Goal: Task Accomplishment & Management: Use online tool/utility

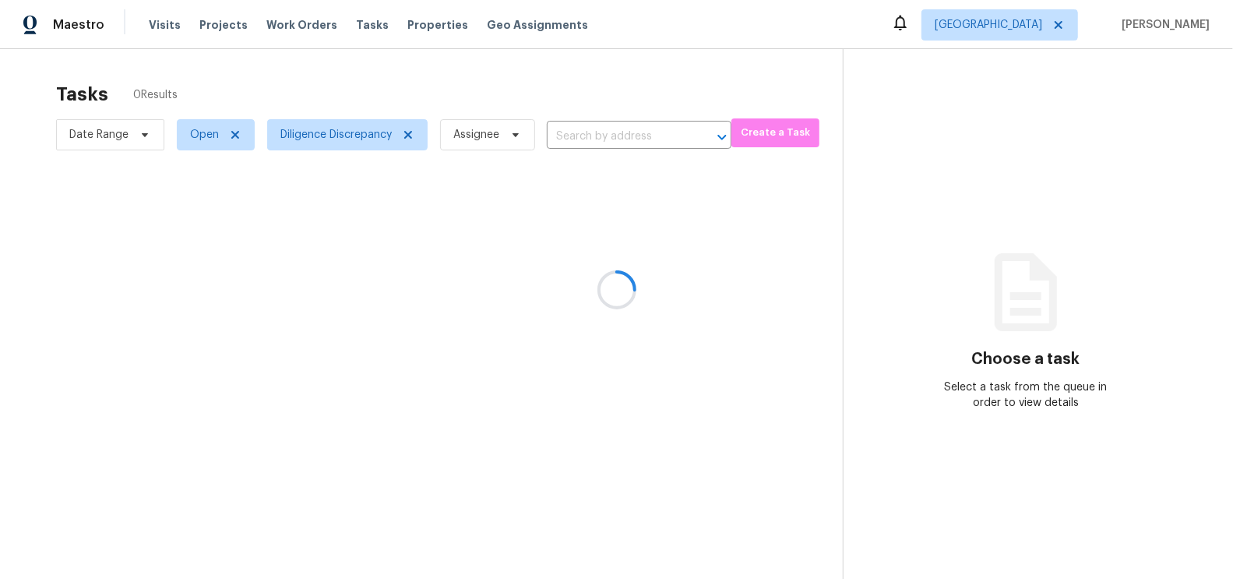
click at [487, 378] on div at bounding box center [616, 289] width 1233 height 579
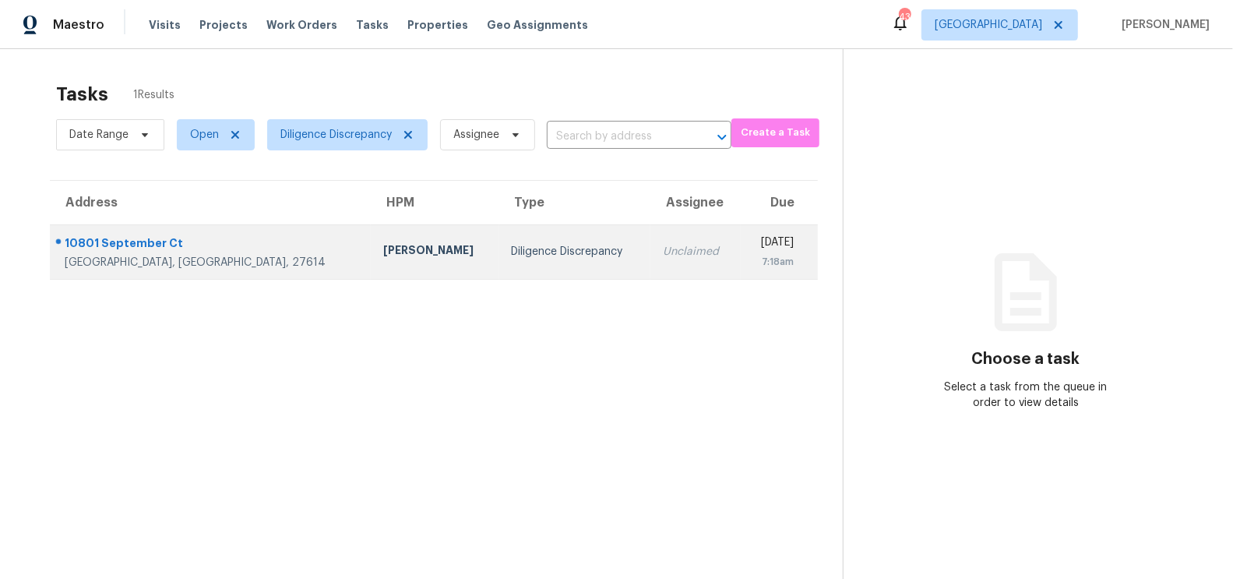
click at [650, 276] on td "Unclaimed" at bounding box center [695, 251] width 90 height 55
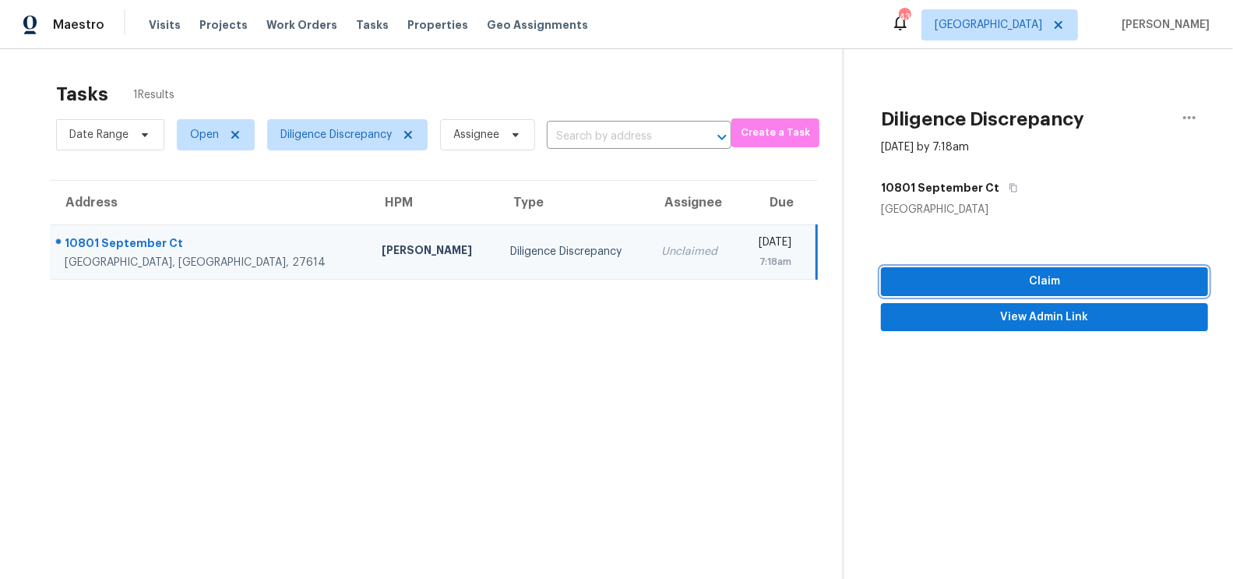
click at [1007, 279] on span "Claim" at bounding box center [1044, 281] width 302 height 19
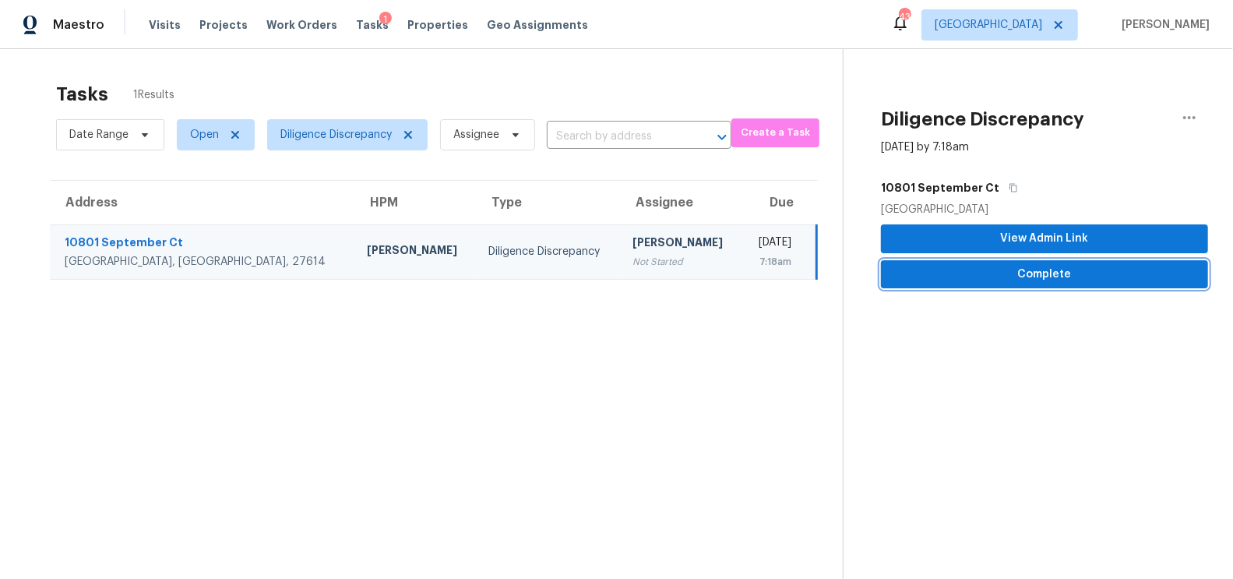
click at [1061, 279] on span "Complete" at bounding box center [1044, 274] width 302 height 19
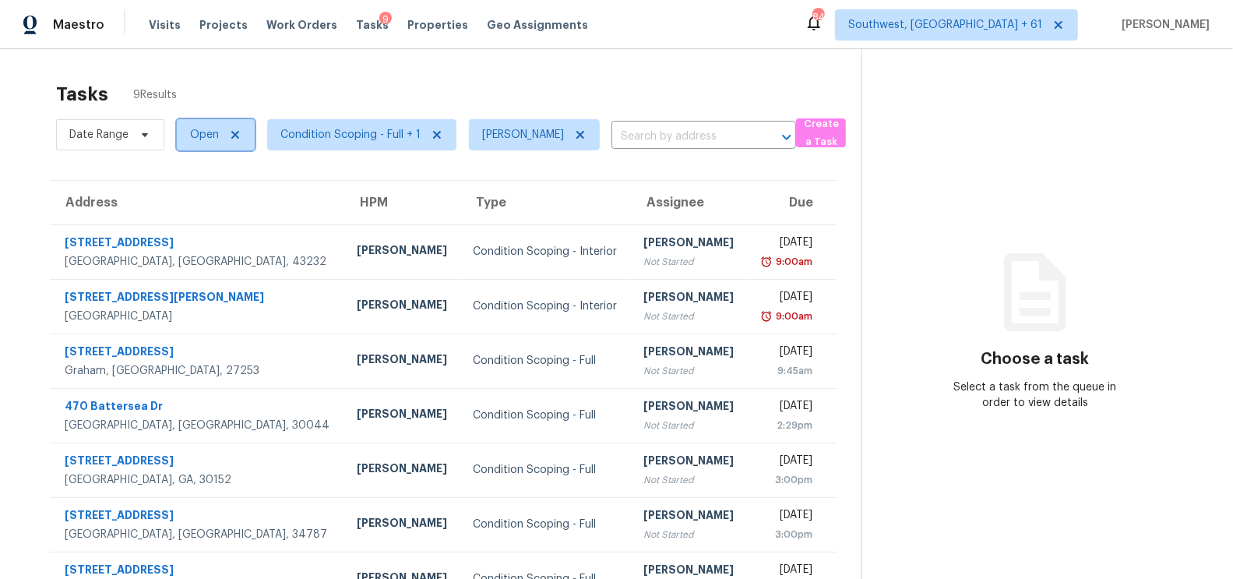
click at [199, 140] on span "Open" at bounding box center [204, 135] width 29 height 16
click at [224, 227] on label "Blocked" at bounding box center [216, 223] width 62 height 16
click at [195, 225] on input "Blocked" at bounding box center [190, 220] width 10 height 10
checkbox input "true"
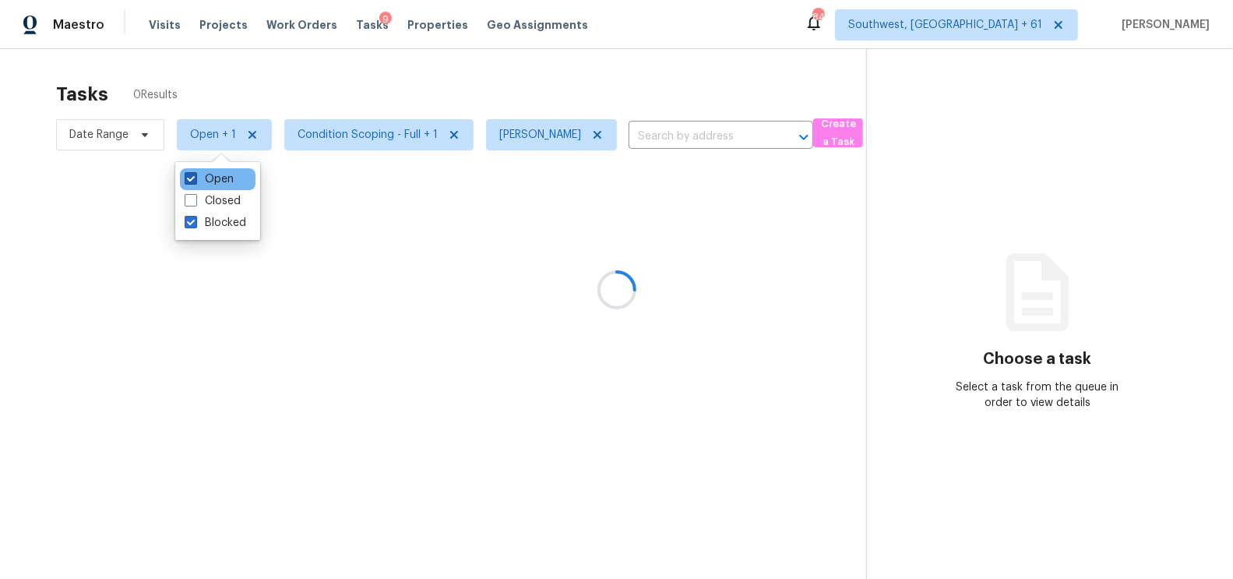
click at [222, 179] on label "Open" at bounding box center [209, 179] width 49 height 16
click at [195, 179] on input "Open" at bounding box center [190, 176] width 10 height 10
checkbox input "false"
click at [535, 80] on div at bounding box center [616, 289] width 1233 height 579
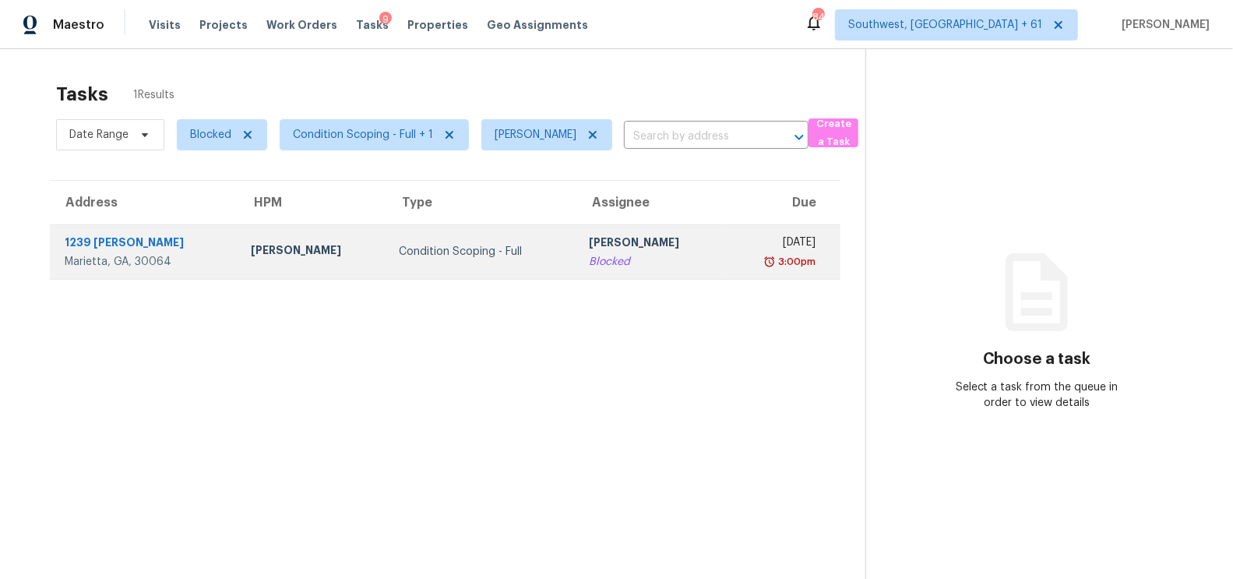
click at [618, 254] on div "Blocked" at bounding box center [650, 262] width 123 height 16
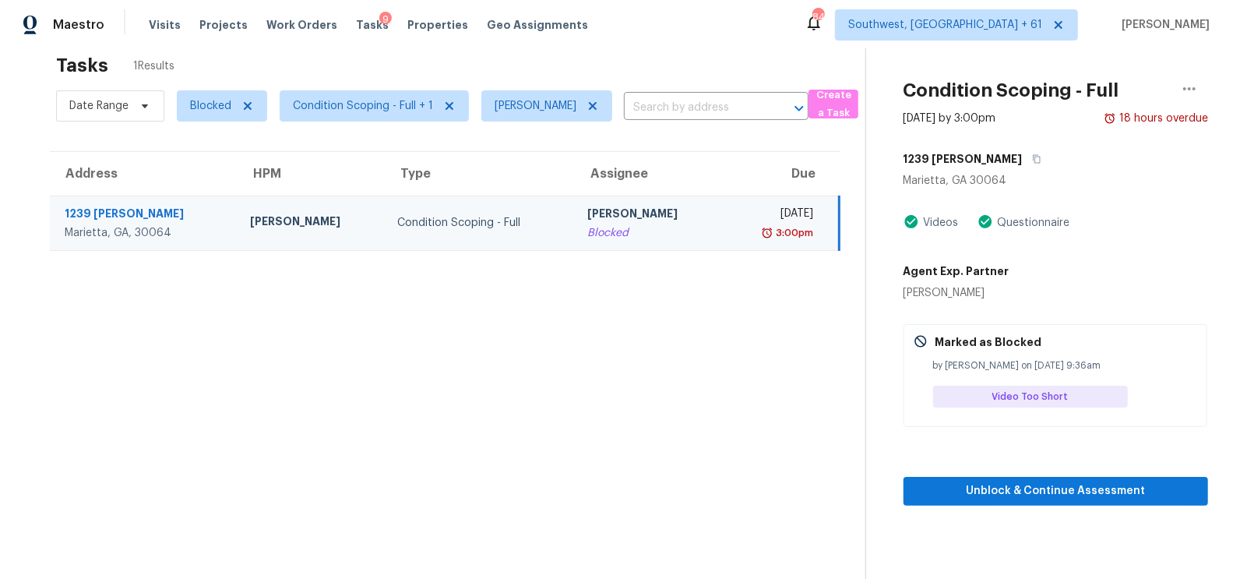
scroll to position [48, 0]
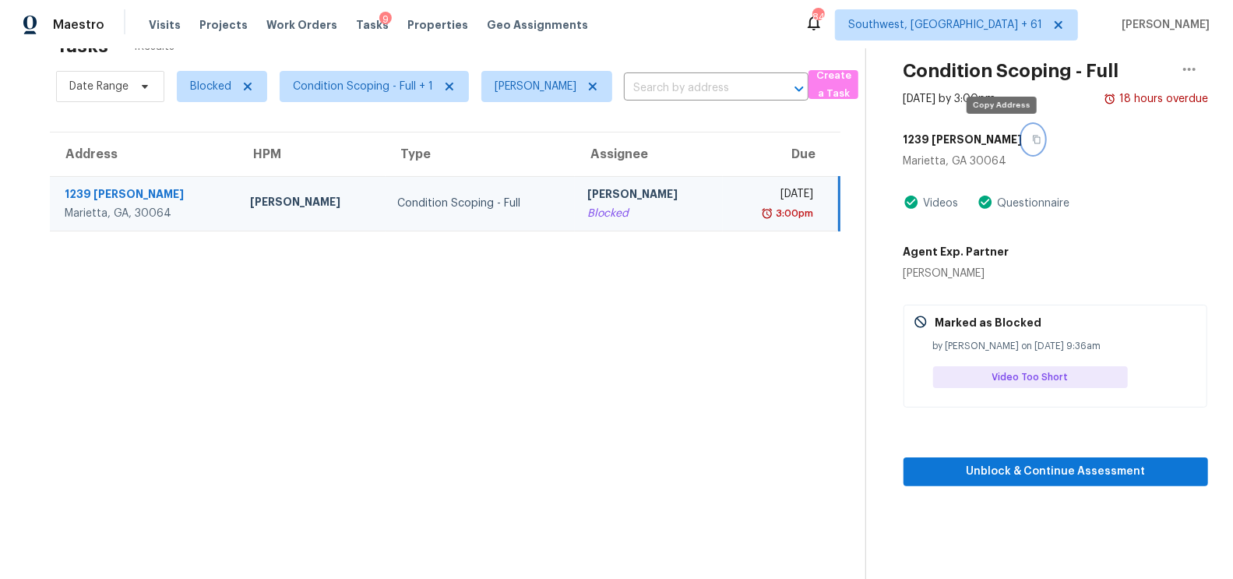
click at [1032, 136] on icon "button" at bounding box center [1036, 139] width 9 height 9
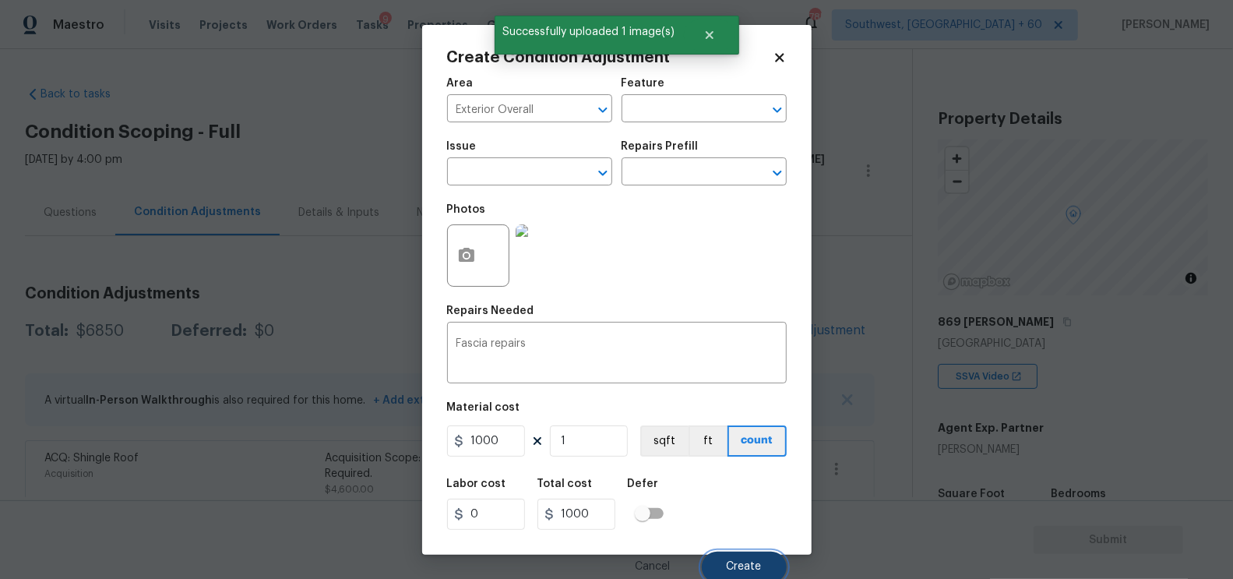
click at [751, 567] on span "Create" at bounding box center [744, 567] width 35 height 12
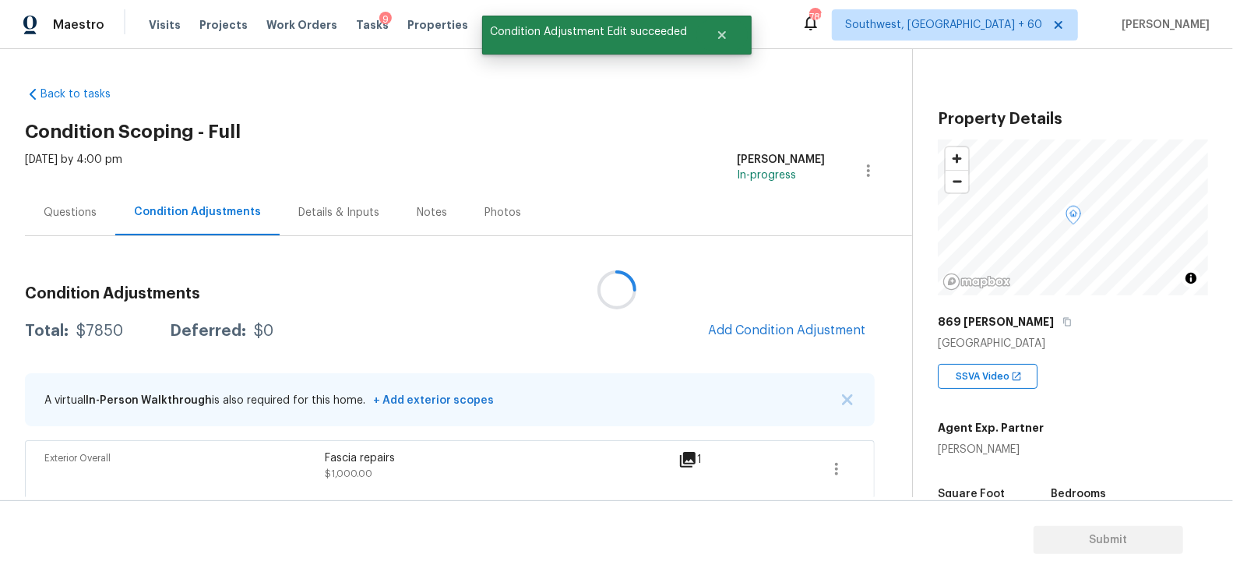
click at [810, 293] on div at bounding box center [616, 289] width 1233 height 579
click at [761, 333] on span "Add Condition Adjustment" at bounding box center [786, 330] width 157 height 14
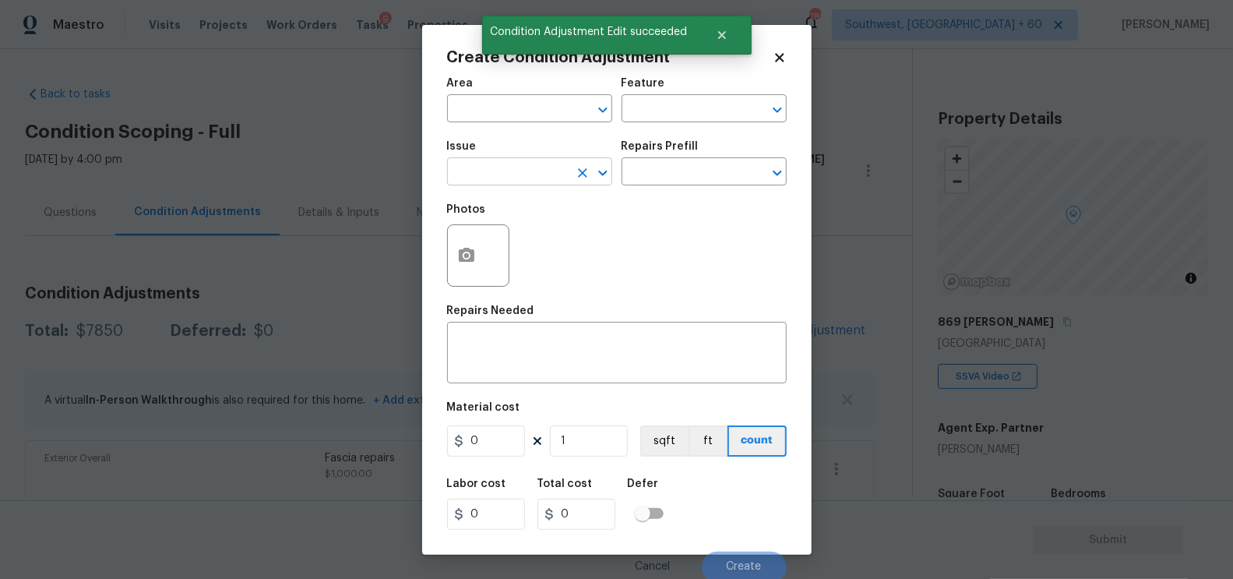
click at [507, 171] on input "text" at bounding box center [507, 173] width 121 height 24
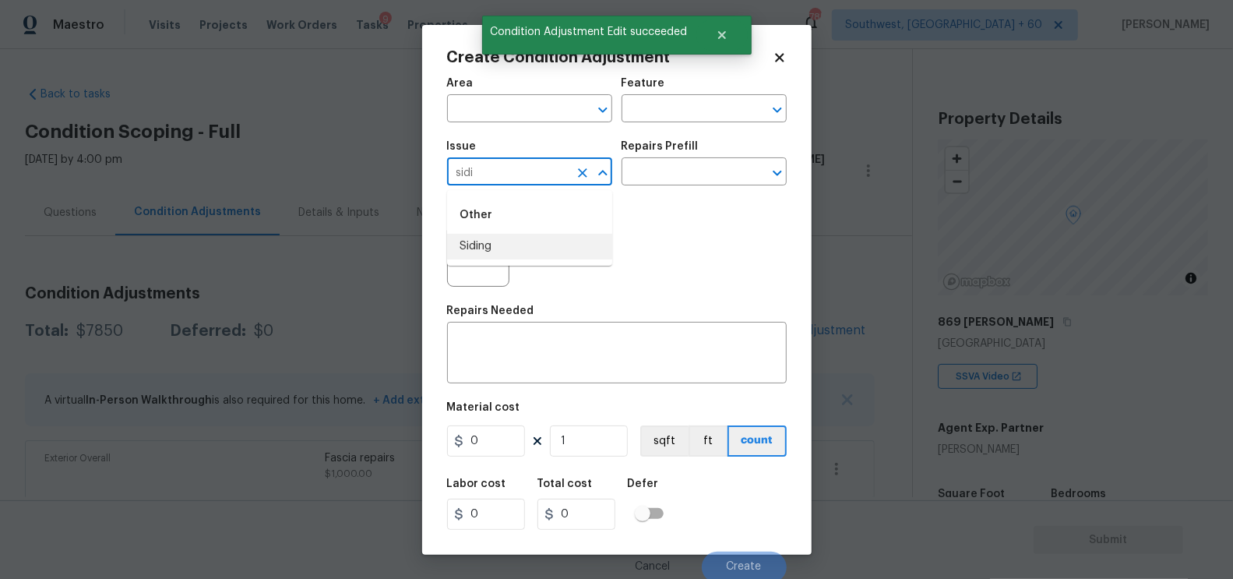
click at [509, 252] on li "Siding" at bounding box center [529, 247] width 165 height 26
type input "Siding"
click at [558, 337] on div "x ​" at bounding box center [617, 355] width 340 height 58
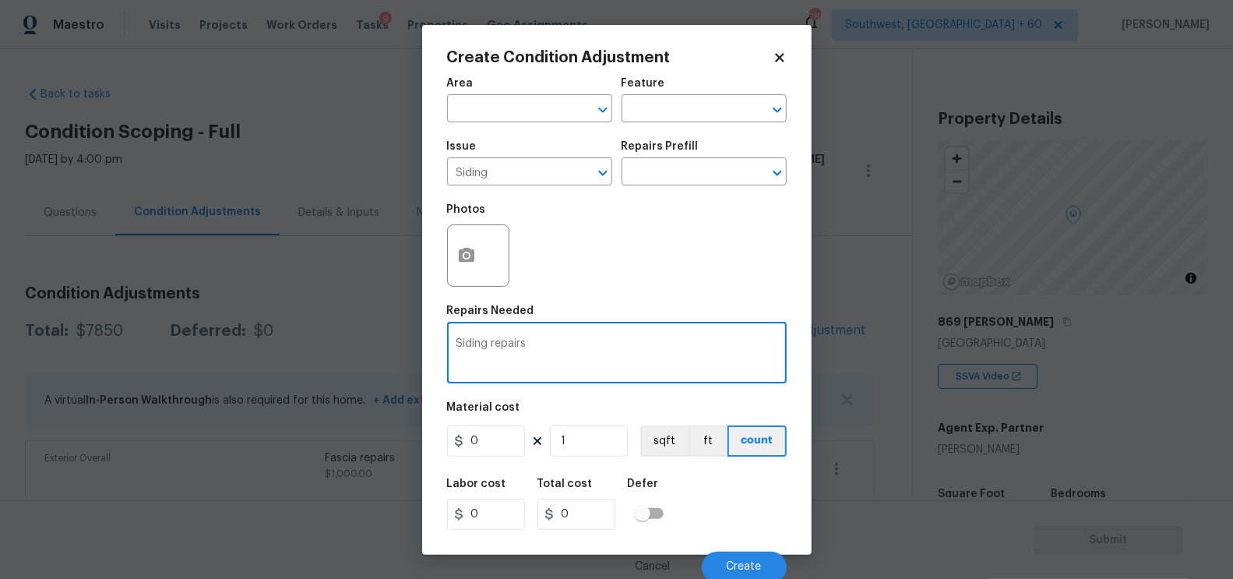
type textarea "Siding repairs"
click at [489, 435] on input "0" at bounding box center [486, 440] width 78 height 31
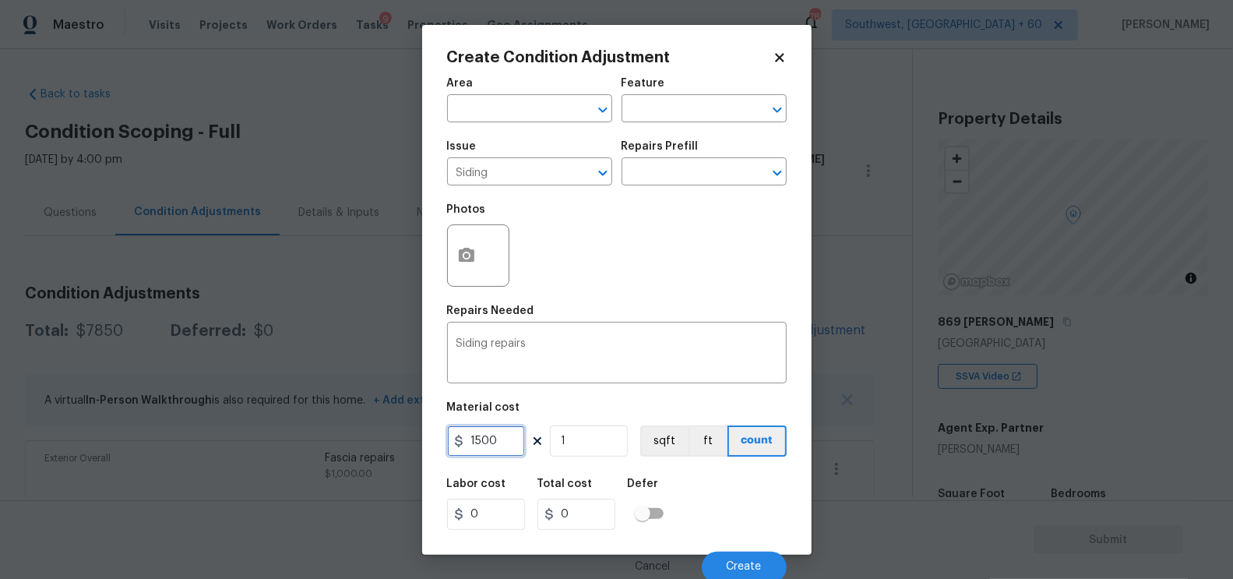
type input "1500"
click at [590, 514] on input "1500" at bounding box center [576, 513] width 78 height 31
click at [471, 263] on icon "button" at bounding box center [466, 255] width 19 height 19
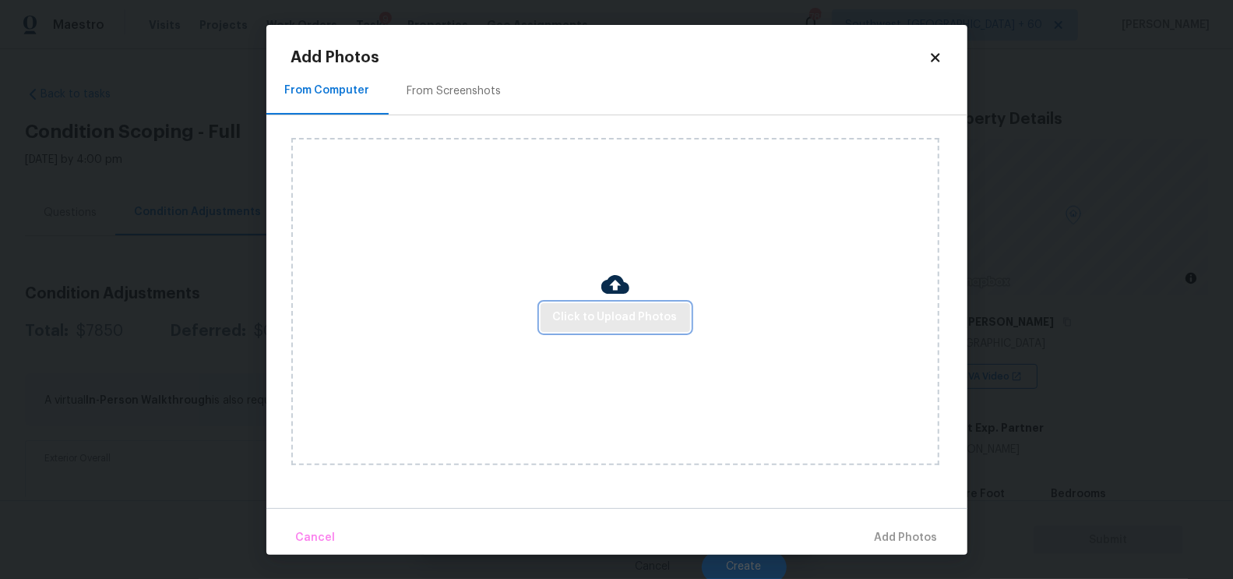
click at [581, 312] on span "Click to Upload Photos" at bounding box center [615, 317] width 125 height 19
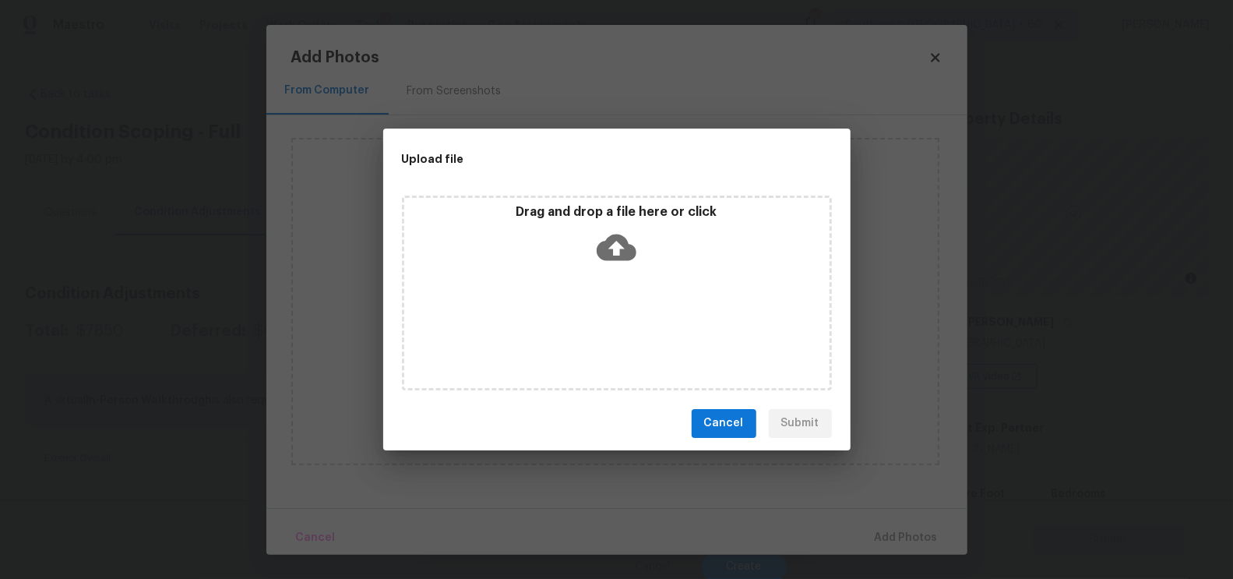
click at [631, 231] on icon at bounding box center [617, 247] width 40 height 40
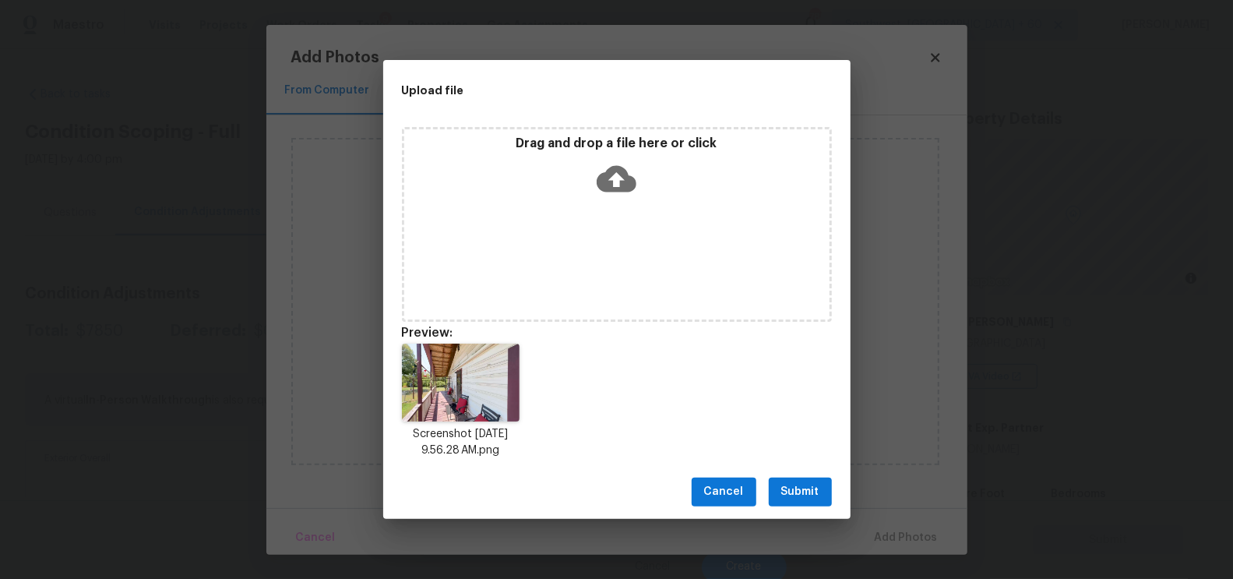
click at [807, 490] on span "Submit" at bounding box center [800, 491] width 38 height 19
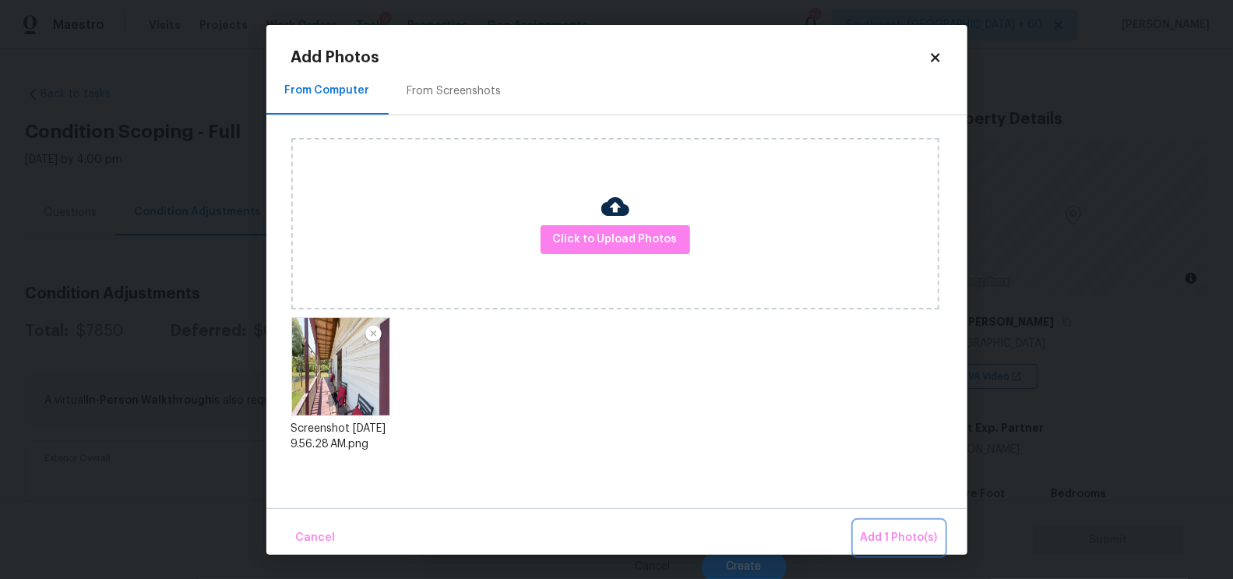
click at [897, 537] on span "Add 1 Photo(s)" at bounding box center [899, 537] width 77 height 19
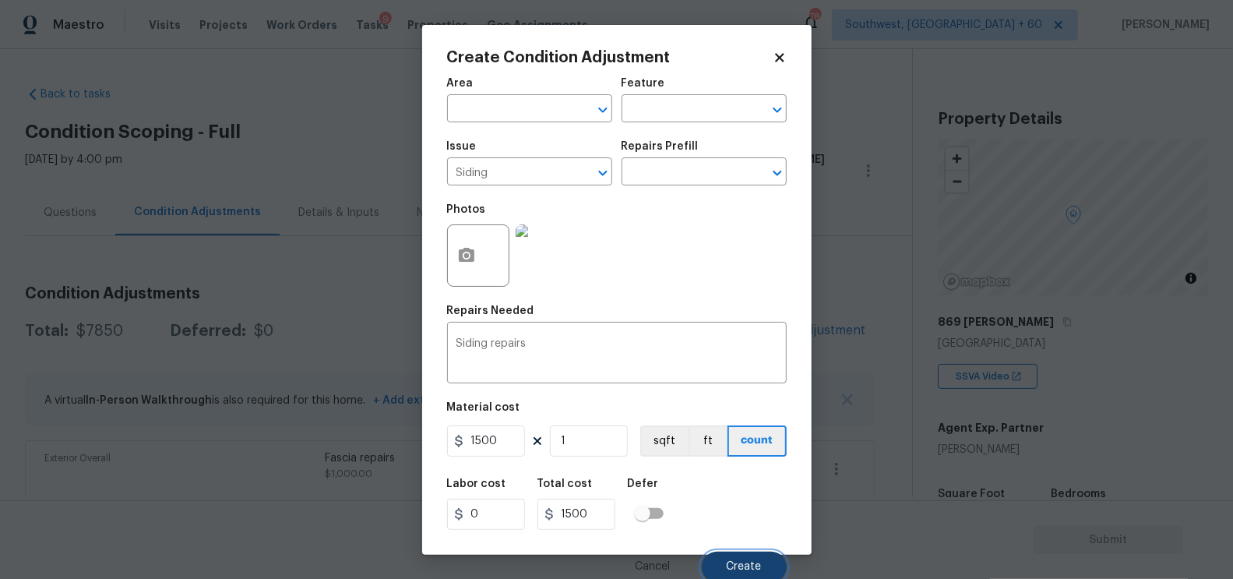
click at [747, 565] on span "Create" at bounding box center [744, 567] width 35 height 12
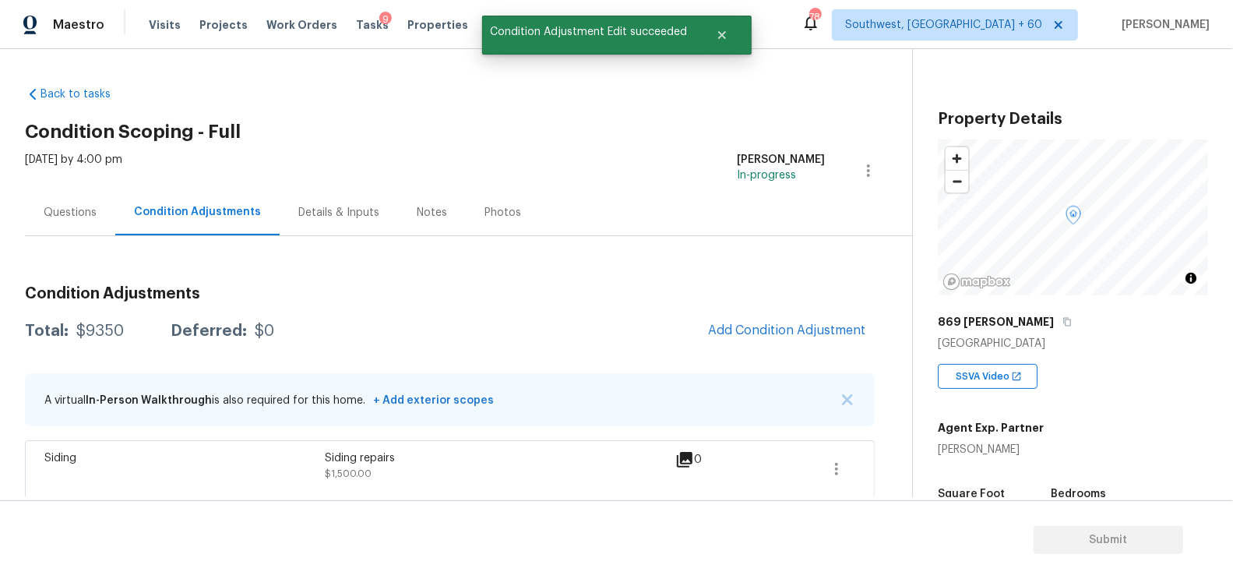
click at [74, 205] on div "Questions" at bounding box center [70, 213] width 53 height 16
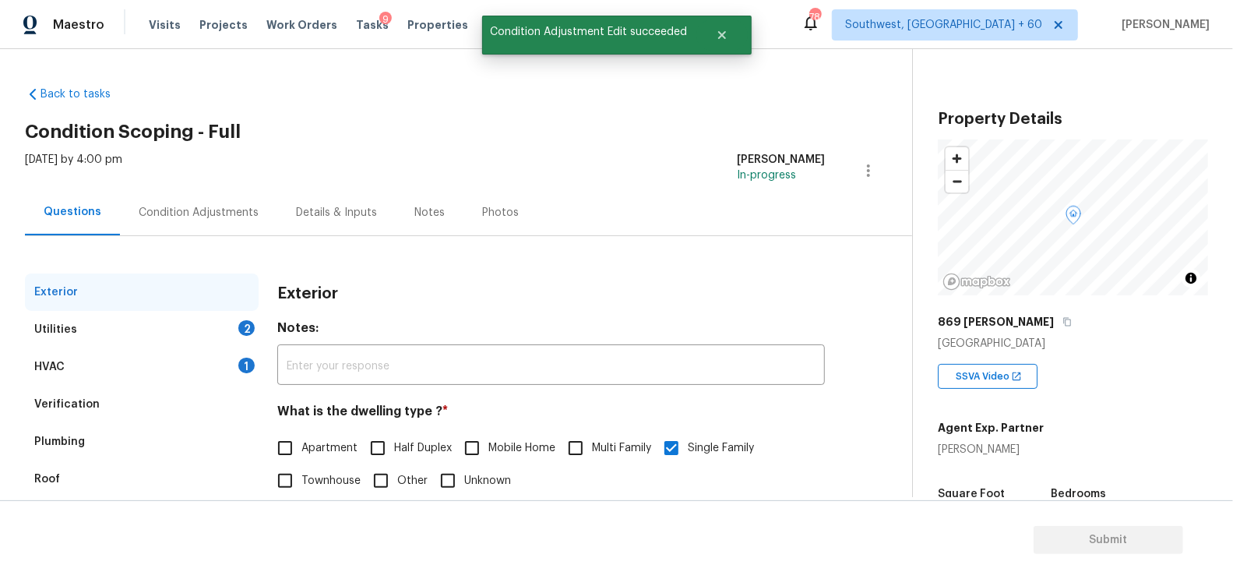
click at [74, 204] on div "Questions" at bounding box center [73, 212] width 58 height 16
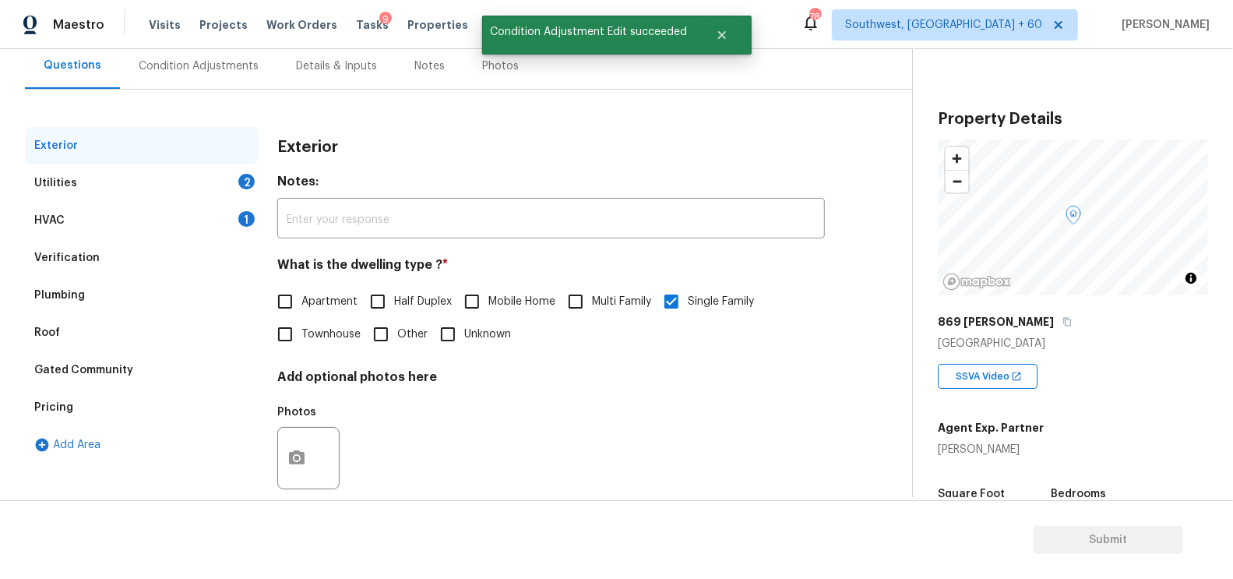
scroll to position [157, 0]
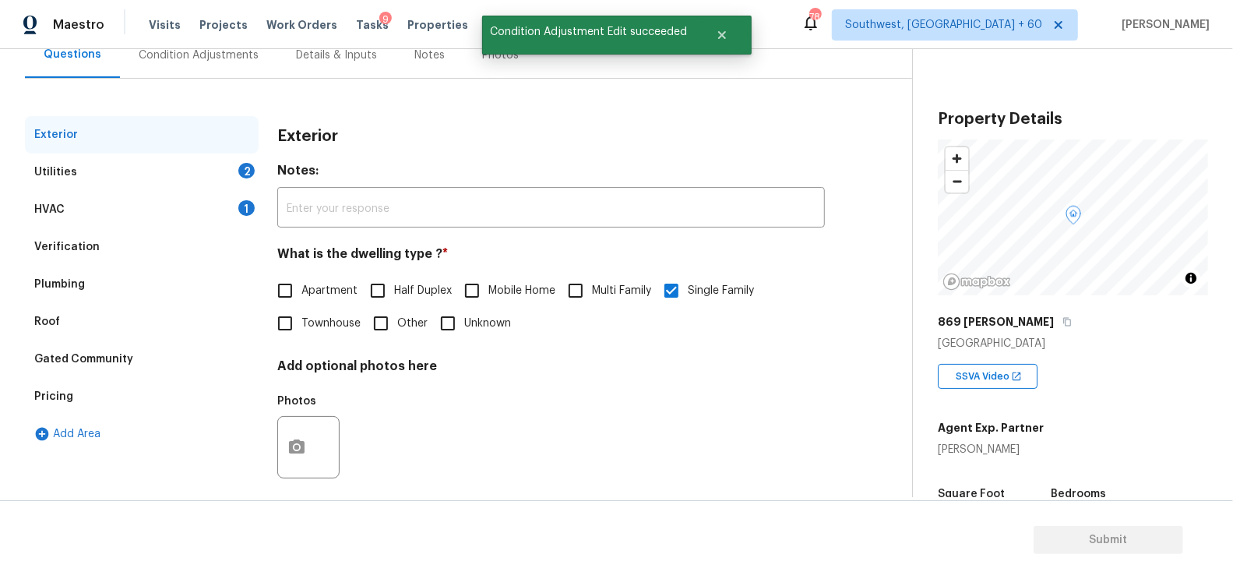
click at [86, 390] on div "Pricing" at bounding box center [142, 396] width 234 height 37
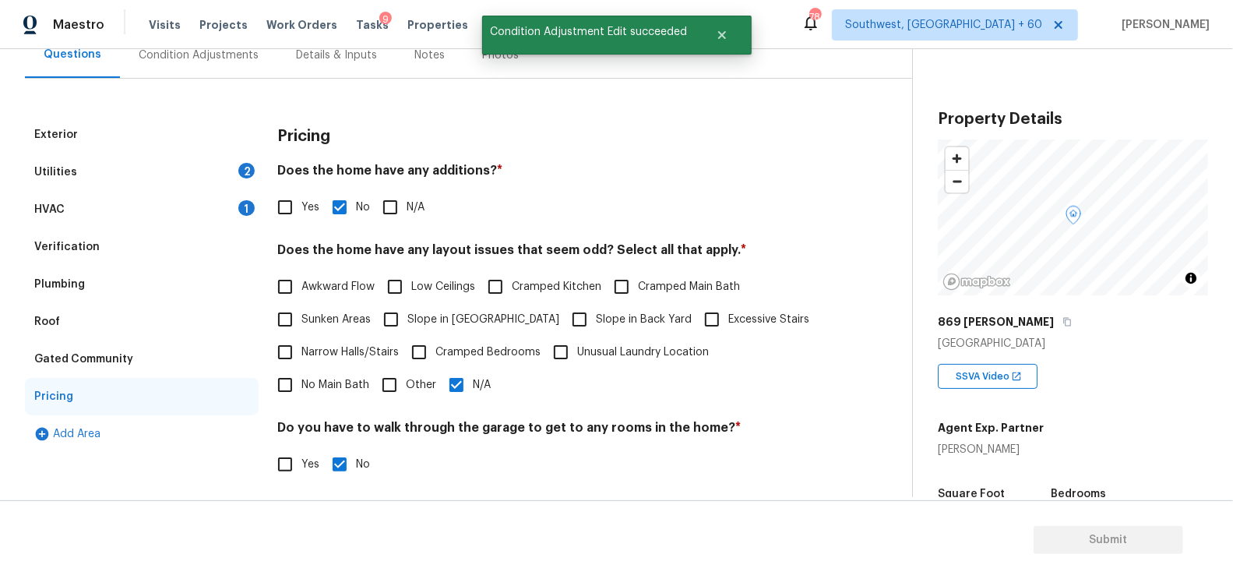
click at [373, 379] on input "Other" at bounding box center [389, 384] width 33 height 33
checkbox input "true"
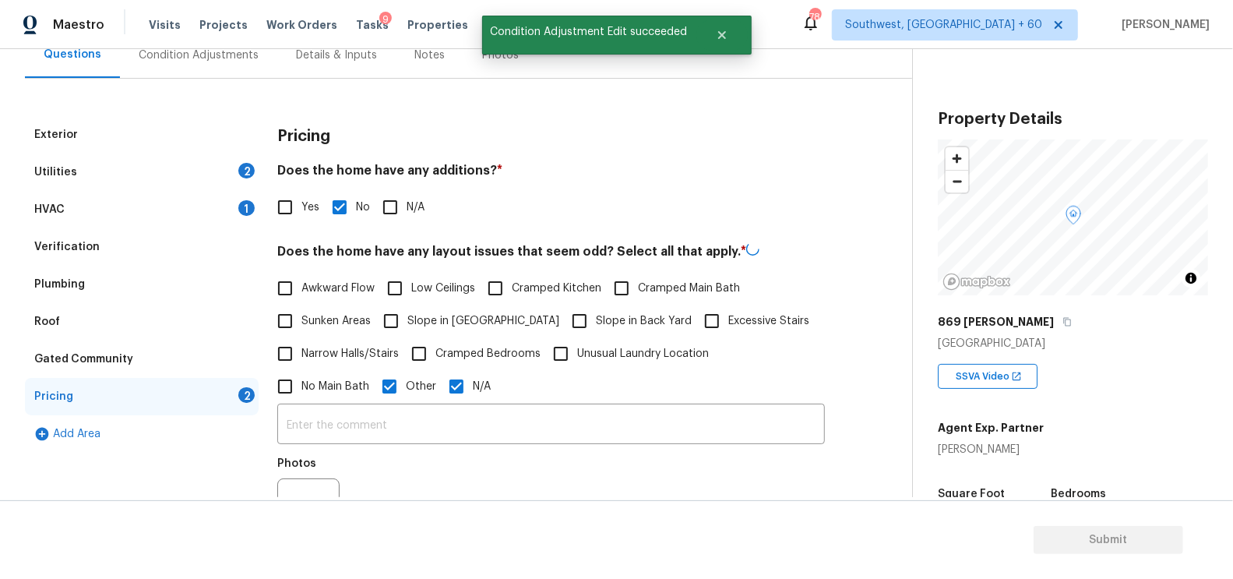
click at [440, 383] on input "N/A" at bounding box center [456, 386] width 33 height 33
checkbox input "false"
click at [354, 428] on input "text" at bounding box center [551, 425] width 548 height 37
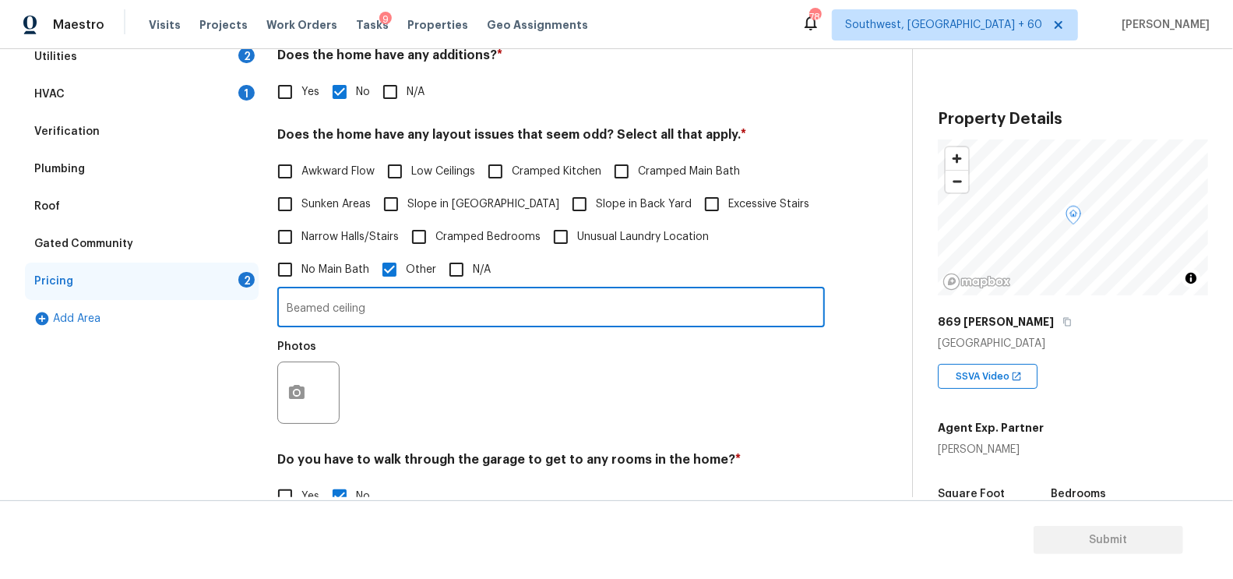
scroll to position [280, 0]
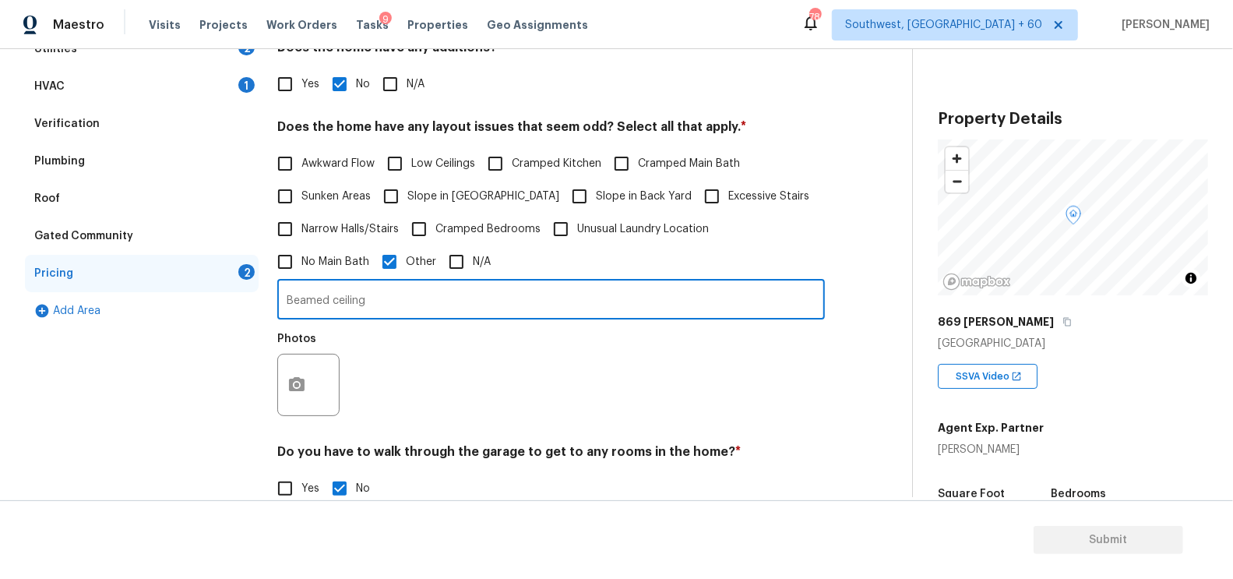
type input "Beamed ceiling"
click at [292, 373] on button "button" at bounding box center [296, 384] width 37 height 61
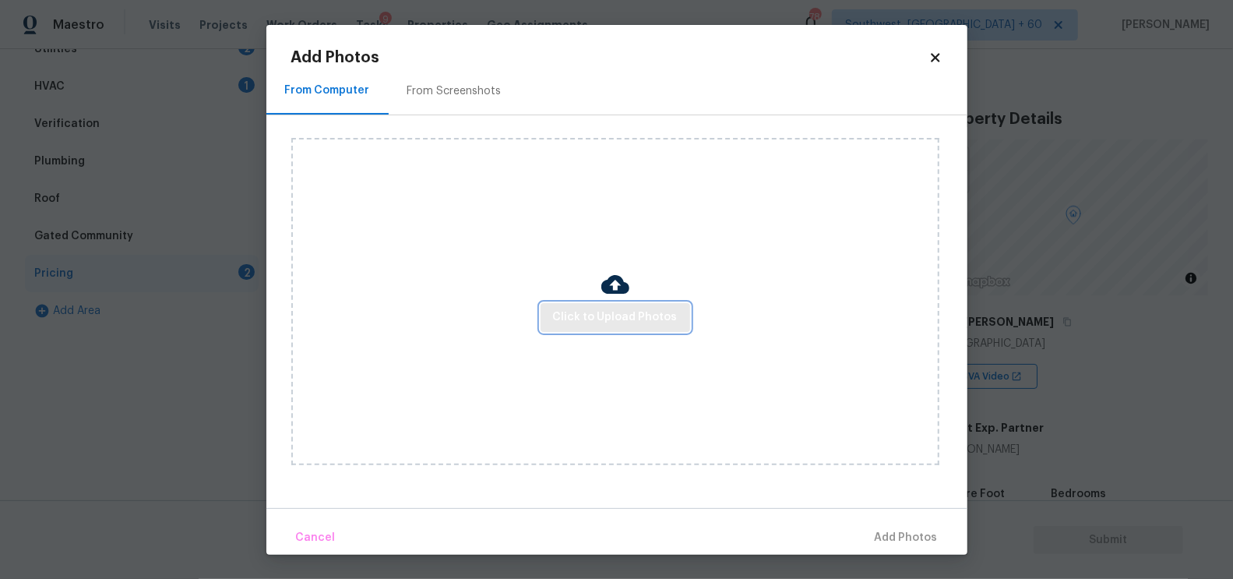
click at [576, 326] on span "Click to Upload Photos" at bounding box center [615, 317] width 125 height 19
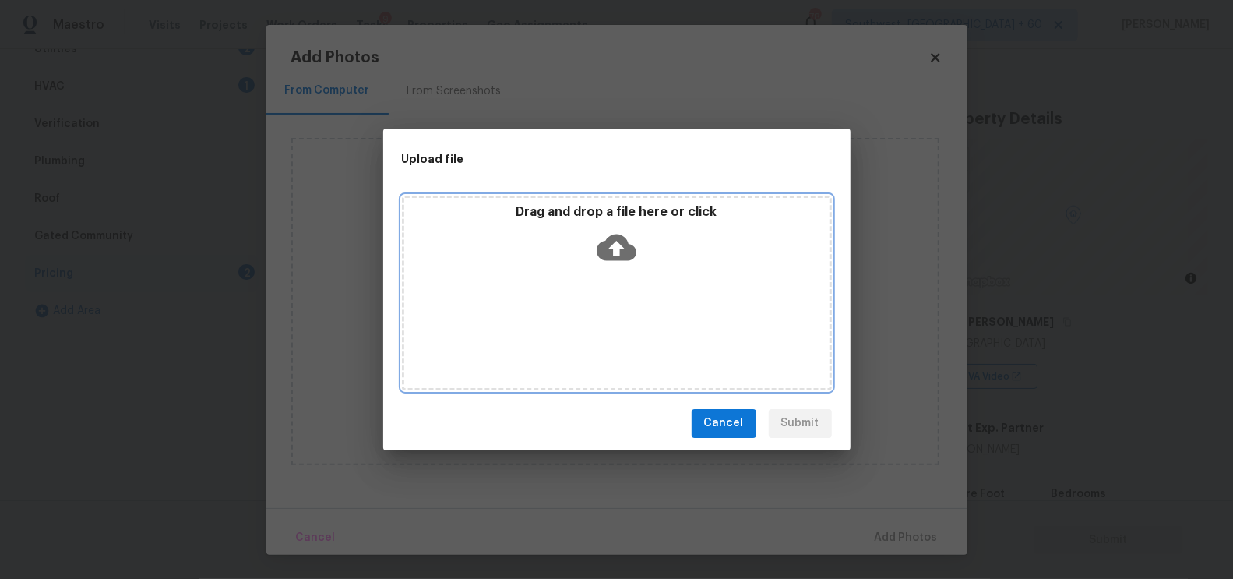
click at [614, 247] on icon at bounding box center [617, 247] width 40 height 40
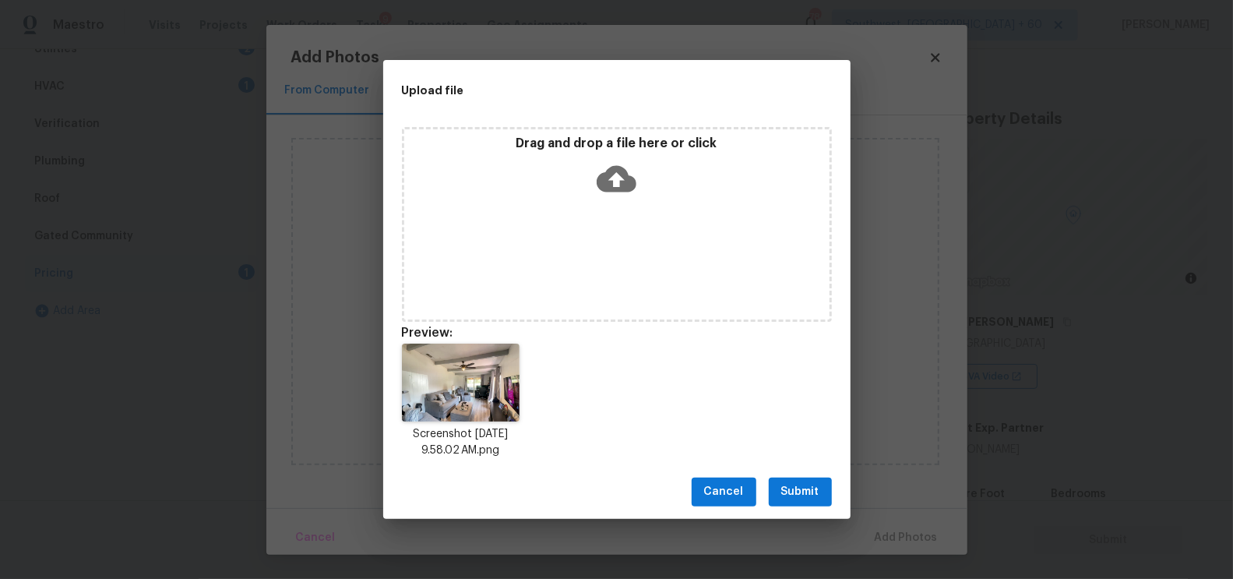
click at [809, 485] on span "Submit" at bounding box center [800, 491] width 38 height 19
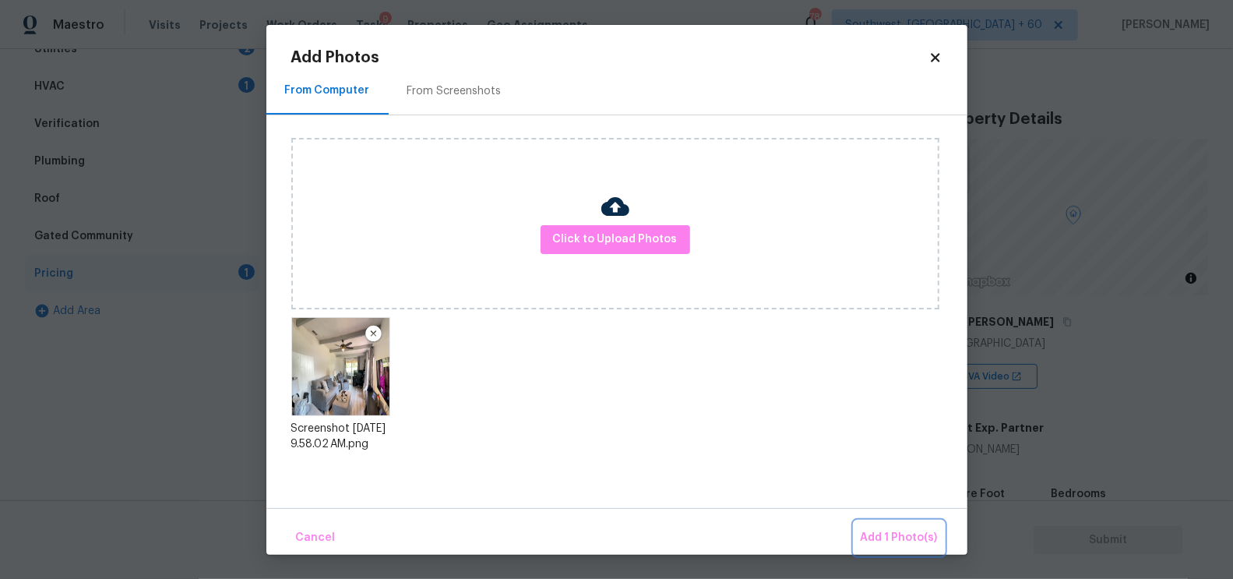
click at [881, 529] on span "Add 1 Photo(s)" at bounding box center [899, 537] width 77 height 19
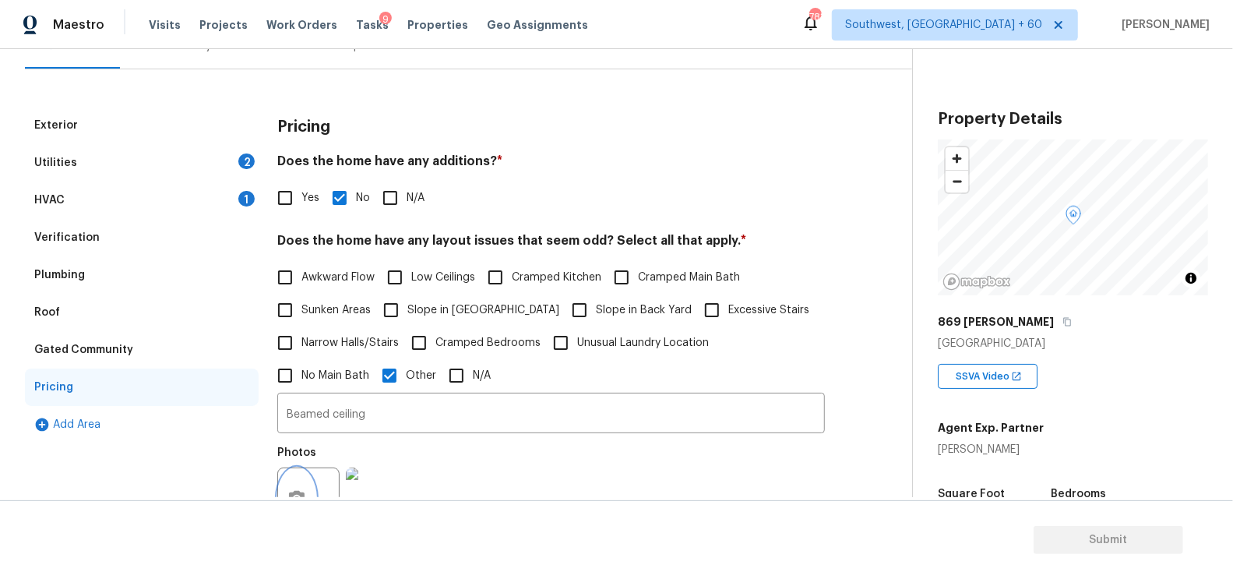
scroll to position [88, 0]
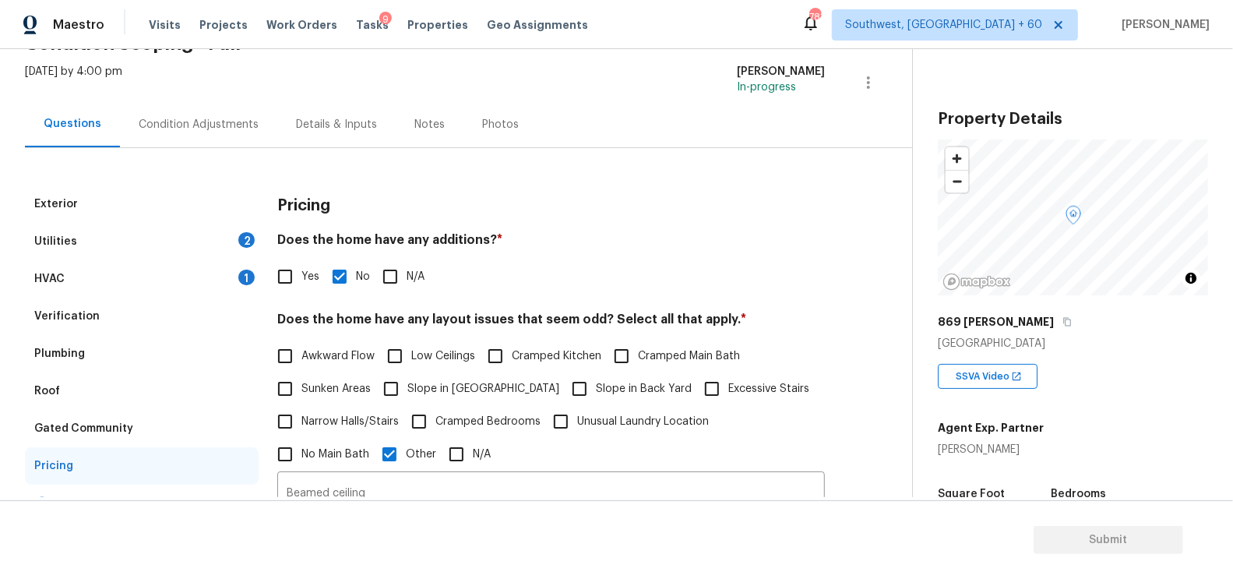
click at [248, 114] on div "Condition Adjustments" at bounding box center [198, 124] width 157 height 46
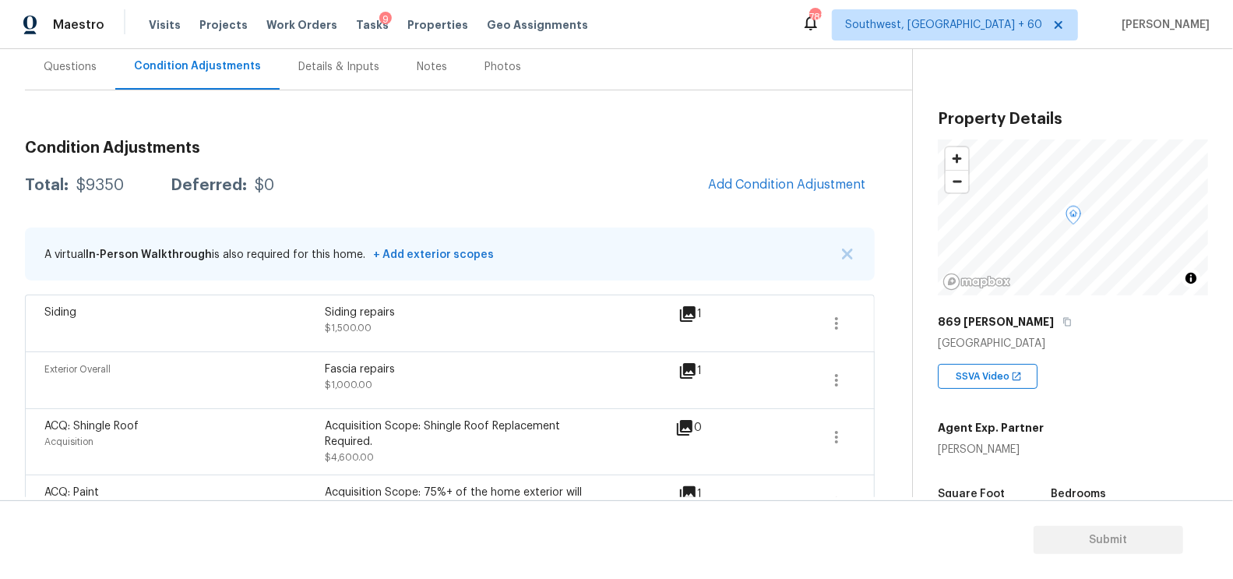
scroll to position [137, 0]
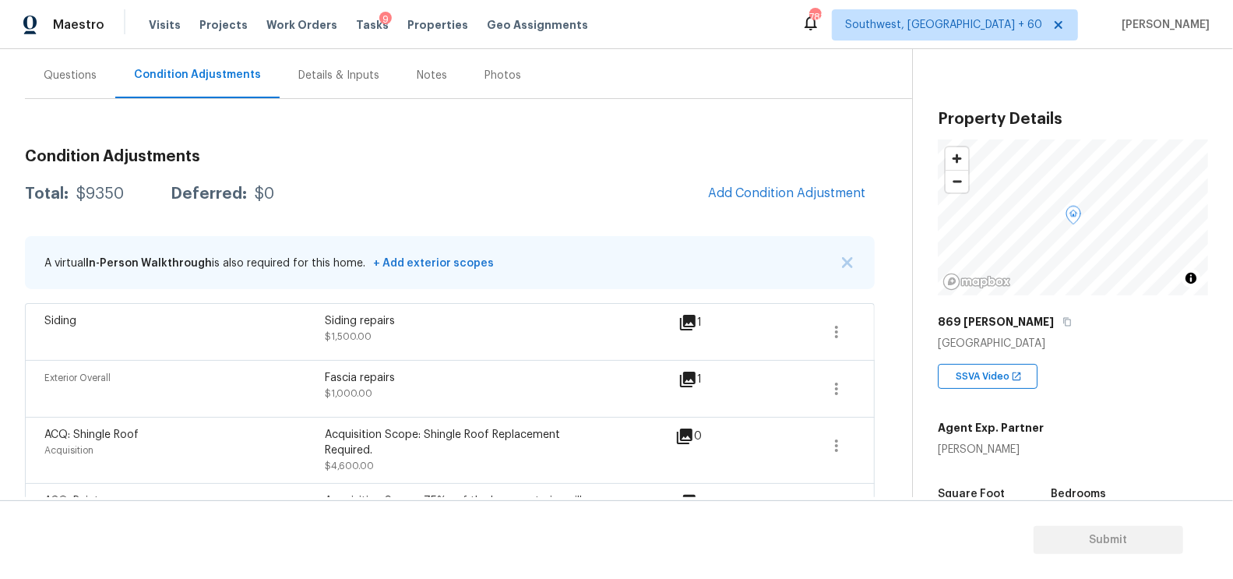
click at [717, 214] on div "Condition Adjustments Total: $9350 Deferred: $0 Add Condition Adjustment A virt…" at bounding box center [450, 415] width 850 height 558
click at [763, 190] on span "Add Condition Adjustment" at bounding box center [786, 193] width 157 height 14
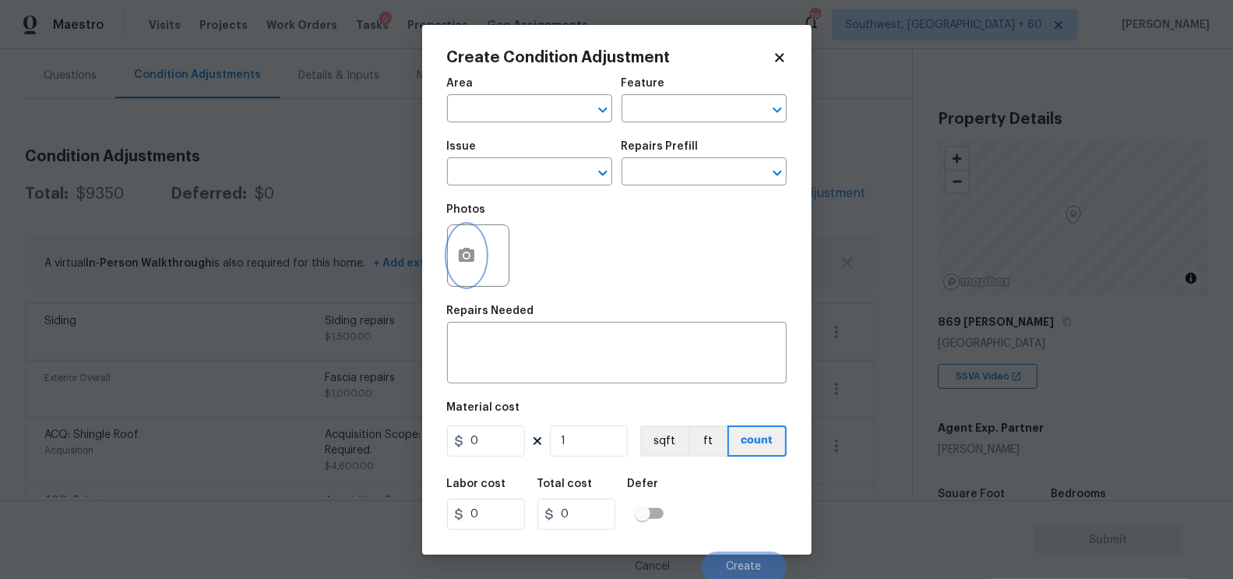
click at [464, 257] on circle "button" at bounding box center [465, 254] width 5 height 5
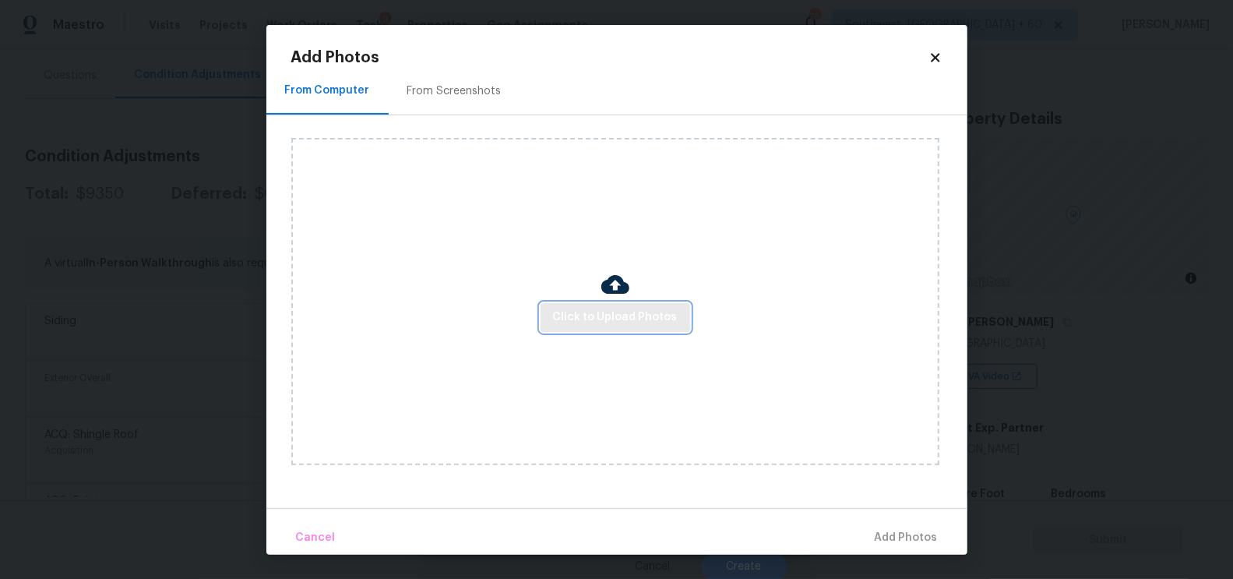
click at [586, 308] on span "Click to Upload Photos" at bounding box center [615, 317] width 125 height 19
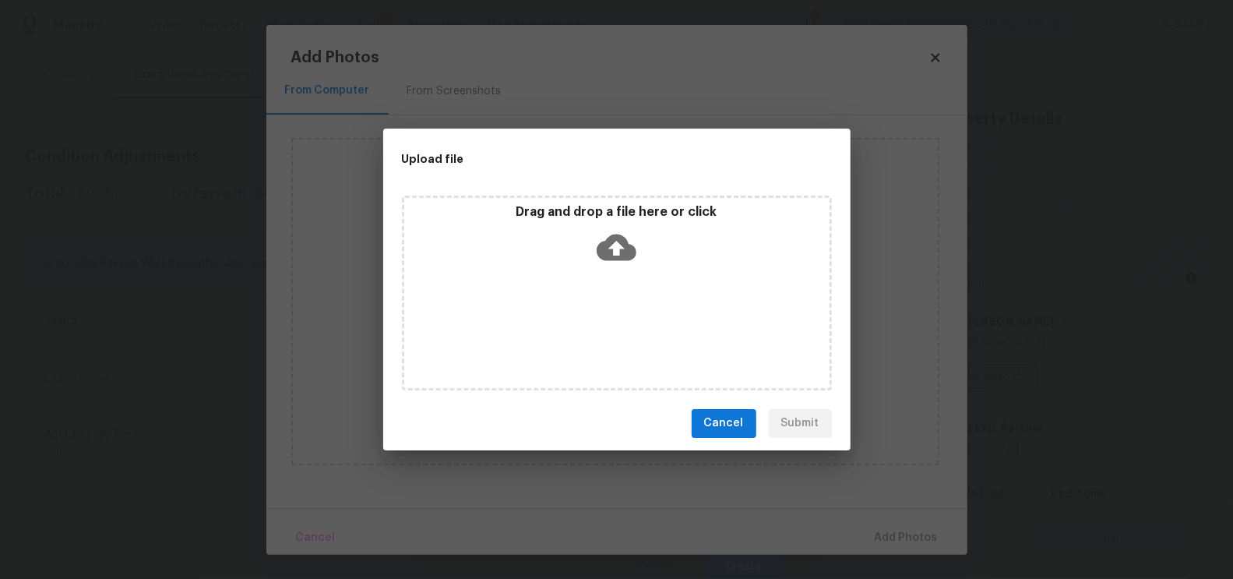
click at [617, 255] on icon at bounding box center [617, 247] width 40 height 26
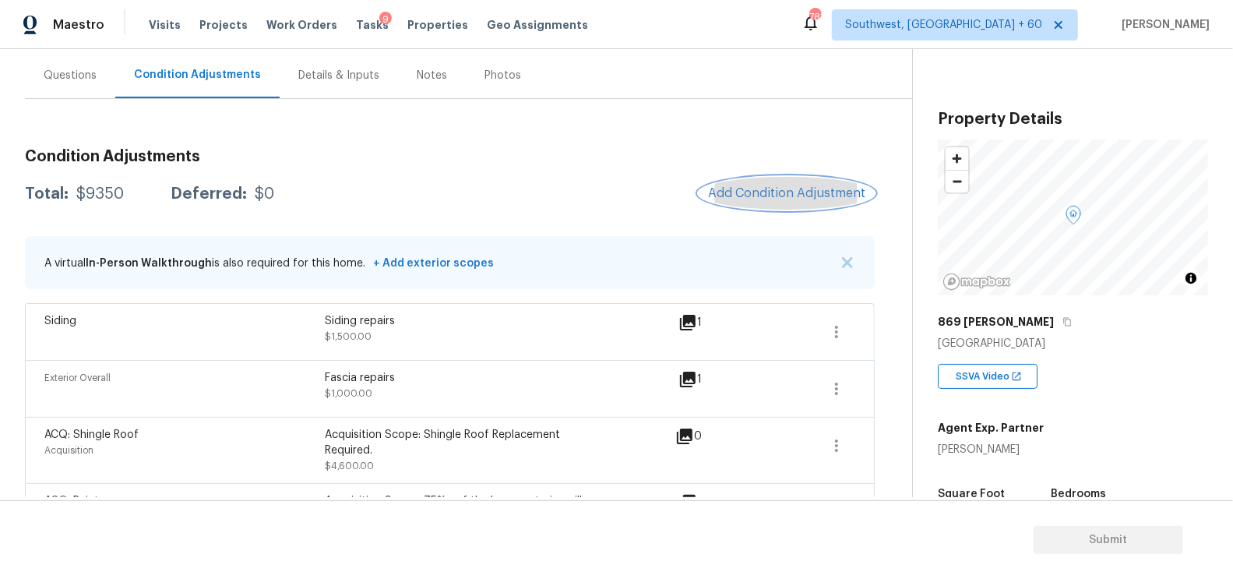
click at [796, 193] on span "Add Condition Adjustment" at bounding box center [786, 193] width 157 height 14
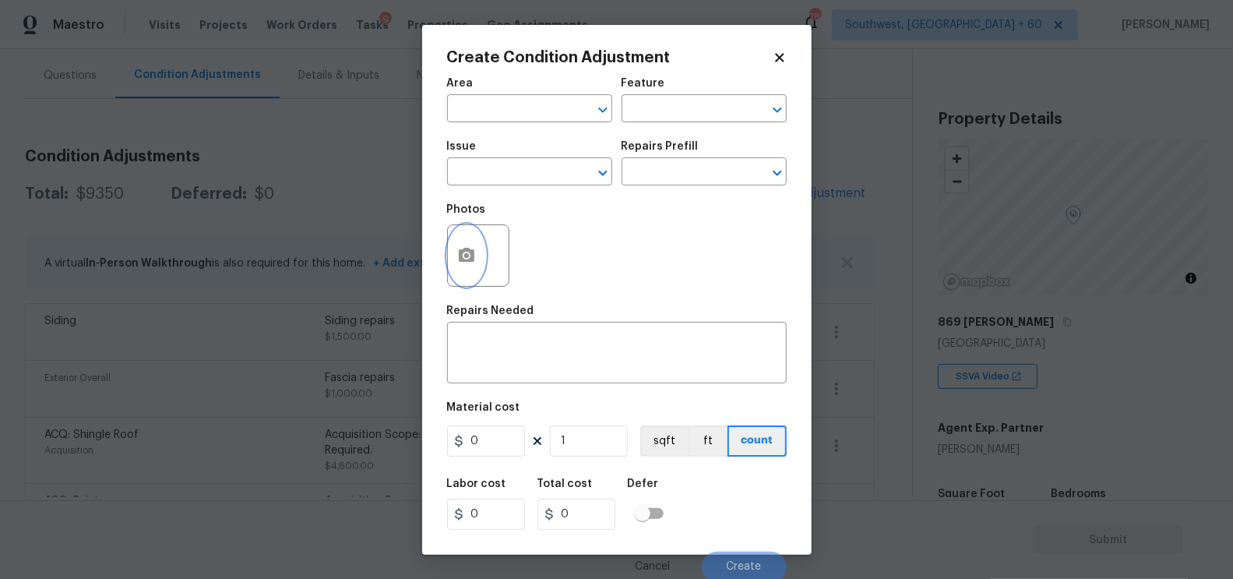
click at [471, 251] on icon "button" at bounding box center [467, 255] width 16 height 14
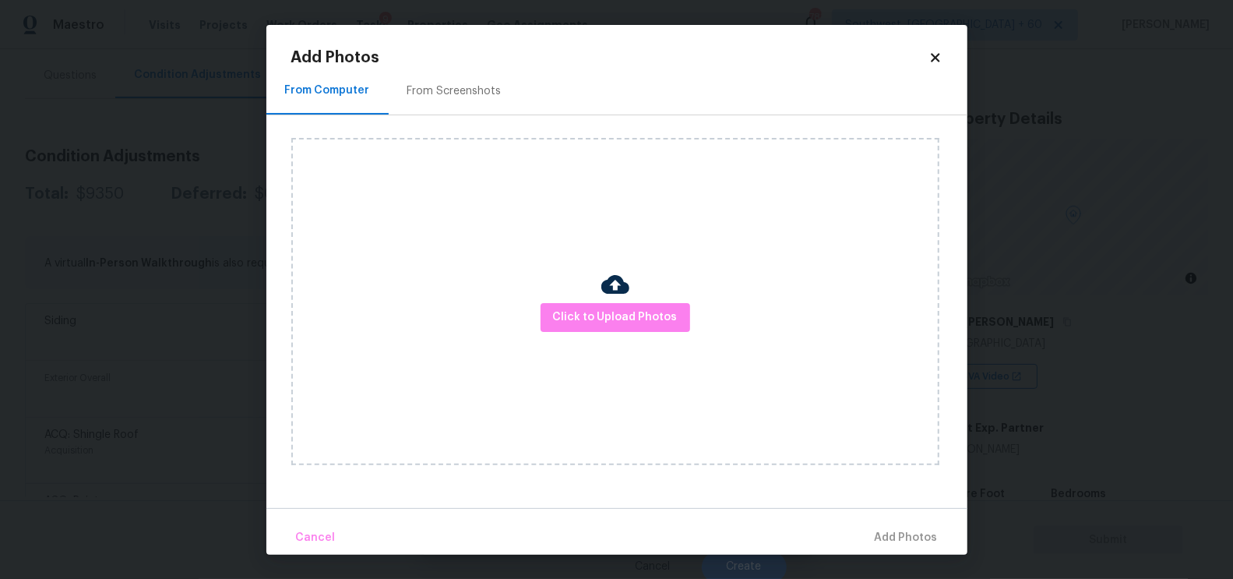
click at [601, 299] on div at bounding box center [615, 286] width 28 height 33
click at [604, 319] on span "Click to Upload Photos" at bounding box center [615, 317] width 125 height 19
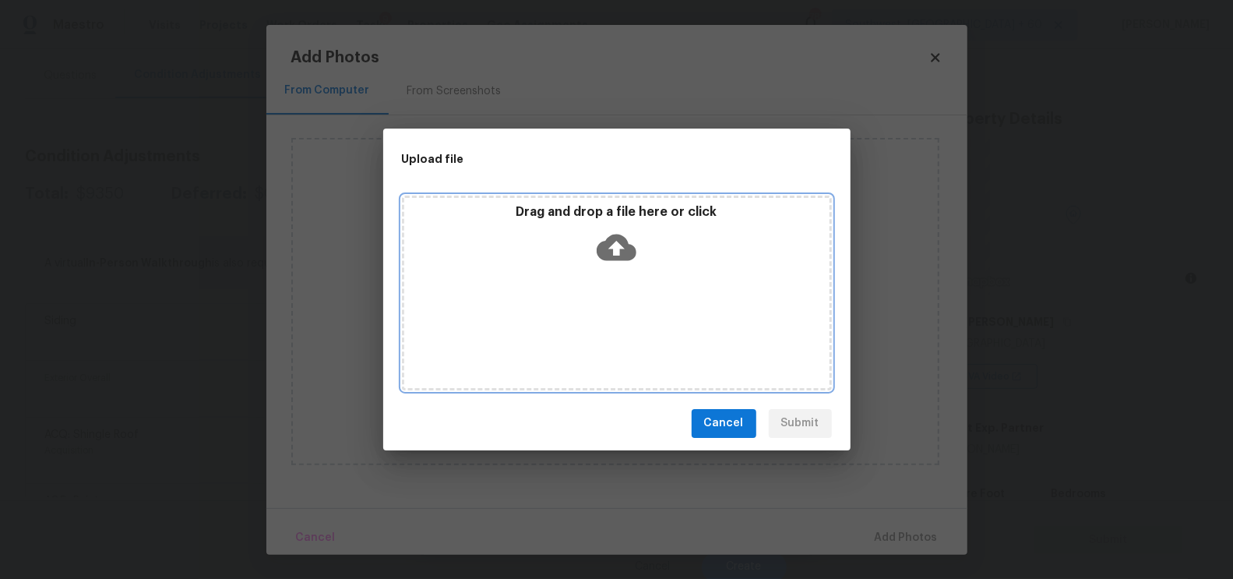
click at [626, 228] on icon at bounding box center [617, 247] width 40 height 40
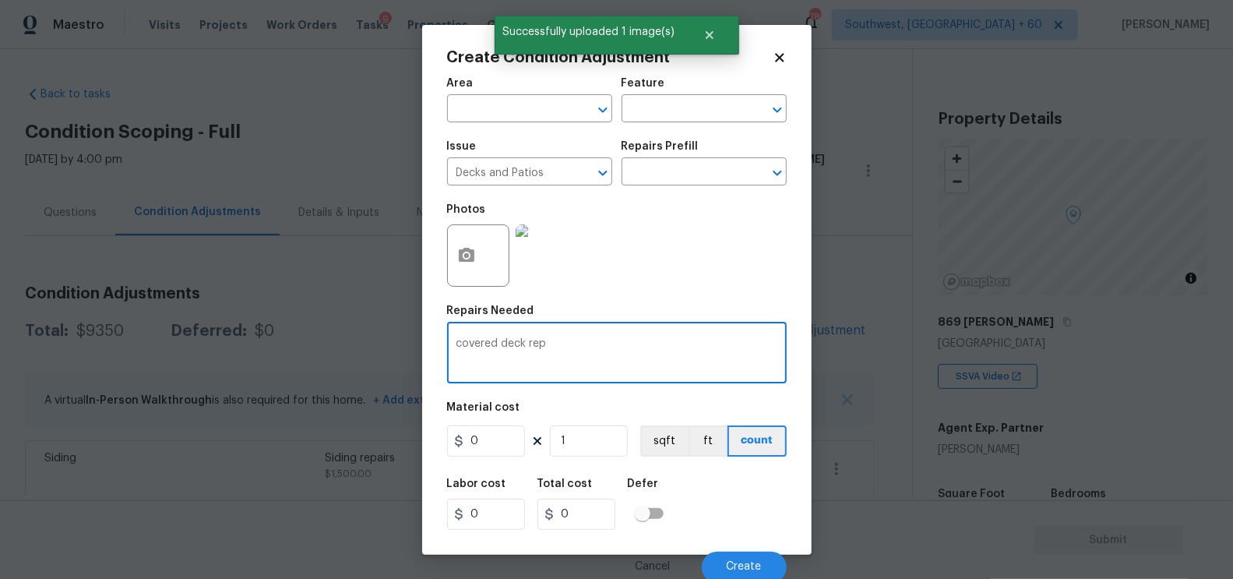
scroll to position [137, 0]
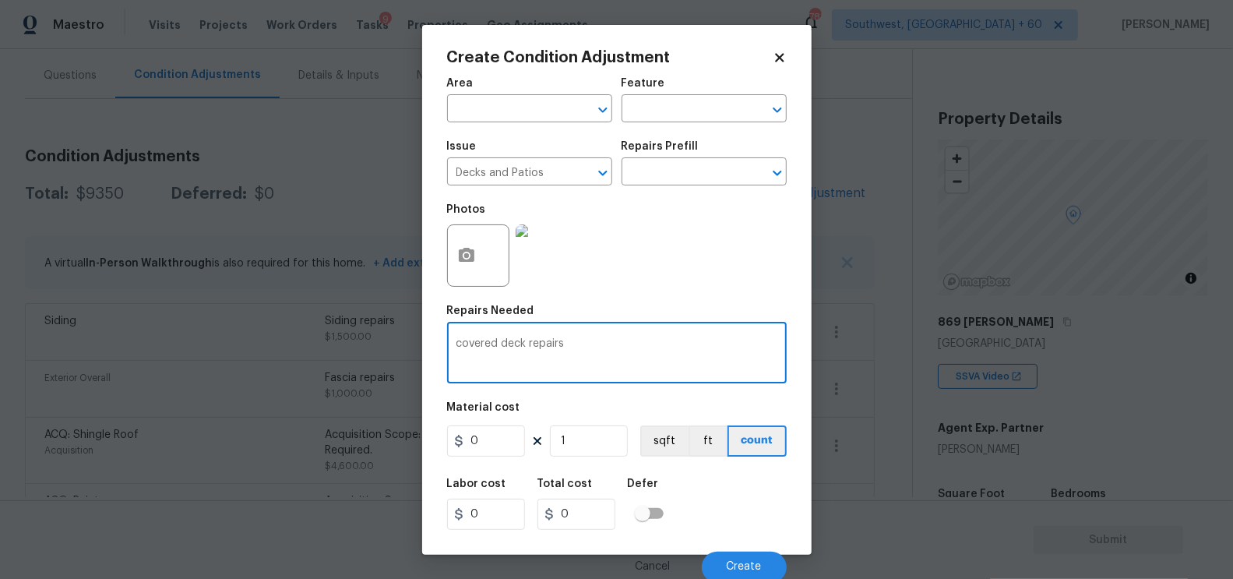
type textarea "covered deck repairs"
click at [482, 454] on input "0" at bounding box center [486, 440] width 78 height 31
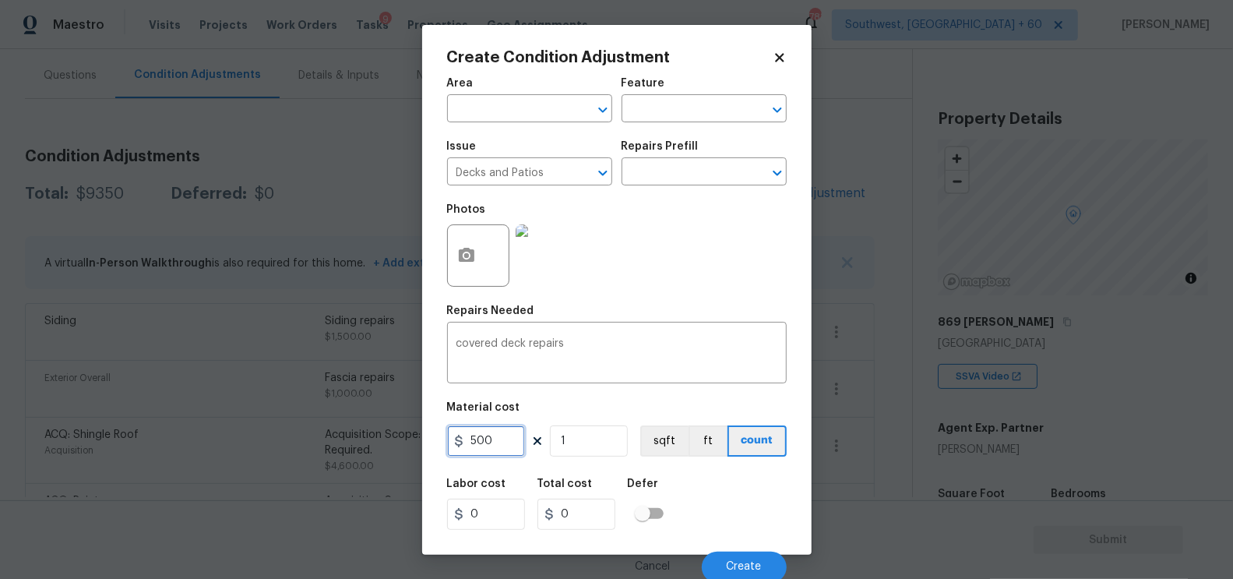
type input "500"
click at [600, 526] on input "500" at bounding box center [576, 513] width 78 height 31
click at [726, 562] on button "Create" at bounding box center [744, 566] width 85 height 31
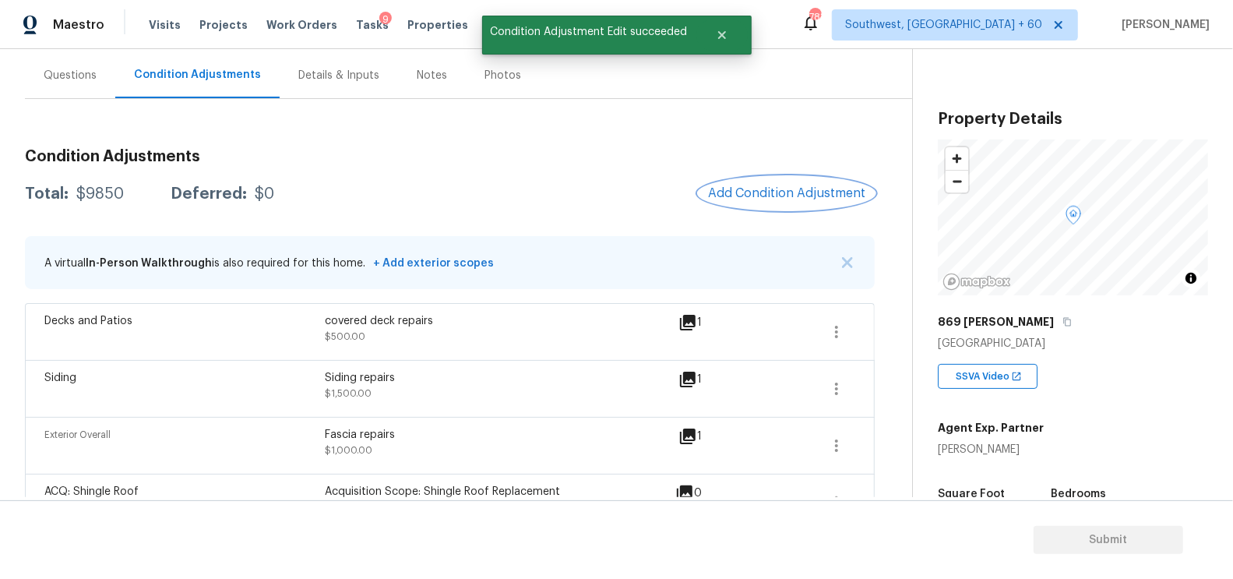
click at [823, 194] on span "Add Condition Adjustment" at bounding box center [786, 193] width 157 height 14
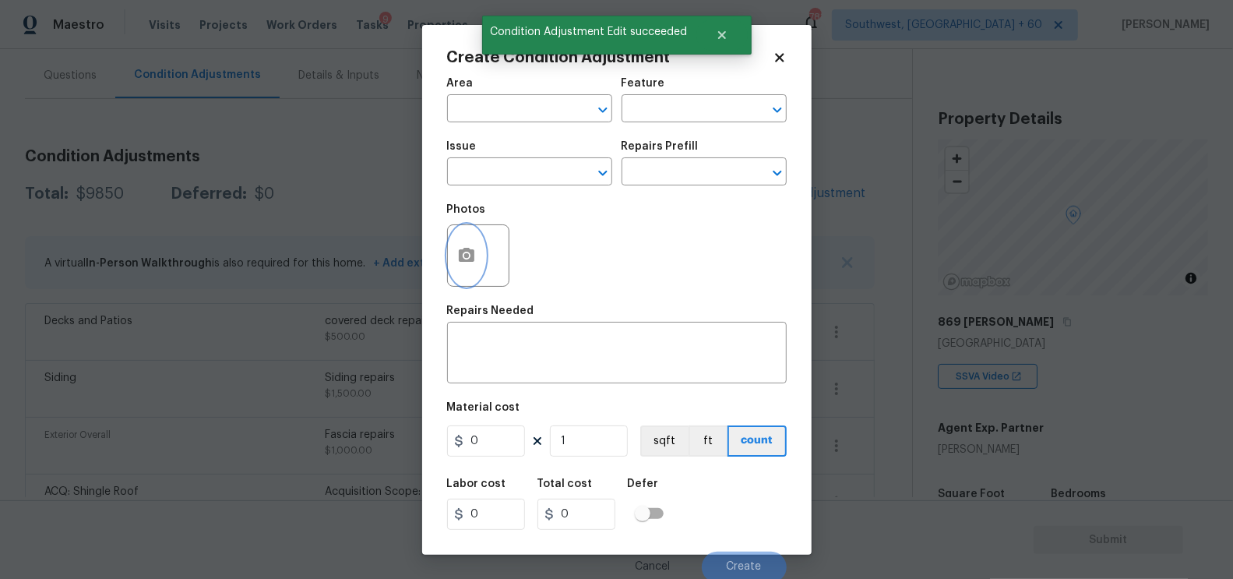
click at [465, 260] on icon "button" at bounding box center [467, 255] width 16 height 14
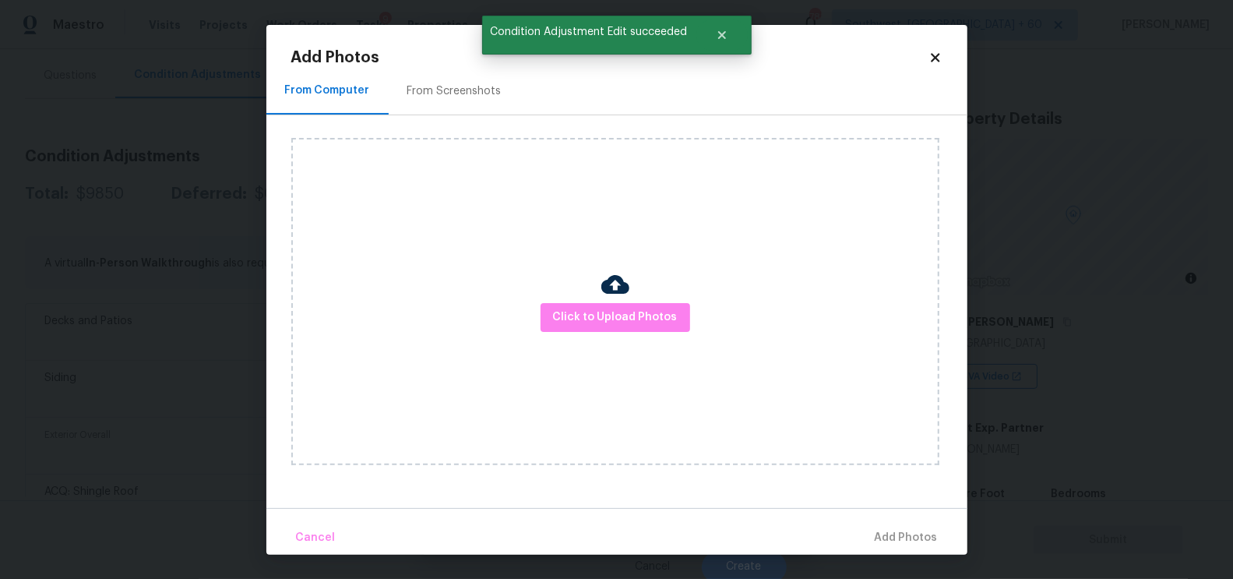
click at [465, 260] on div "Click to Upload Photos" at bounding box center [615, 301] width 648 height 327
click at [596, 317] on span "Click to Upload Photos" at bounding box center [615, 317] width 125 height 19
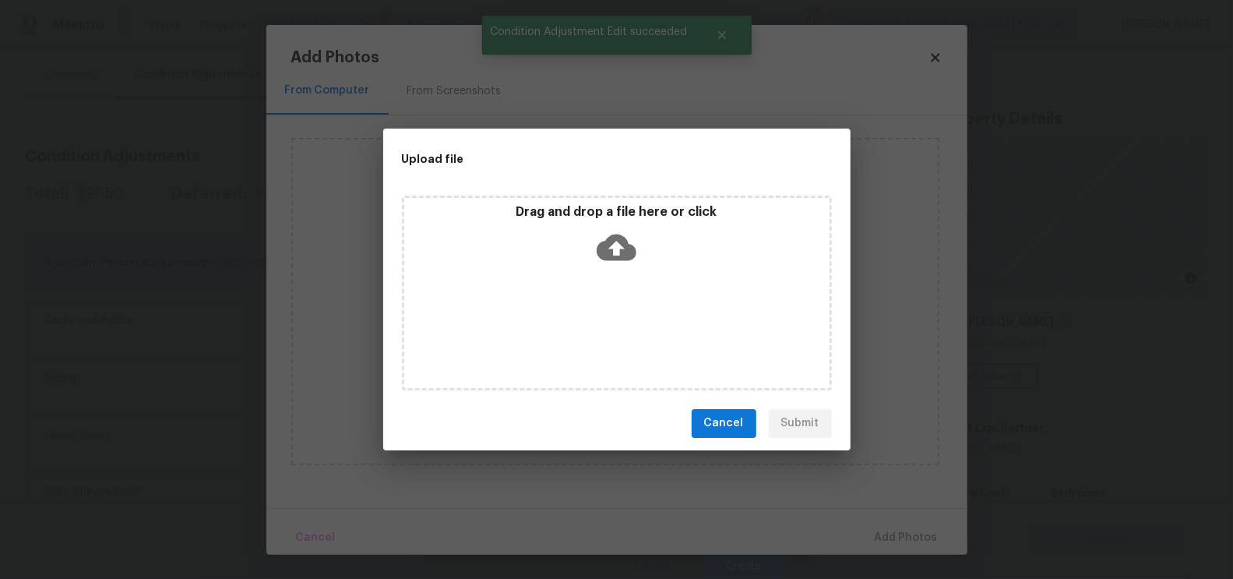
click at [611, 263] on icon at bounding box center [617, 247] width 40 height 40
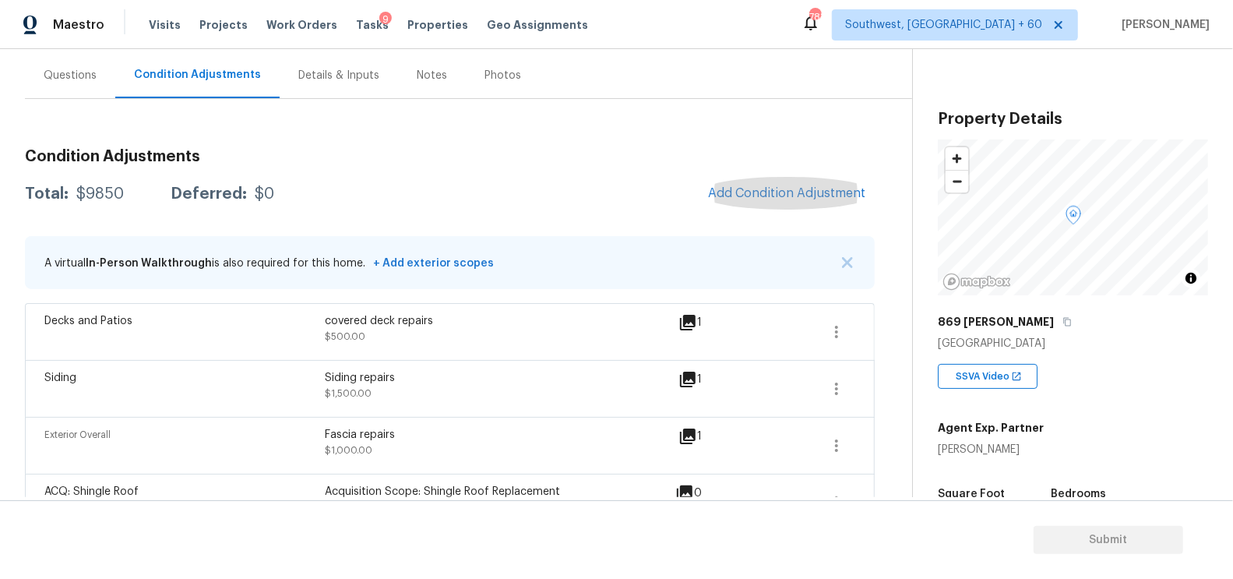
click at [531, 132] on div "Condition Adjustments Total: $9850 Deferred: $0 Add Condition Adjustment A virt…" at bounding box center [450, 425] width 850 height 652
click at [763, 197] on span "Add Condition Adjustment" at bounding box center [786, 193] width 157 height 14
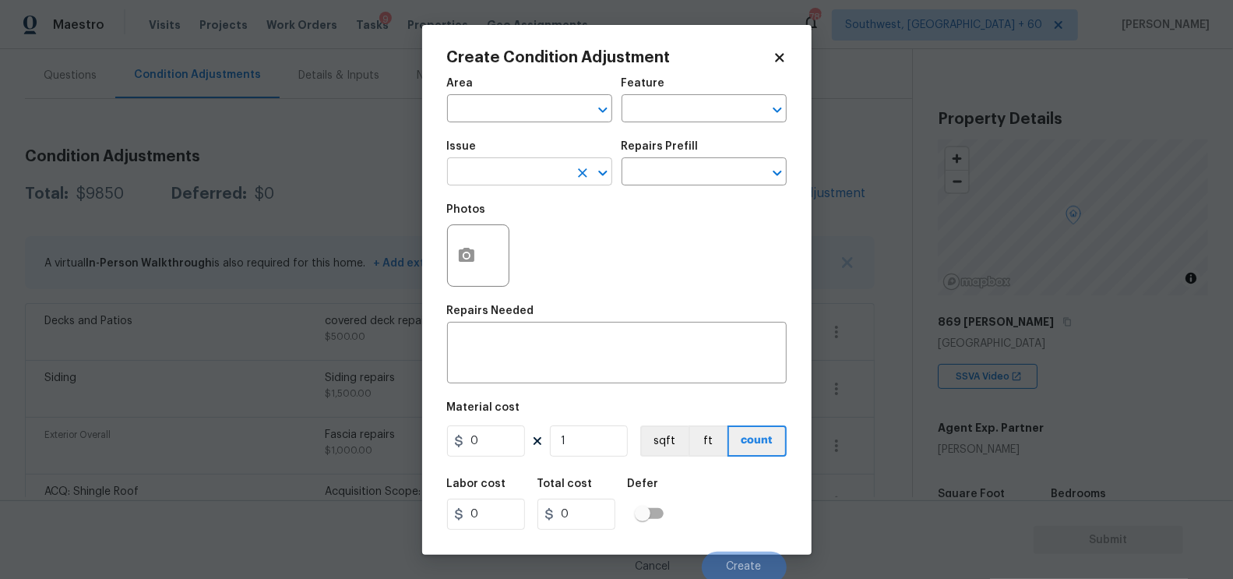
click at [521, 174] on input "text" at bounding box center [507, 173] width 121 height 24
click at [529, 232] on div "Other" at bounding box center [529, 214] width 165 height 37
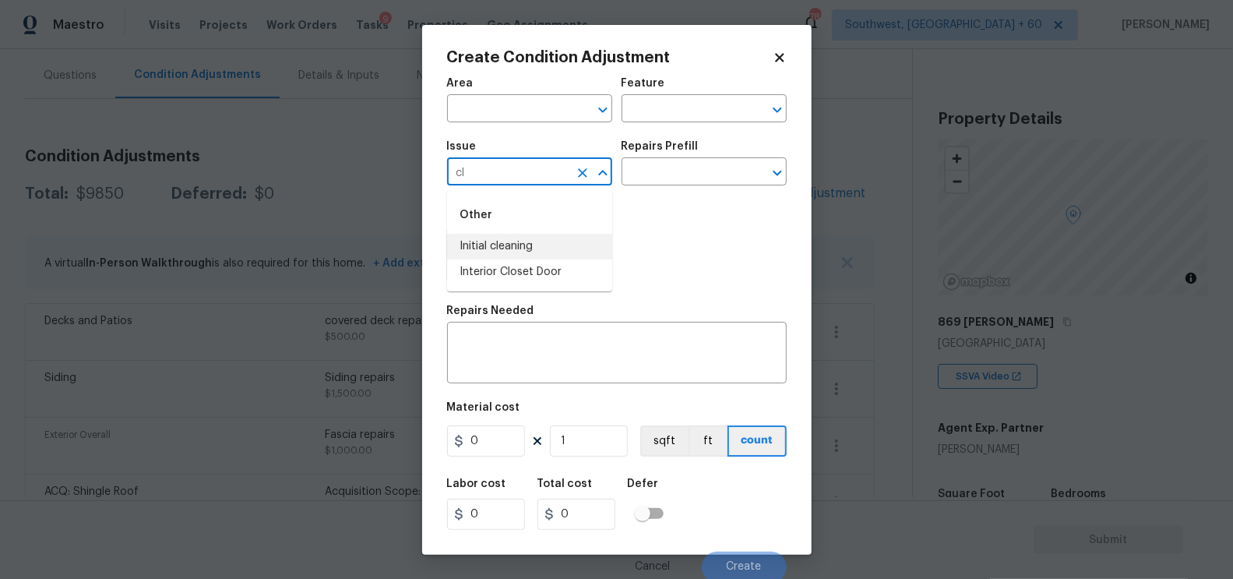
click at [530, 238] on li "Initial cleaning" at bounding box center [529, 247] width 165 height 26
type input "Initial cleaning"
click at [695, 169] on input "text" at bounding box center [681, 173] width 121 height 24
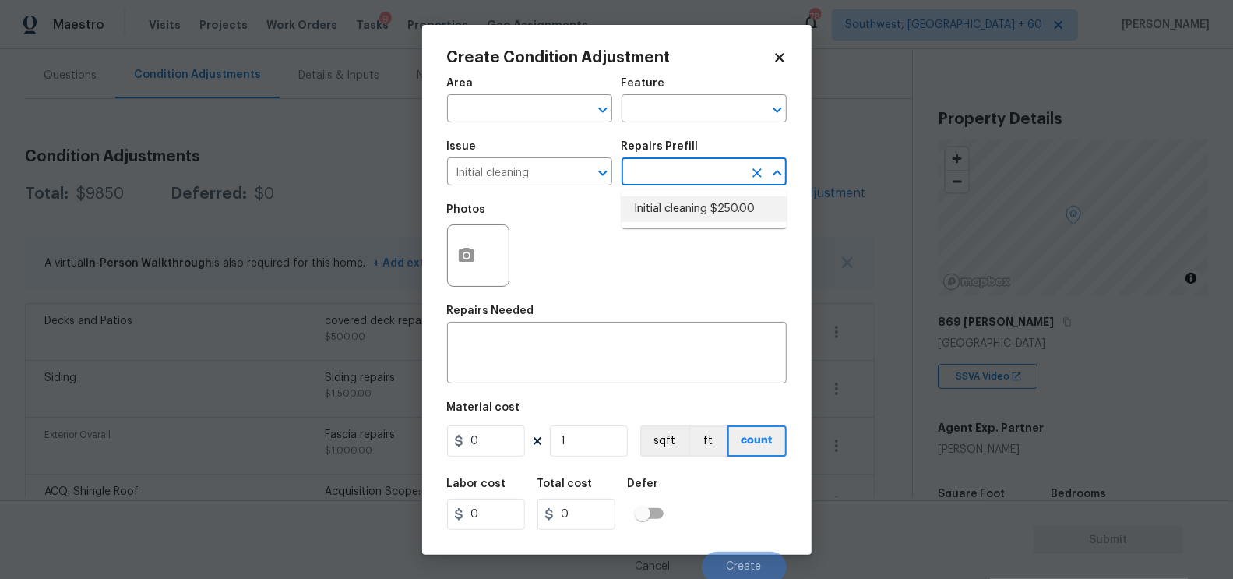
click at [691, 209] on li "Initial cleaning $250.00" at bounding box center [703, 209] width 165 height 26
type input "Home Readiness Packages"
type textarea "1. Wipe down exterior doors and trim. 2. Clean out all exterior light fixtures …"
type input "250"
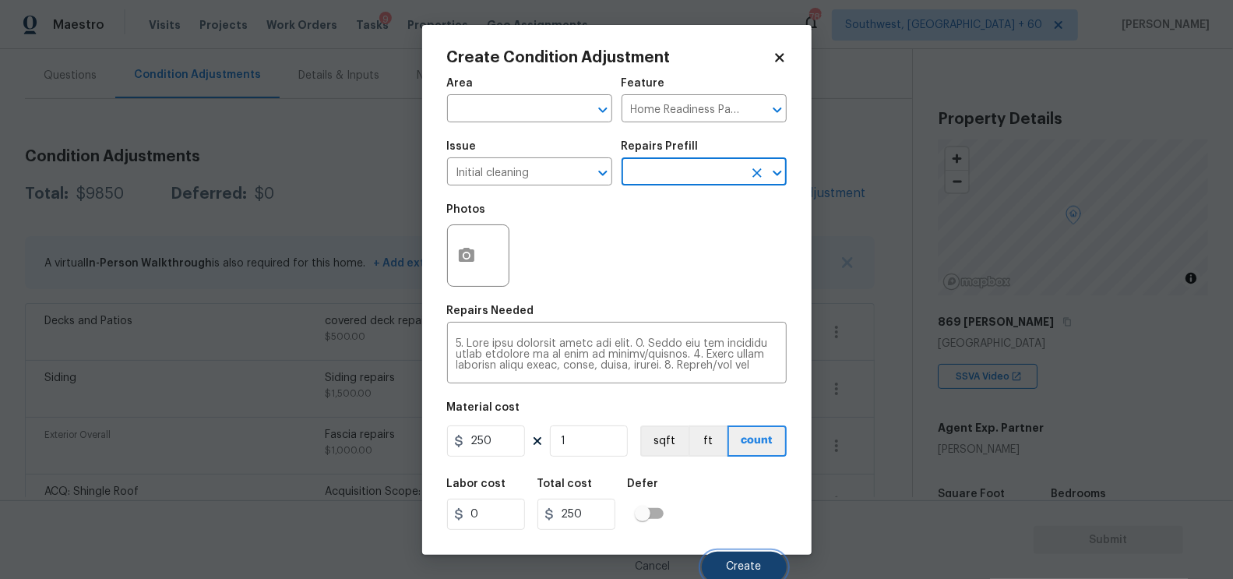
click at [745, 563] on span "Create" at bounding box center [744, 567] width 35 height 12
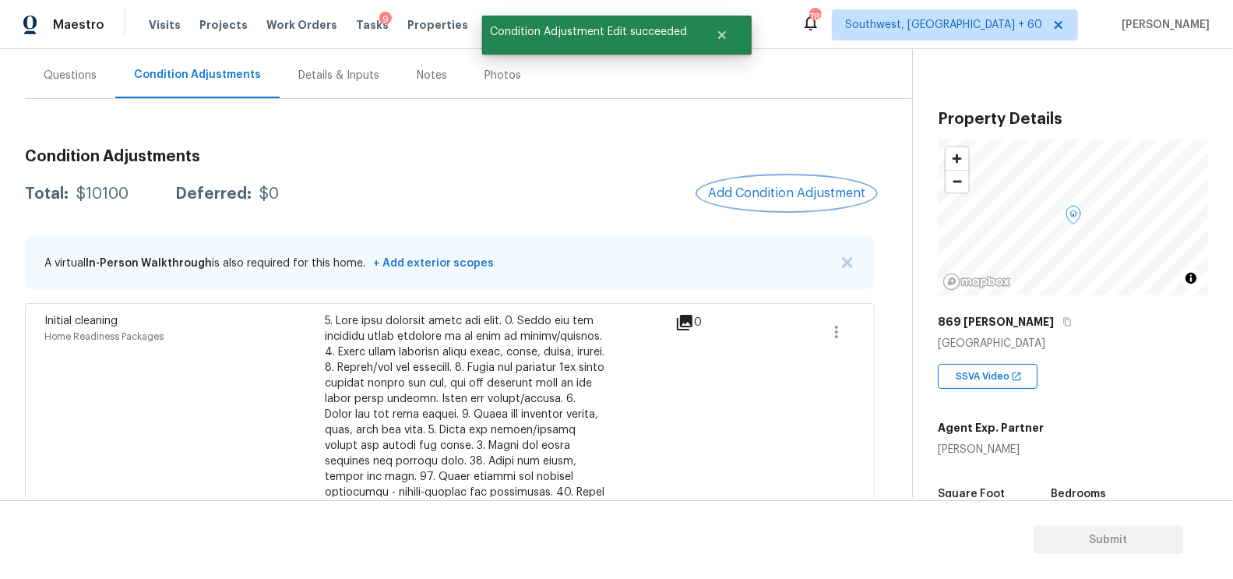
click at [791, 186] on span "Add Condition Adjustment" at bounding box center [786, 193] width 157 height 14
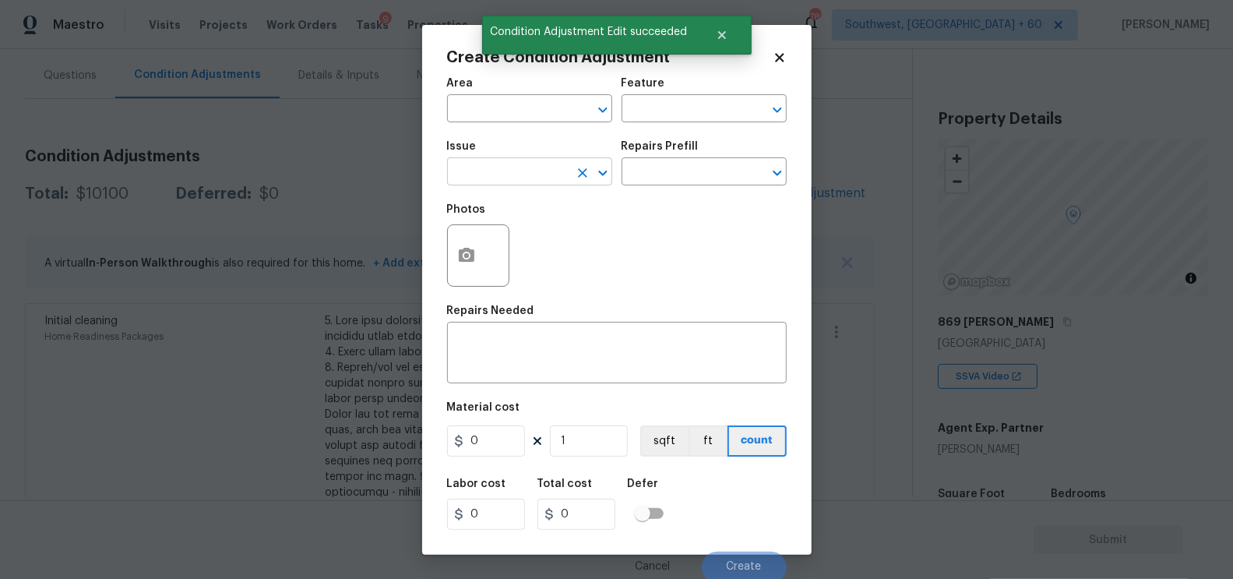
click at [509, 179] on input "text" at bounding box center [507, 173] width 121 height 24
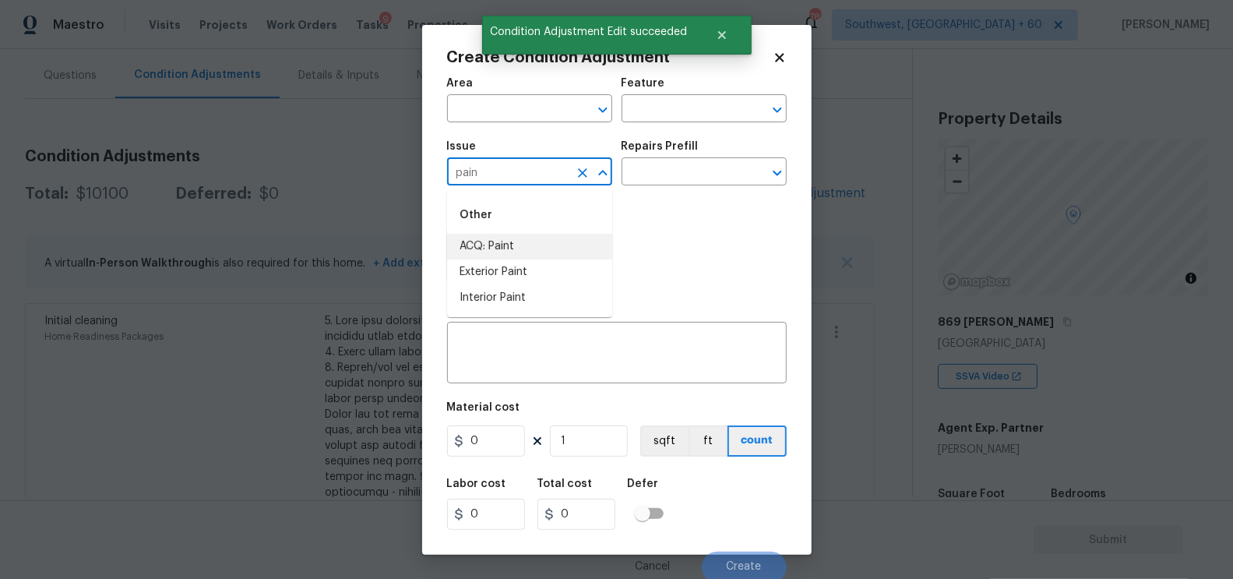
click at [496, 241] on li "ACQ: Paint" at bounding box center [529, 247] width 165 height 26
type input "ACQ: Paint"
click at [674, 174] on input "text" at bounding box center [681, 173] width 121 height 24
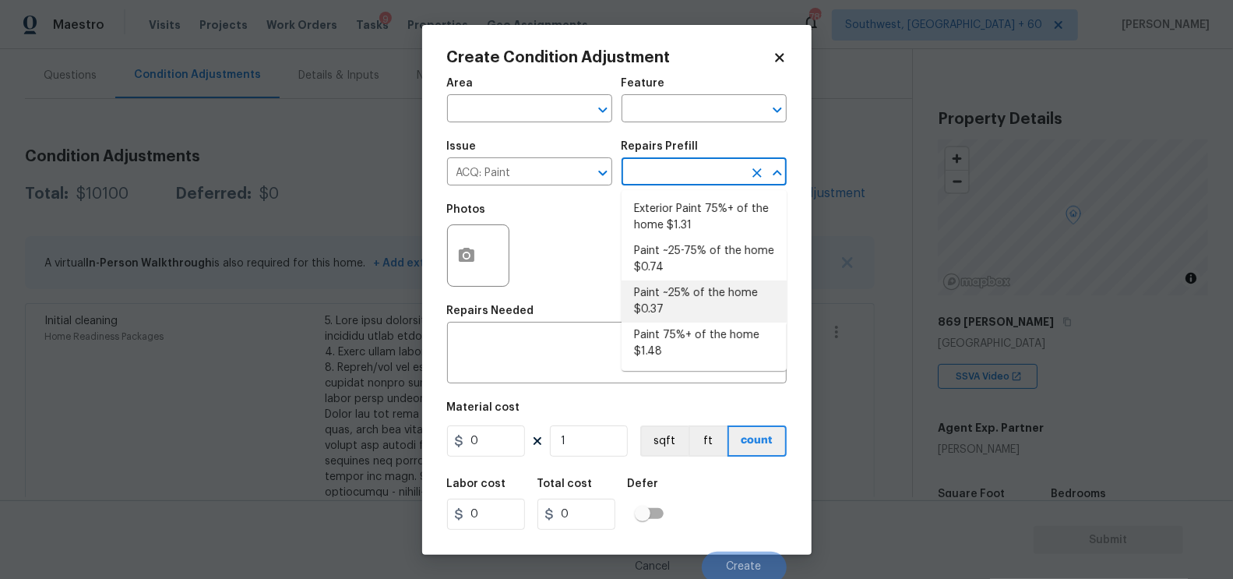
click at [681, 301] on li "Paint ~25% of the home $0.37" at bounding box center [703, 301] width 165 height 42
type input "Acquisition"
type textarea "Acquisition Scope: ~25% of the home needs interior paint"
type input "0.37"
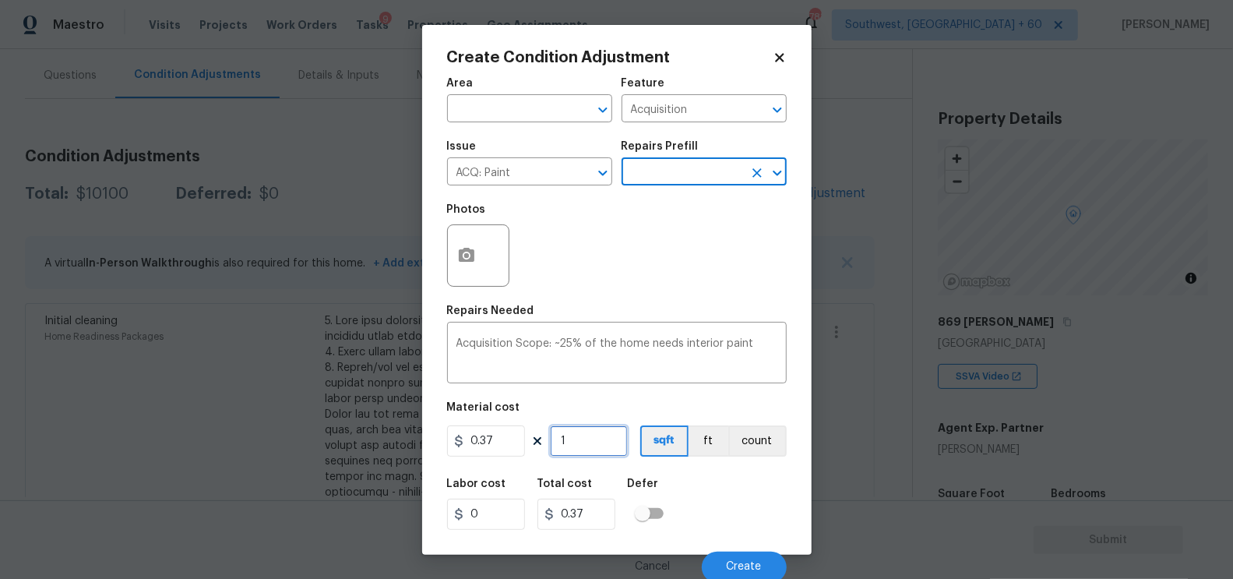
click at [575, 436] on input "1" at bounding box center [589, 440] width 78 height 31
type input "10"
type input "3.7"
type input "100"
type input "37"
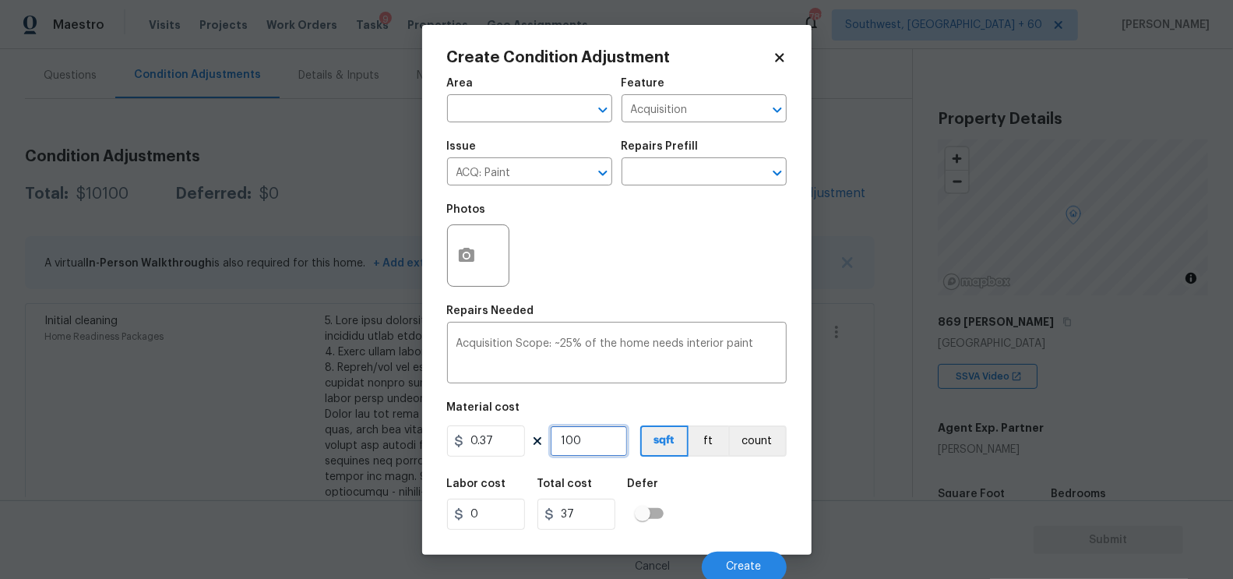
type input "1000"
type input "370"
type input "1000"
click at [587, 530] on input "370" at bounding box center [576, 513] width 78 height 31
click at [750, 551] on div "Cancel Create" at bounding box center [617, 561] width 340 height 44
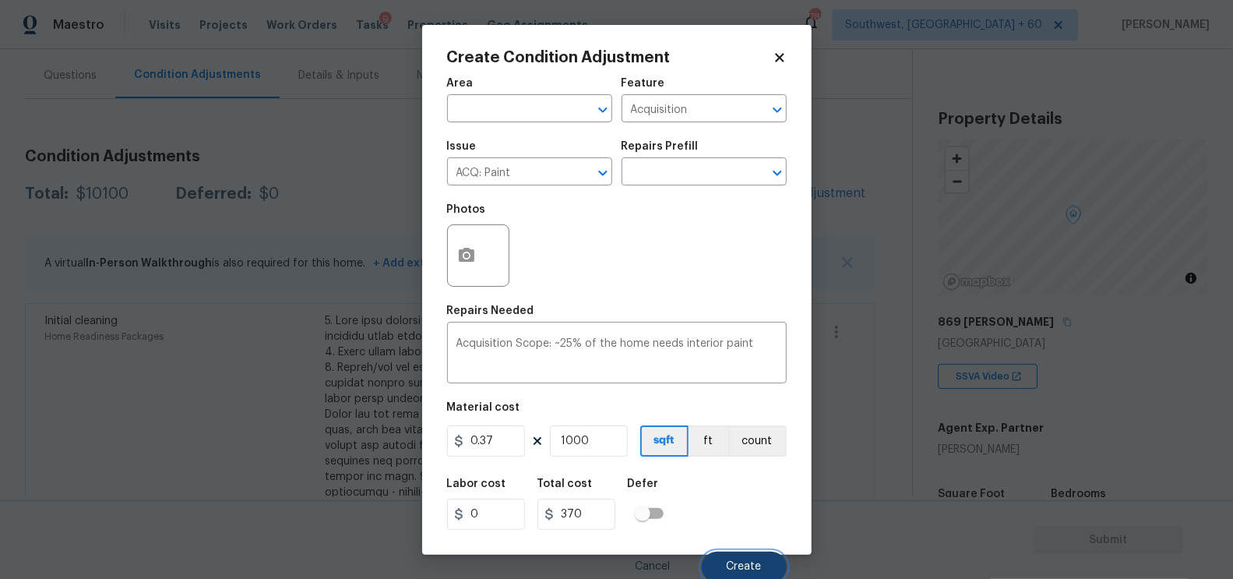
click at [751, 558] on button "Create" at bounding box center [744, 566] width 85 height 31
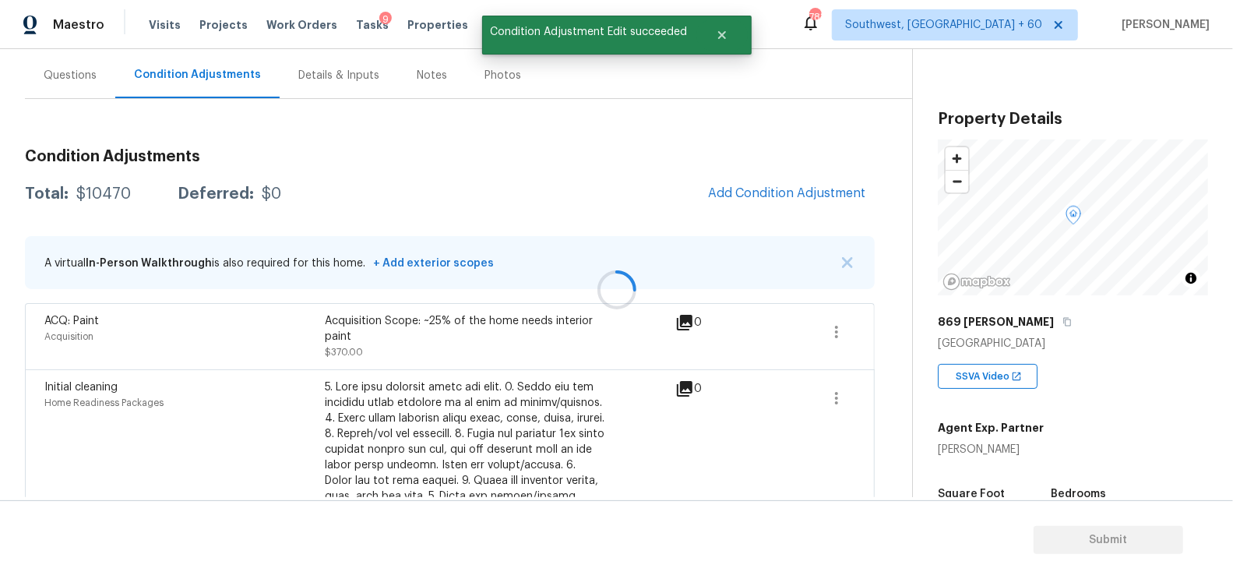
click at [851, 191] on div at bounding box center [616, 289] width 1233 height 579
click at [799, 190] on span "Add Condition Adjustment" at bounding box center [786, 193] width 157 height 14
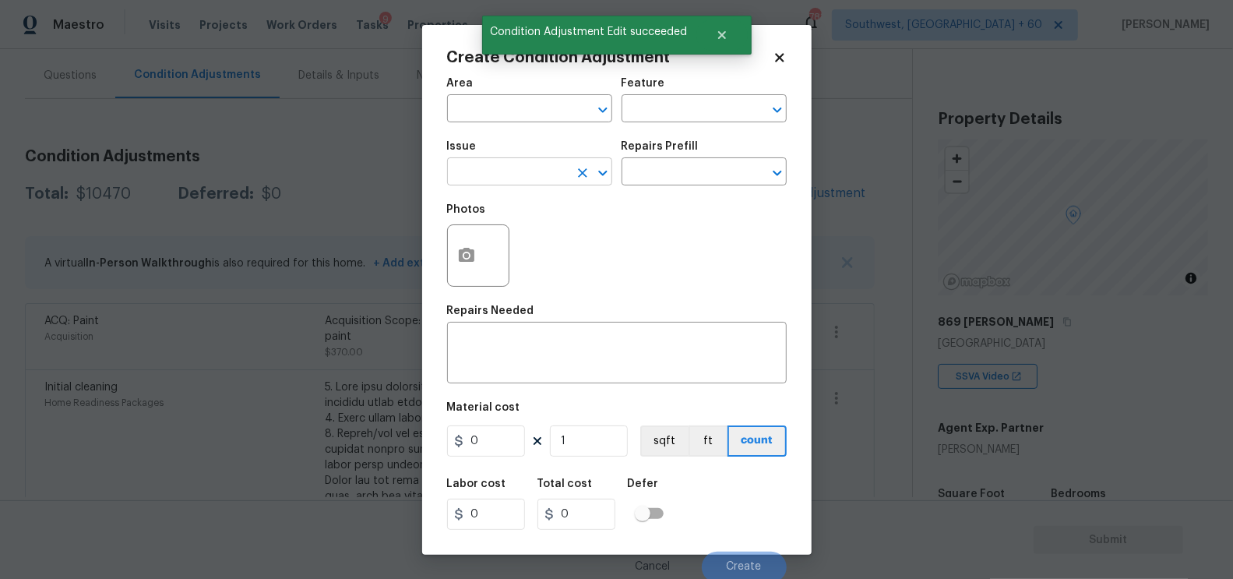
click at [518, 169] on input "text" at bounding box center [507, 173] width 121 height 24
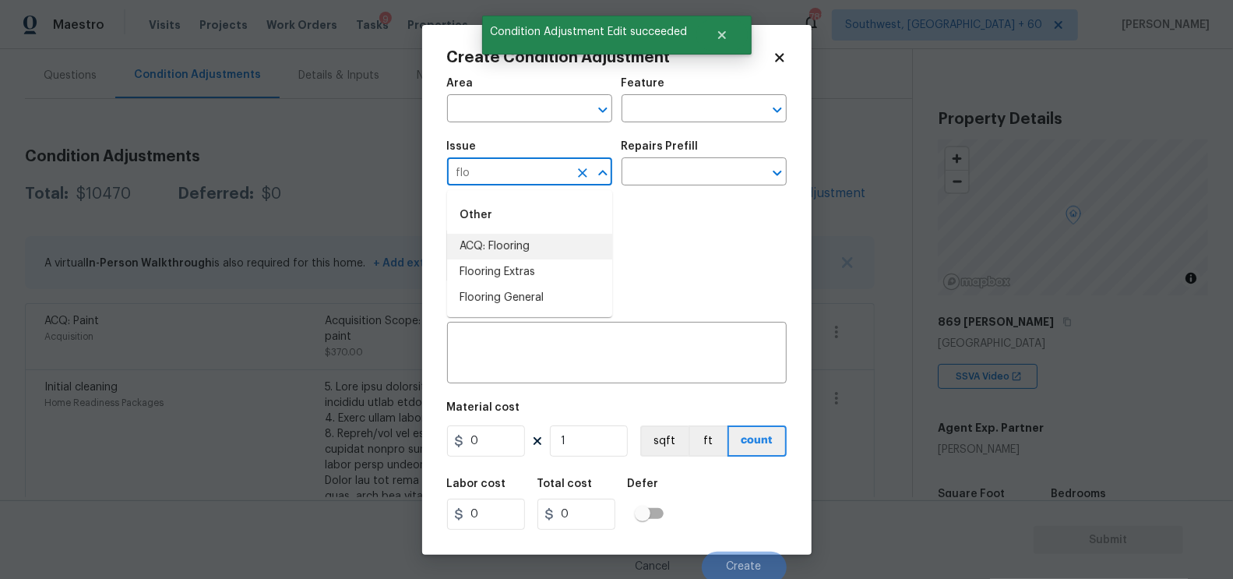
click at [515, 247] on li "ACQ: Flooring" at bounding box center [529, 247] width 165 height 26
type input "ACQ: Flooring"
click at [661, 183] on input "text" at bounding box center [681, 173] width 121 height 24
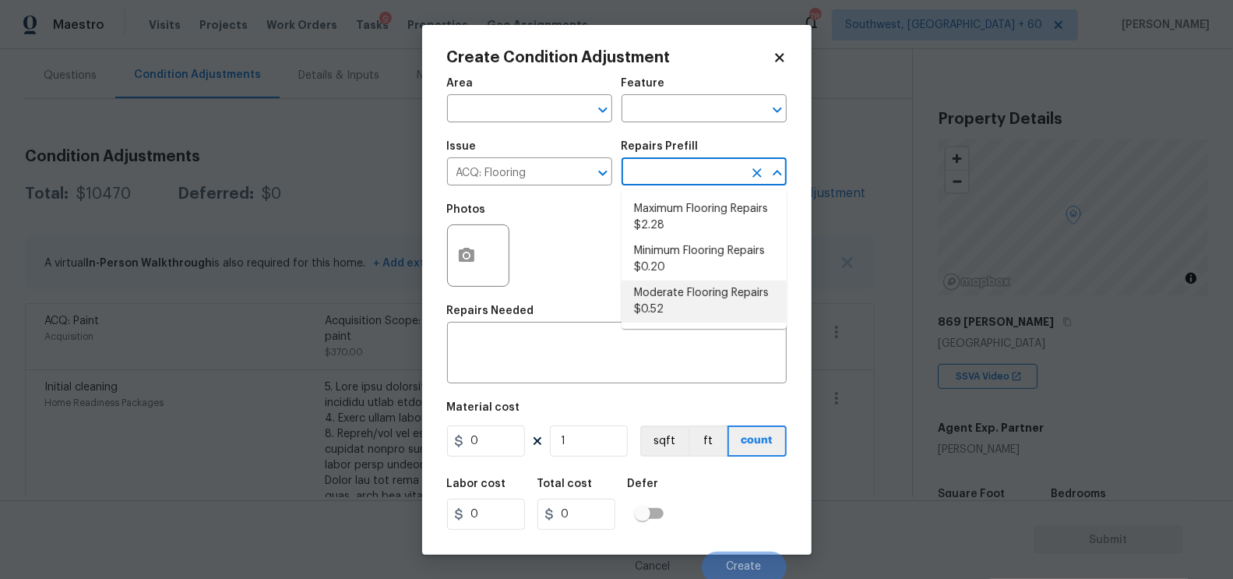
click at [667, 262] on li "Minimum Flooring Repairs $0.20" at bounding box center [703, 259] width 165 height 42
type input "Acquisition"
type textarea "Acquisition Scope: Minimum flooring repairs"
type input "0.2"
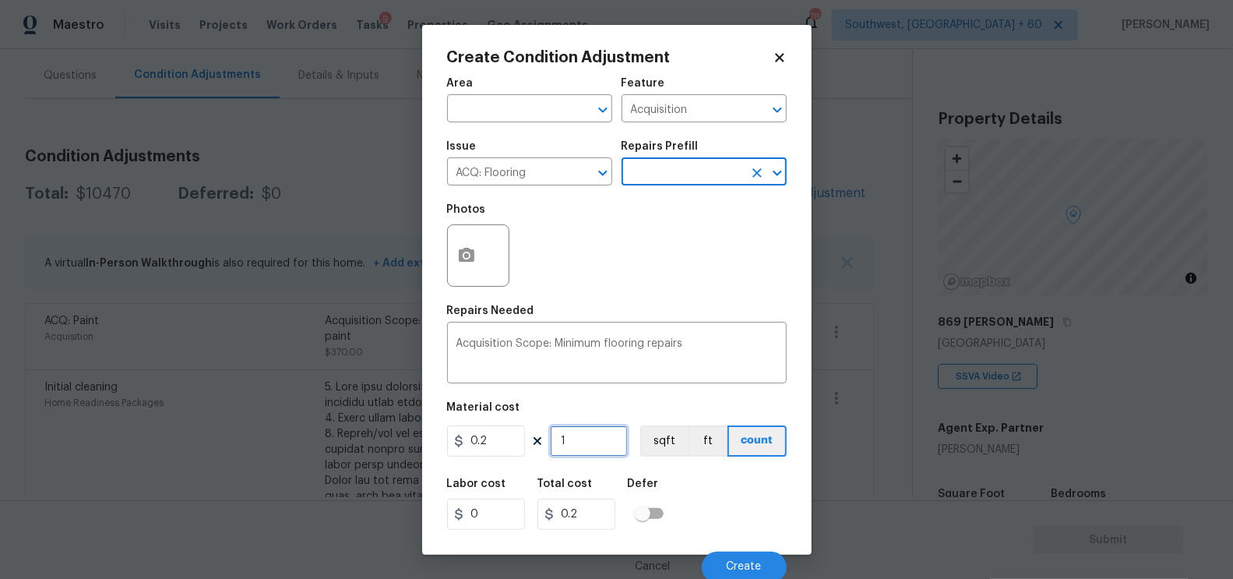
click at [582, 454] on input "1" at bounding box center [589, 440] width 78 height 31
type input "10"
type input "2"
type input "100"
type input "20"
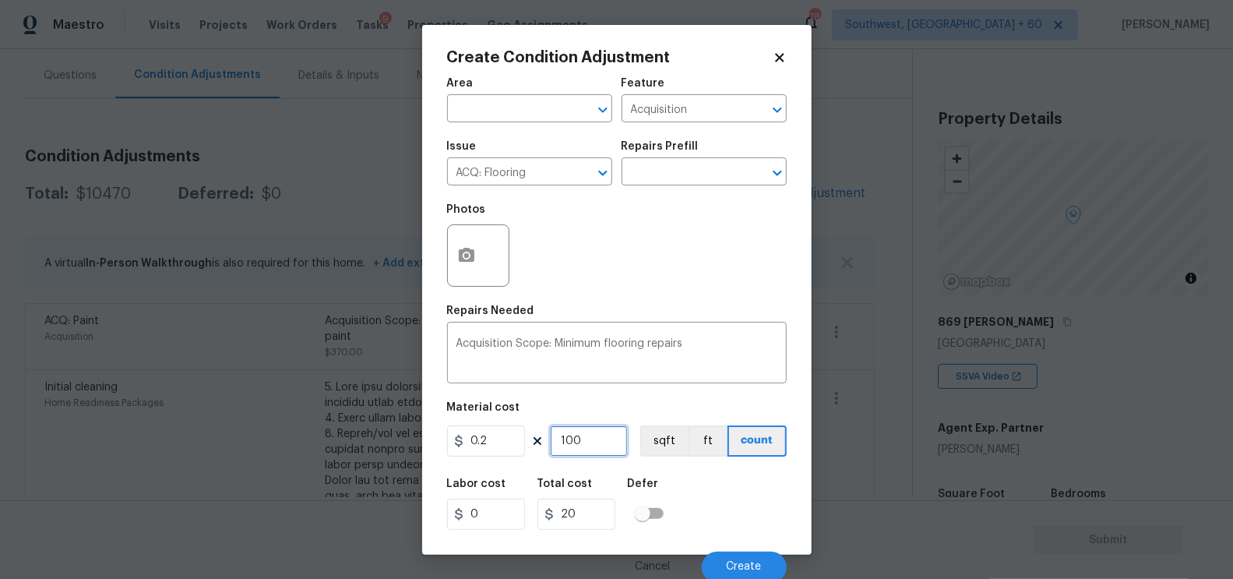
type input "1000"
type input "200"
type input "1000"
click at [597, 519] on input "200" at bounding box center [576, 513] width 78 height 31
click at [724, 564] on button "Create" at bounding box center [744, 566] width 85 height 31
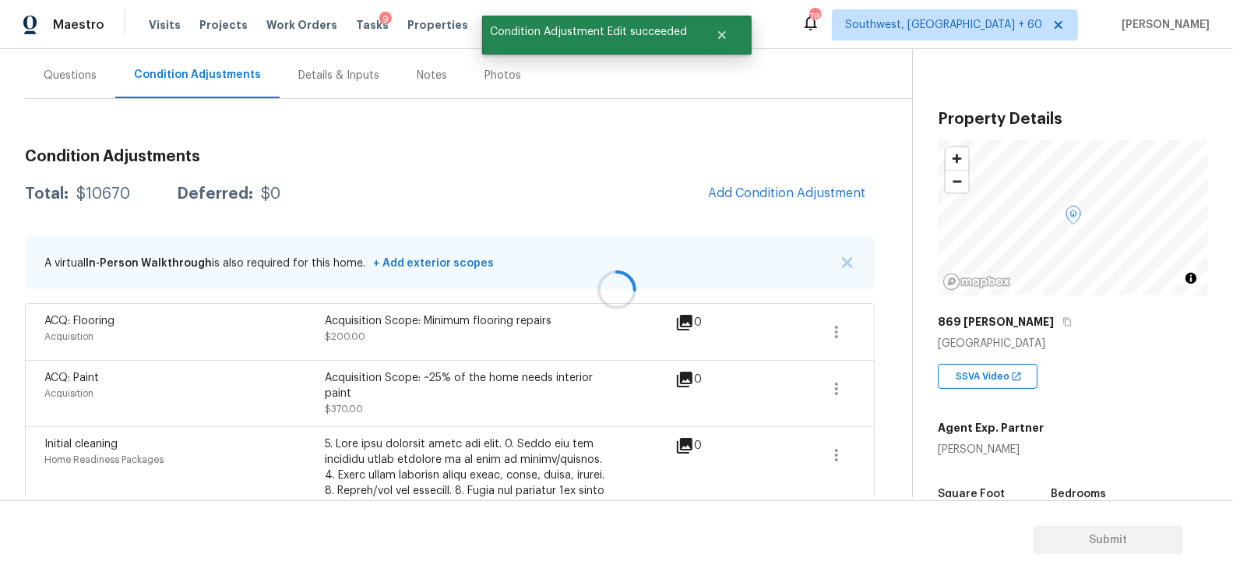
click at [851, 181] on div at bounding box center [616, 289] width 1233 height 579
click at [766, 186] on span "Add Condition Adjustment" at bounding box center [786, 193] width 157 height 14
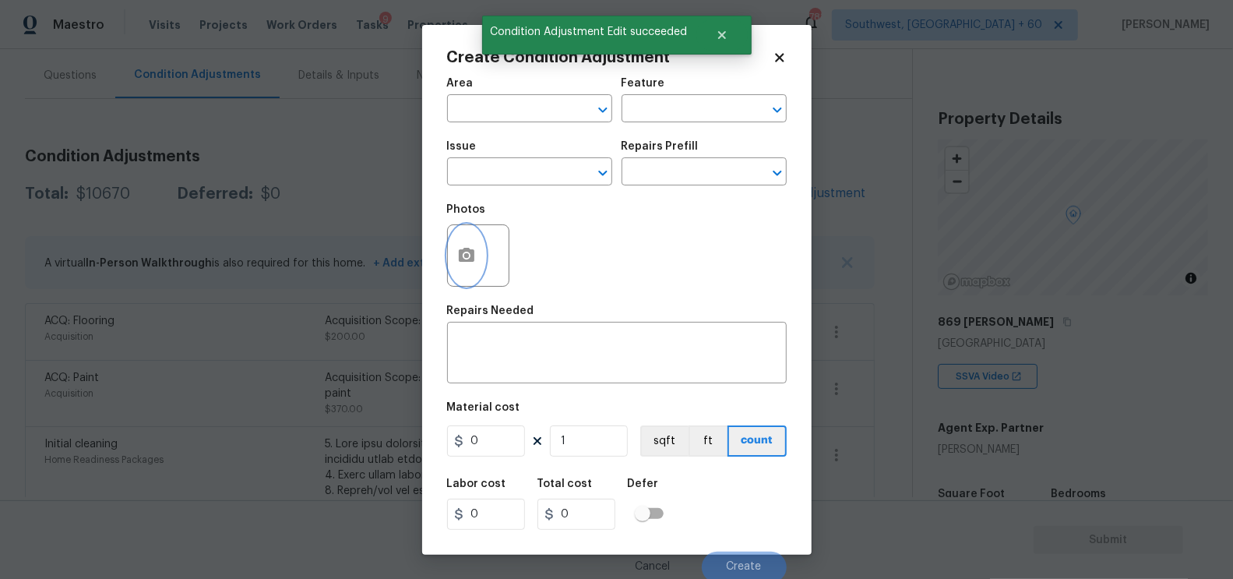
click at [478, 262] on button "button" at bounding box center [466, 255] width 37 height 61
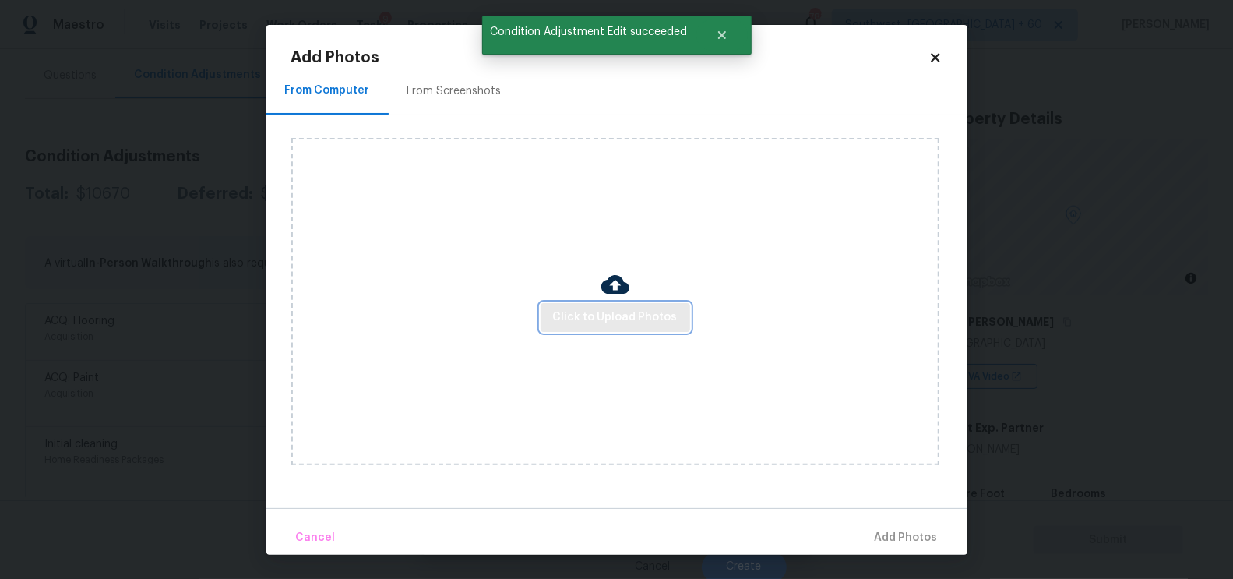
click at [611, 316] on span "Click to Upload Photos" at bounding box center [615, 317] width 125 height 19
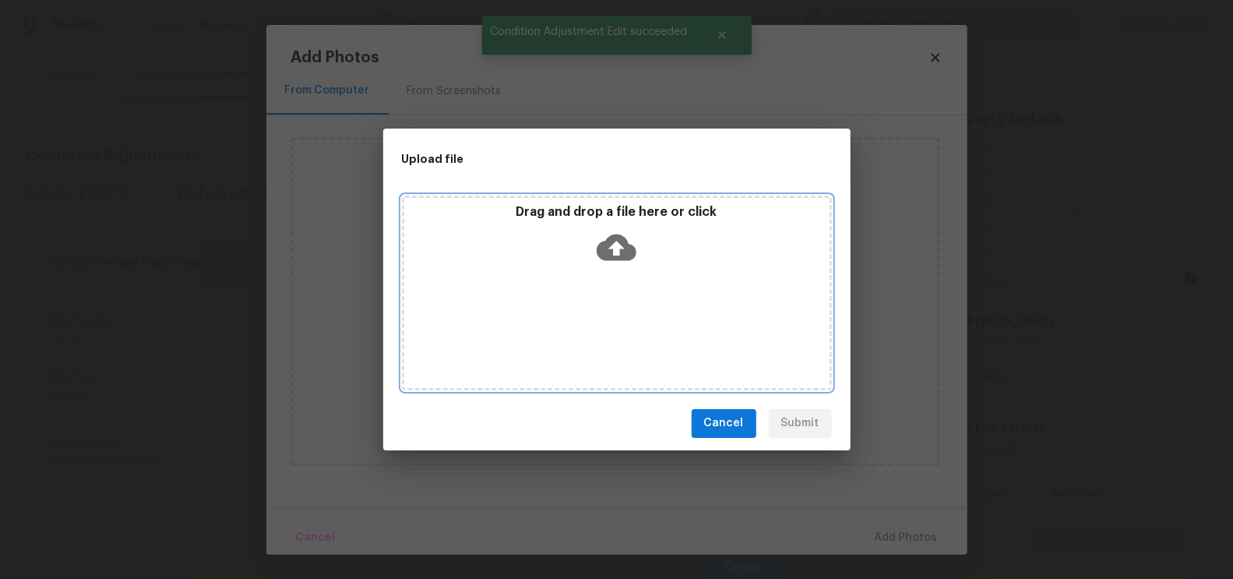
click at [621, 257] on icon at bounding box center [617, 247] width 40 height 26
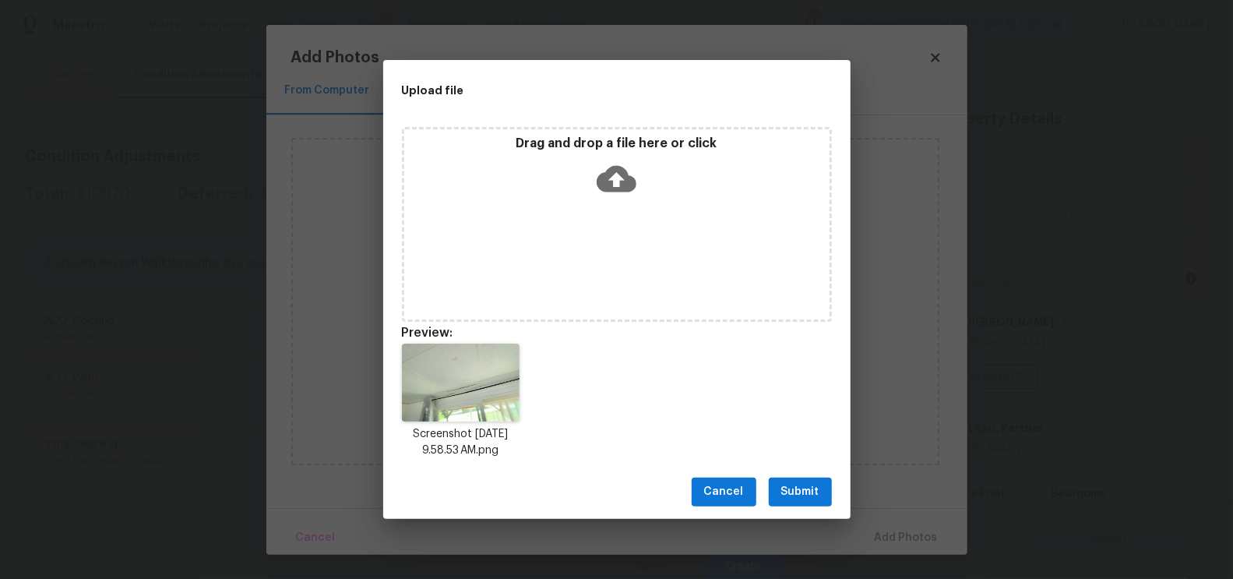
click at [794, 494] on span "Submit" at bounding box center [800, 491] width 38 height 19
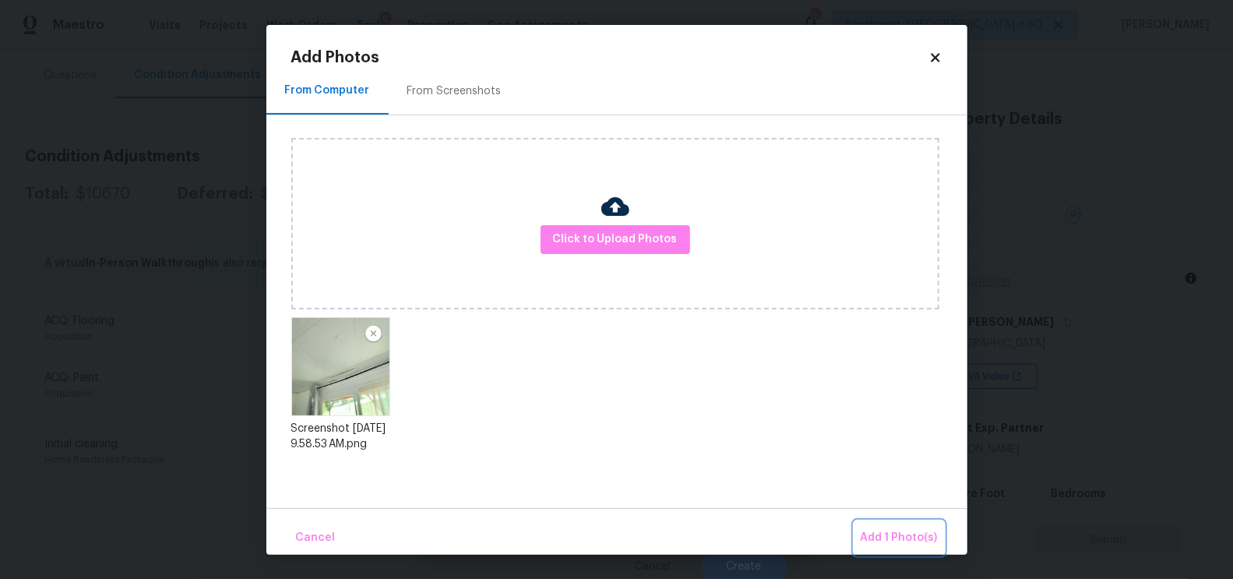
click at [882, 541] on span "Add 1 Photo(s)" at bounding box center [899, 537] width 77 height 19
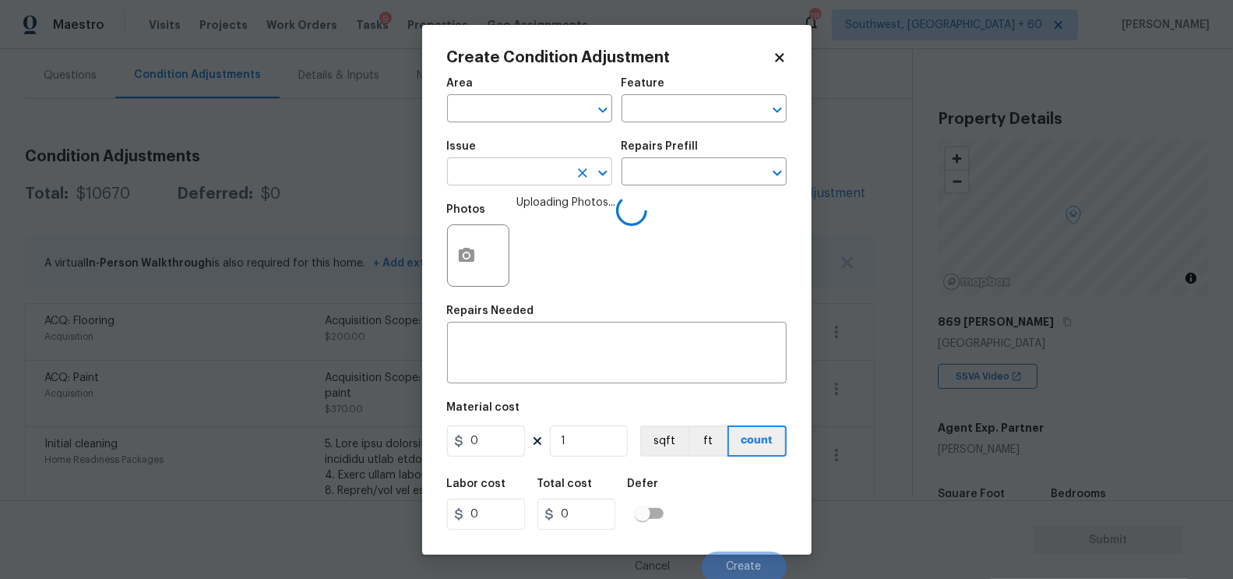
click at [480, 181] on input "text" at bounding box center [507, 173] width 121 height 24
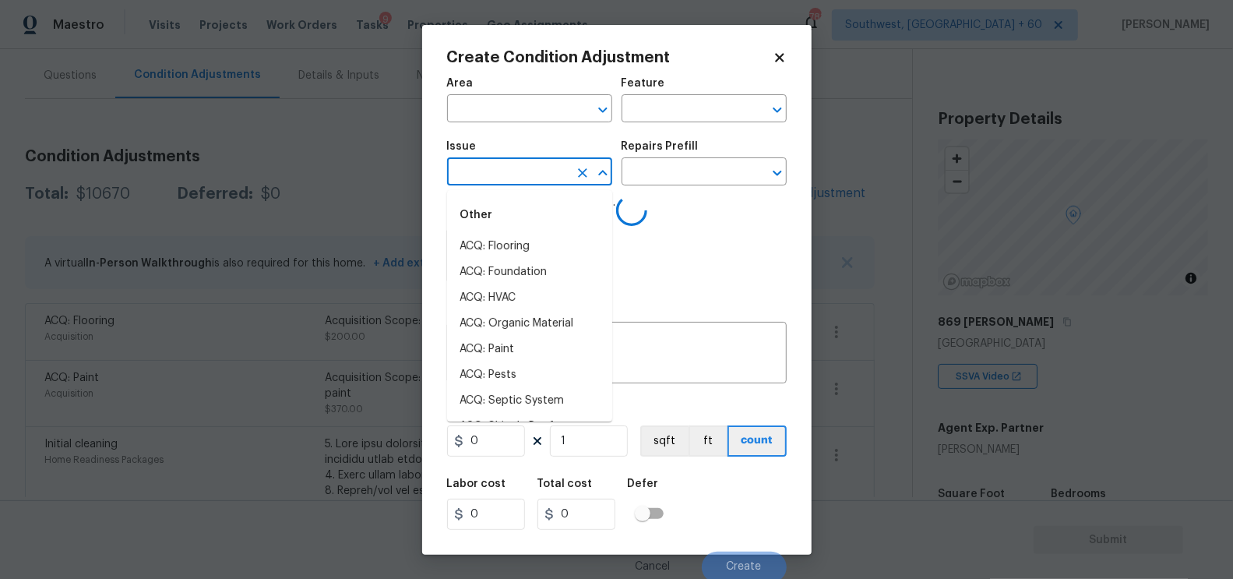
click at [495, 139] on span "Issue ​" at bounding box center [529, 163] width 165 height 63
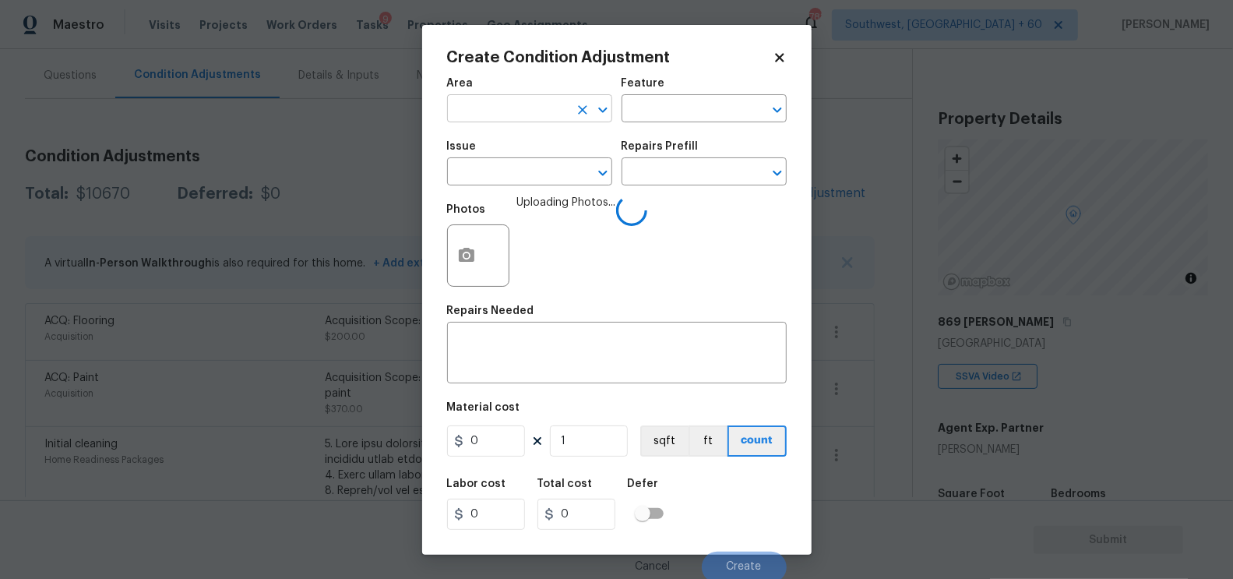
click at [499, 111] on input "text" at bounding box center [507, 110] width 121 height 24
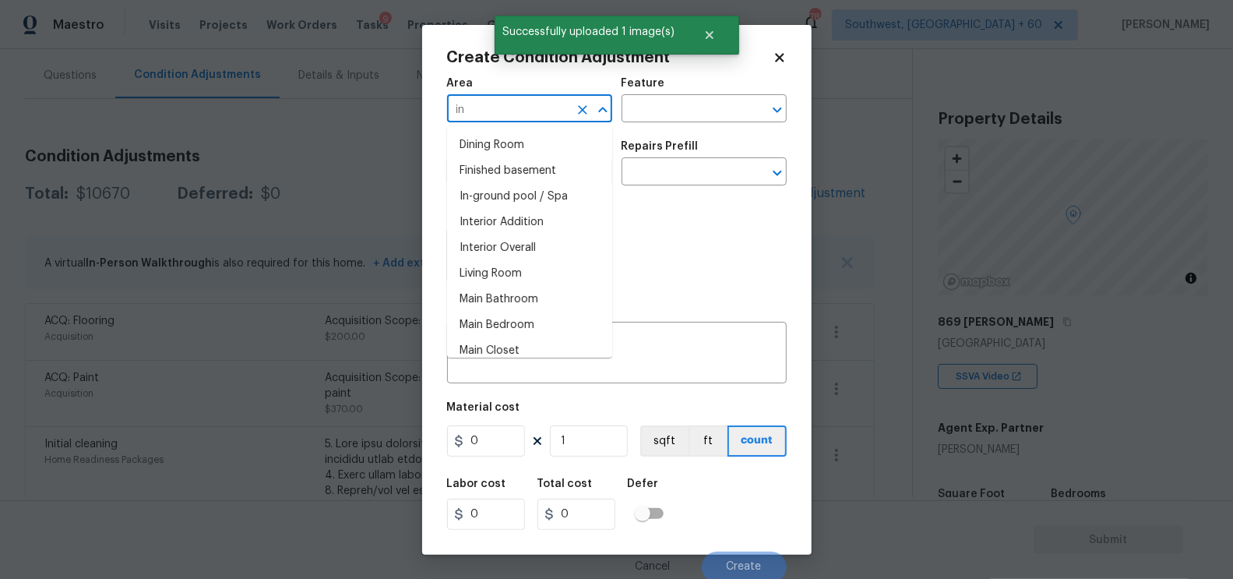
type input "int"
click at [519, 111] on input "text" at bounding box center [507, 110] width 121 height 24
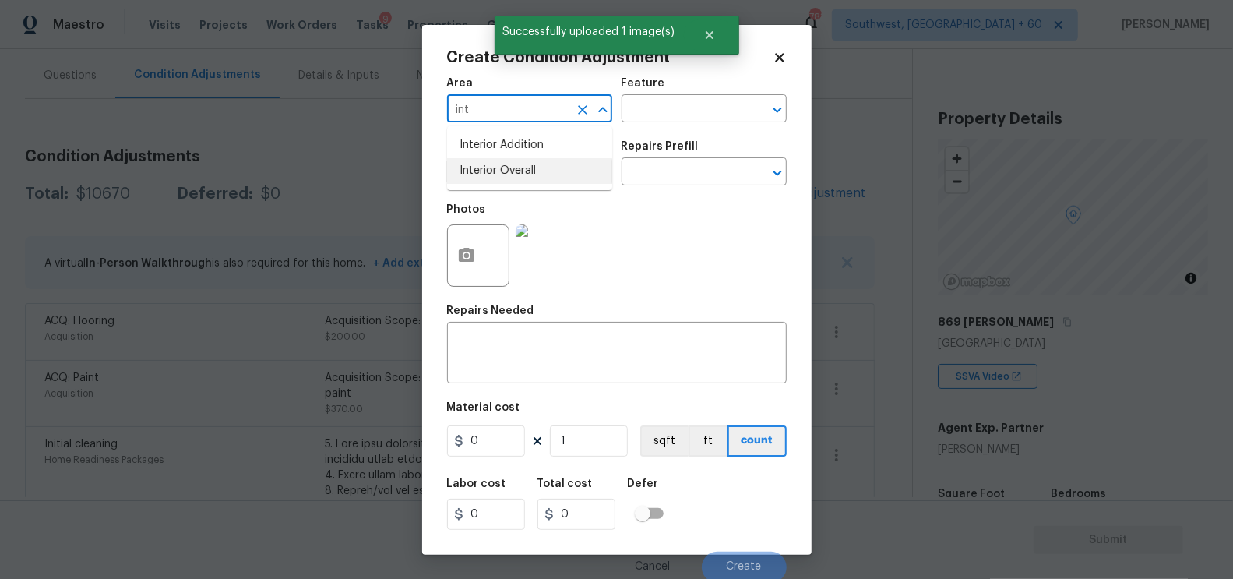
click at [531, 167] on li "Interior Overall" at bounding box center [529, 171] width 165 height 26
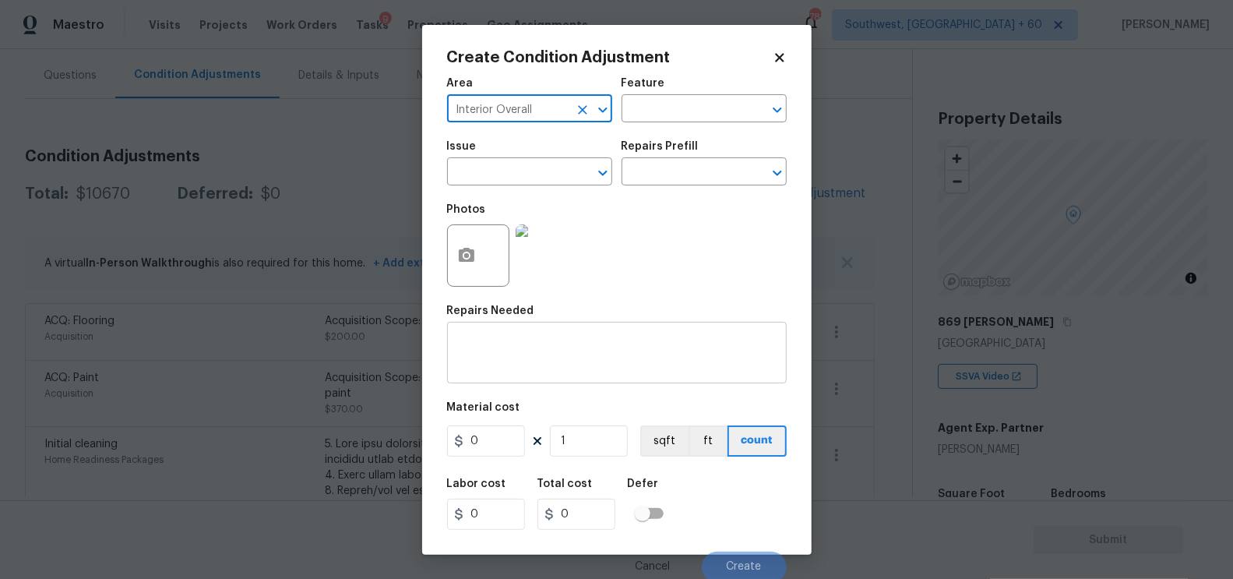
type input "Interior Overall"
click at [532, 346] on textarea at bounding box center [616, 354] width 321 height 33
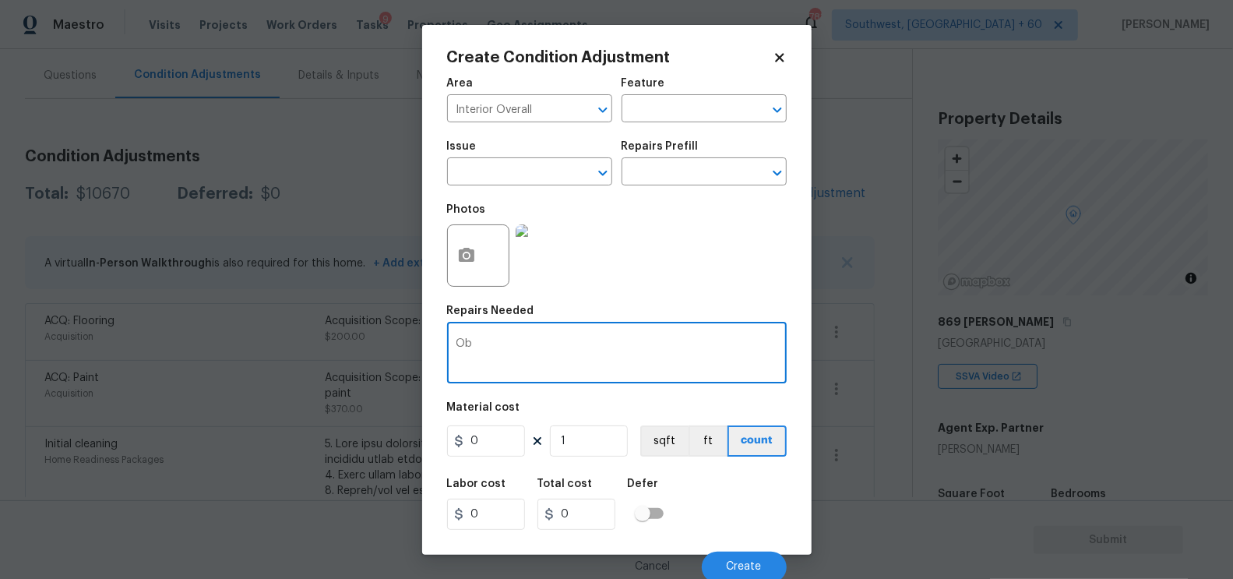
type textarea "O"
type textarea "Basement ceiling tiles"
click at [505, 420] on div "Material cost" at bounding box center [617, 412] width 340 height 20
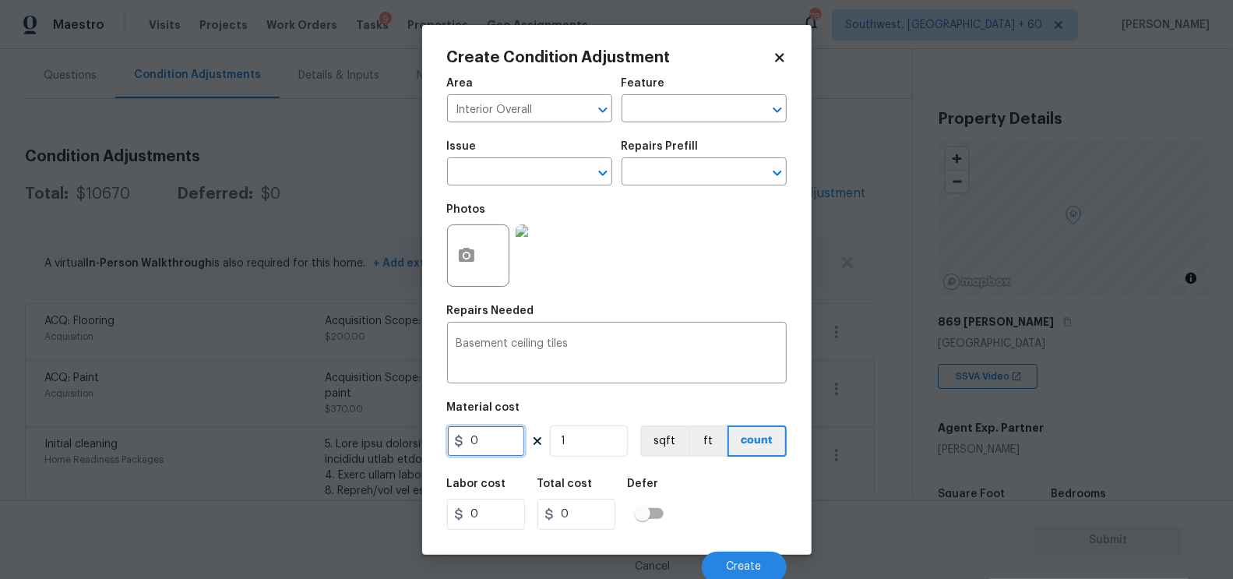
click at [494, 452] on input "0" at bounding box center [486, 440] width 78 height 31
type input "0"
click at [618, 354] on textarea "Basement ceiling tiles" at bounding box center [616, 354] width 321 height 33
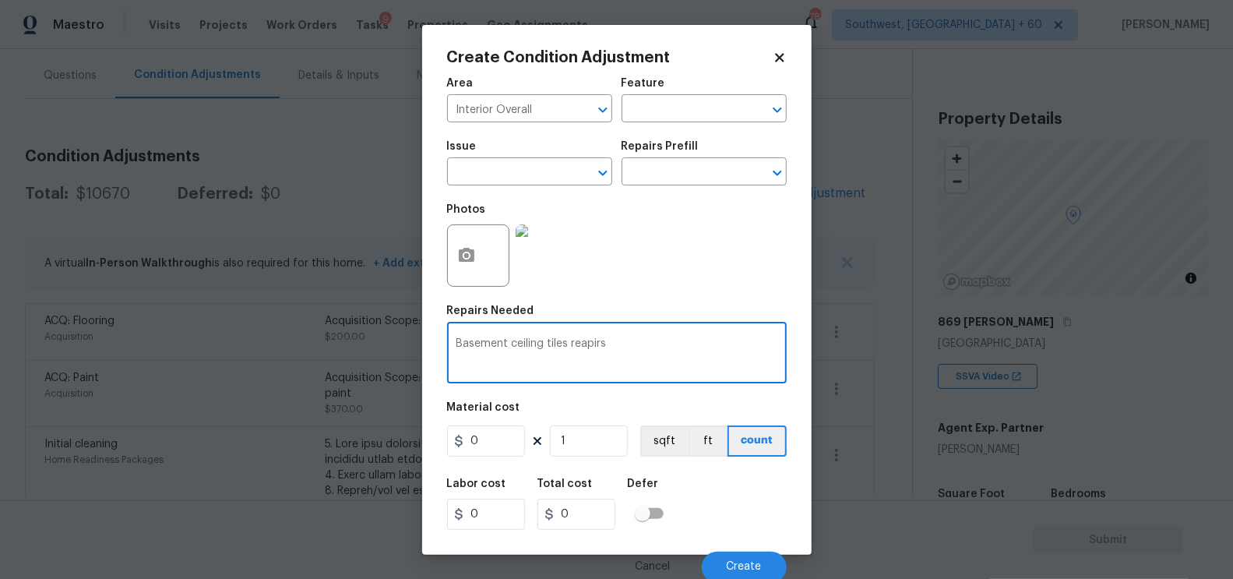
type textarea "Basement ceiling tiles reapirs"
click at [510, 440] on input "0" at bounding box center [486, 440] width 78 height 31
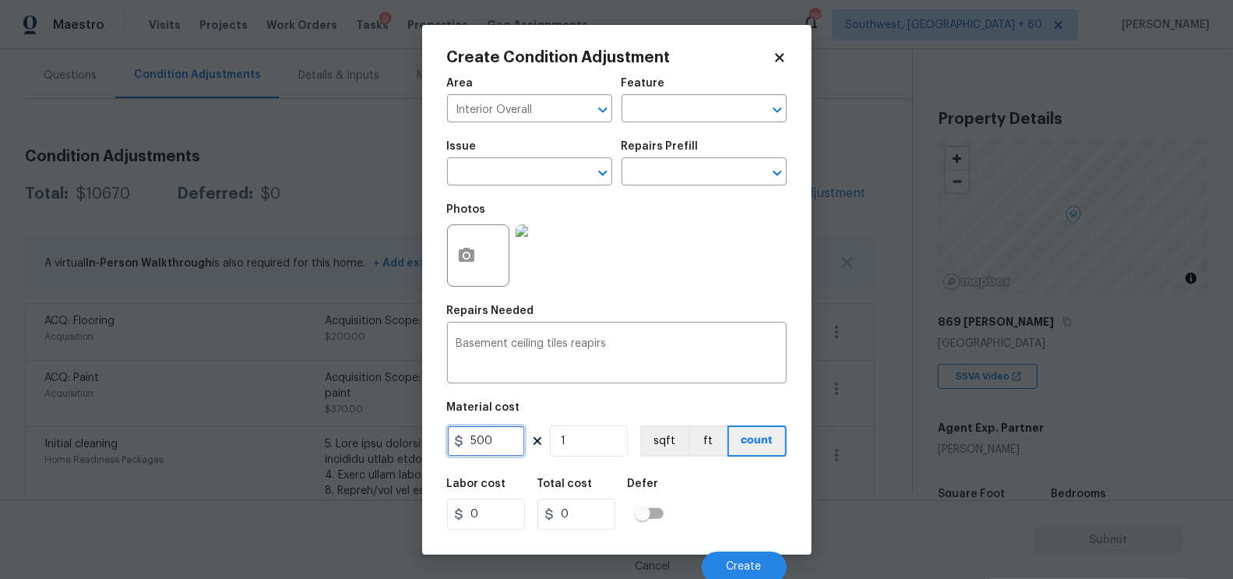
type input "500"
click at [586, 483] on h5 "Total cost" at bounding box center [564, 483] width 55 height 11
click at [595, 512] on input "500" at bounding box center [576, 513] width 78 height 31
click at [744, 567] on span "Create" at bounding box center [744, 567] width 35 height 12
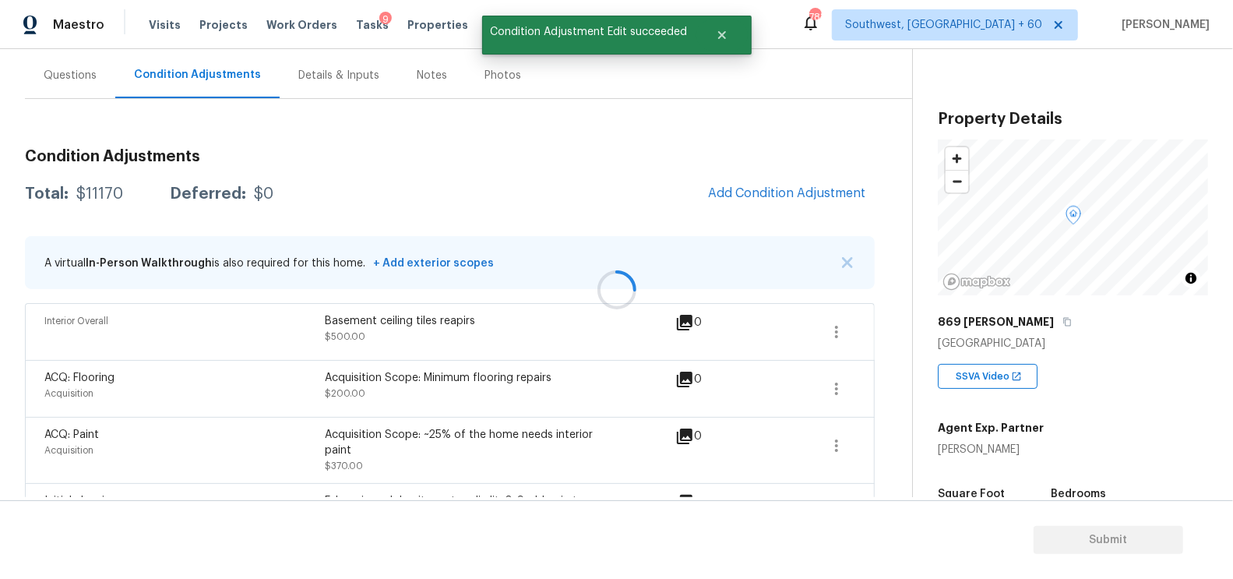
click at [830, 204] on div at bounding box center [616, 289] width 1233 height 579
click at [735, 186] on span "Add Condition Adjustment" at bounding box center [786, 193] width 157 height 14
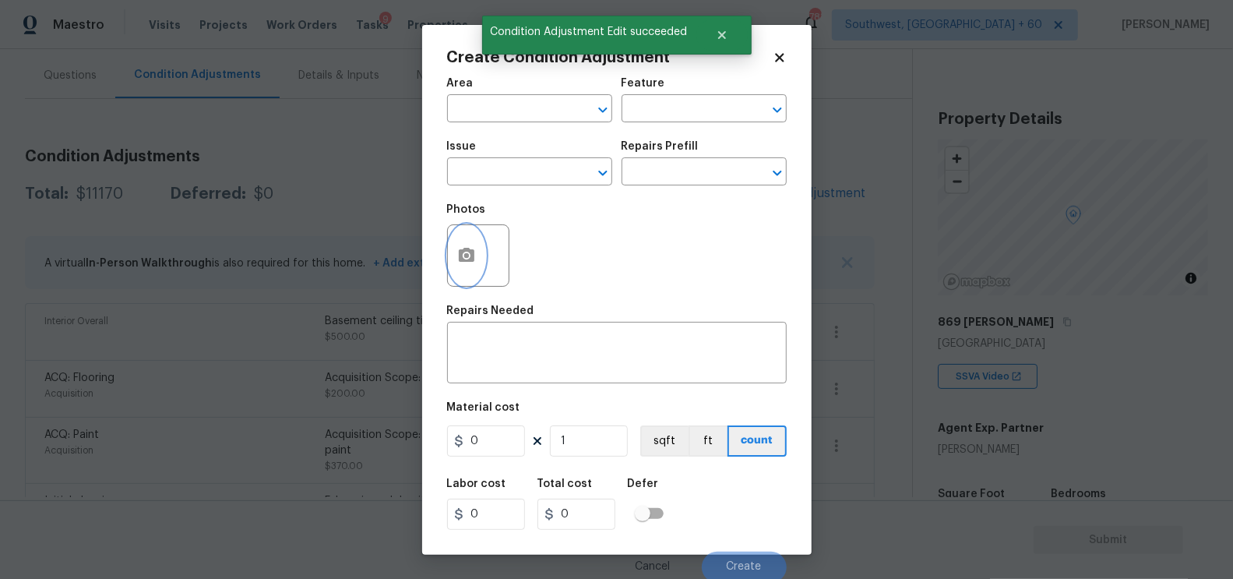
click at [472, 255] on icon "button" at bounding box center [467, 255] width 16 height 14
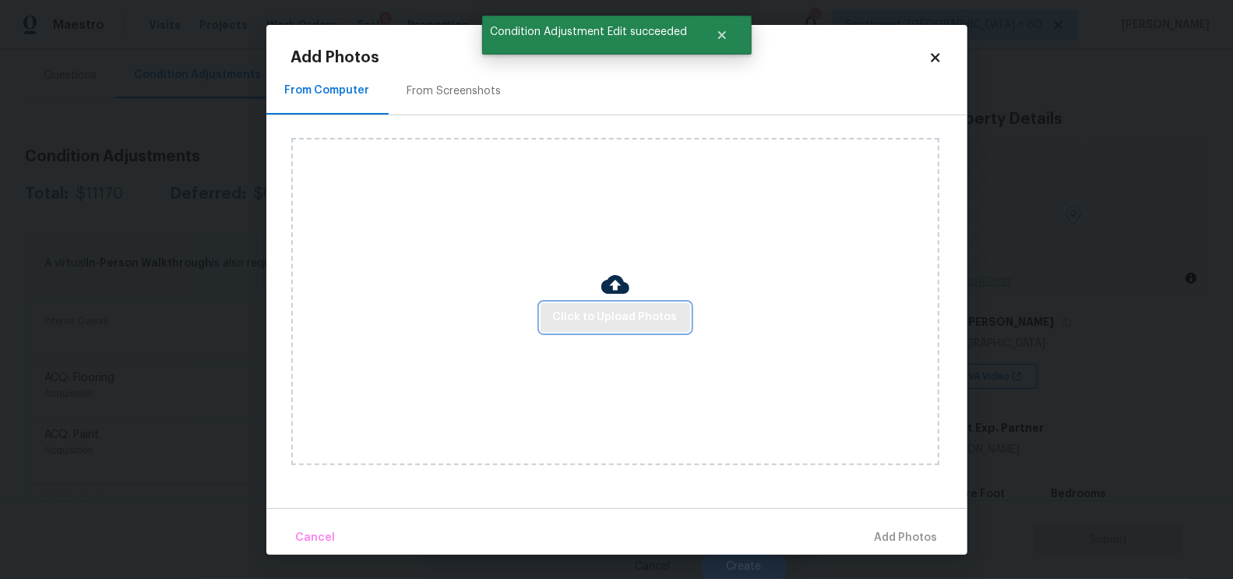
click at [597, 312] on span "Click to Upload Photos" at bounding box center [615, 317] width 125 height 19
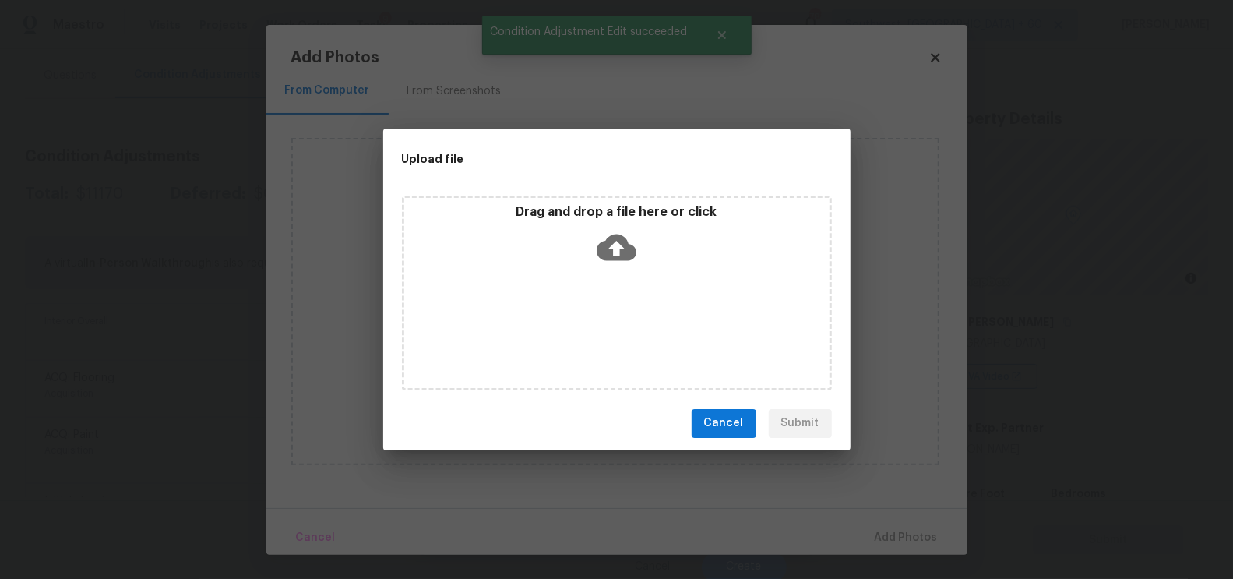
click at [622, 247] on icon at bounding box center [617, 247] width 40 height 40
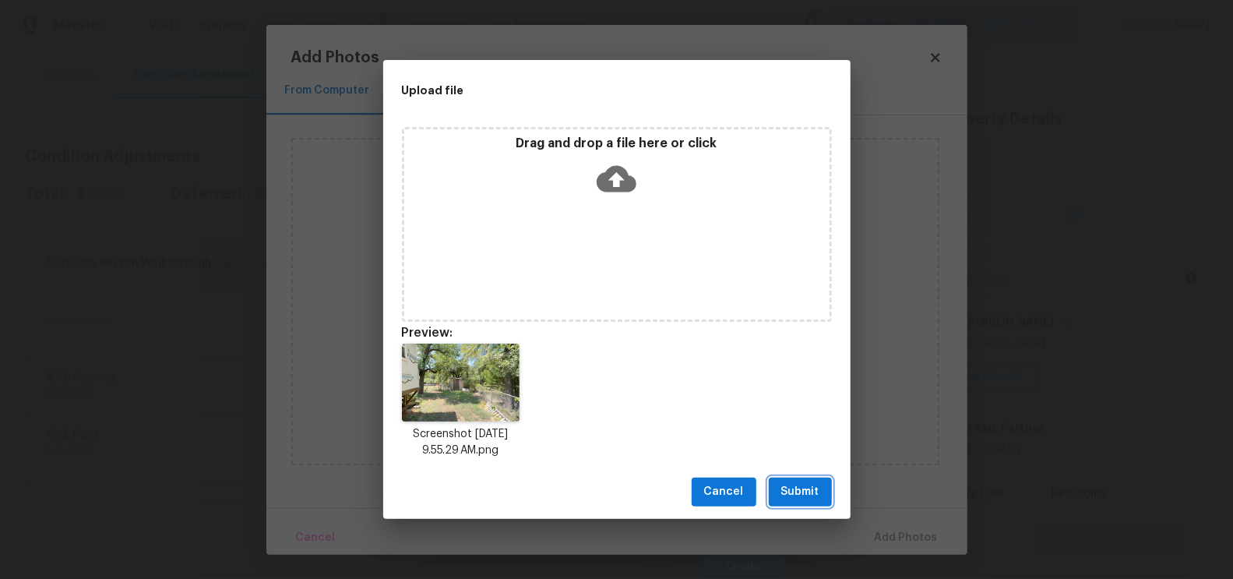
click at [799, 493] on span "Submit" at bounding box center [800, 491] width 38 height 19
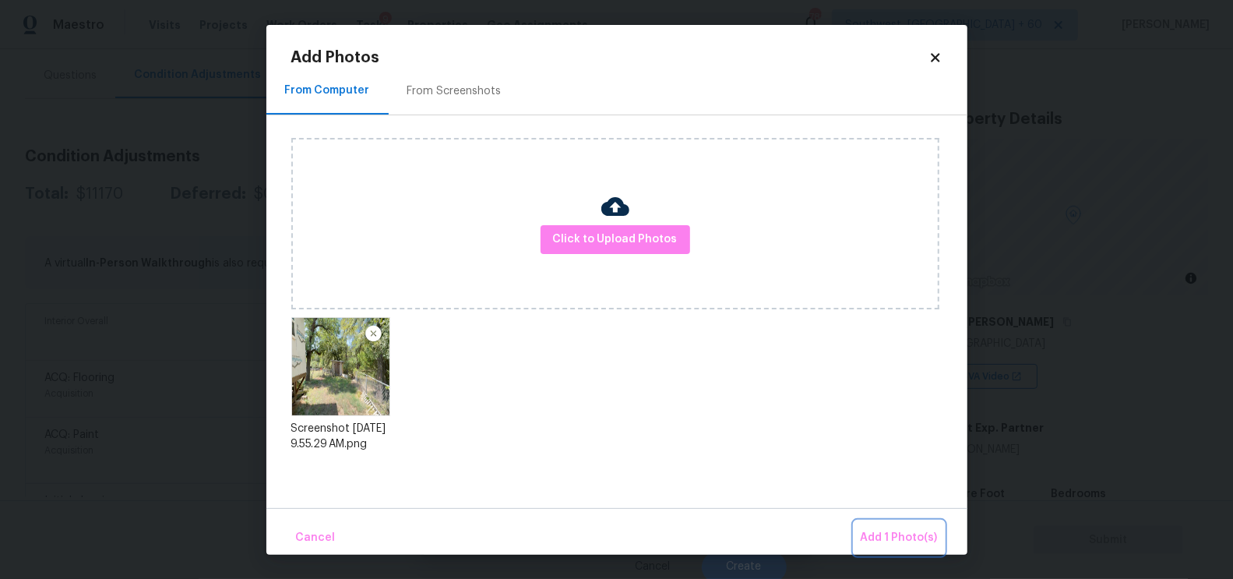
click at [875, 523] on button "Add 1 Photo(s)" at bounding box center [899, 537] width 90 height 33
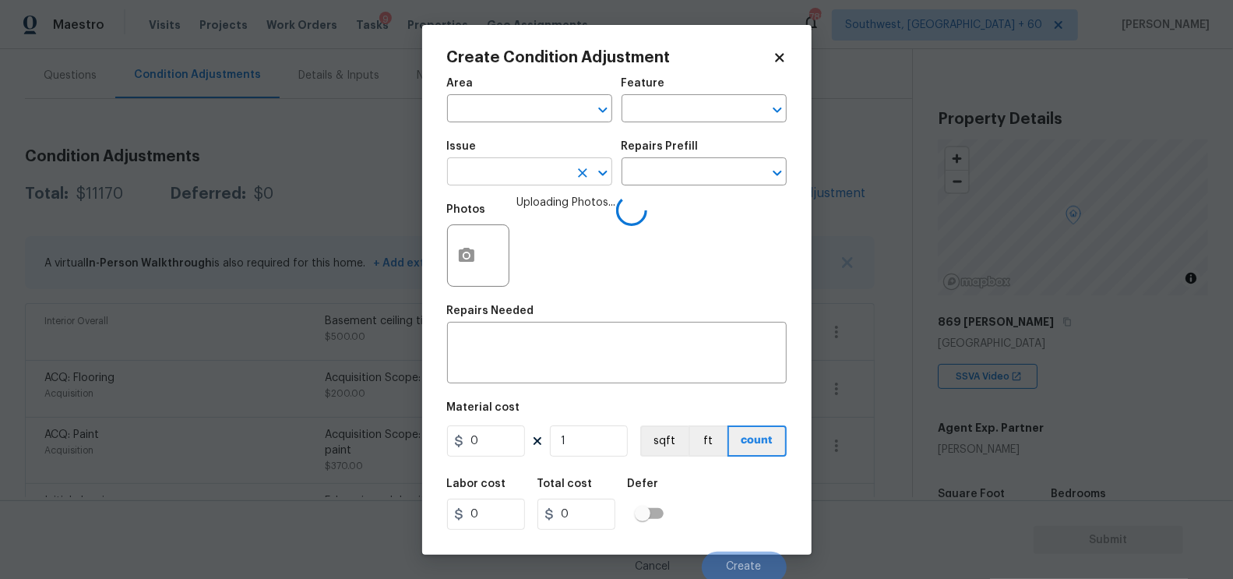
click at [529, 182] on input "text" at bounding box center [507, 173] width 121 height 24
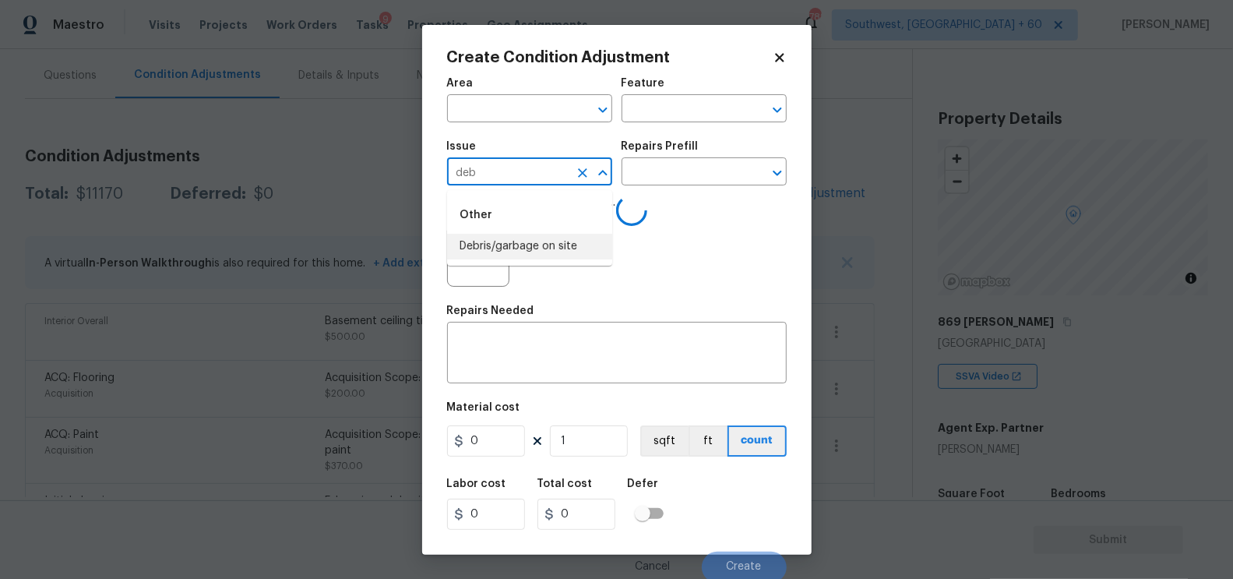
click at [524, 239] on li "Debris/garbage on site" at bounding box center [529, 247] width 165 height 26
type input "Debris/garbage on site"
click at [568, 333] on div "x ​" at bounding box center [617, 355] width 340 height 58
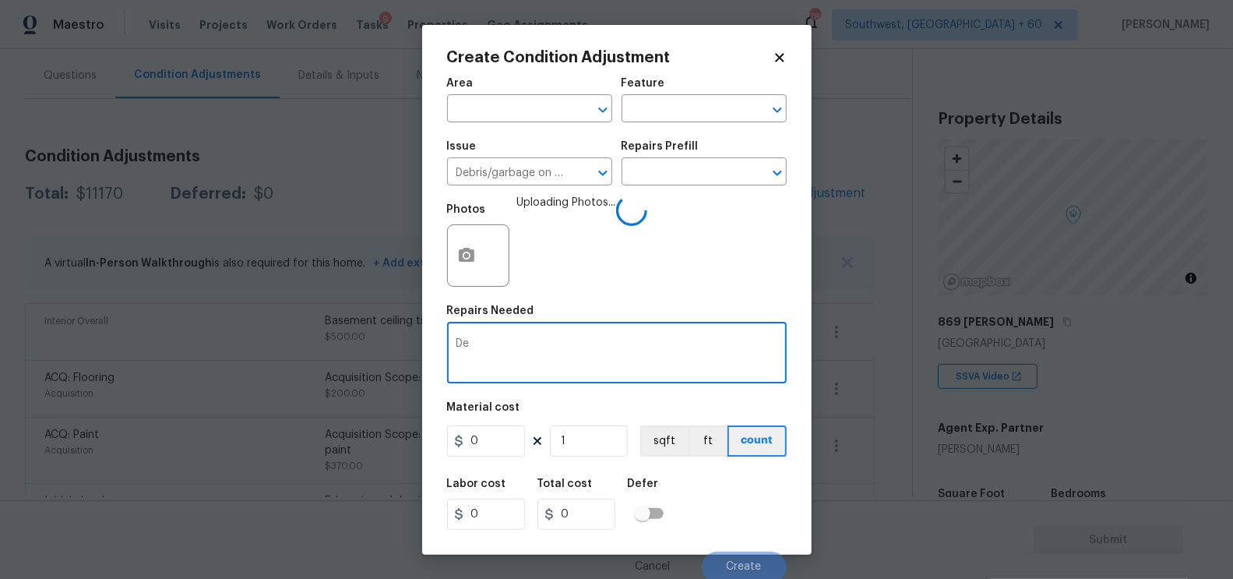
type textarea "D"
click at [703, 167] on input "text" at bounding box center [681, 173] width 121 height 24
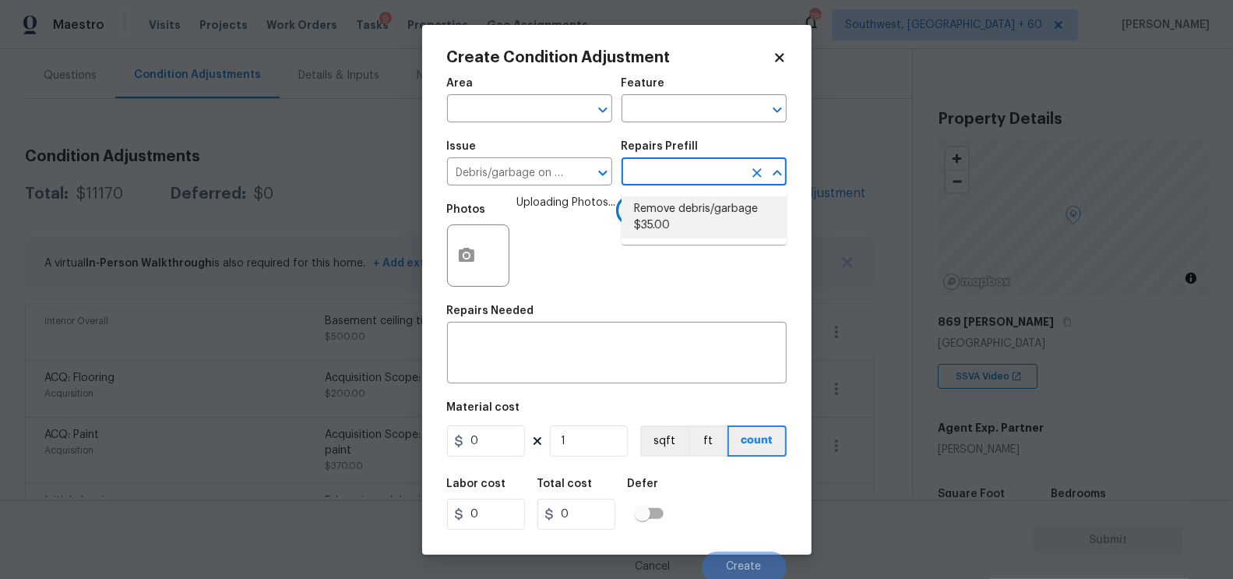
click at [675, 221] on li "Remove debris/garbage $35.00" at bounding box center [703, 217] width 165 height 42
type textarea "Remove, haul off, and properly dispose of any debris left by seller to offsite …"
type input "35"
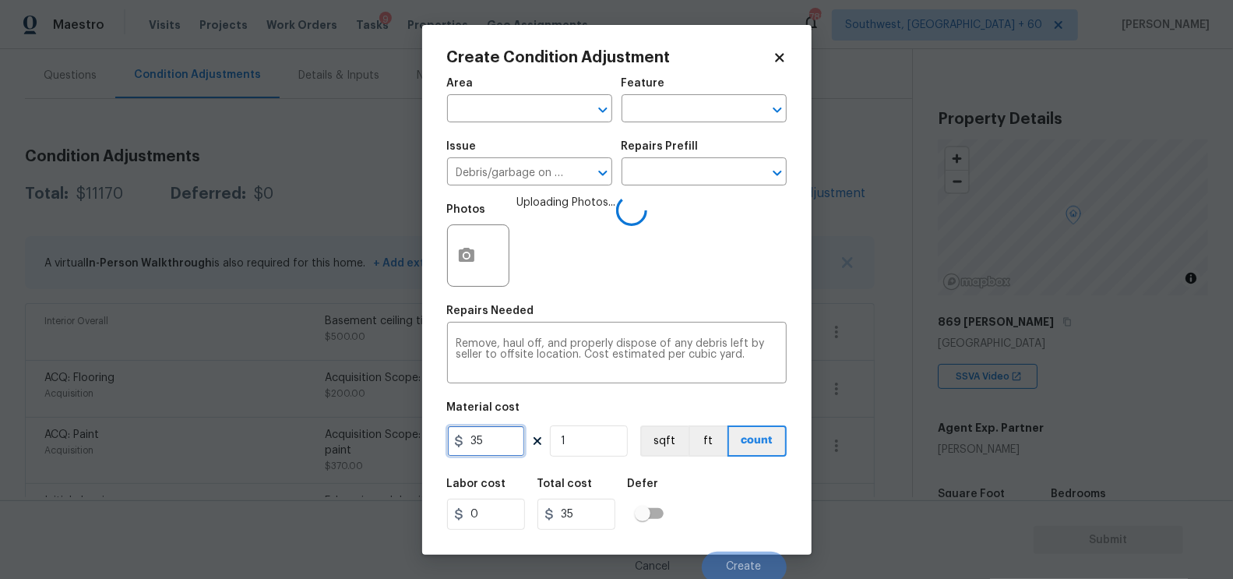
click at [489, 455] on input "35" at bounding box center [486, 440] width 78 height 31
type input "500"
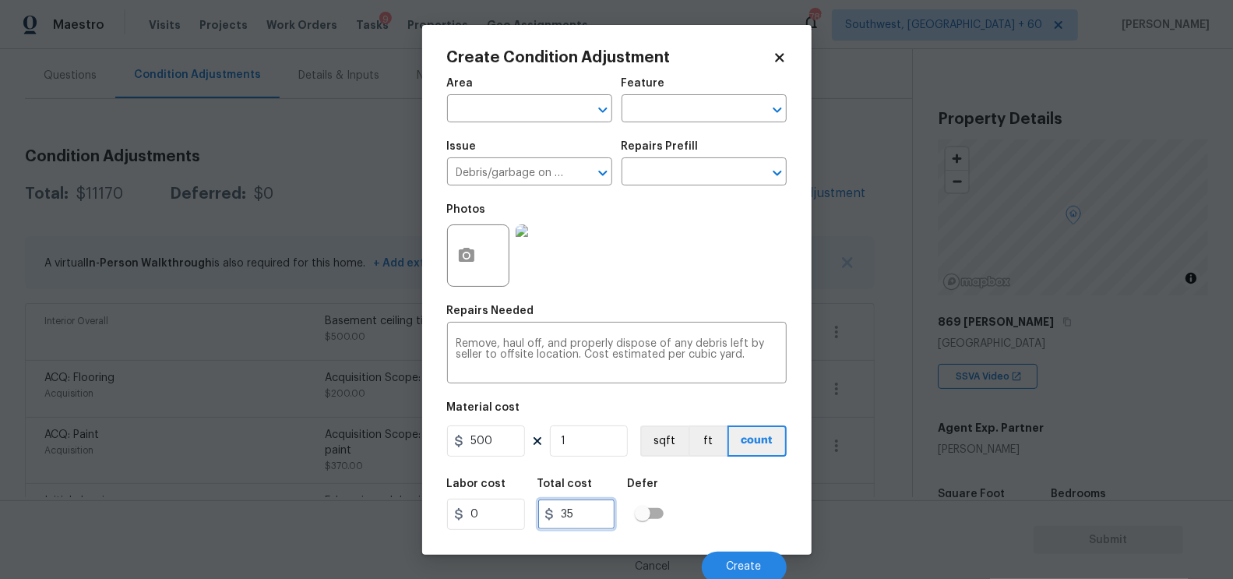
type input "500"
click at [610, 521] on input "500" at bounding box center [576, 513] width 78 height 31
click at [724, 561] on button "Create" at bounding box center [744, 566] width 85 height 31
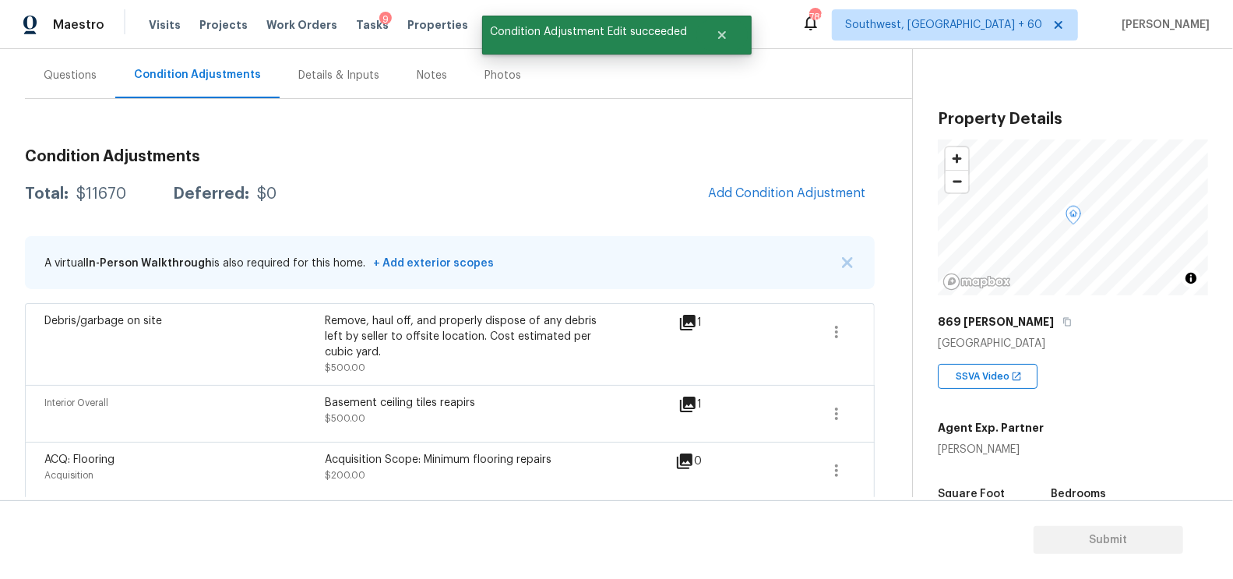
click at [741, 188] on span "Add Condition Adjustment" at bounding box center [786, 193] width 157 height 14
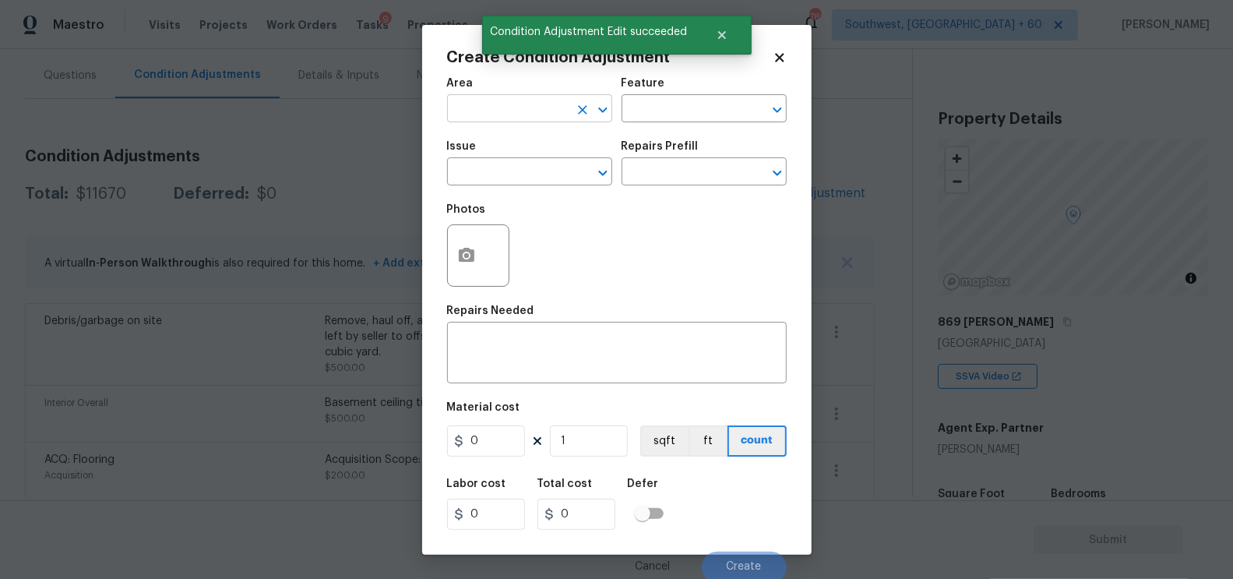
click at [523, 107] on input "text" at bounding box center [507, 110] width 121 height 24
click at [524, 160] on li "Interior Overall" at bounding box center [529, 171] width 165 height 26
type input "Interior Overall"
click at [518, 316] on h5 "Repairs Needed" at bounding box center [490, 310] width 87 height 11
click at [518, 350] on textarea at bounding box center [616, 354] width 321 height 33
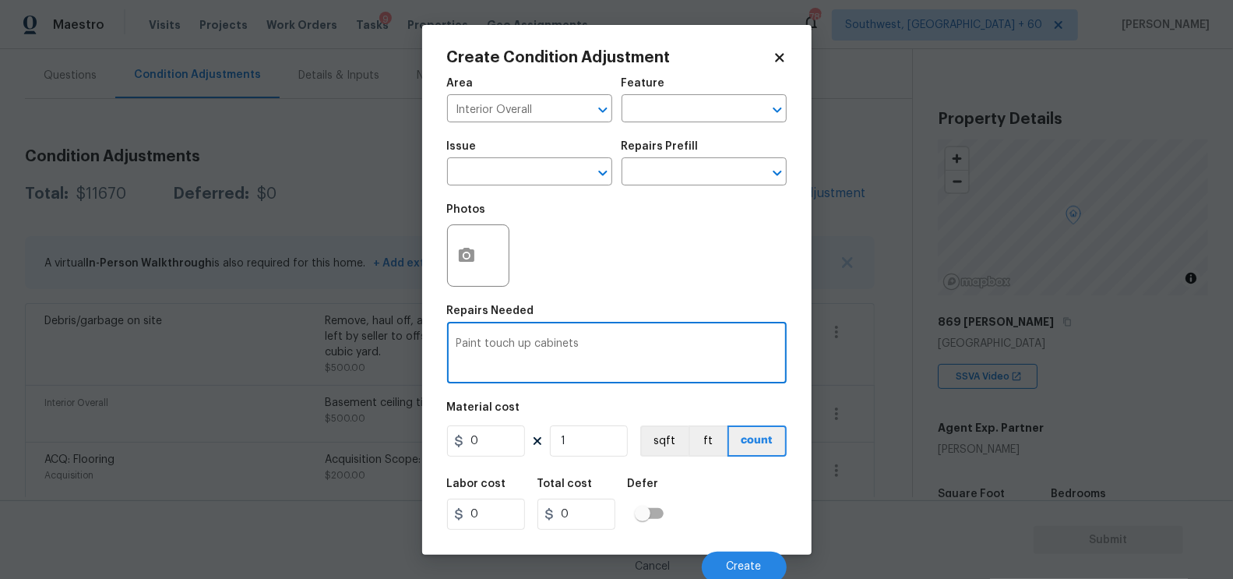
type textarea "Paint touch up cabinets"
click at [496, 456] on input "0" at bounding box center [486, 440] width 78 height 31
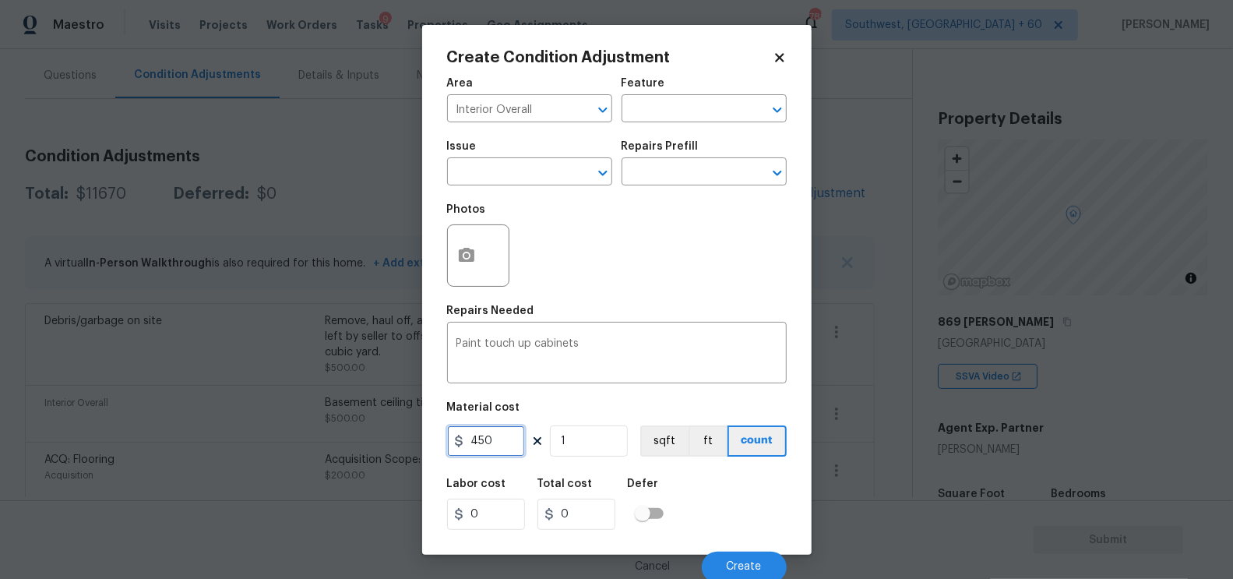
type input "450"
click at [580, 512] on input "450" at bounding box center [576, 513] width 78 height 31
click at [505, 171] on input "text" at bounding box center [507, 173] width 121 height 24
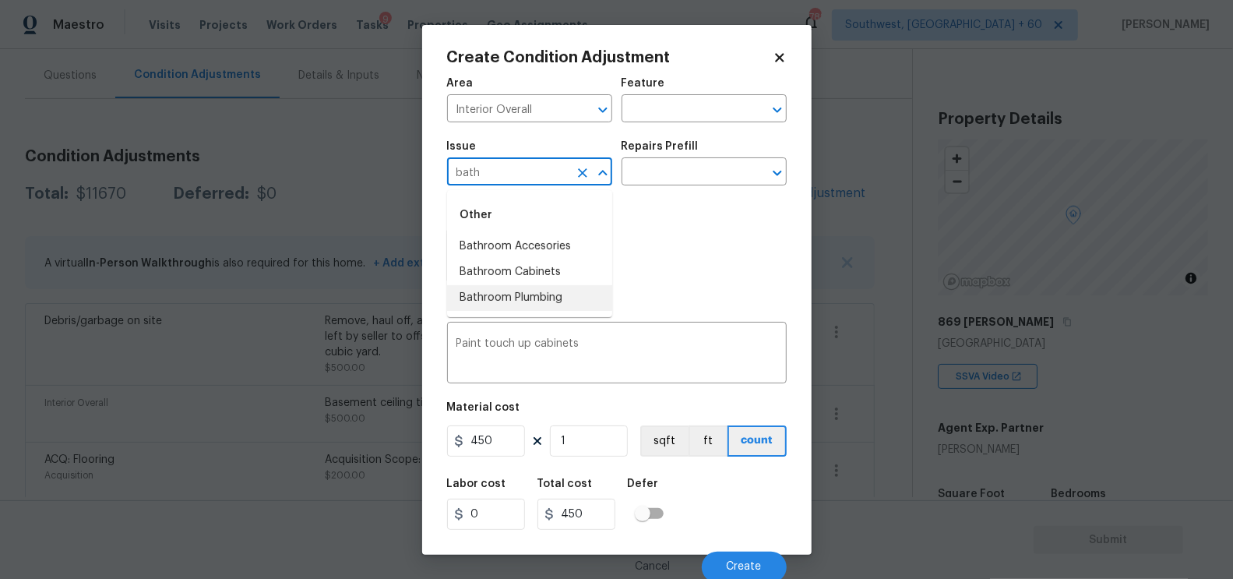
click at [522, 298] on li "Bathroom Plumbing" at bounding box center [529, 298] width 165 height 26
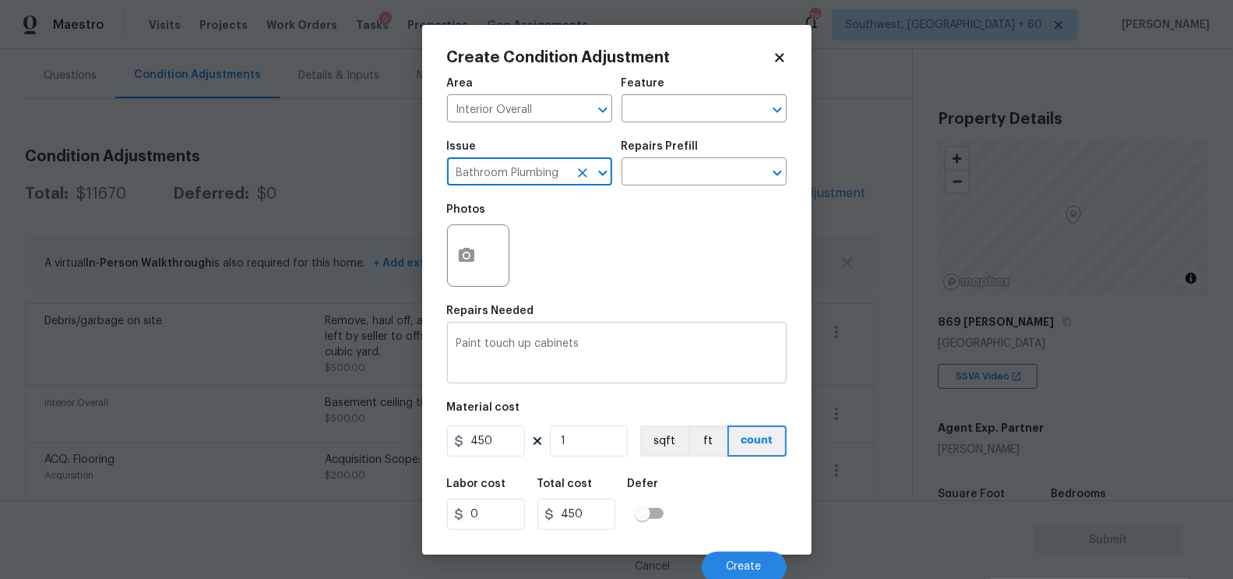
type input "Bathroom Plumbing"
click at [620, 342] on textarea "Paint touch up cabinets" at bounding box center [616, 354] width 321 height 33
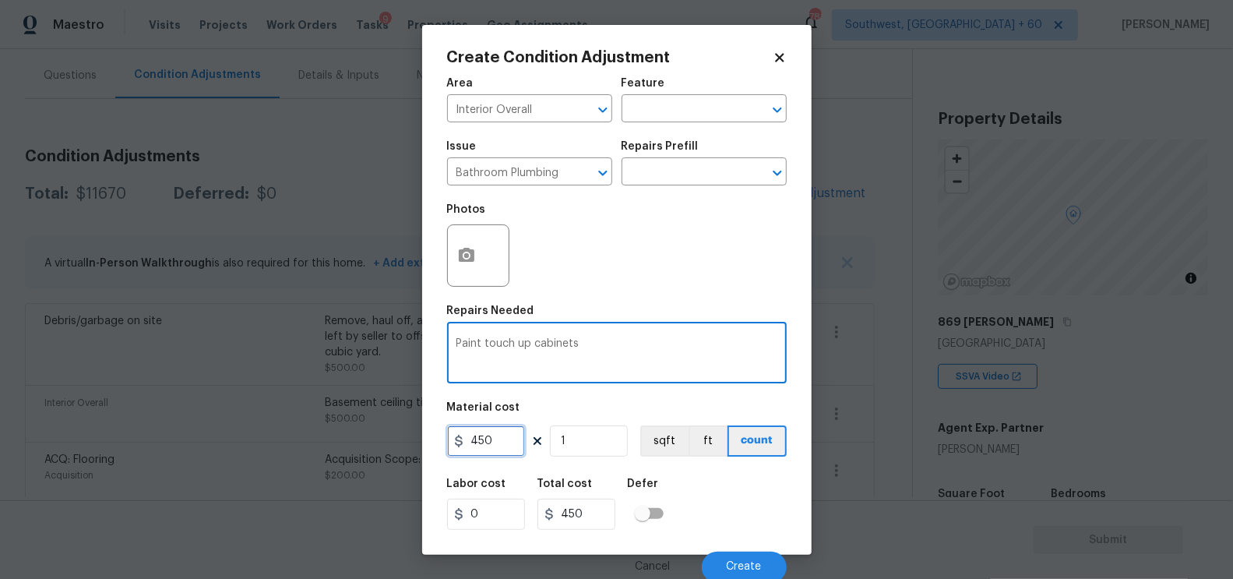
click at [496, 440] on input "450" at bounding box center [486, 440] width 78 height 31
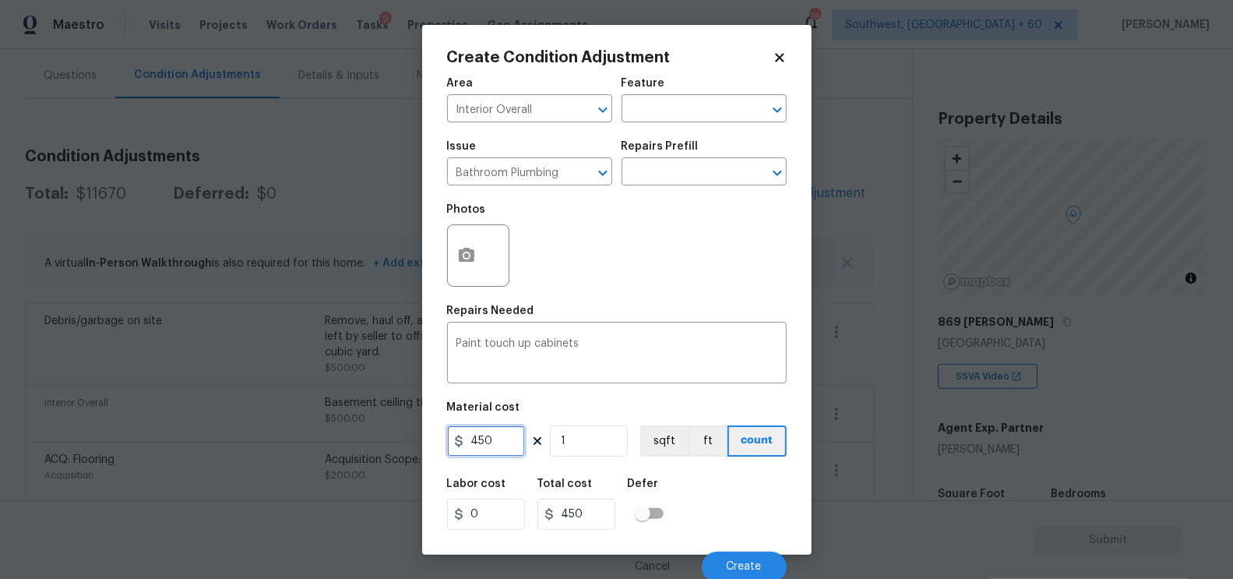
click at [496, 440] on input "450" at bounding box center [486, 440] width 78 height 31
click at [513, 448] on input "400" at bounding box center [486, 440] width 78 height 31
type input "350"
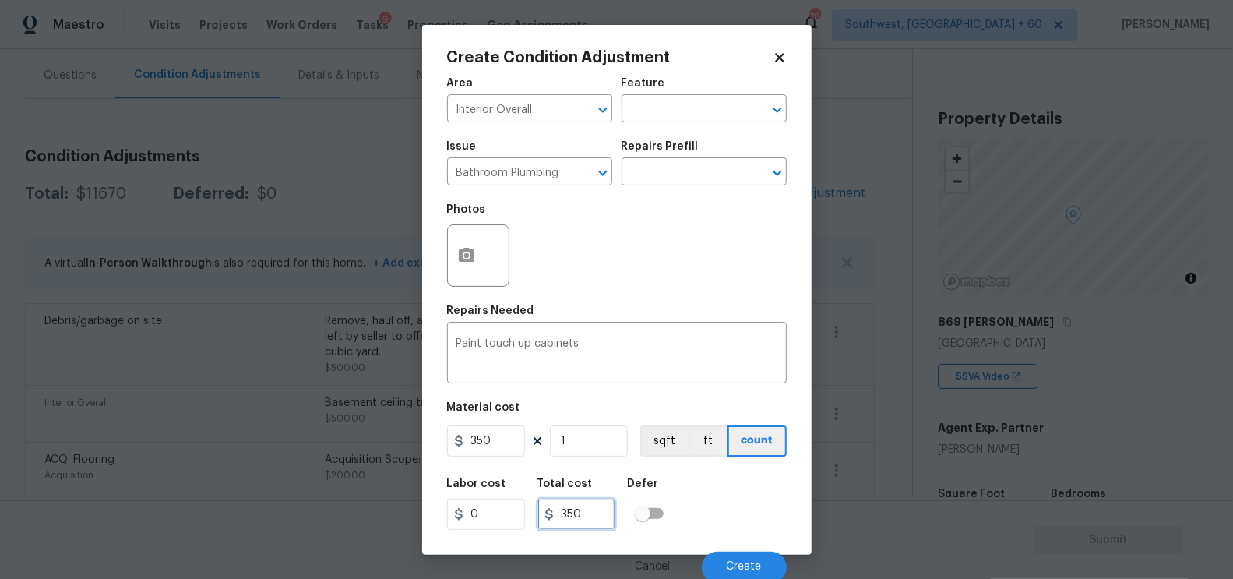
click at [604, 521] on input "350" at bounding box center [576, 513] width 78 height 31
click at [724, 566] on button "Create" at bounding box center [744, 566] width 85 height 31
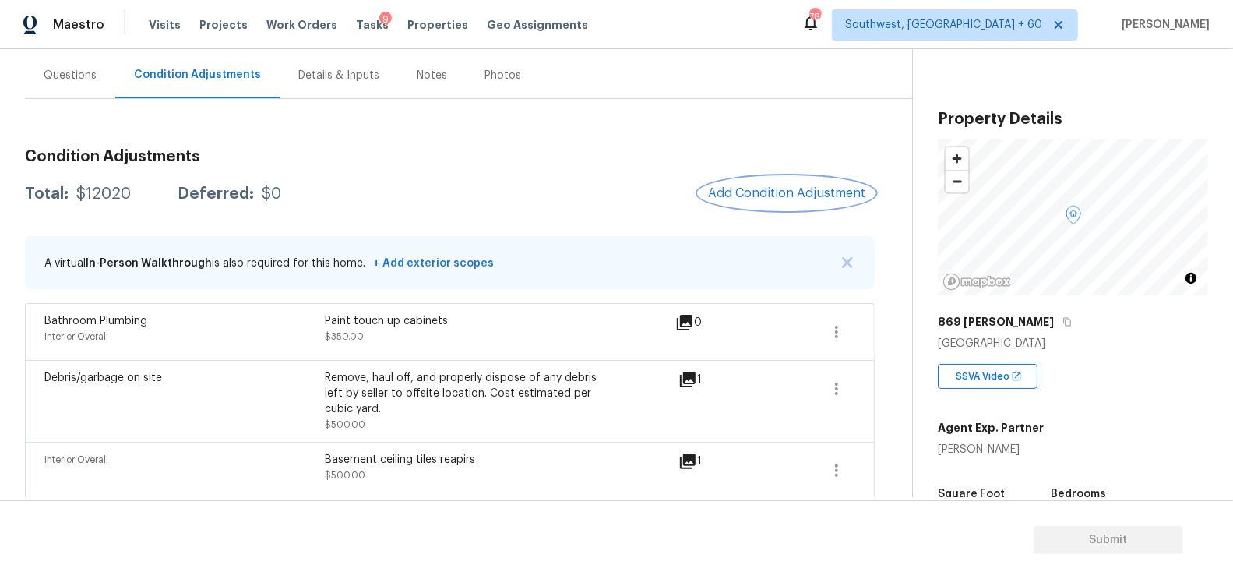
click at [776, 192] on span "Add Condition Adjustment" at bounding box center [786, 193] width 157 height 14
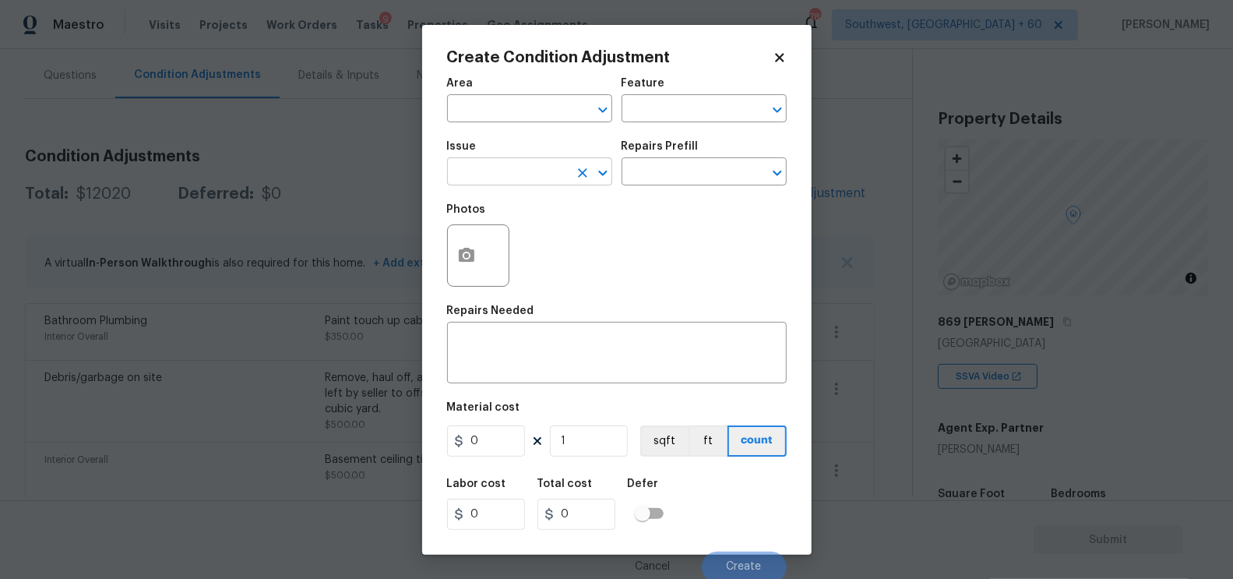
click at [512, 166] on input "text" at bounding box center [507, 173] width 121 height 24
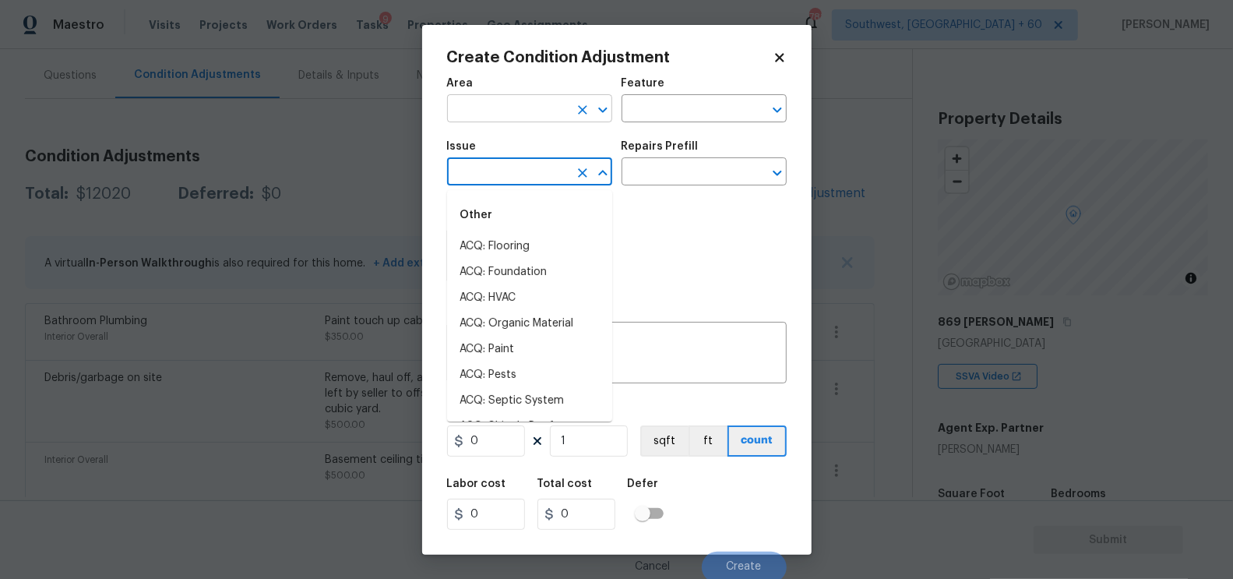
click at [507, 121] on input "text" at bounding box center [507, 110] width 121 height 24
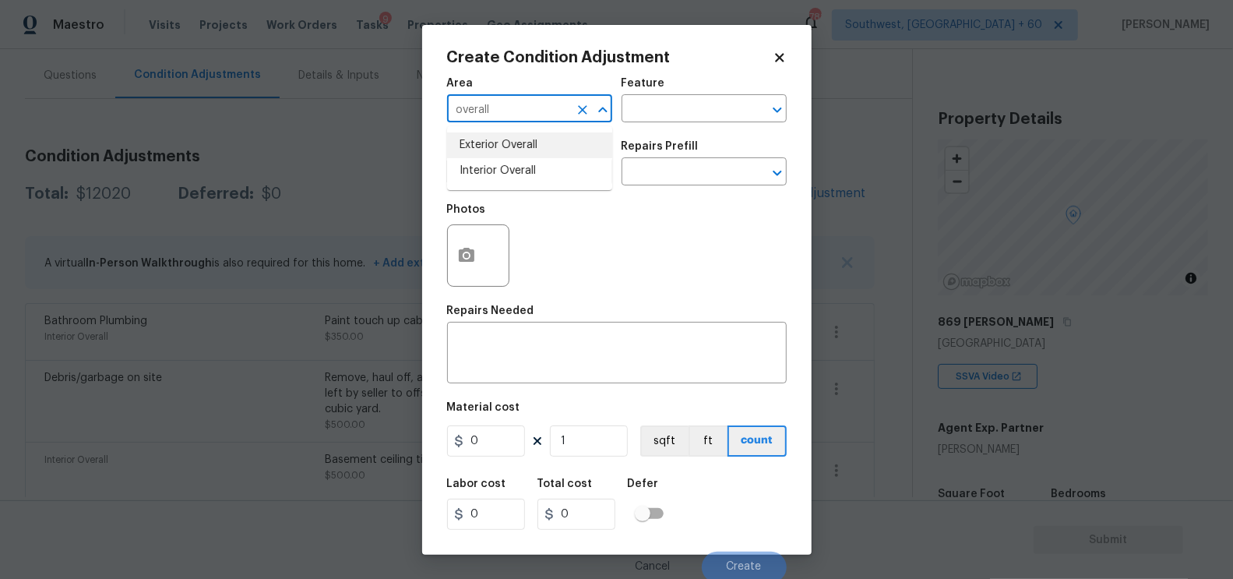
click at [515, 145] on li "Exterior Overall" at bounding box center [529, 145] width 165 height 26
type input "Exterior Overall"
click at [508, 361] on textarea at bounding box center [616, 354] width 321 height 33
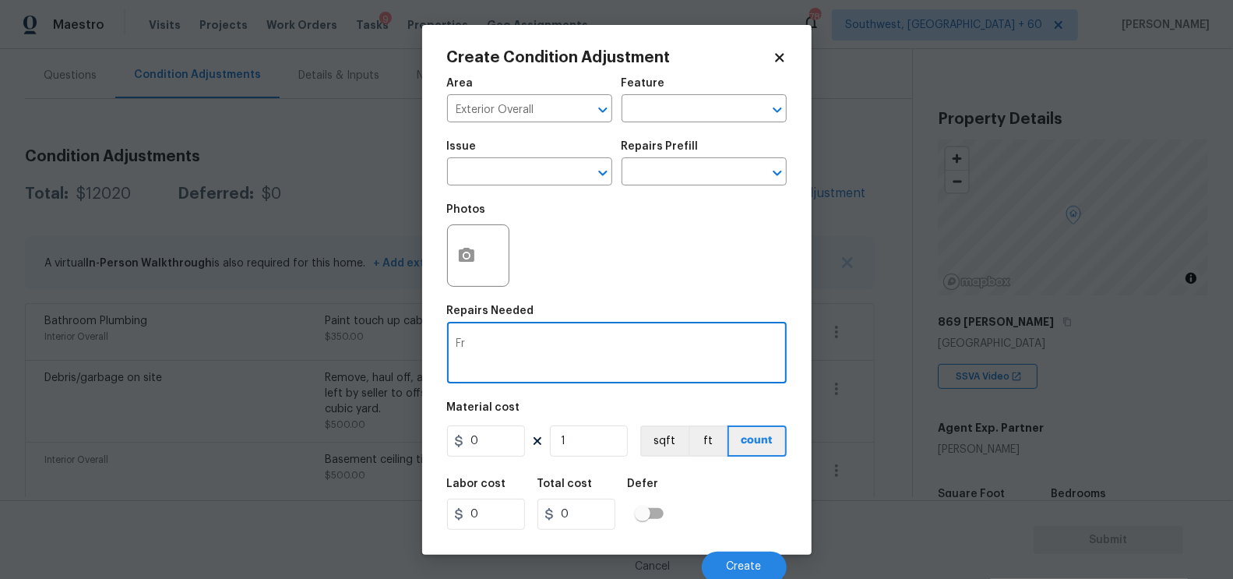
type textarea "F"
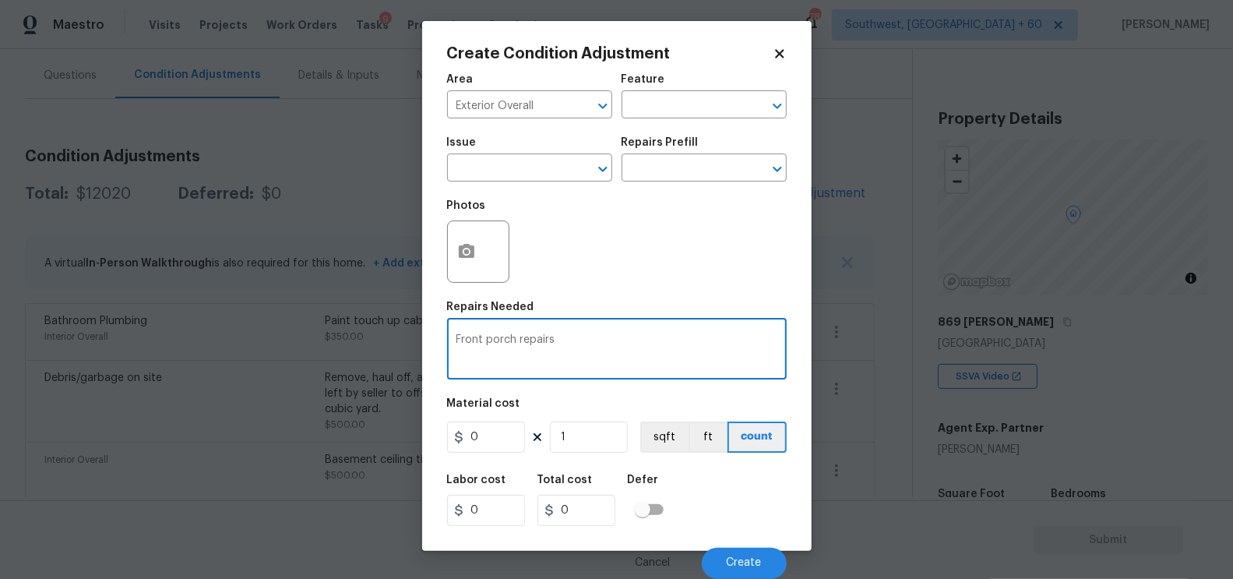
type textarea "Front porch repairs"
click at [505, 439] on input "0" at bounding box center [486, 436] width 78 height 31
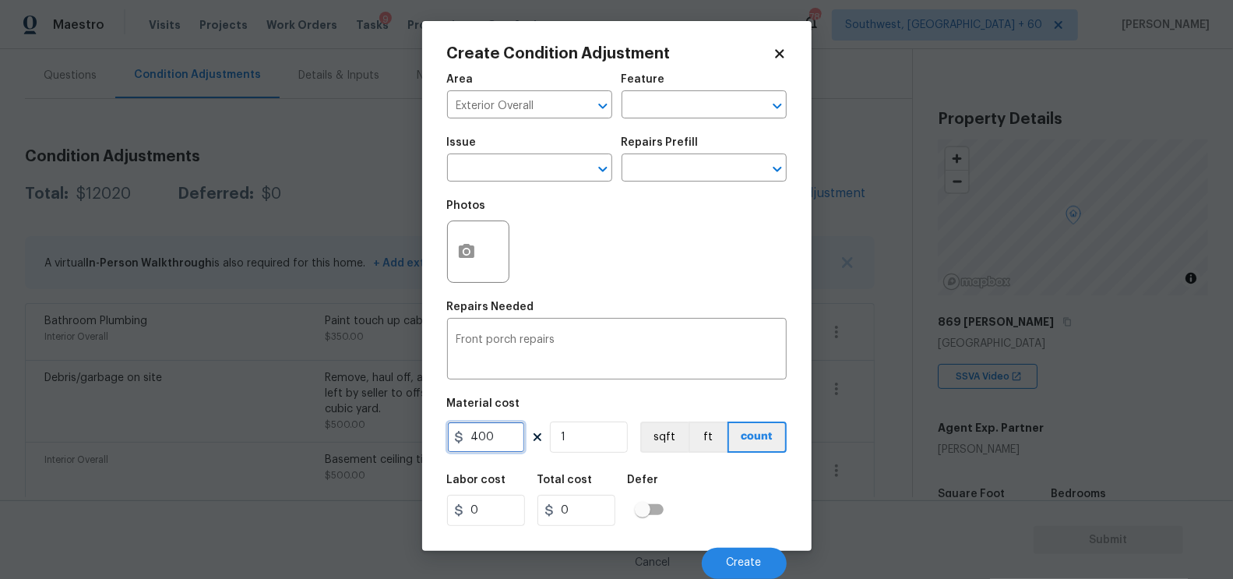
type input "400"
click at [590, 522] on input "400" at bounding box center [576, 510] width 78 height 31
click at [734, 572] on button "Create" at bounding box center [744, 563] width 85 height 31
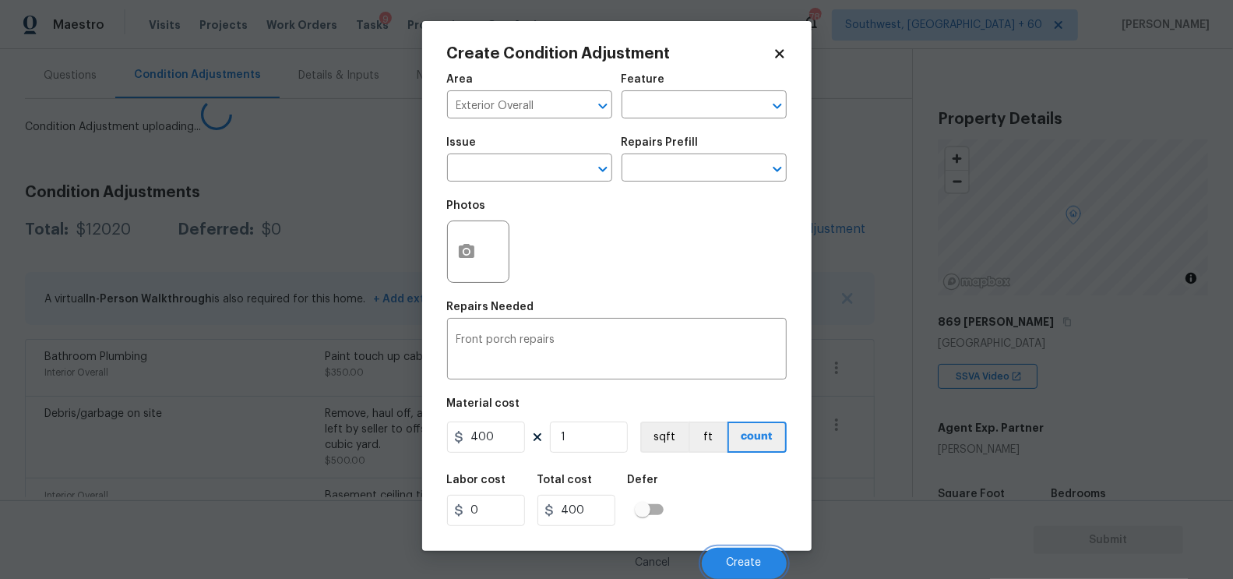
scroll to position [0, 0]
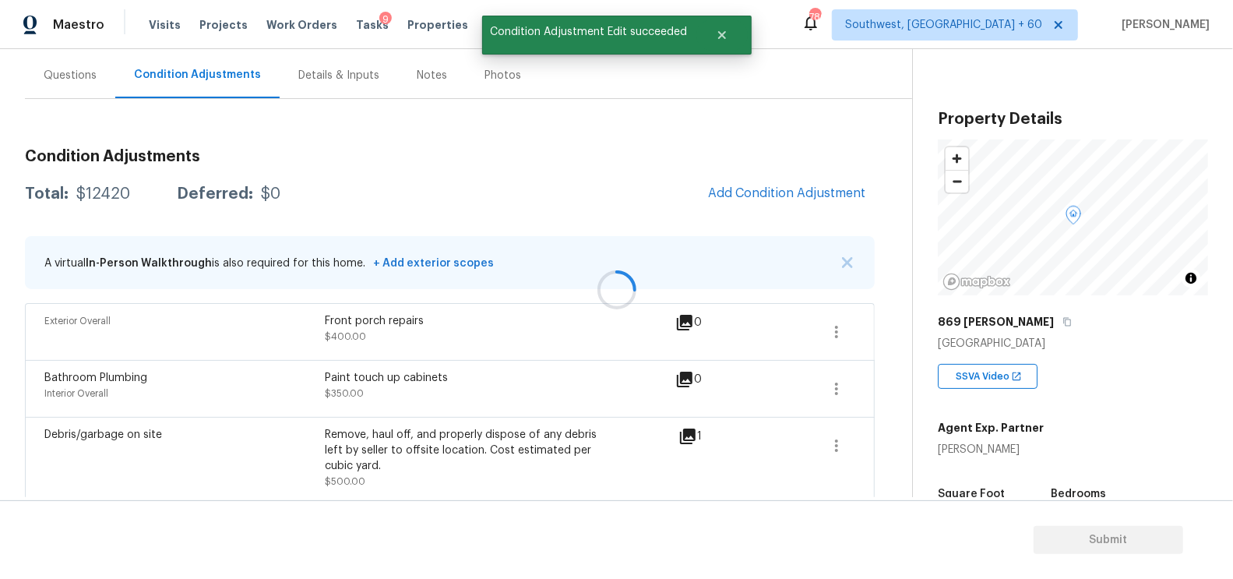
click at [796, 168] on div at bounding box center [616, 289] width 1233 height 579
click at [791, 190] on span "Add Condition Adjustment" at bounding box center [786, 193] width 157 height 14
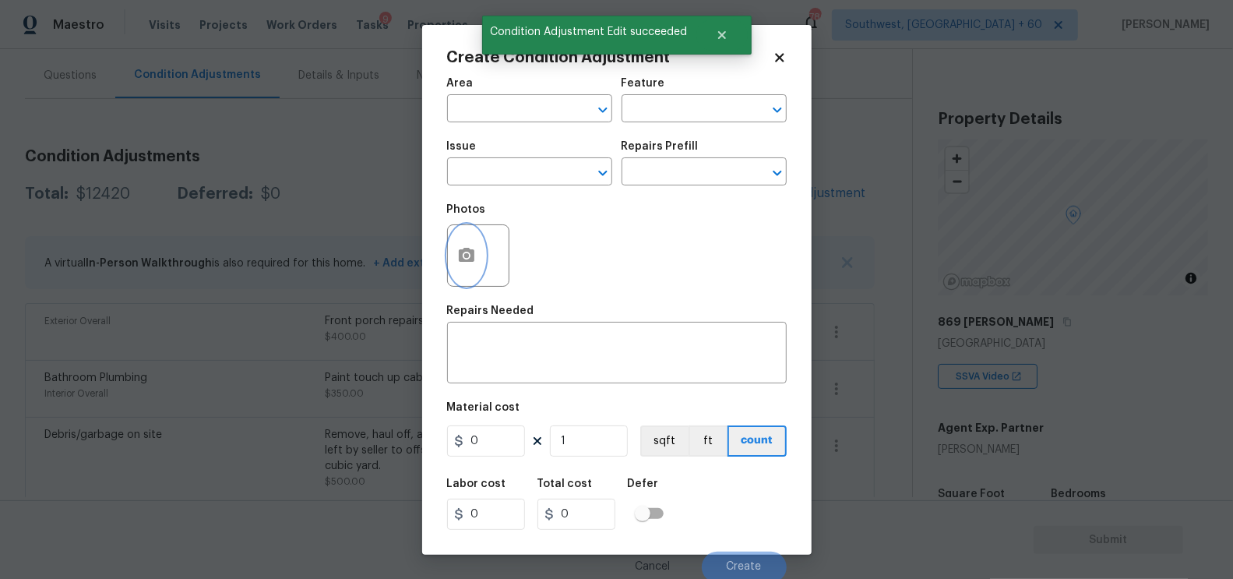
click at [476, 261] on button "button" at bounding box center [466, 255] width 37 height 61
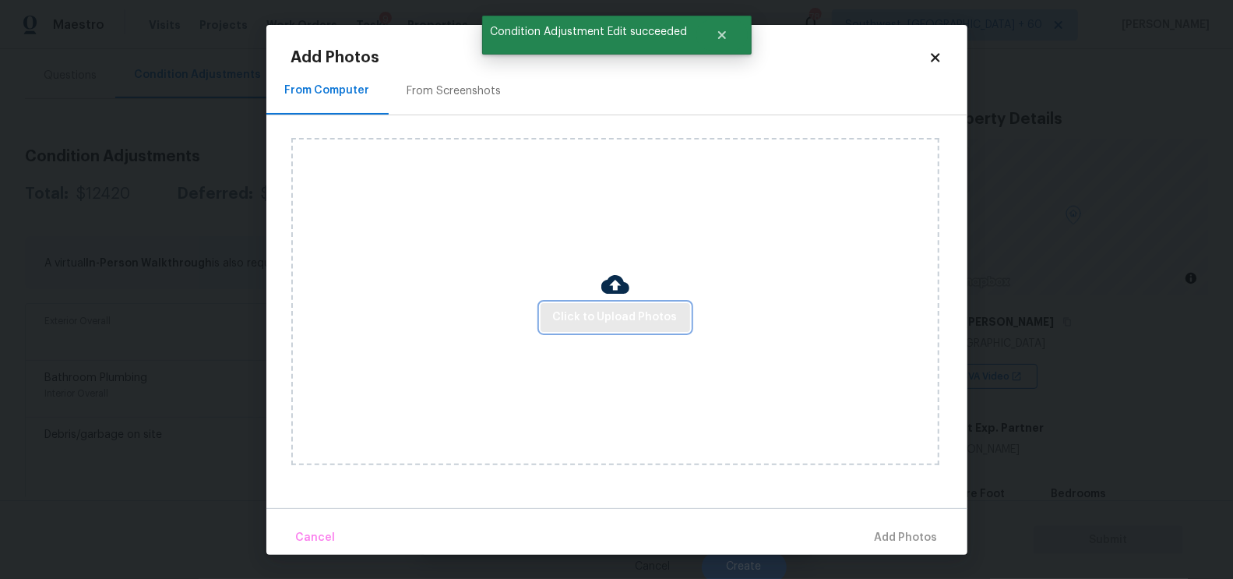
click at [612, 325] on span "Click to Upload Photos" at bounding box center [615, 317] width 125 height 19
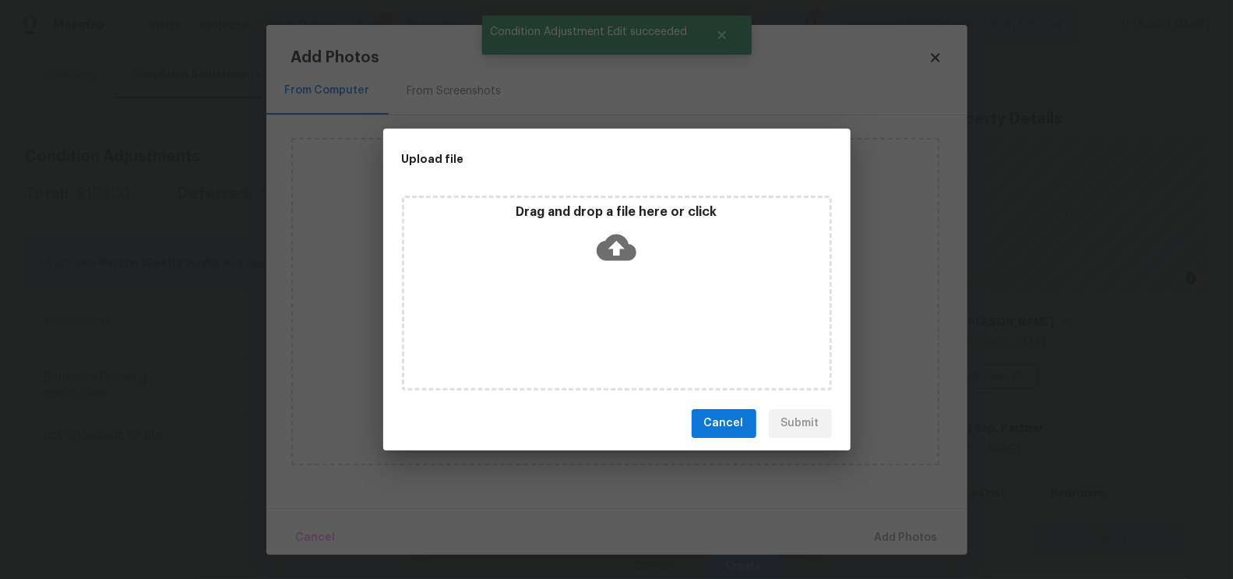
click at [622, 273] on div "Drag and drop a file here or click" at bounding box center [617, 292] width 430 height 195
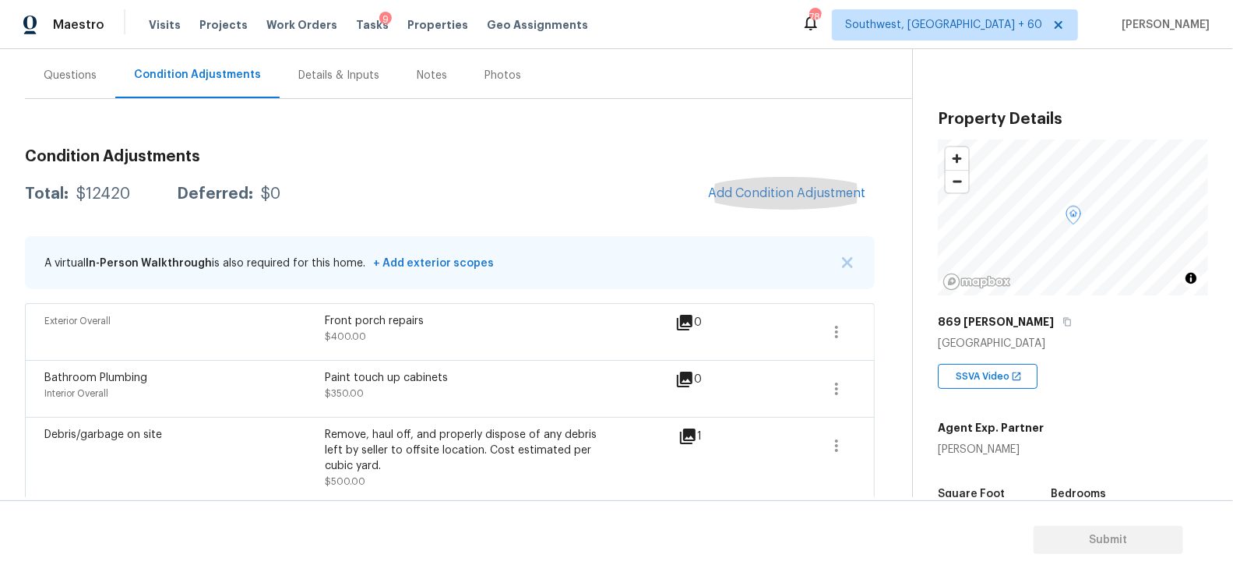
click at [73, 83] on div "Questions" at bounding box center [70, 75] width 90 height 46
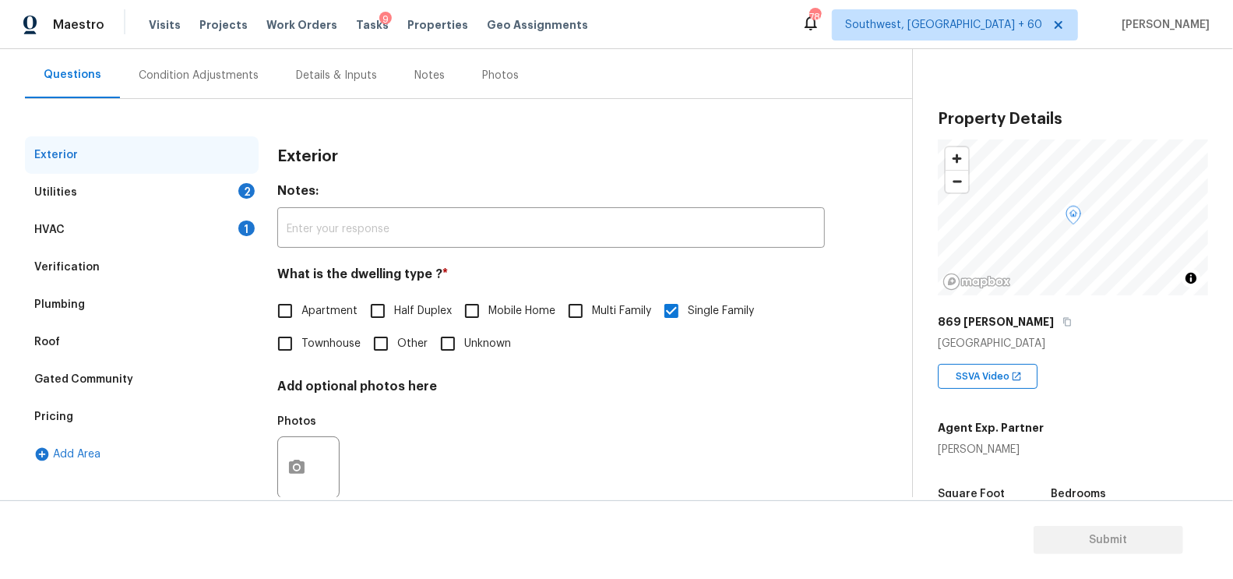
scroll to position [137, 0]
click at [68, 425] on div "Pricing" at bounding box center [142, 416] width 234 height 37
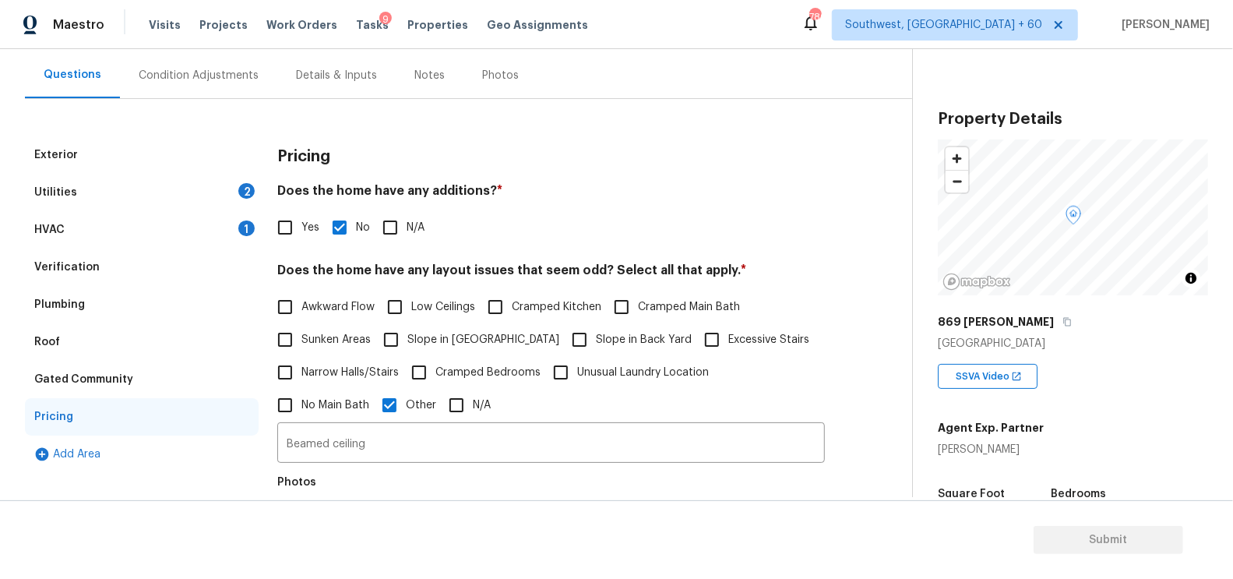
click at [283, 230] on input "Yes" at bounding box center [285, 227] width 33 height 33
checkbox input "true"
checkbox input "false"
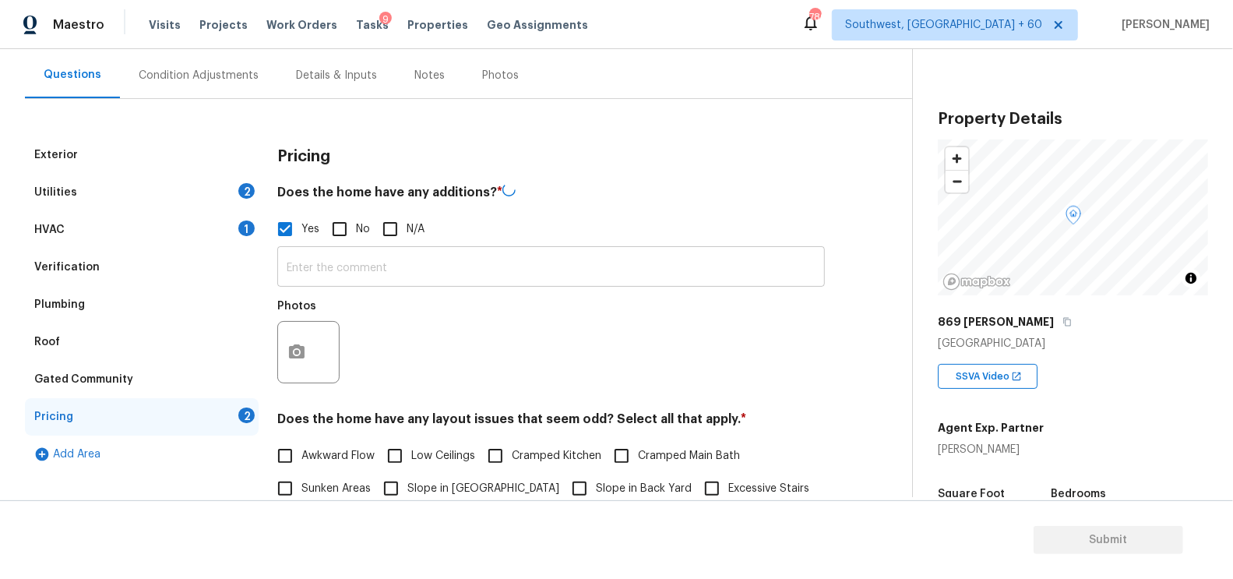
click at [315, 262] on input "text" at bounding box center [551, 268] width 548 height 37
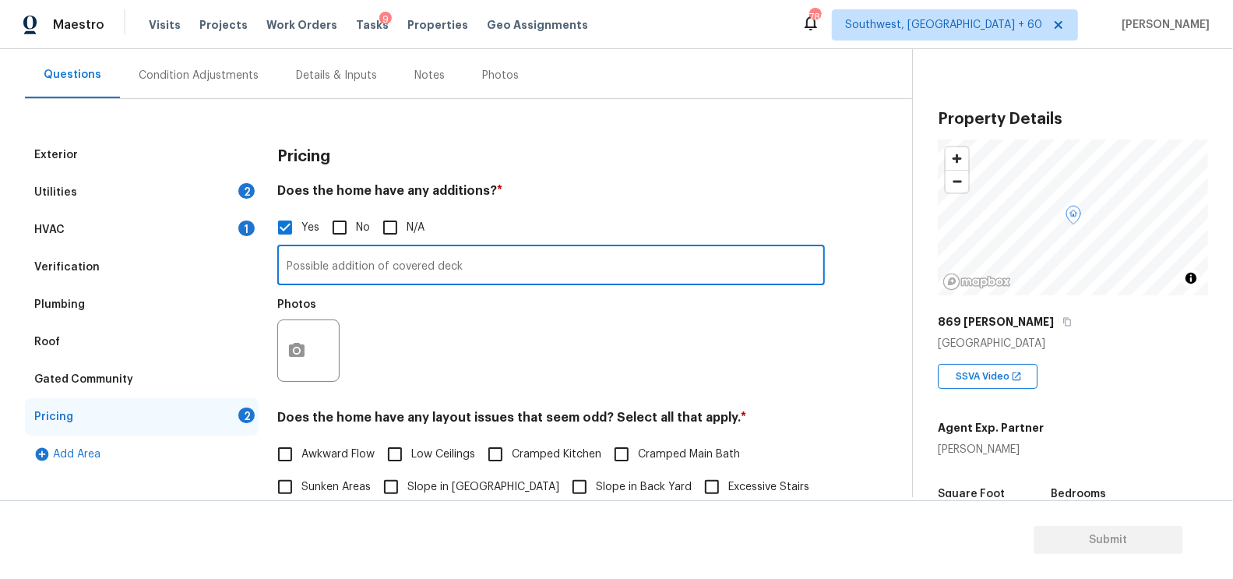
type input "Possible addition of covered deck"
click at [289, 362] on button "button" at bounding box center [296, 350] width 37 height 61
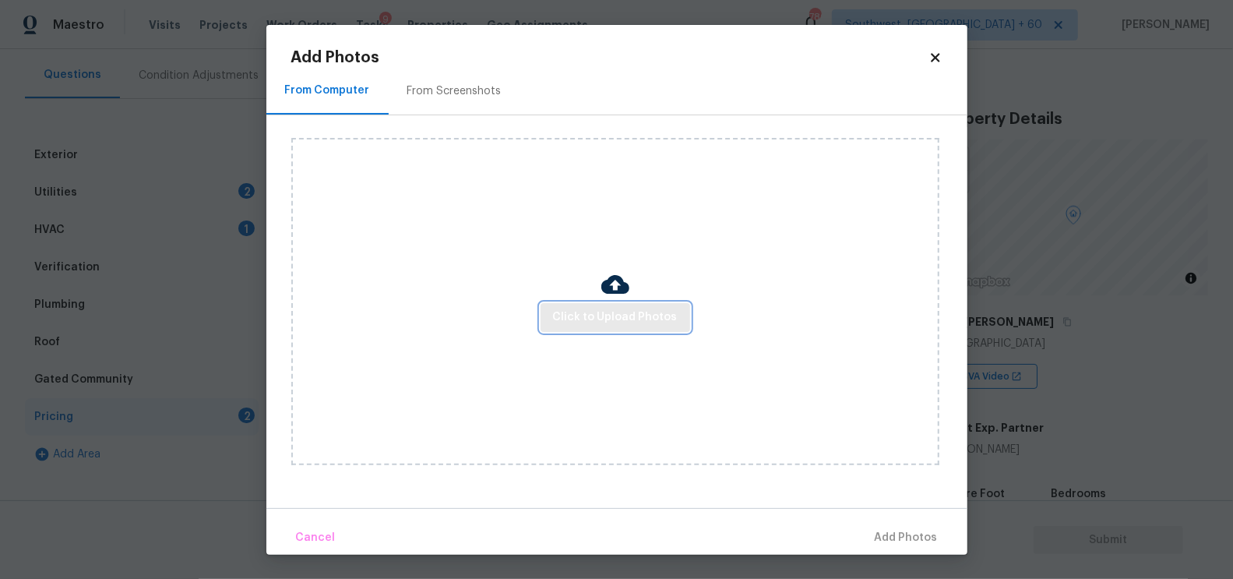
click at [628, 303] on button "Click to Upload Photos" at bounding box center [615, 317] width 150 height 29
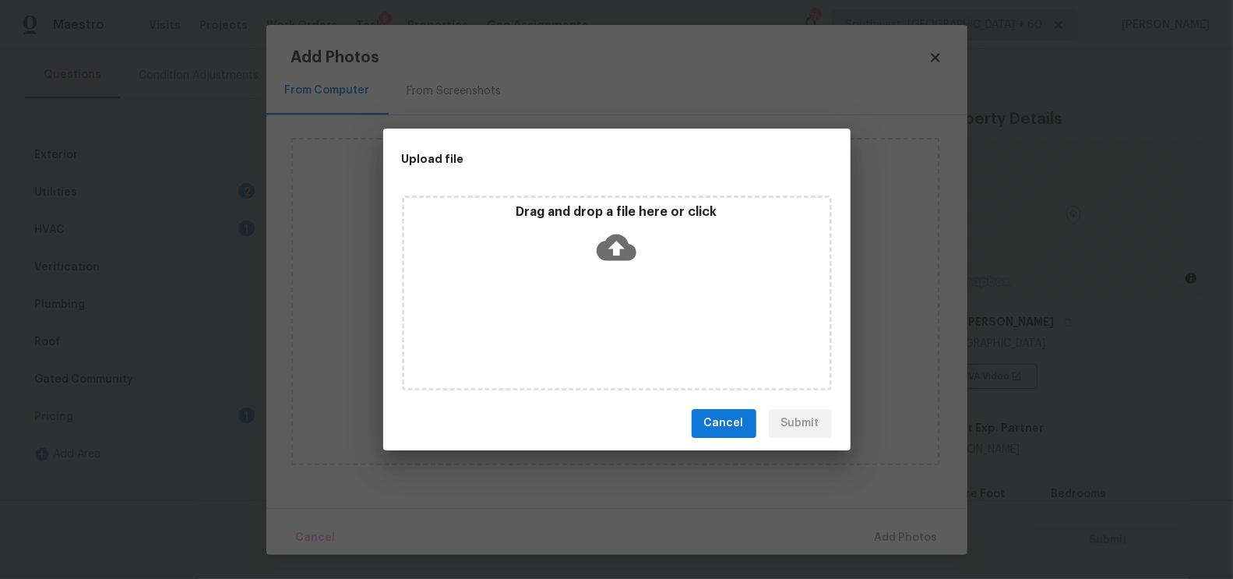
click at [628, 245] on icon at bounding box center [617, 247] width 40 height 26
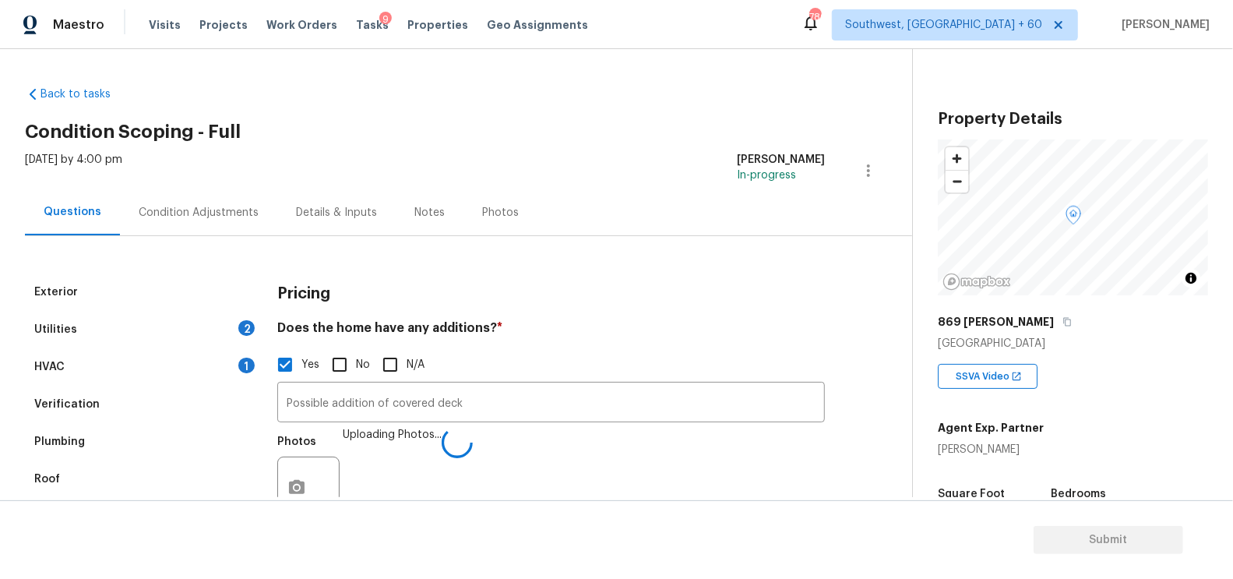
scroll to position [137, 0]
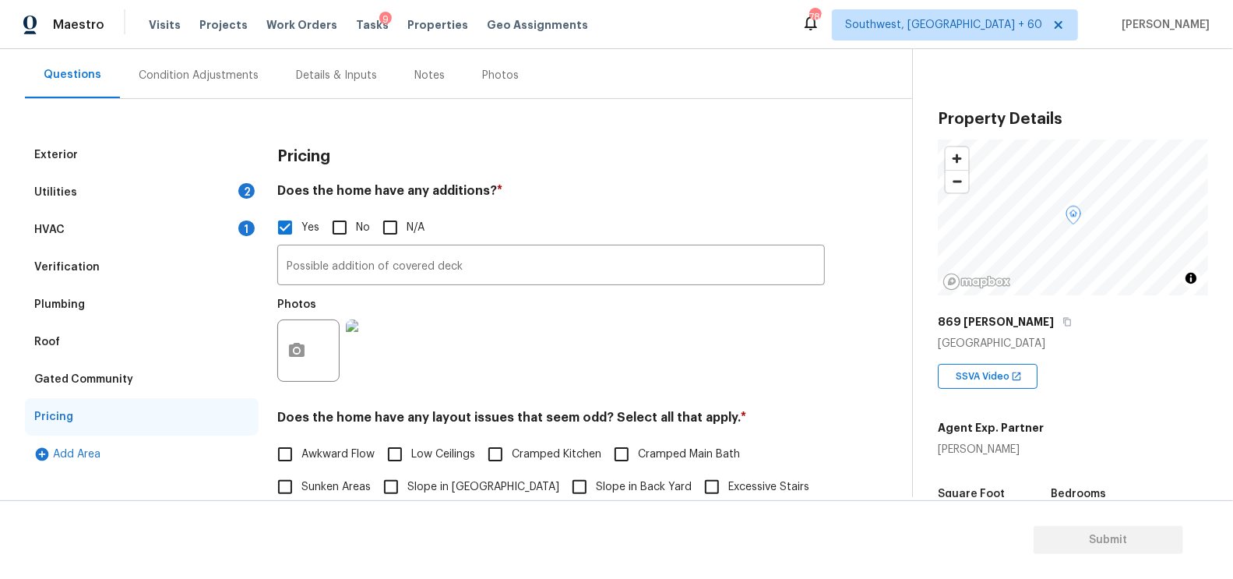
click at [87, 250] on div "Verification" at bounding box center [142, 266] width 234 height 37
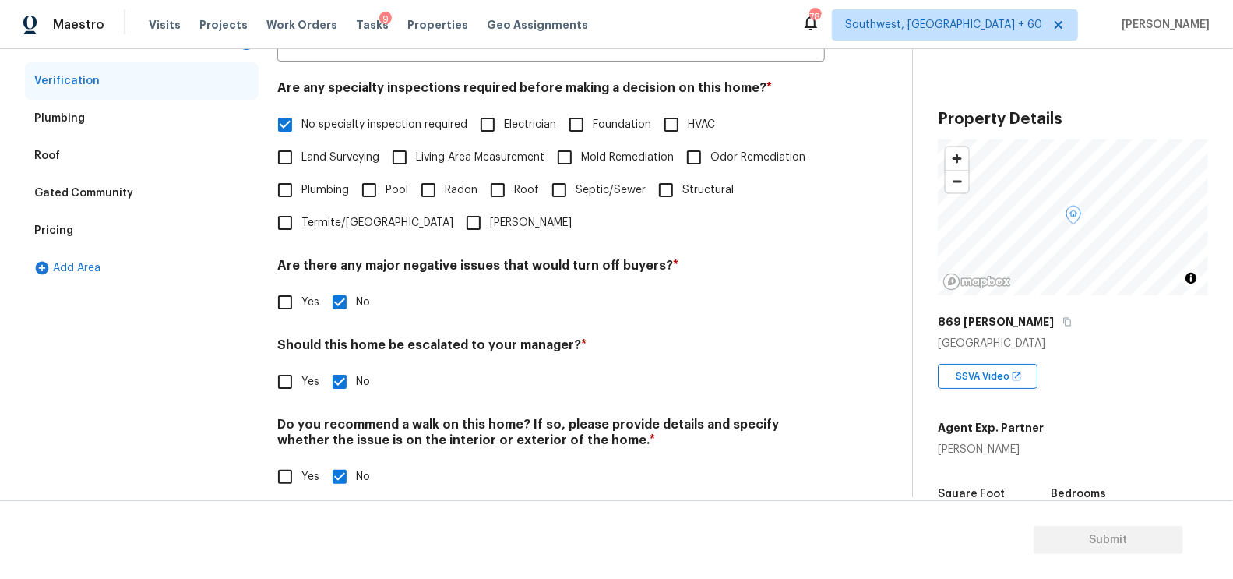
scroll to position [343, 0]
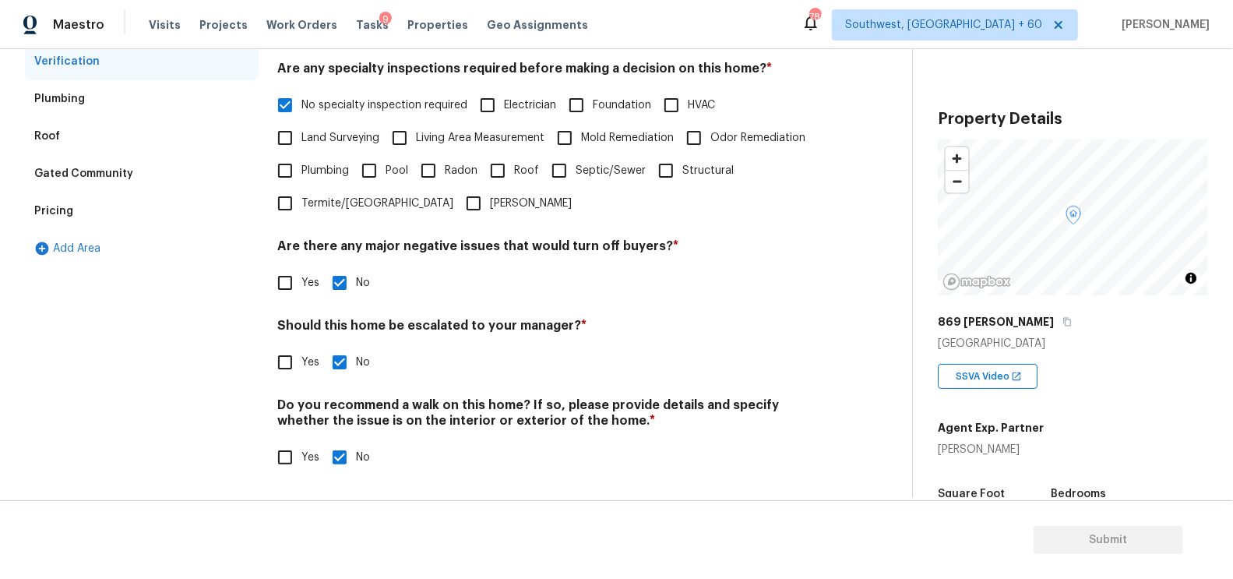
click at [290, 368] on input "Yes" at bounding box center [285, 362] width 33 height 33
checkbox input "true"
checkbox input "false"
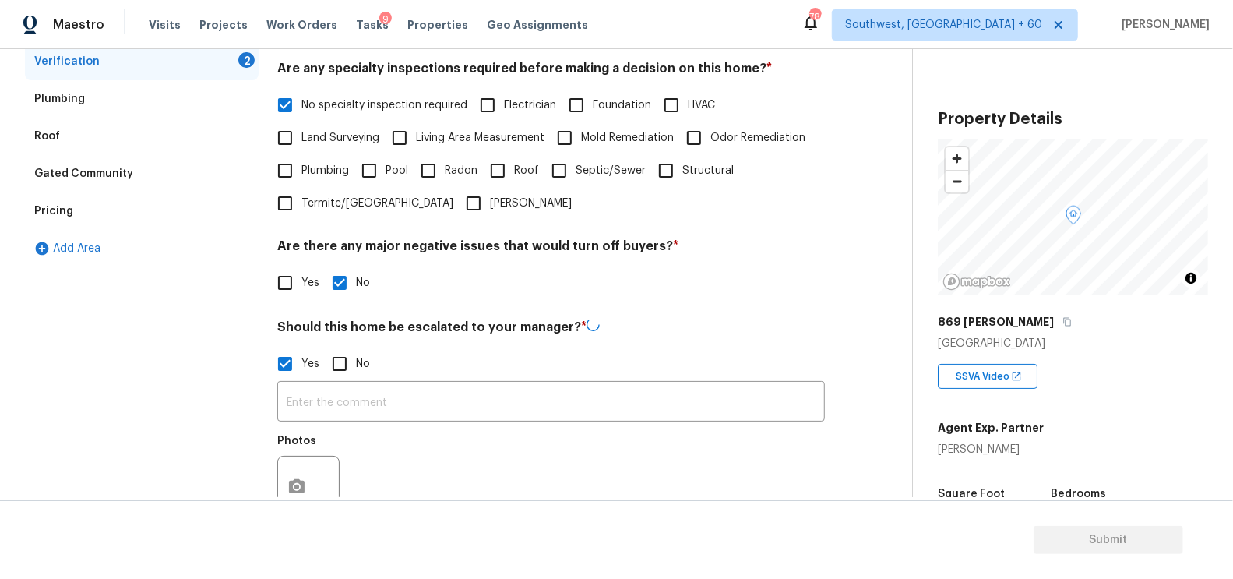
click at [317, 399] on input "text" at bounding box center [551, 403] width 548 height 37
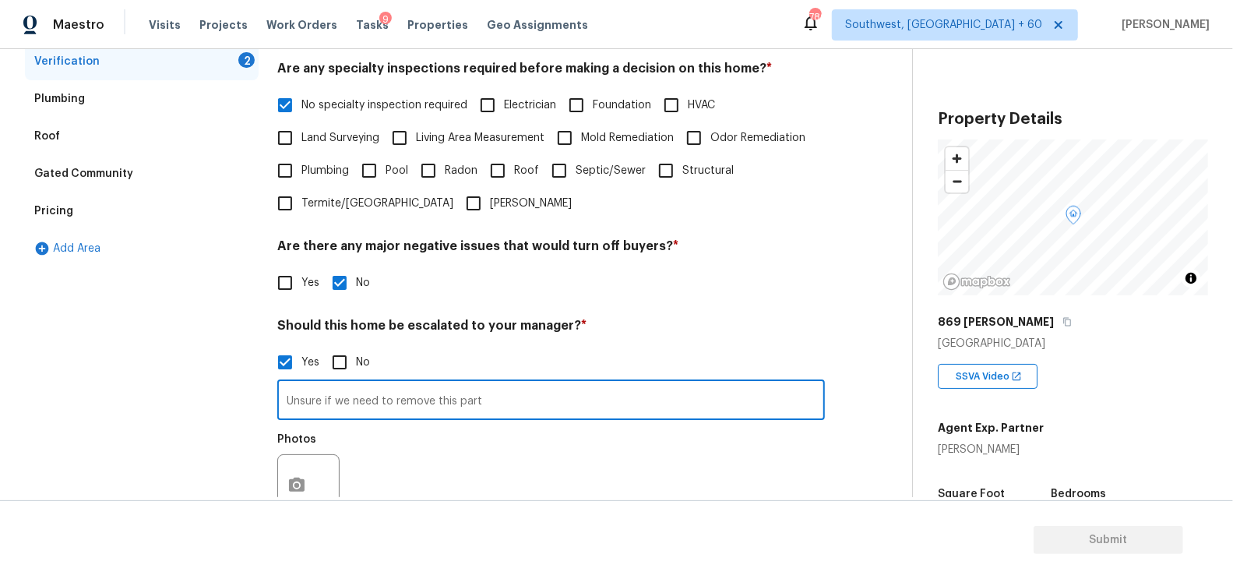
click at [411, 403] on input "Unsure if we need to remove this part" at bounding box center [551, 401] width 548 height 37
click at [488, 400] on input "Unsure if we need to demo this part" at bounding box center [551, 401] width 548 height 37
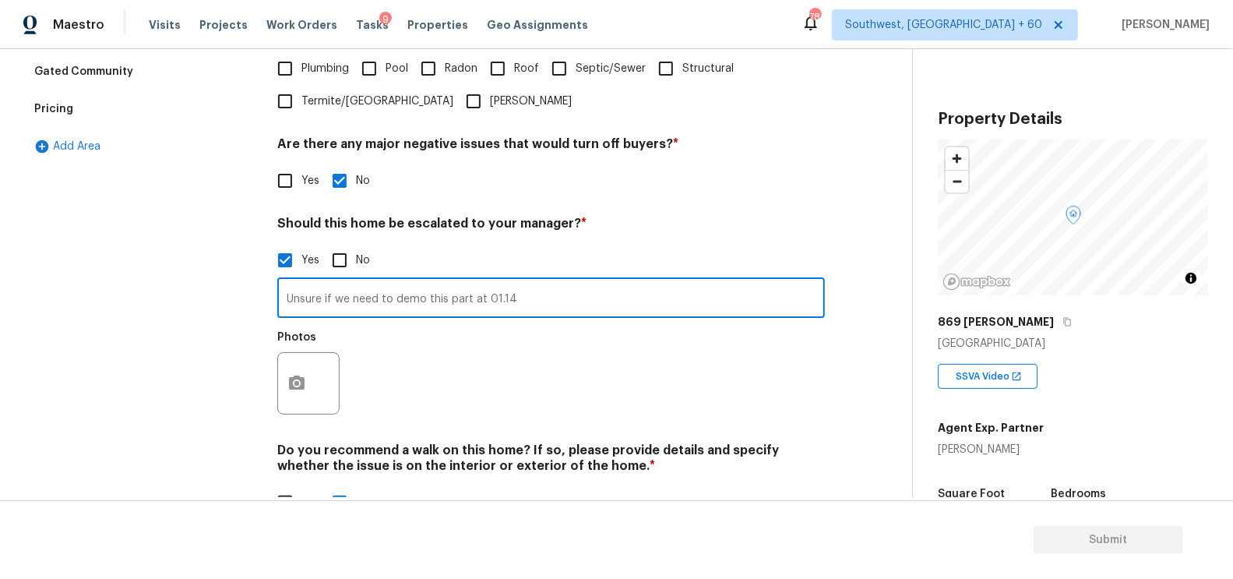
scroll to position [464, 0]
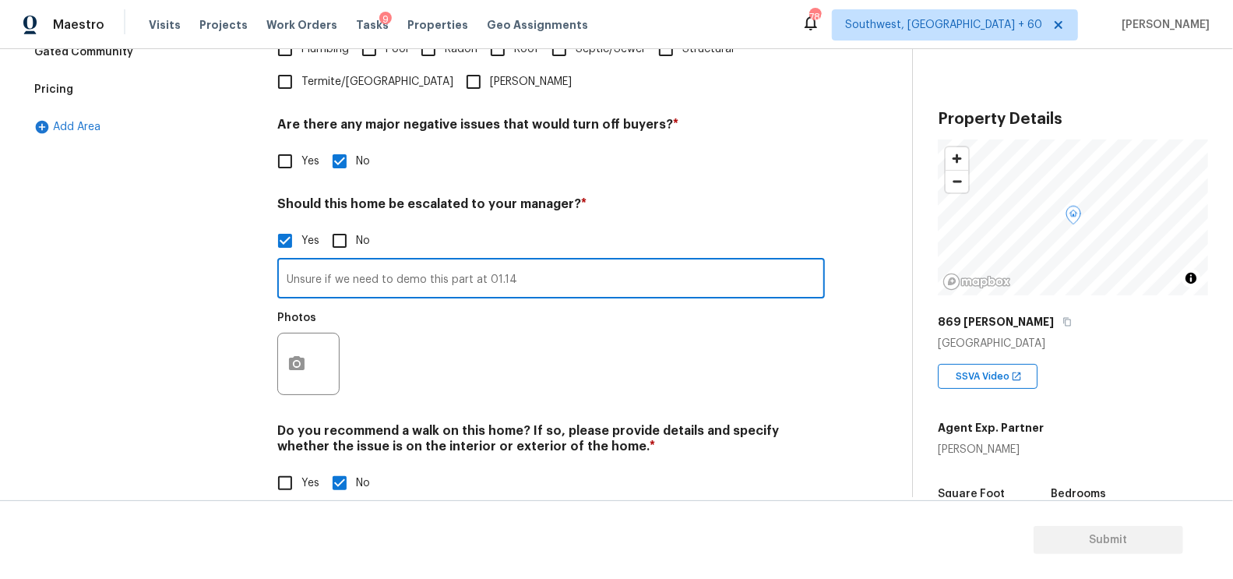
type input "Unsure if we need to demo this part at 01.14"
click at [316, 366] on div at bounding box center [308, 364] width 62 height 62
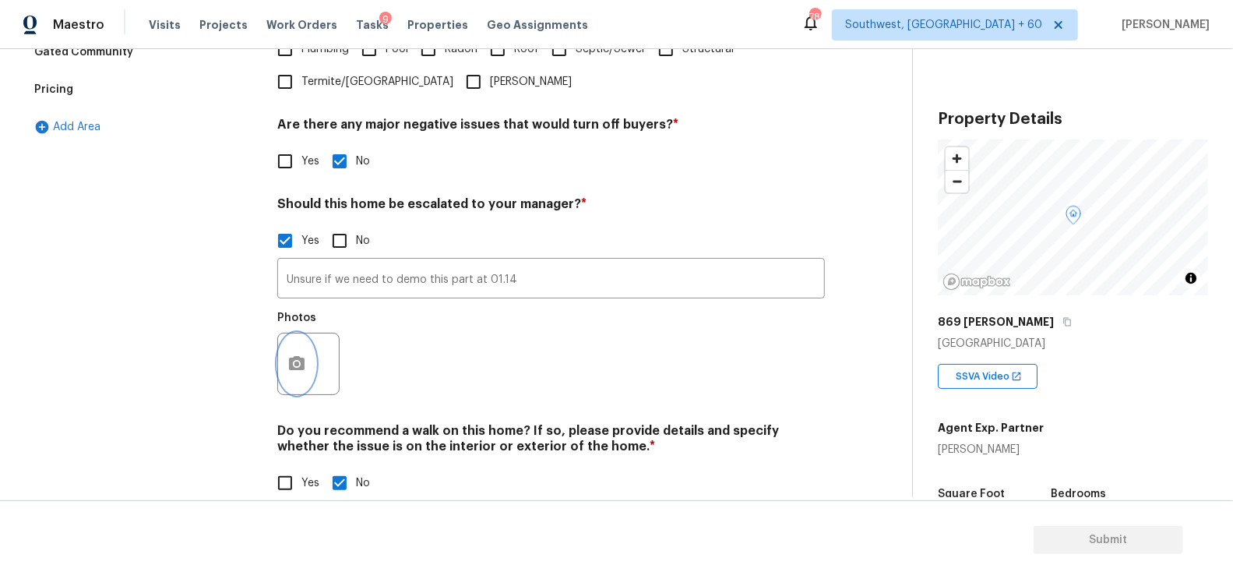
click at [289, 366] on icon "button" at bounding box center [297, 363] width 16 height 14
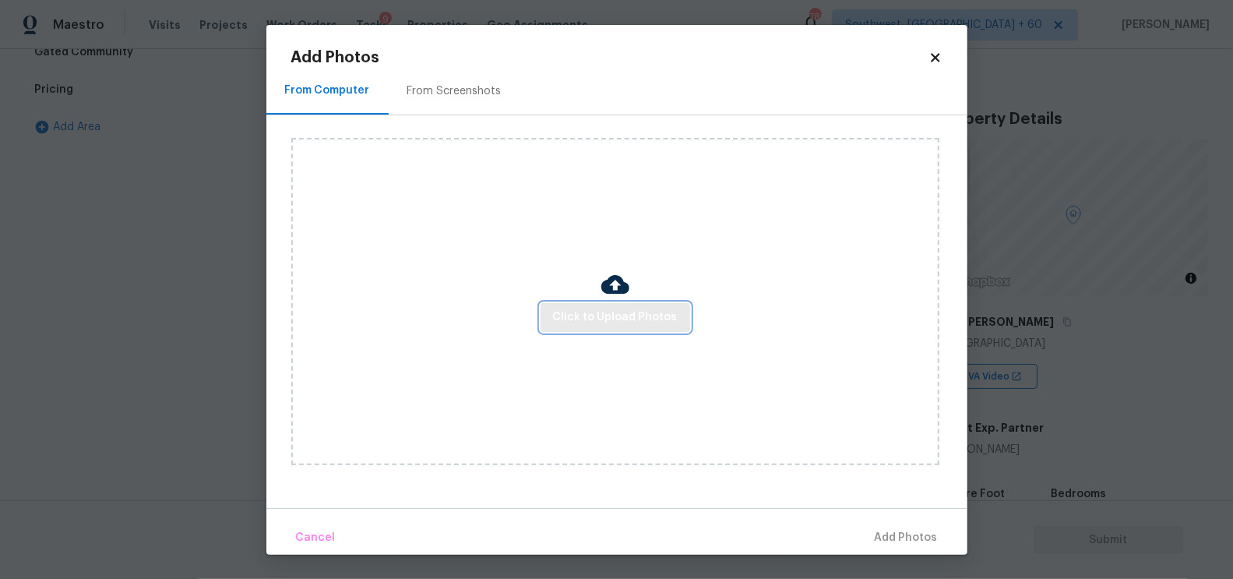
click at [586, 325] on span "Click to Upload Photos" at bounding box center [615, 317] width 125 height 19
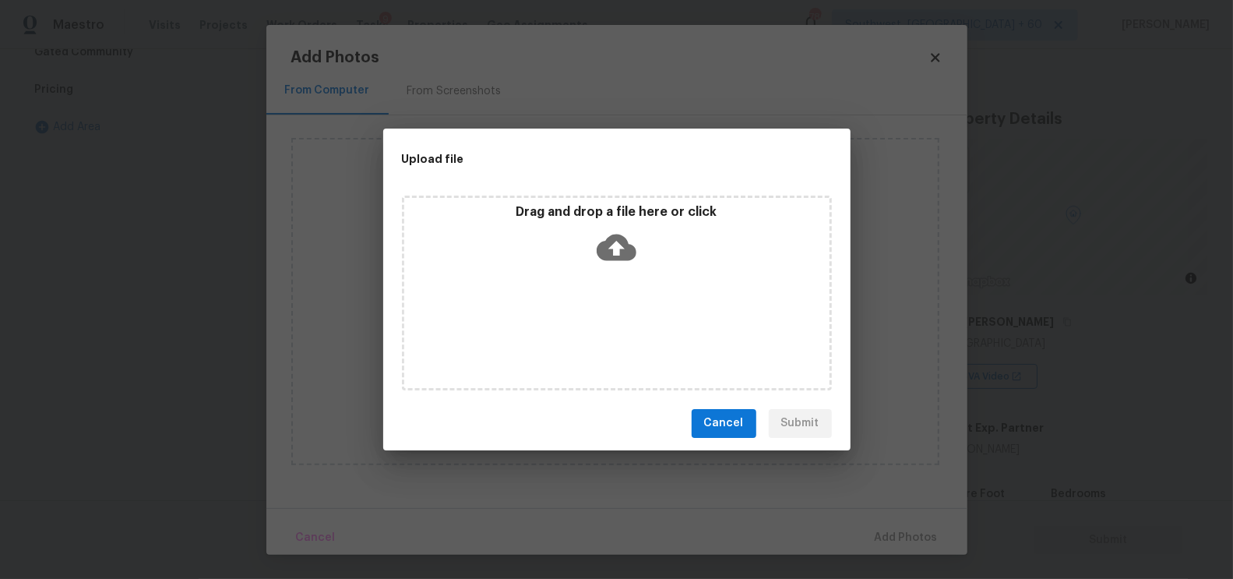
click at [620, 240] on icon at bounding box center [617, 247] width 40 height 26
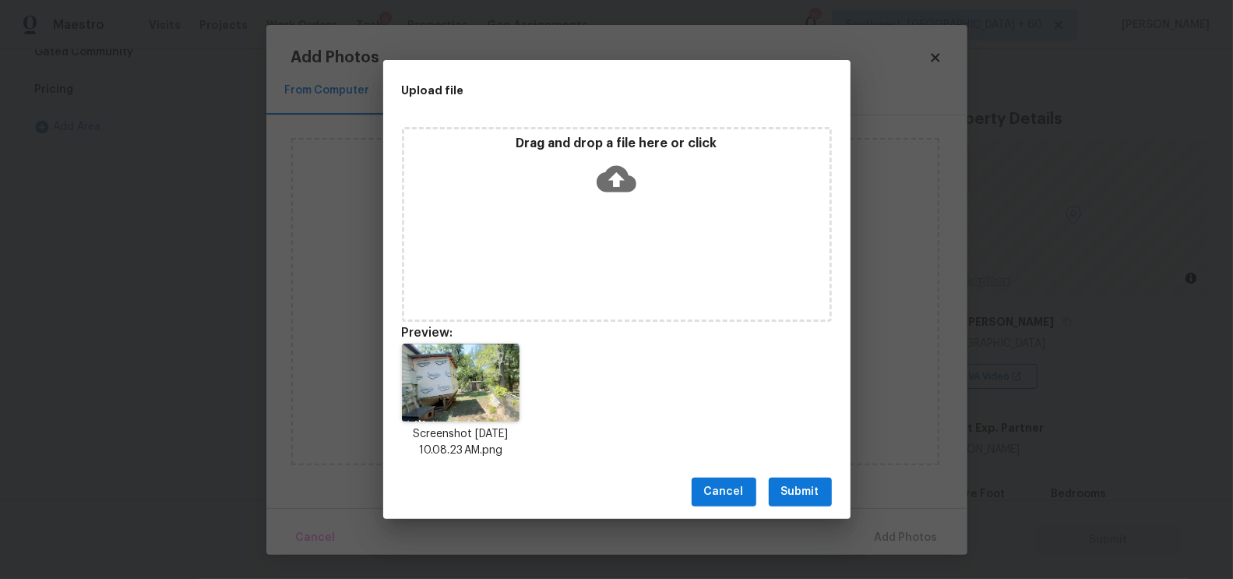
click at [790, 495] on span "Submit" at bounding box center [800, 491] width 38 height 19
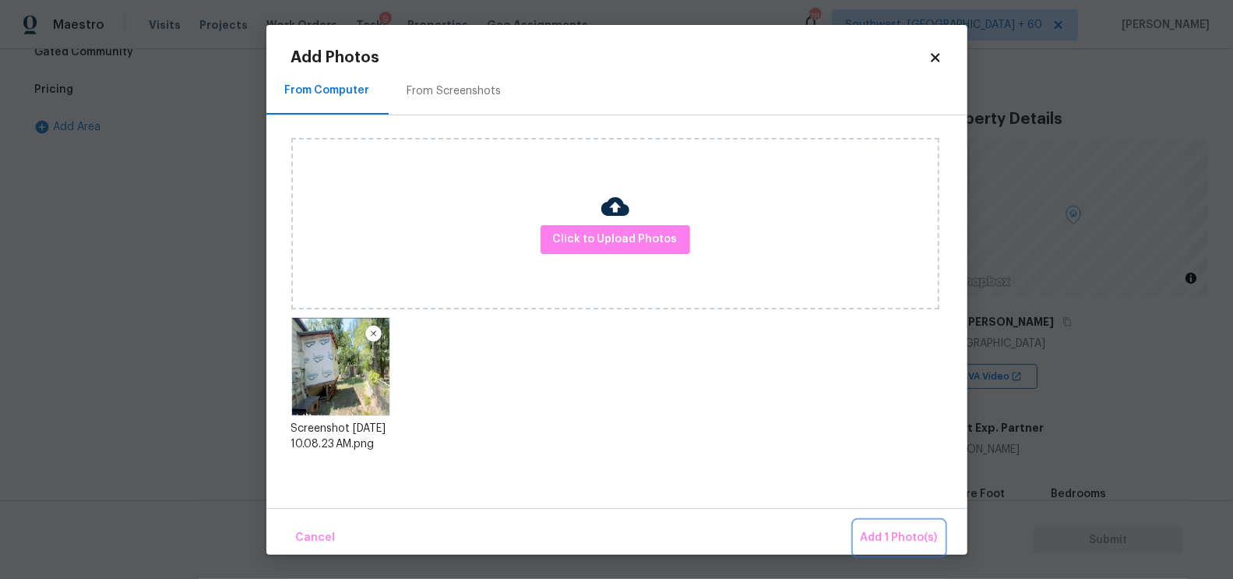
click at [882, 526] on button "Add 1 Photo(s)" at bounding box center [899, 537] width 90 height 33
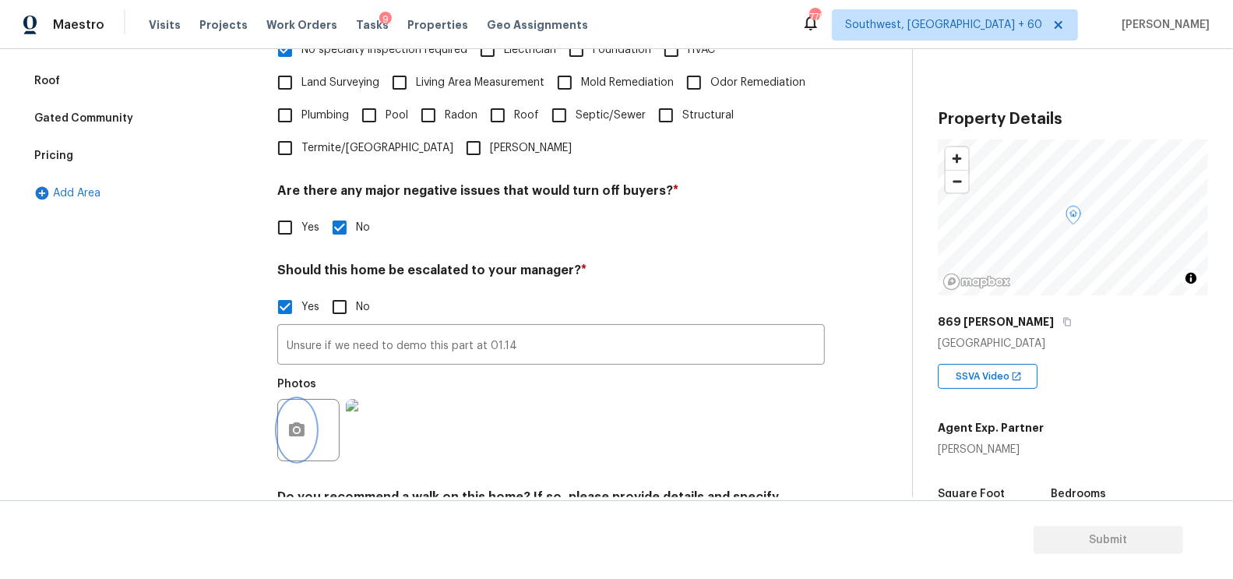
scroll to position [448, 0]
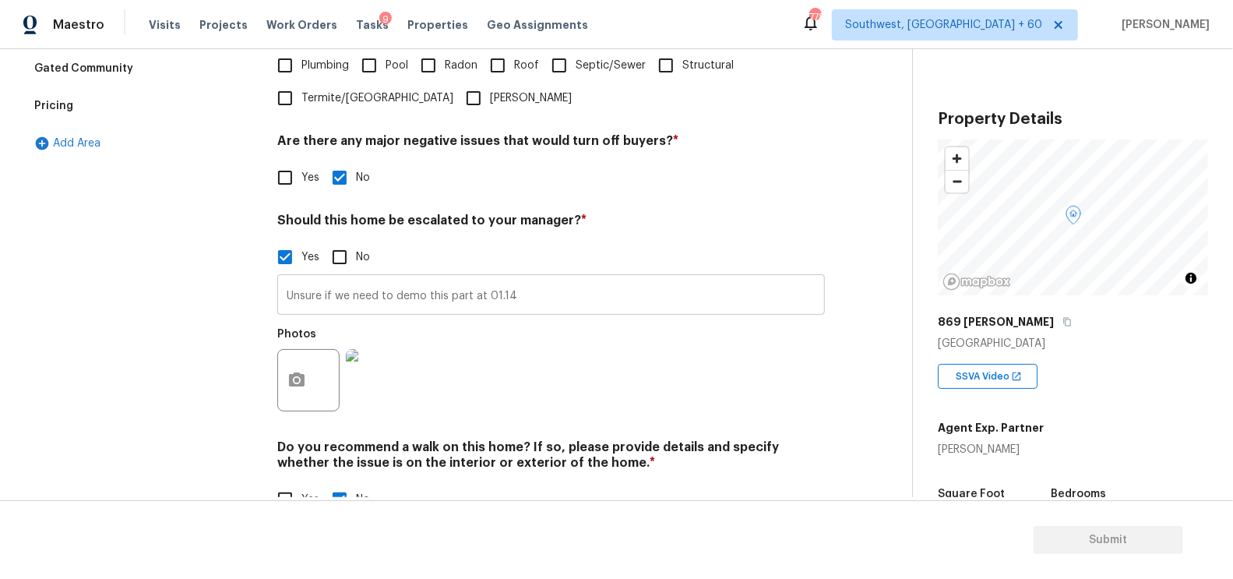
click at [533, 310] on input "Unsure if we need to demo this part at 01.14" at bounding box center [551, 296] width 548 height 37
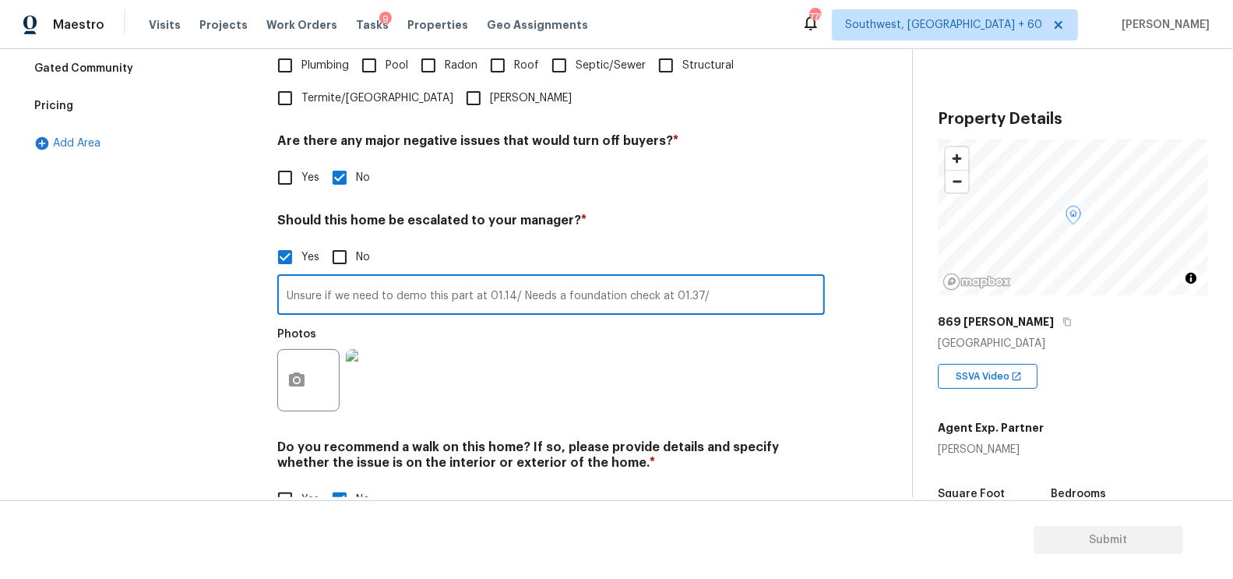
type input "Unsure if we need to demo this part at 01.14/ Needs a foundation check at 01.37/"
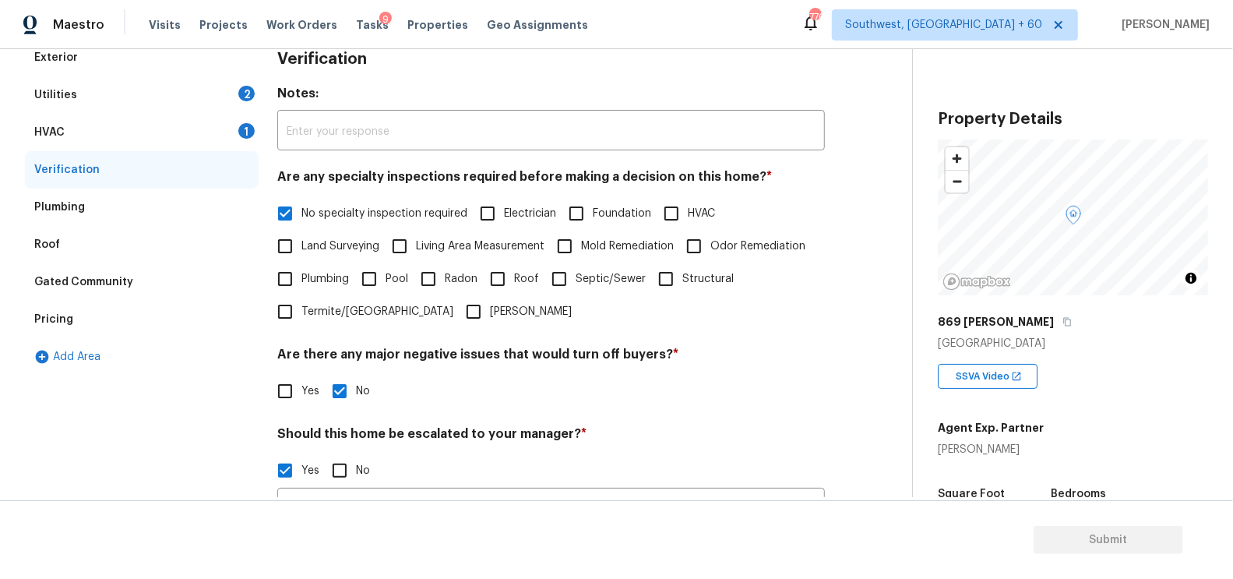
scroll to position [42, 0]
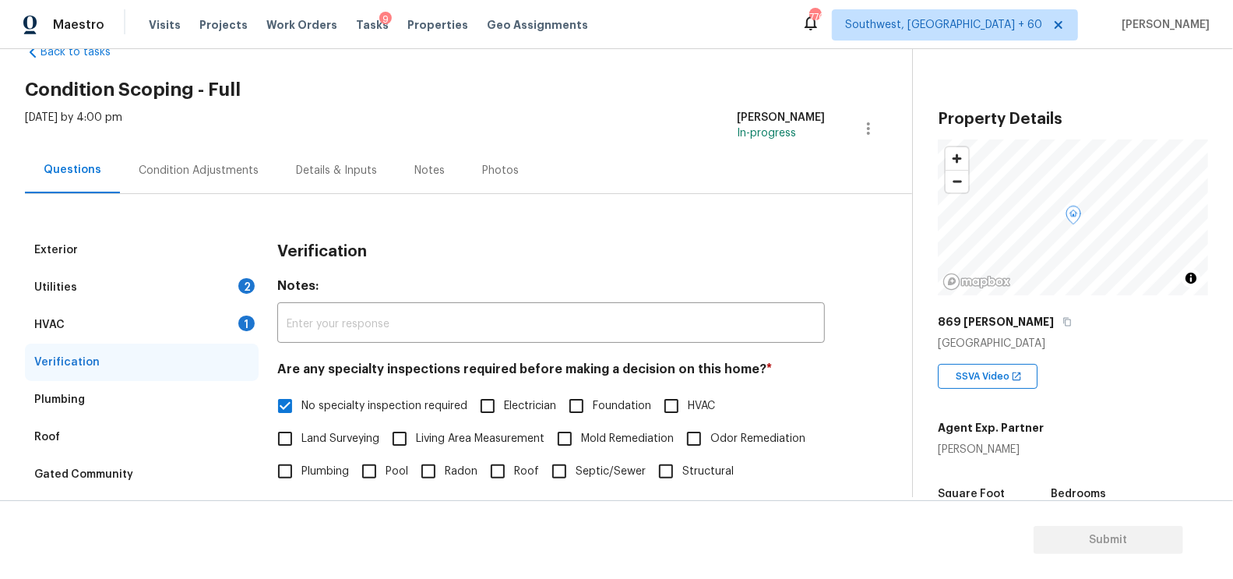
click at [205, 173] on div "Condition Adjustments" at bounding box center [199, 171] width 120 height 16
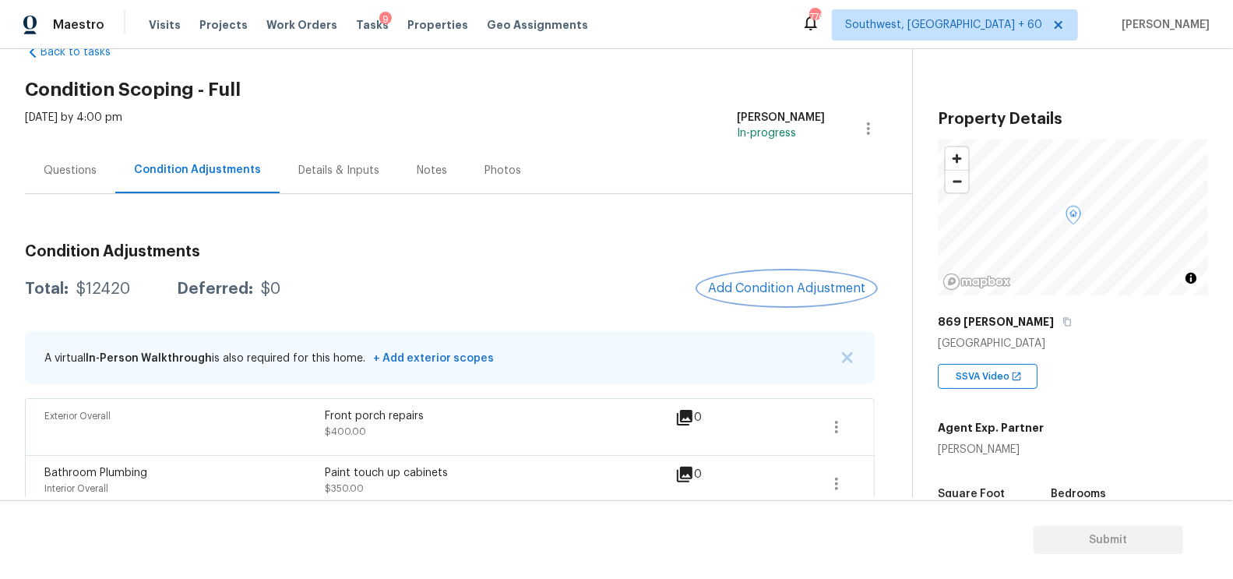
click at [768, 300] on button "Add Condition Adjustment" at bounding box center [787, 288] width 176 height 33
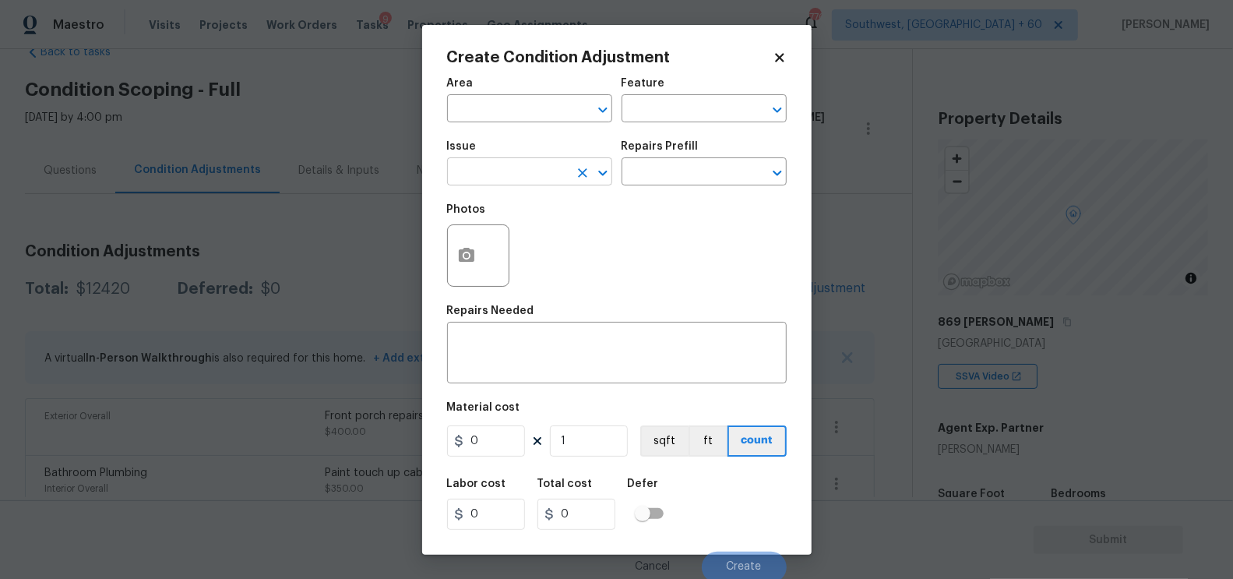
click at [491, 183] on input "text" at bounding box center [507, 173] width 121 height 24
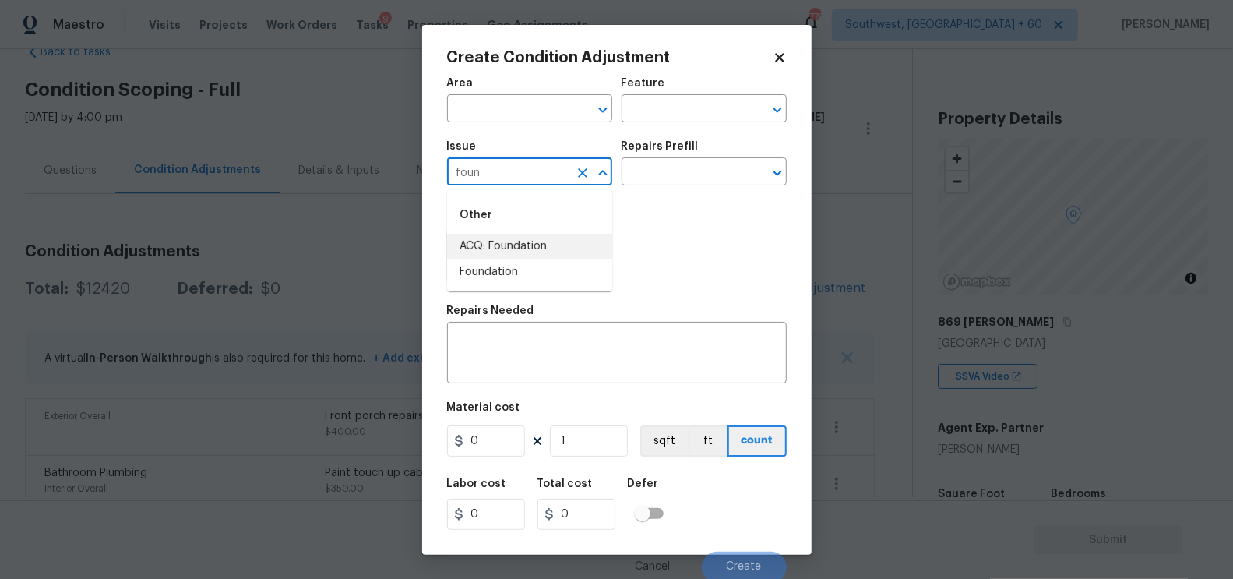
click at [511, 234] on li "ACQ: Foundation" at bounding box center [529, 247] width 165 height 26
type input "ACQ: Foundation"
click at [653, 174] on input "text" at bounding box center [681, 173] width 121 height 24
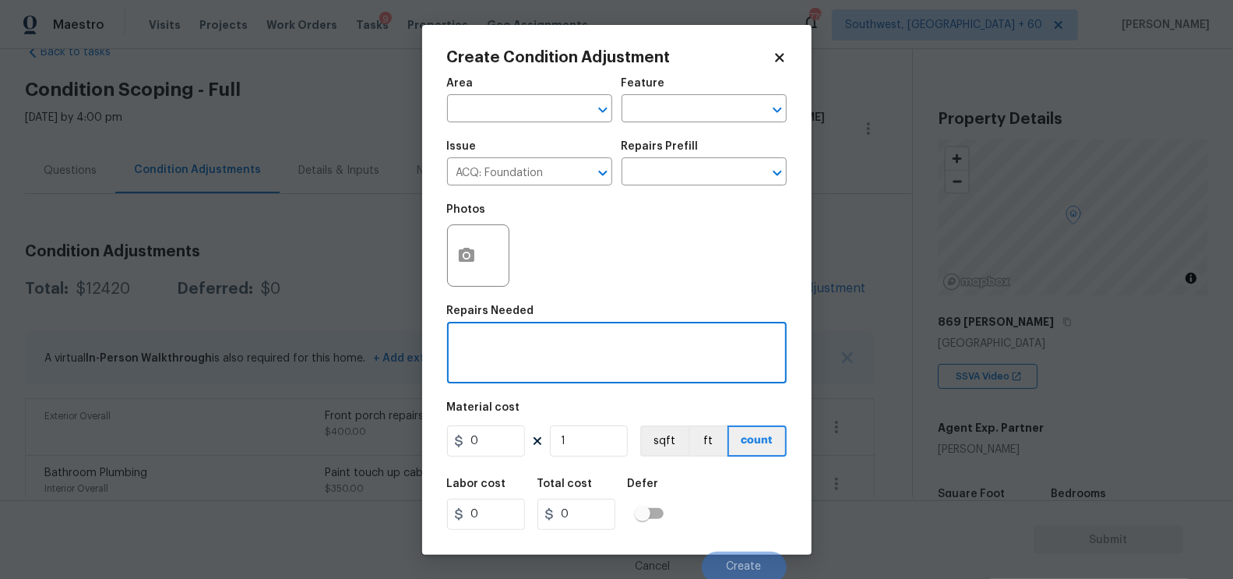
click at [489, 364] on textarea at bounding box center [616, 354] width 321 height 33
click at [525, 365] on textarea at bounding box center [616, 354] width 321 height 33
type textarea "Possible foundation issues"
click at [596, 454] on input "1" at bounding box center [589, 440] width 78 height 31
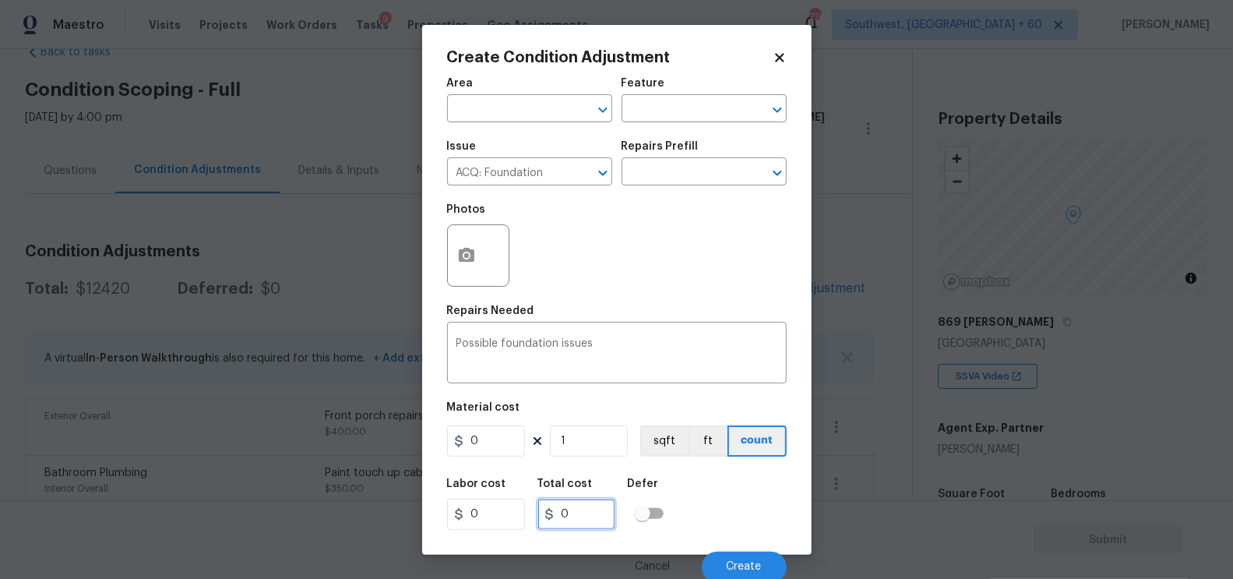
click at [611, 516] on input "0" at bounding box center [576, 513] width 78 height 31
click at [477, 277] on button "button" at bounding box center [466, 255] width 37 height 61
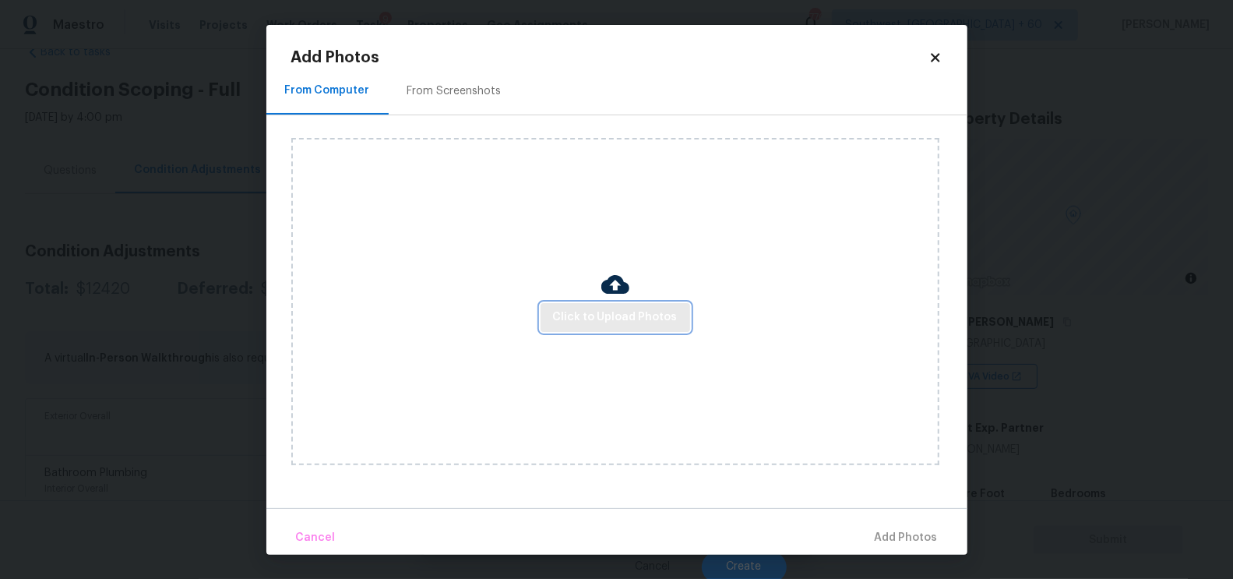
click at [604, 314] on span "Click to Upload Photos" at bounding box center [615, 317] width 125 height 19
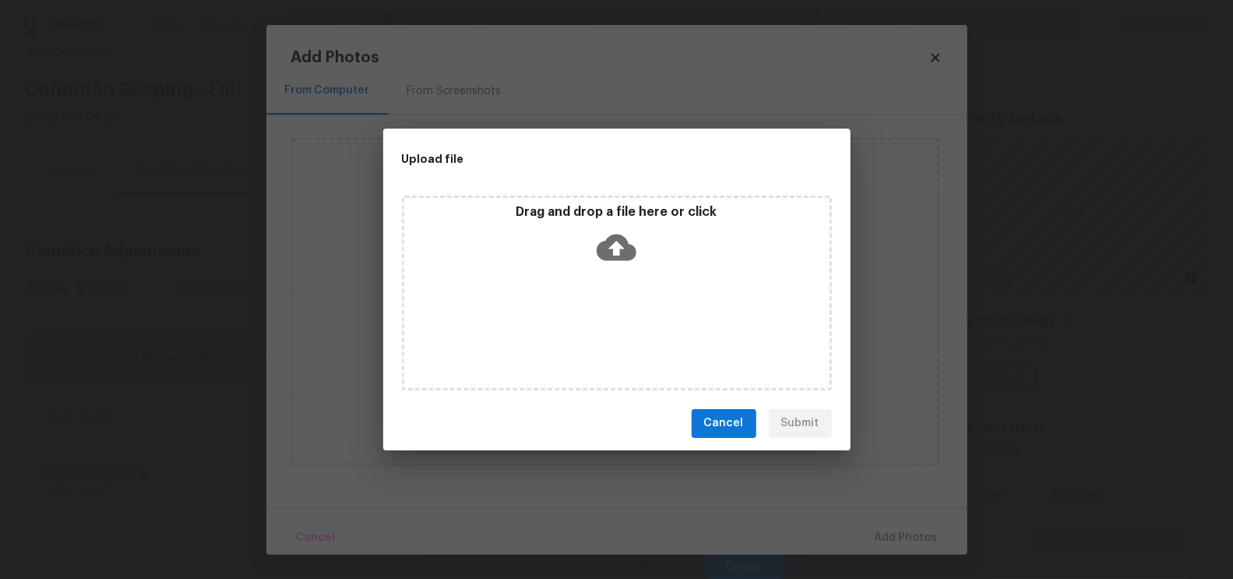
click at [613, 245] on icon at bounding box center [617, 247] width 40 height 40
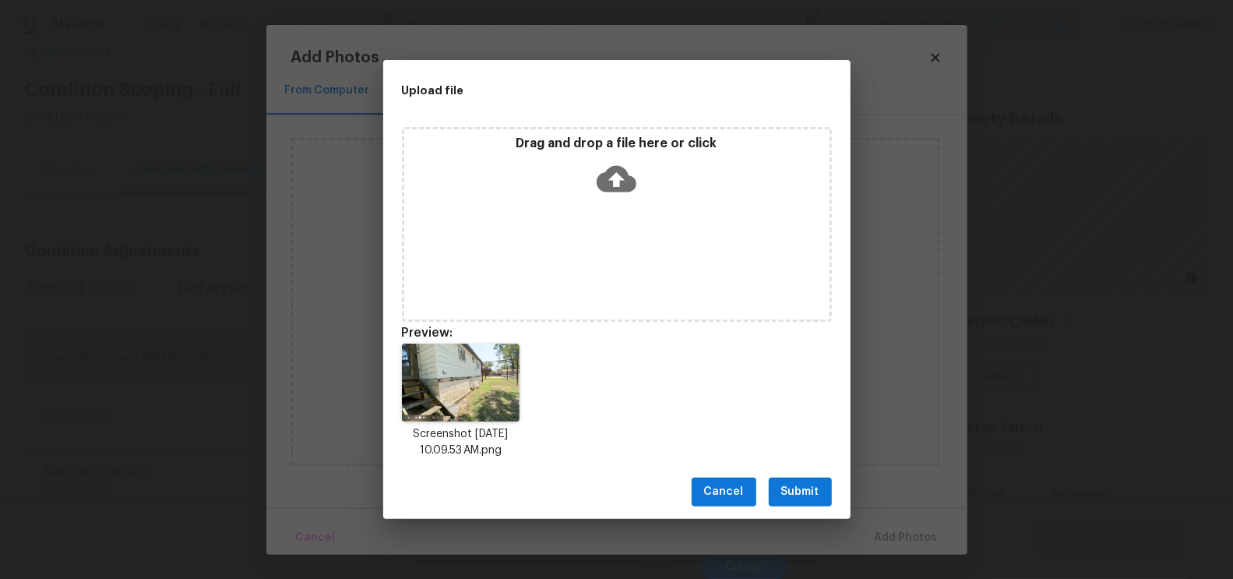
click at [790, 493] on span "Submit" at bounding box center [800, 491] width 38 height 19
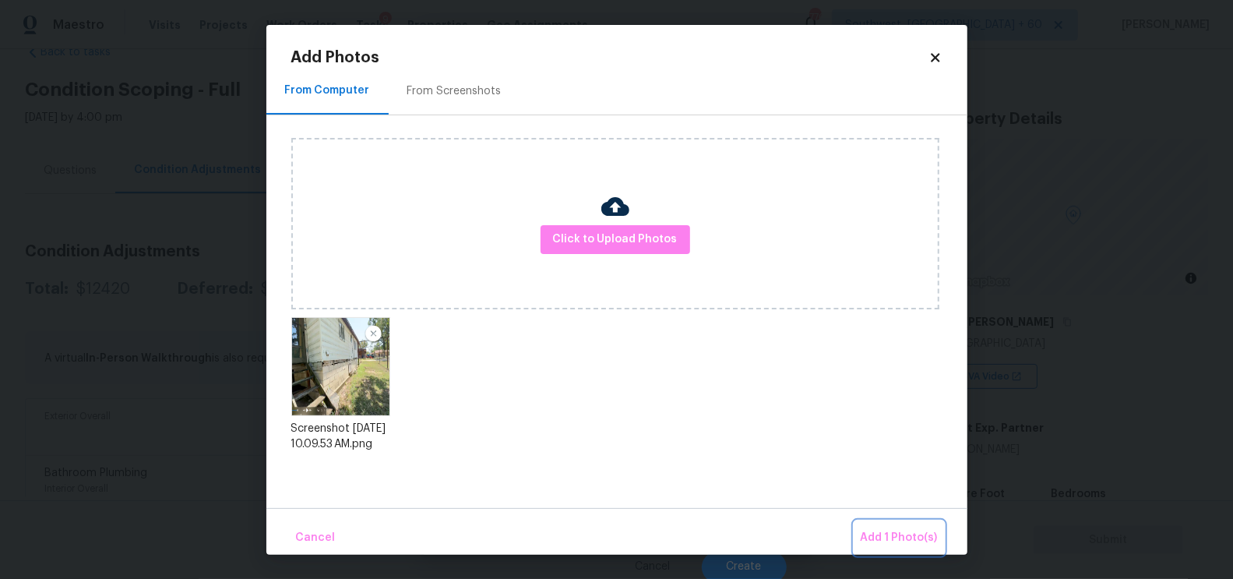
click at [880, 525] on button "Add 1 Photo(s)" at bounding box center [899, 537] width 90 height 33
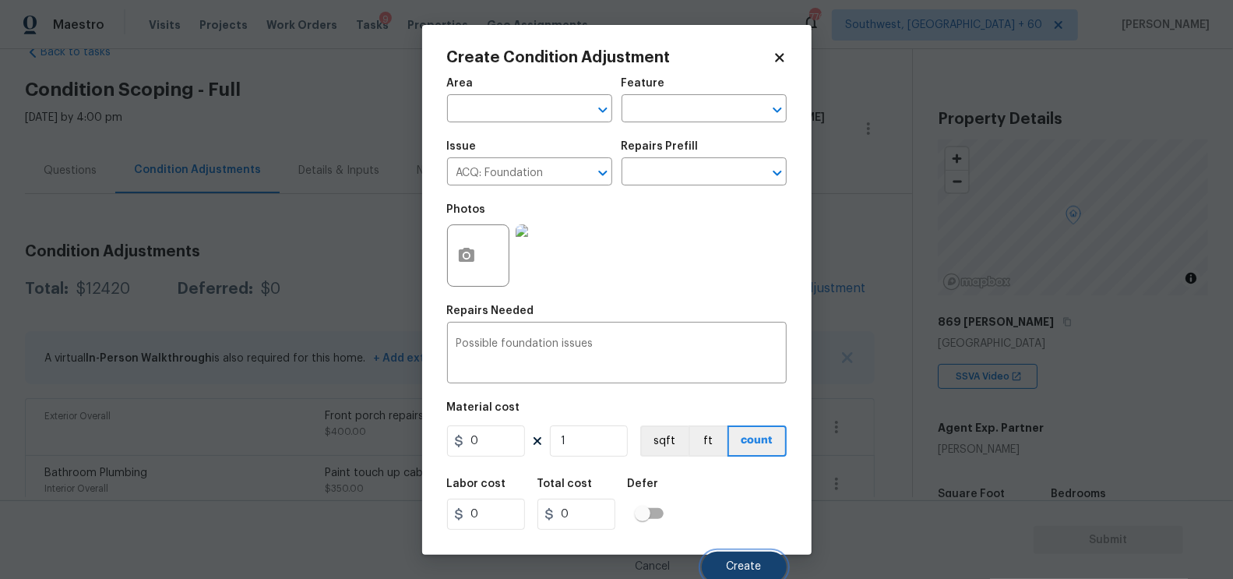
click at [742, 555] on button "Create" at bounding box center [744, 566] width 85 height 31
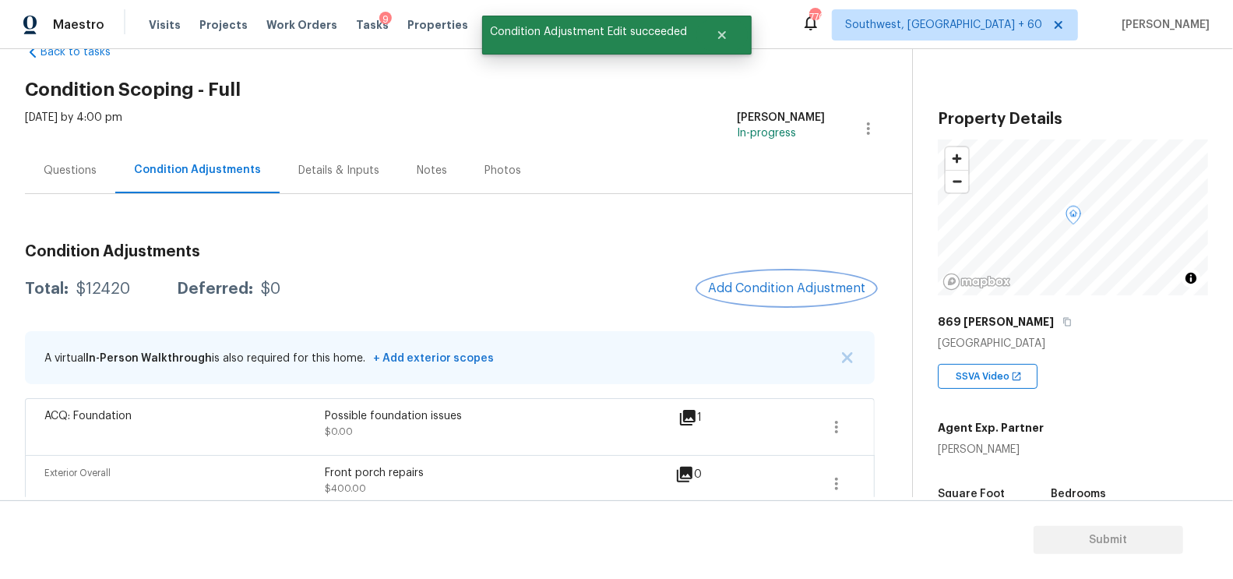
scroll to position [59, 0]
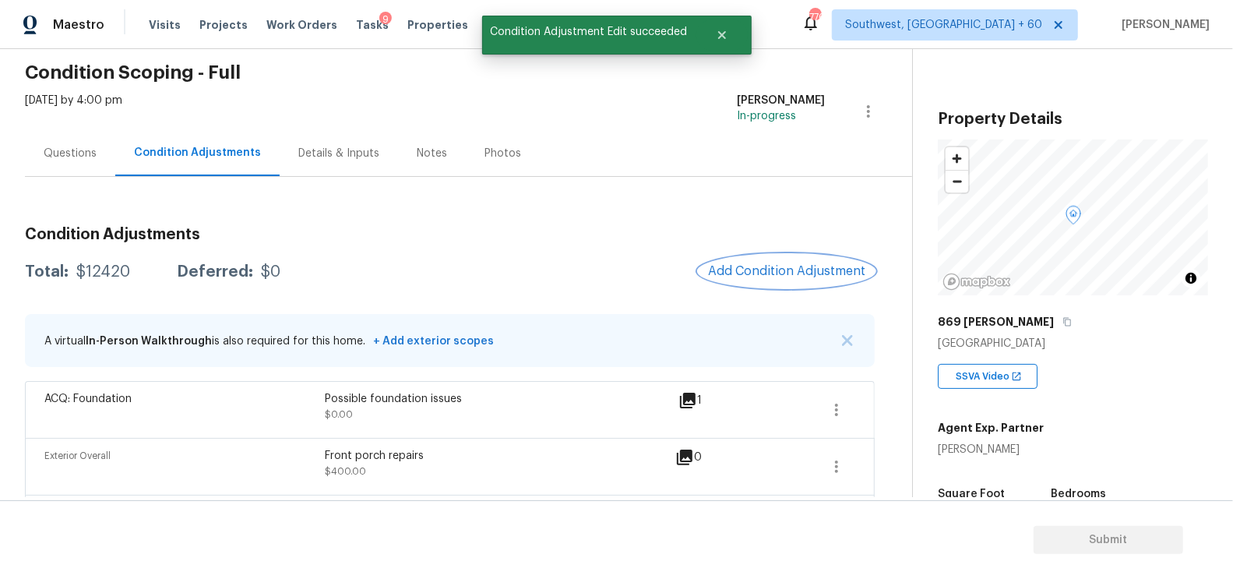
click at [738, 266] on span "Add Condition Adjustment" at bounding box center [786, 271] width 157 height 14
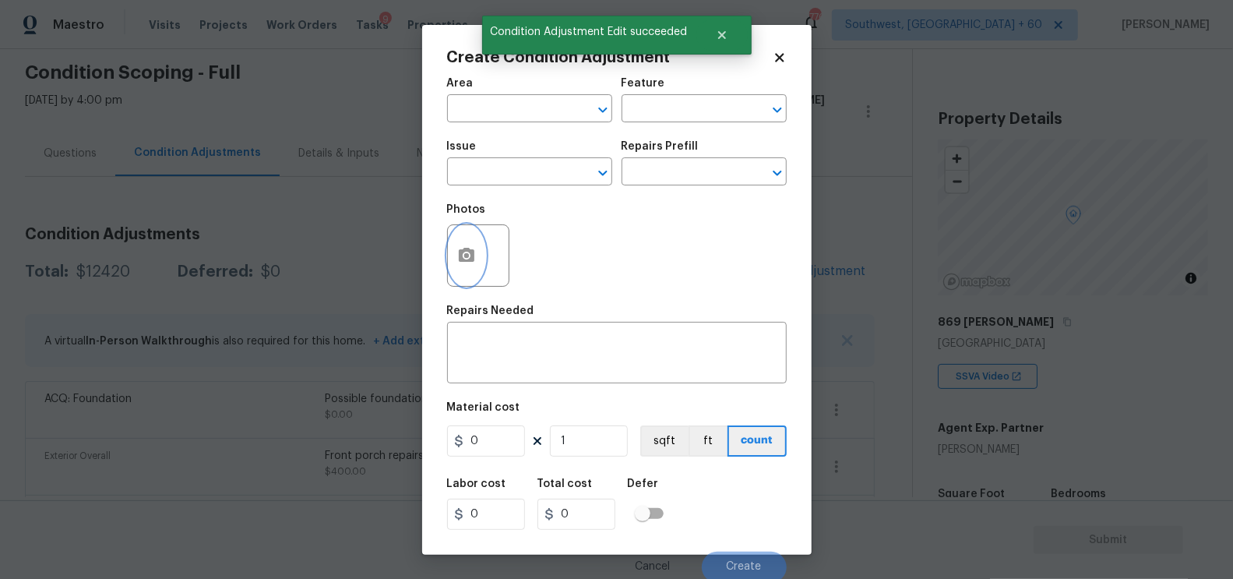
click at [469, 258] on icon "button" at bounding box center [467, 255] width 16 height 14
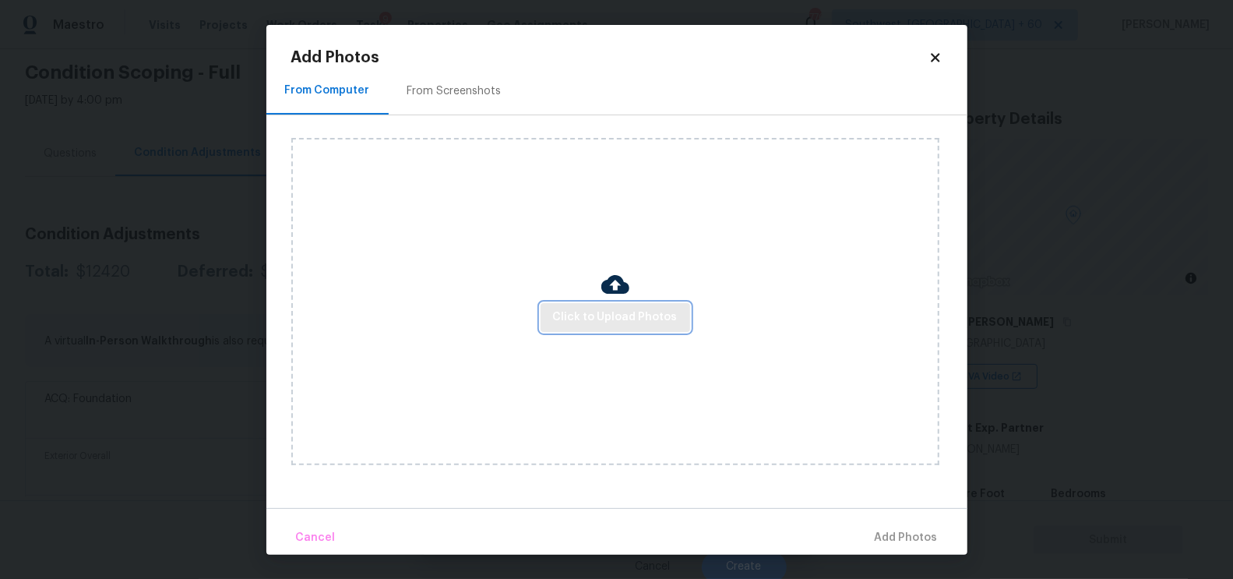
click at [583, 318] on span "Click to Upload Photos" at bounding box center [615, 317] width 125 height 19
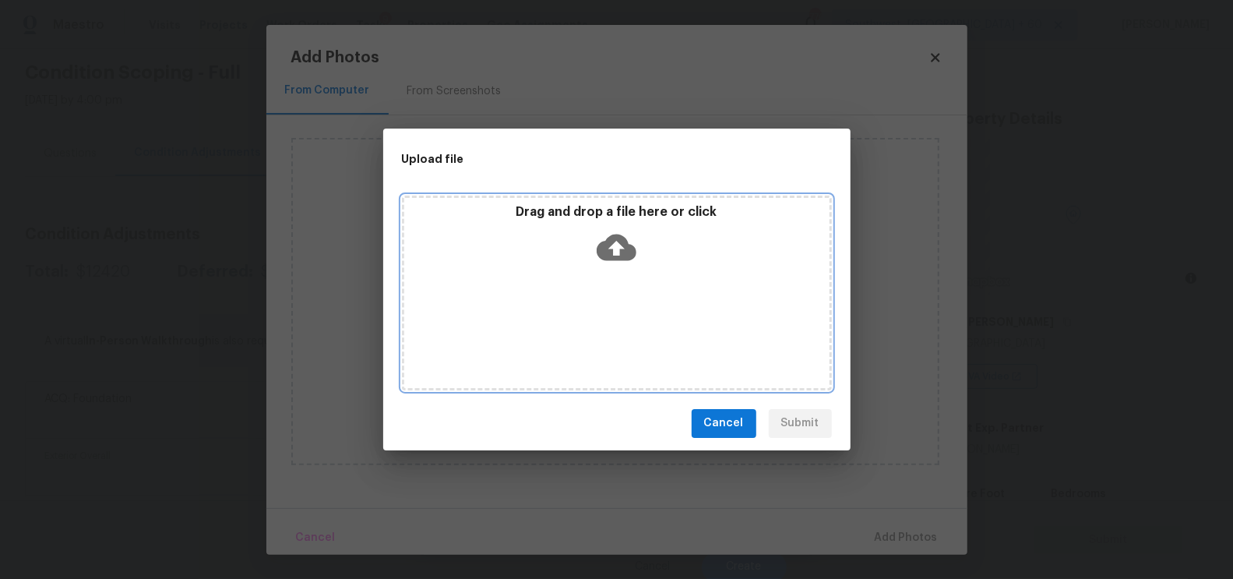
click at [622, 262] on icon at bounding box center [617, 247] width 40 height 40
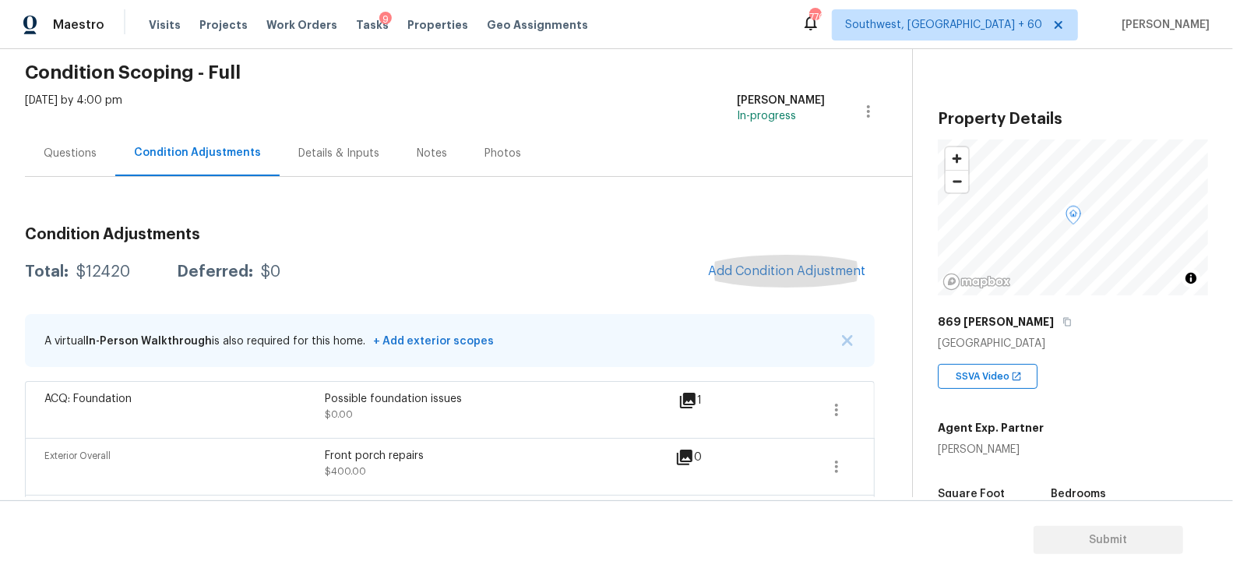
click at [103, 269] on div "$12420" at bounding box center [103, 272] width 54 height 16
copy div "$12420"
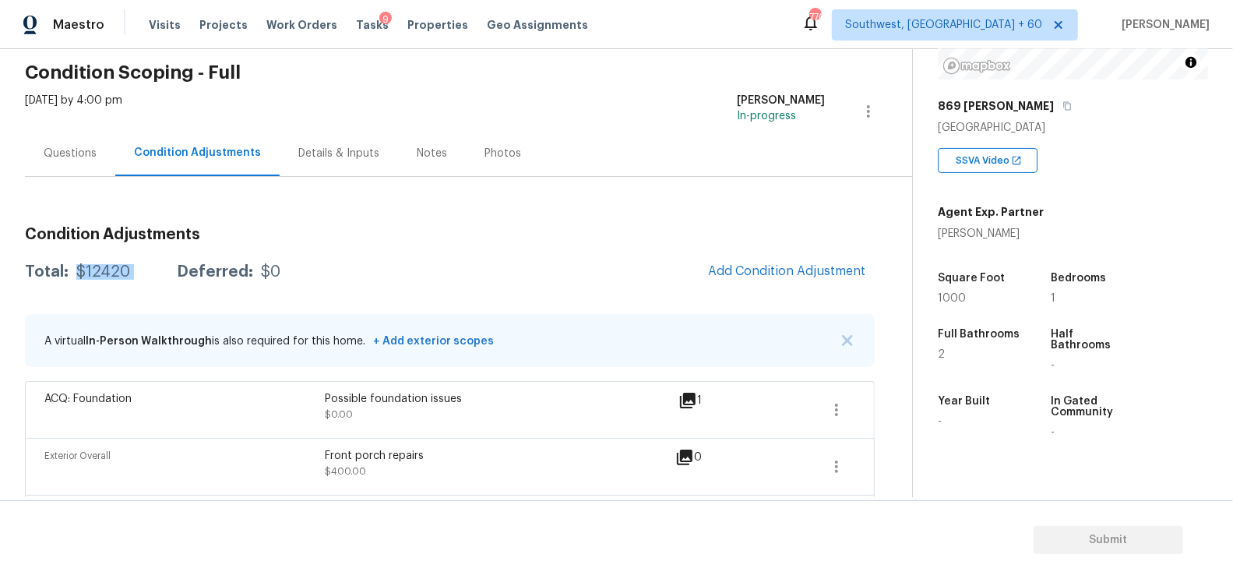
scroll to position [217, 0]
click at [59, 139] on div "Questions" at bounding box center [70, 153] width 90 height 46
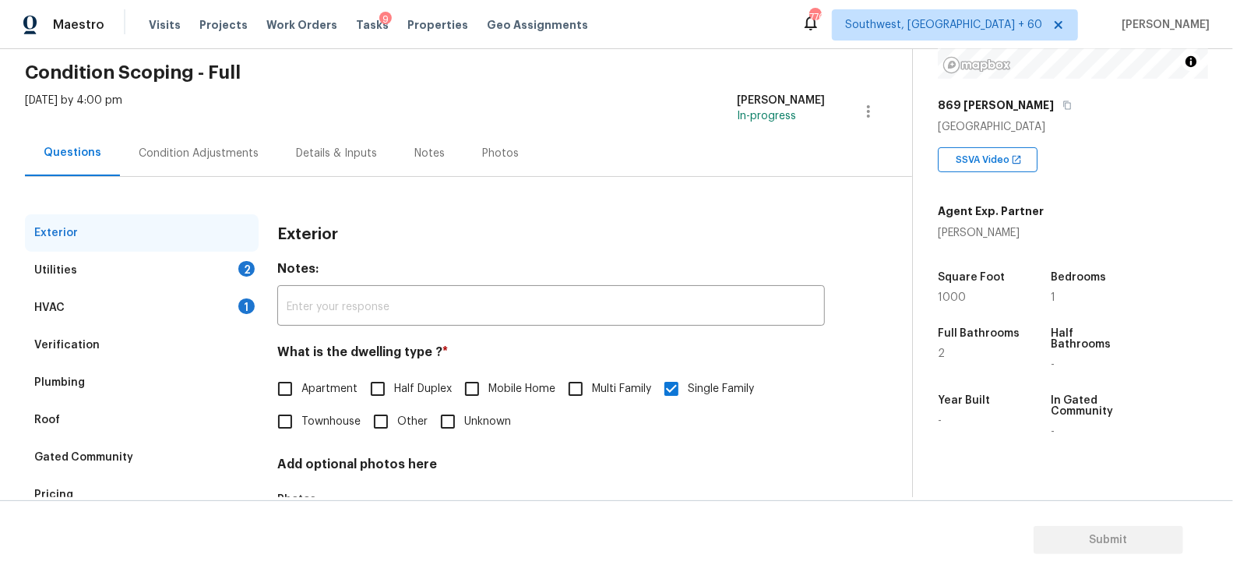
click at [88, 352] on div "Verification" at bounding box center [142, 344] width 234 height 37
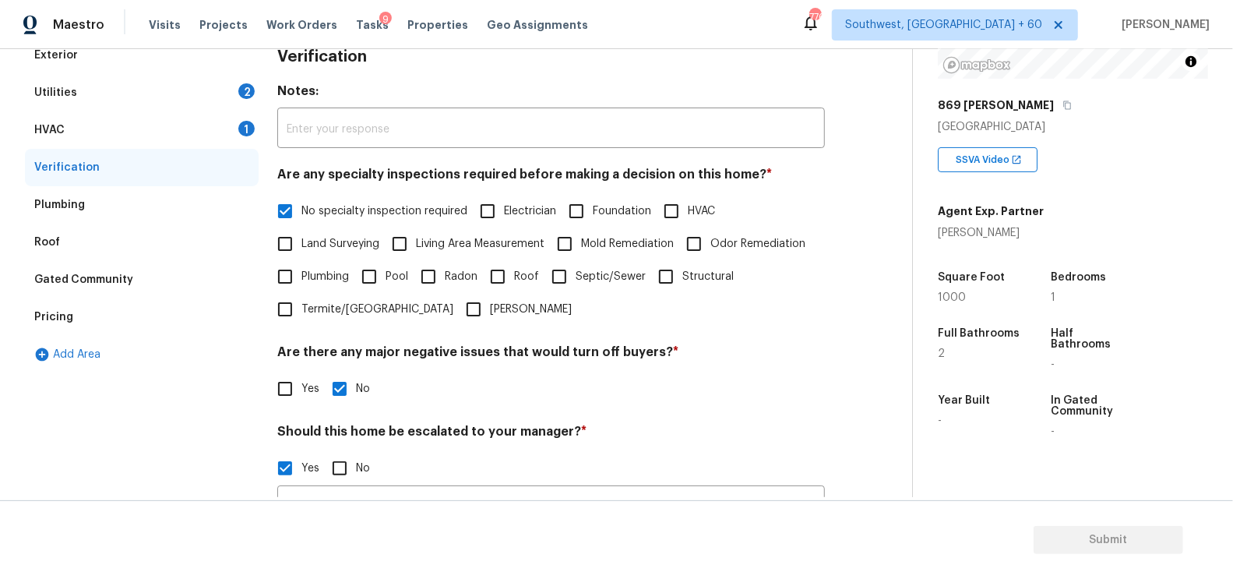
scroll to position [276, 0]
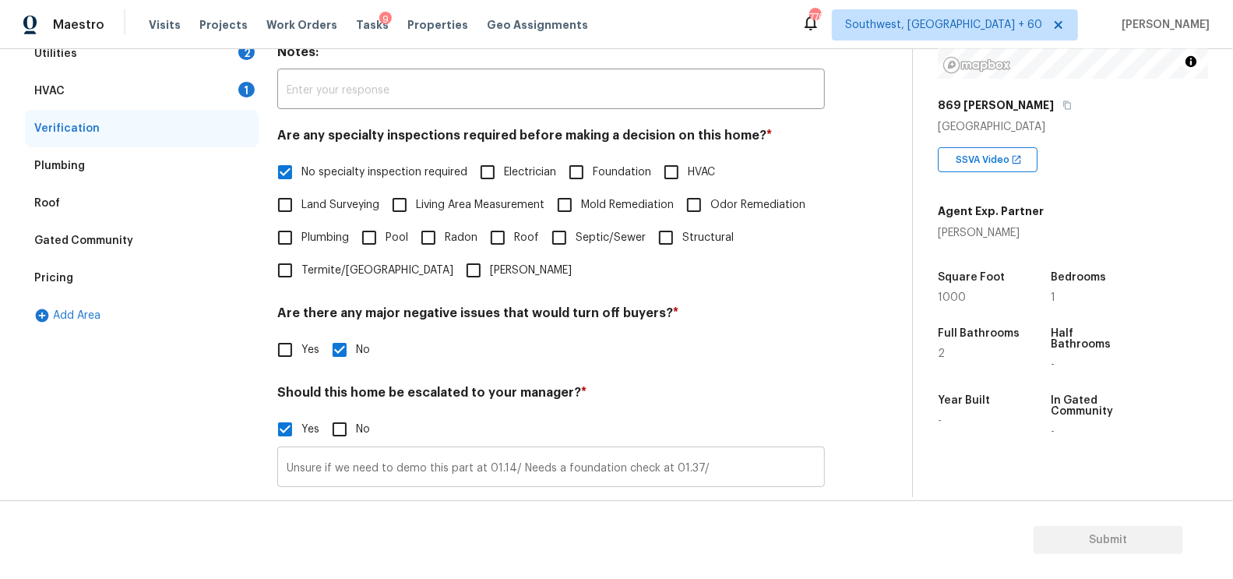
click at [718, 477] on input "Unsure if we need to demo this part at 01.14/ Needs a foundation check at 01.37/" at bounding box center [551, 468] width 548 height 37
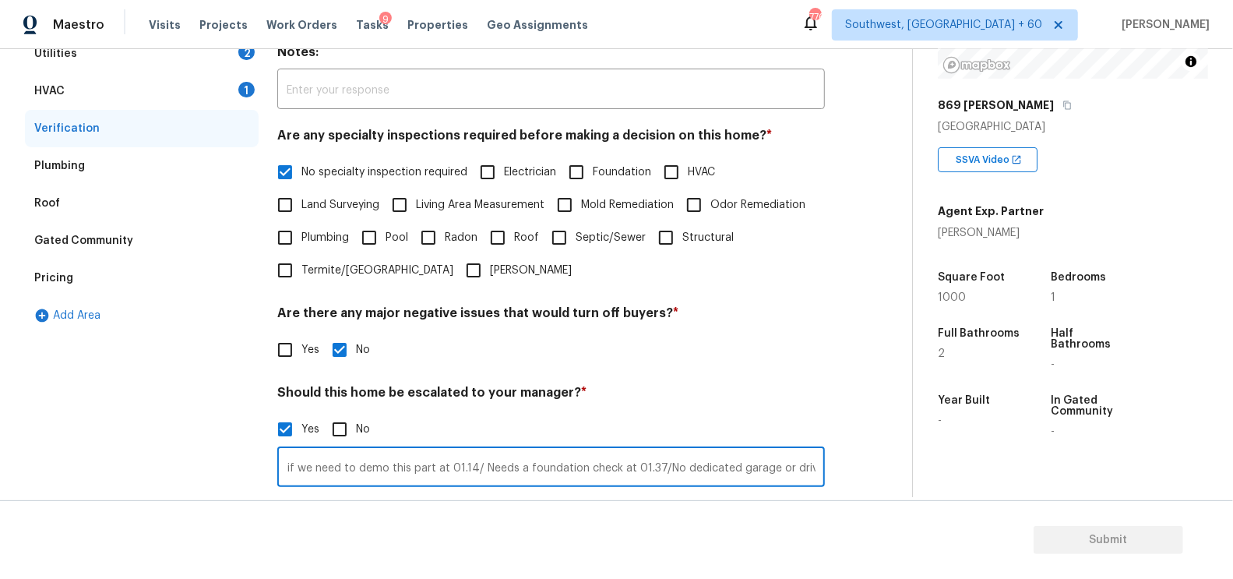
scroll to position [0, 49]
click at [699, 467] on input "Unsure if we need to demo this part at 01.14/ Needs a foundation check at 01.37…" at bounding box center [551, 468] width 548 height 37
type input "Unsure if we need to demo this part at 01.14/ Needs a foundation check at 01.37…"
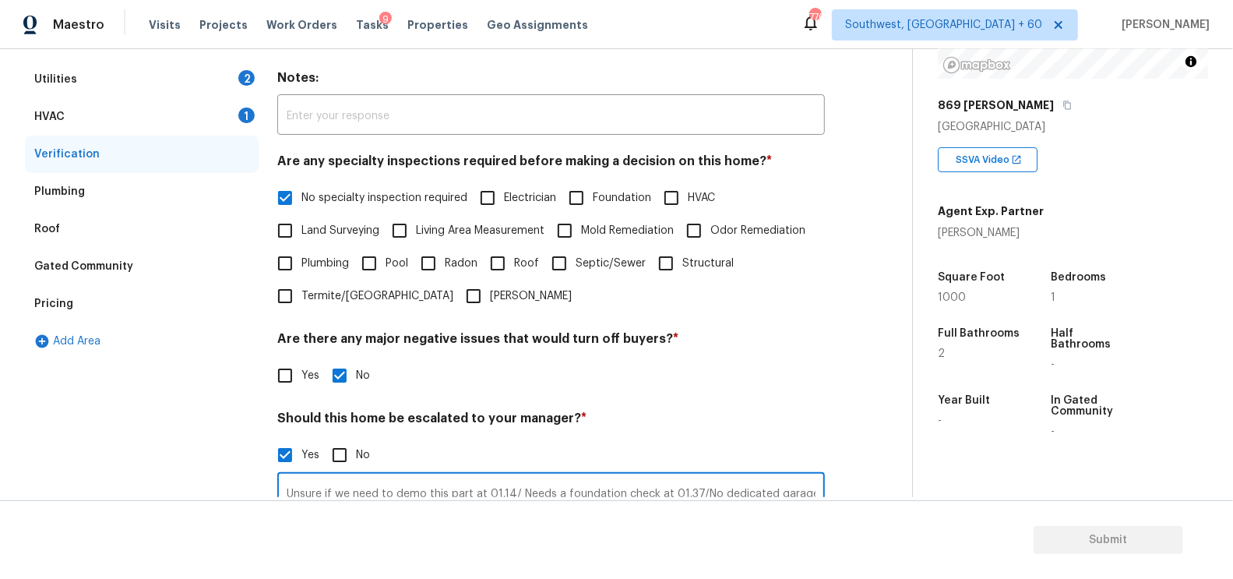
scroll to position [200, 0]
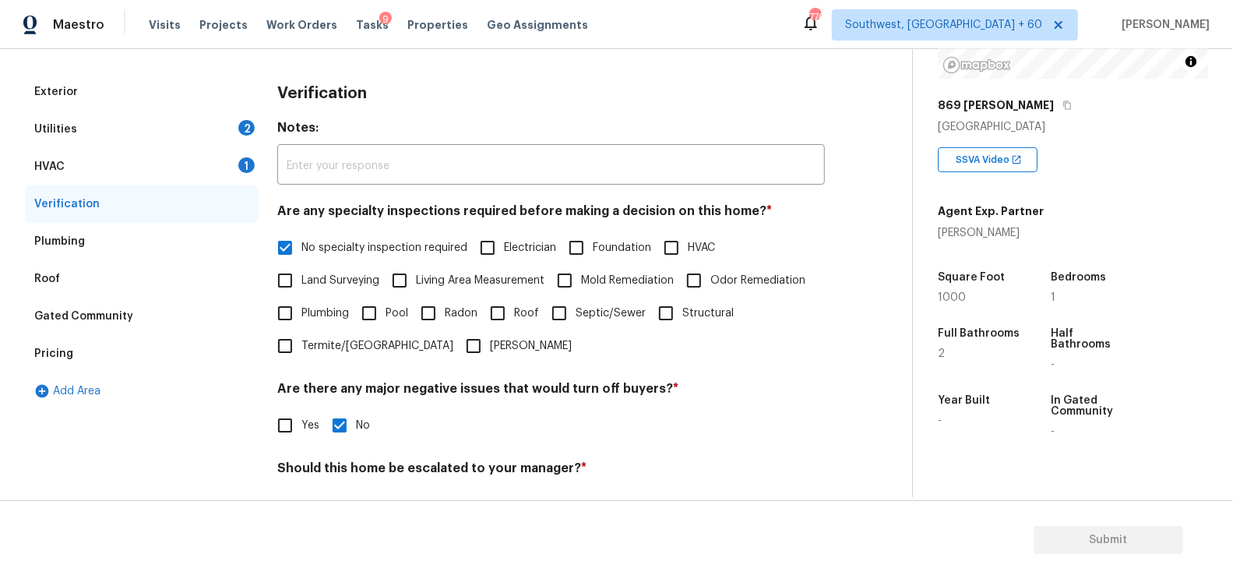
click at [197, 157] on div "HVAC 1" at bounding box center [142, 166] width 234 height 37
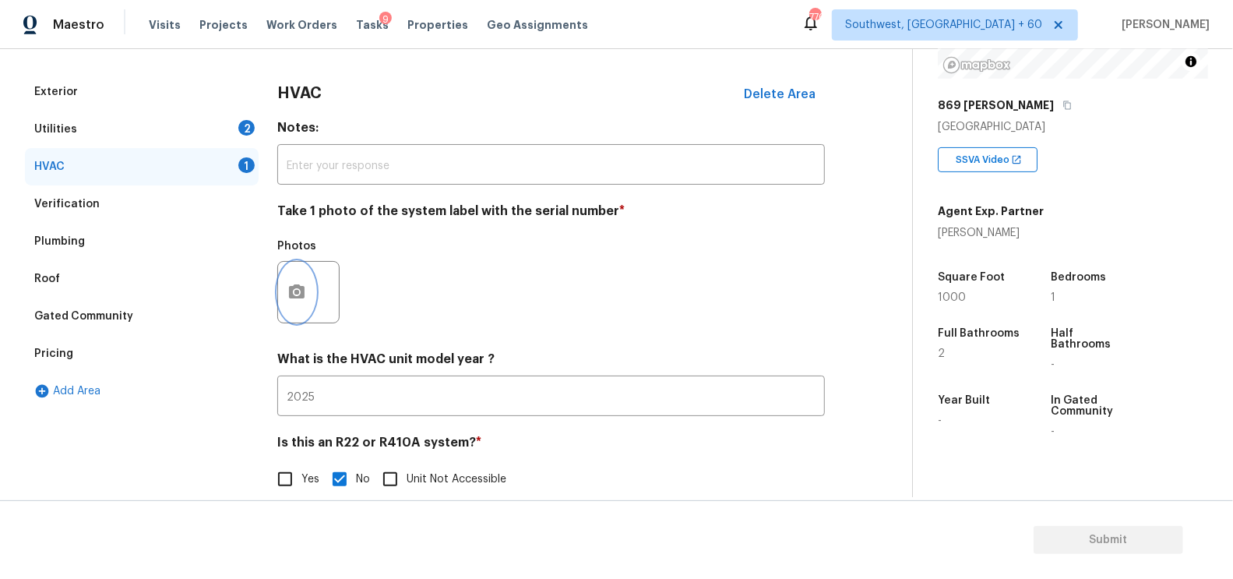
click at [287, 282] on button "button" at bounding box center [296, 292] width 37 height 61
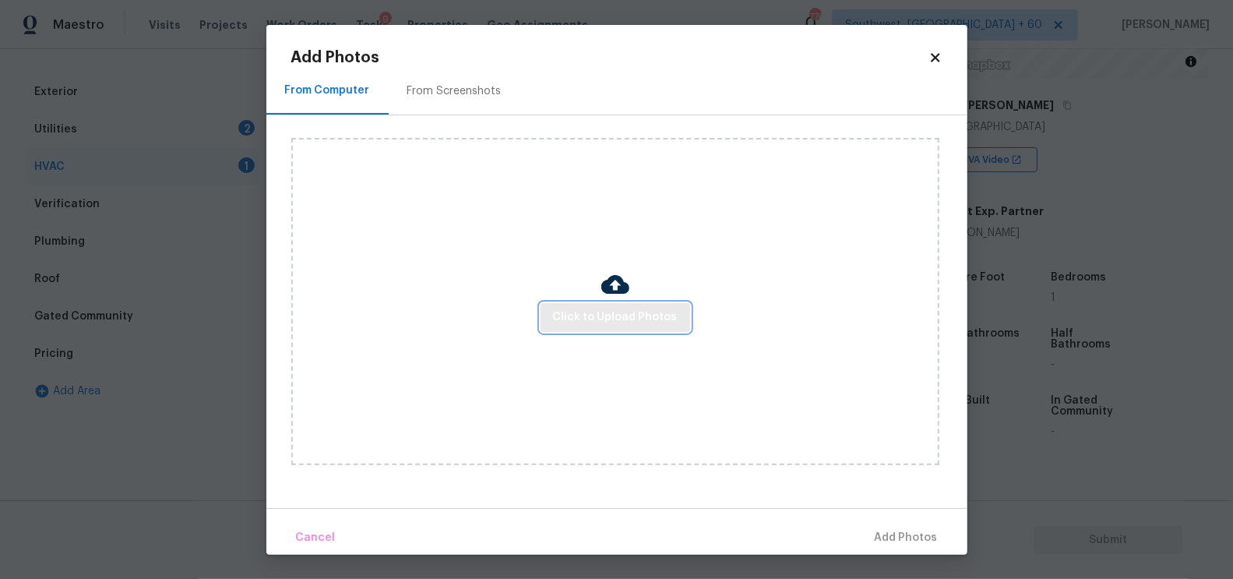
click at [610, 322] on span "Click to Upload Photos" at bounding box center [615, 317] width 125 height 19
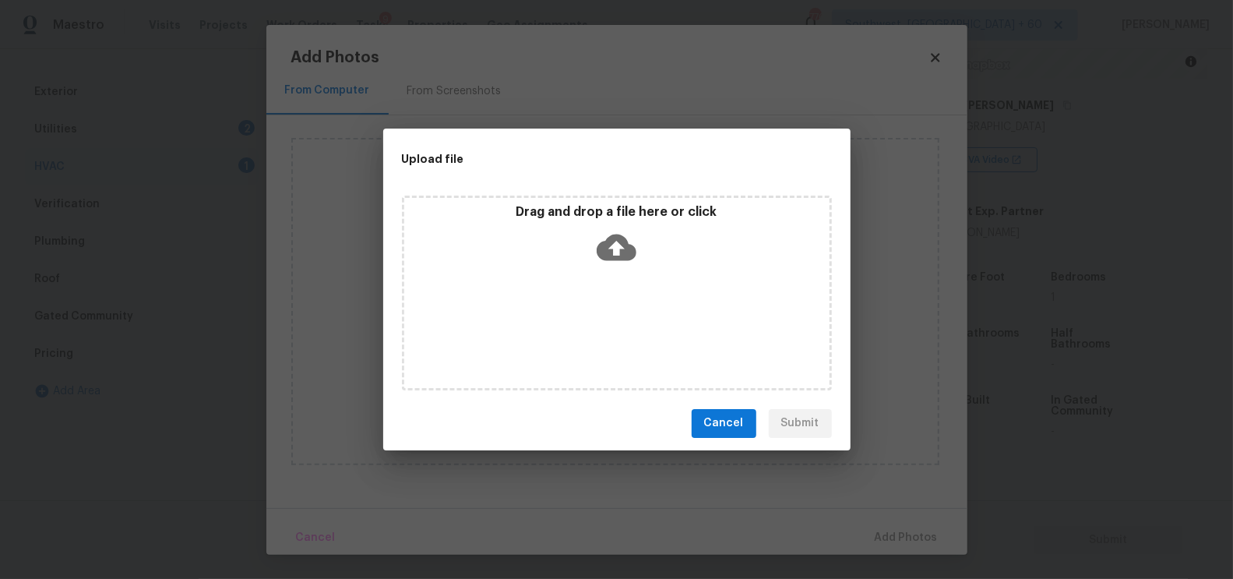
click at [608, 279] on div "Drag and drop a file here or click" at bounding box center [617, 292] width 430 height 195
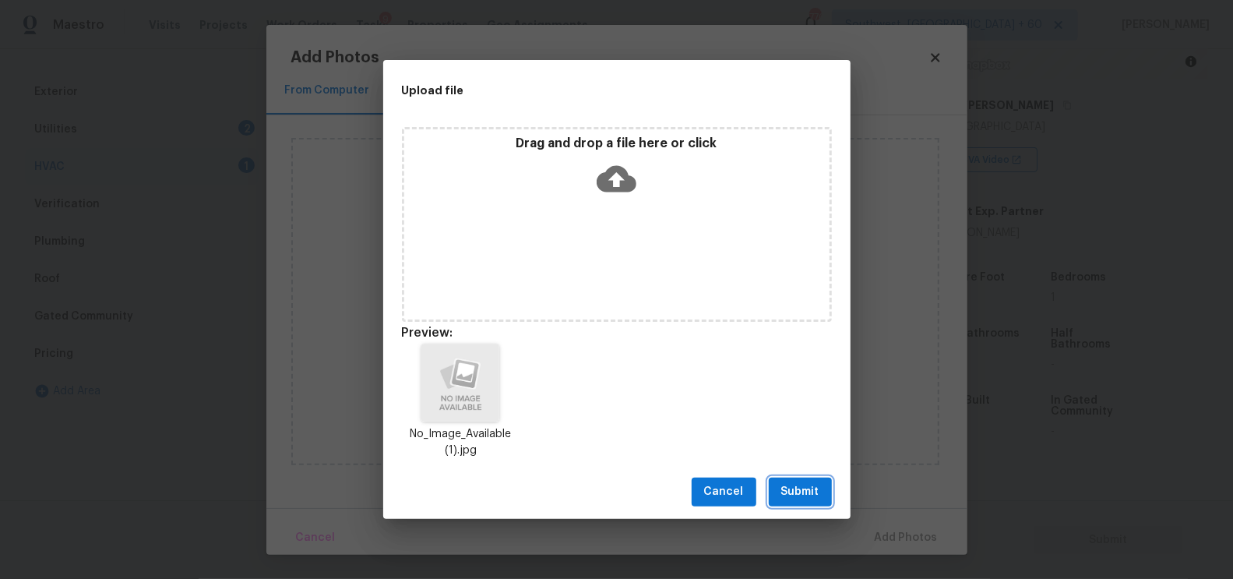
click at [802, 500] on span "Submit" at bounding box center [800, 491] width 38 height 19
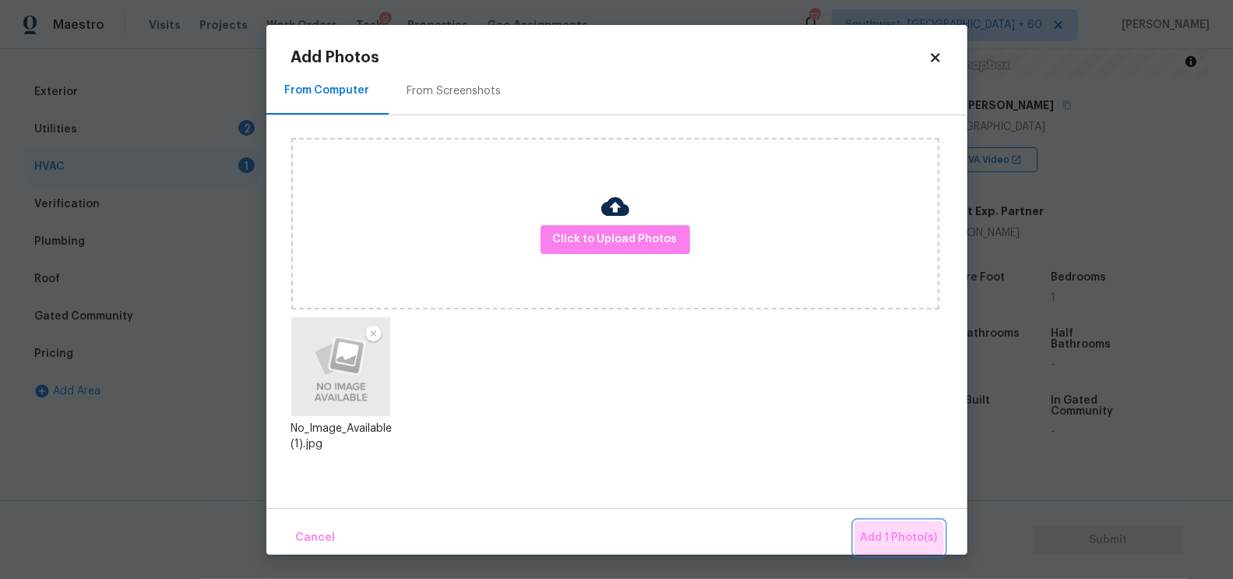
click at [897, 540] on span "Add 1 Photo(s)" at bounding box center [899, 537] width 77 height 19
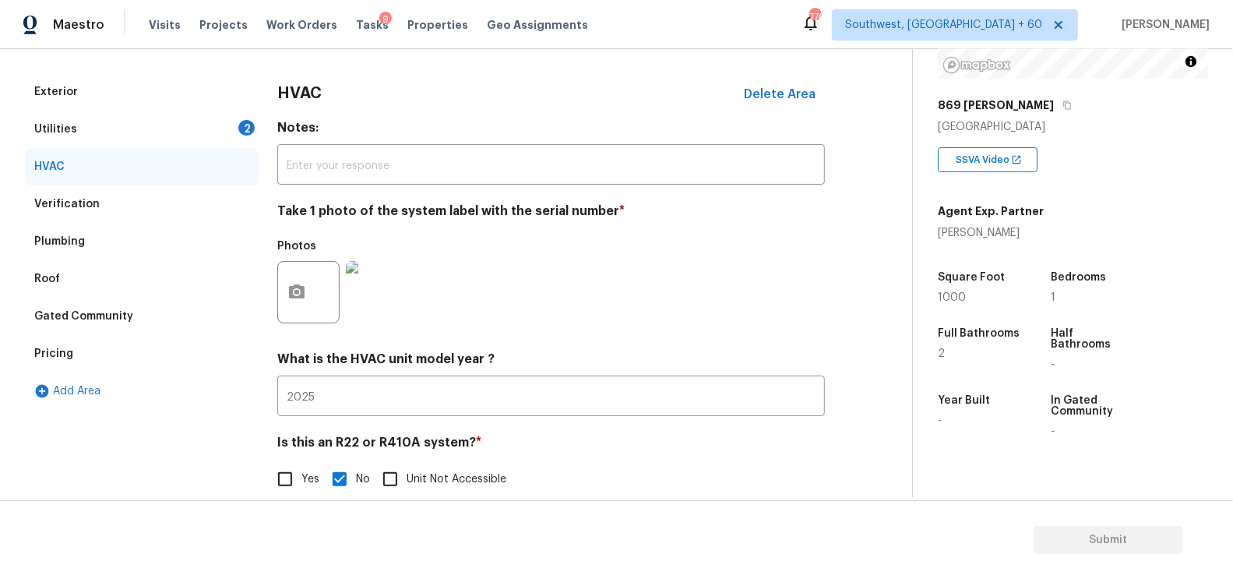
click at [238, 129] on div "Utilities 2" at bounding box center [142, 129] width 234 height 37
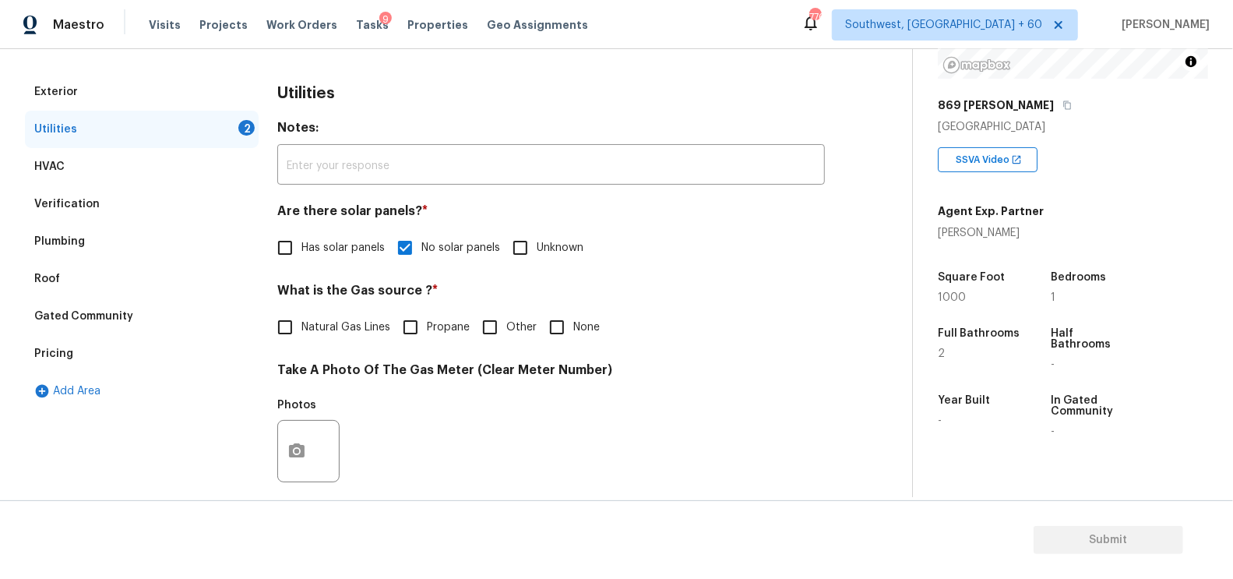
click at [558, 332] on input "None" at bounding box center [556, 327] width 33 height 33
checkbox input "true"
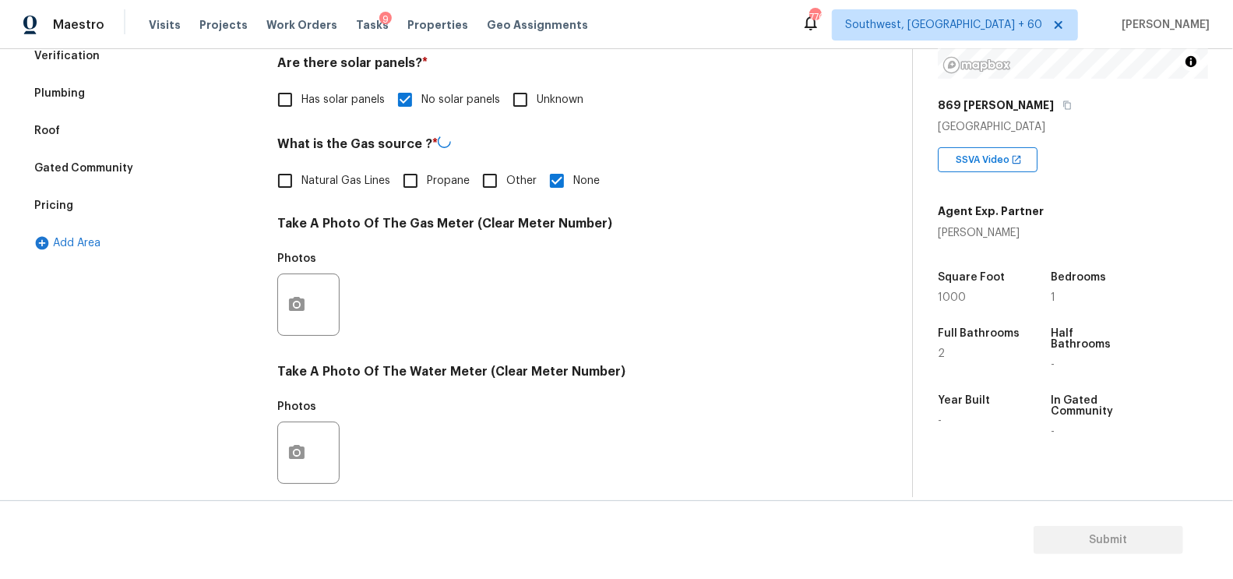
scroll to position [395, 0]
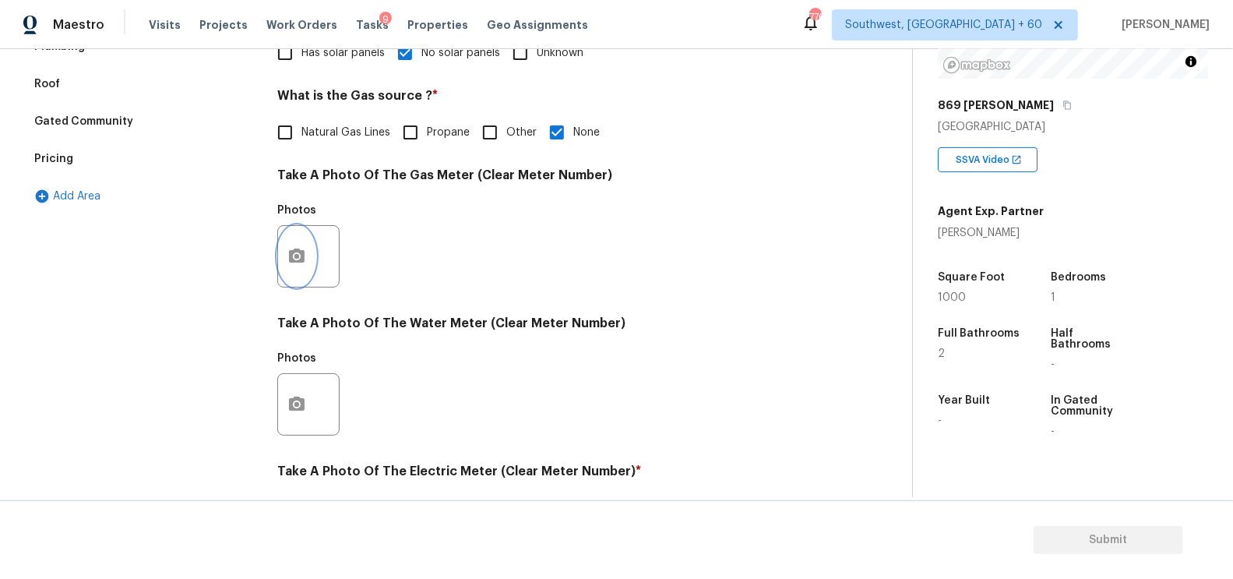
click at [294, 263] on icon "button" at bounding box center [296, 256] width 19 height 19
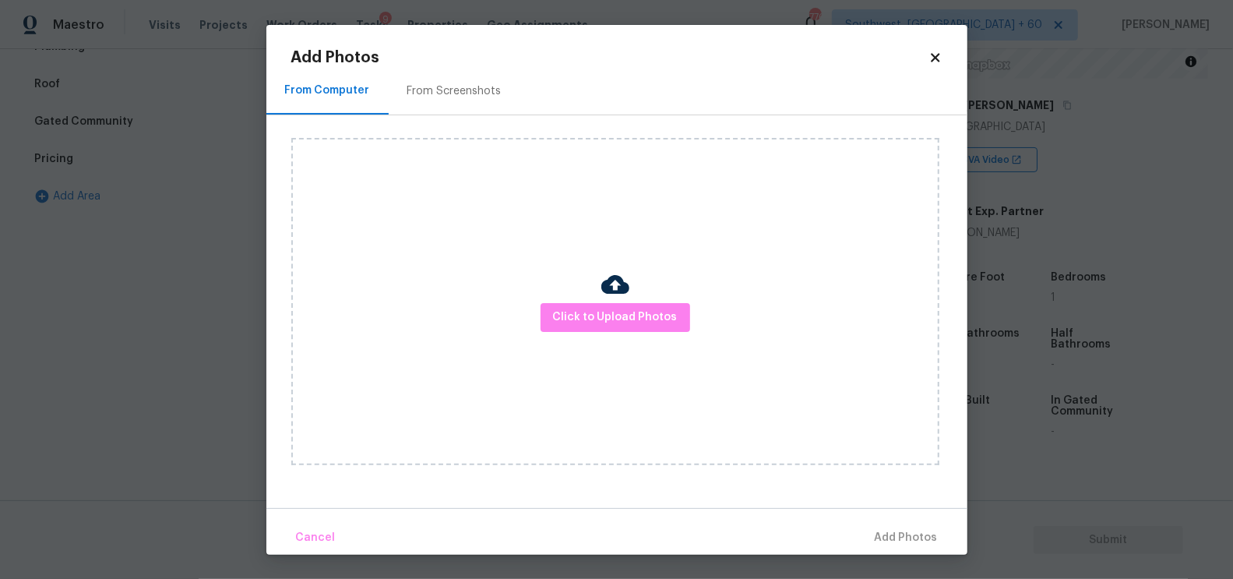
click at [557, 335] on div "Click to Upload Photos" at bounding box center [615, 301] width 648 height 327
click at [596, 314] on span "Click to Upload Photos" at bounding box center [615, 317] width 125 height 19
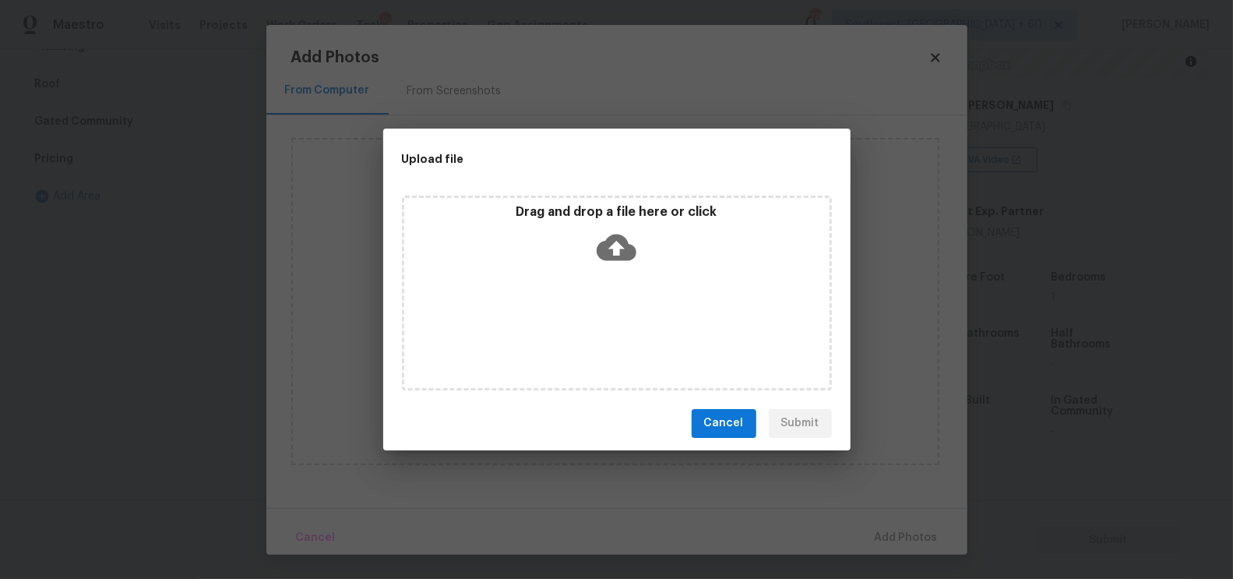
click at [634, 241] on icon at bounding box center [617, 247] width 40 height 40
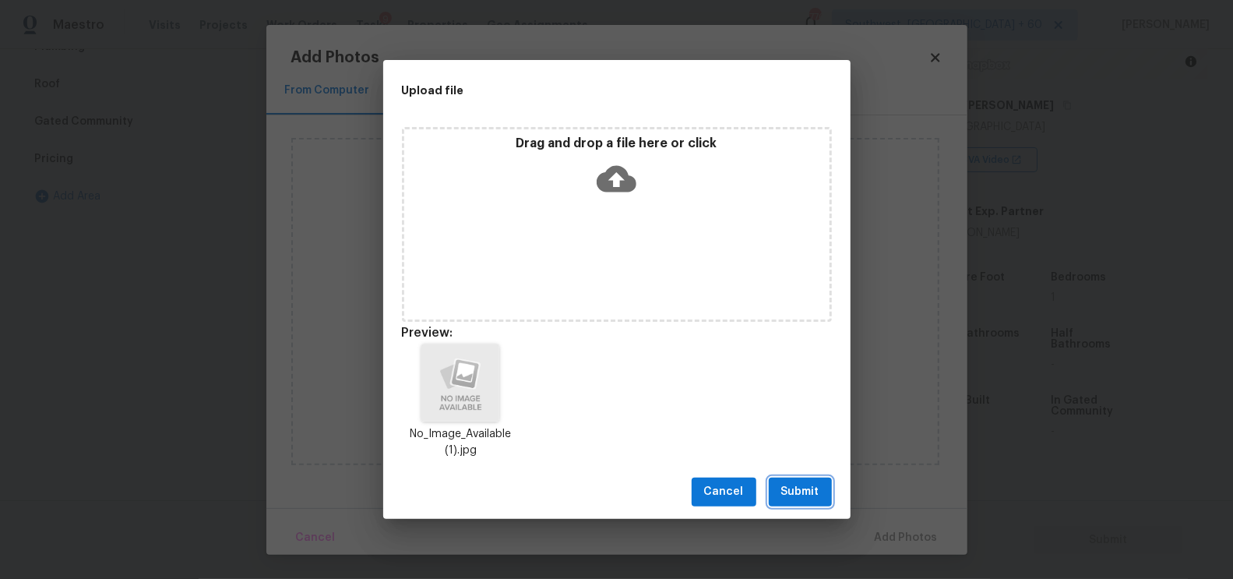
click at [781, 494] on span "Submit" at bounding box center [800, 491] width 38 height 19
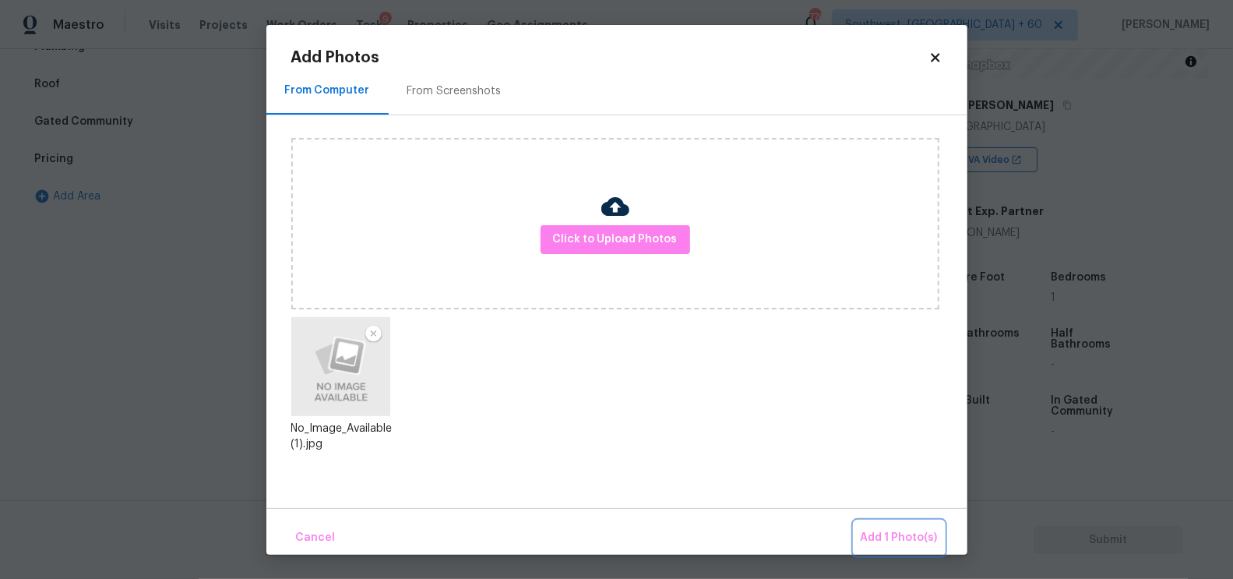
click at [883, 526] on button "Add 1 Photo(s)" at bounding box center [899, 537] width 90 height 33
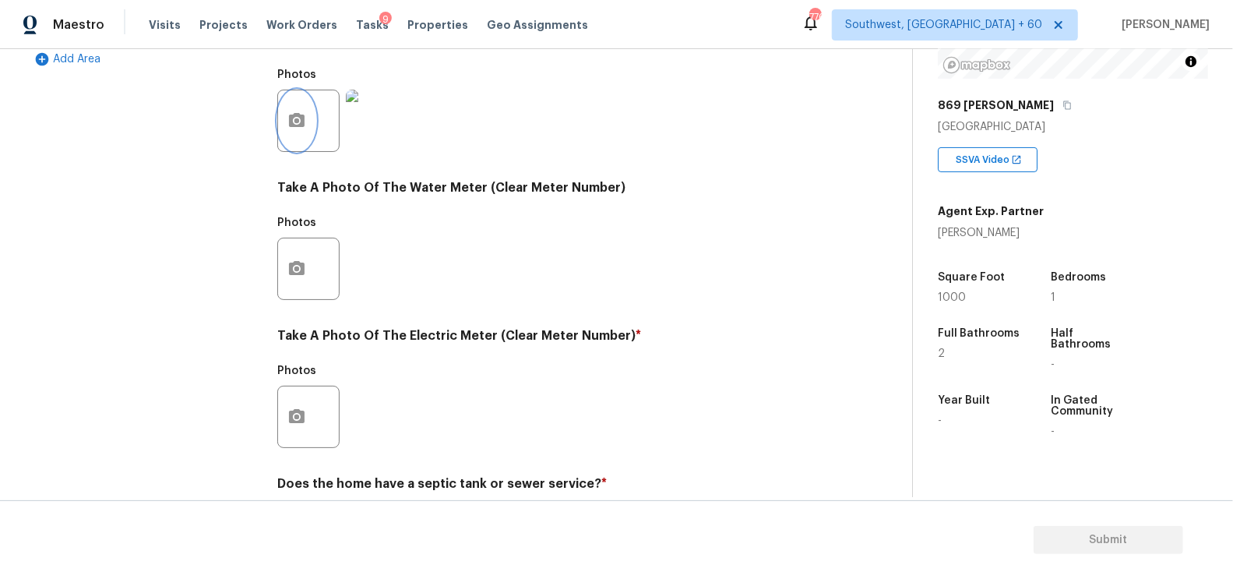
scroll to position [593, 0]
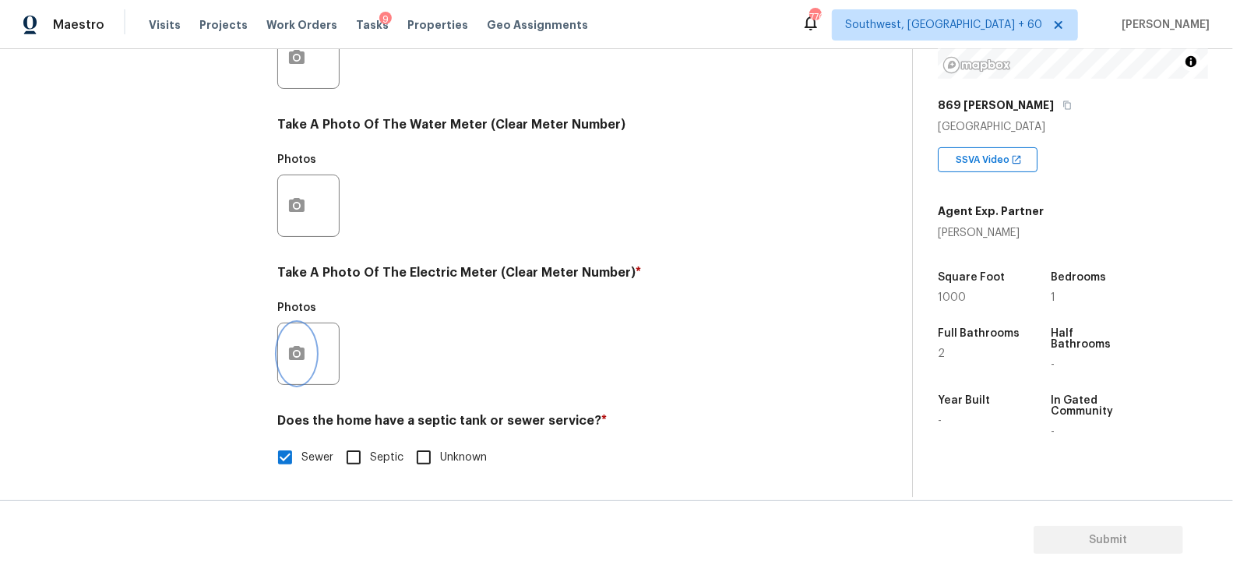
click at [298, 346] on icon "button" at bounding box center [296, 353] width 19 height 19
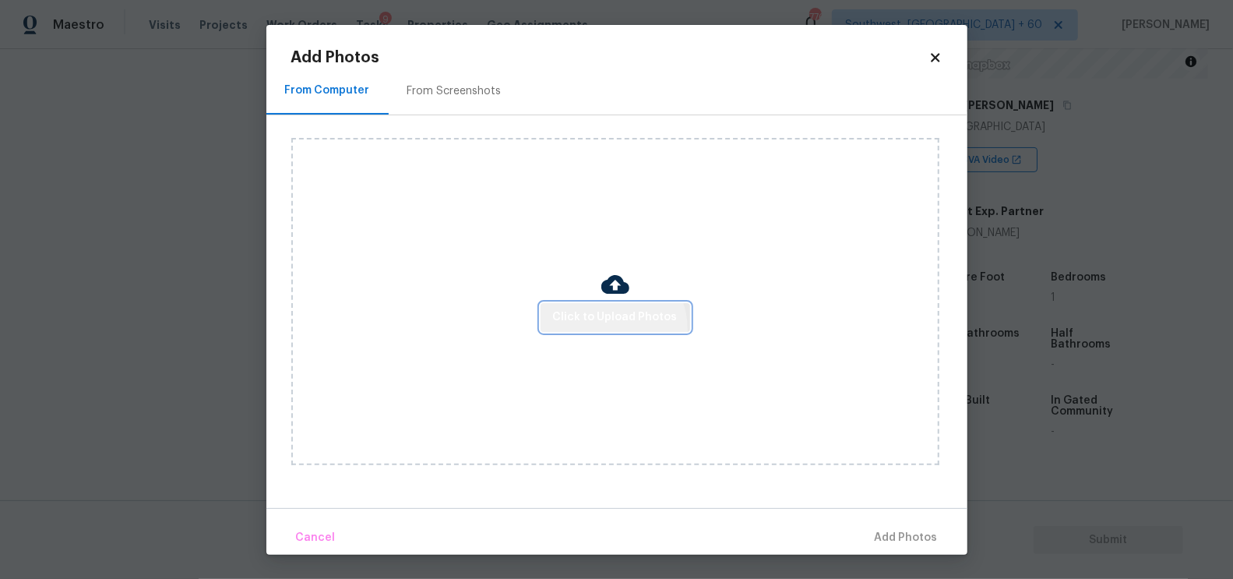
click at [609, 329] on button "Click to Upload Photos" at bounding box center [615, 317] width 150 height 29
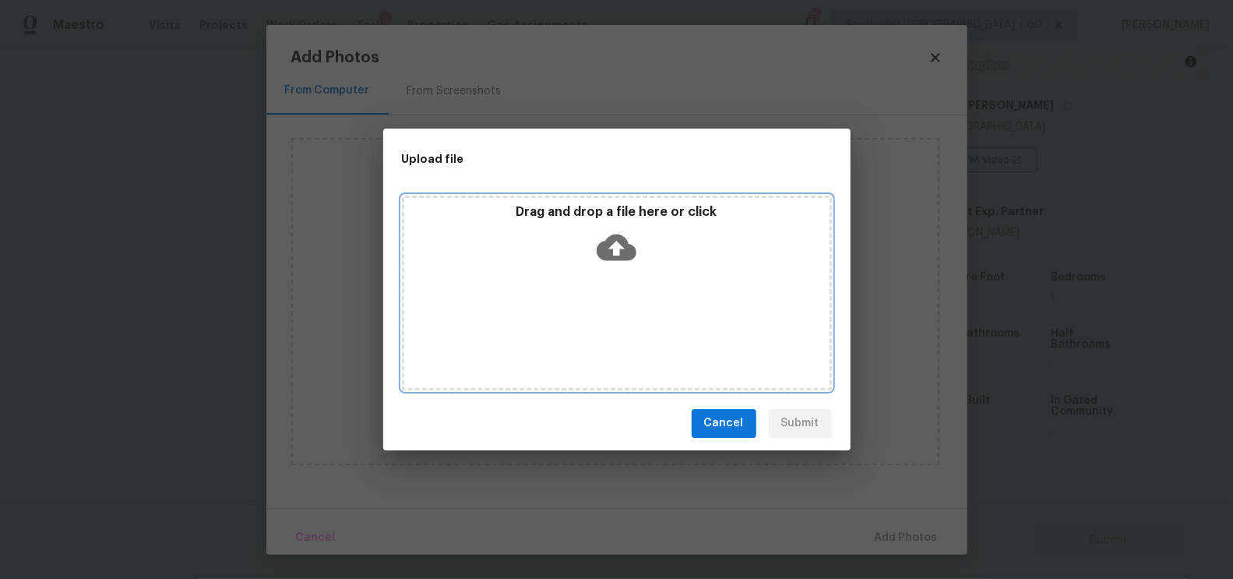
click at [625, 252] on icon at bounding box center [617, 247] width 40 height 26
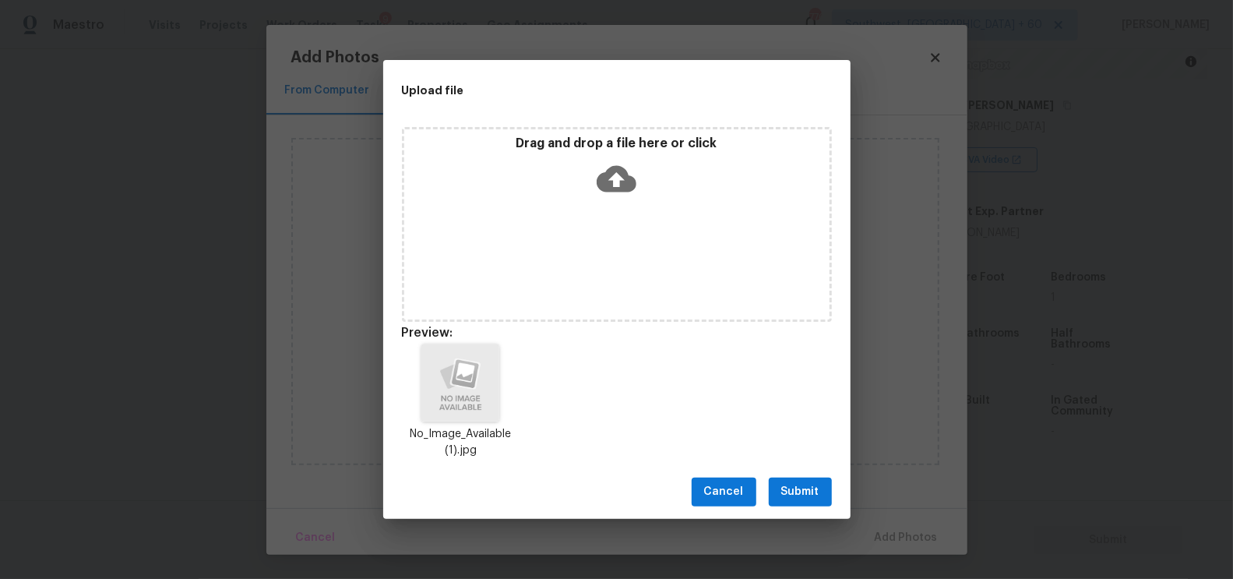
click at [809, 491] on span "Submit" at bounding box center [800, 491] width 38 height 19
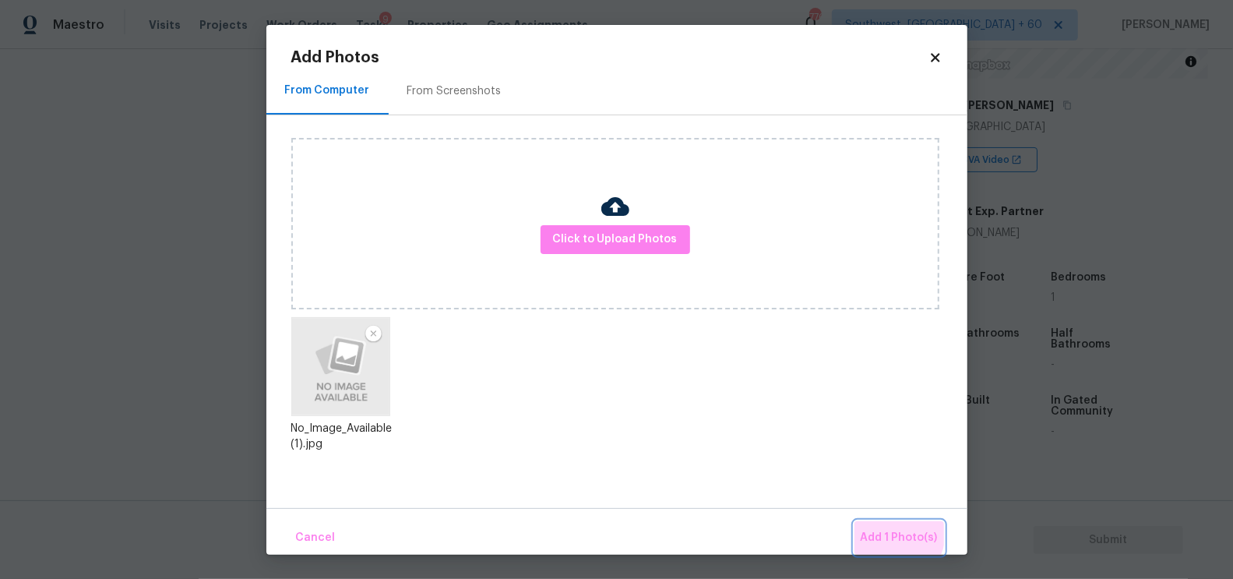
click at [895, 533] on span "Add 1 Photo(s)" at bounding box center [899, 537] width 77 height 19
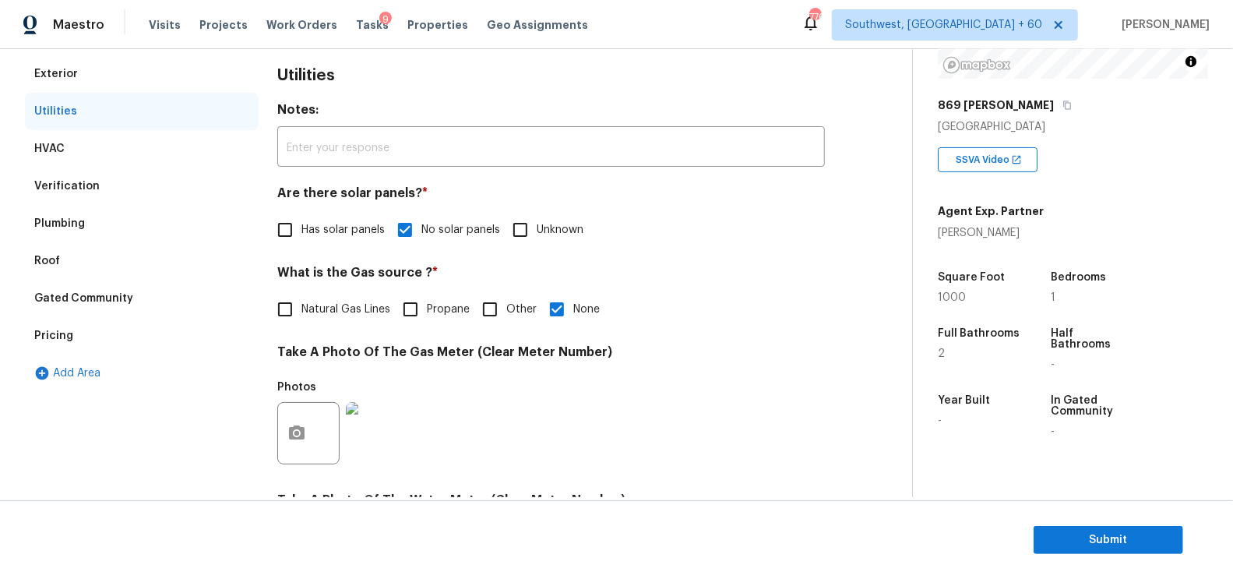
scroll to position [204, 0]
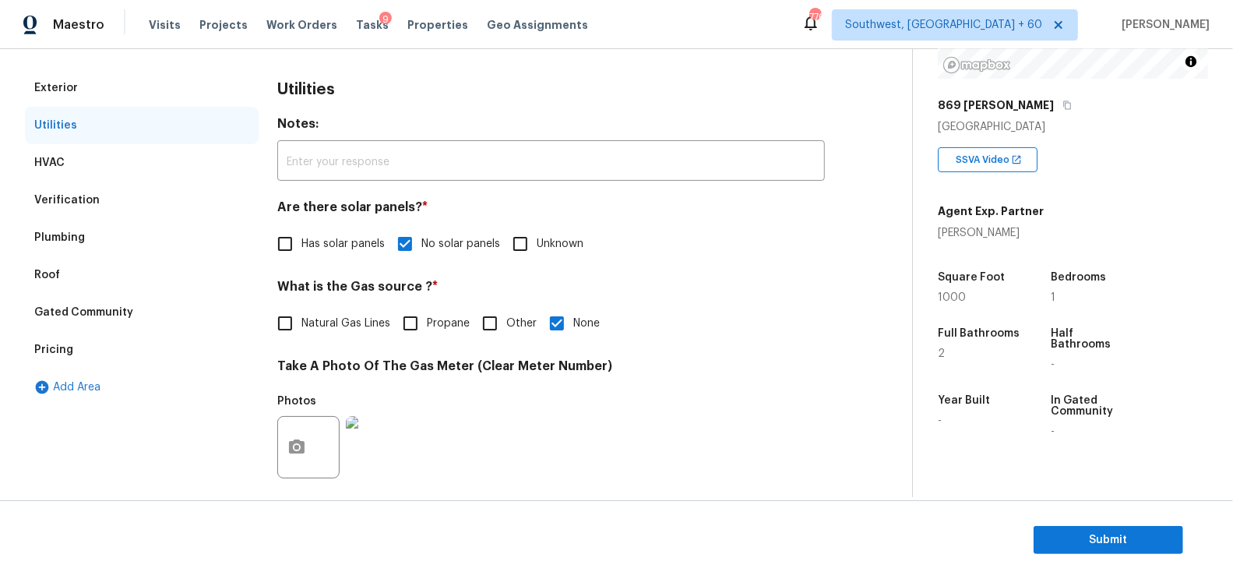
click at [85, 336] on div "Pricing" at bounding box center [142, 349] width 234 height 37
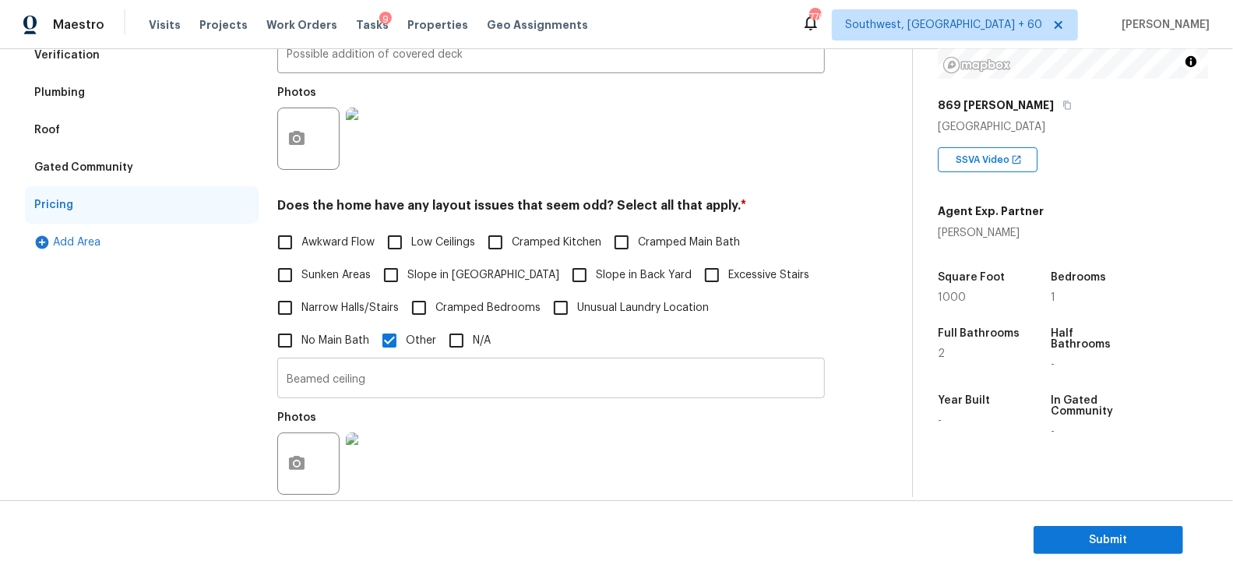
scroll to position [382, 0]
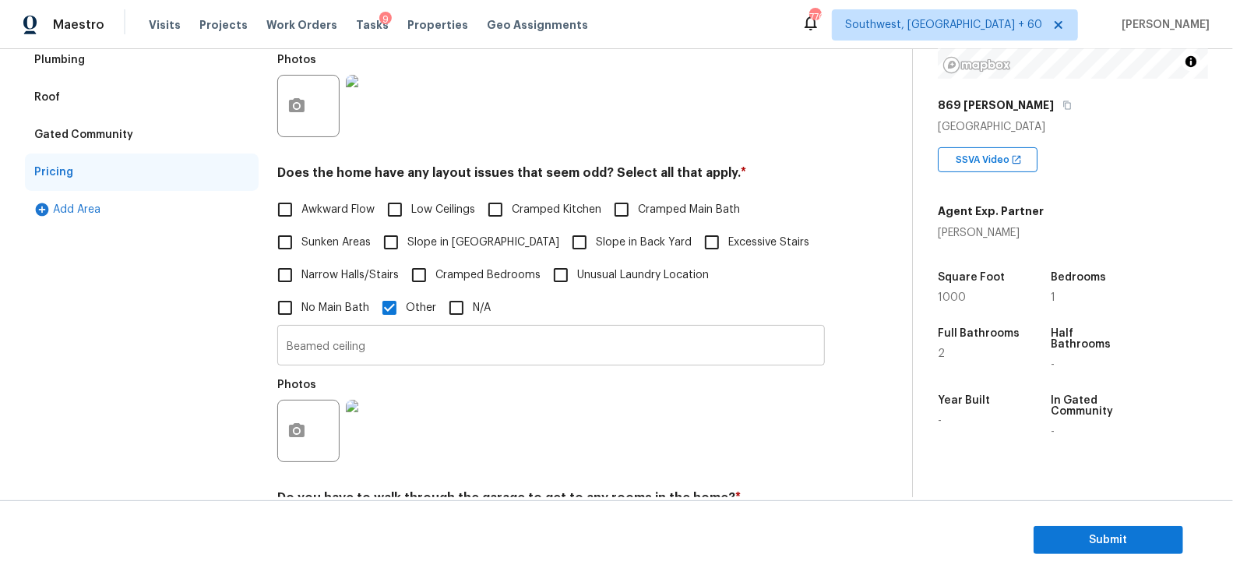
click at [341, 361] on input "Beamed ceiling" at bounding box center [551, 347] width 548 height 37
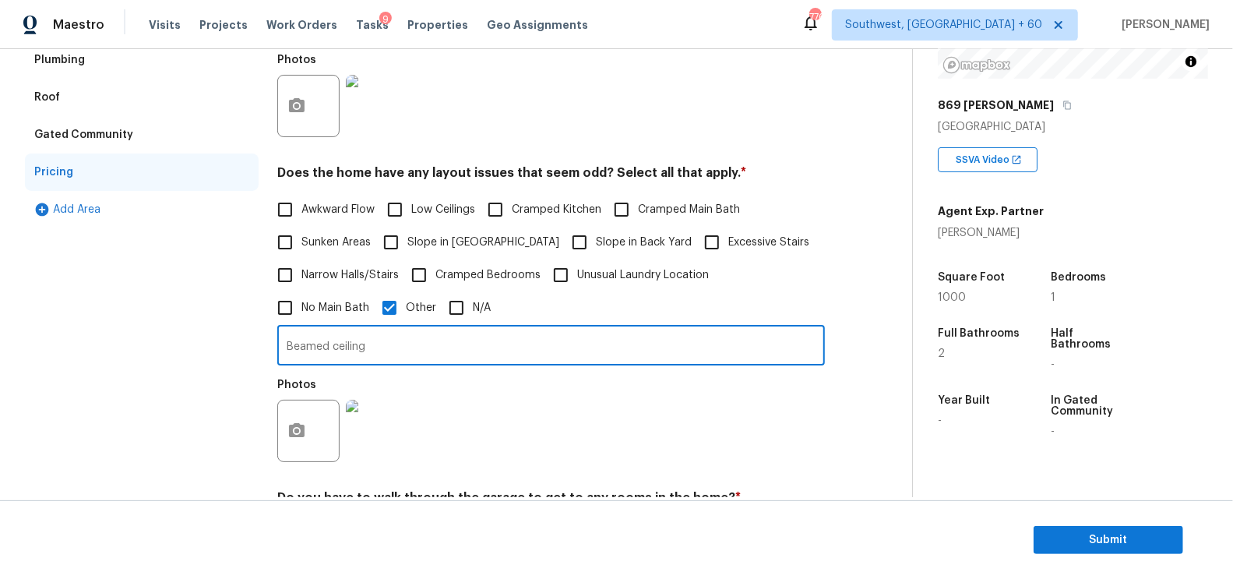
click at [341, 361] on input "Beamed ceiling" at bounding box center [551, 347] width 548 height 37
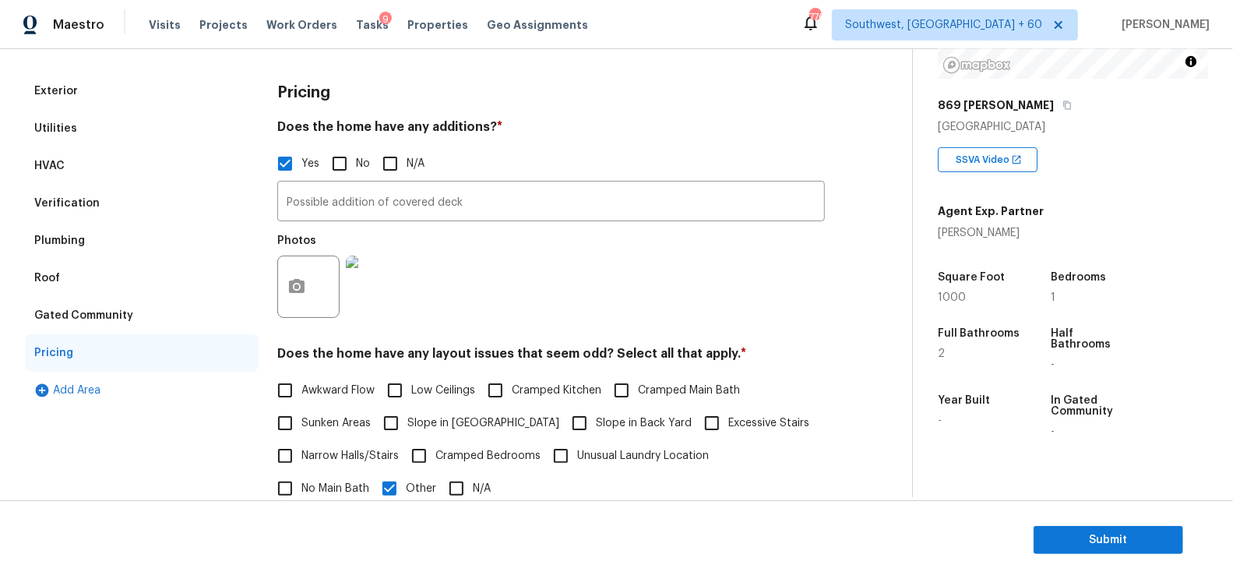
scroll to position [197, 0]
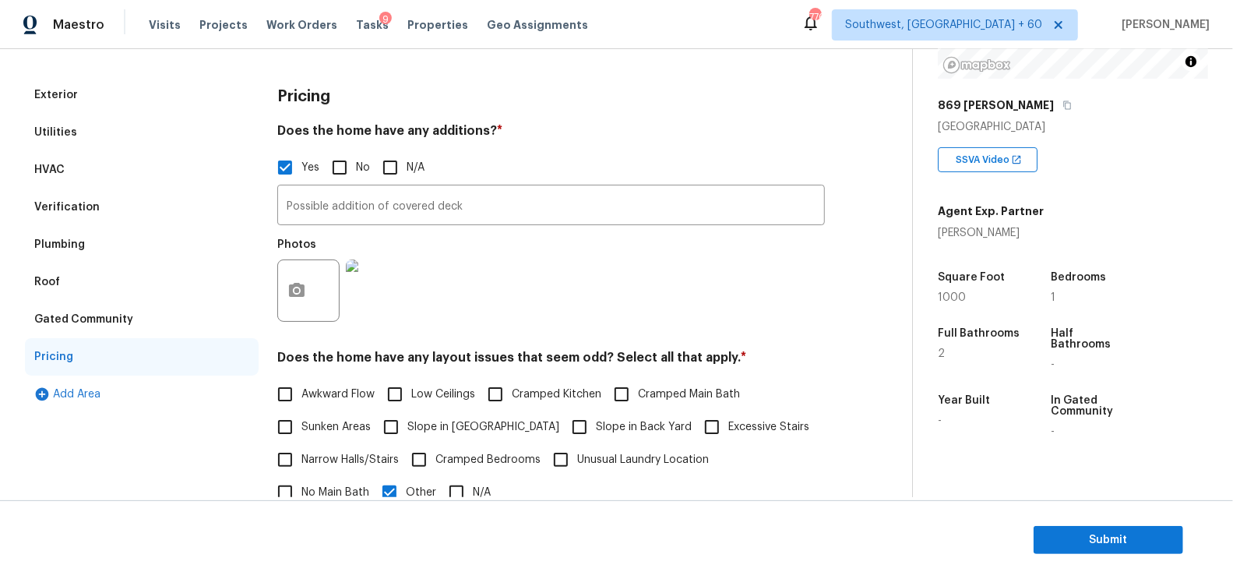
click at [373, 227] on div "Possible addition of covered deck ​ Photos" at bounding box center [551, 257] width 548 height 147
click at [375, 219] on input "Possible addition of covered deck" at bounding box center [551, 206] width 548 height 37
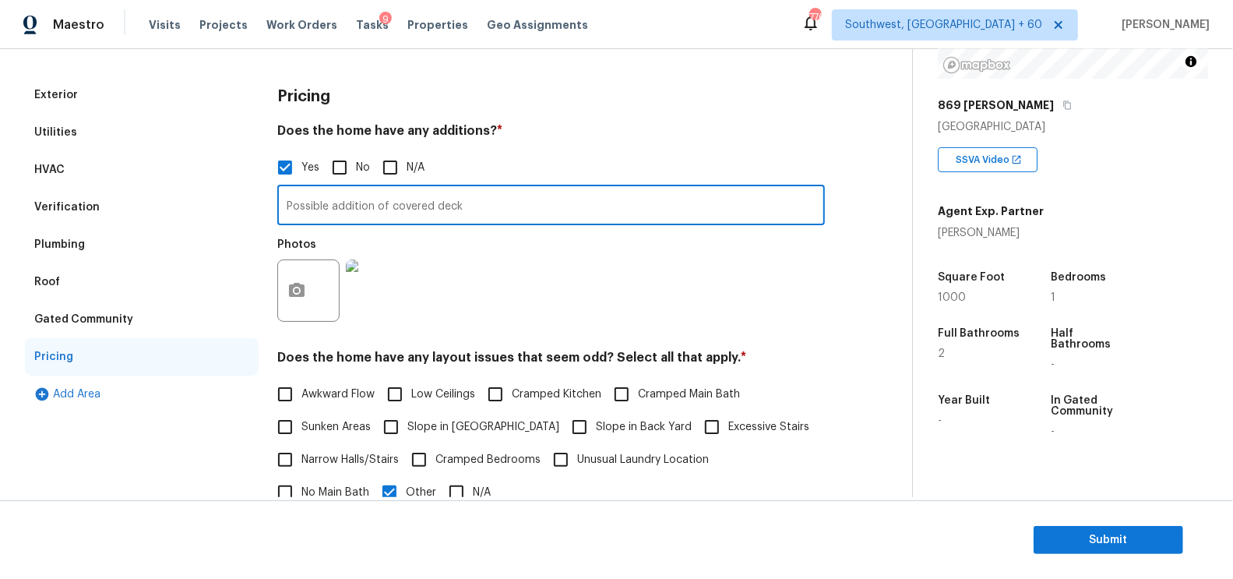
click at [351, 209] on input "Possible addition of covered deck" at bounding box center [551, 206] width 548 height 37
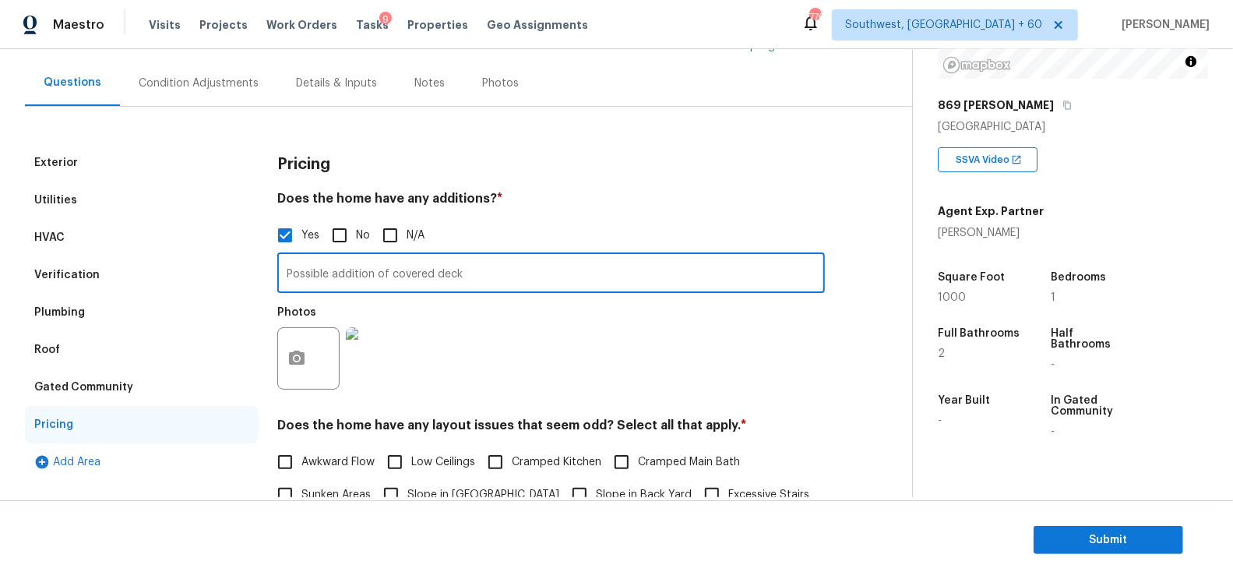
scroll to position [101, 0]
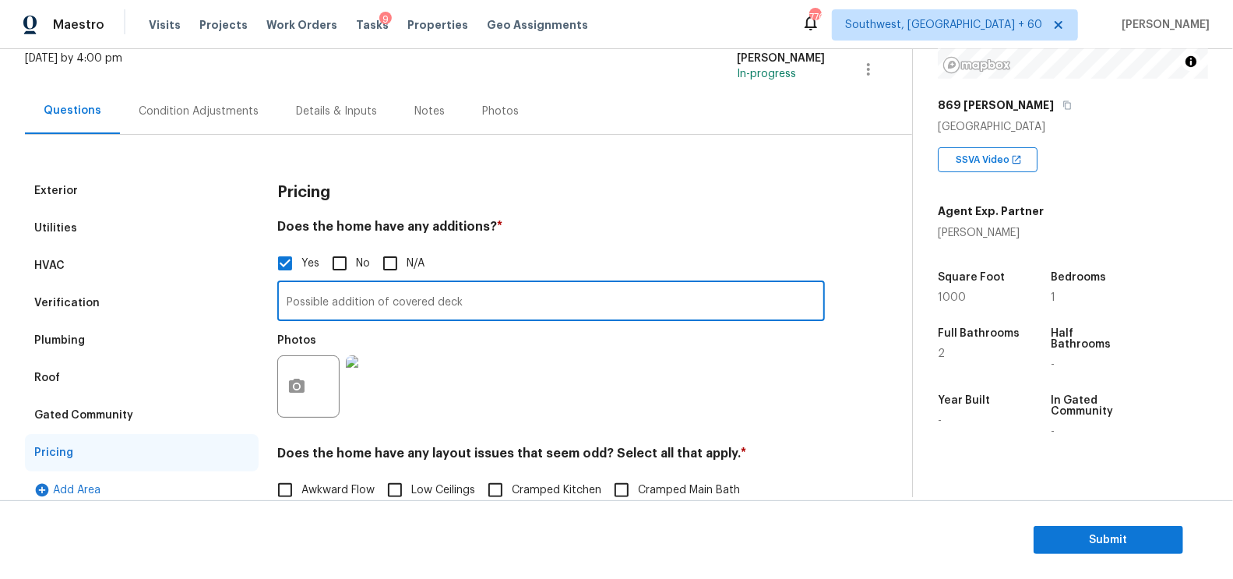
click at [232, 131] on div "Condition Adjustments" at bounding box center [198, 111] width 157 height 46
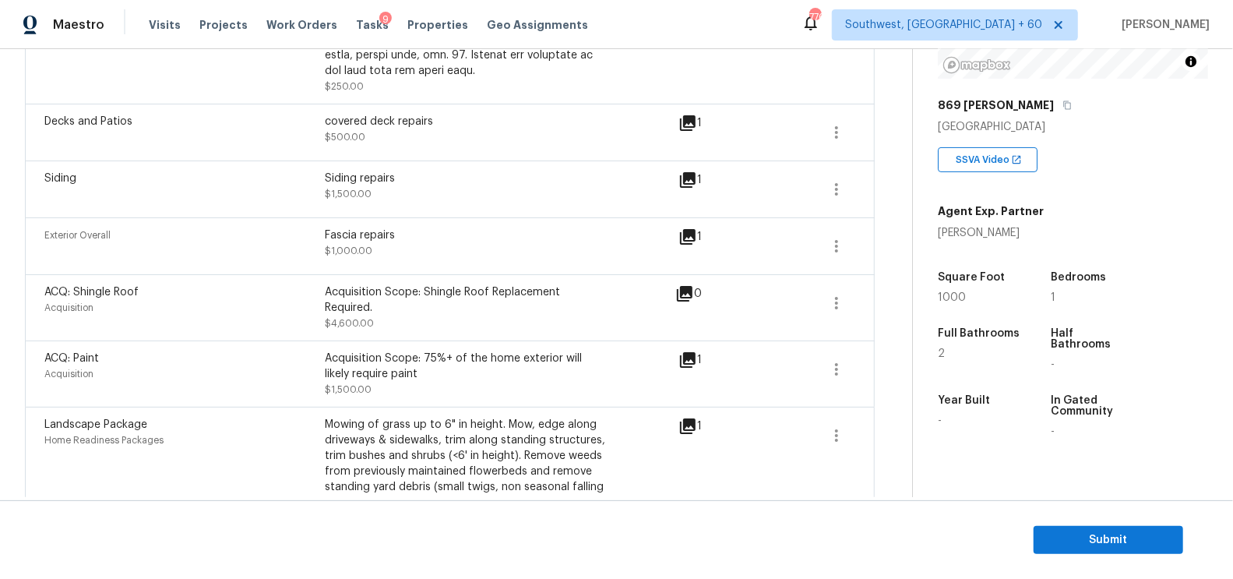
scroll to position [1264, 0]
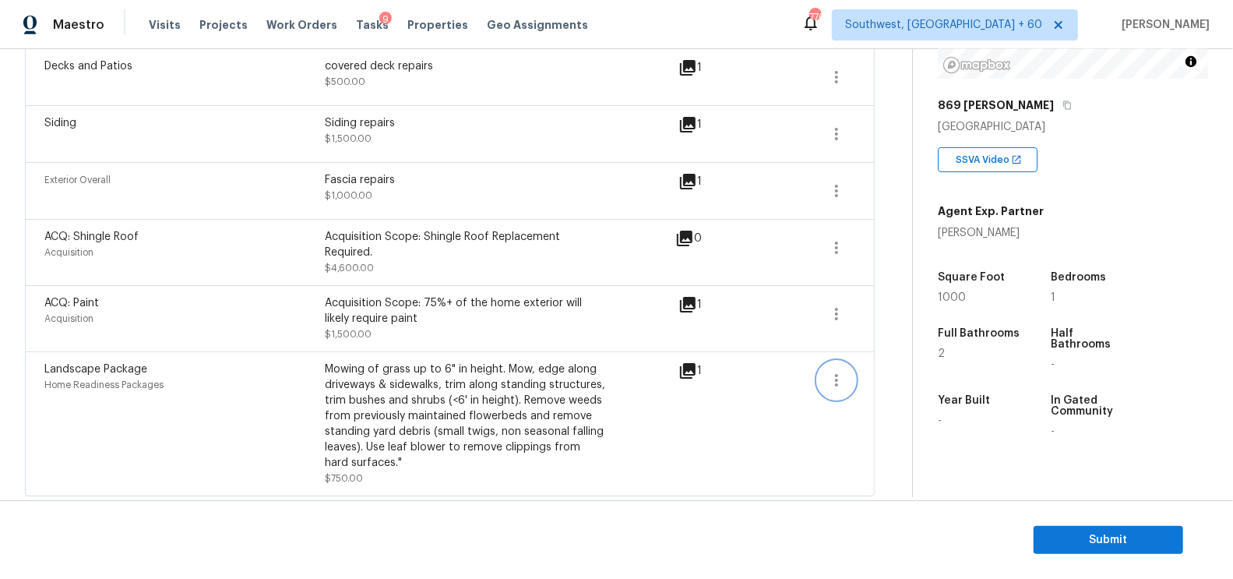
click at [849, 372] on button "button" at bounding box center [836, 379] width 37 height 37
click at [894, 372] on div "Edit" at bounding box center [925, 373] width 121 height 16
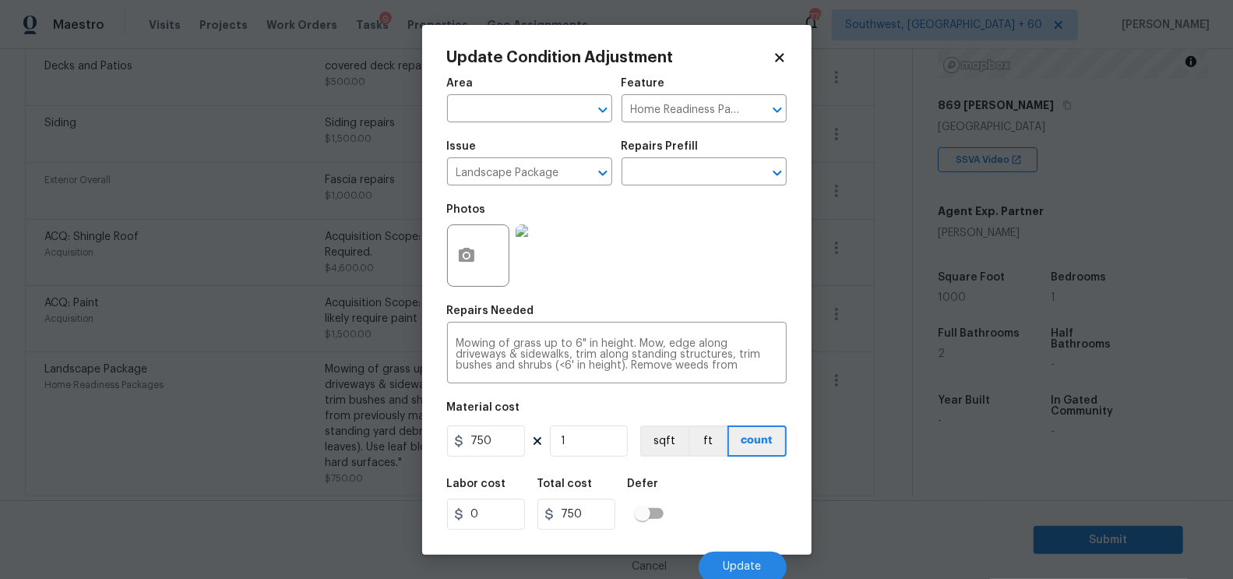
click at [865, 430] on body "Maestro Visits Projects Work Orders Tasks 9 Properties Geo Assignments 776 Sout…" at bounding box center [616, 289] width 1233 height 579
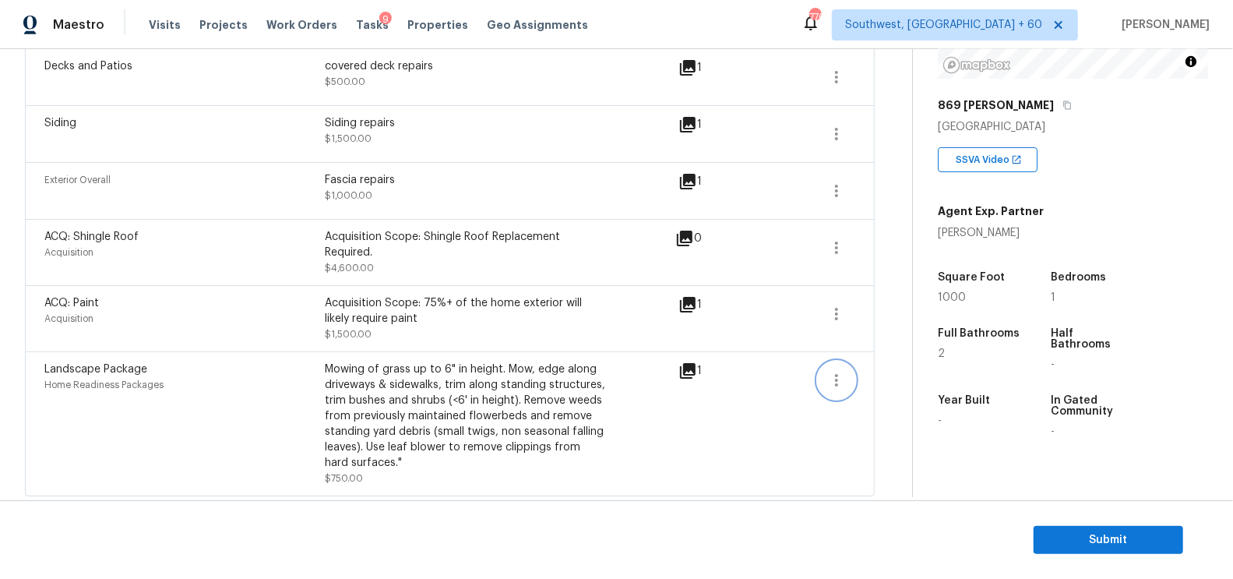
click at [849, 374] on button "button" at bounding box center [836, 379] width 37 height 37
click at [886, 371] on div "Edit" at bounding box center [925, 373] width 121 height 16
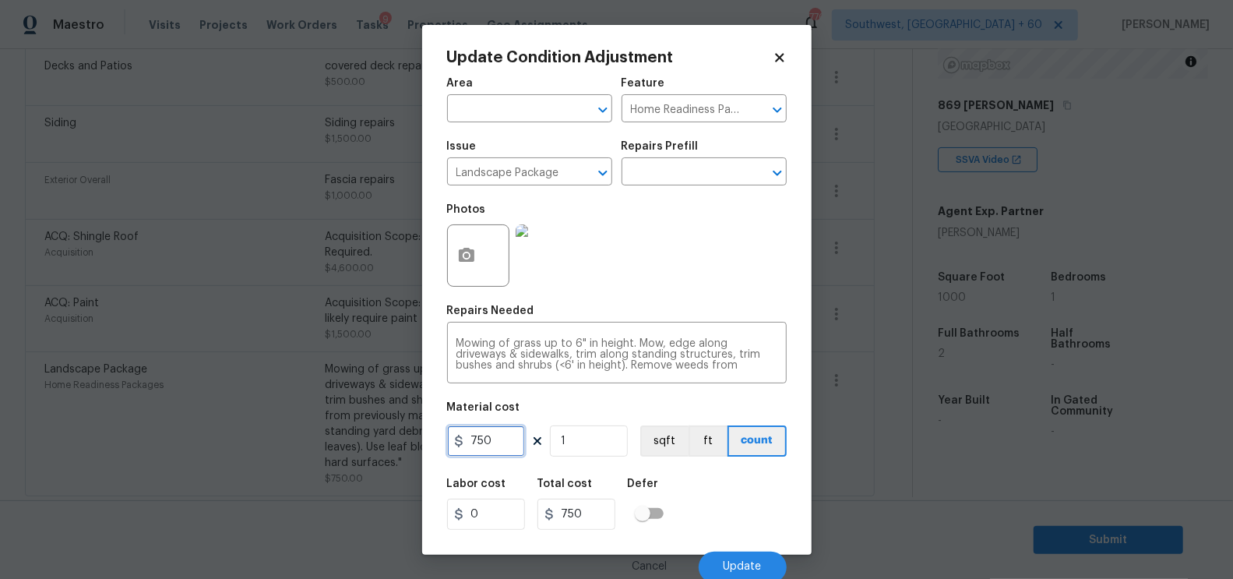
click at [488, 433] on input "750" at bounding box center [486, 440] width 78 height 31
click at [811, 430] on body "Maestro Visits Projects Work Orders Tasks 9 Properties Geo Assignments 776 Sout…" at bounding box center [616, 289] width 1233 height 579
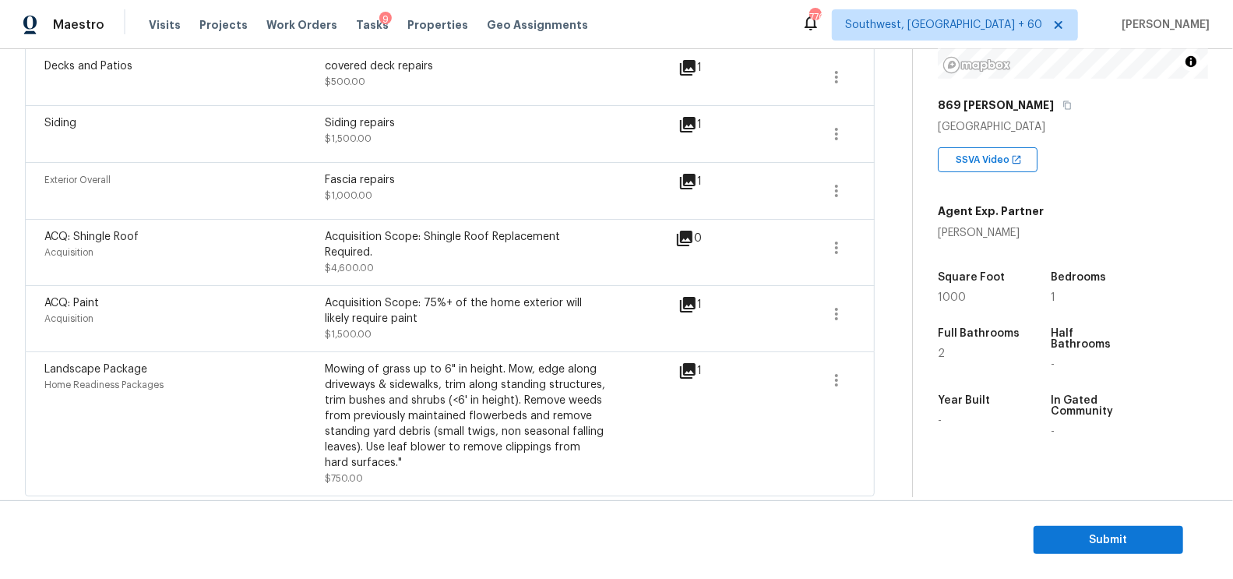
scroll to position [1216, 0]
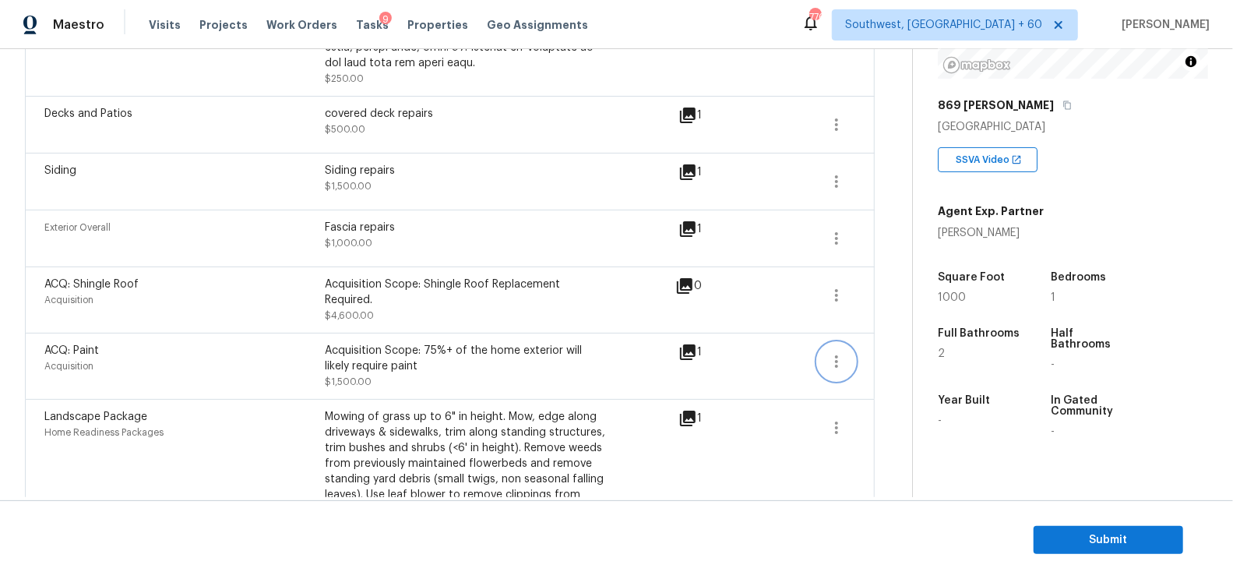
click at [834, 347] on button "button" at bounding box center [836, 361] width 37 height 37
click at [876, 347] on div "Edit" at bounding box center [925, 355] width 121 height 16
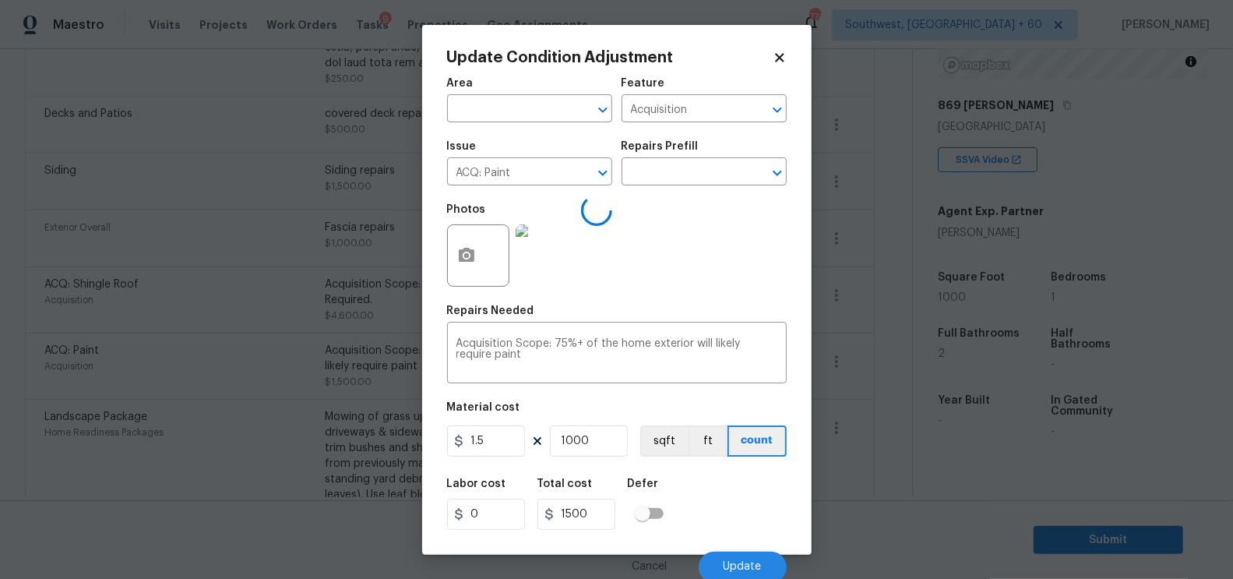
click at [875, 422] on body "Maestro Visits Projects Work Orders Tasks 9 Properties Geo Assignments 776 Sout…" at bounding box center [616, 289] width 1233 height 579
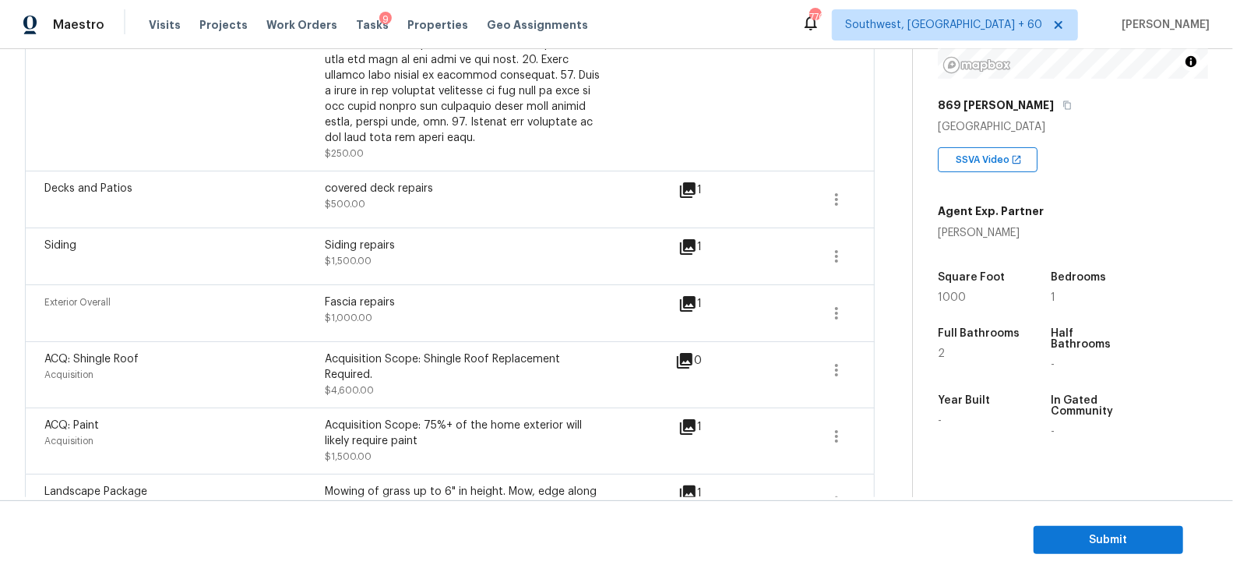
scroll to position [1141, 0]
click at [840, 368] on icon "button" at bounding box center [836, 370] width 19 height 19
click at [884, 364] on div "Edit" at bounding box center [925, 365] width 121 height 16
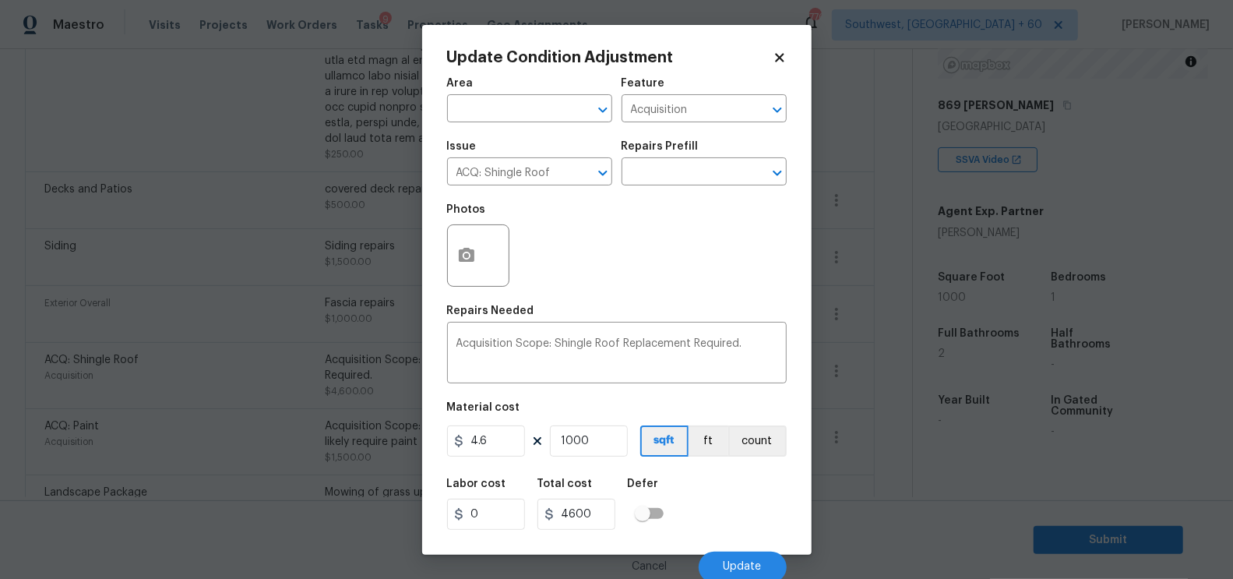
click at [872, 413] on body "Maestro Visits Projects Work Orders Tasks 9 Properties Geo Assignments 776 Sout…" at bounding box center [616, 289] width 1233 height 579
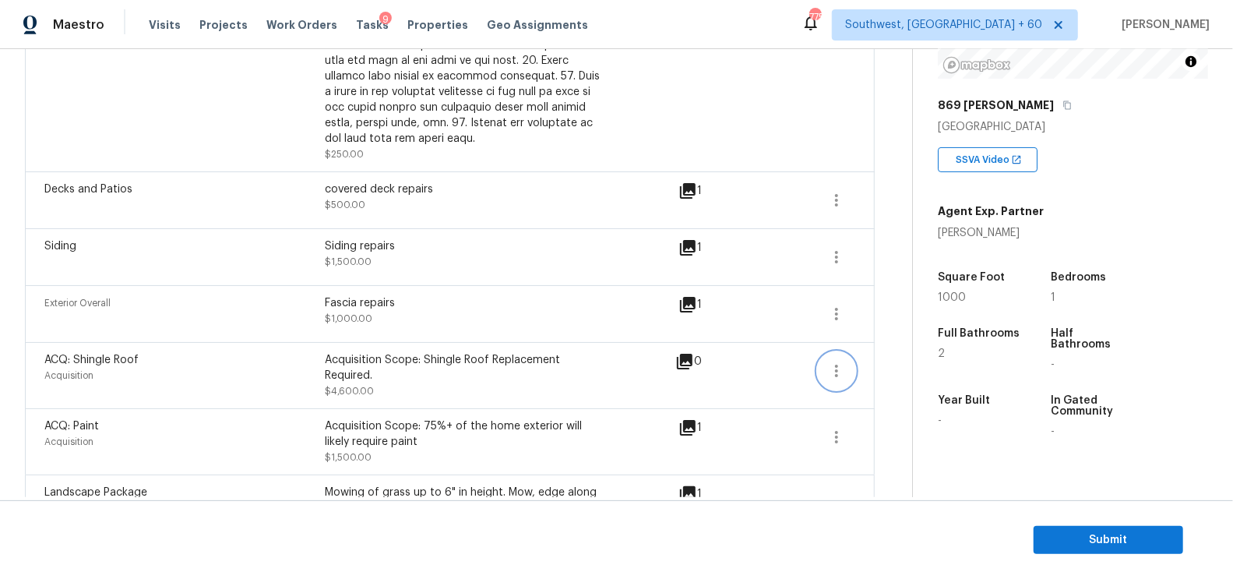
click at [842, 362] on icon "button" at bounding box center [836, 370] width 19 height 19
click at [895, 362] on div "Edit" at bounding box center [925, 365] width 121 height 16
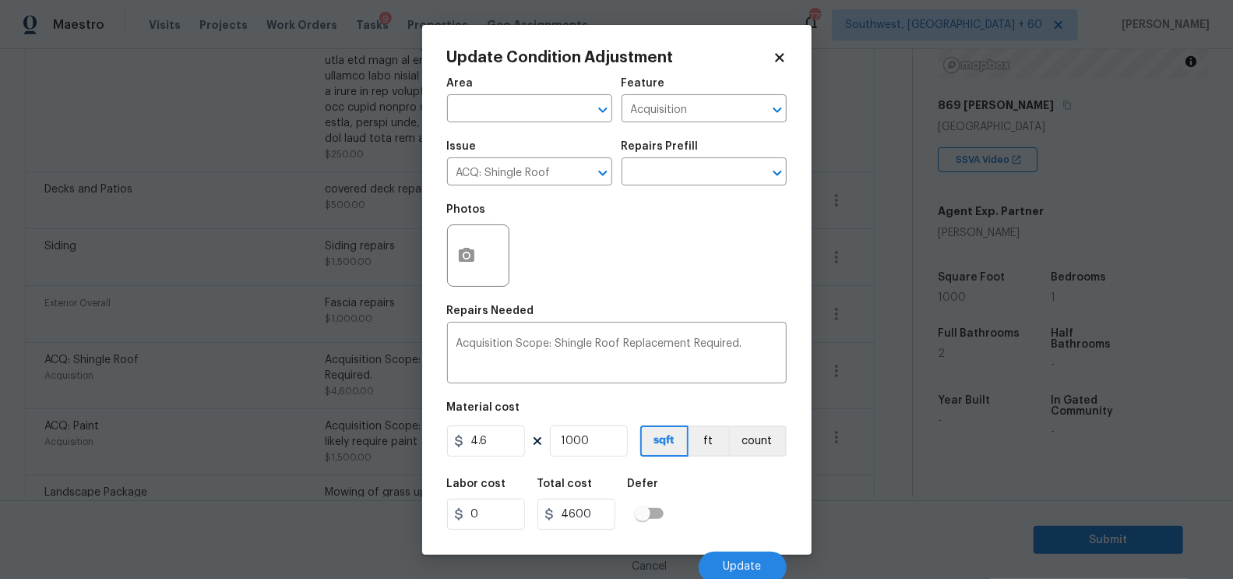
click at [873, 382] on body "Maestro Visits Projects Work Orders Tasks 9 Properties Geo Assignments 775 Sout…" at bounding box center [616, 289] width 1233 height 579
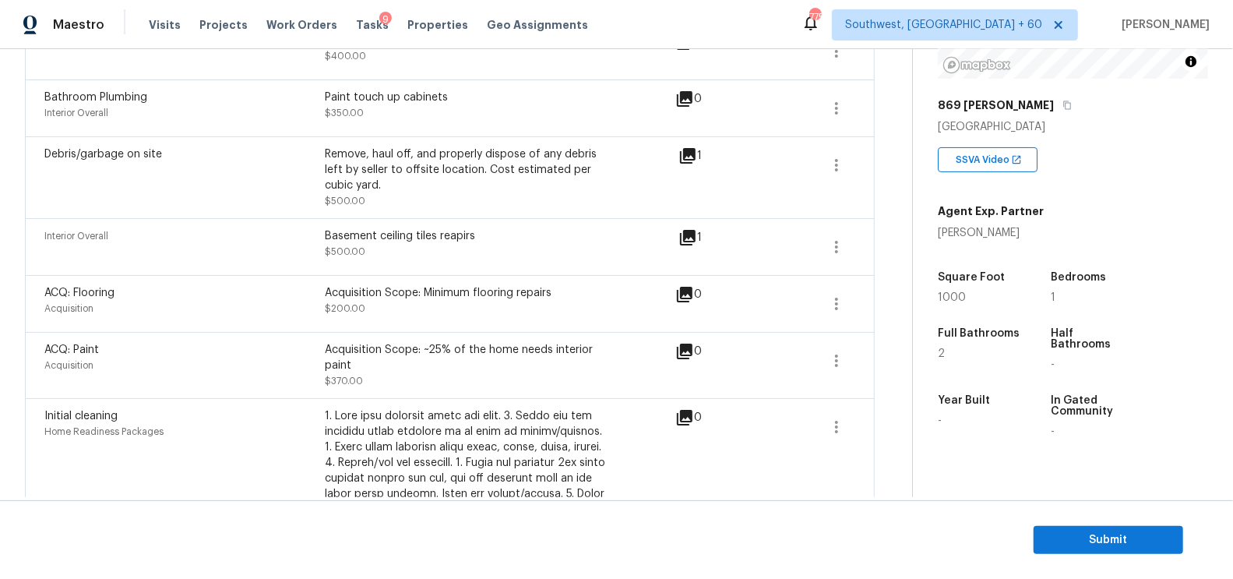
scroll to position [469, 0]
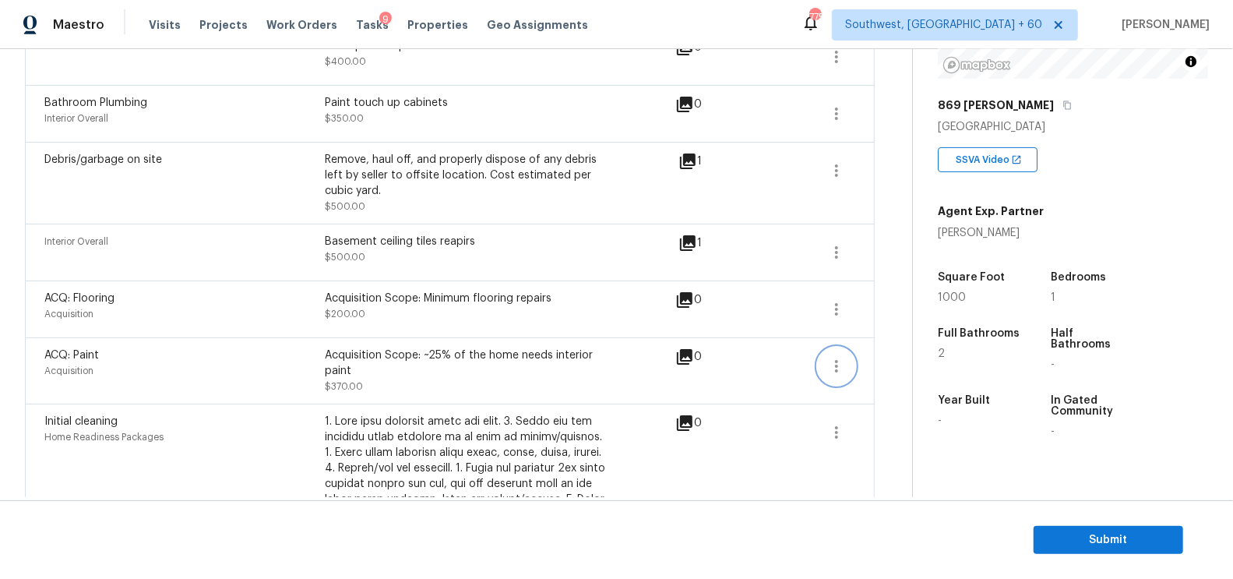
click at [839, 368] on icon "button" at bounding box center [836, 366] width 19 height 19
click at [876, 368] on link "Edit" at bounding box center [926, 359] width 132 height 23
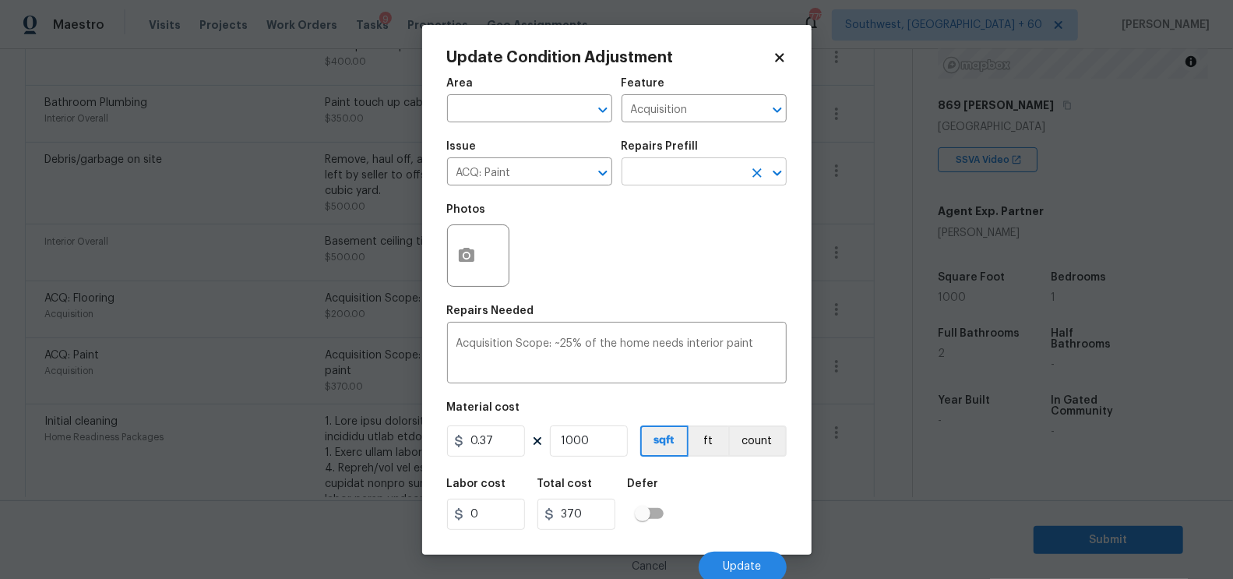
click at [649, 171] on input "text" at bounding box center [681, 173] width 121 height 24
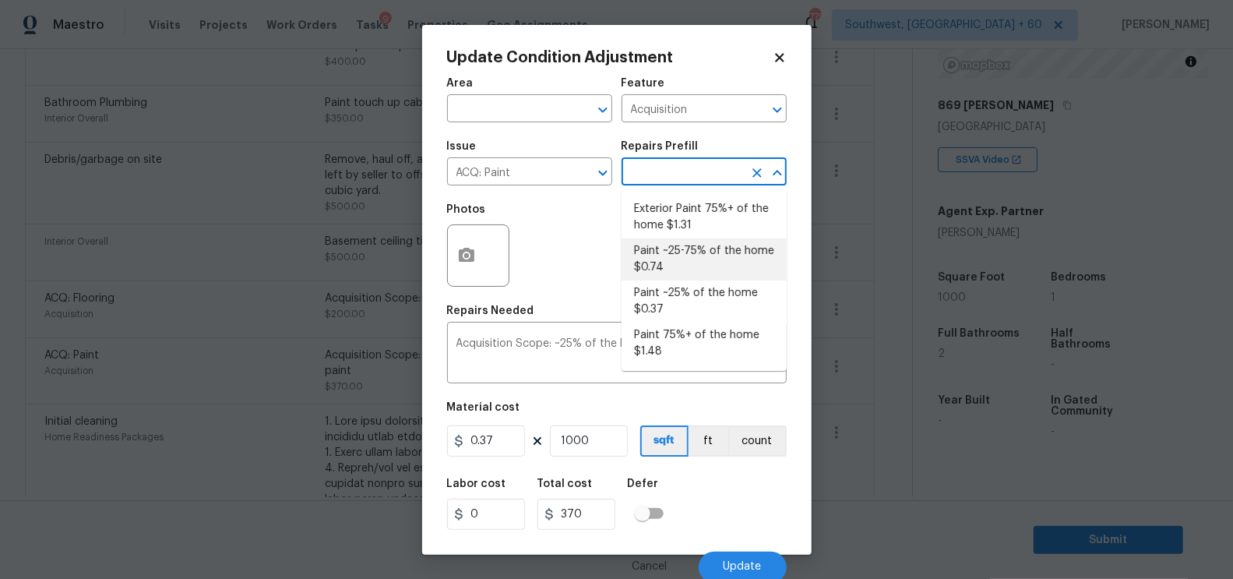
click at [656, 265] on li "Paint ~25-75% of the home $0.74" at bounding box center [703, 259] width 165 height 42
type textarea "Acquisition Scope: ~25 - 75% of the home needs interior paint"
type input "0.74"
type input "740"
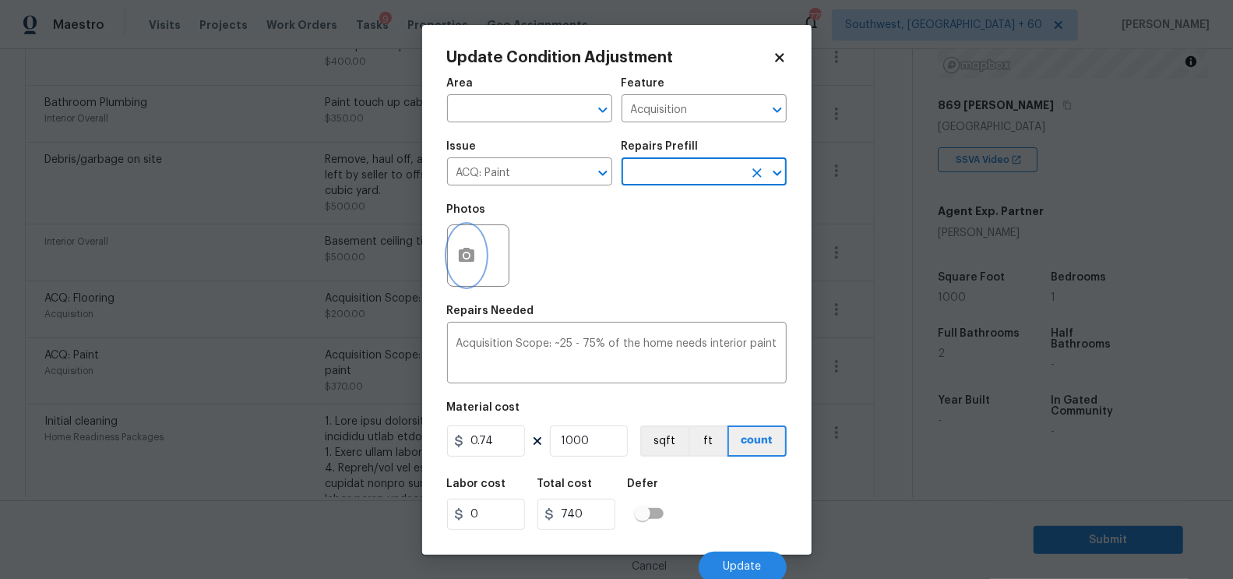
click at [469, 259] on icon "button" at bounding box center [467, 255] width 16 height 14
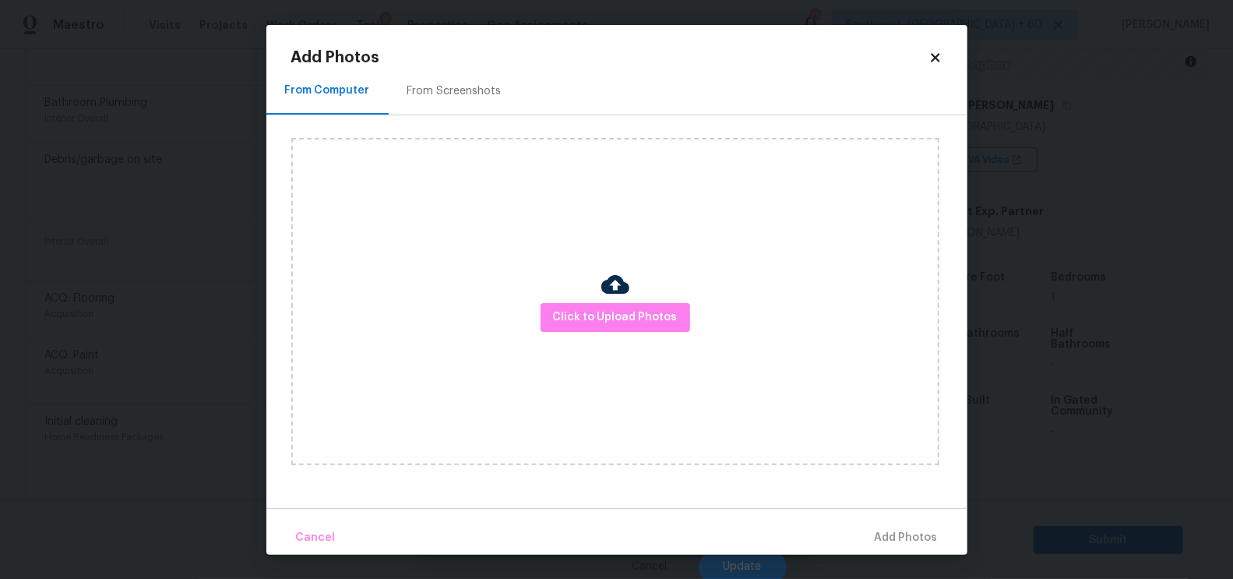
click at [456, 87] on div "From Screenshots" at bounding box center [454, 91] width 94 height 16
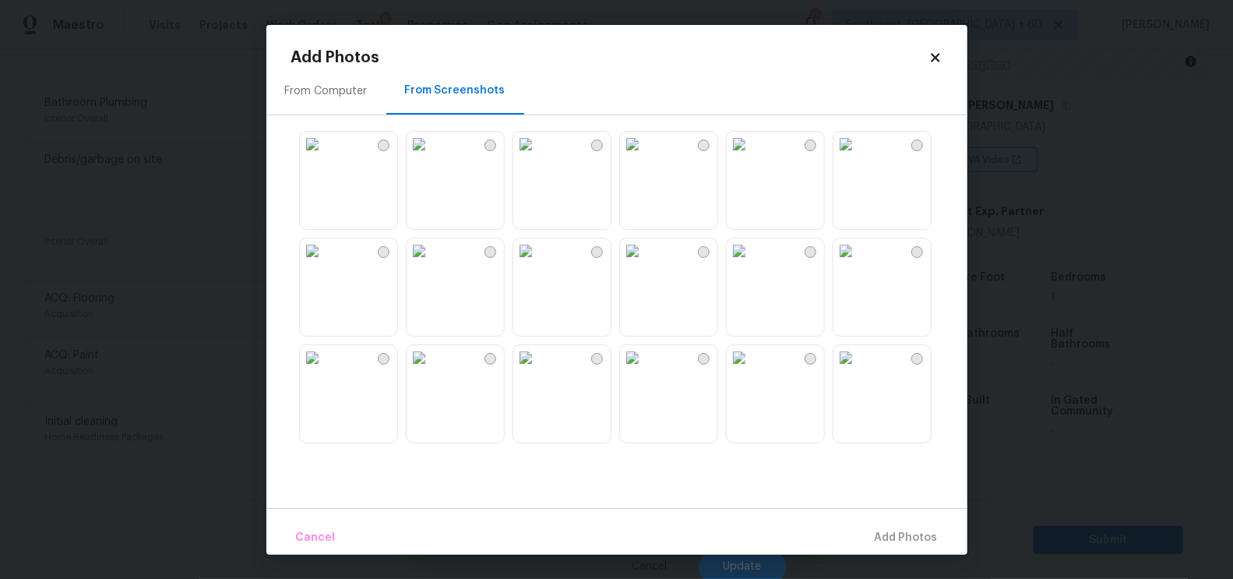
click at [645, 157] on img at bounding box center [632, 144] width 25 height 25
click at [907, 544] on span "Add 1 Photo(s)" at bounding box center [899, 537] width 77 height 19
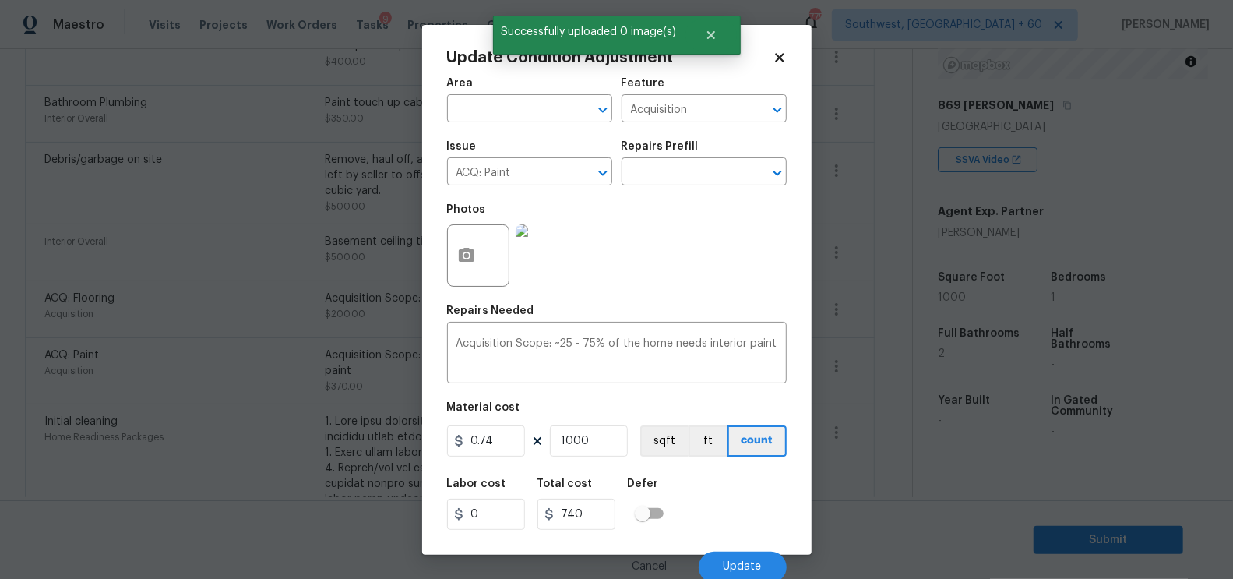
click at [746, 551] on div "Cancel Update" at bounding box center [617, 561] width 340 height 44
click at [741, 563] on span "Update" at bounding box center [743, 567] width 38 height 12
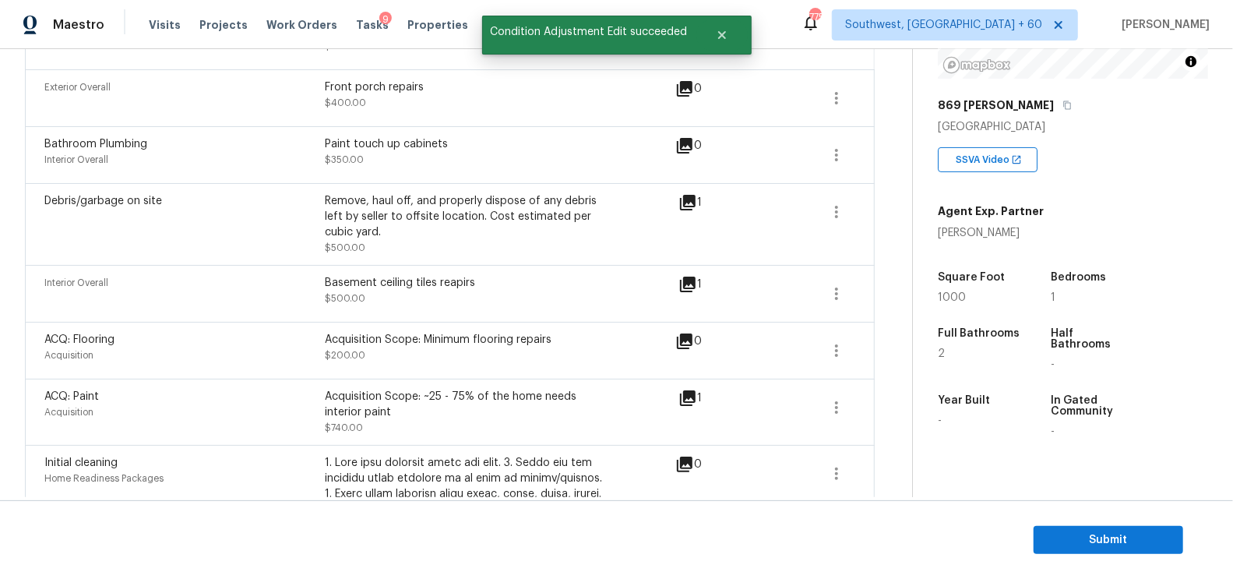
scroll to position [418, 0]
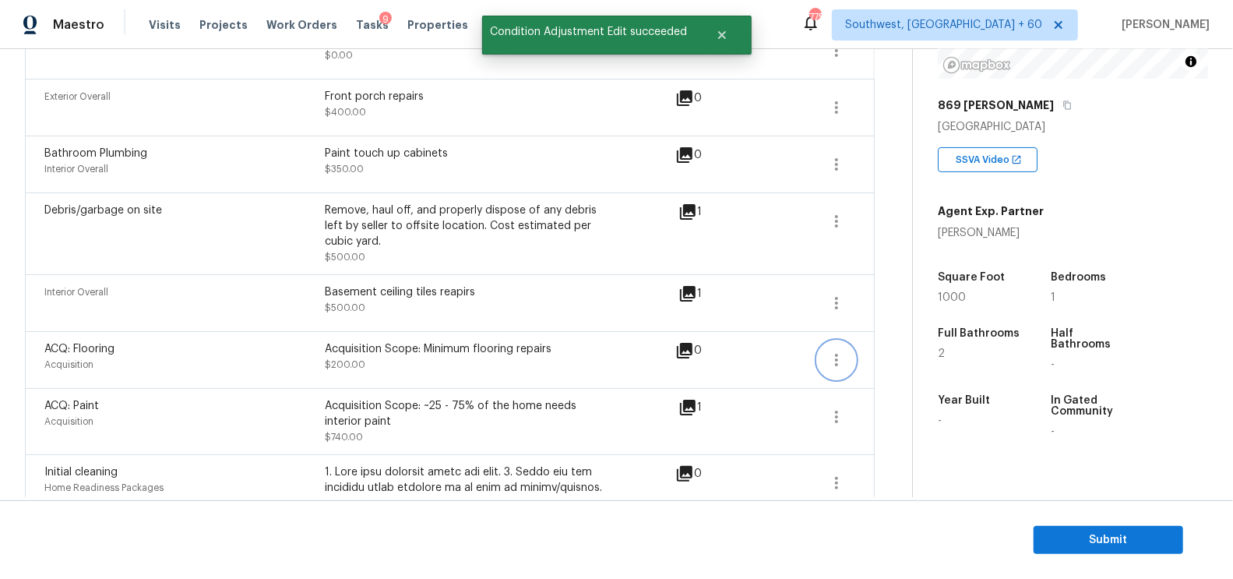
click at [847, 361] on button "button" at bounding box center [836, 359] width 37 height 37
click at [900, 355] on div "Edit" at bounding box center [925, 355] width 121 height 16
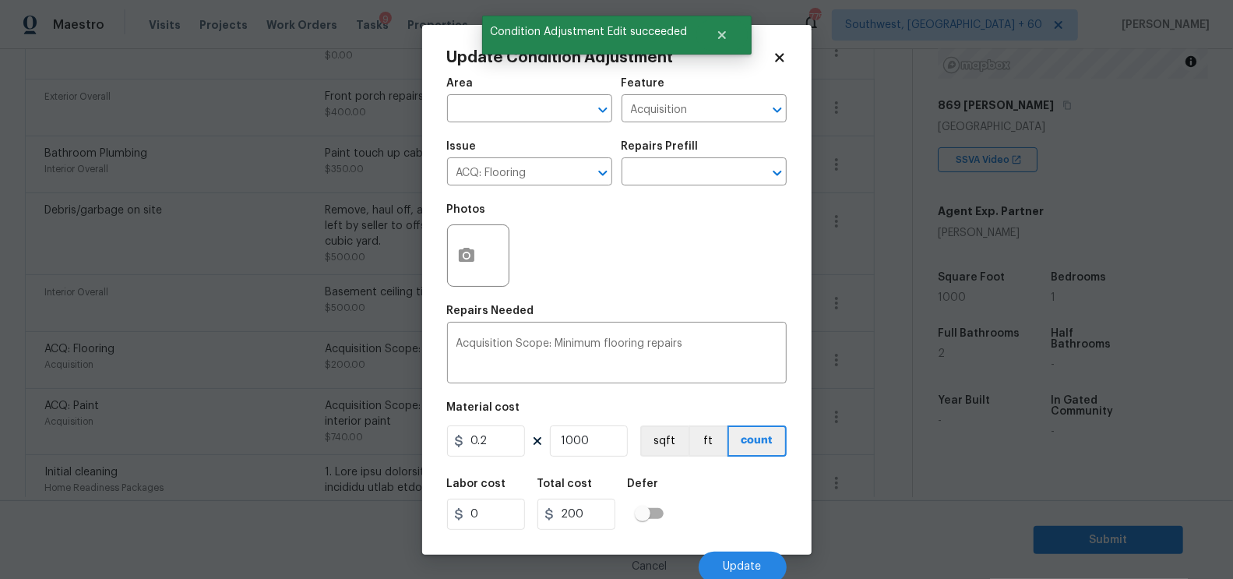
click at [886, 407] on body "Maestro Visits Projects Work Orders Tasks 9 Properties Geo Assignments 775 Sout…" at bounding box center [616, 289] width 1233 height 579
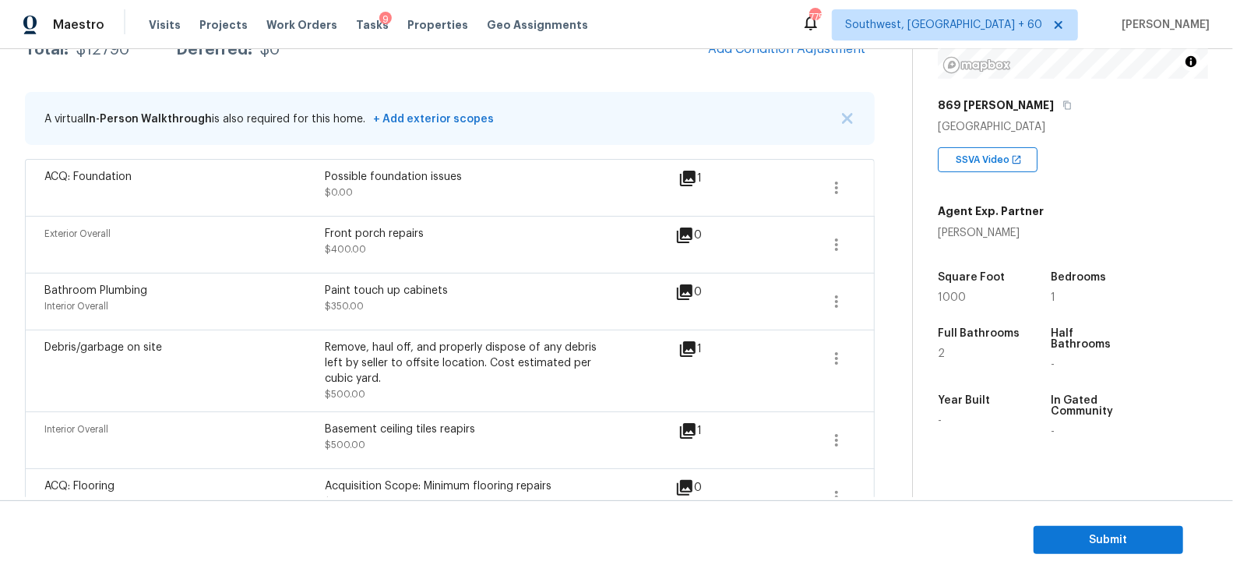
scroll to position [280, 0]
click at [836, 438] on icon "button" at bounding box center [836, 441] width 3 height 12
click at [909, 436] on div "Edit" at bounding box center [925, 436] width 121 height 16
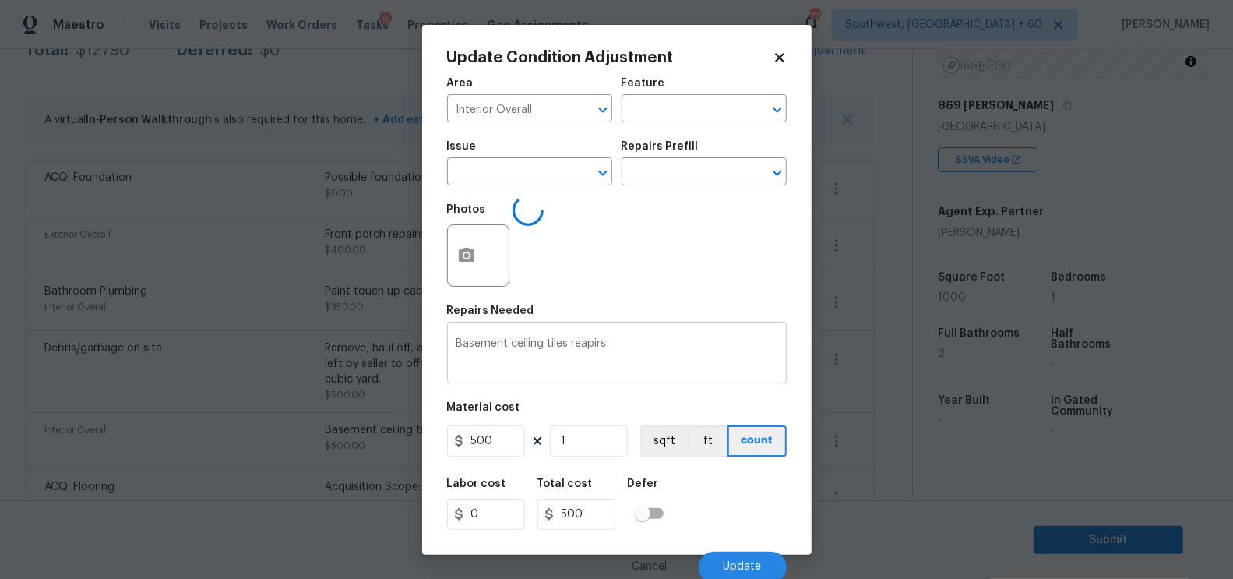
click at [486, 345] on textarea "Basement ceiling tiles reapirs" at bounding box center [616, 354] width 321 height 33
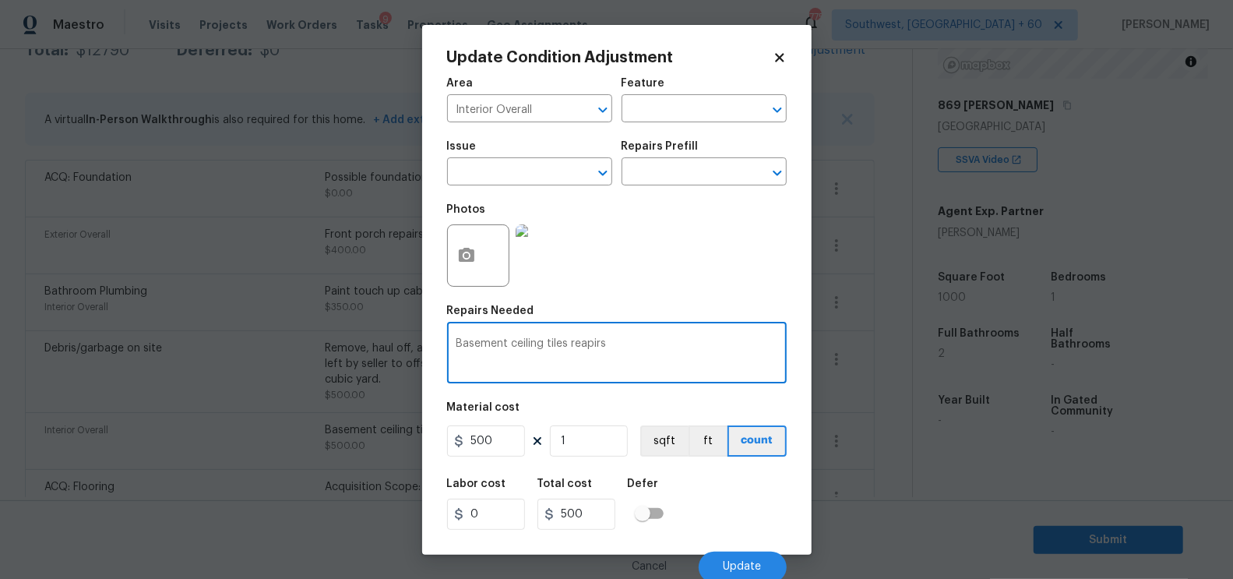
click at [486, 345] on textarea "Basement ceiling tiles reapirs" at bounding box center [616, 354] width 321 height 33
type textarea "ceiling tiles reapirs"
click at [754, 566] on span "Update" at bounding box center [743, 567] width 38 height 12
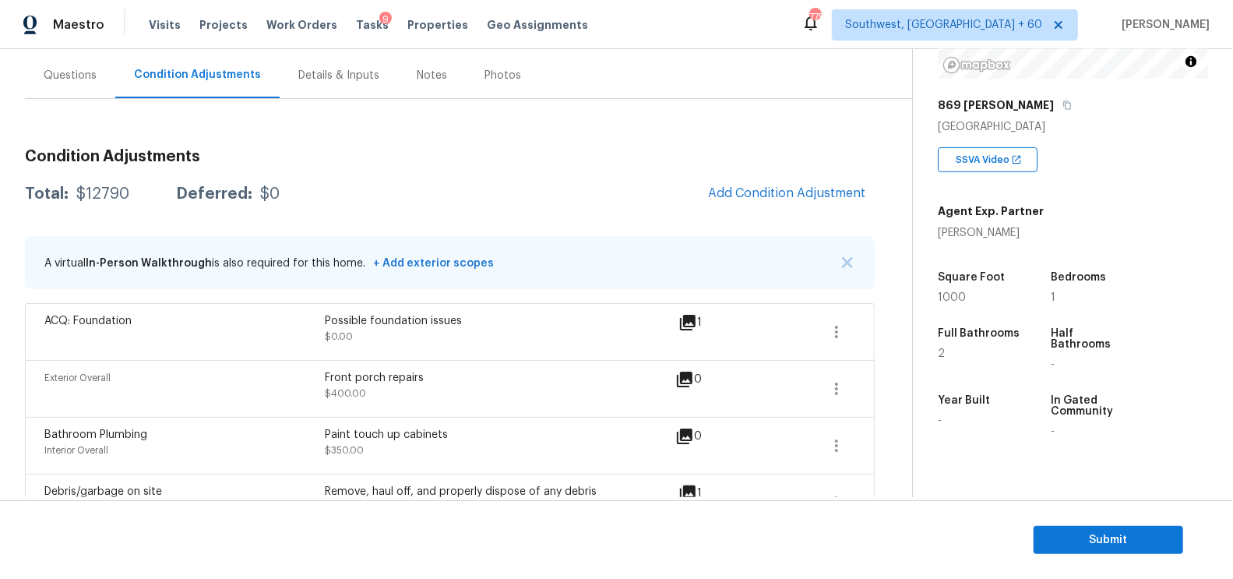
scroll to position [121, 0]
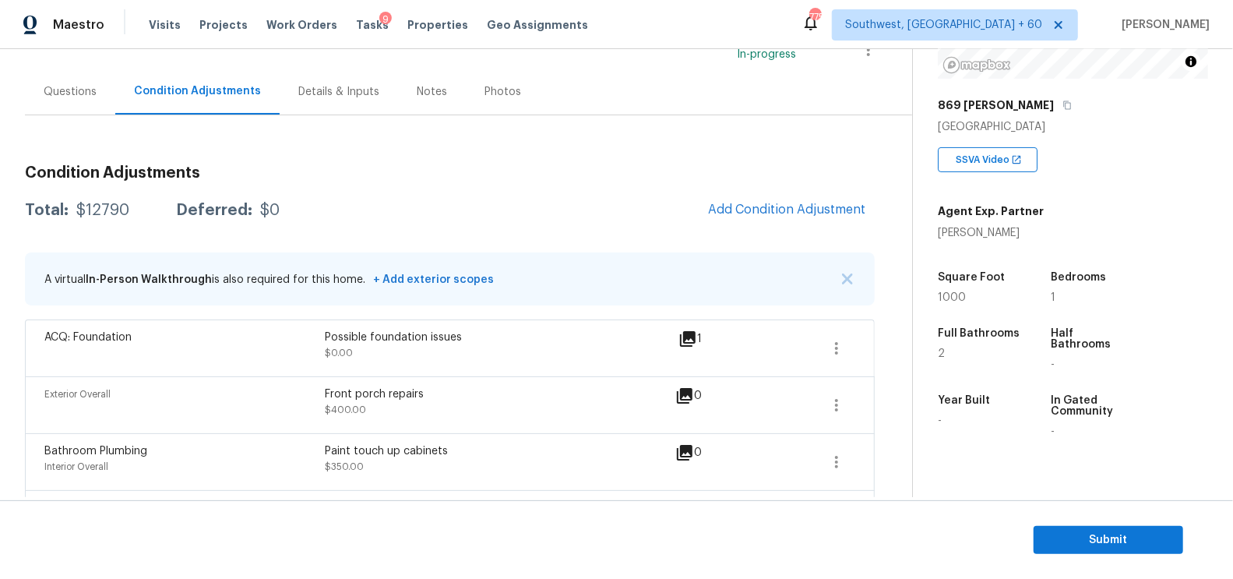
click at [106, 208] on div "$12790" at bounding box center [102, 210] width 53 height 16
click at [58, 95] on div "Questions" at bounding box center [70, 92] width 53 height 16
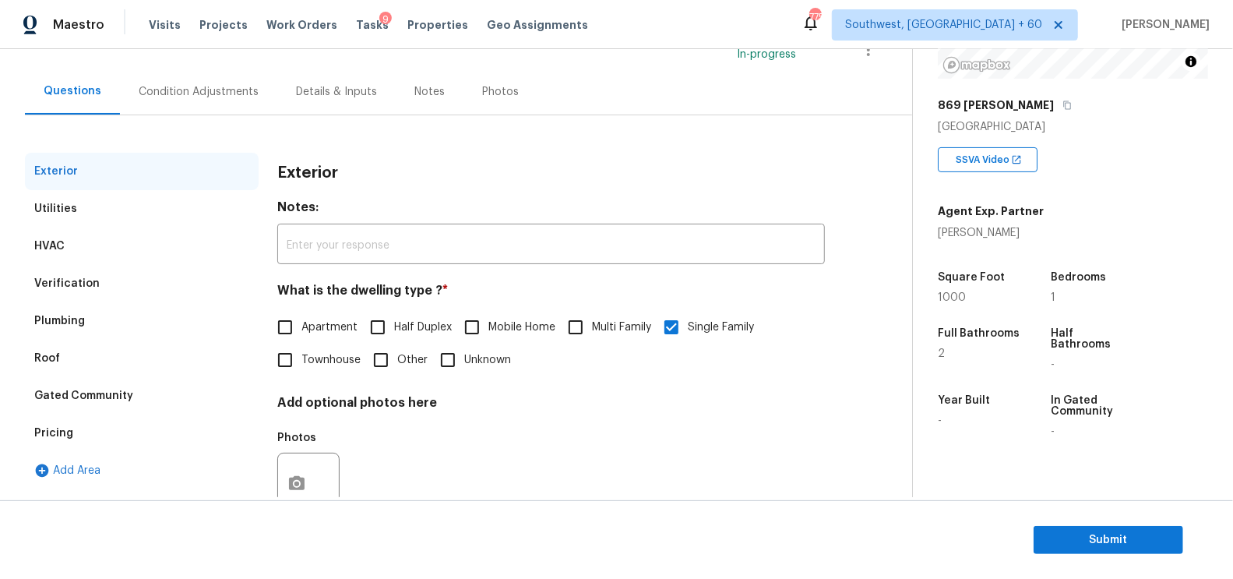
click at [210, 88] on div "Condition Adjustments" at bounding box center [199, 92] width 120 height 16
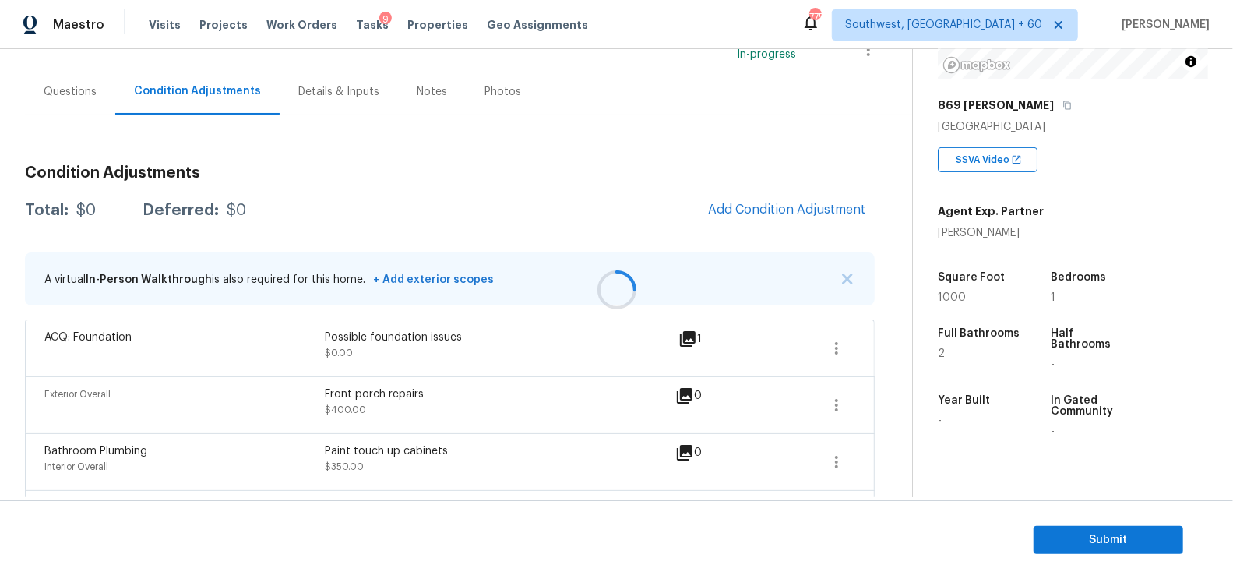
click at [804, 209] on div at bounding box center [616, 289] width 1233 height 579
click at [777, 200] on button "Add Condition Adjustment" at bounding box center [787, 209] width 176 height 33
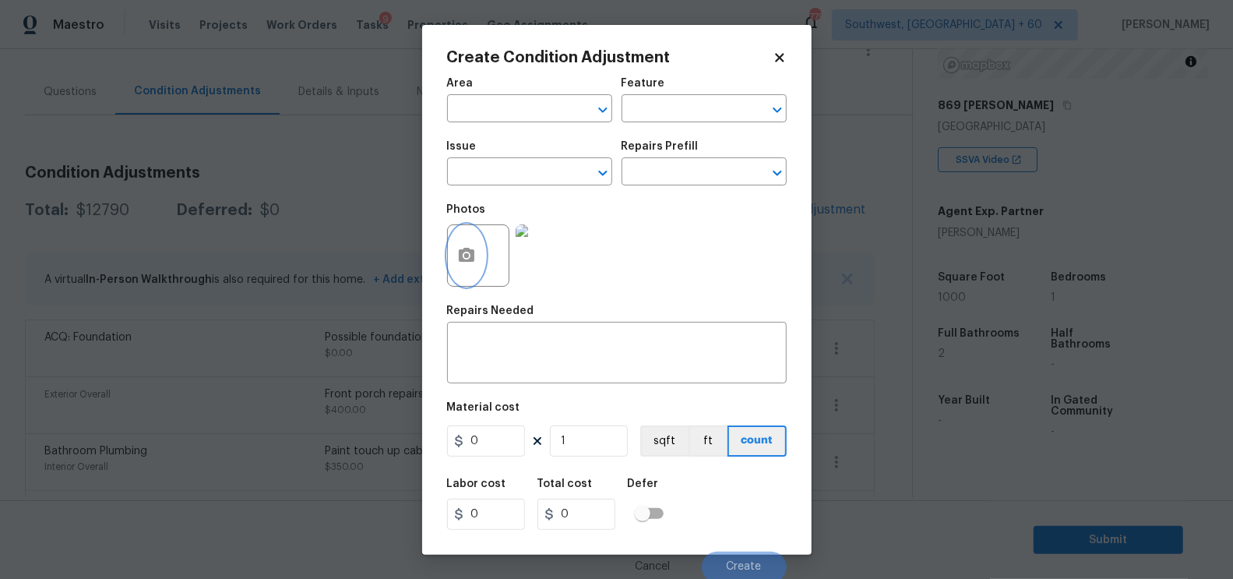
click at [478, 255] on button "button" at bounding box center [466, 255] width 37 height 61
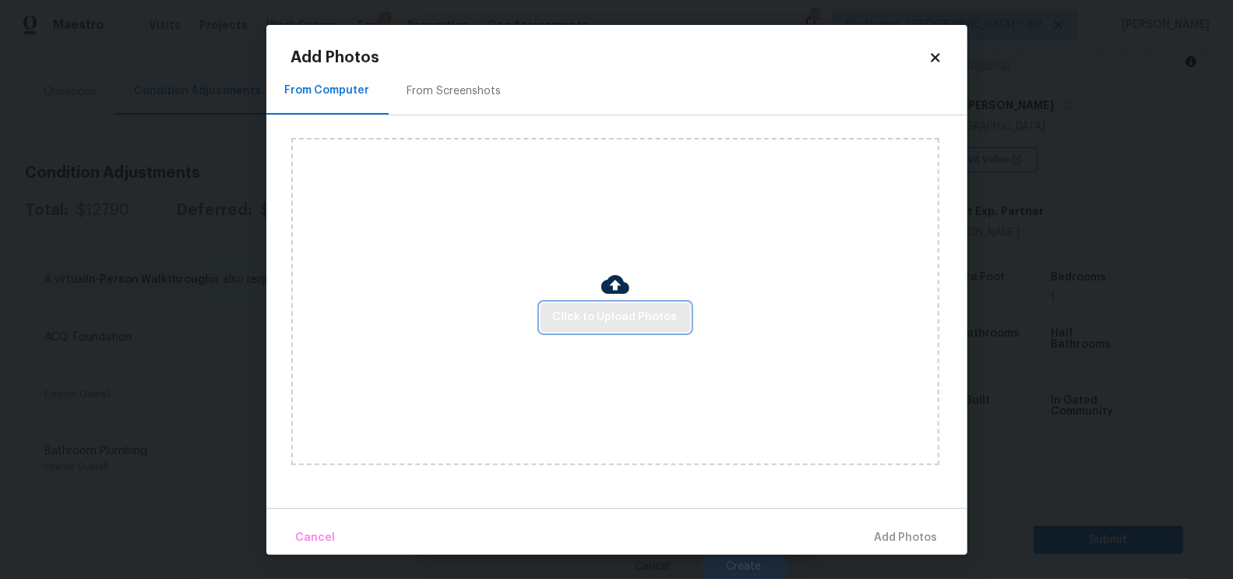
click at [592, 322] on span "Click to Upload Photos" at bounding box center [615, 317] width 125 height 19
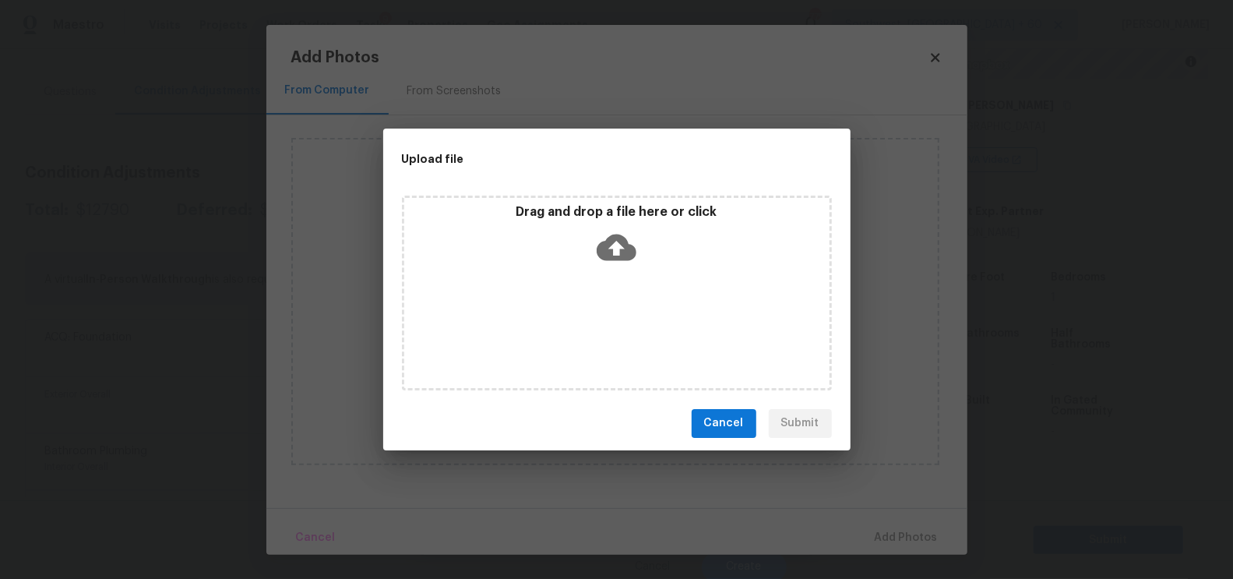
click at [614, 255] on icon at bounding box center [617, 247] width 40 height 26
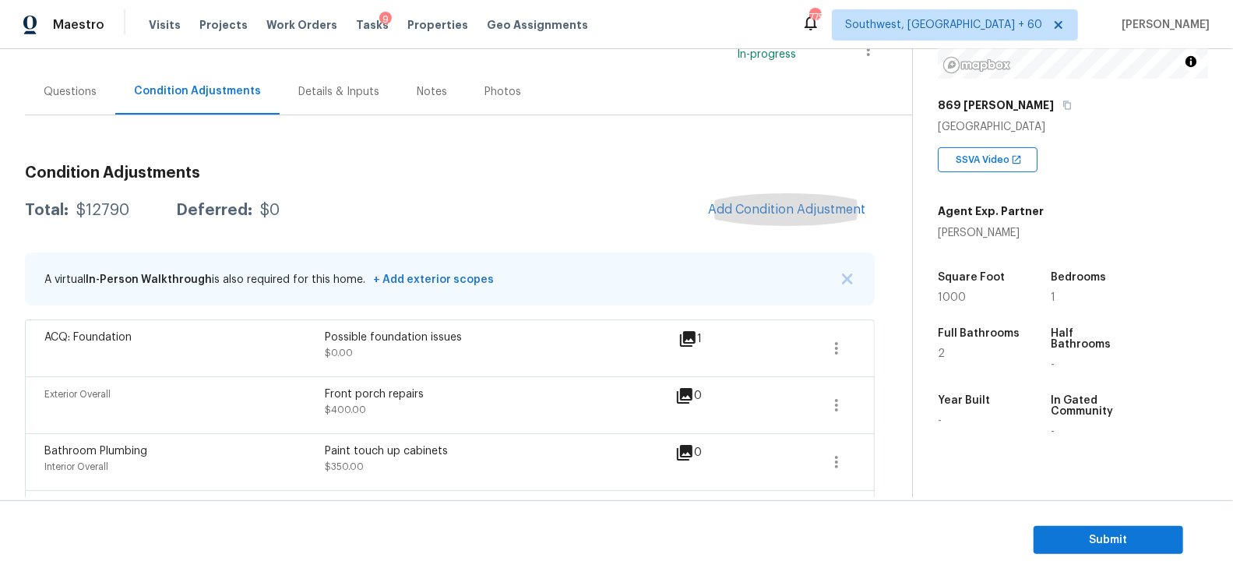
click at [124, 98] on div "Condition Adjustments" at bounding box center [197, 92] width 164 height 46
click at [85, 91] on div "Questions" at bounding box center [70, 92] width 53 height 16
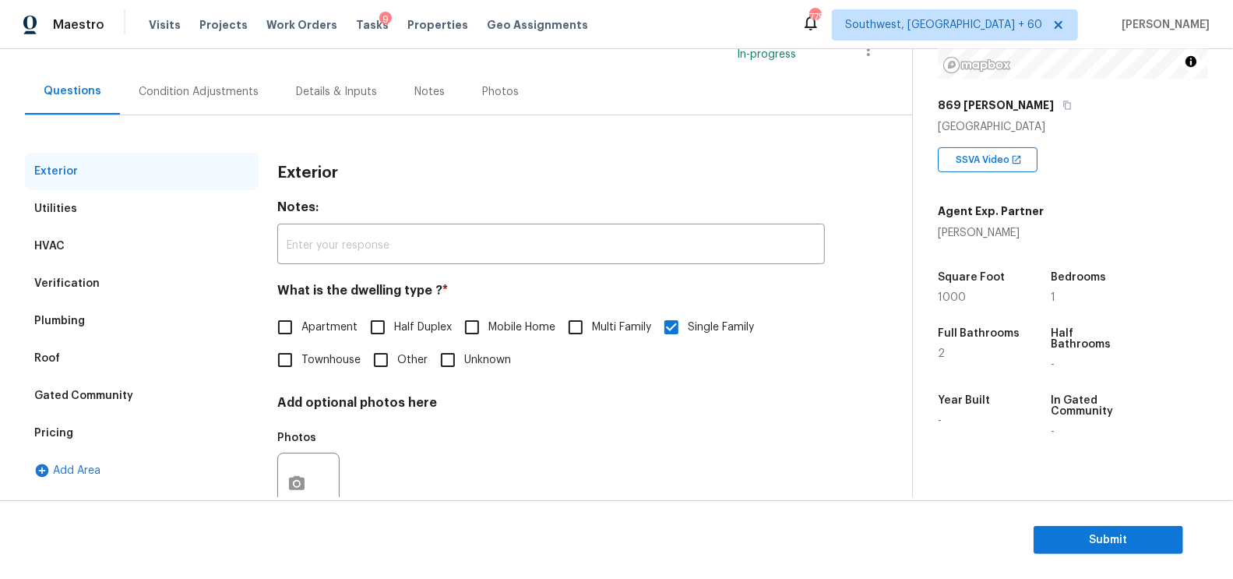
scroll to position [121, 0]
click at [140, 277] on div "Verification" at bounding box center [142, 283] width 234 height 37
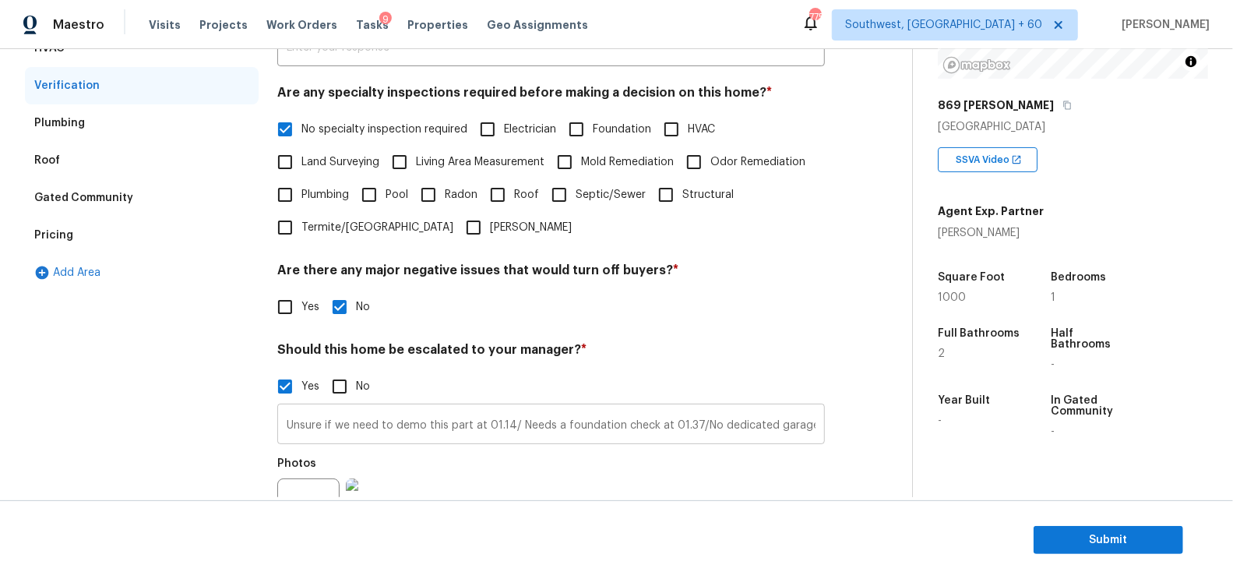
scroll to position [0, 48]
click at [810, 428] on input "Unsure if we need to demo this part at 01.14/ Needs a foundation check at 01.37…" at bounding box center [551, 425] width 548 height 37
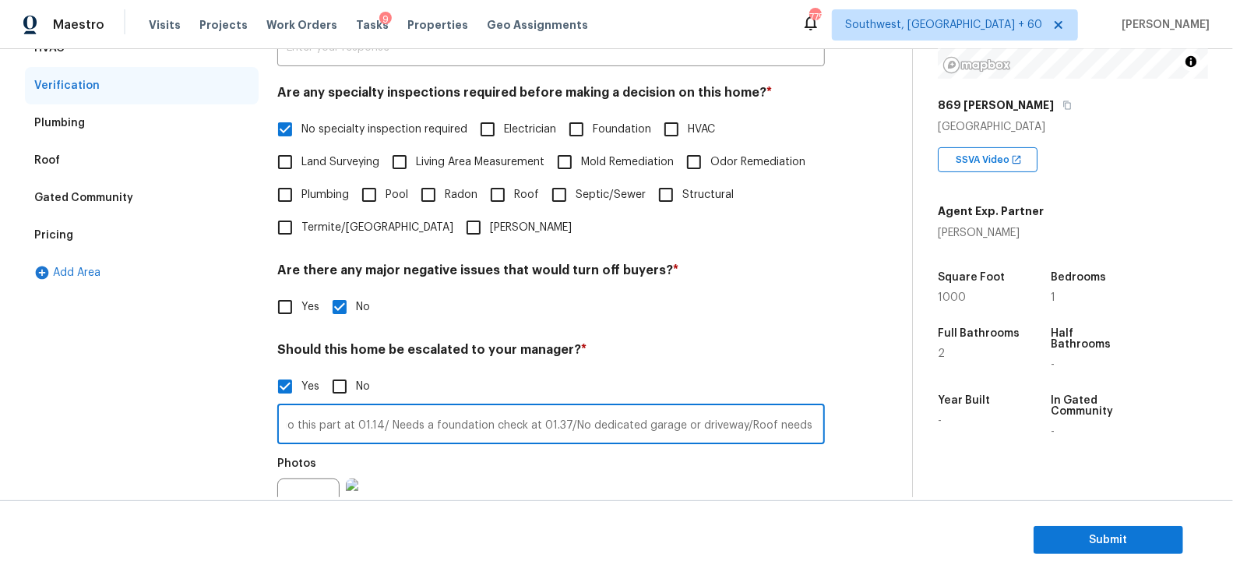
scroll to position [0, 146]
type input "Unsure if we need to demo this part at 01.14/ Needs a foundation check at 01.37…"
click at [831, 306] on div "Exterior Utilities HVAC Verification Plumbing Roof Gated Community Pricing Add …" at bounding box center [450, 309] width 850 height 709
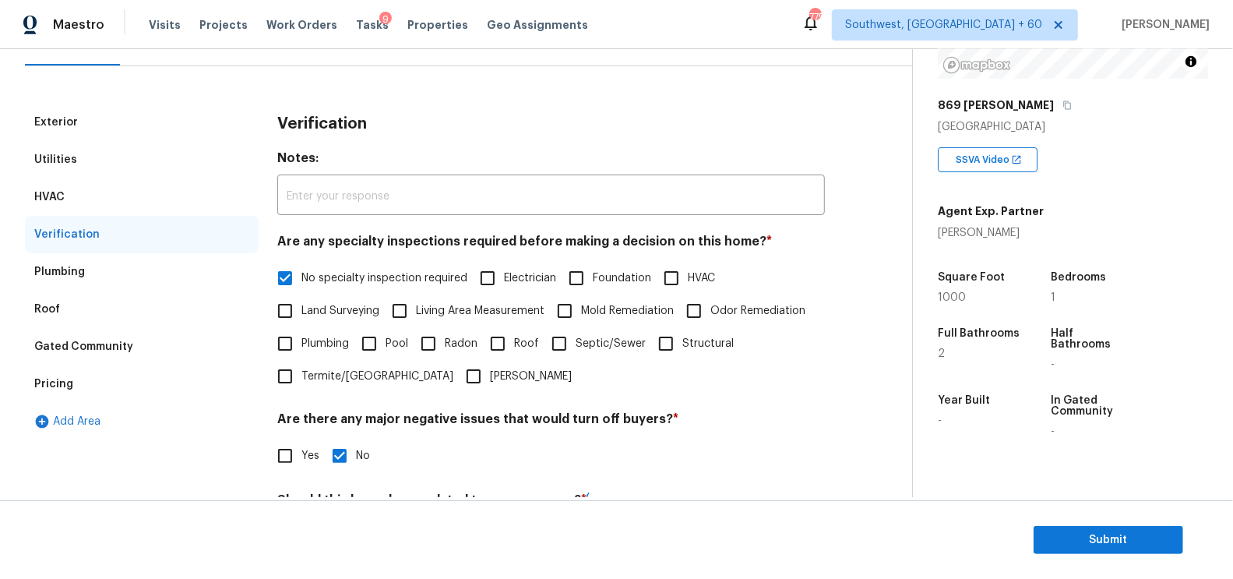
scroll to position [0, 0]
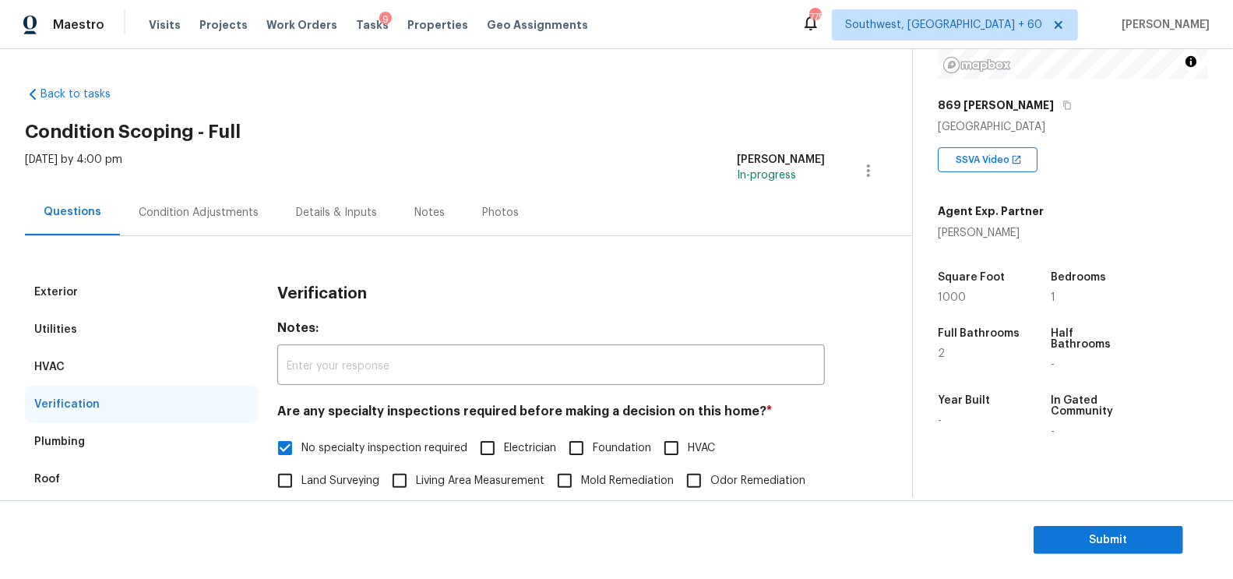
click at [220, 205] on div "Condition Adjustments" at bounding box center [199, 213] width 120 height 16
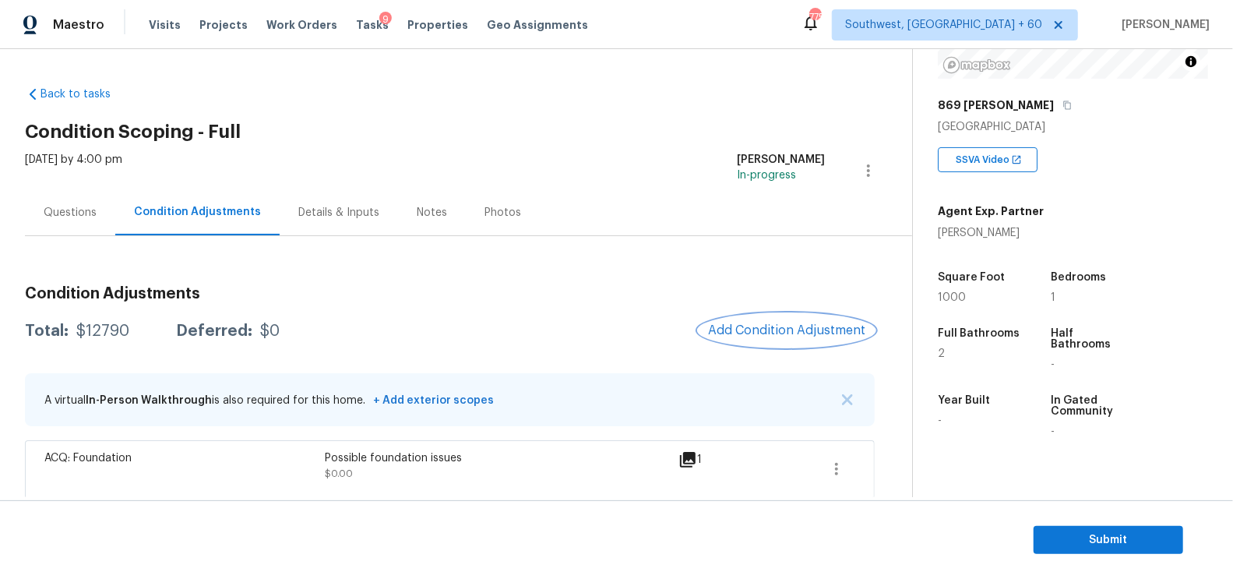
click at [814, 326] on span "Add Condition Adjustment" at bounding box center [786, 330] width 157 height 14
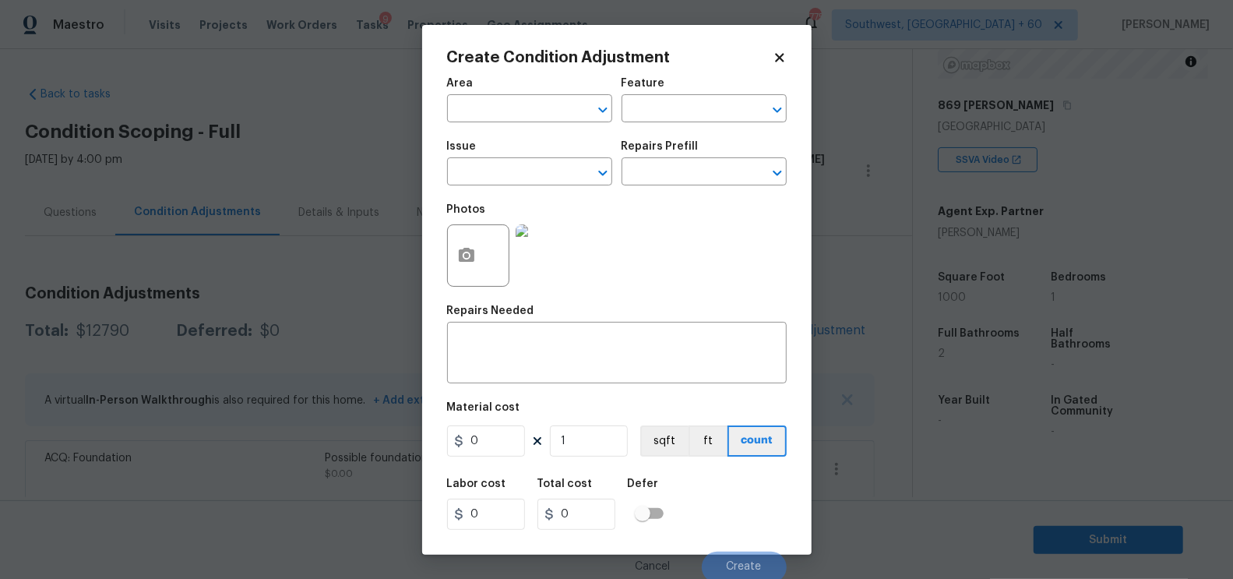
click at [287, 172] on body "Maestro Visits Projects Work Orders Tasks 9 Properties Geo Assignments 775 Sout…" at bounding box center [616, 289] width 1233 height 579
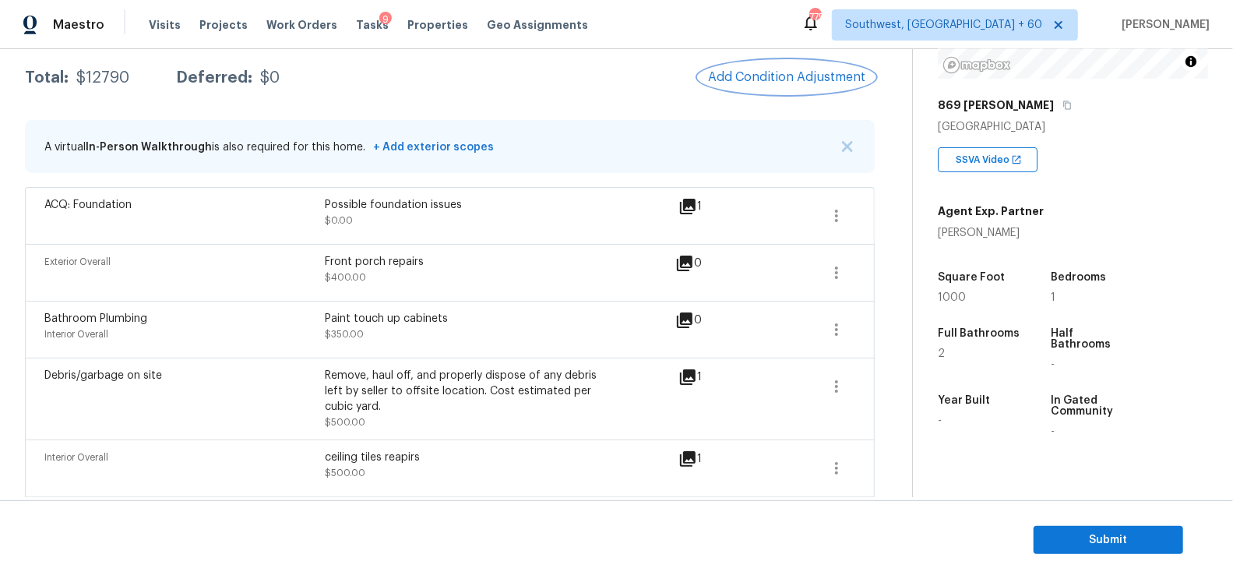
scroll to position [254, 0]
click at [1129, 533] on span "Submit" at bounding box center [1108, 539] width 125 height 19
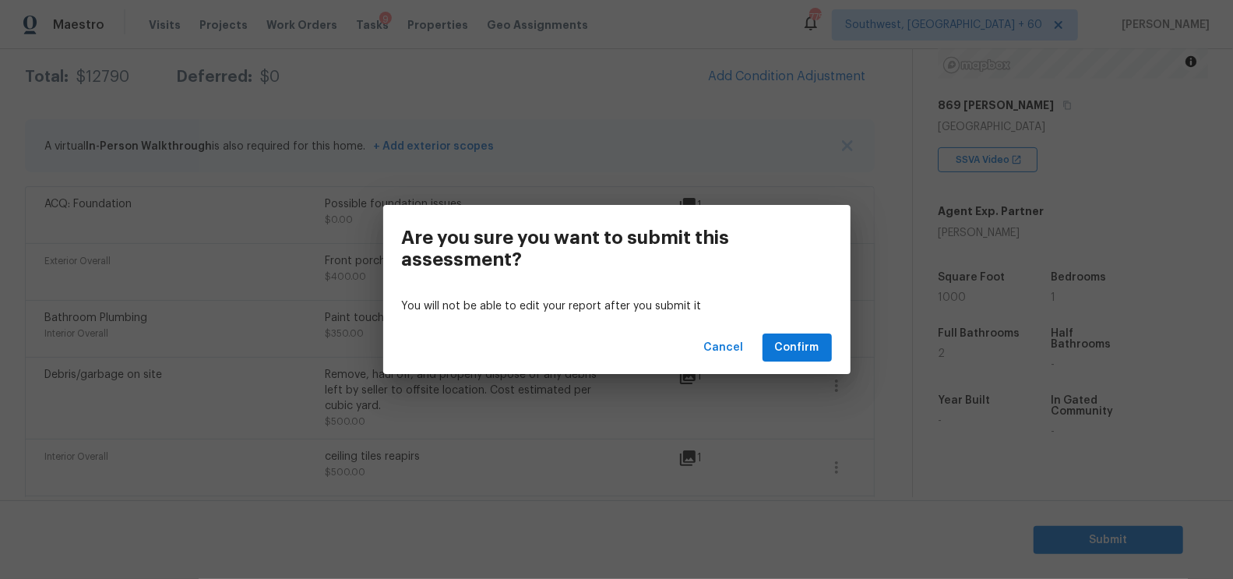
click at [695, 354] on div "Cancel Confirm" at bounding box center [616, 348] width 467 height 54
click at [733, 347] on span "Cancel" at bounding box center [724, 347] width 40 height 19
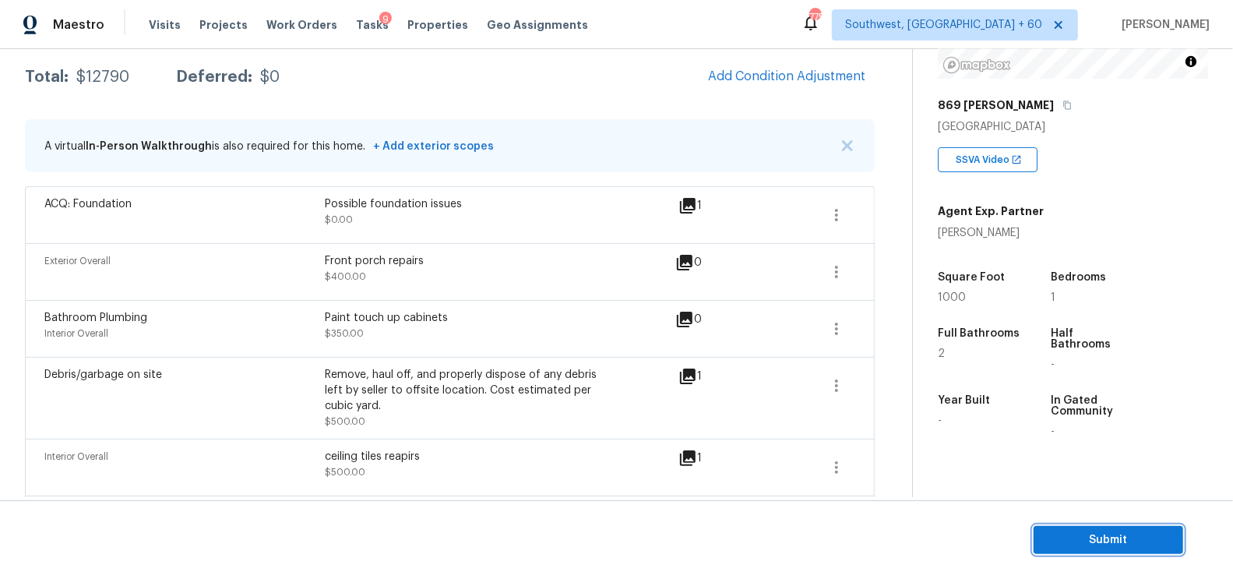
scroll to position [1264, 0]
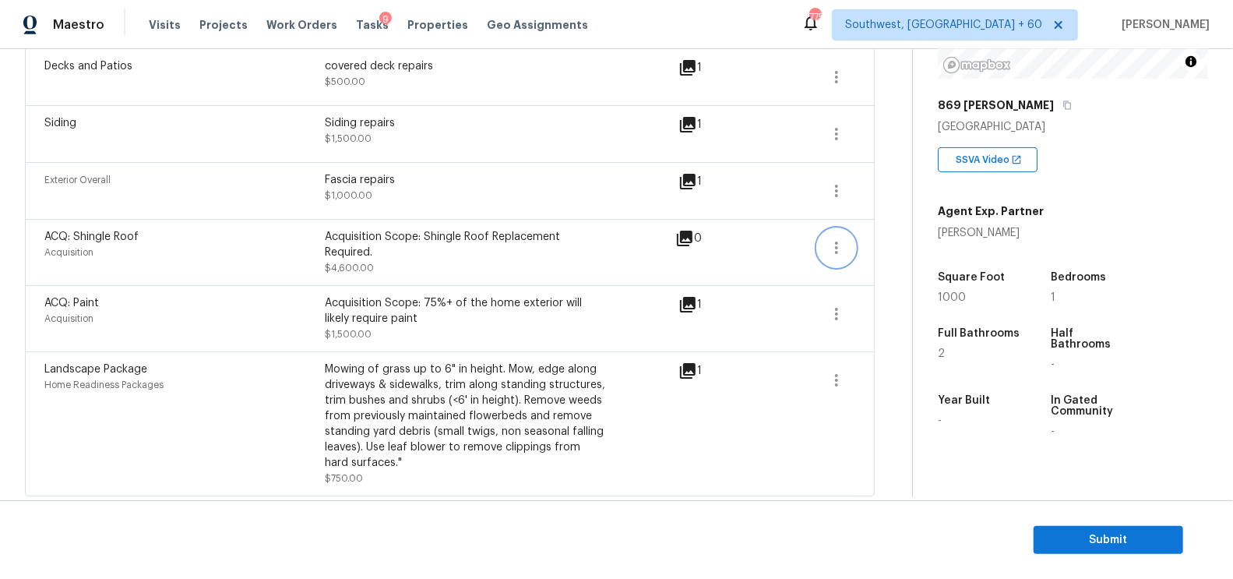
click at [833, 242] on icon "button" at bounding box center [836, 247] width 19 height 19
click at [873, 242] on div "Edit" at bounding box center [925, 241] width 121 height 16
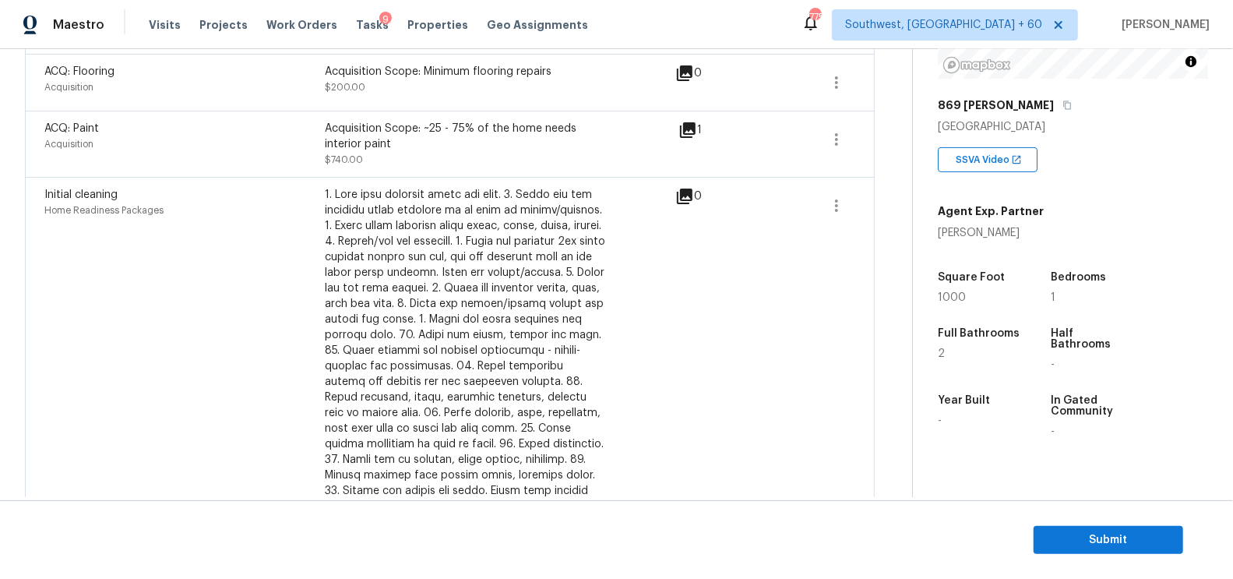
scroll to position [0, 0]
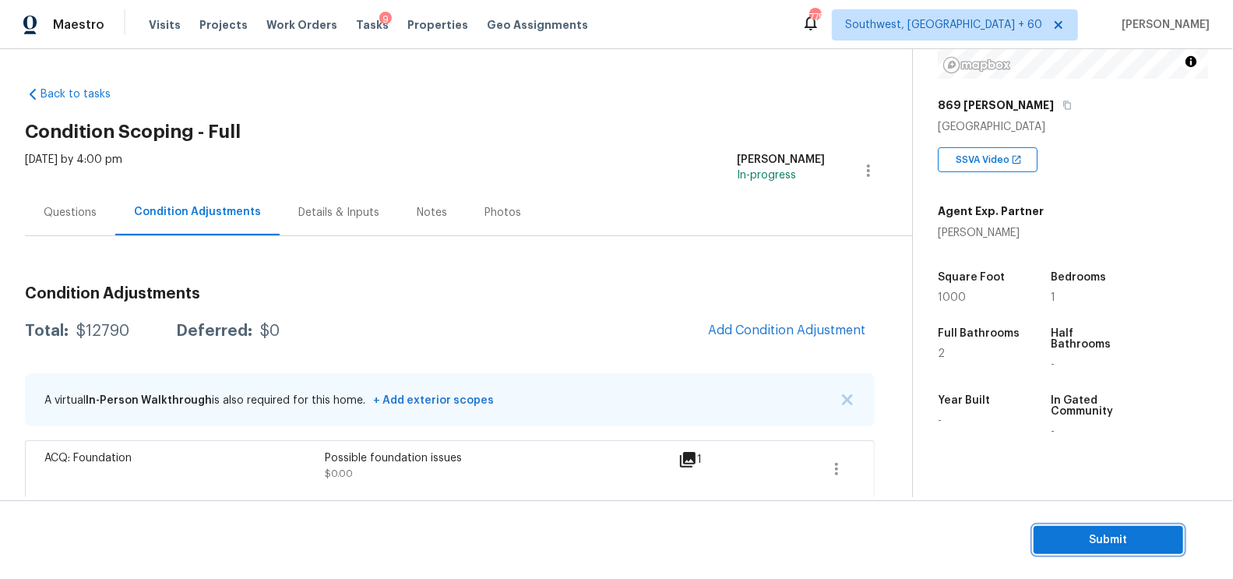
click at [1082, 529] on button "Submit" at bounding box center [1108, 540] width 150 height 29
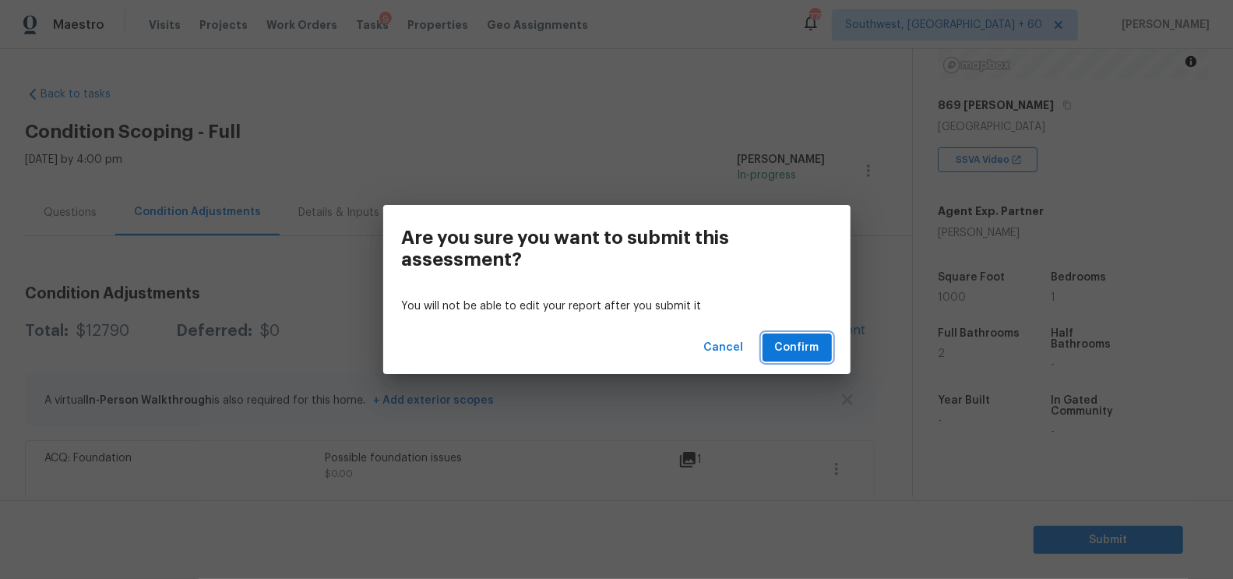
click at [813, 340] on span "Confirm" at bounding box center [797, 347] width 44 height 19
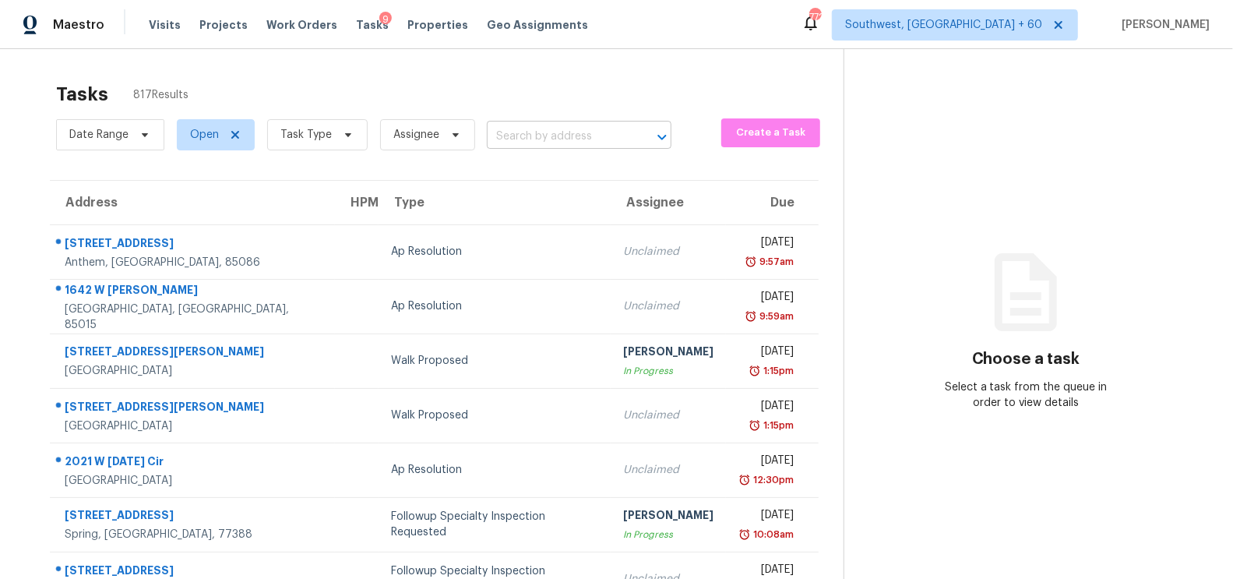
click at [528, 141] on input "text" at bounding box center [557, 137] width 141 height 24
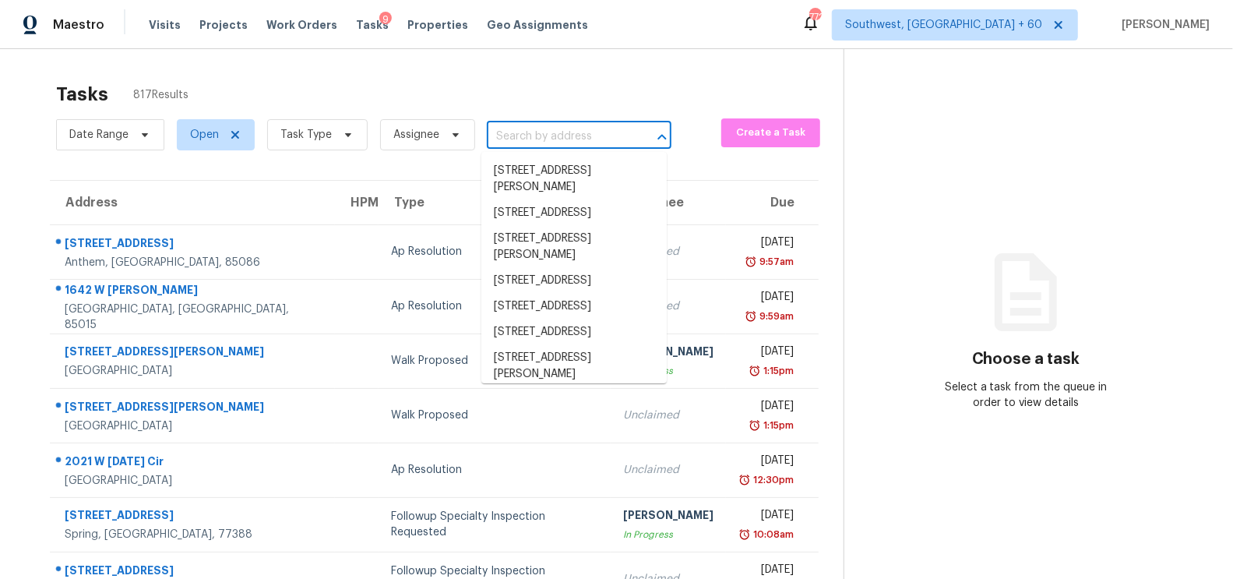
paste input "8344 N Sarazen Dr Citrus Springs, FL, 34434"
type input "8344 N Sarazen Dr Citrus Springs, FL, 34434"
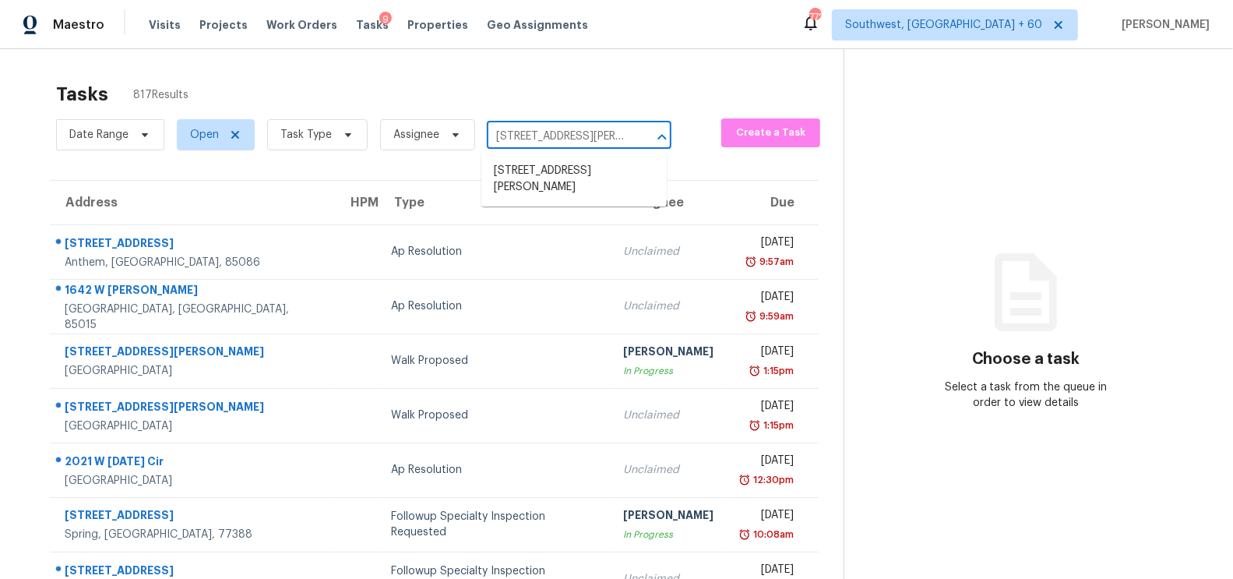
scroll to position [0, 95]
click at [543, 174] on li "8344 N Sarazen Dr, Citrus Springs, FL 34434" at bounding box center [573, 179] width 185 height 42
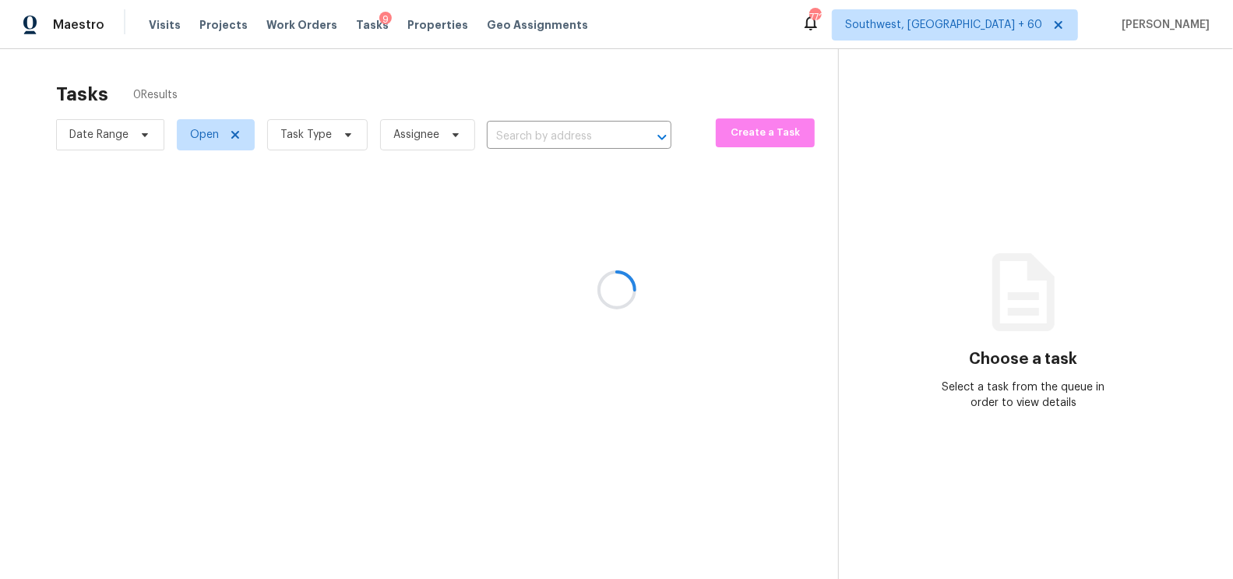
type input "8344 N Sarazen Dr, Citrus Springs, FL 34434"
click at [532, 261] on div at bounding box center [616, 289] width 1233 height 579
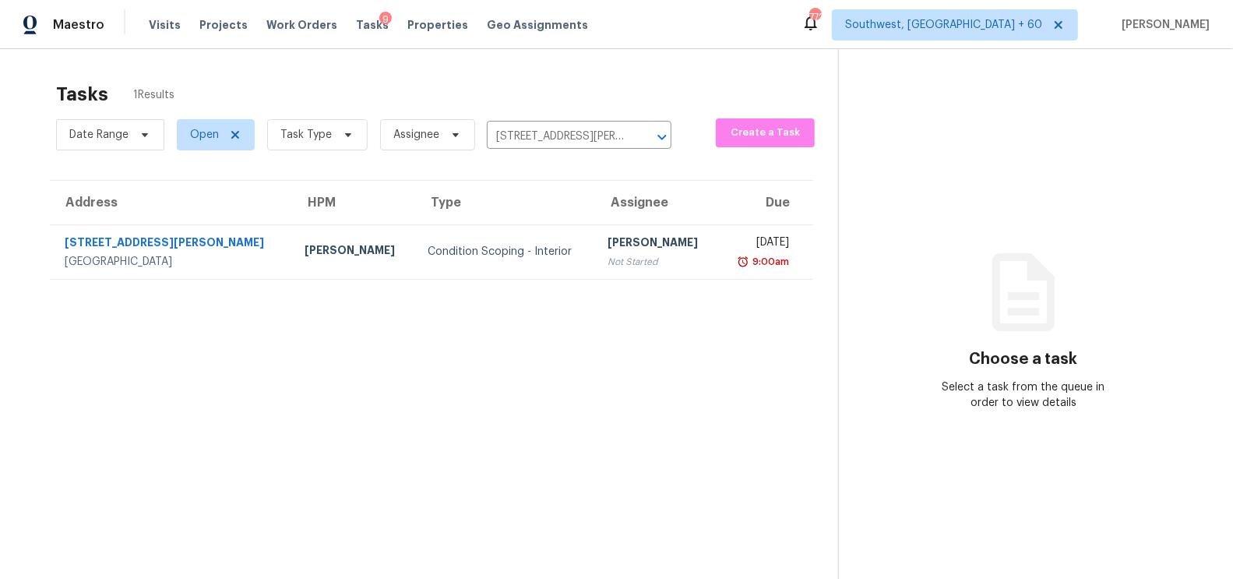
click at [532, 261] on td "Condition Scoping - Interior" at bounding box center [505, 251] width 181 height 55
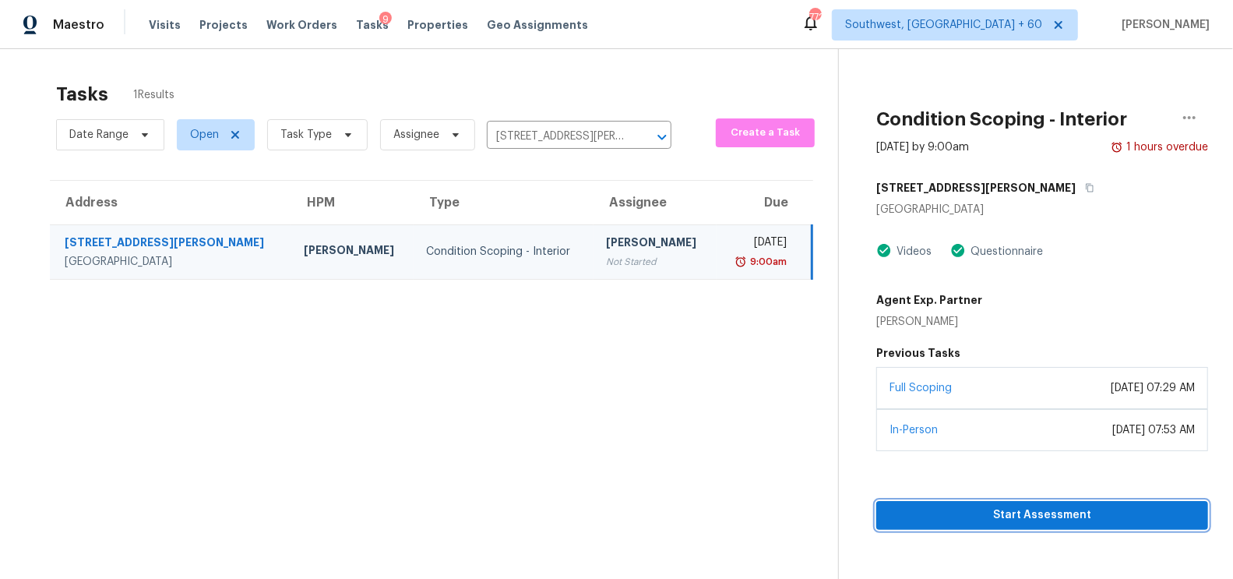
click at [1056, 516] on span "Start Assessment" at bounding box center [1042, 514] width 307 height 19
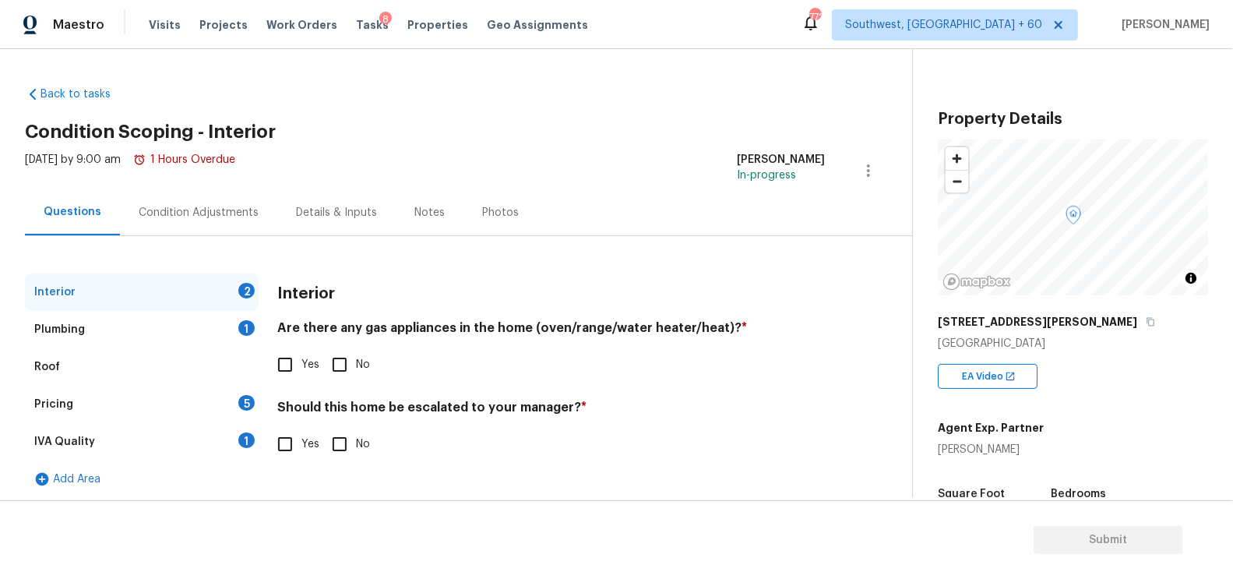
scroll to position [5, 0]
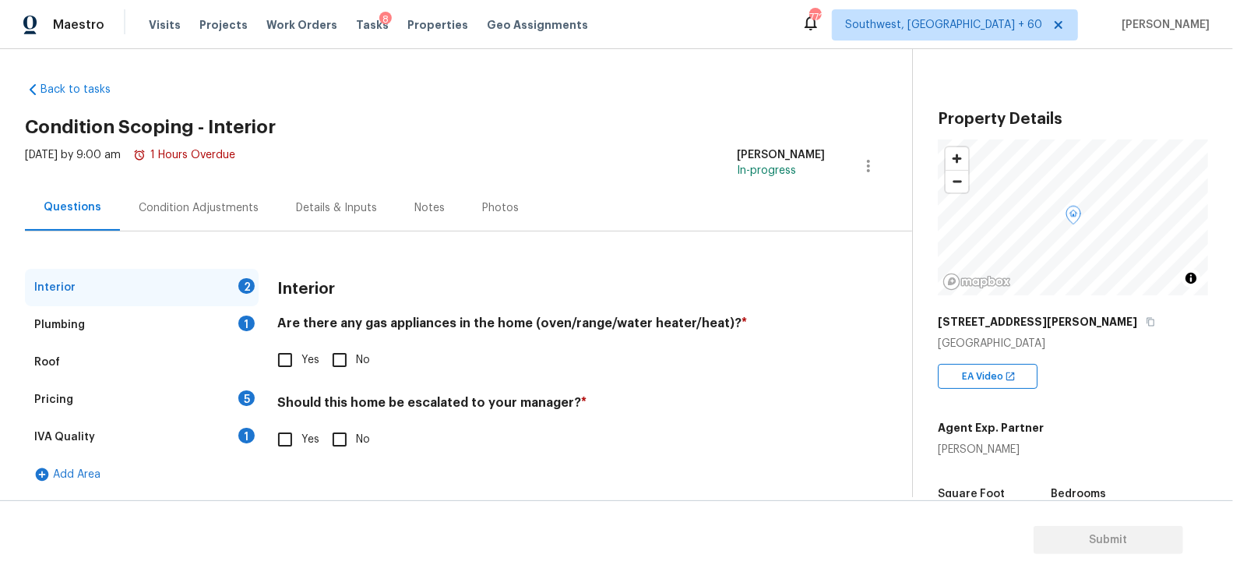
click at [209, 171] on div "[DATE] by 9:00 am 1 Hours Overdue" at bounding box center [130, 165] width 210 height 37
click at [224, 211] on div "Condition Adjustments" at bounding box center [199, 208] width 120 height 16
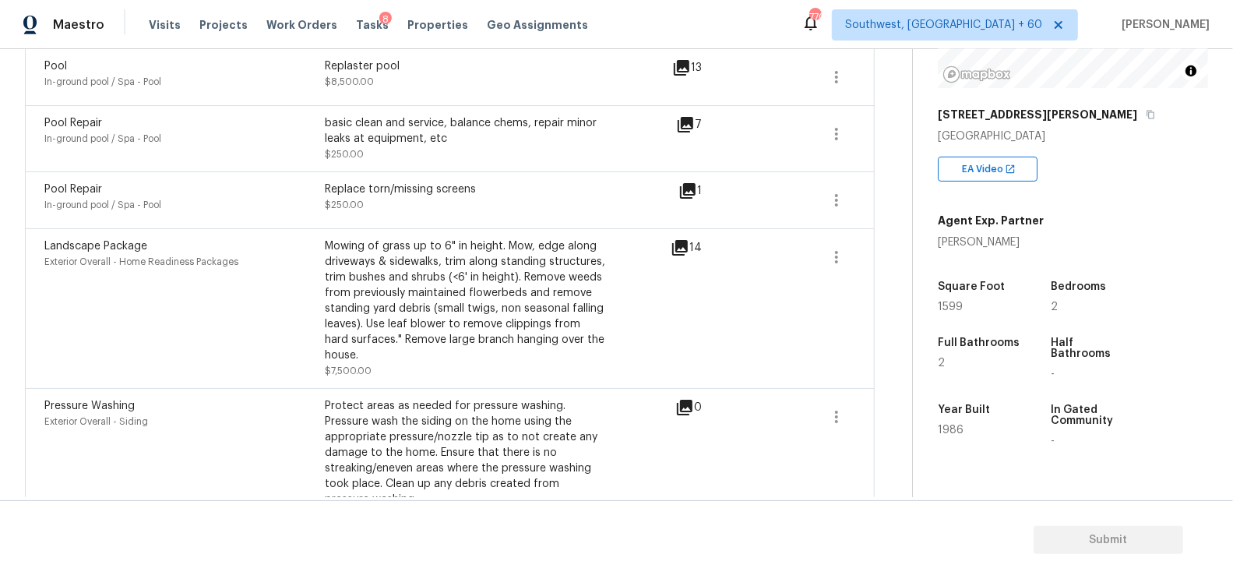
scroll to position [932, 0]
click at [683, 241] on icon at bounding box center [680, 249] width 16 height 16
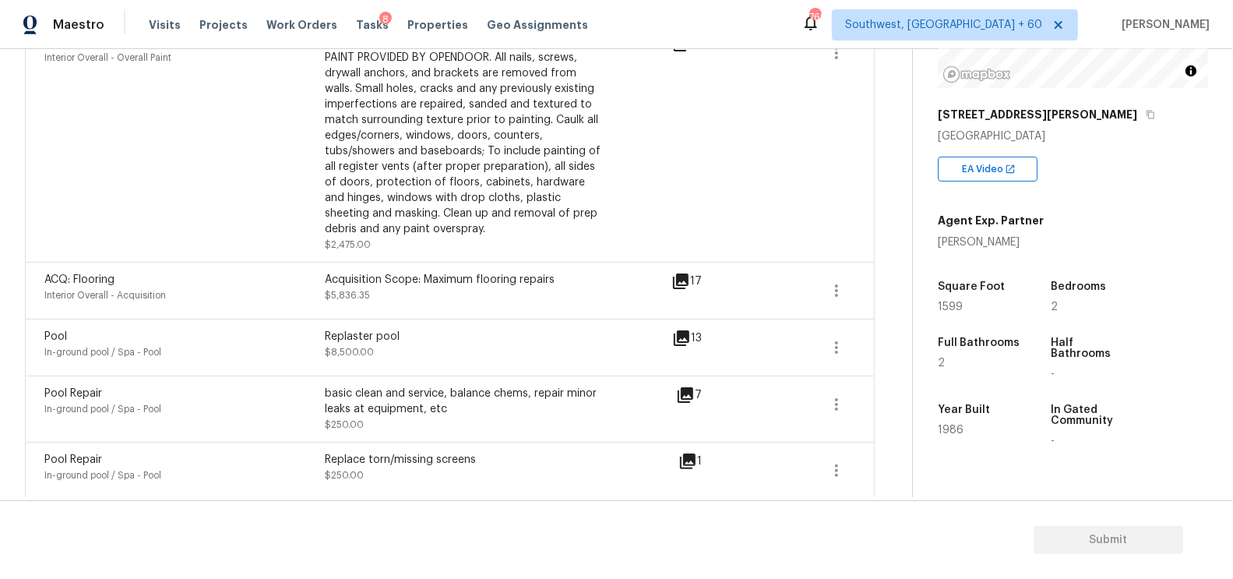
scroll to position [0, 0]
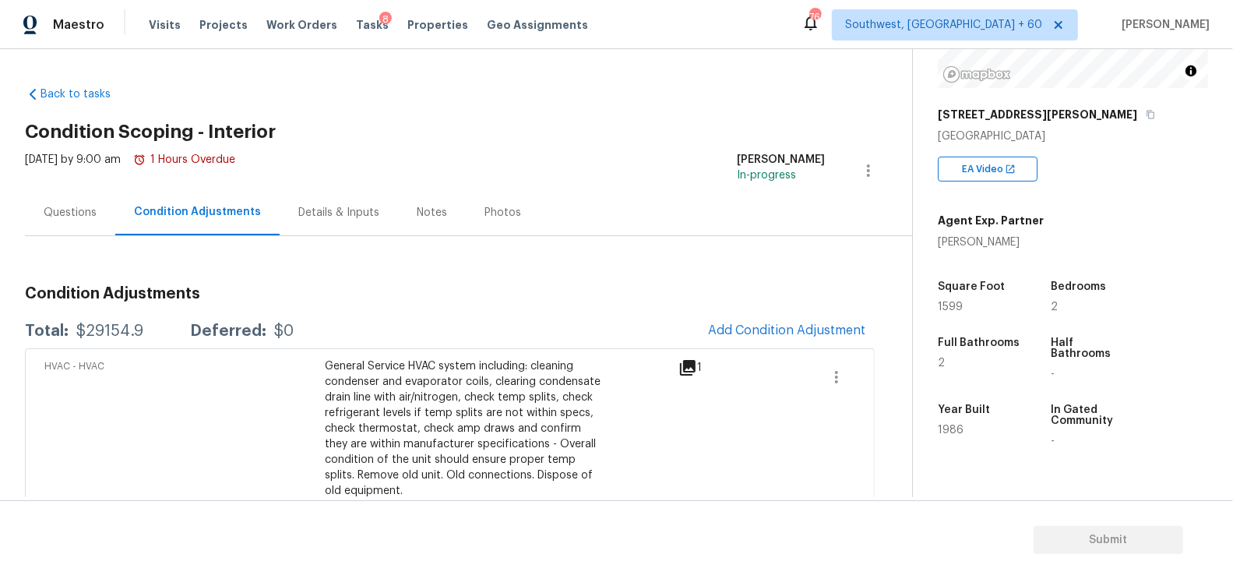
click at [49, 195] on div "Questions" at bounding box center [70, 212] width 90 height 46
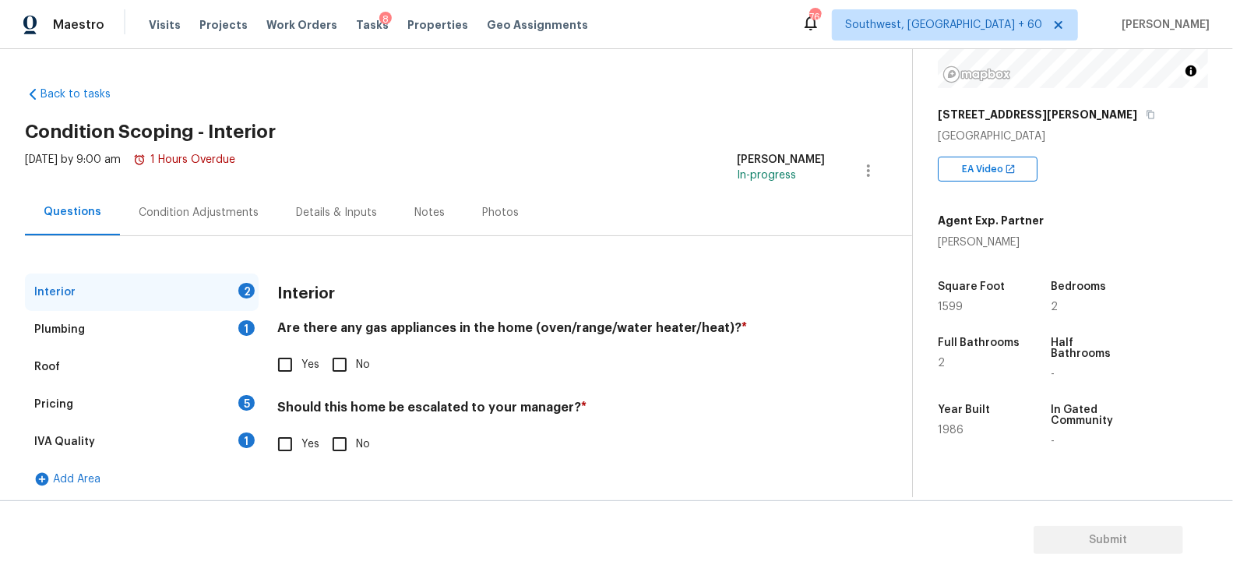
scroll to position [5, 0]
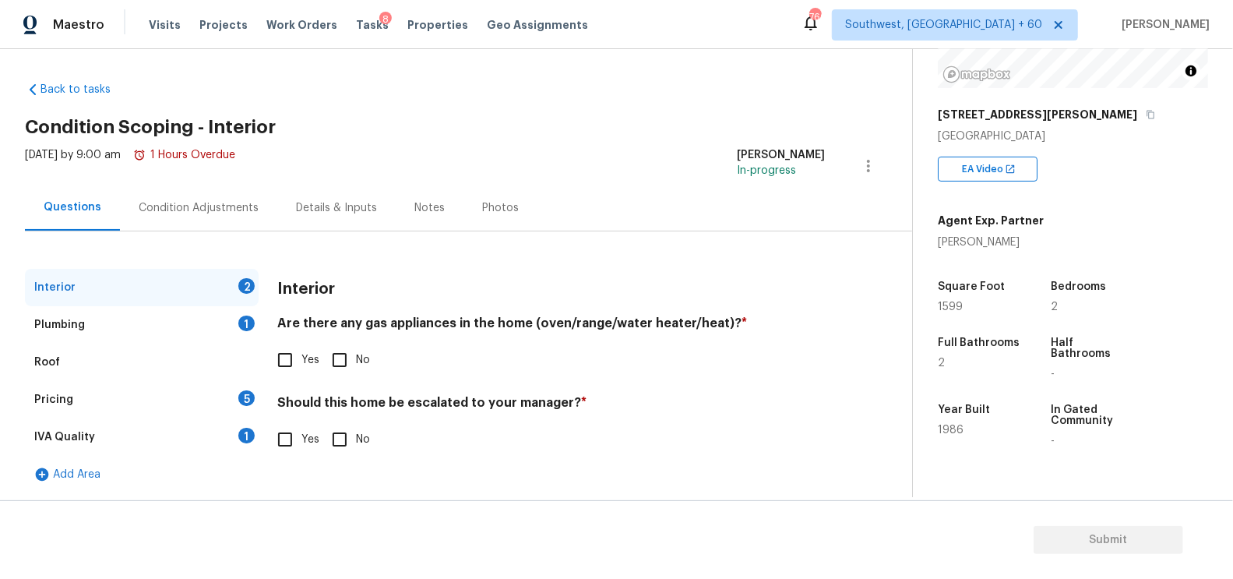
click at [330, 347] on input "No" at bounding box center [339, 359] width 33 height 33
checkbox input "true"
click at [340, 438] on input "No" at bounding box center [339, 440] width 33 height 33
checkbox input "true"
click at [245, 313] on div "Plumbing 1" at bounding box center [142, 324] width 234 height 37
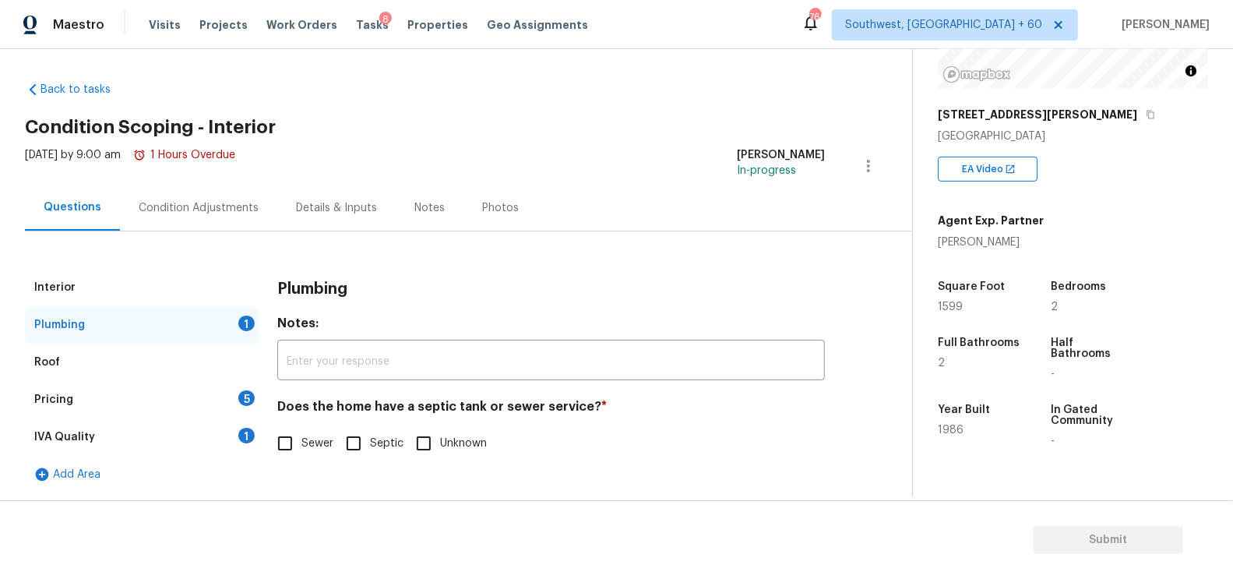
click at [353, 450] on input "Septic" at bounding box center [353, 443] width 33 height 33
checkbox input "true"
click at [250, 431] on div "1" at bounding box center [246, 436] width 16 height 16
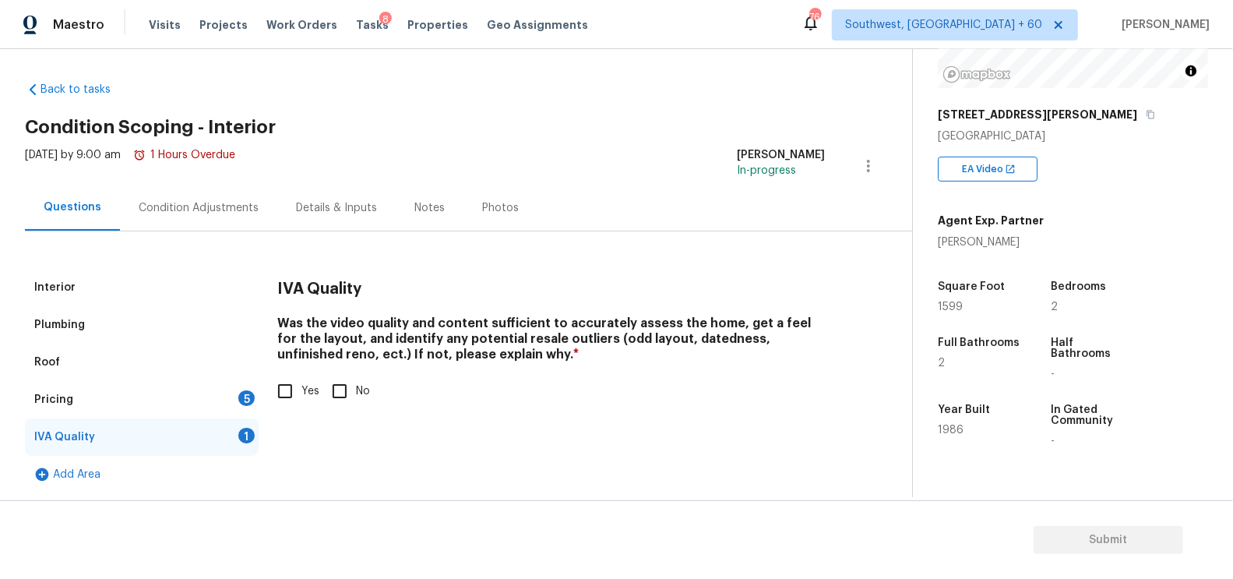
click at [299, 389] on input "Yes" at bounding box center [285, 391] width 33 height 33
checkbox input "true"
click at [232, 395] on div "Pricing 5" at bounding box center [142, 399] width 234 height 37
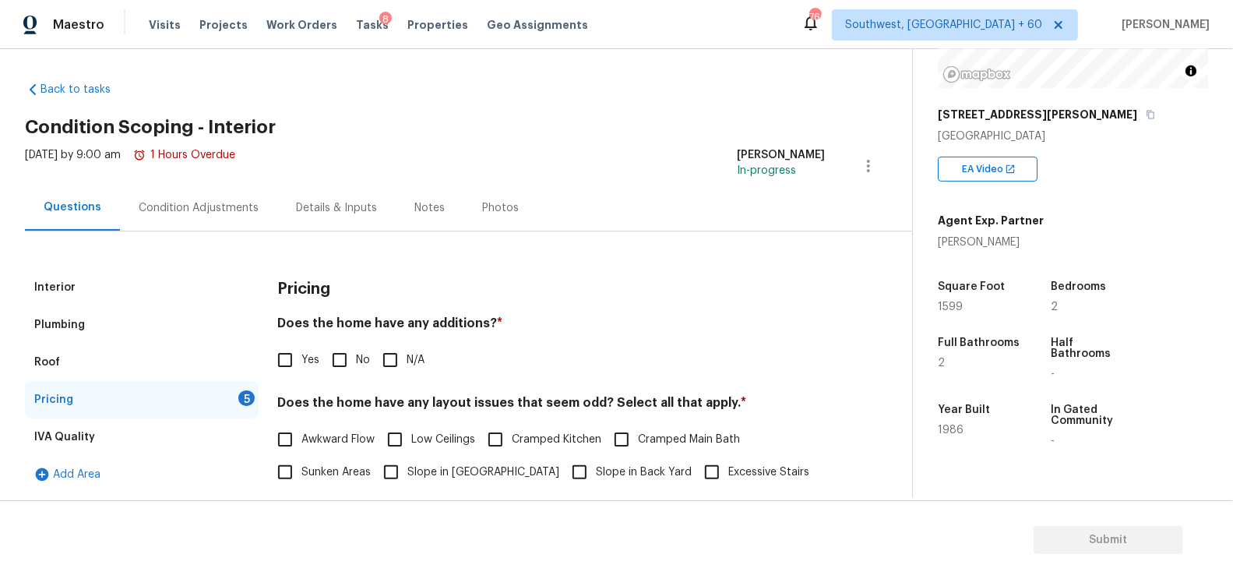
click at [323, 365] on input "No" at bounding box center [339, 359] width 33 height 33
checkbox input "true"
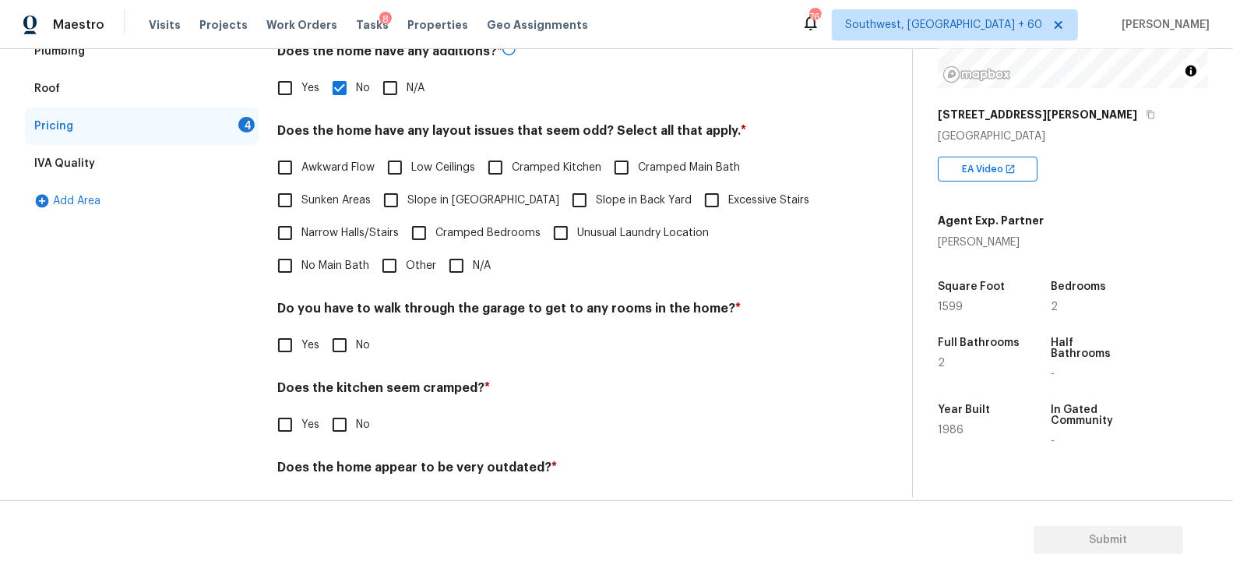
scroll to position [324, 0]
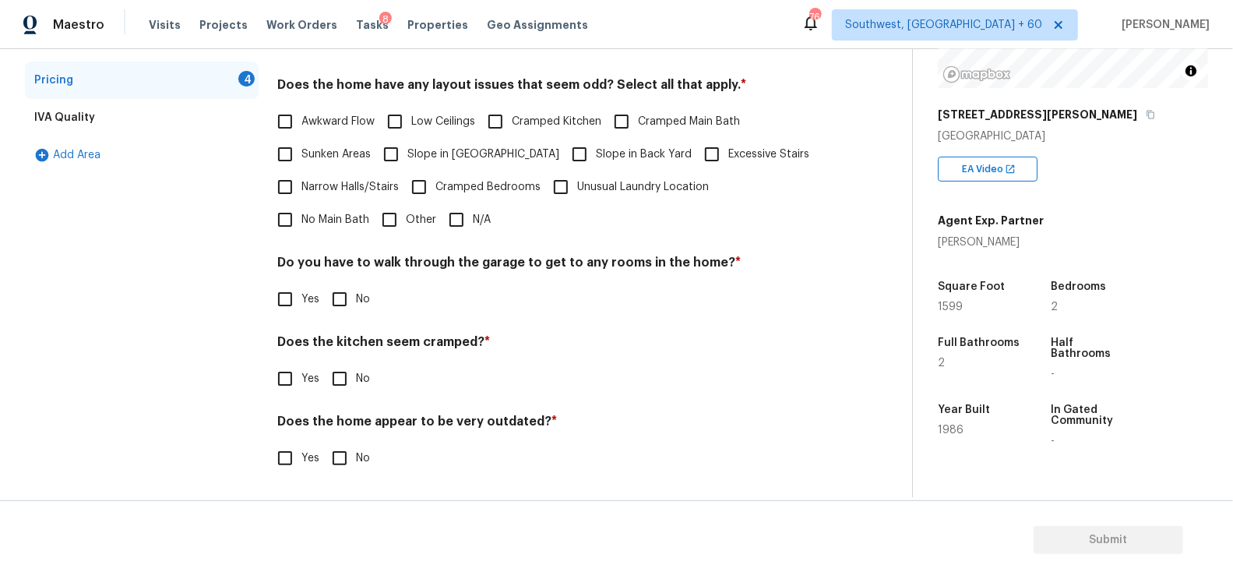
click at [440, 223] on input "N/A" at bounding box center [456, 219] width 33 height 33
checkbox input "true"
click at [347, 298] on input "No" at bounding box center [339, 299] width 33 height 33
checkbox input "true"
click at [341, 389] on input "No" at bounding box center [339, 380] width 33 height 33
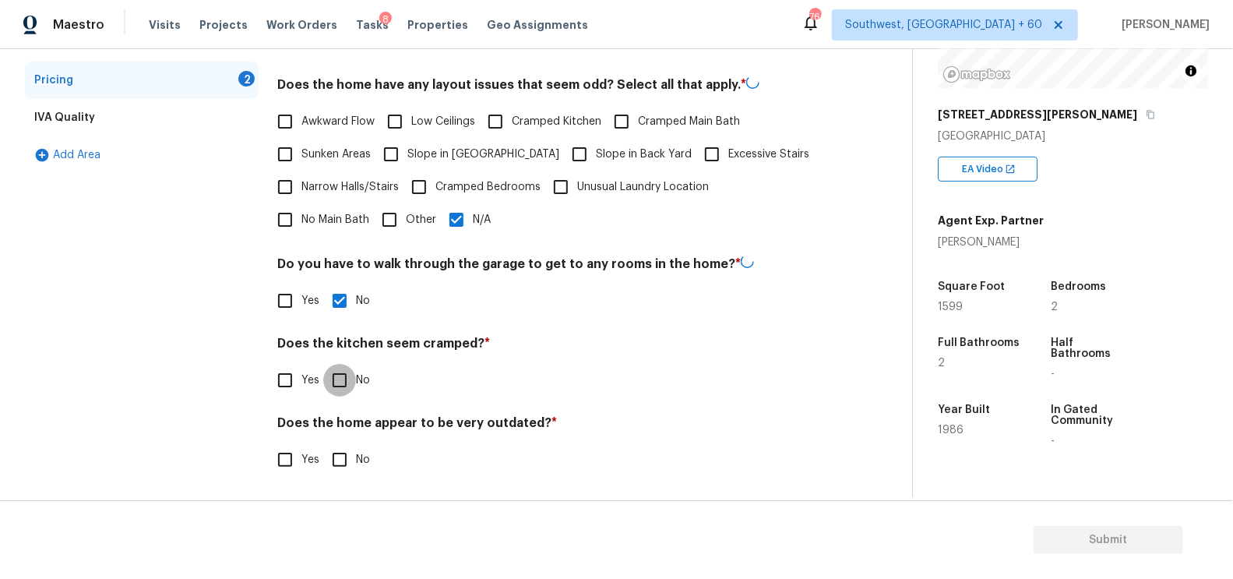
checkbox input "true"
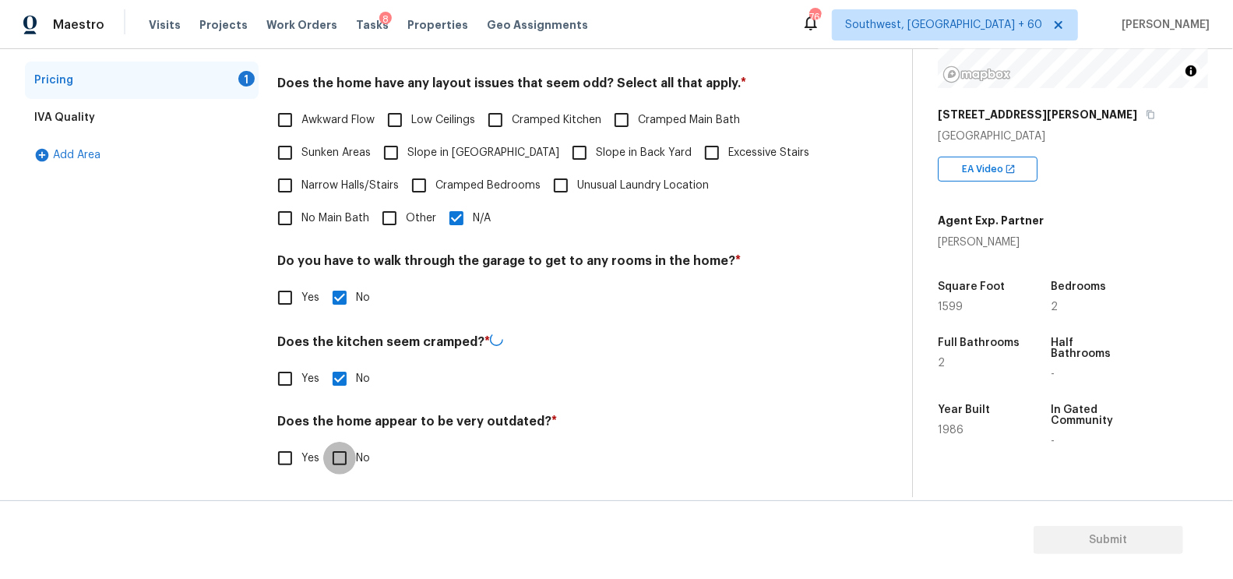
click at [340, 456] on input "No" at bounding box center [339, 458] width 33 height 33
checkbox input "true"
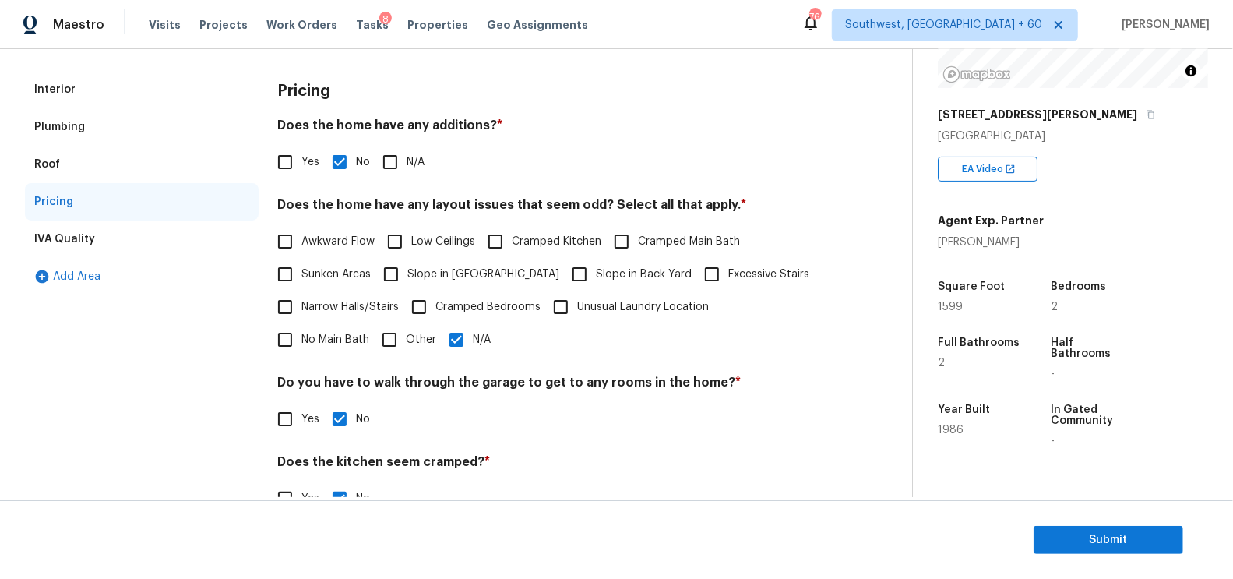
scroll to position [0, 0]
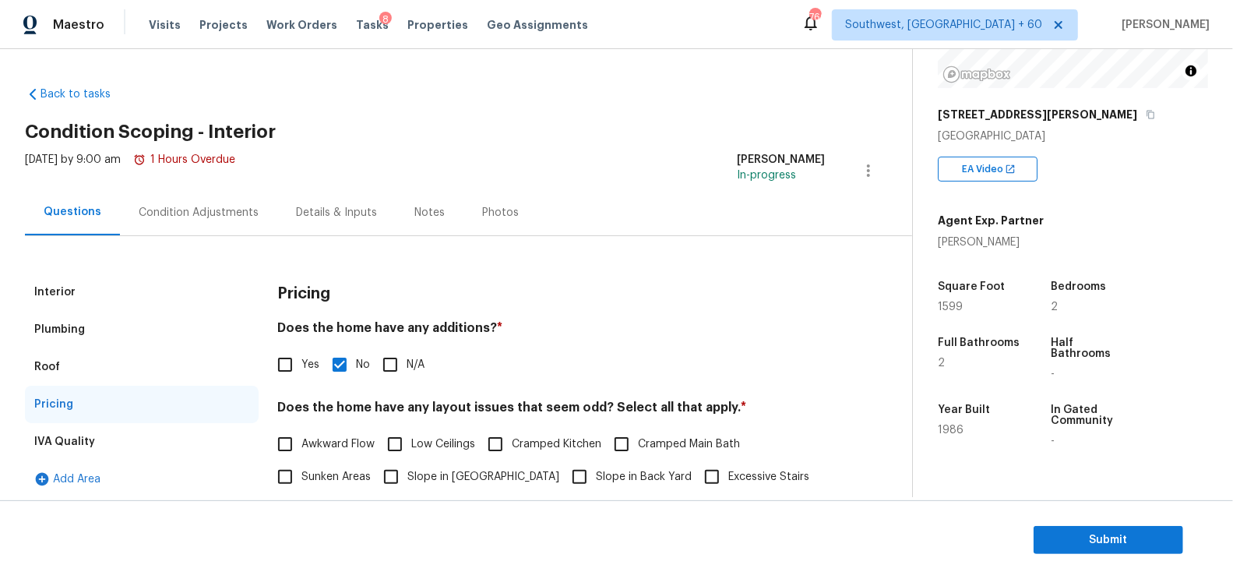
click at [232, 226] on div "Condition Adjustments" at bounding box center [198, 212] width 157 height 46
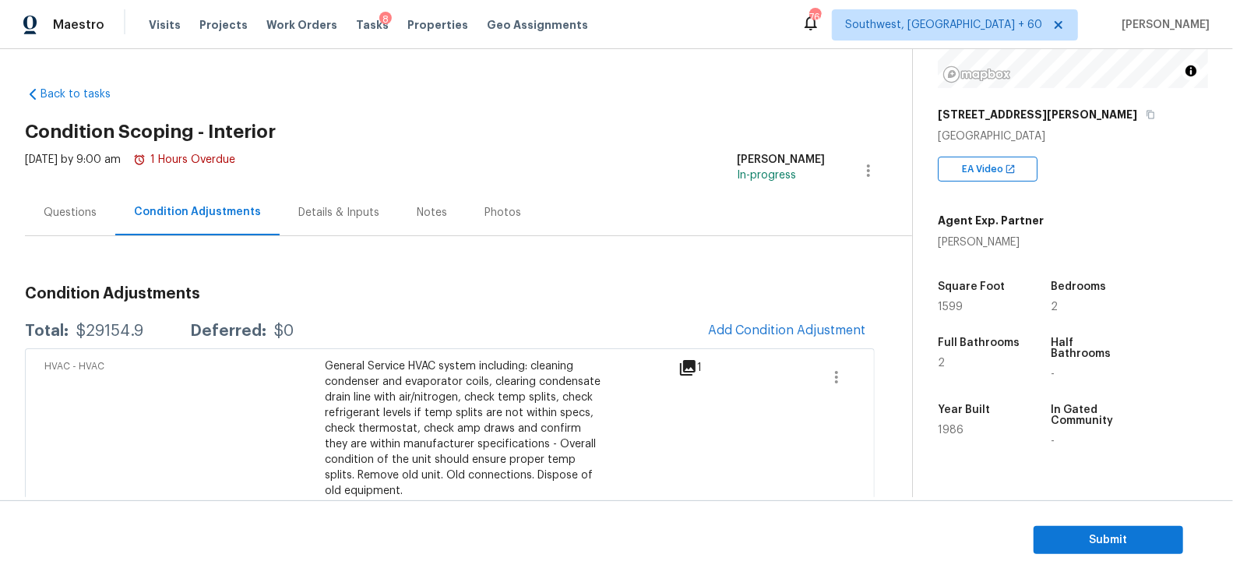
click at [74, 229] on div "Questions" at bounding box center [70, 212] width 90 height 46
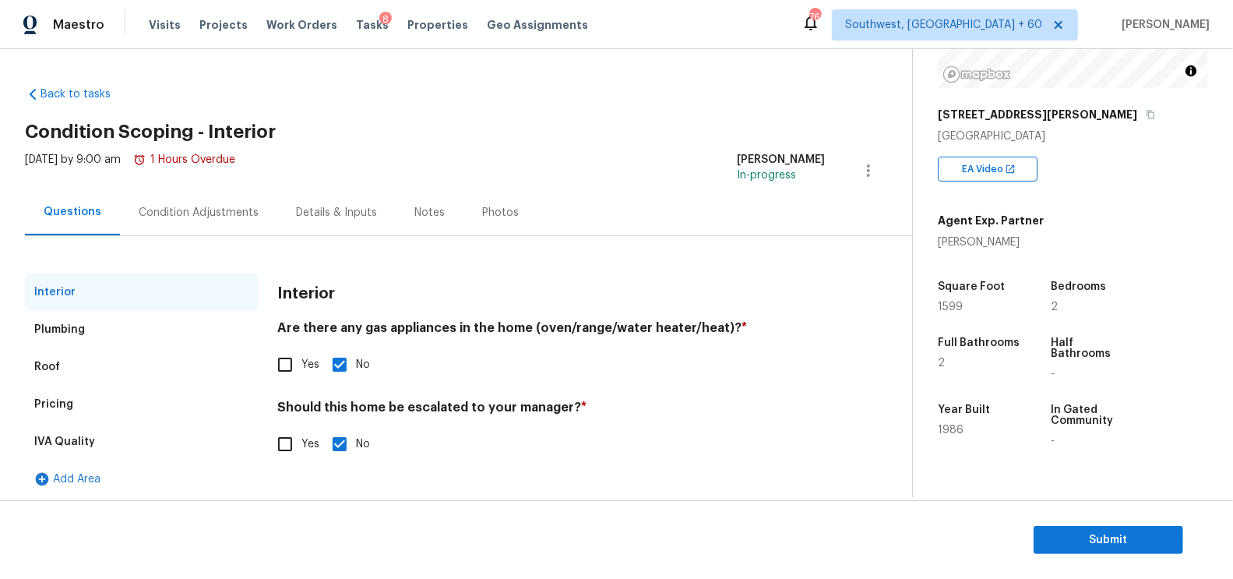
click at [90, 391] on div "Pricing" at bounding box center [142, 404] width 234 height 37
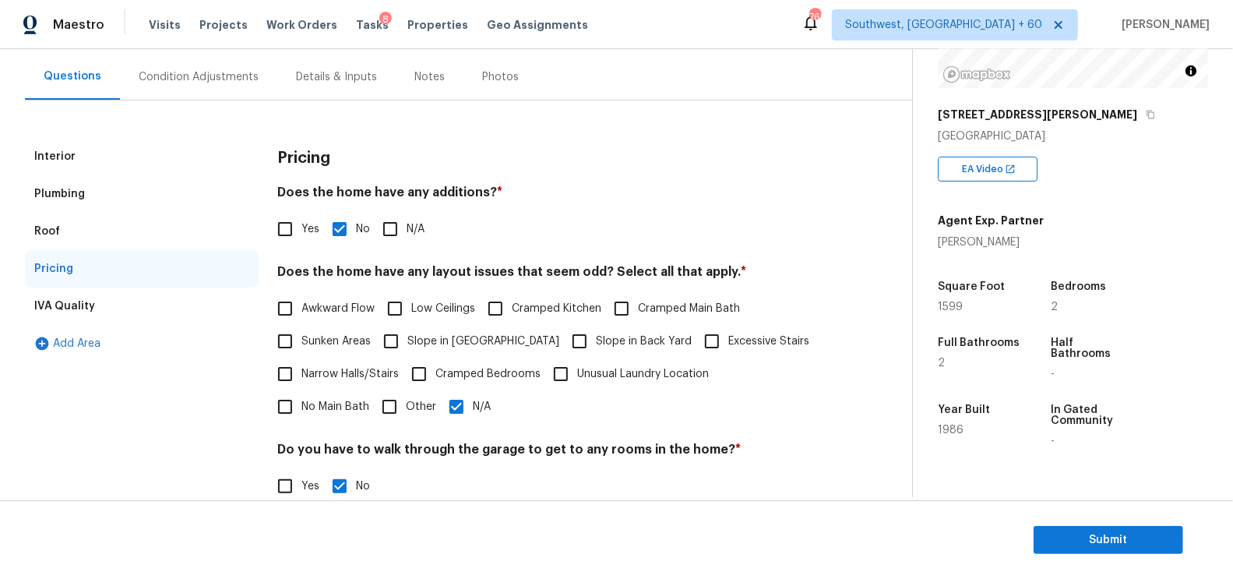
scroll to position [159, 0]
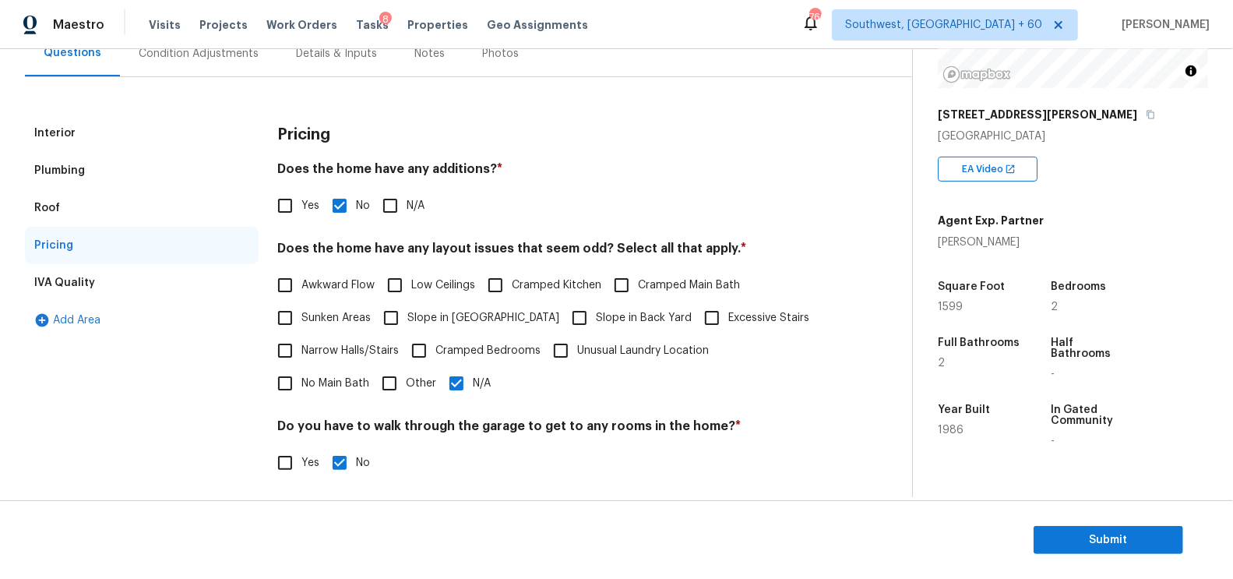
click at [458, 319] on span "Slope in [GEOGRAPHIC_DATA]" at bounding box center [483, 318] width 152 height 16
click at [407, 319] on input "Slope in [GEOGRAPHIC_DATA]" at bounding box center [391, 317] width 33 height 33
checkbox input "true"
click at [596, 318] on span "Slope in Back Yard" at bounding box center [644, 320] width 96 height 16
click at [563, 318] on input "Slope in Back Yard" at bounding box center [579, 319] width 33 height 33
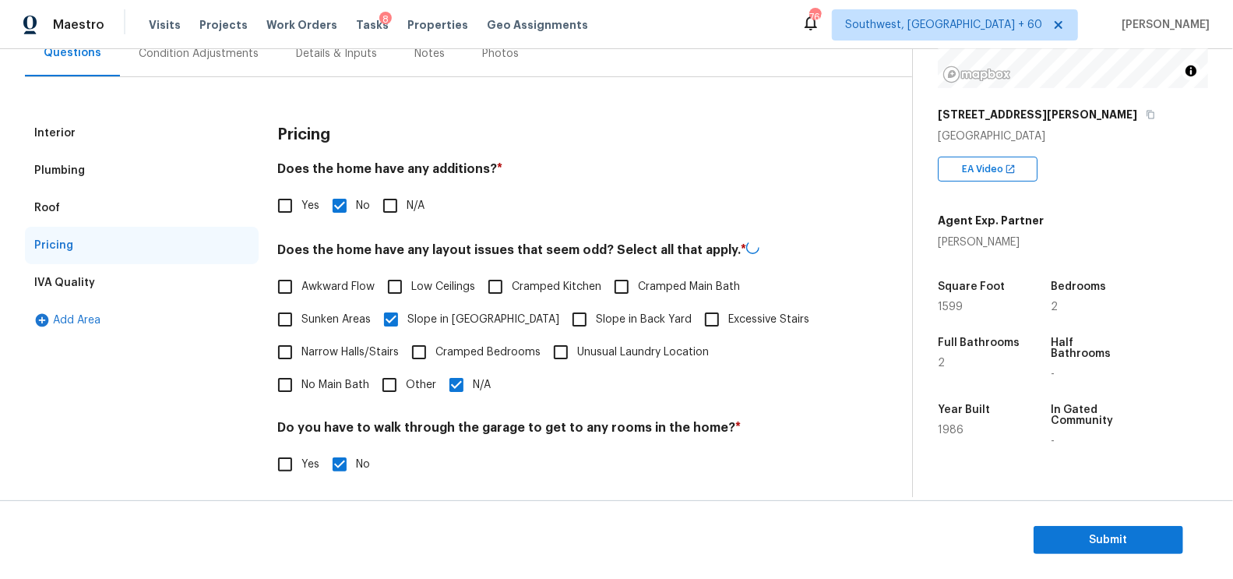
checkbox input "true"
click at [440, 391] on input "N/A" at bounding box center [456, 384] width 33 height 33
checkbox input "false"
click at [61, 128] on div "Interior" at bounding box center [54, 133] width 41 height 16
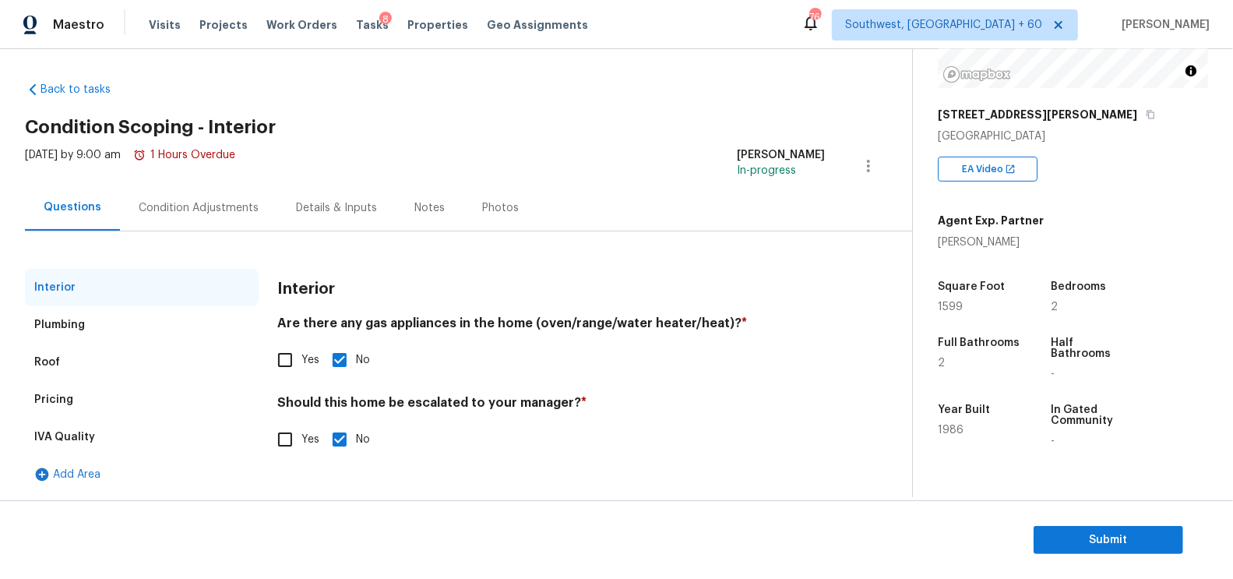
click at [280, 449] on input "Yes" at bounding box center [285, 439] width 33 height 33
checkbox input "true"
checkbox input "false"
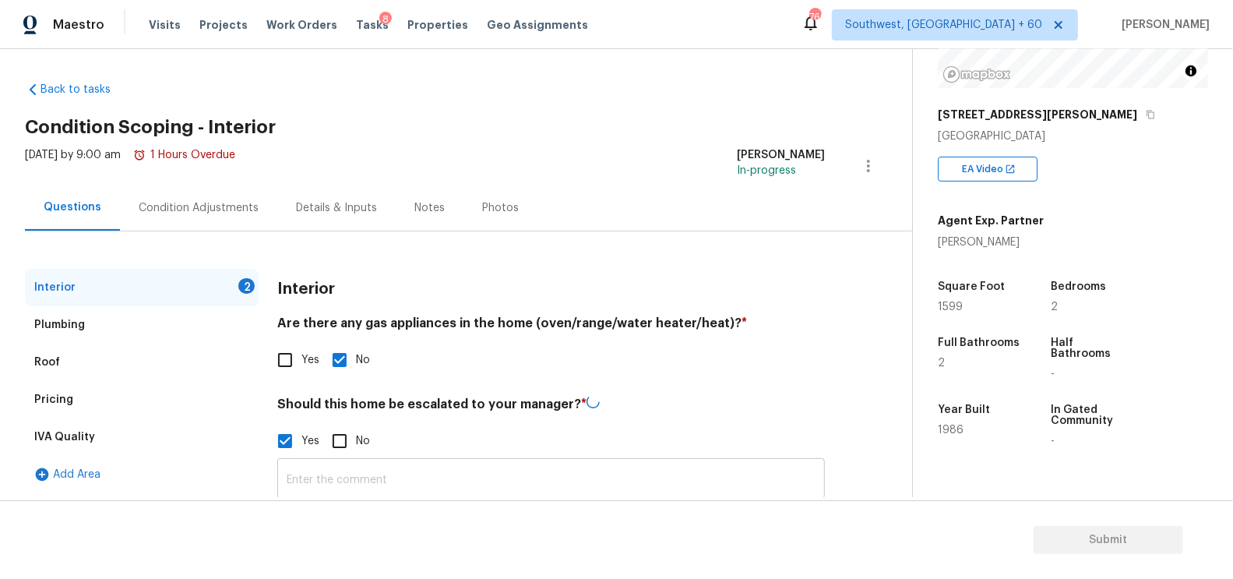
click at [323, 481] on input "text" at bounding box center [551, 480] width 548 height 37
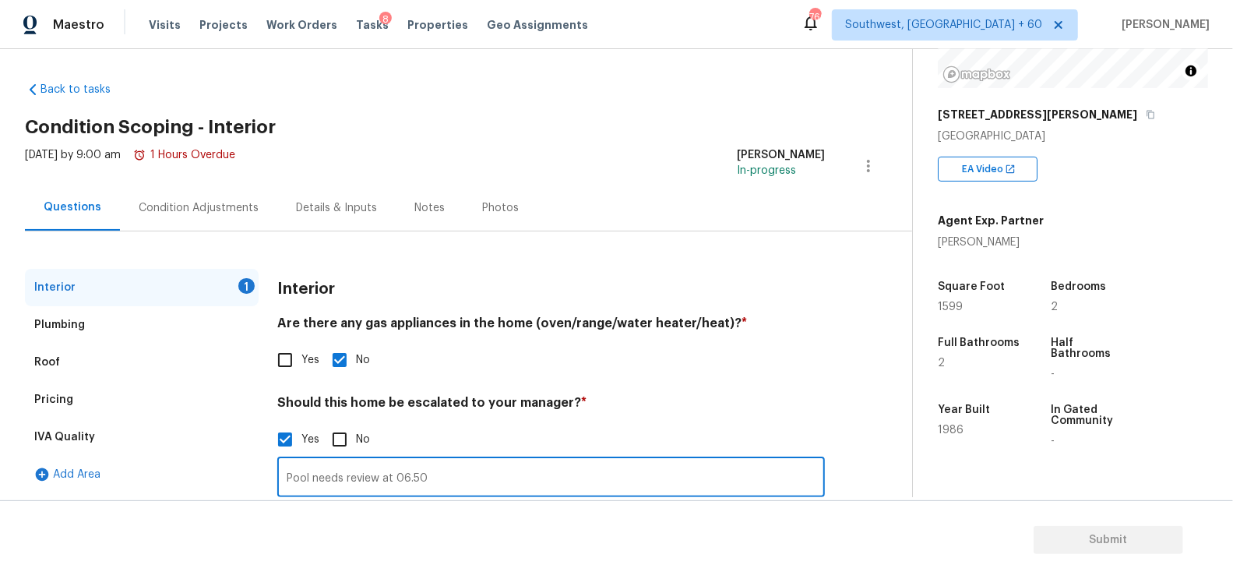
scroll to position [134, 0]
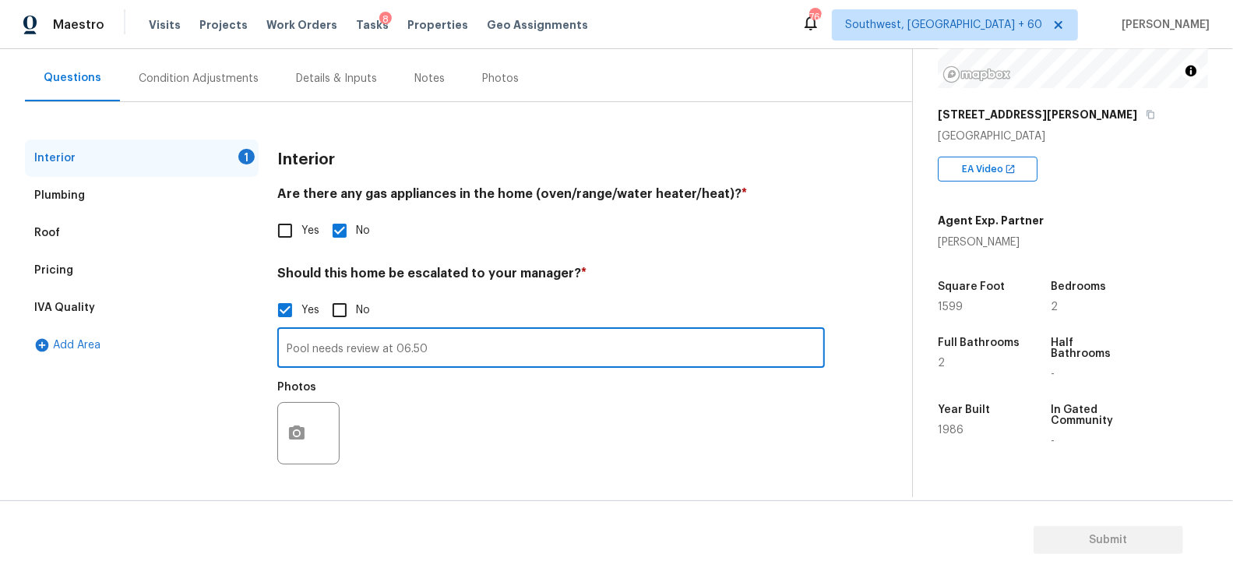
type input "Pool needs review at 06.50"
click at [287, 424] on button "button" at bounding box center [296, 433] width 37 height 61
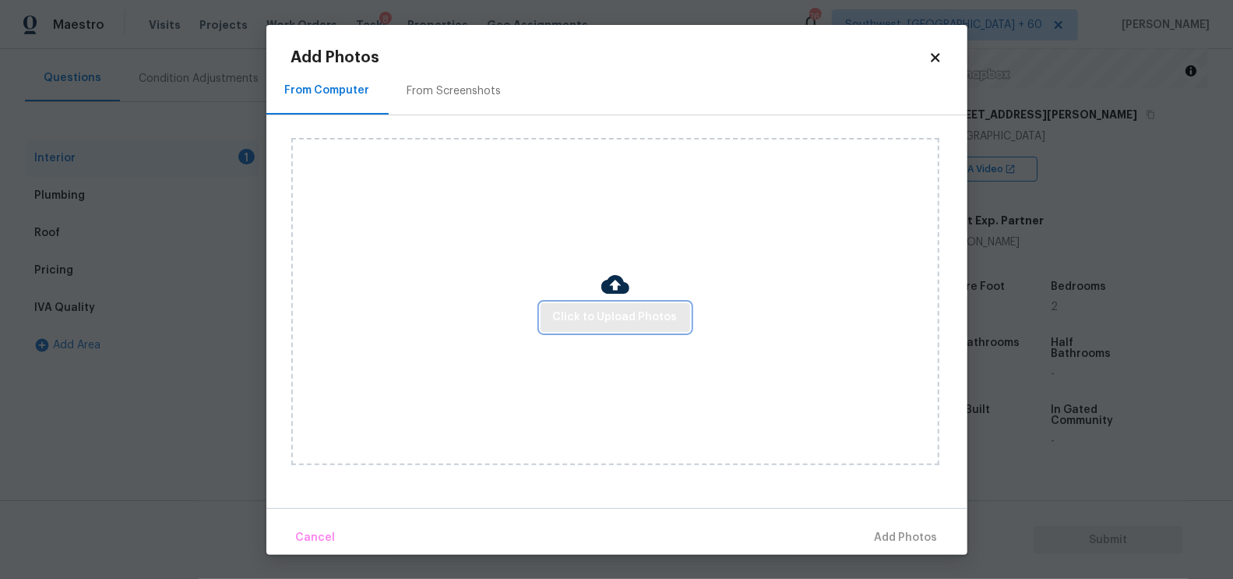
click at [628, 315] on span "Click to Upload Photos" at bounding box center [615, 317] width 125 height 19
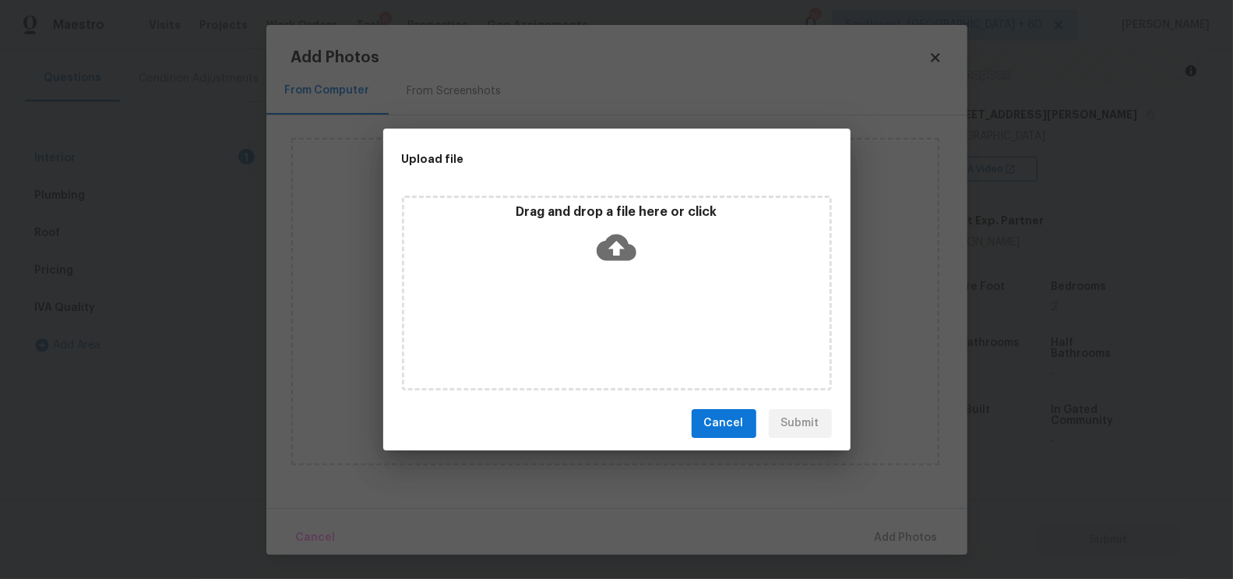
click at [621, 281] on div "Drag and drop a file here or click" at bounding box center [617, 292] width 430 height 195
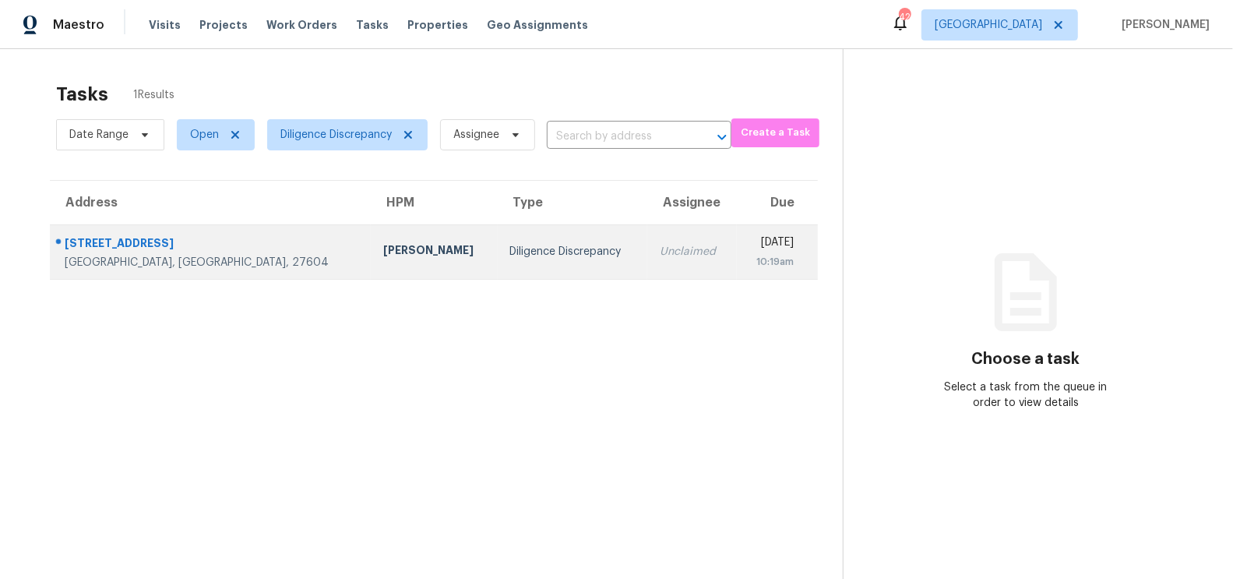
click at [749, 248] on div "[DATE]" at bounding box center [771, 243] width 45 height 19
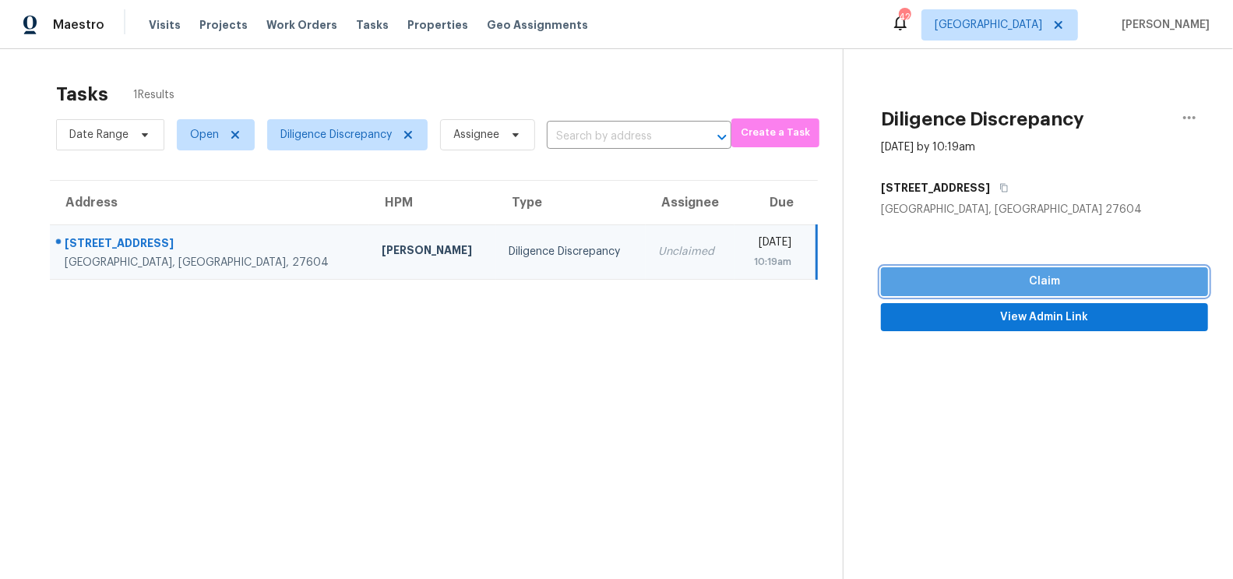
click at [1066, 282] on span "Claim" at bounding box center [1044, 281] width 302 height 19
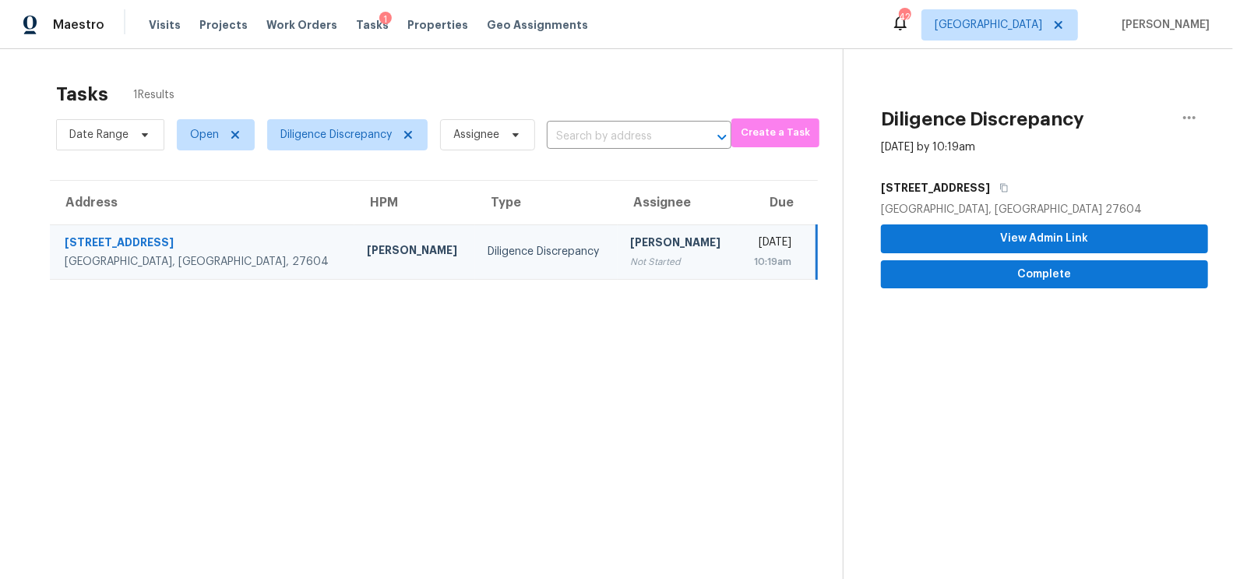
click at [1055, 294] on section "Diligence Discrepancy [DATE] by 10:19am [STREET_ADDRESS][PERSON_NAME] View Admi…" at bounding box center [1025, 338] width 365 height 579
click at [1058, 280] on span "Complete" at bounding box center [1044, 274] width 302 height 19
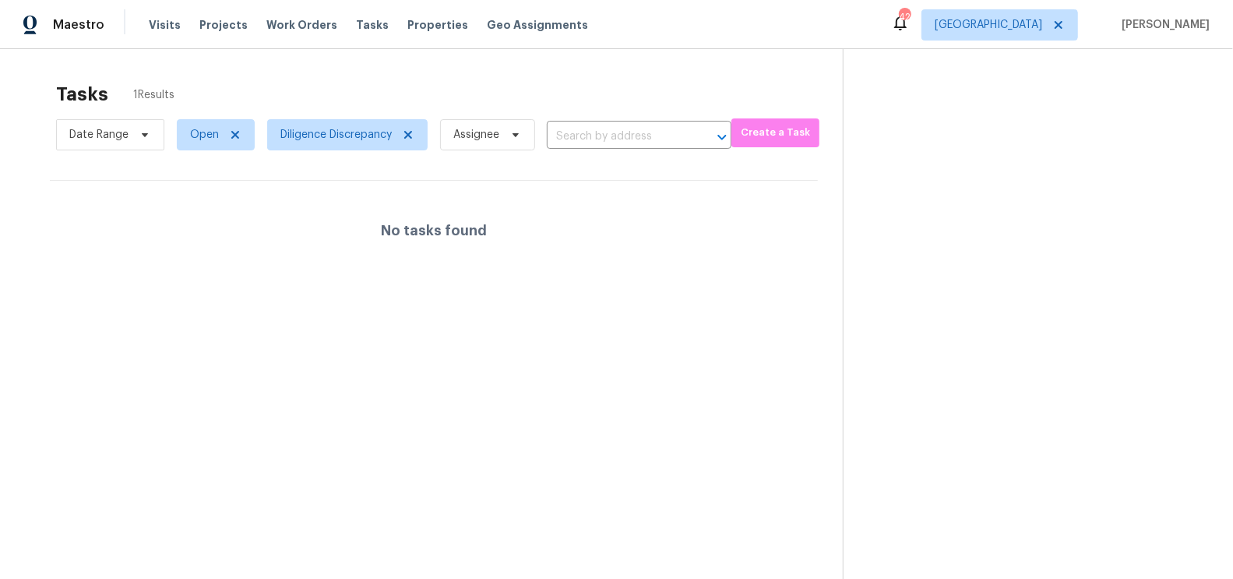
click at [628, 117] on div "Date Range Open Diligence Discrepancy Assignee ​" at bounding box center [393, 134] width 675 height 40
click at [604, 136] on input "text" at bounding box center [617, 137] width 141 height 24
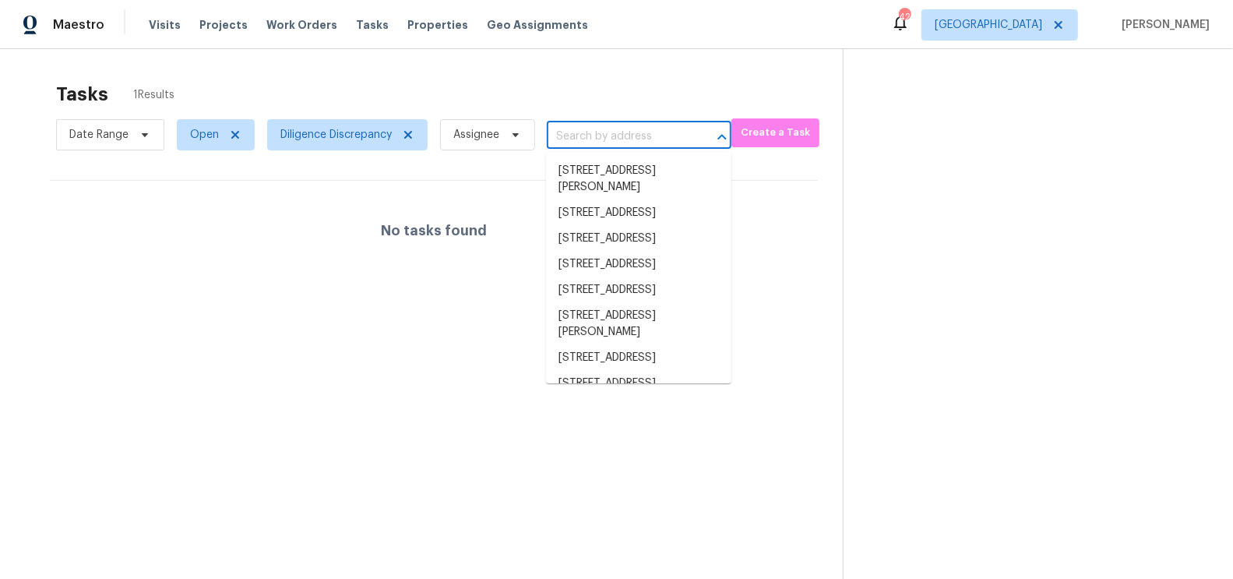
paste input "[STREET_ADDRESS][PERSON_NAME]"
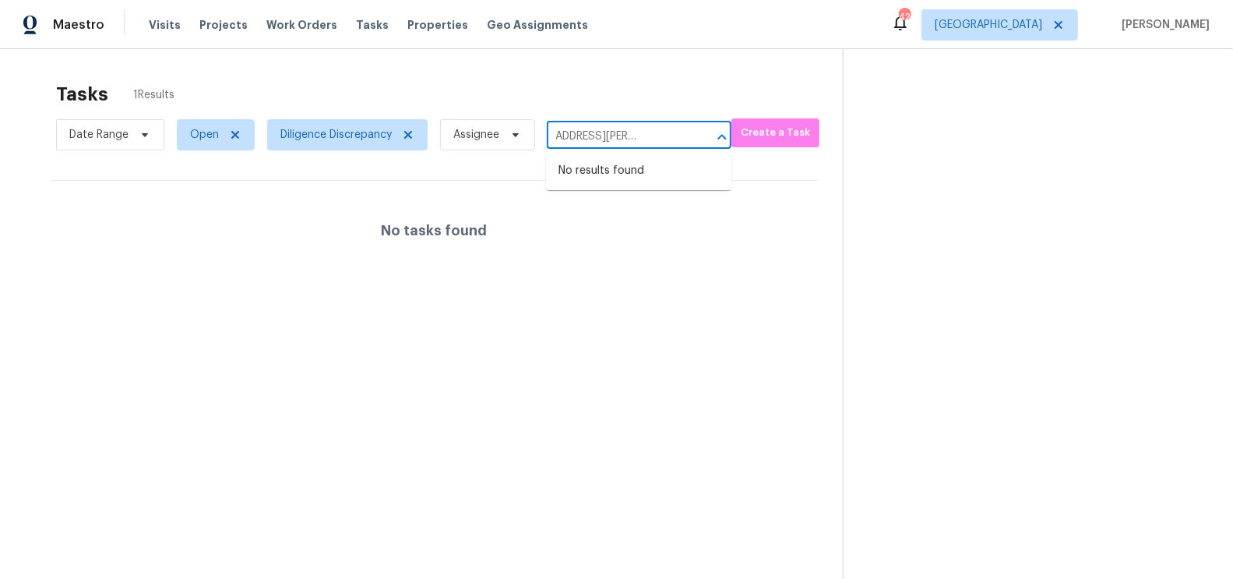
type input "[STREET_ADDRESS][PERSON_NAME]"
click at [366, 133] on span "Diligence Discrepancy" at bounding box center [335, 135] width 111 height 16
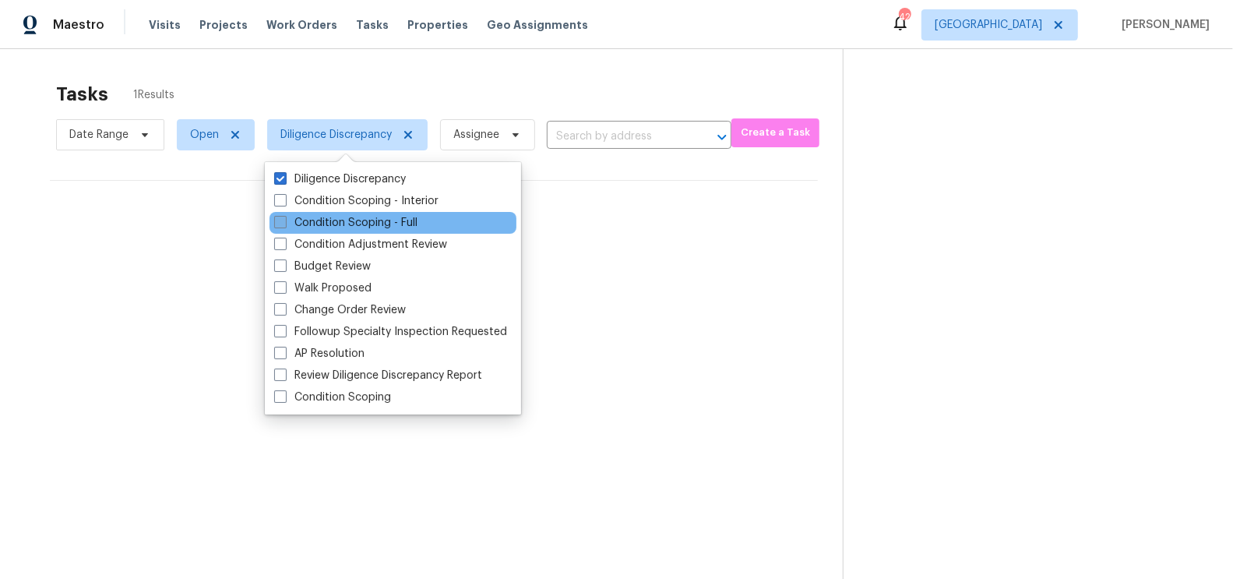
click at [351, 215] on label "Condition Scoping - Full" at bounding box center [345, 223] width 143 height 16
click at [284, 215] on input "Condition Scoping - Full" at bounding box center [279, 220] width 10 height 10
checkbox input "true"
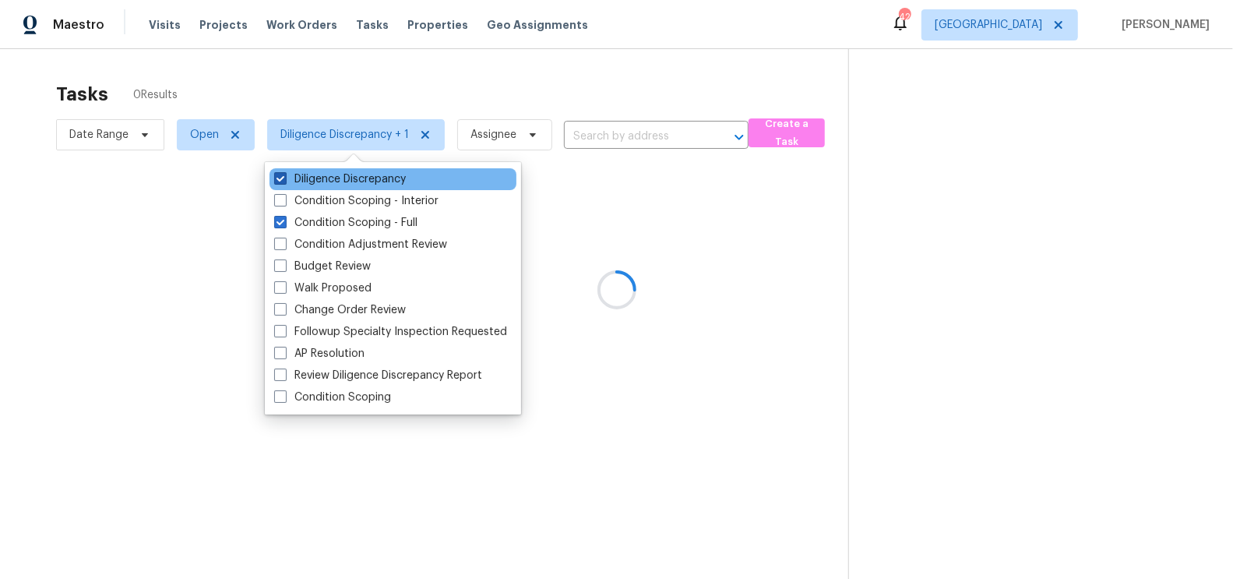
click at [362, 174] on label "Diligence Discrepancy" at bounding box center [340, 179] width 132 height 16
click at [284, 174] on input "Diligence Discrepancy" at bounding box center [279, 176] width 10 height 10
checkbox input "false"
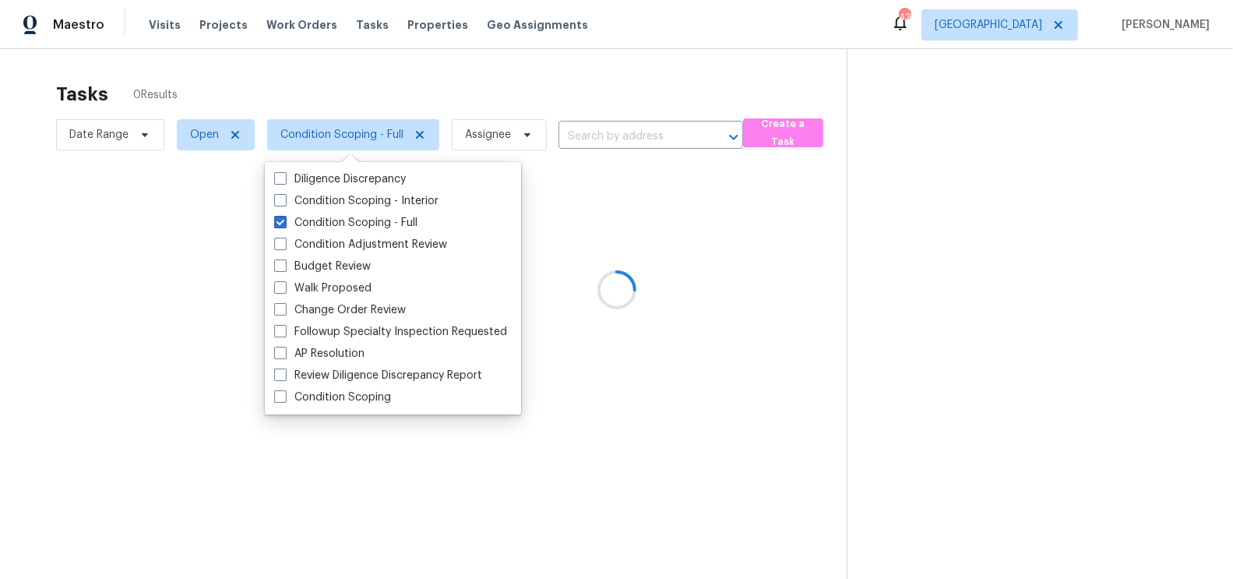
click at [595, 130] on div at bounding box center [616, 289] width 1233 height 579
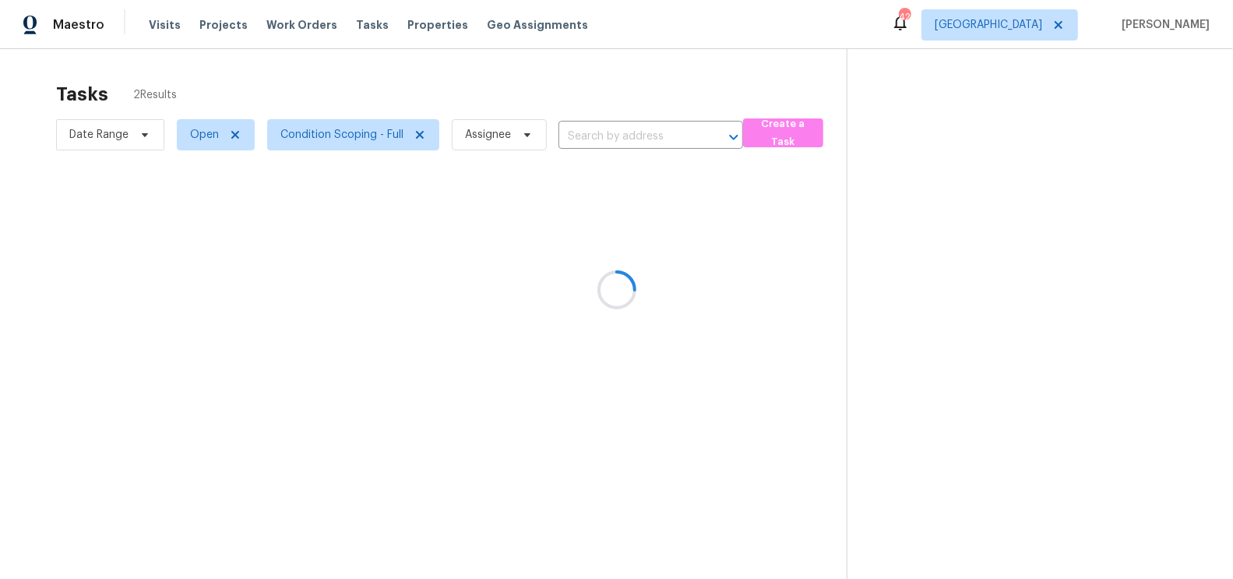
click at [597, 140] on div at bounding box center [616, 289] width 1233 height 579
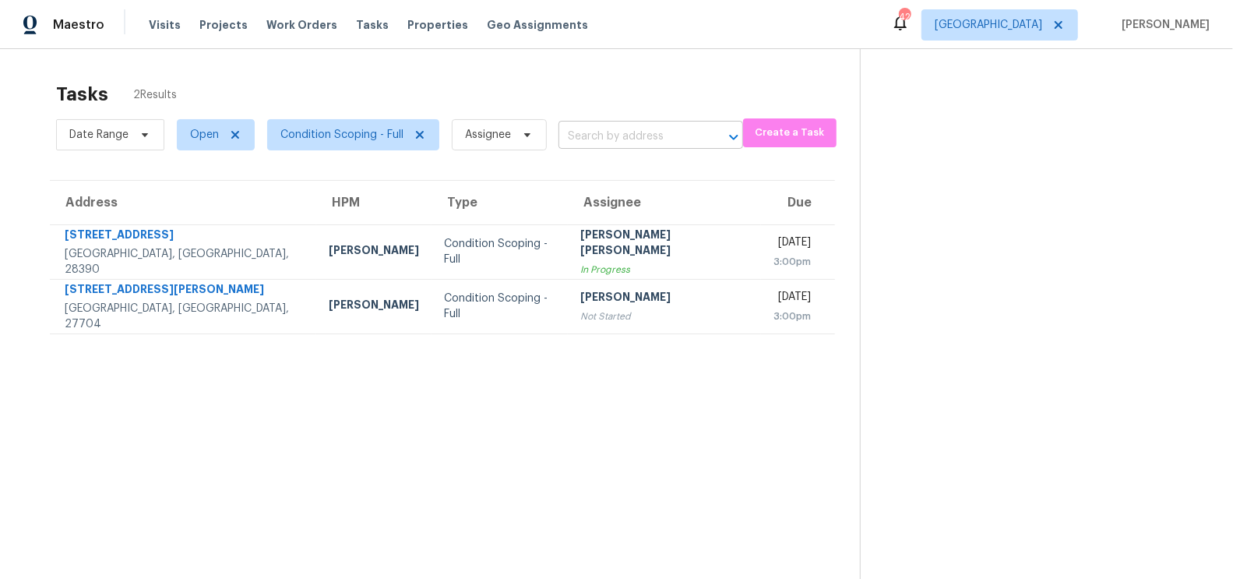
click at [607, 138] on input "text" at bounding box center [628, 137] width 141 height 24
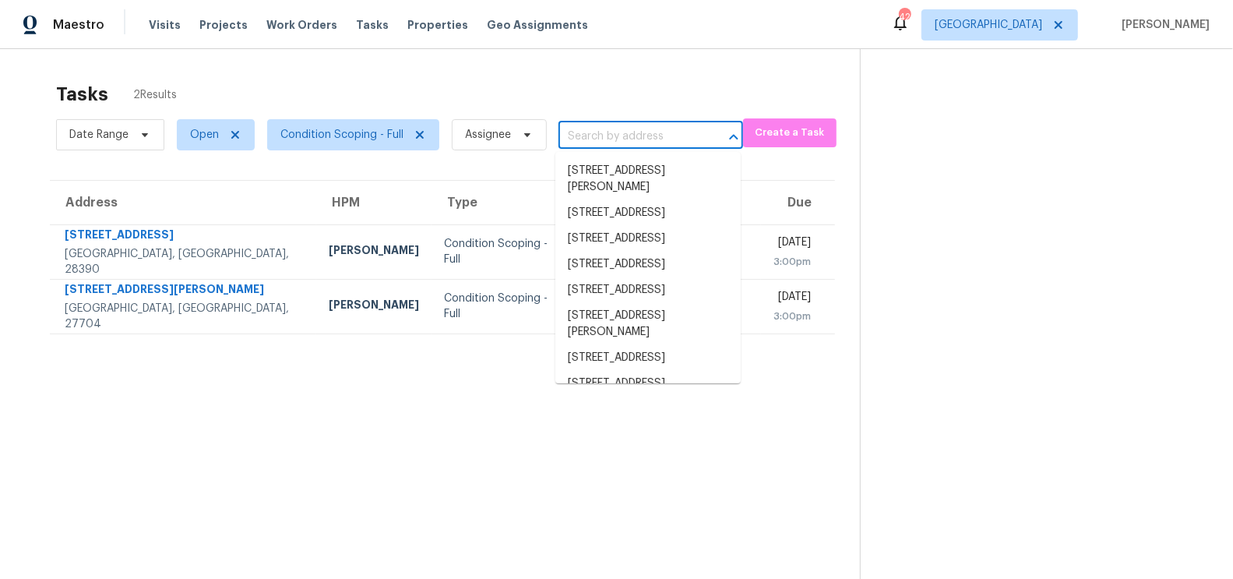
paste input "[STREET_ADDRESS][PERSON_NAME]"
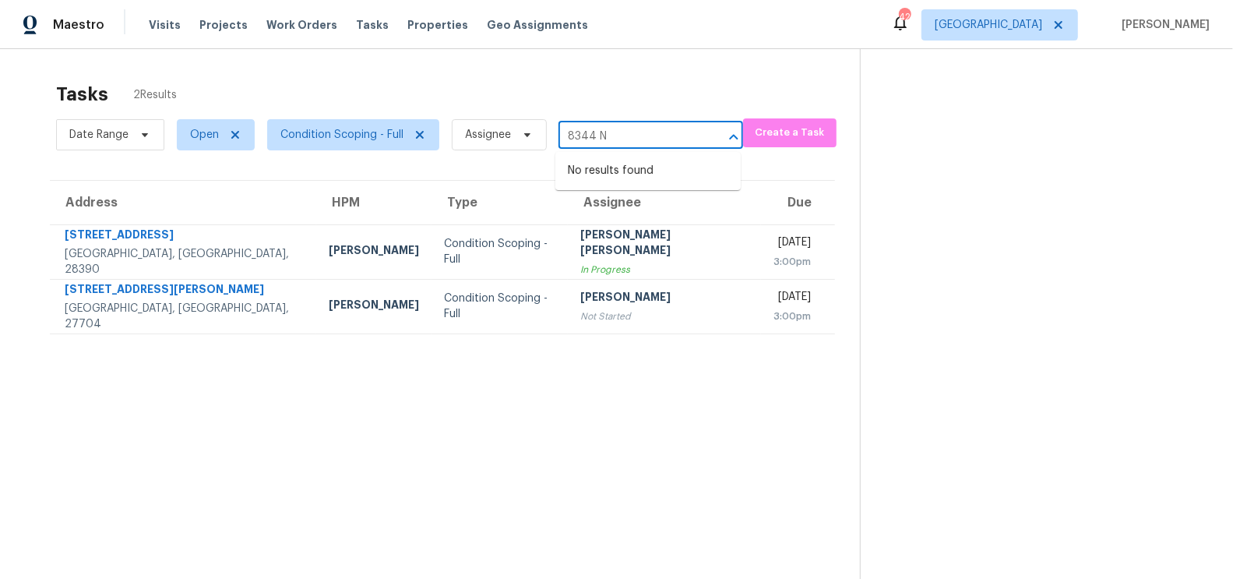
type input "8344 N"
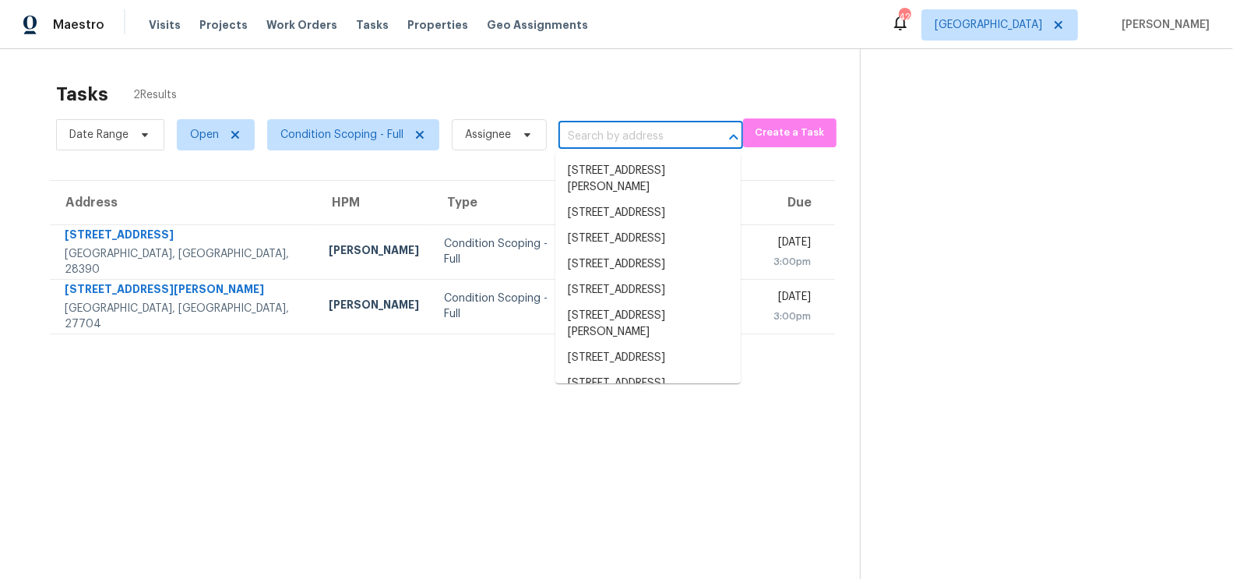
click at [611, 147] on input "text" at bounding box center [628, 137] width 141 height 24
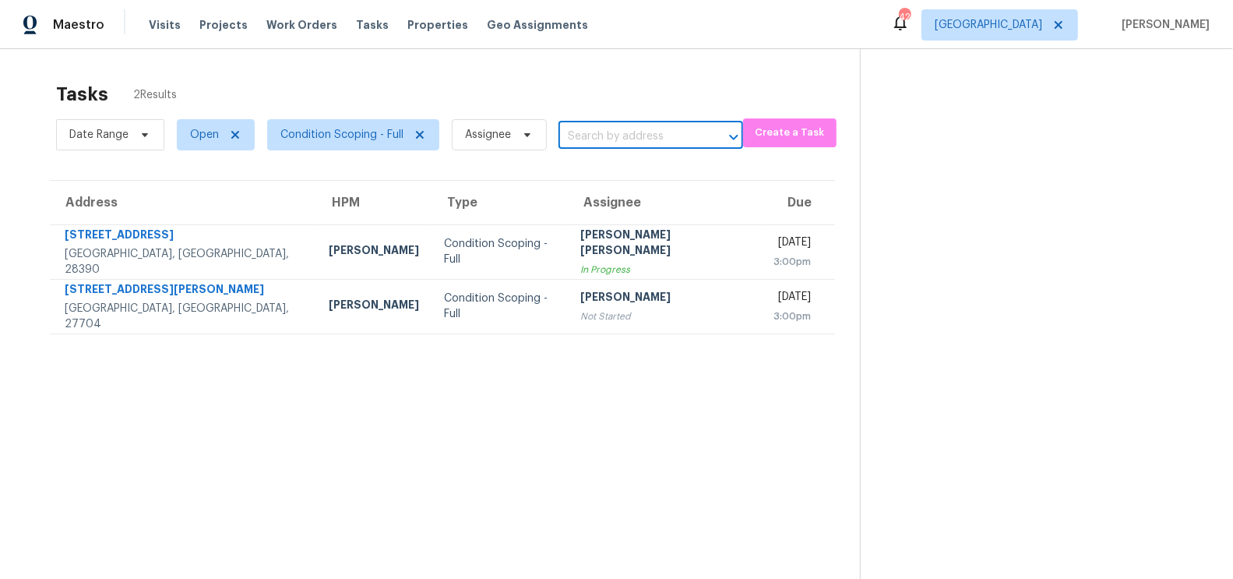
paste input "[STREET_ADDRESS][PERSON_NAME]"
type input "8344"
click at [566, 42] on div "Maestro Visits Projects Work Orders Tasks Properties Geo Assignments 42 Raleigh…" at bounding box center [616, 24] width 1233 height 49
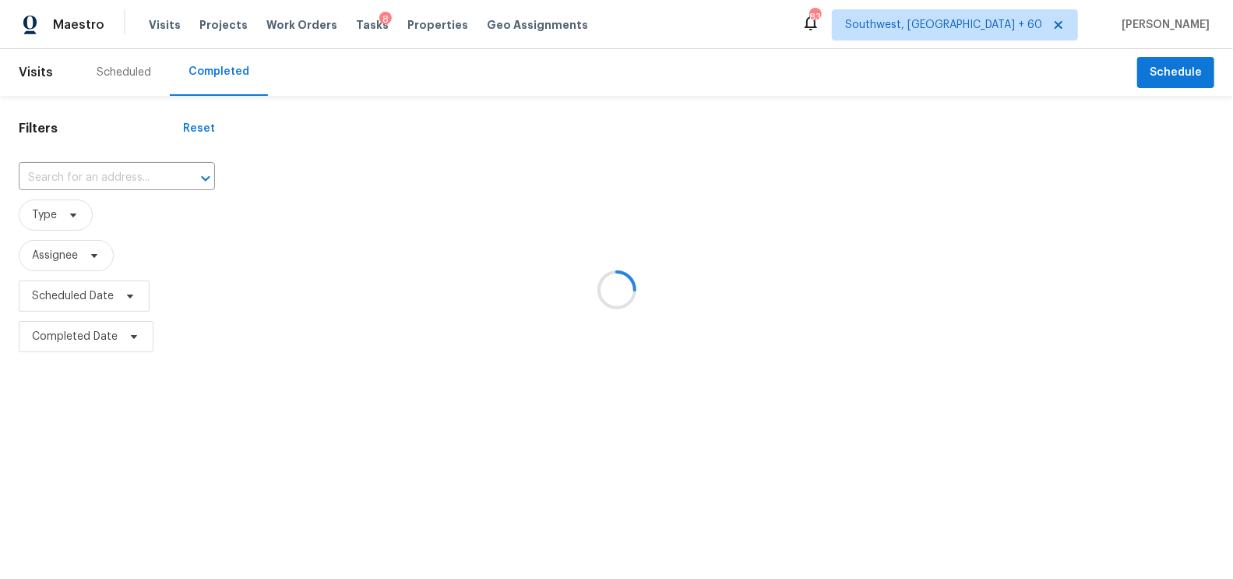
click at [145, 164] on div at bounding box center [616, 289] width 1233 height 579
click at [114, 188] on div at bounding box center [616, 289] width 1233 height 579
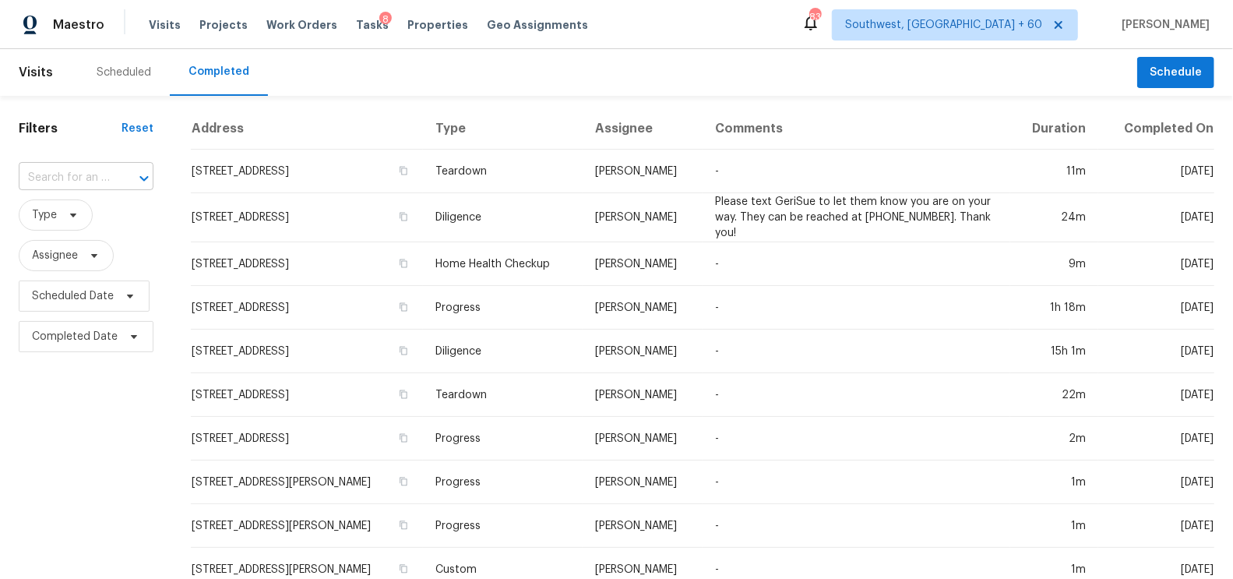
click at [63, 178] on input "text" at bounding box center [64, 178] width 91 height 24
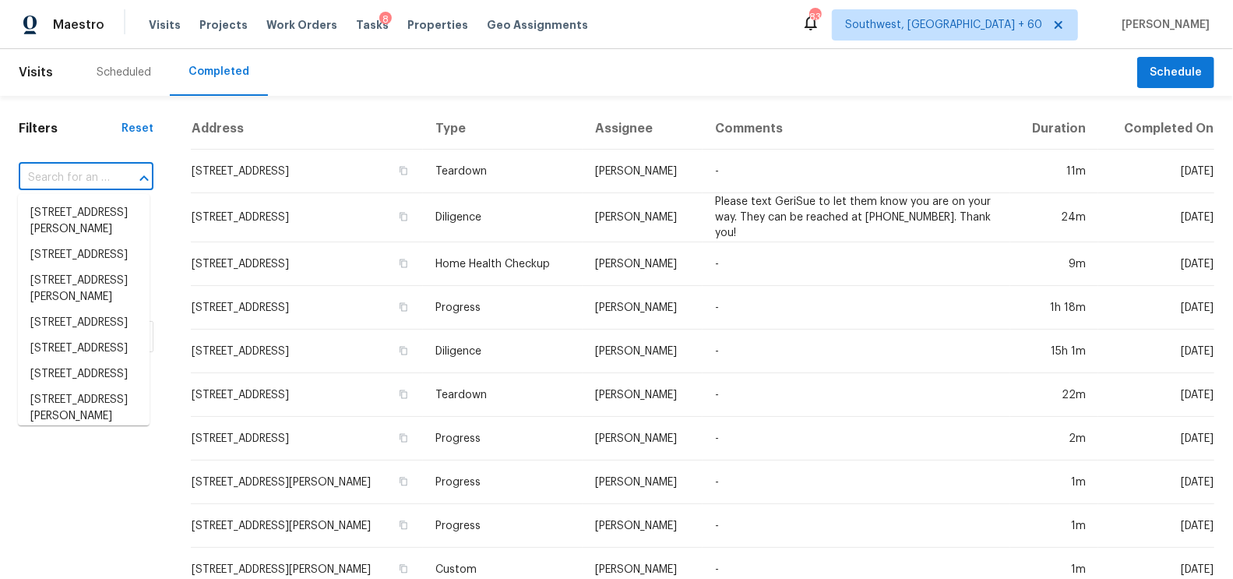
paste input "[STREET_ADDRESS][PERSON_NAME]"
type input "[STREET_ADDRESS][PERSON_NAME]"
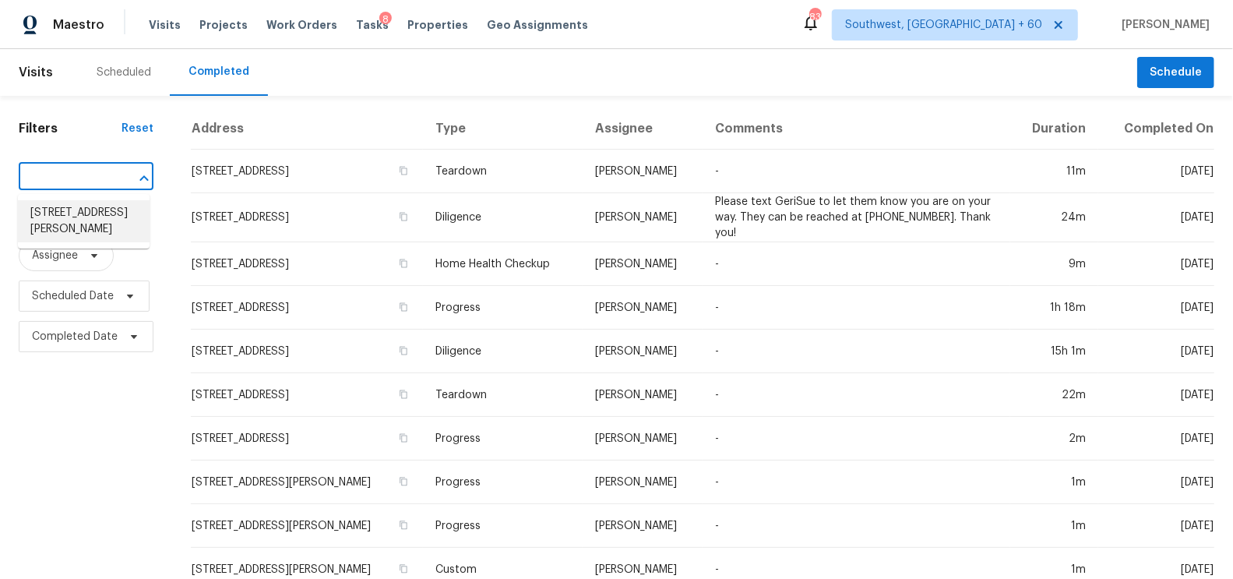
click at [98, 213] on li "[STREET_ADDRESS][PERSON_NAME]" at bounding box center [84, 221] width 132 height 42
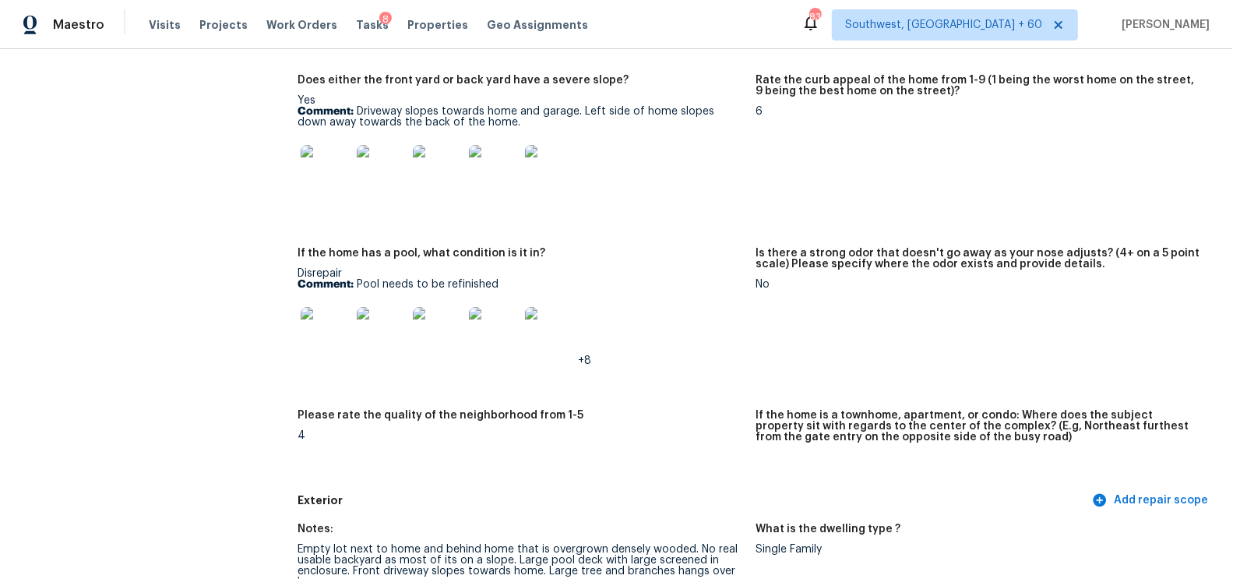
scroll to position [315, 0]
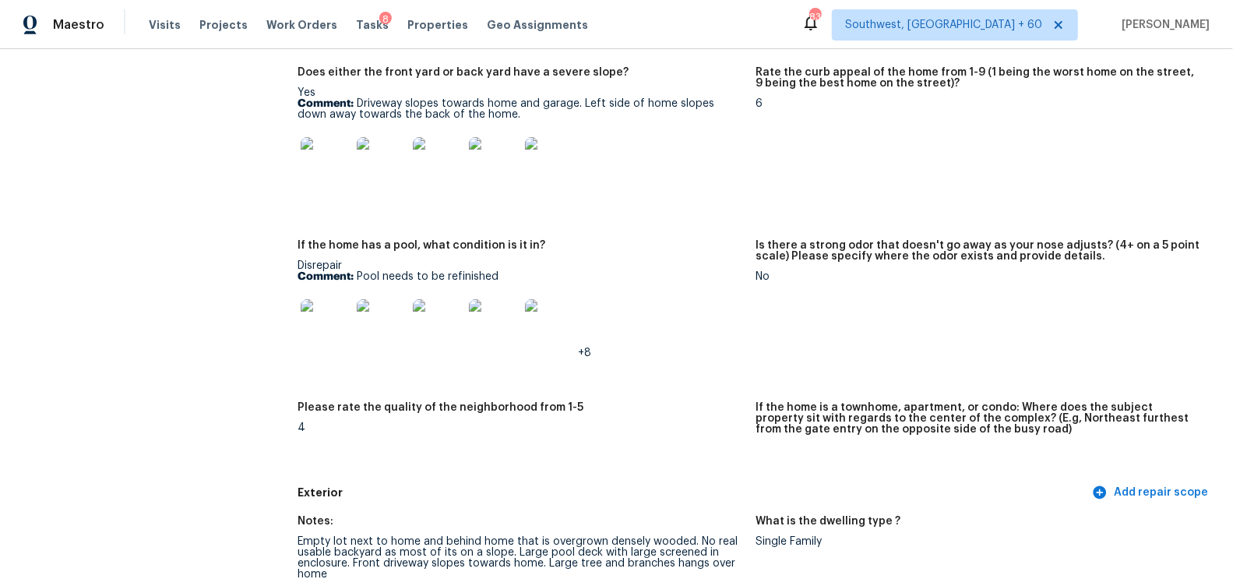
click at [325, 329] on img at bounding box center [326, 324] width 50 height 50
click at [327, 333] on img at bounding box center [326, 324] width 50 height 50
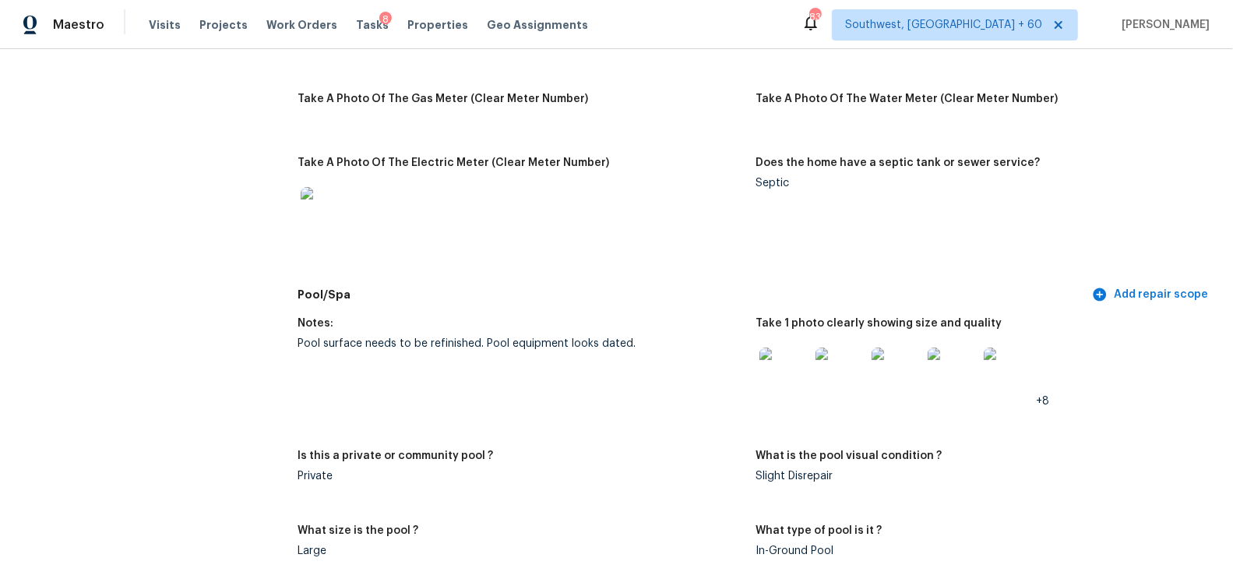
scroll to position [1294, 0]
click at [589, 348] on div "Pool surface needs to be refinished. Pool equipment looks dated." at bounding box center [520, 342] width 445 height 11
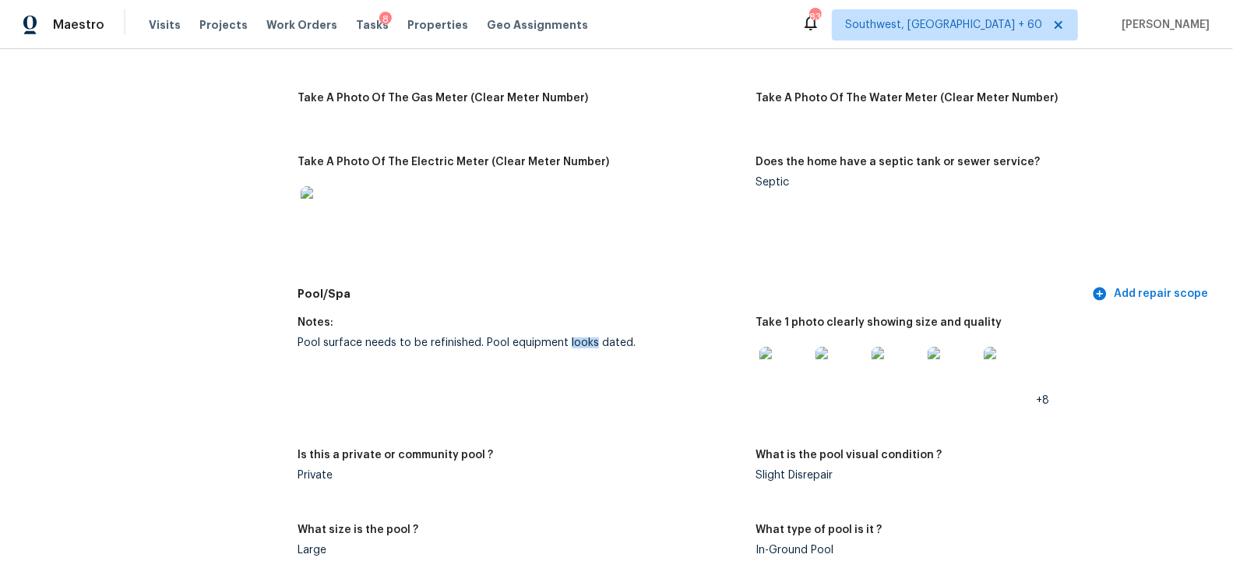
click at [589, 348] on div "Pool surface needs to be refinished. Pool equipment looks dated." at bounding box center [520, 342] width 445 height 11
copy div "Pool surface needs to be refinished. Pool equipment looks dated."
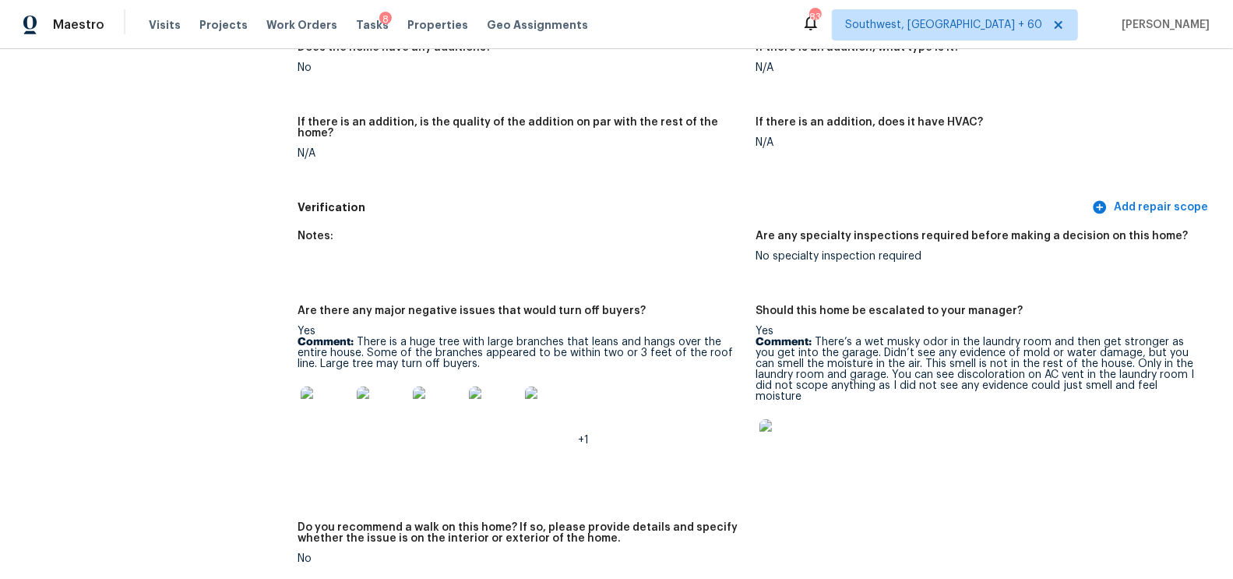
scroll to position [3632, 0]
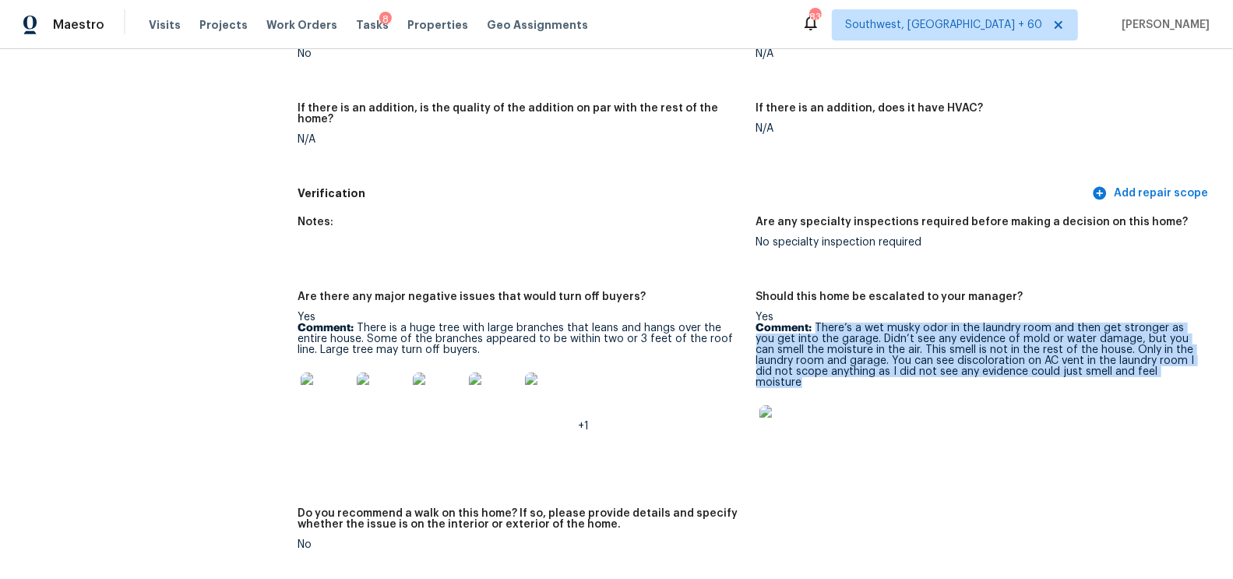
drag, startPoint x: 817, startPoint y: 316, endPoint x: 1199, endPoint y: 369, distance: 386.0
click at [1199, 369] on div "Yes Comment: There’s a wet musky odor in the laundry room and then get stronger…" at bounding box center [978, 388] width 445 height 153
copy p "There’s a wet musky odor in the laundry room and then get stronger as you get i…"
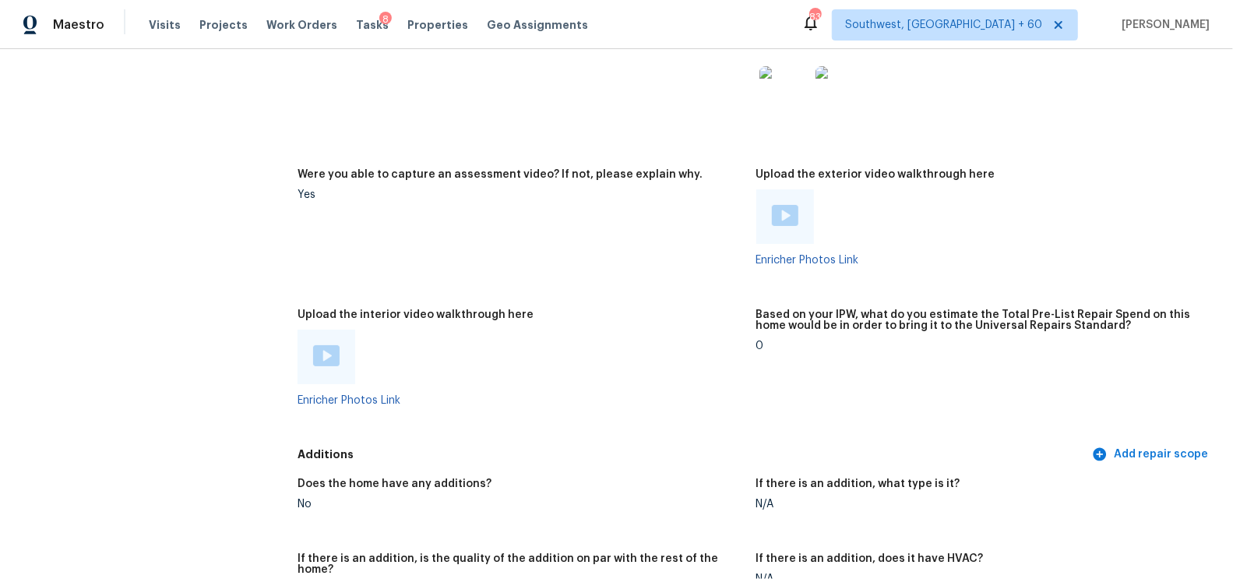
scroll to position [3141, 0]
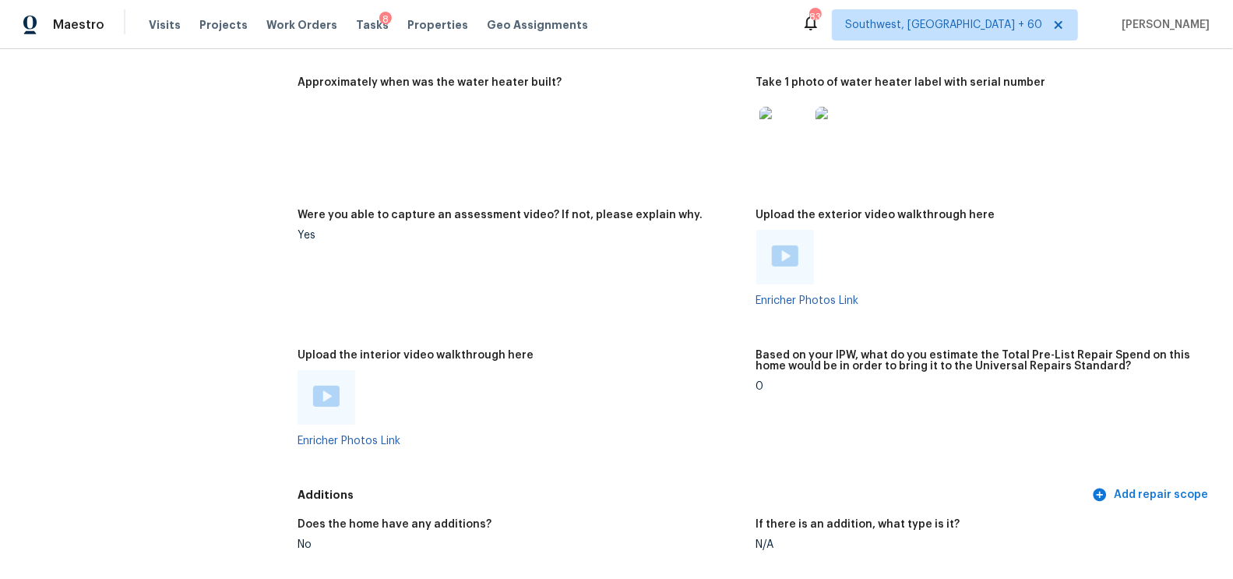
click at [782, 249] on img at bounding box center [785, 255] width 26 height 21
click at [320, 403] on img at bounding box center [326, 396] width 26 height 21
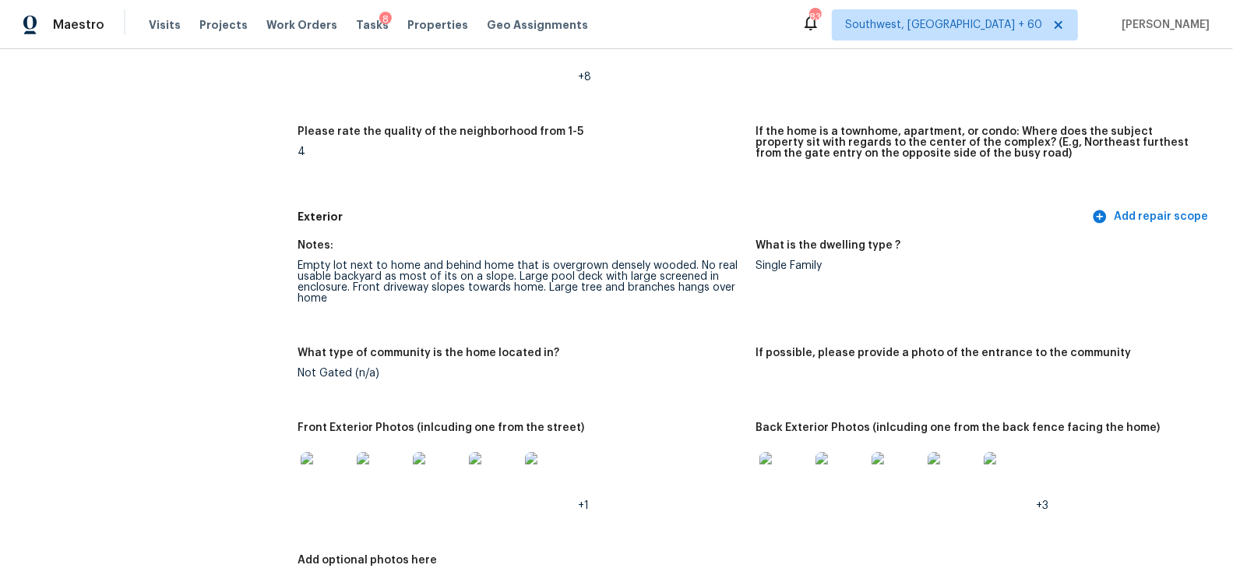
scroll to position [636, 0]
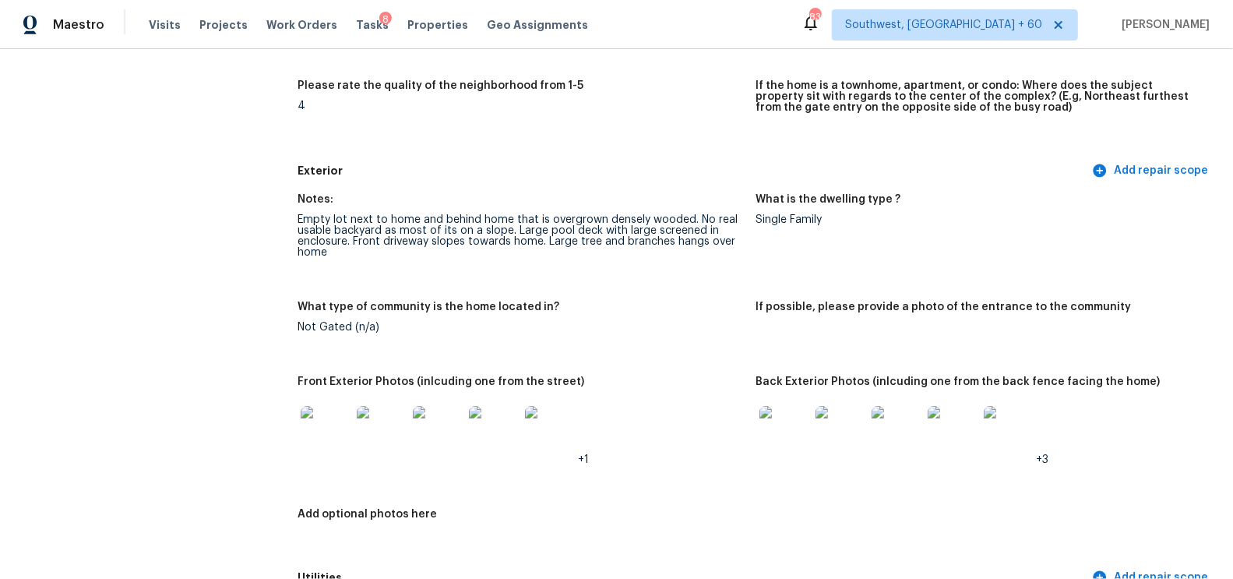
click at [324, 434] on img at bounding box center [326, 431] width 50 height 50
click at [787, 429] on img at bounding box center [784, 431] width 50 height 50
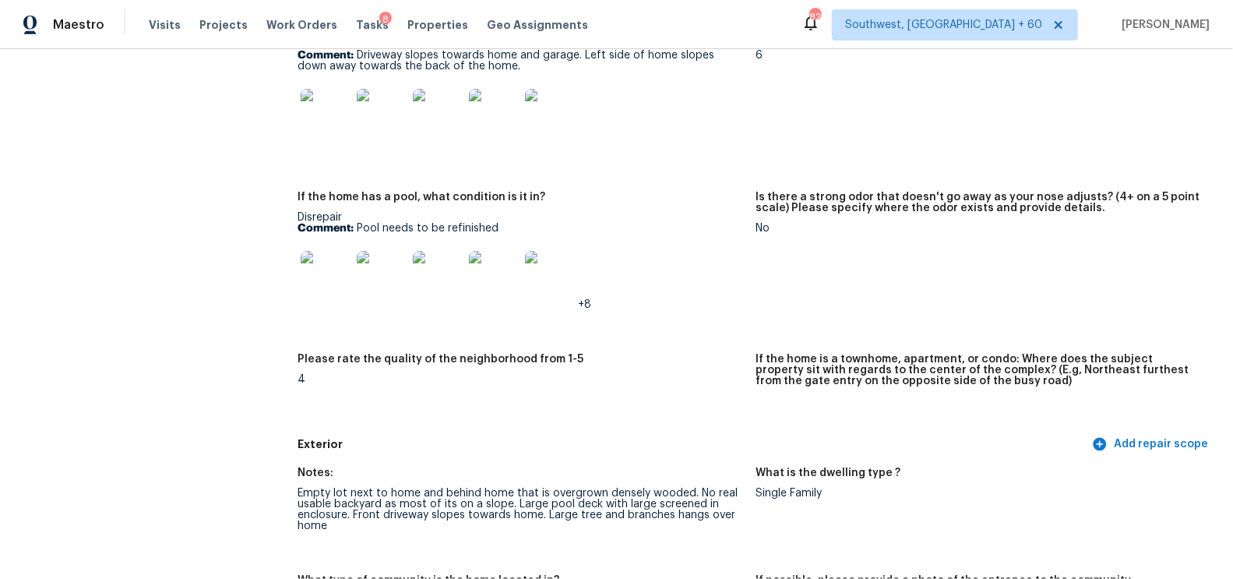
scroll to position [305, 0]
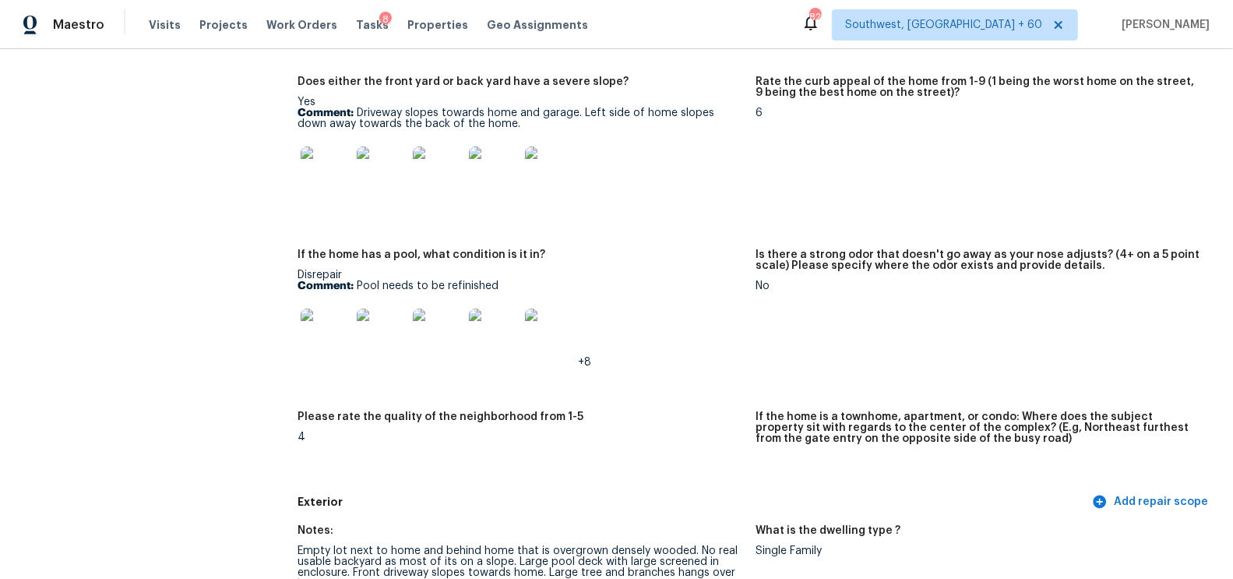
click at [316, 157] on img at bounding box center [326, 171] width 50 height 50
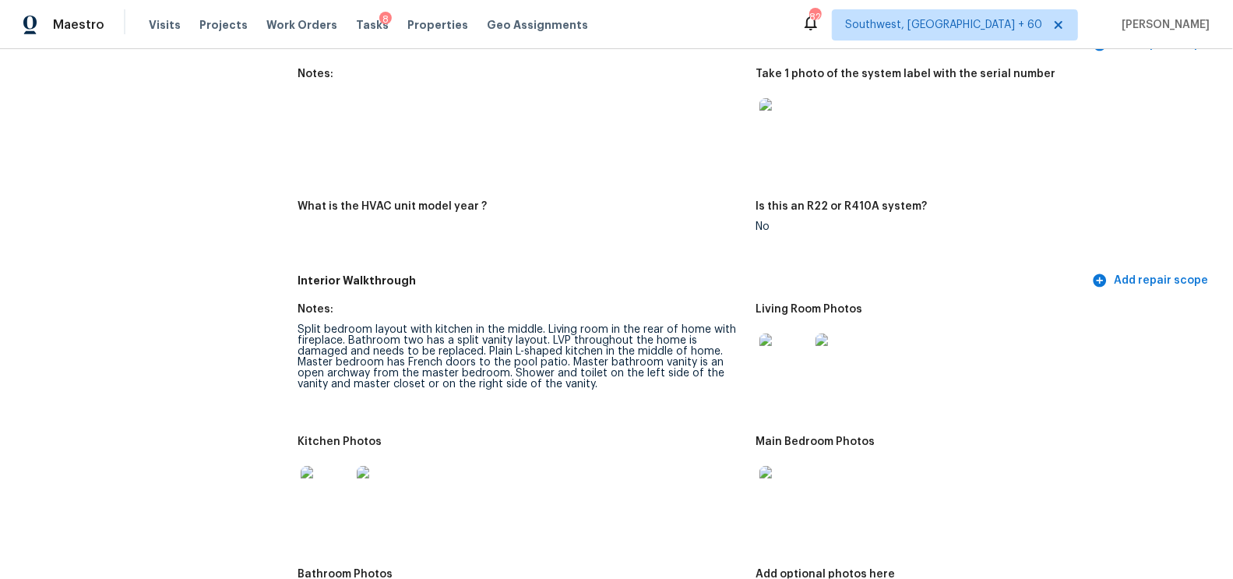
scroll to position [1875, 0]
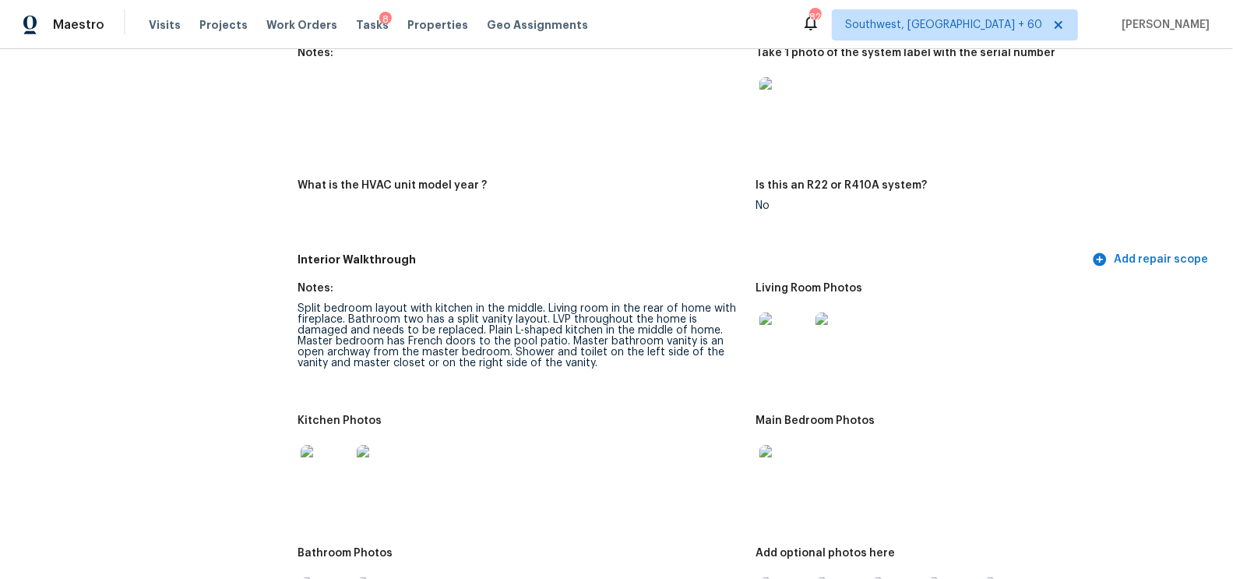
click at [783, 337] on img at bounding box center [784, 337] width 50 height 50
click at [333, 454] on img at bounding box center [326, 470] width 50 height 50
click at [783, 477] on img at bounding box center [784, 470] width 50 height 50
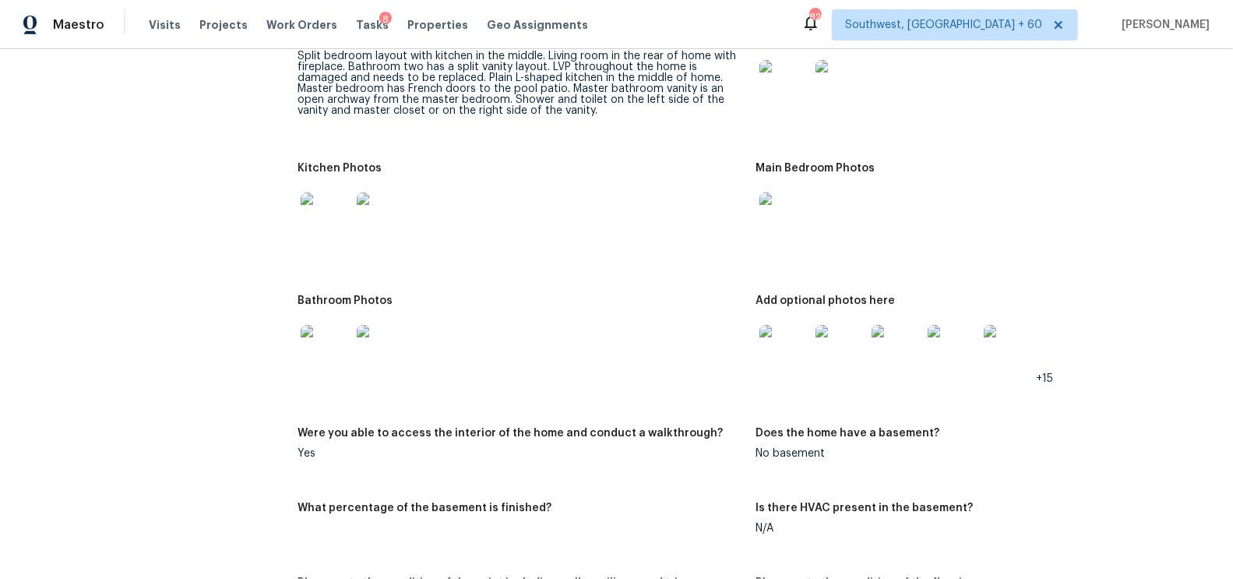
scroll to position [2199, 0]
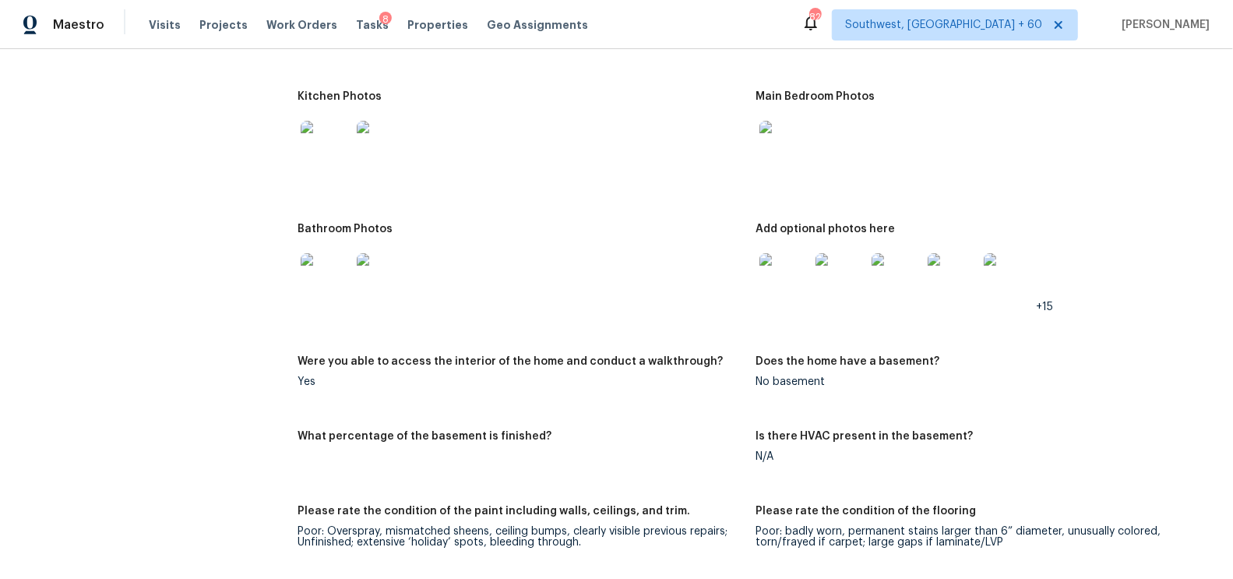
click at [329, 285] on img at bounding box center [326, 278] width 50 height 50
click at [790, 281] on img at bounding box center [784, 278] width 50 height 50
click at [793, 280] on img at bounding box center [784, 278] width 50 height 50
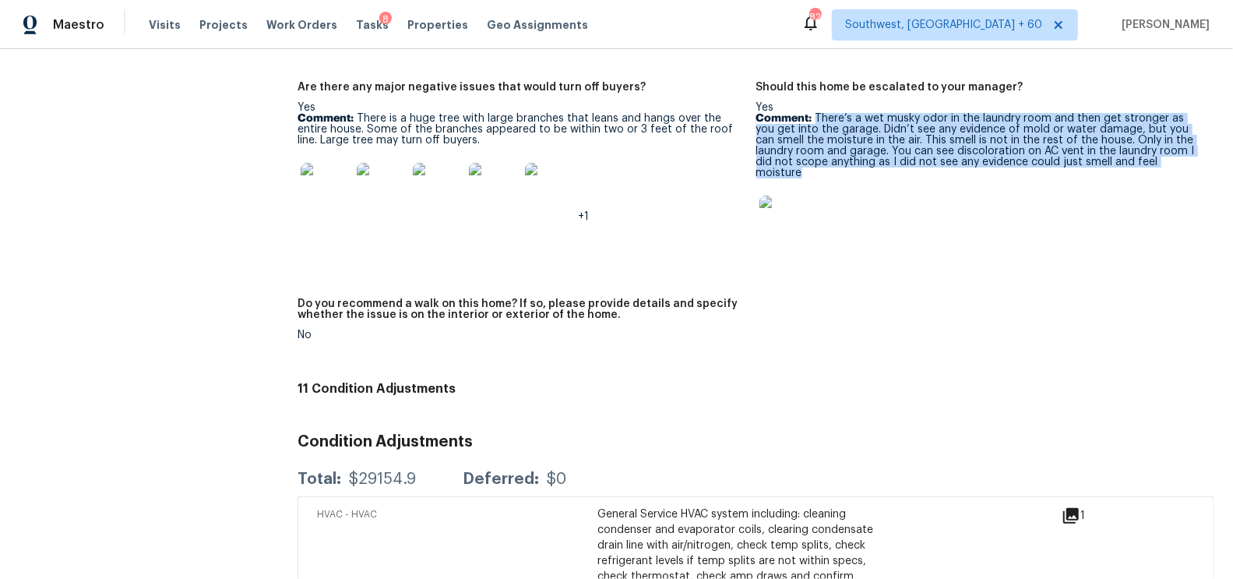
scroll to position [3833, 0]
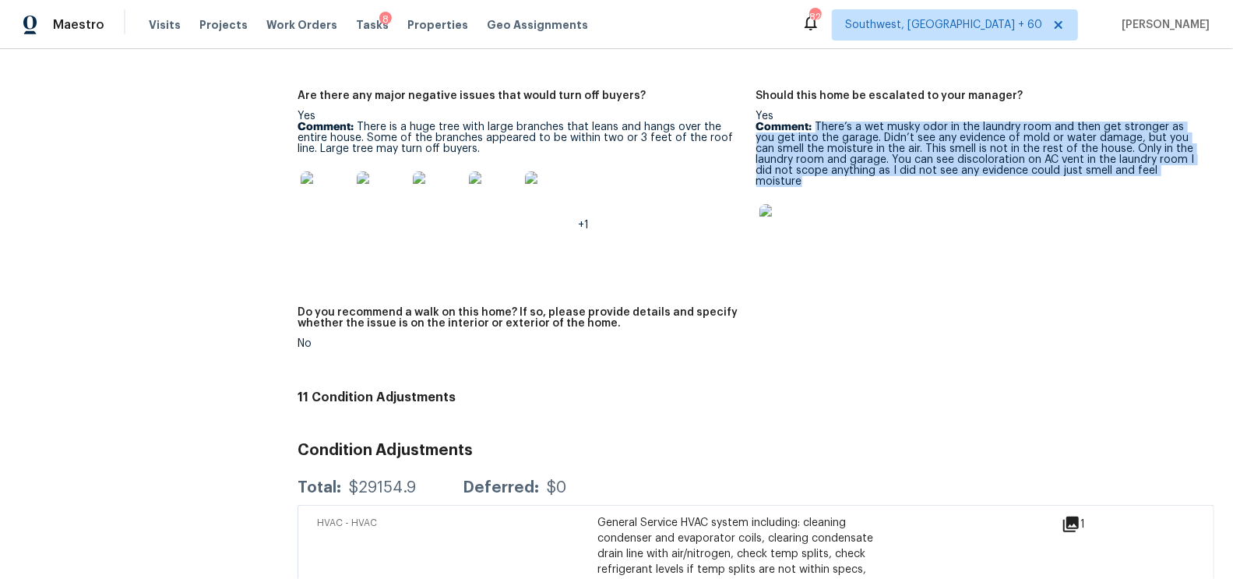
click at [783, 217] on img at bounding box center [784, 229] width 50 height 50
click at [319, 188] on img at bounding box center [326, 196] width 50 height 50
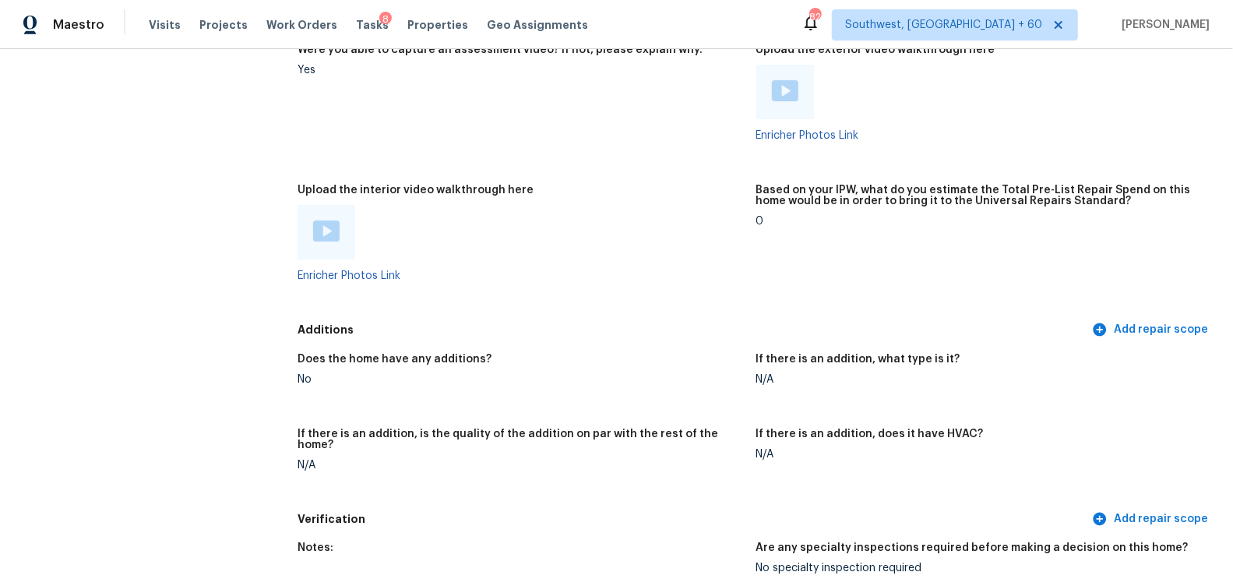
scroll to position [3243, 0]
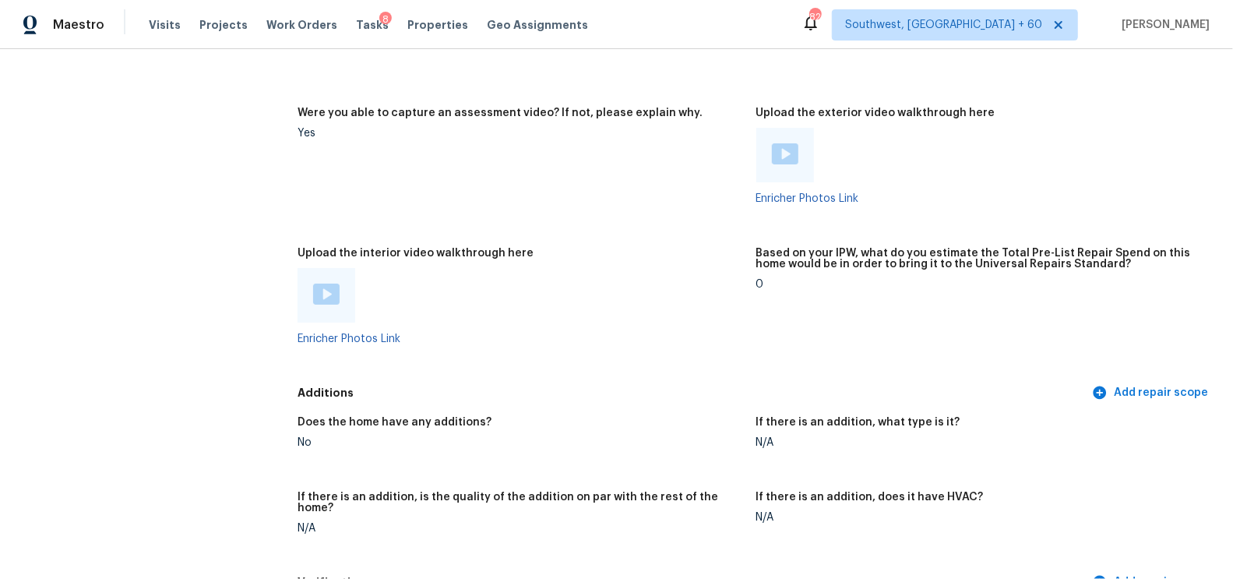
click at [781, 154] on img at bounding box center [785, 153] width 26 height 21
click at [330, 294] on img at bounding box center [326, 293] width 26 height 21
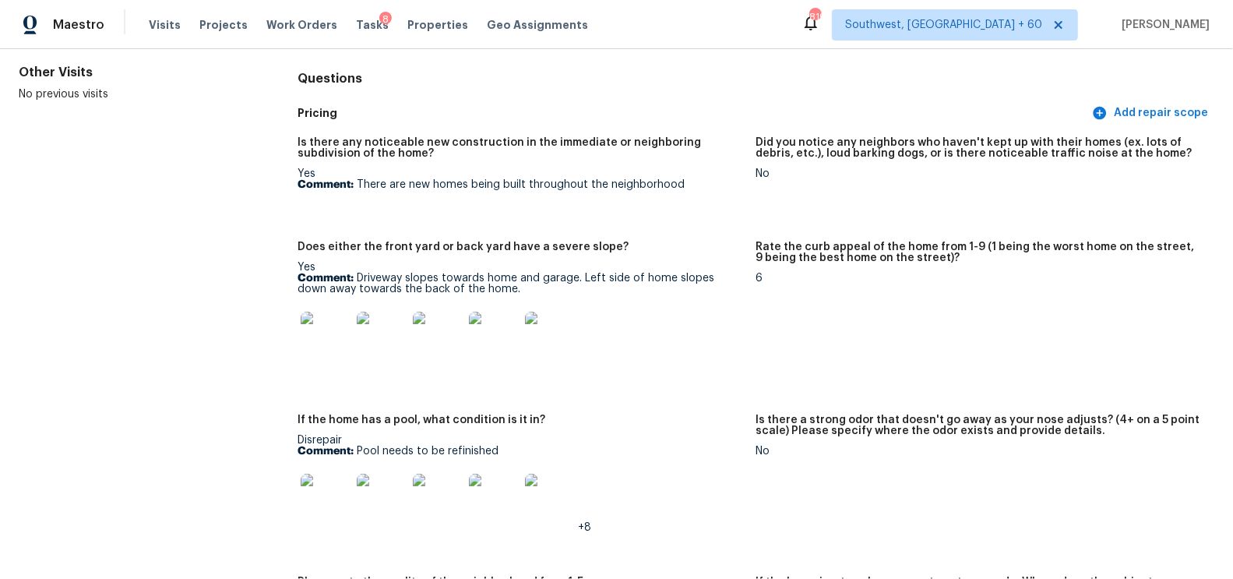
scroll to position [0, 0]
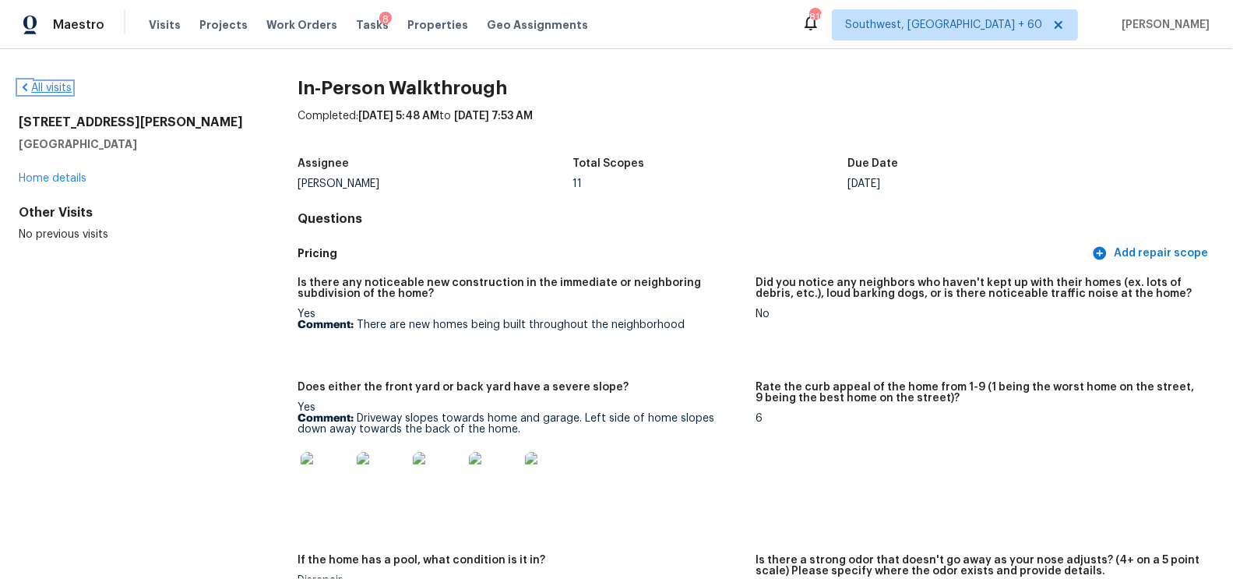
click at [50, 83] on link "All visits" at bounding box center [45, 88] width 53 height 11
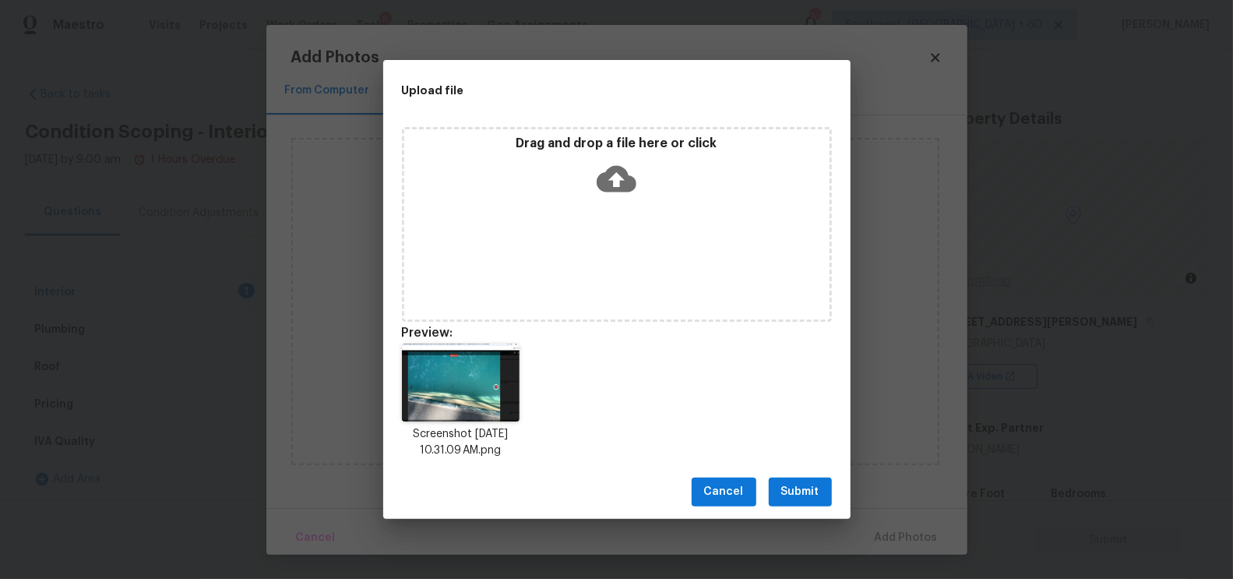
scroll to position [207, 0]
click at [803, 497] on span "Submit" at bounding box center [800, 491] width 38 height 19
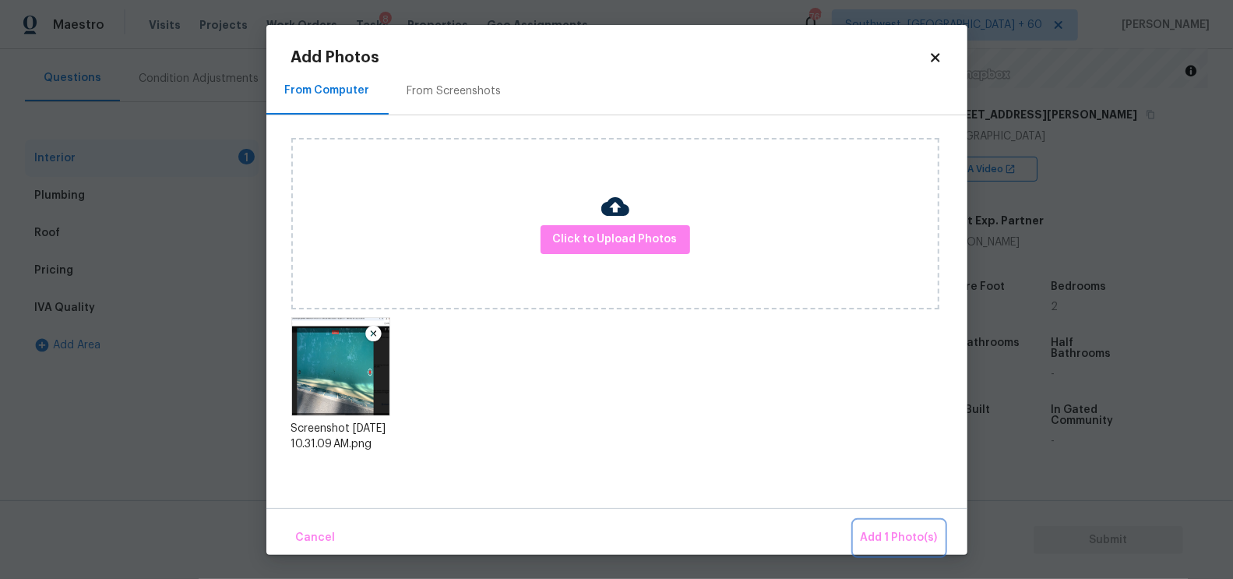
click at [890, 533] on span "Add 1 Photo(s)" at bounding box center [899, 537] width 77 height 19
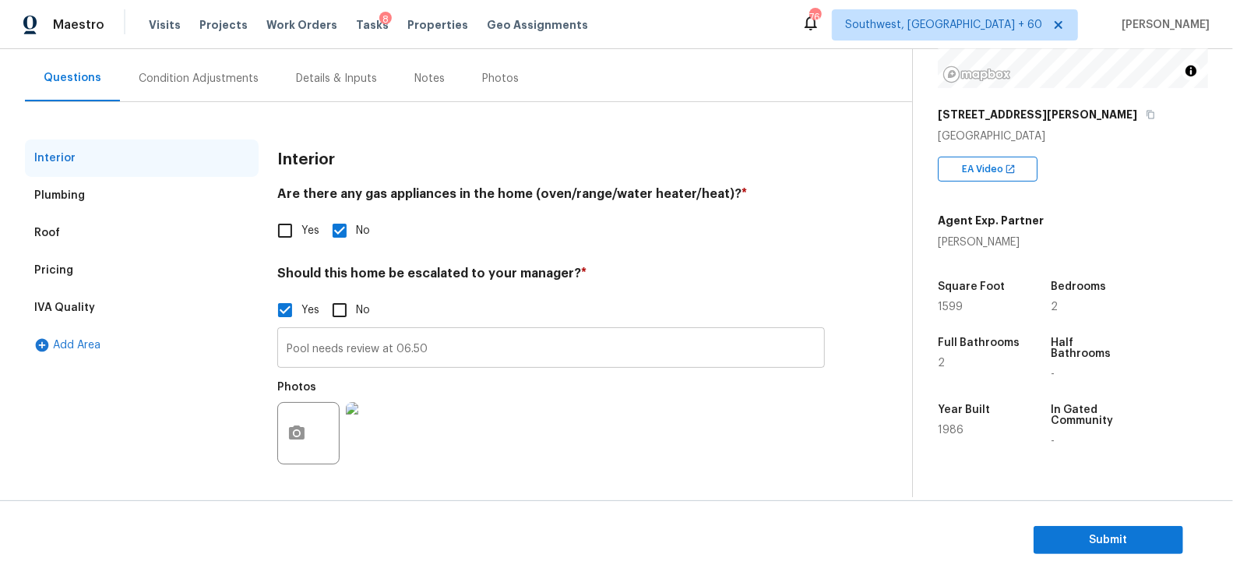
click at [285, 346] on input "Pool needs review at 06.50" at bounding box center [551, 349] width 548 height 37
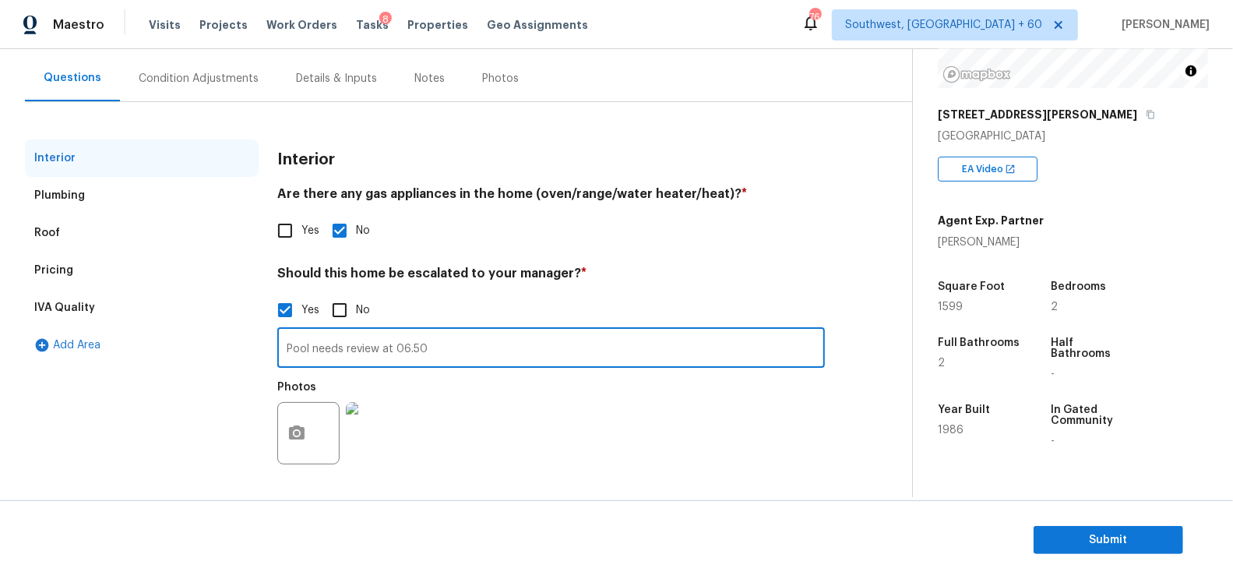
paste input "Pool surface needs to be refinished. Pool equipment looks dated."
type input "Pool surface needs to be refinished. Pool equipment looks dated/Pool needs revi…"
click at [101, 259] on div "Pricing" at bounding box center [142, 270] width 234 height 37
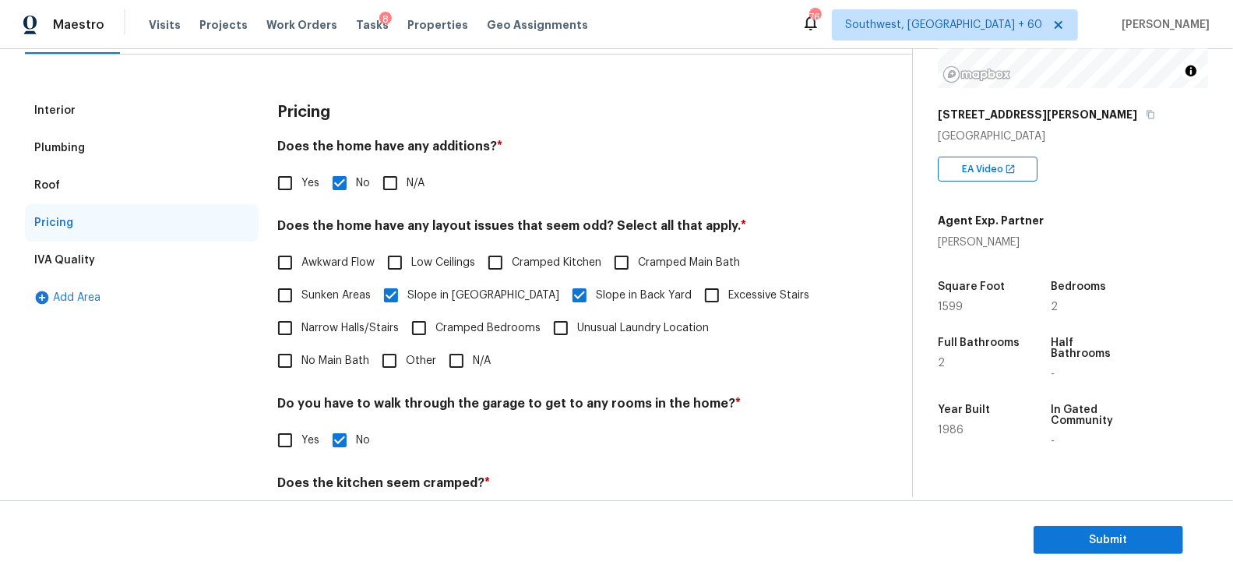
scroll to position [199, 0]
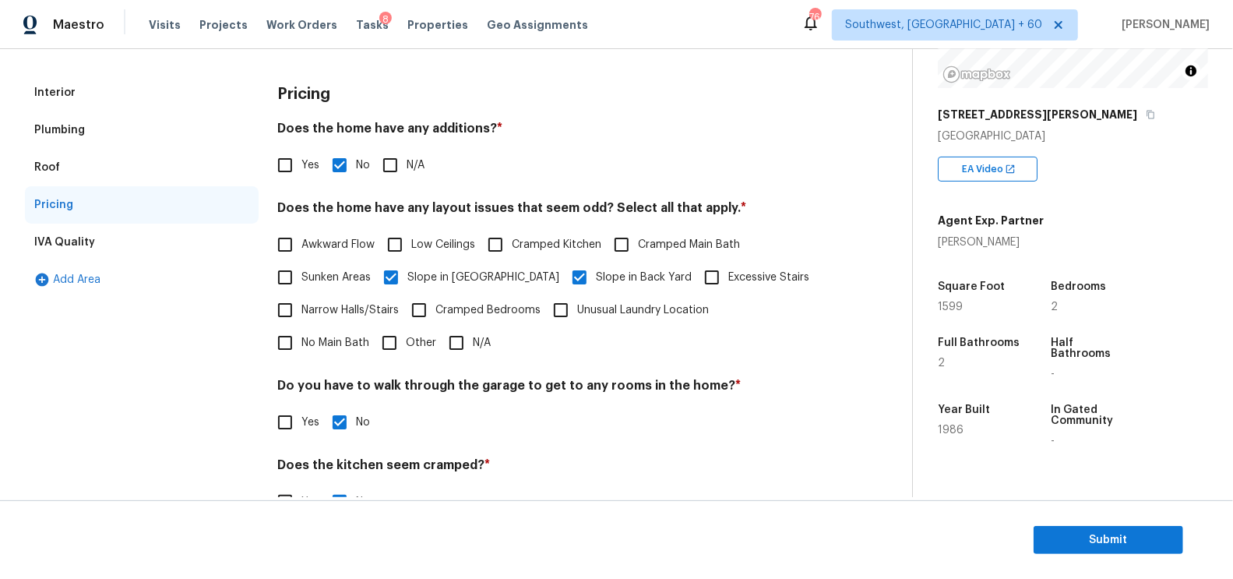
click at [670, 244] on span "Cramped Main Bath" at bounding box center [689, 245] width 102 height 16
click at [638, 244] on input "Cramped Main Bath" at bounding box center [621, 244] width 33 height 33
checkbox input "true"
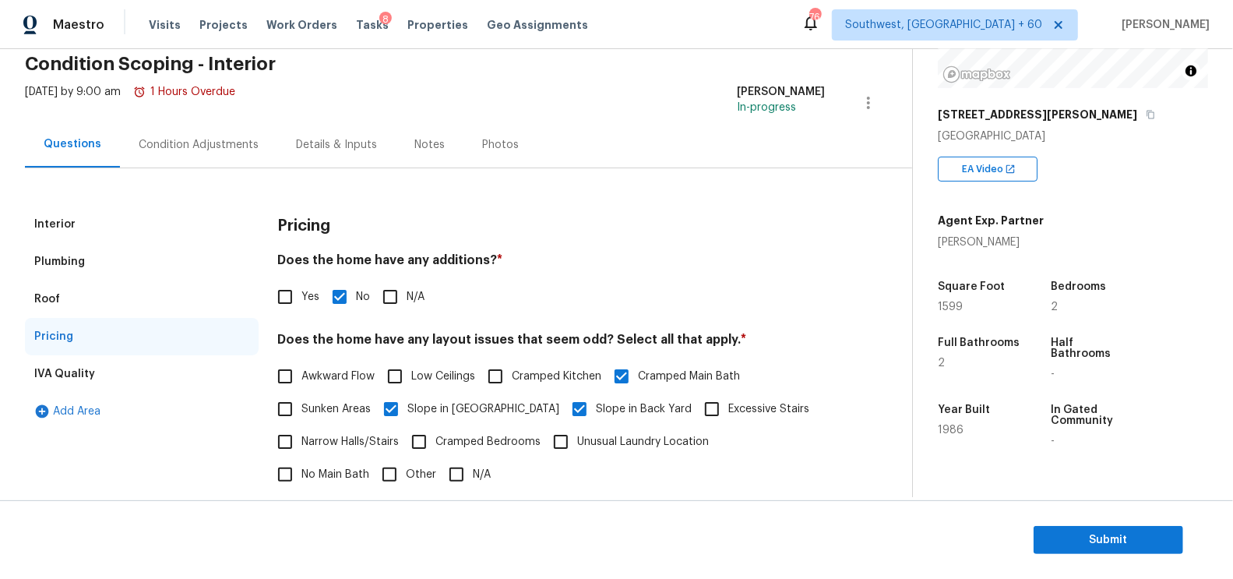
scroll to position [0, 0]
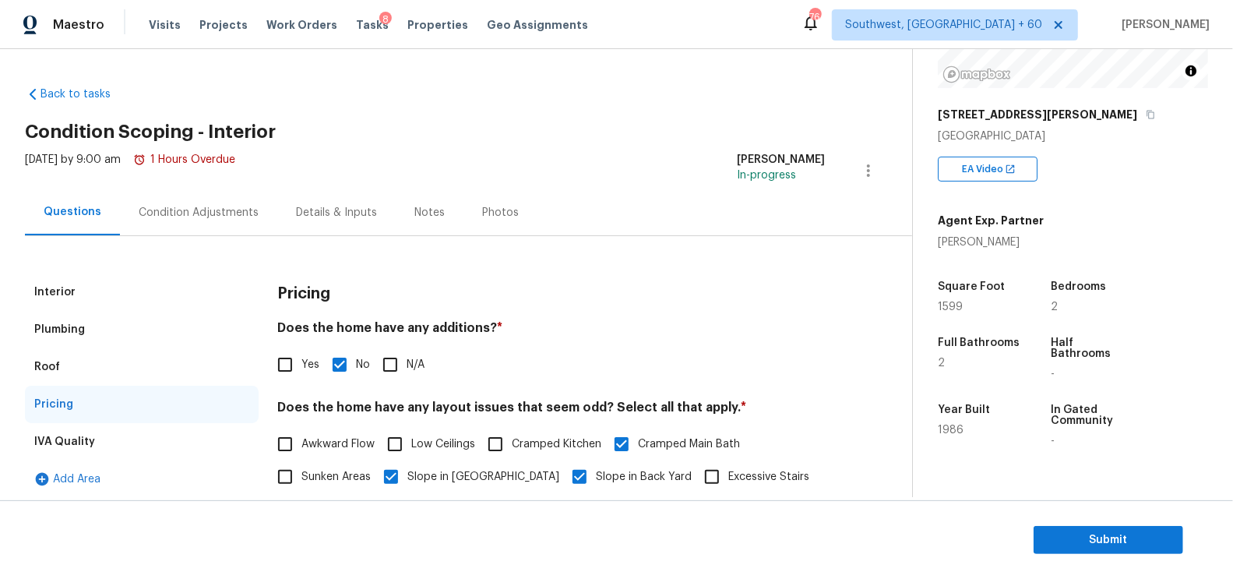
click at [184, 208] on div "Condition Adjustments" at bounding box center [199, 213] width 120 height 16
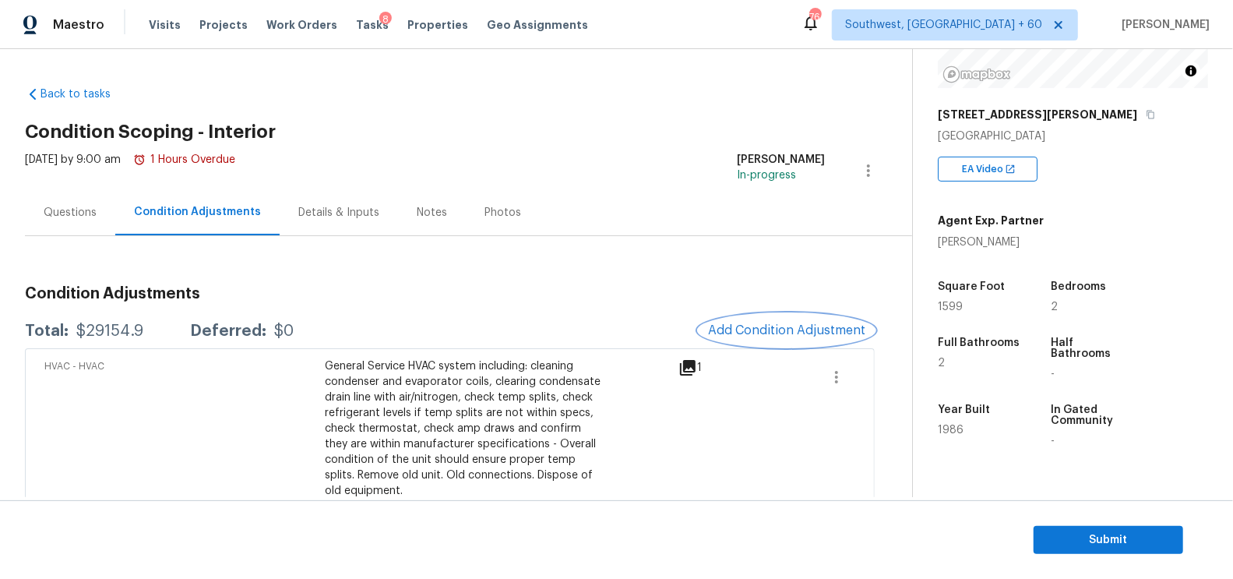
click at [758, 326] on span "Add Condition Adjustment" at bounding box center [786, 330] width 157 height 14
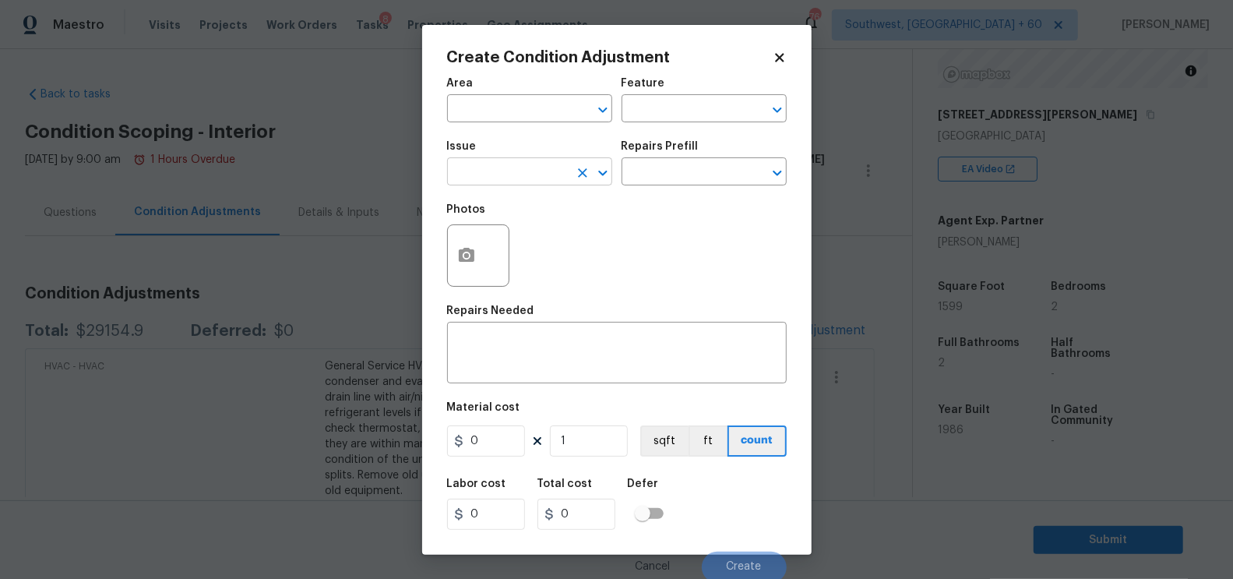
click at [495, 177] on input "text" at bounding box center [507, 173] width 121 height 24
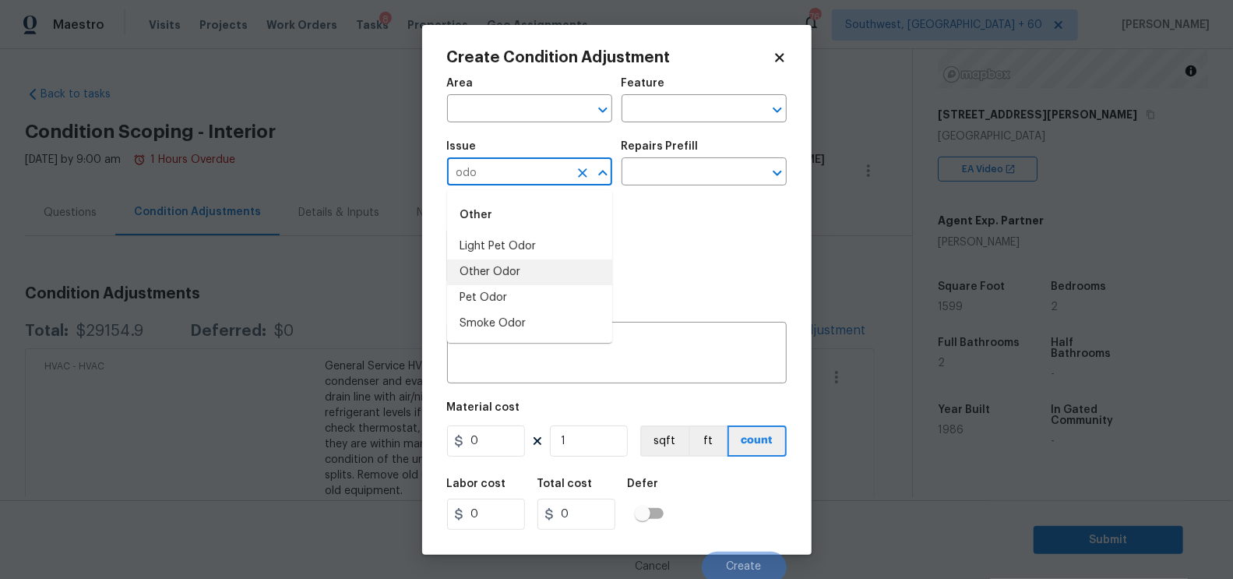
click at [486, 267] on li "Other Odor" at bounding box center [529, 272] width 165 height 26
type input "Other Odor"
click at [662, 186] on body "Maestro Visits Projects Work Orders Tasks 8 Properties Geo Assignments 764 Sout…" at bounding box center [616, 289] width 1233 height 579
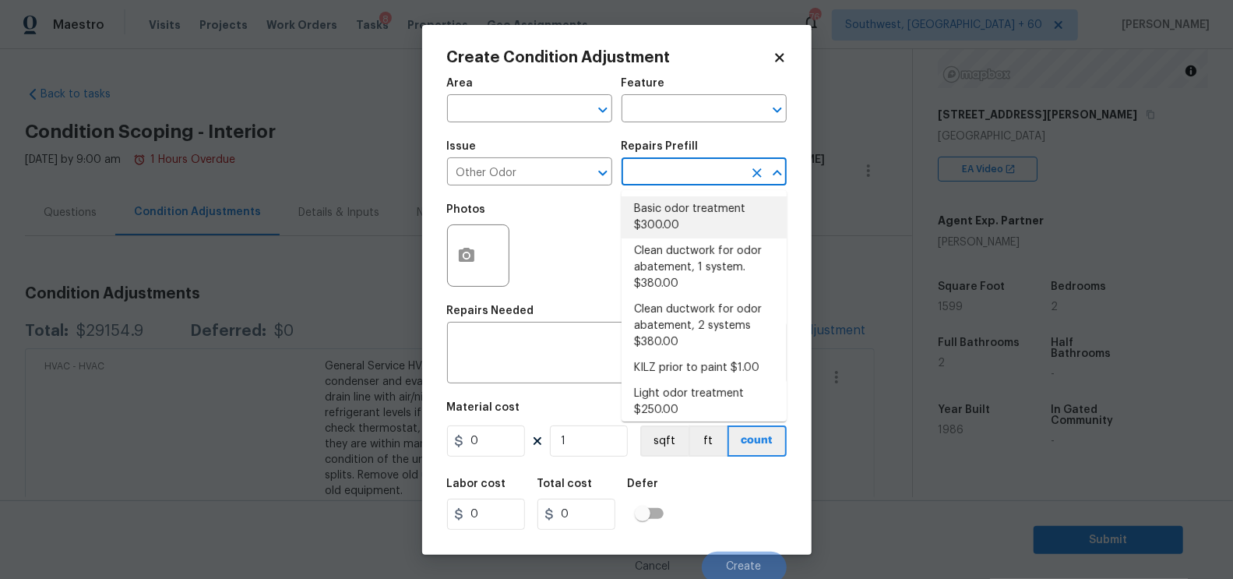
click at [659, 218] on li "Basic odor treatment $300.00" at bounding box center [703, 217] width 165 height 42
type textarea "OD Odor Protocol: Heavy Odor present. Remediate home odor. Including but not li…"
type input "300"
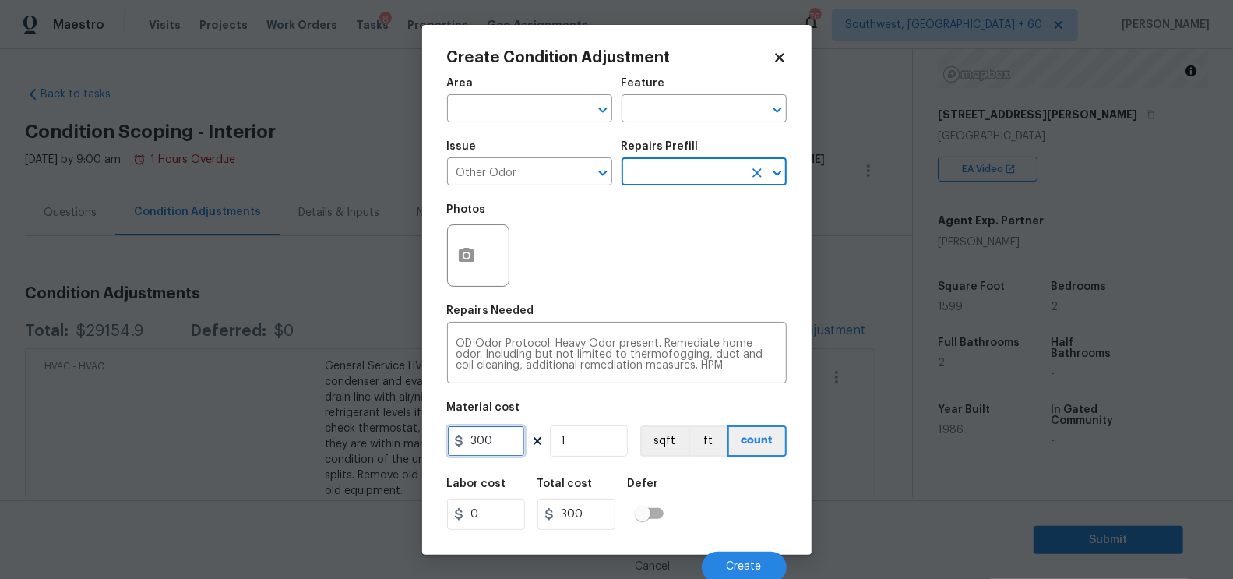
click at [502, 443] on input "300" at bounding box center [486, 440] width 78 height 31
type input "1500"
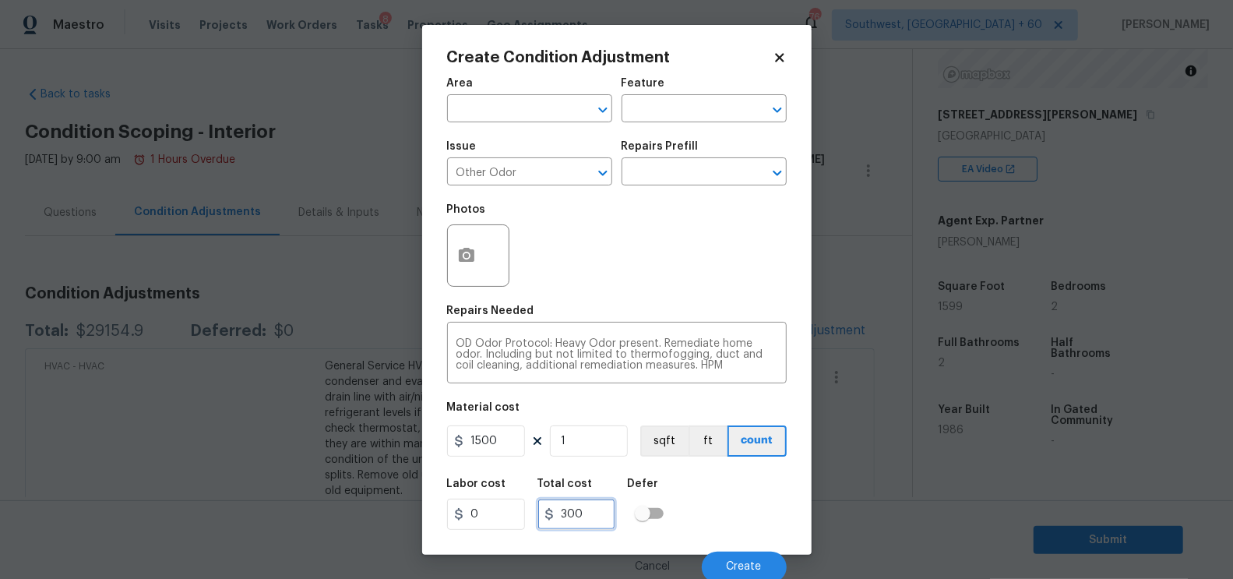
type input "1500"
click at [589, 518] on input "1500" at bounding box center [576, 513] width 78 height 31
click at [724, 573] on button "Create" at bounding box center [744, 566] width 85 height 31
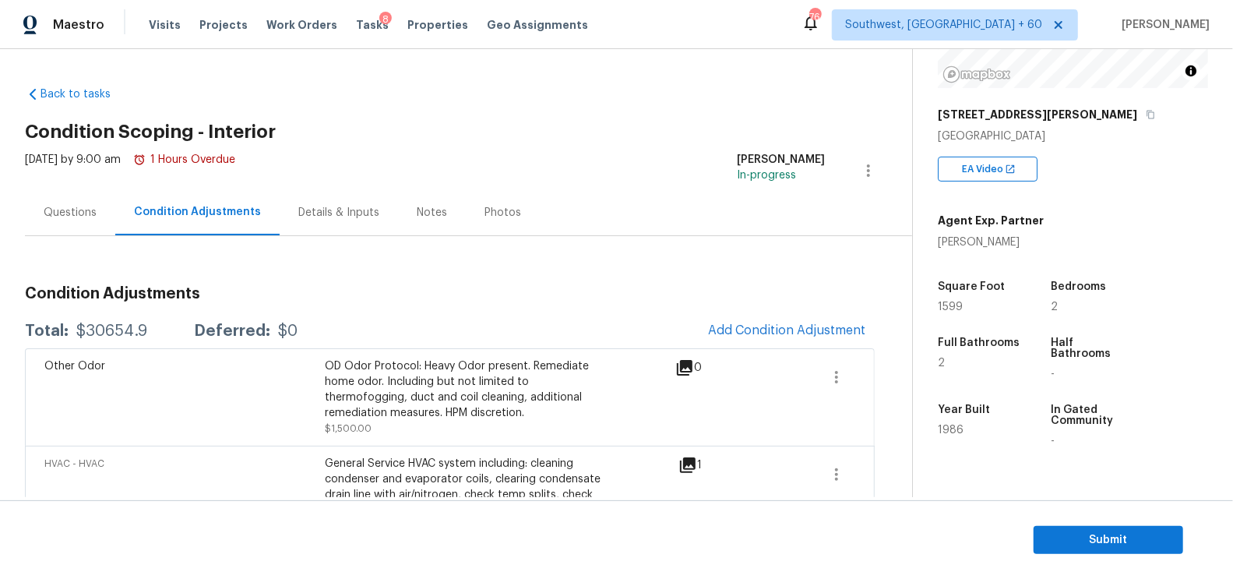
click at [96, 213] on div "Questions" at bounding box center [70, 212] width 90 height 46
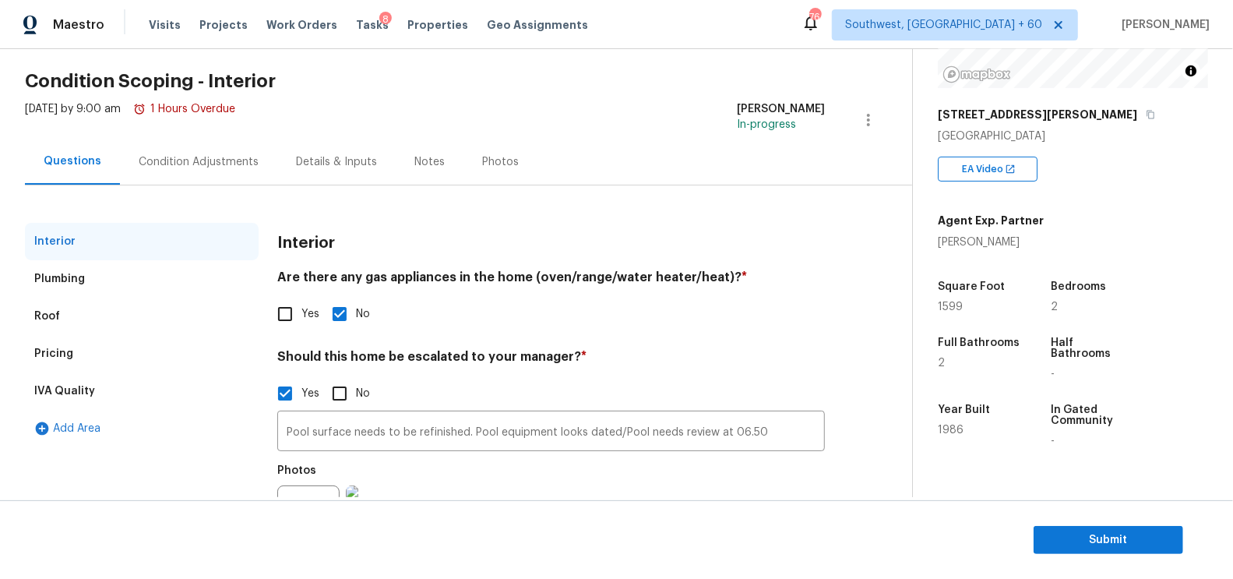
scroll to position [126, 0]
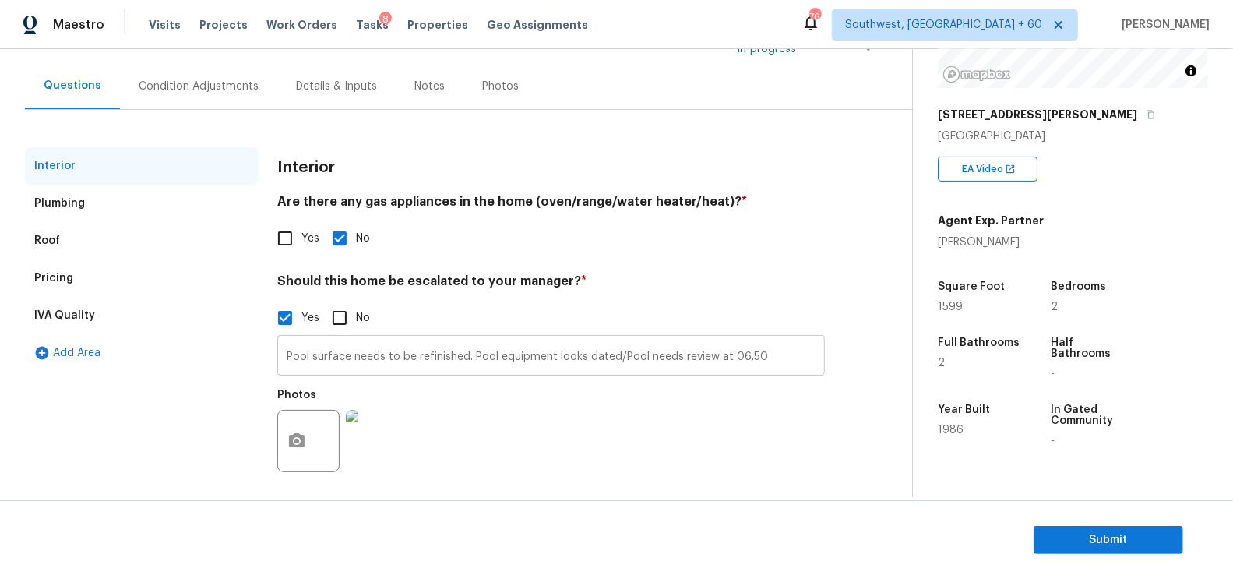
click at [774, 352] on input "Pool surface needs to be refinished. Pool equipment looks dated/Pool needs revi…" at bounding box center [551, 357] width 548 height 37
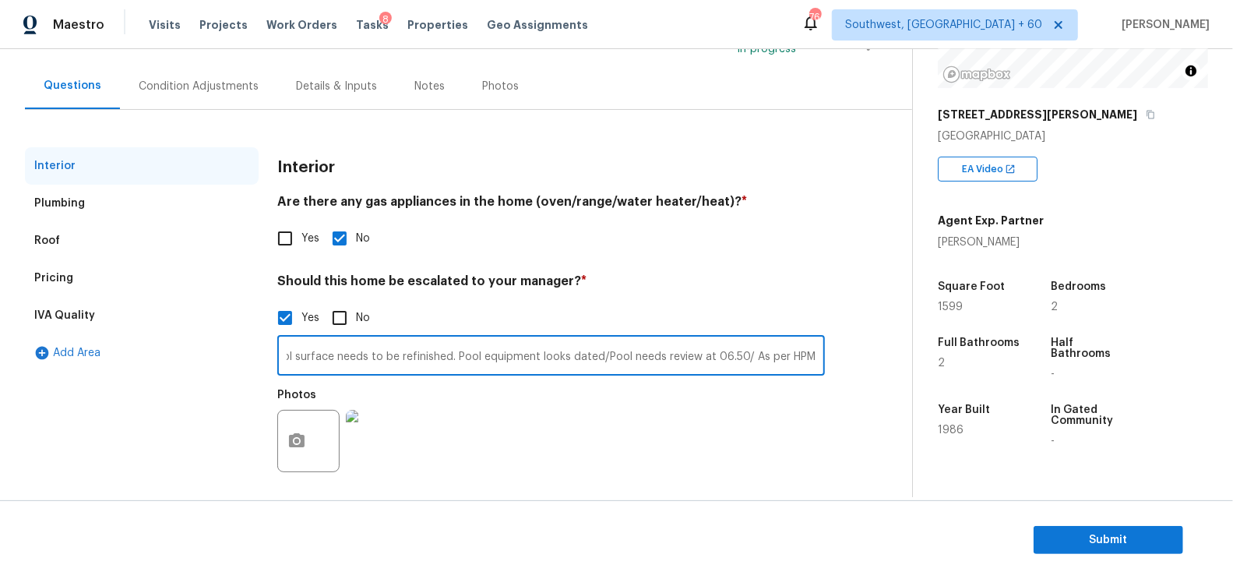
paste input "There’s a wet musky odor in the laundry room and then get stronger as you get i…"
type input "Pool surface needs to be refinished. Pool equipment looks dated/Pool needs revi…"
click at [786, 390] on div "Photos" at bounding box center [551, 430] width 548 height 101
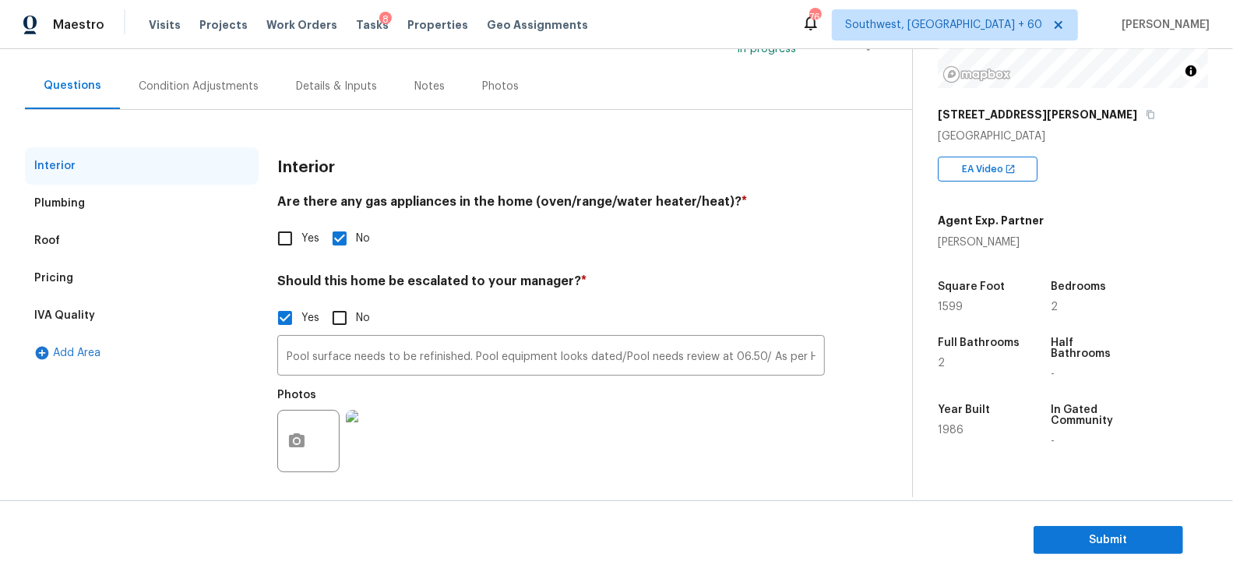
click at [203, 76] on div "Condition Adjustments" at bounding box center [198, 86] width 157 height 46
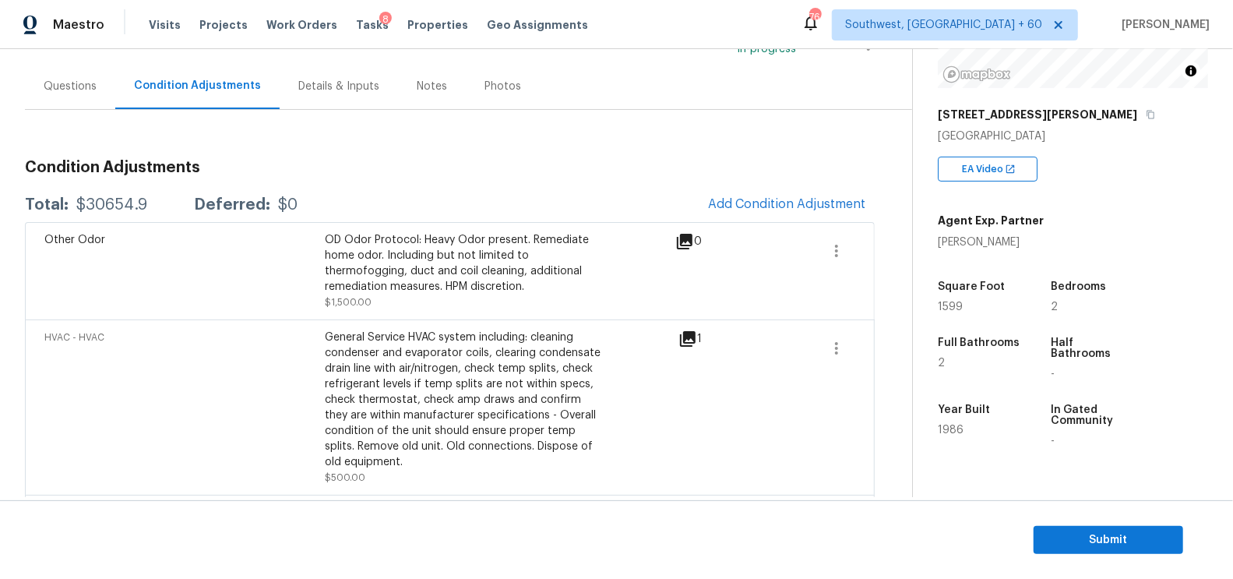
click at [456, 198] on div "Total: $30654.9 Deferred: $0 Add Condition Adjustment" at bounding box center [450, 205] width 850 height 34
click at [102, 199] on div "$30654.9" at bounding box center [111, 205] width 71 height 16
copy div "$30654.9"
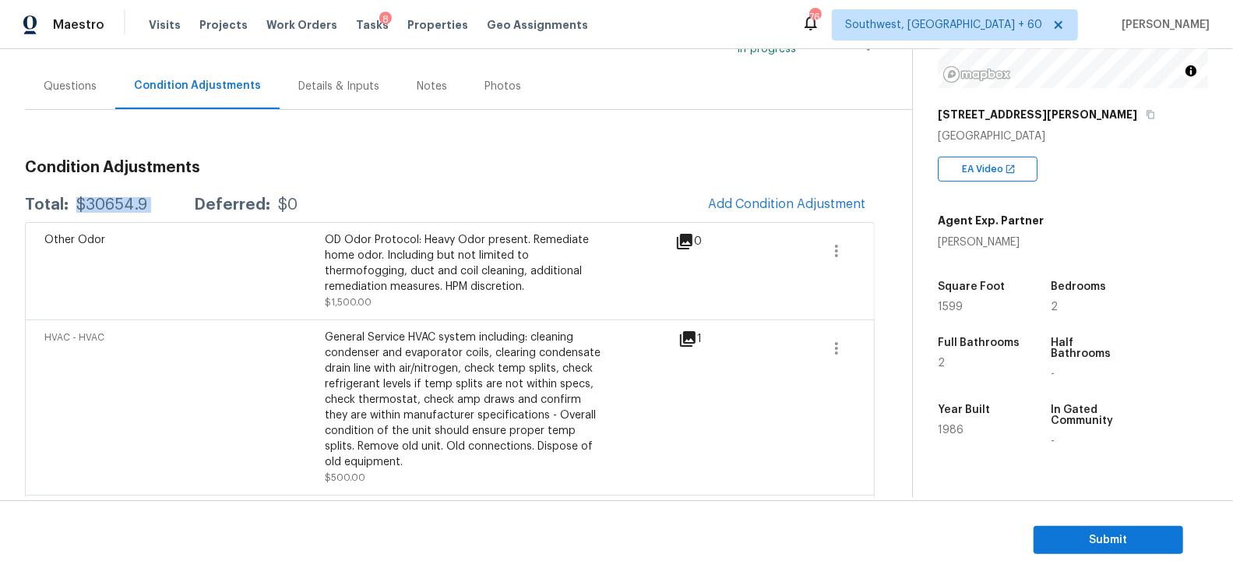
click at [85, 102] on div "Questions" at bounding box center [70, 86] width 90 height 46
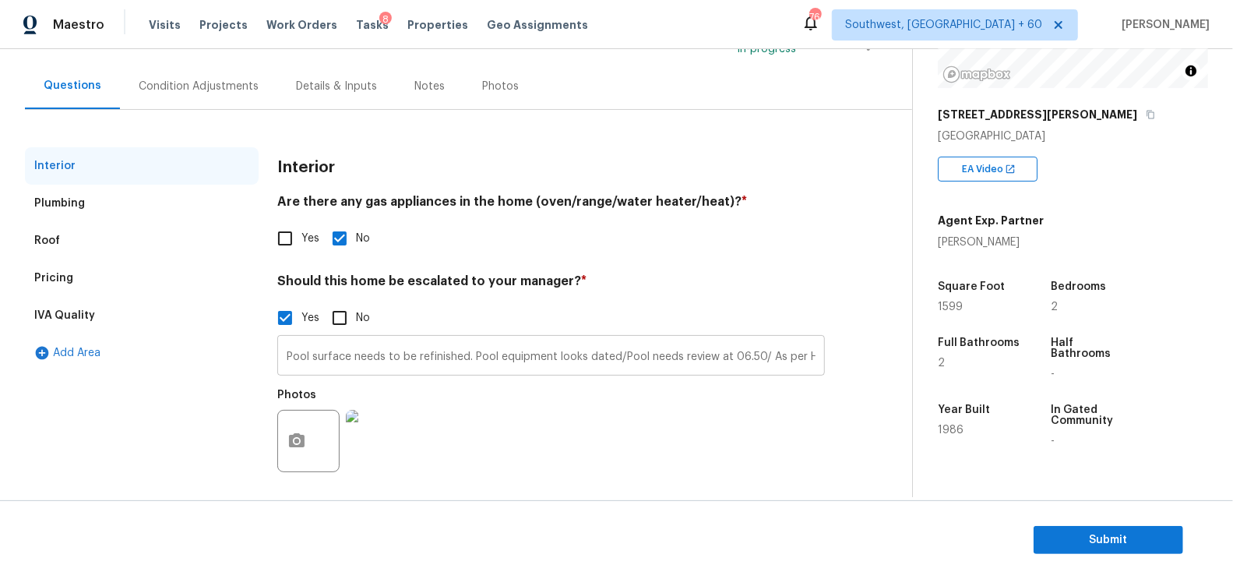
click at [331, 360] on input "Pool surface needs to be refinished. Pool equipment looks dated/Pool needs revi…" at bounding box center [551, 357] width 548 height 37
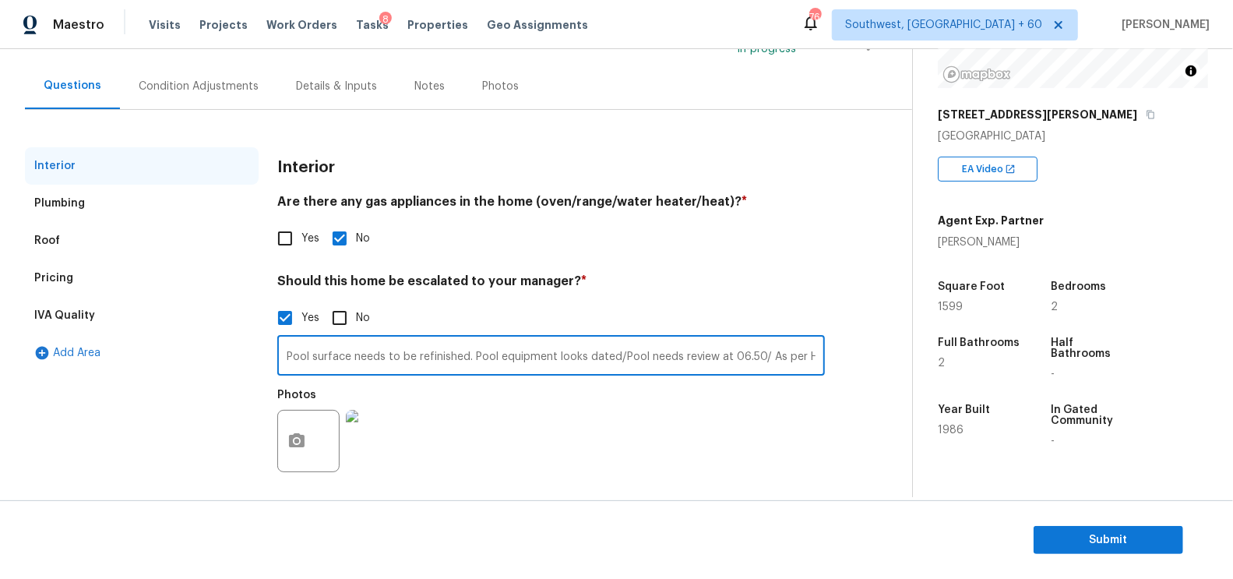
click at [331, 360] on input "Pool surface needs to be refinished. Pool equipment looks dated/Pool needs revi…" at bounding box center [551, 357] width 548 height 37
click at [281, 355] on input "Pool surface needs to be refinished. Pool equipment looks dated/Pool needs revi…" at bounding box center [551, 357] width 548 height 37
type input "Minor crack at 01.33/Pool surface needs to be refinished. Pool equipment looks …"
click at [294, 458] on button "button" at bounding box center [296, 440] width 37 height 61
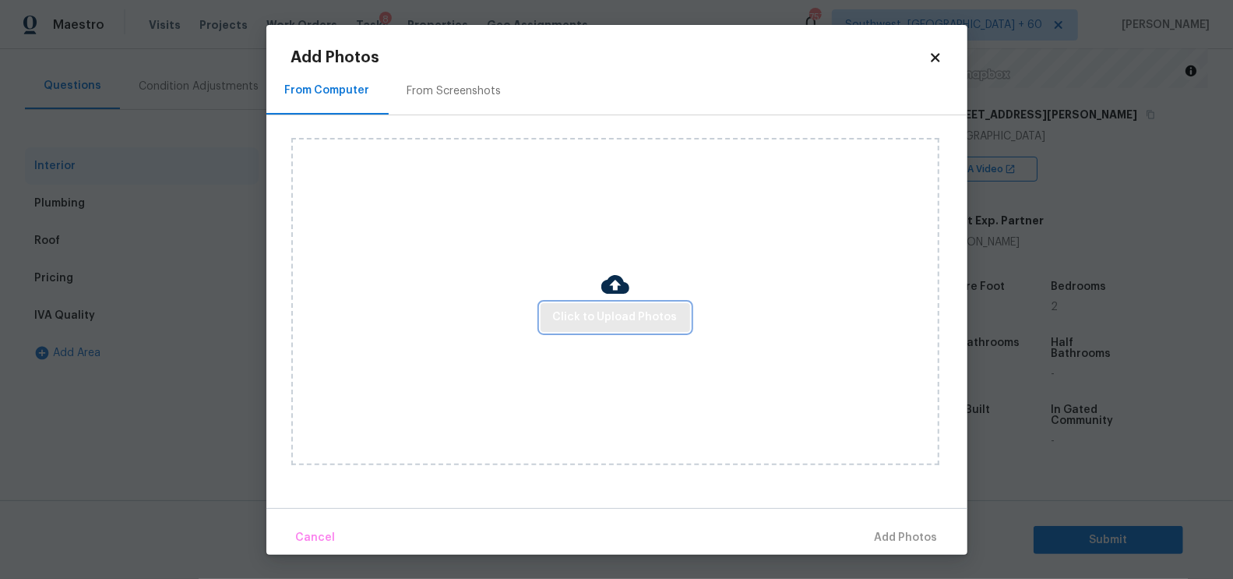
click at [586, 329] on button "Click to Upload Photos" at bounding box center [615, 317] width 150 height 29
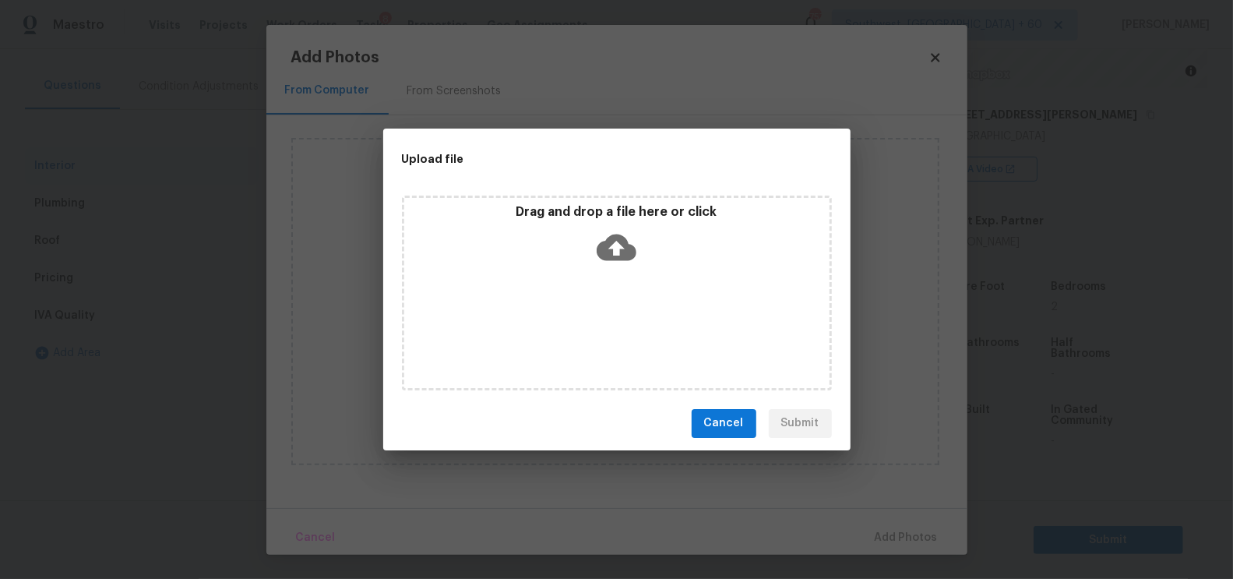
click at [632, 243] on icon at bounding box center [617, 247] width 40 height 40
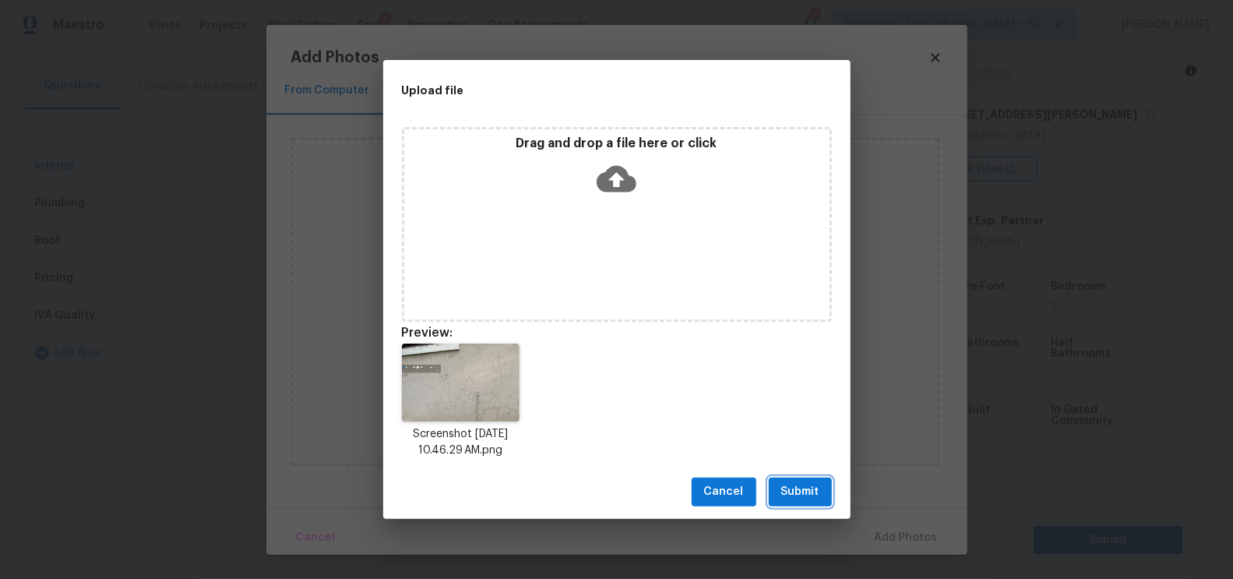
click at [794, 493] on span "Submit" at bounding box center [800, 491] width 38 height 19
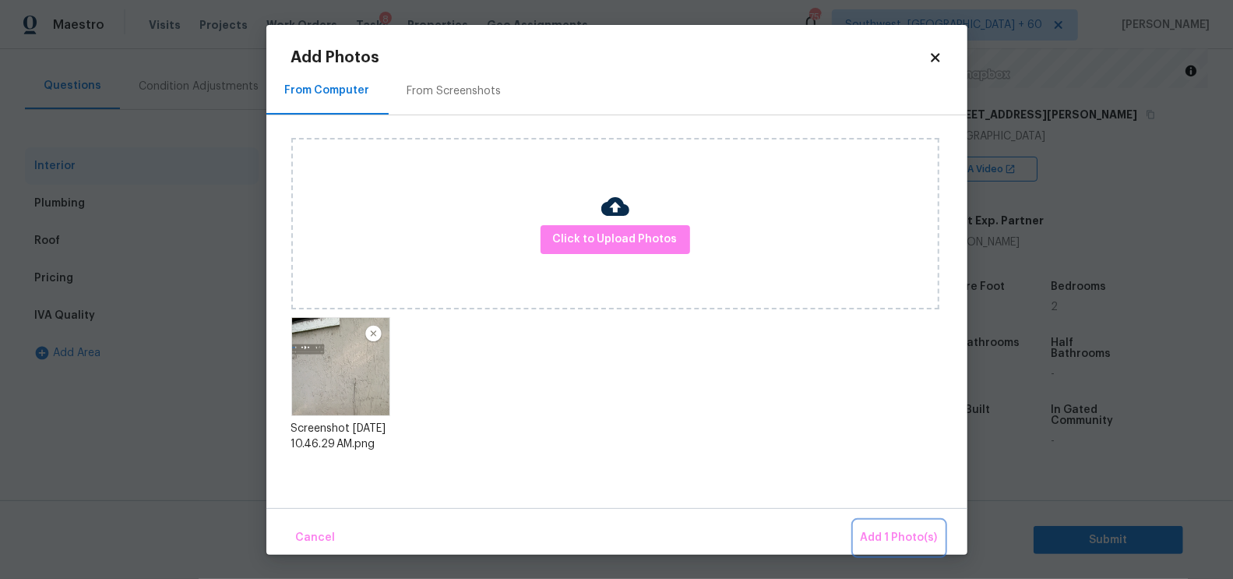
click at [871, 528] on span "Add 1 Photo(s)" at bounding box center [899, 537] width 77 height 19
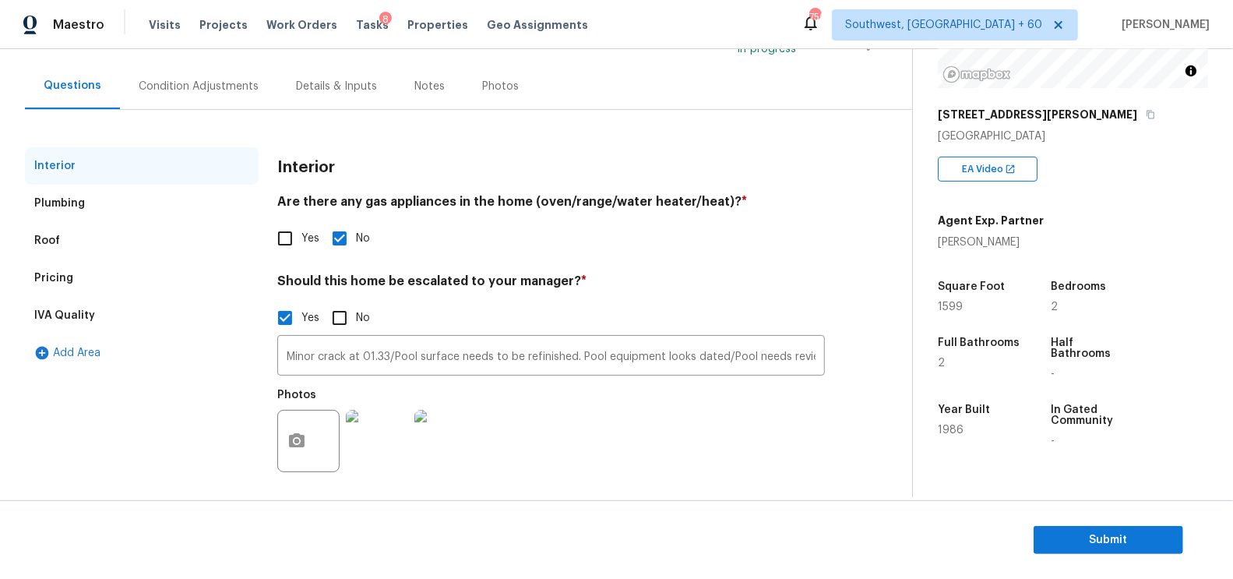
click at [774, 160] on div "Interior" at bounding box center [551, 167] width 548 height 40
click at [262, 79] on div "Condition Adjustments" at bounding box center [198, 86] width 157 height 46
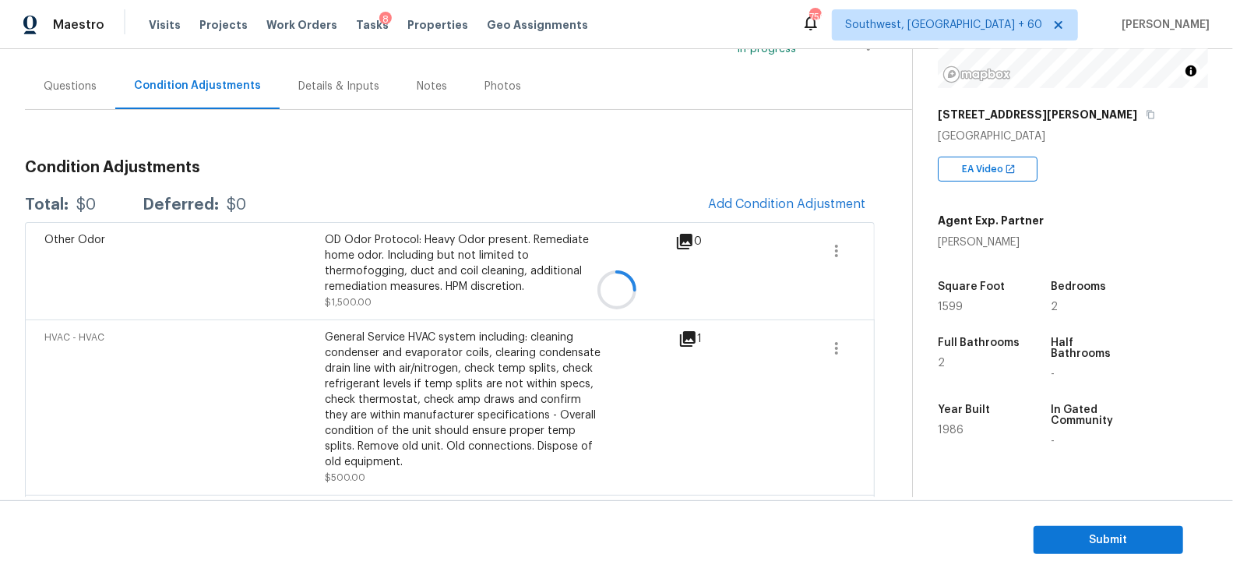
click at [830, 211] on div at bounding box center [616, 289] width 1233 height 579
click at [779, 189] on button "Add Condition Adjustment" at bounding box center [787, 204] width 176 height 33
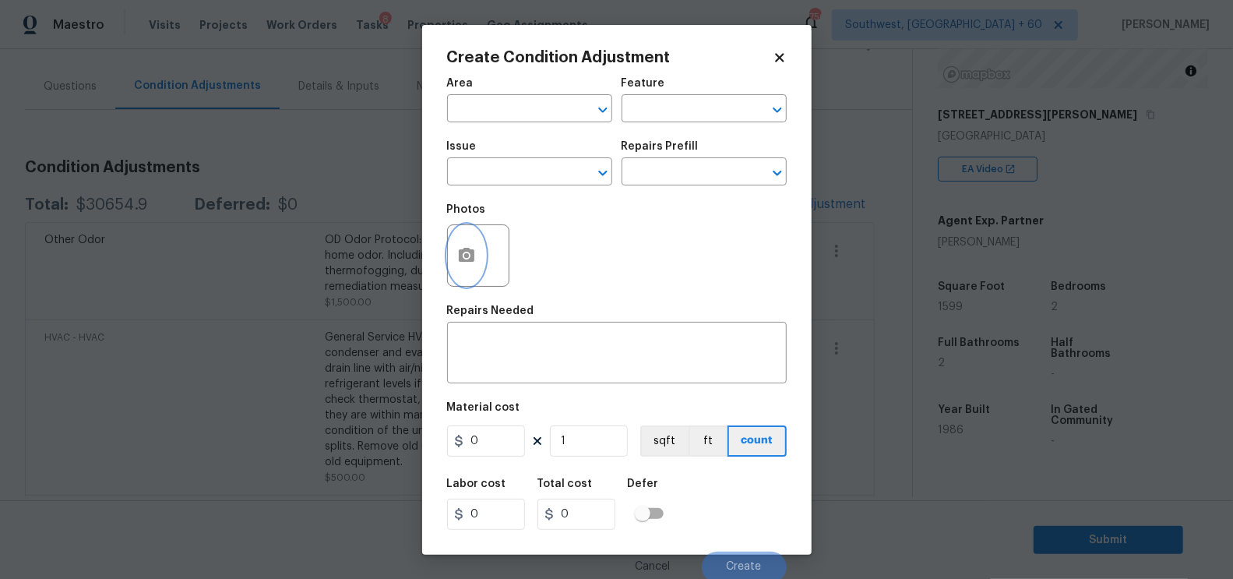
click at [457, 254] on icon "button" at bounding box center [466, 255] width 19 height 19
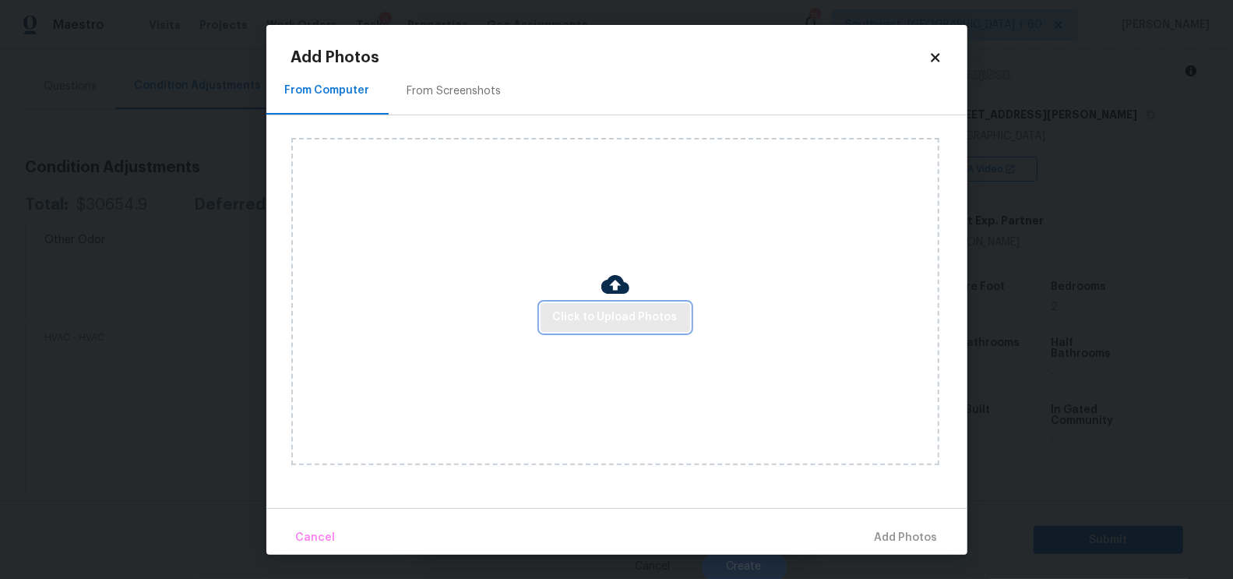
click at [637, 317] on span "Click to Upload Photos" at bounding box center [615, 317] width 125 height 19
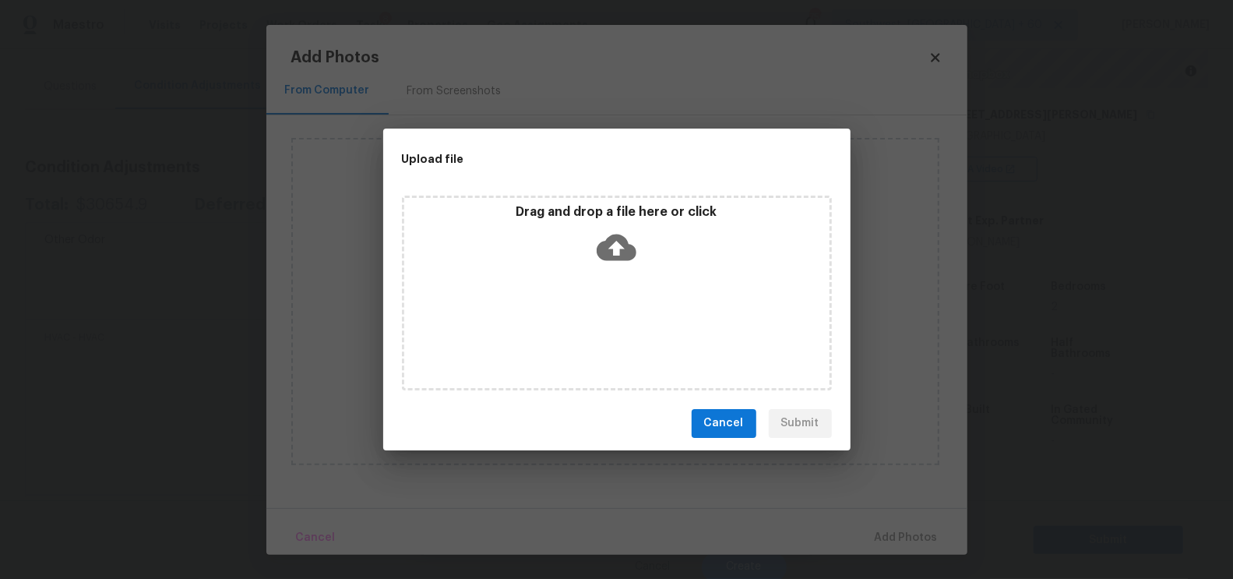
click at [620, 258] on icon at bounding box center [617, 247] width 40 height 26
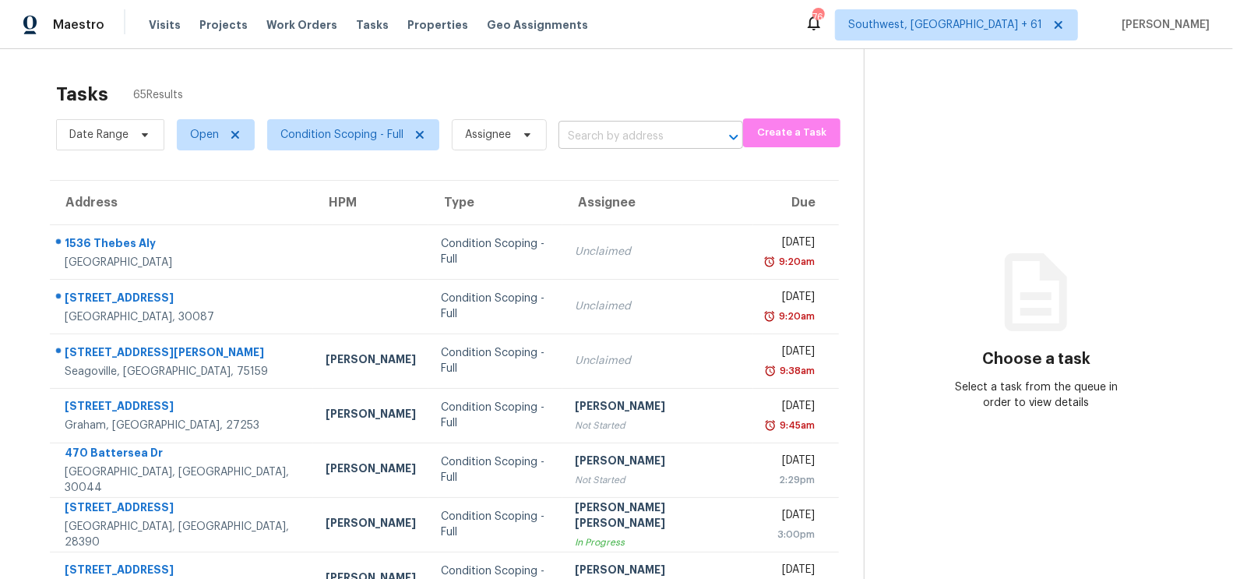
click at [599, 125] on input "text" at bounding box center [628, 137] width 141 height 24
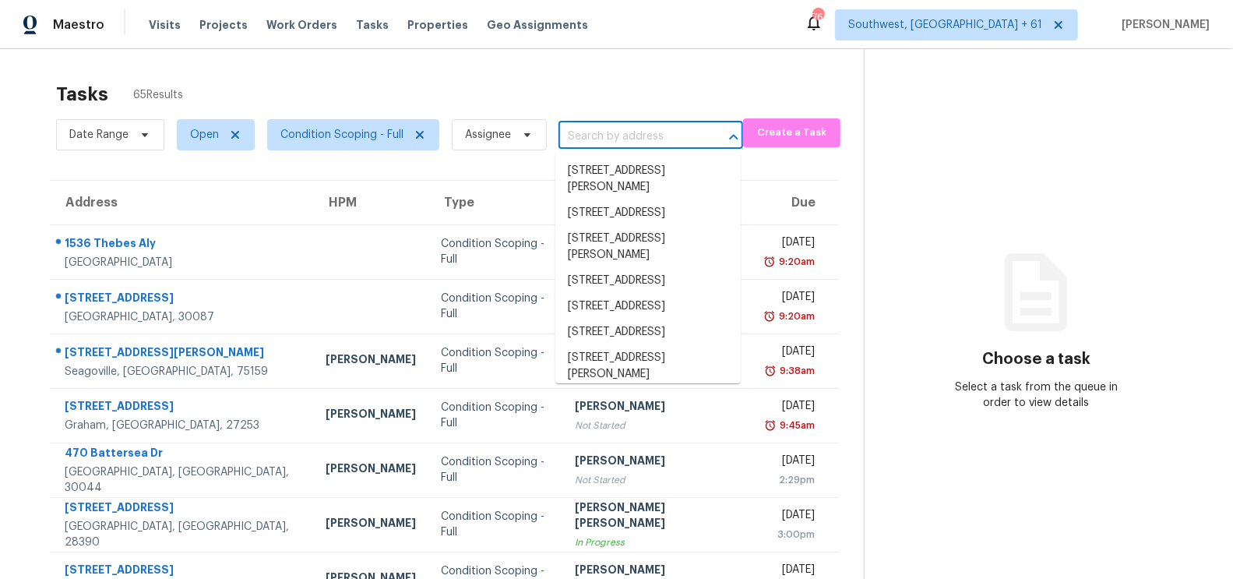
click at [304, 152] on span "Condition Scoping - Full" at bounding box center [347, 134] width 185 height 40
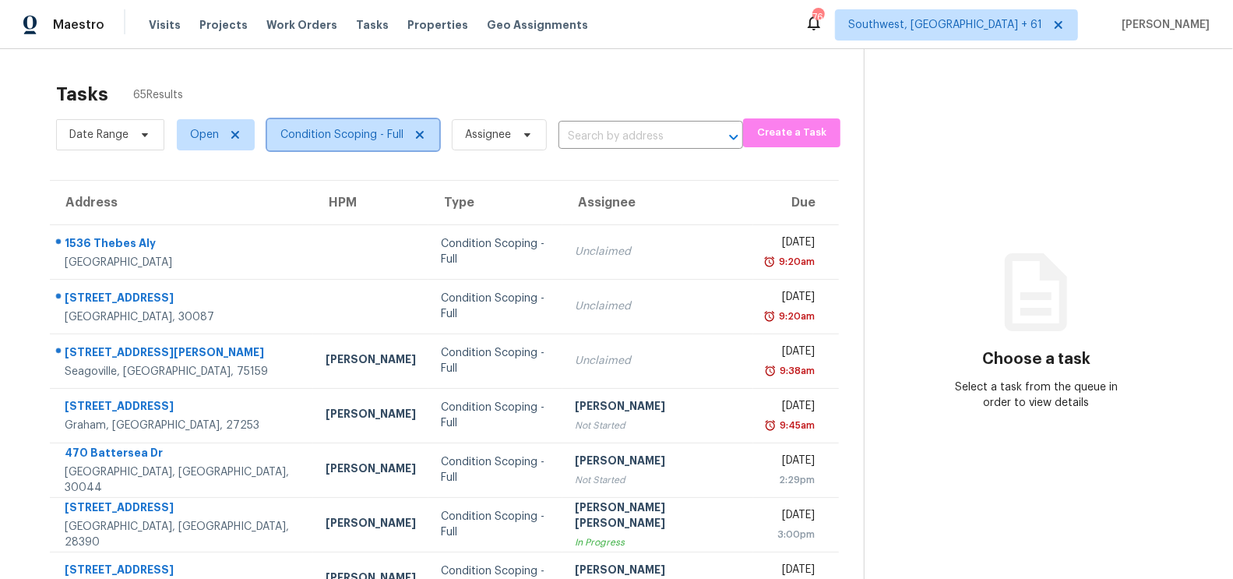
click at [330, 144] on span "Condition Scoping - Full" at bounding box center [353, 134] width 172 height 31
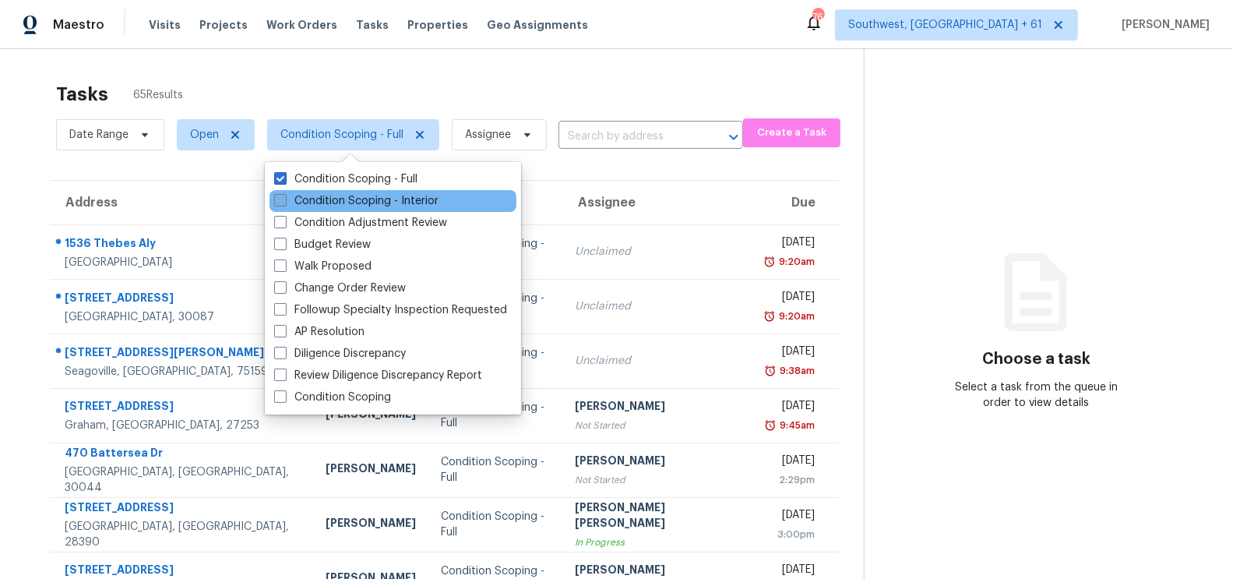
click at [336, 198] on label "Condition Scoping - Interior" at bounding box center [356, 201] width 164 height 16
click at [284, 198] on input "Condition Scoping - Interior" at bounding box center [279, 198] width 10 height 10
checkbox input "true"
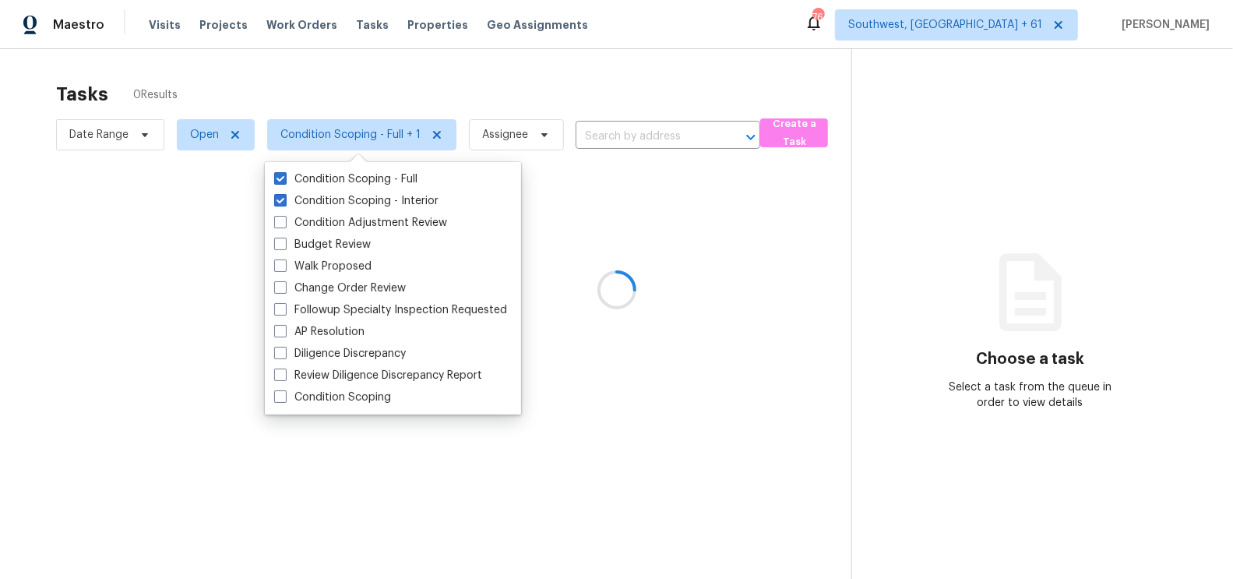
click at [604, 69] on div at bounding box center [616, 289] width 1233 height 579
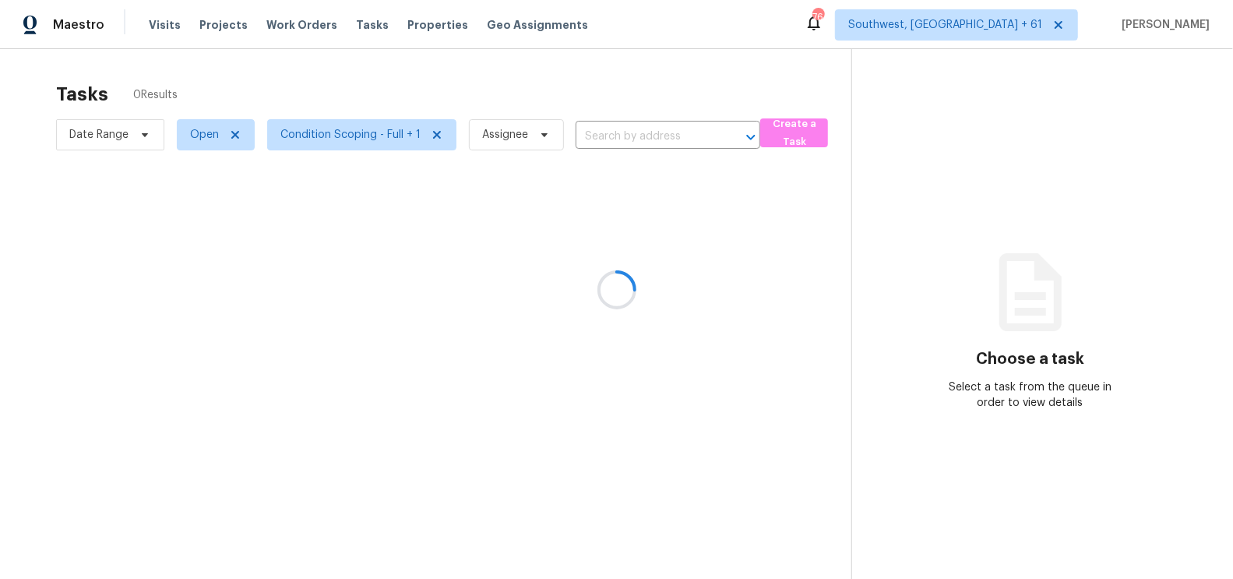
click at [607, 122] on div at bounding box center [616, 289] width 1233 height 579
click at [621, 136] on div at bounding box center [616, 289] width 1233 height 579
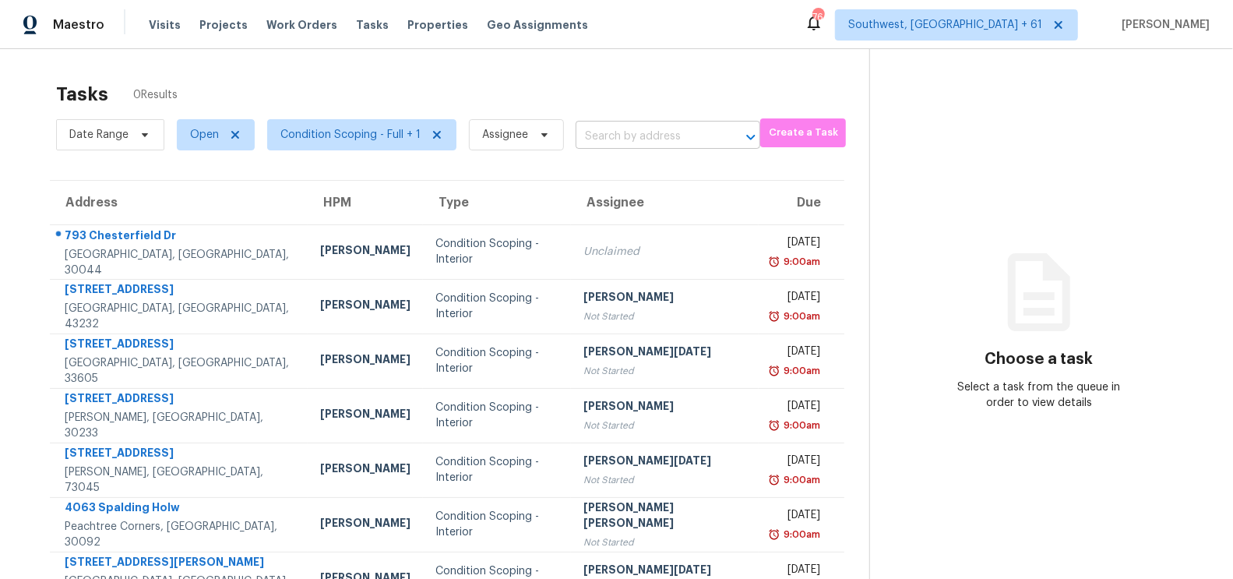
click at [622, 137] on input "text" at bounding box center [646, 137] width 141 height 24
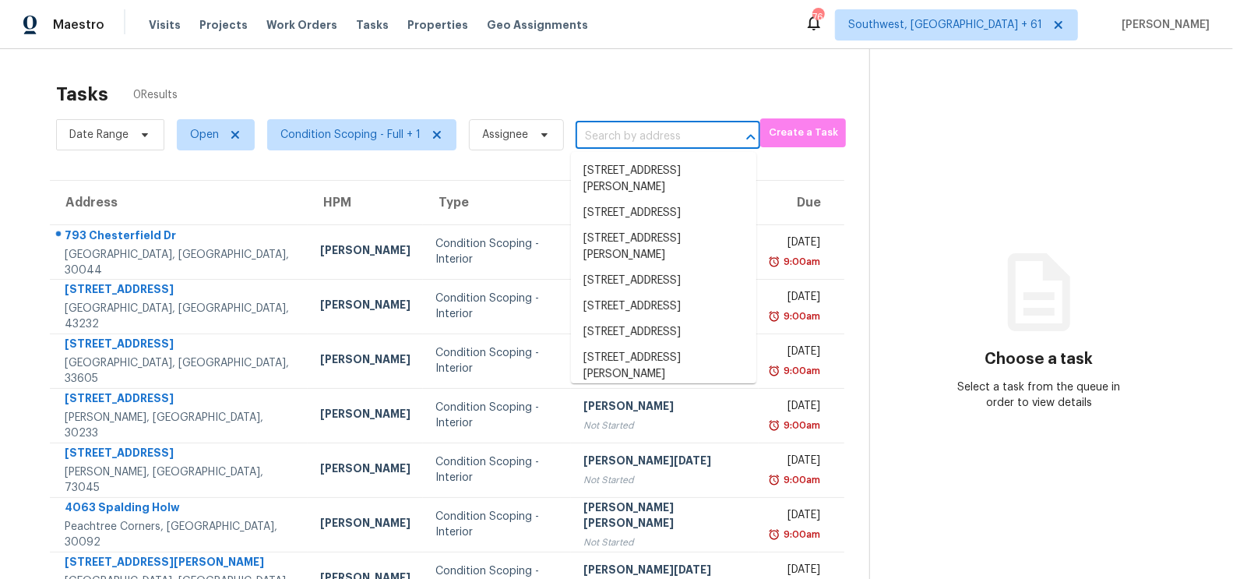
click at [622, 137] on input "text" at bounding box center [646, 137] width 141 height 24
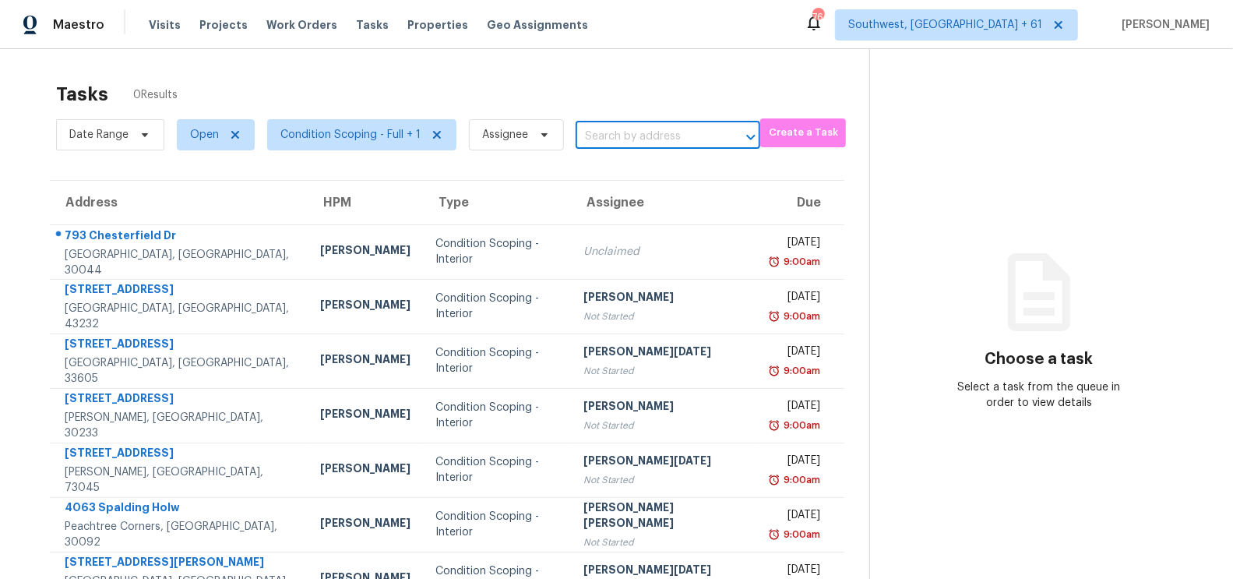
paste input "3093 Marwick Rd Columbus, OH, 43232"
type input "3093 Marwick Rd Columbus, OH, 43232"
click at [643, 171] on li "3093 Marwick Rd, Columbus, OH 43232" at bounding box center [663, 171] width 185 height 26
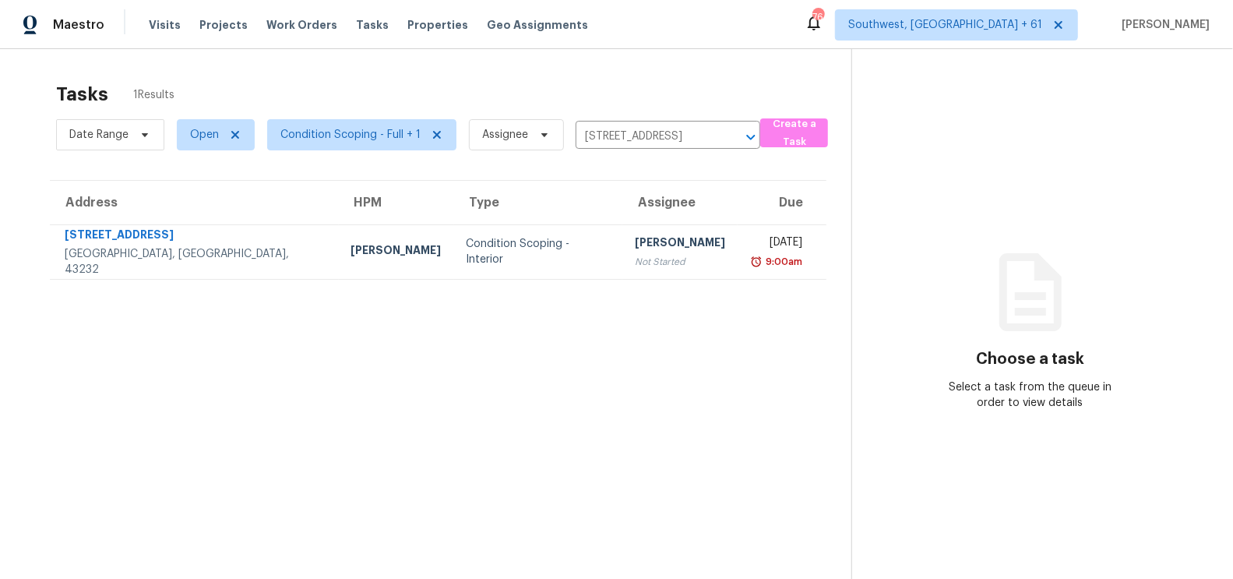
click at [615, 149] on div "Date Range Open Condition Scoping - Full + 1 Assignee 3093 Marwick Rd, Columbus…" at bounding box center [408, 134] width 704 height 40
click at [626, 138] on input "3093 Marwick Rd, Columbus, OH 43232" at bounding box center [646, 137] width 141 height 24
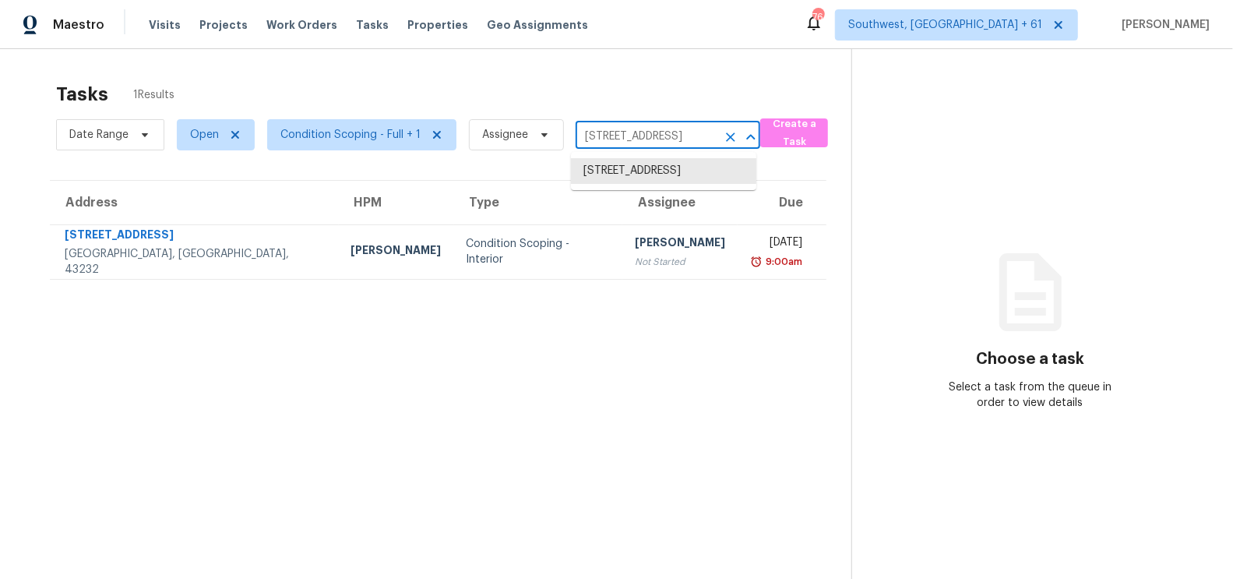
paste input "7044 Oak Brook Ter Brentwood, TN, 37027"
type input "7044 Oak Brook Ter Brentwood, TN, 37027"
click at [646, 184] on li "7044 Oak Brook Ter, Brentwood, TN 37027" at bounding box center [663, 171] width 185 height 26
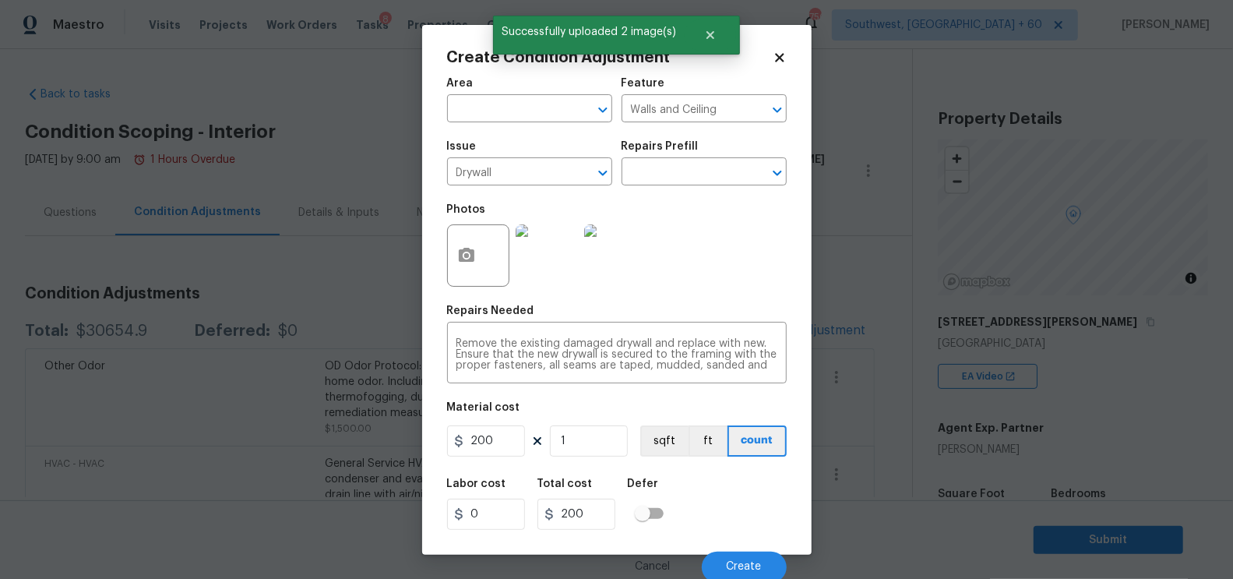
scroll to position [207, 0]
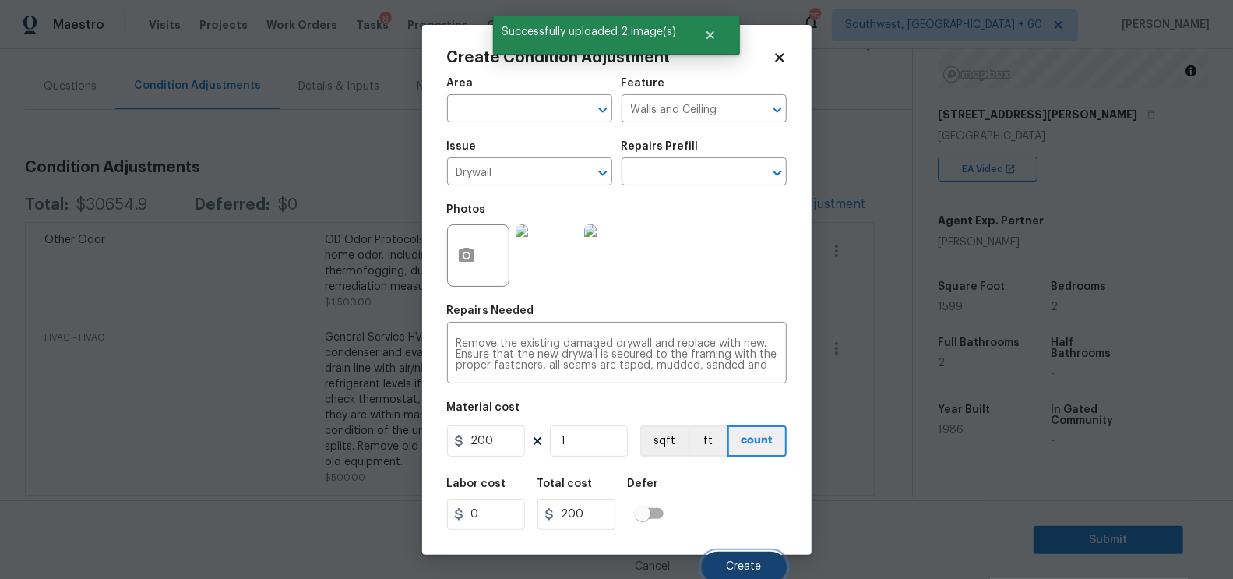
click at [738, 563] on span "Create" at bounding box center [744, 567] width 35 height 12
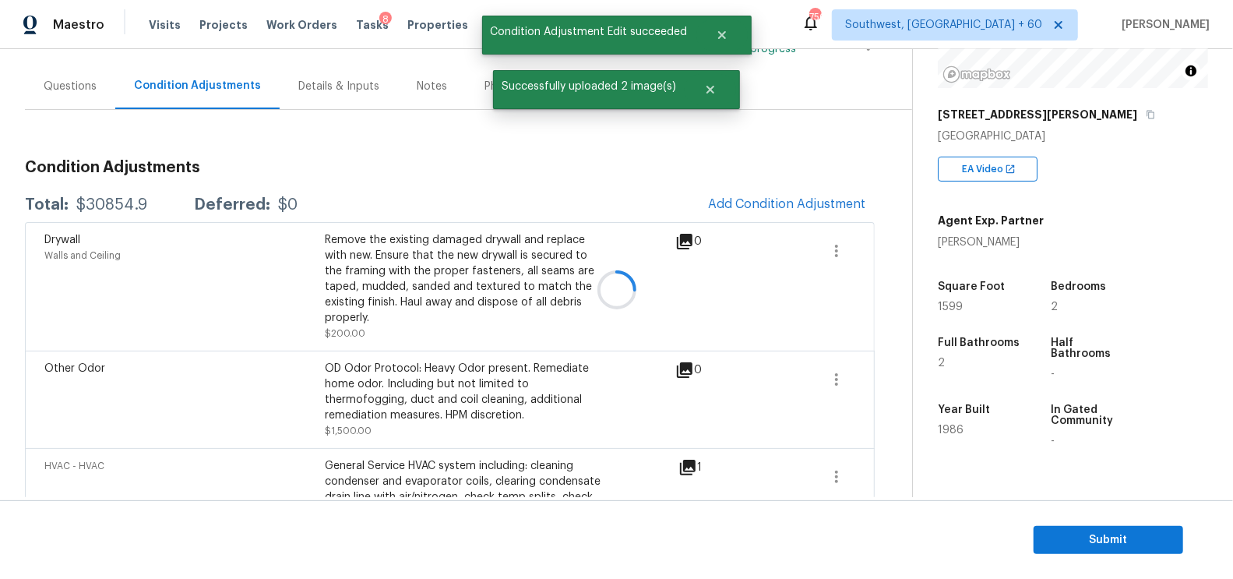
click at [812, 205] on div at bounding box center [616, 289] width 1233 height 579
click at [791, 200] on span "Add Condition Adjustment" at bounding box center [786, 204] width 157 height 14
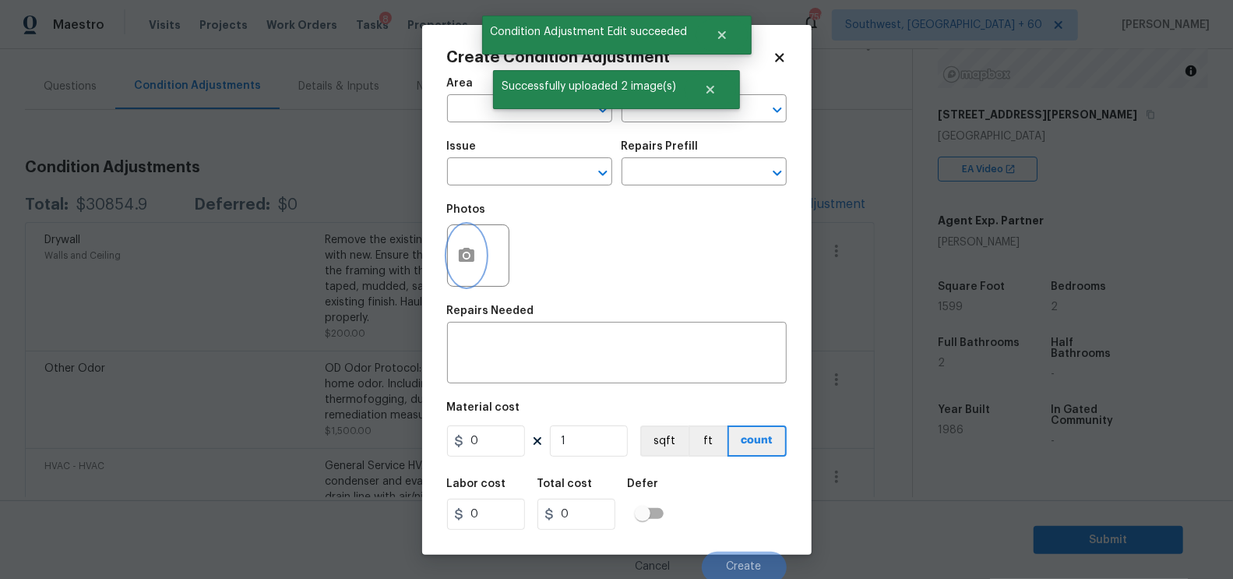
click at [474, 262] on icon "button" at bounding box center [466, 255] width 19 height 19
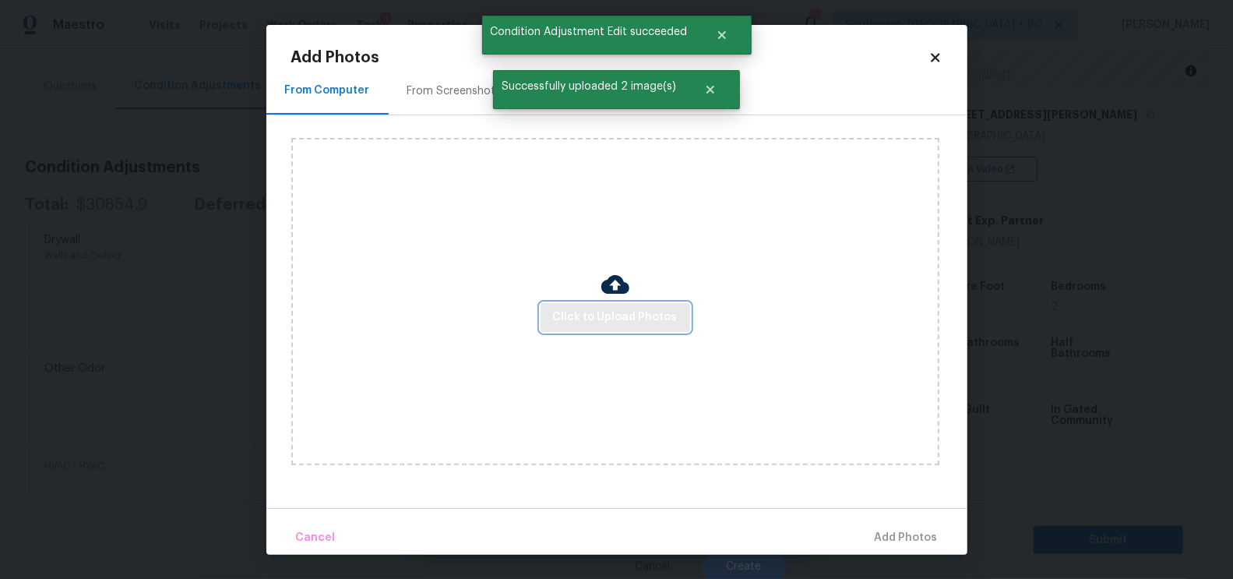
click at [580, 322] on span "Click to Upload Photos" at bounding box center [615, 317] width 125 height 19
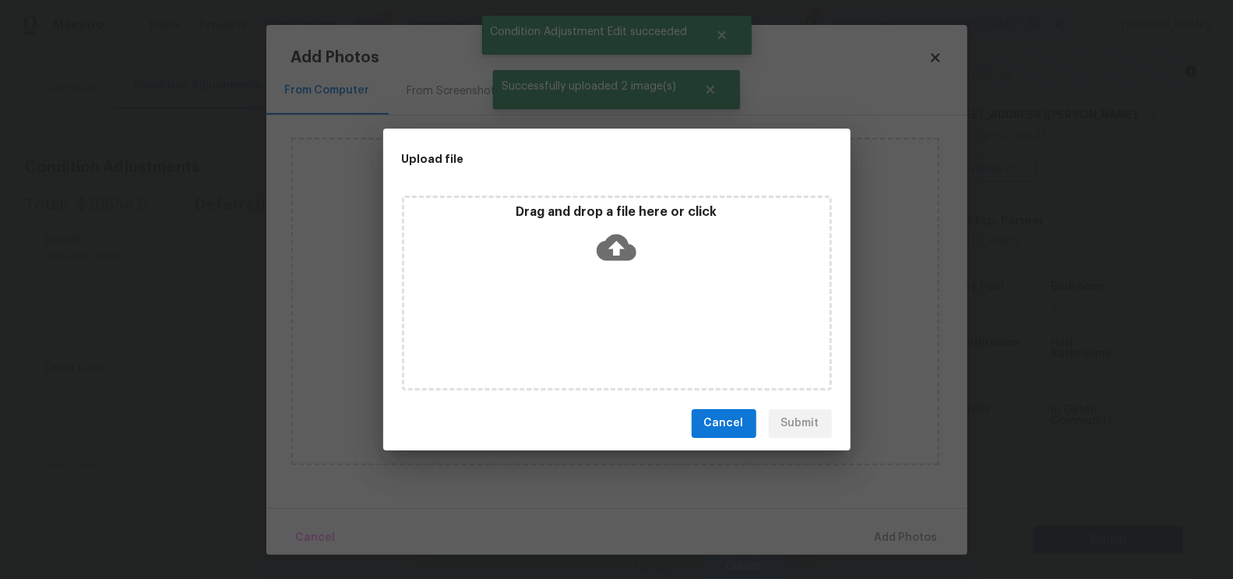
click at [646, 221] on div "Drag and drop a file here or click" at bounding box center [616, 237] width 425 height 67
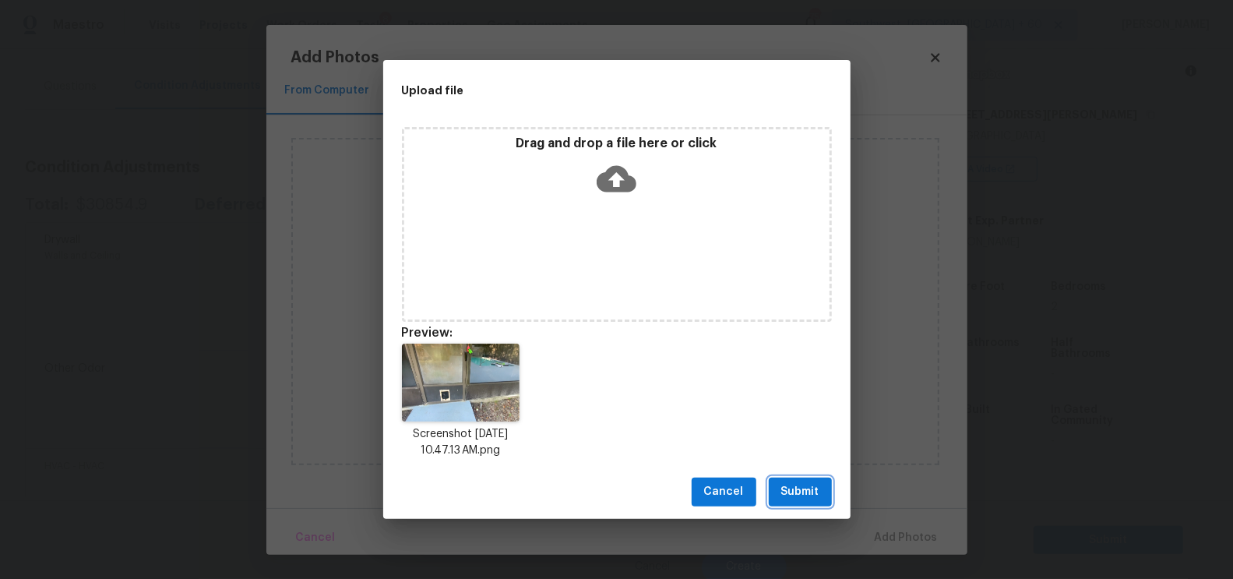
click at [779, 491] on button "Submit" at bounding box center [800, 491] width 63 height 29
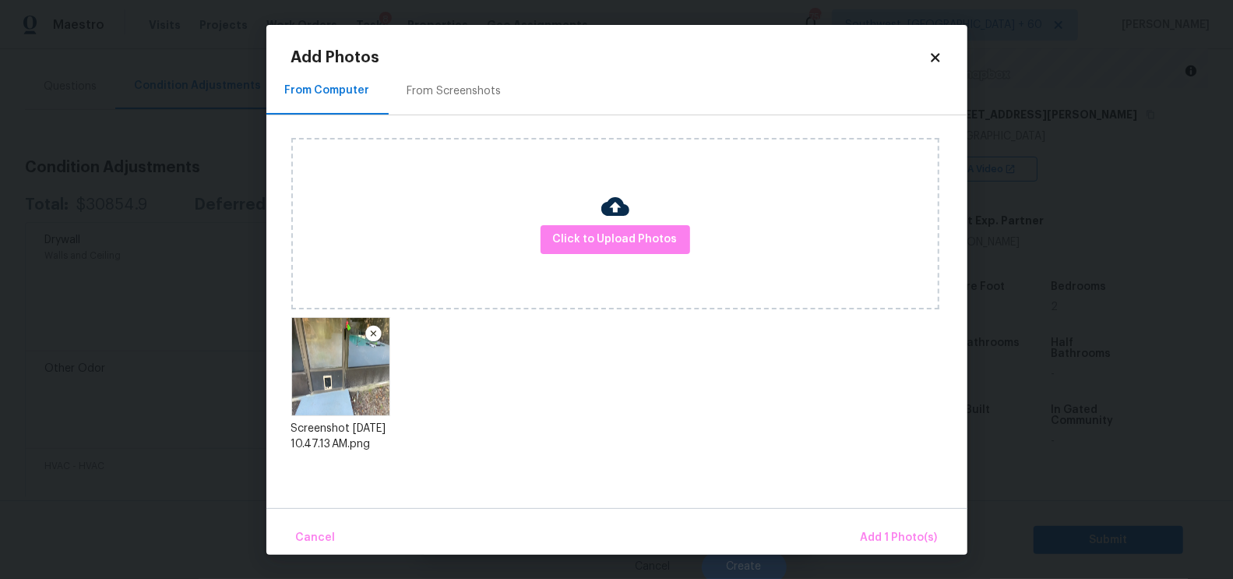
click at [876, 519] on div "Cancel Add 1 Photo(s)" at bounding box center [616, 531] width 701 height 47
click at [891, 559] on body "Maestro Visits Projects Work Orders Tasks 8 Properties Geo Assignments 756 Sout…" at bounding box center [616, 289] width 1233 height 579
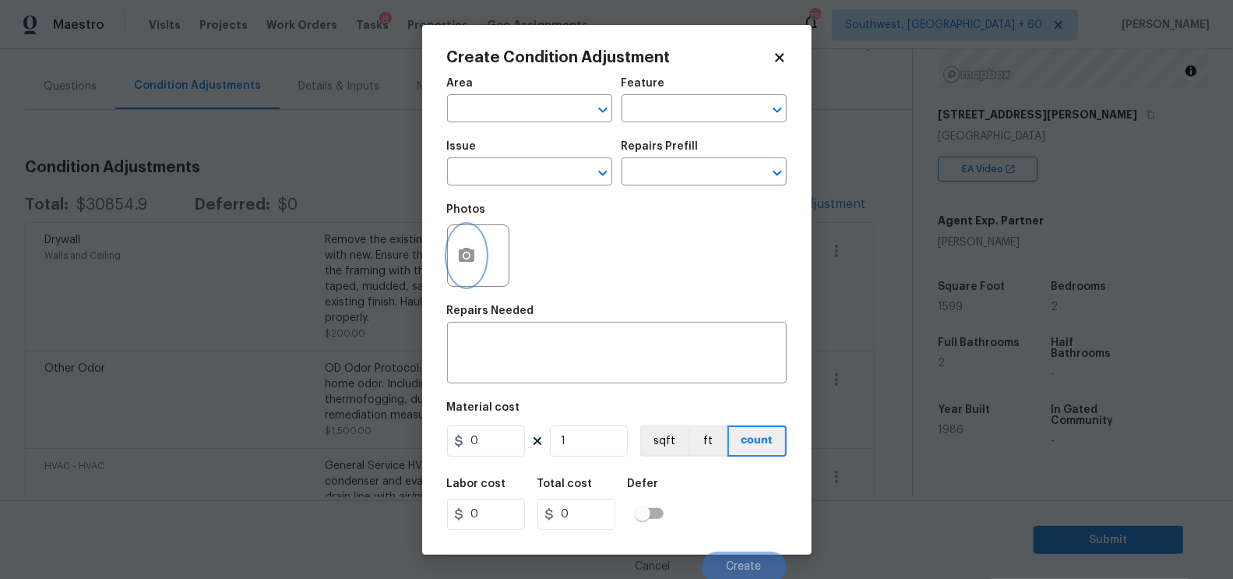
click at [467, 253] on icon "button" at bounding box center [467, 255] width 16 height 14
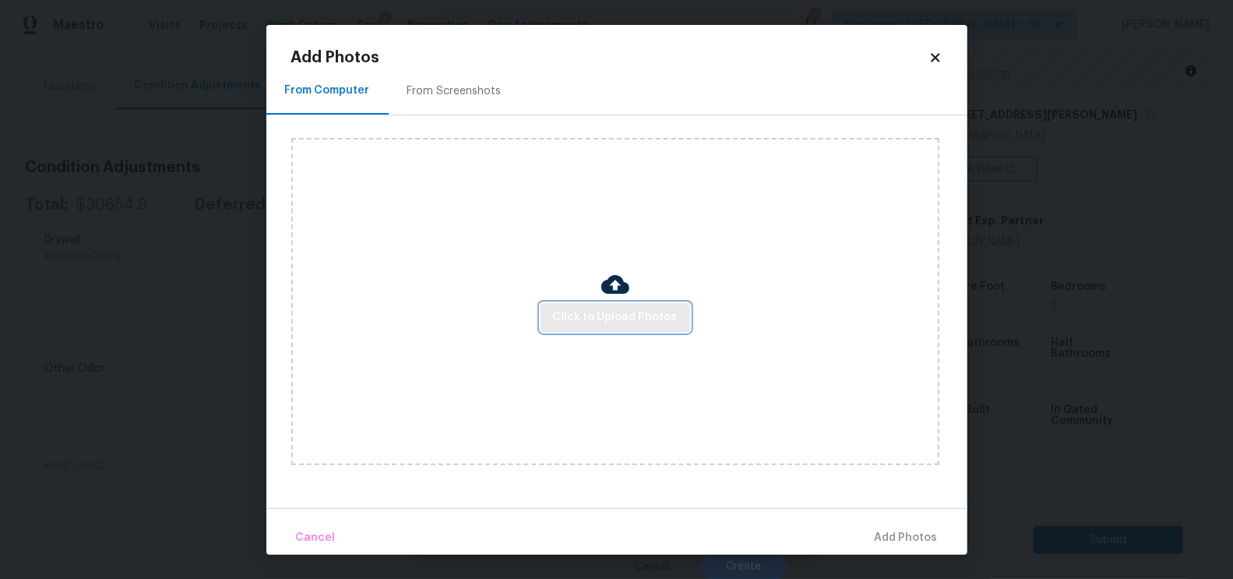
click at [597, 315] on span "Click to Upload Photos" at bounding box center [615, 317] width 125 height 19
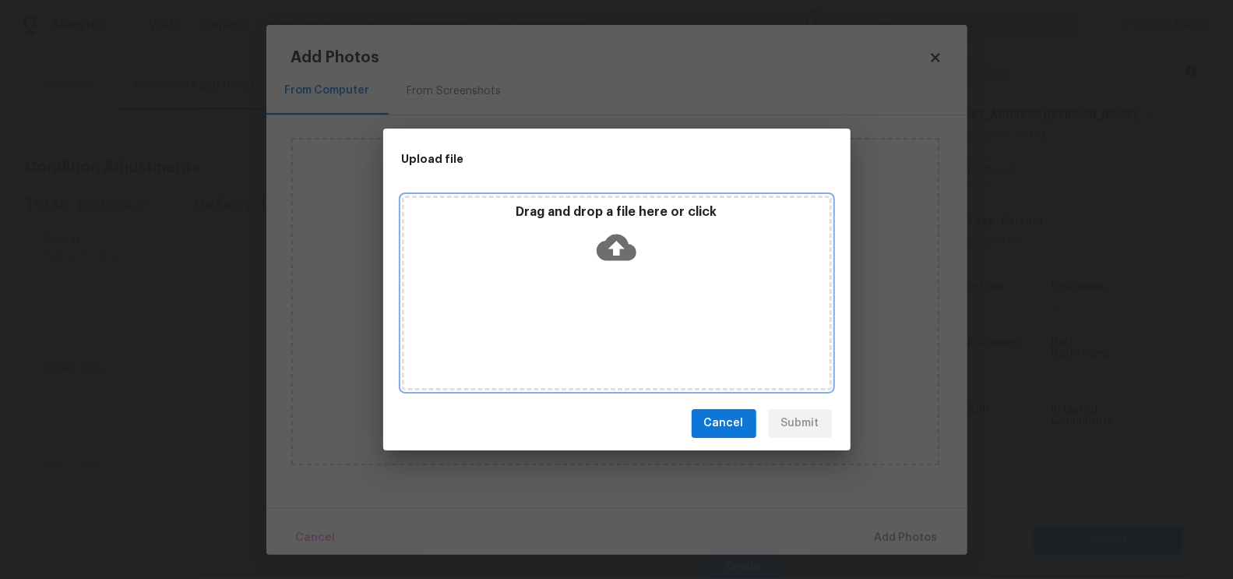
click at [610, 230] on icon at bounding box center [617, 247] width 40 height 40
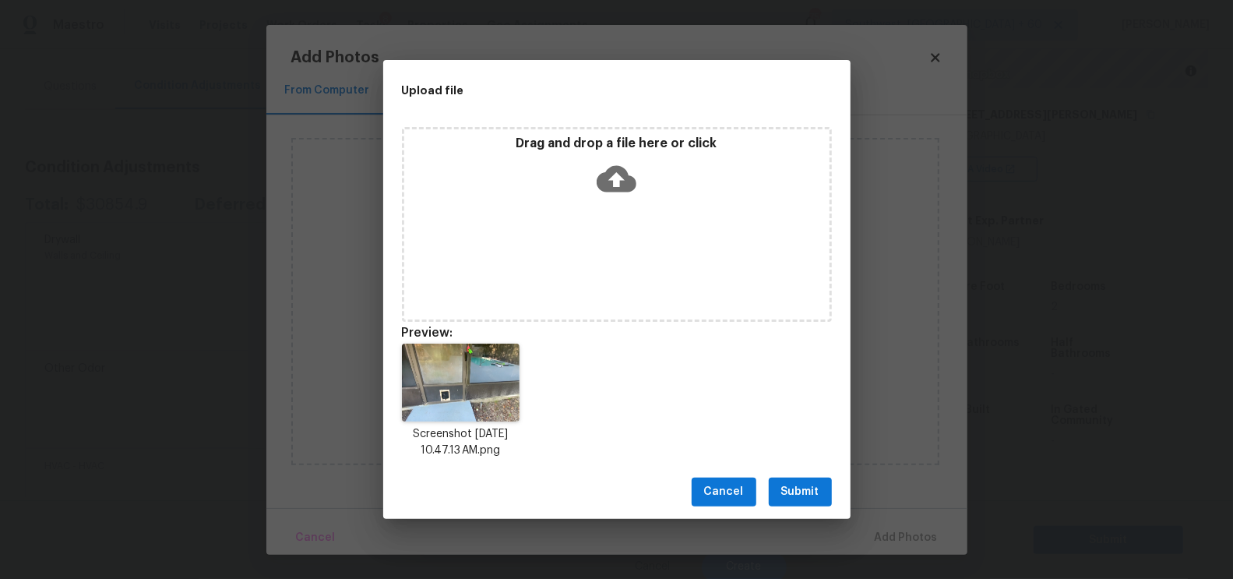
click at [808, 484] on span "Submit" at bounding box center [800, 491] width 38 height 19
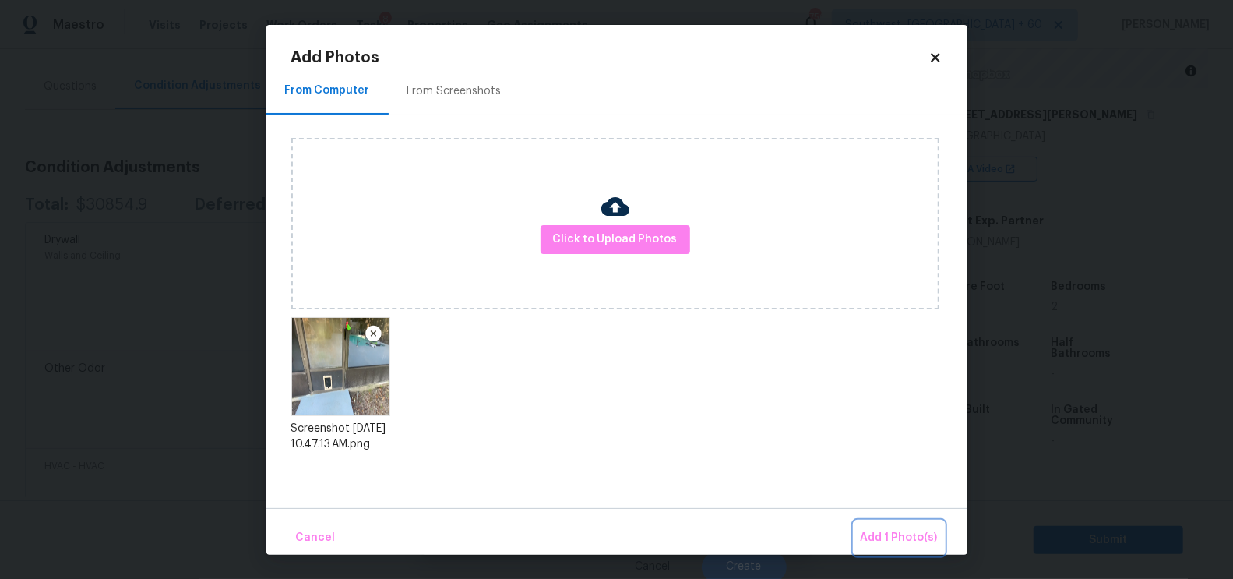
click at [903, 540] on span "Add 1 Photo(s)" at bounding box center [899, 537] width 77 height 19
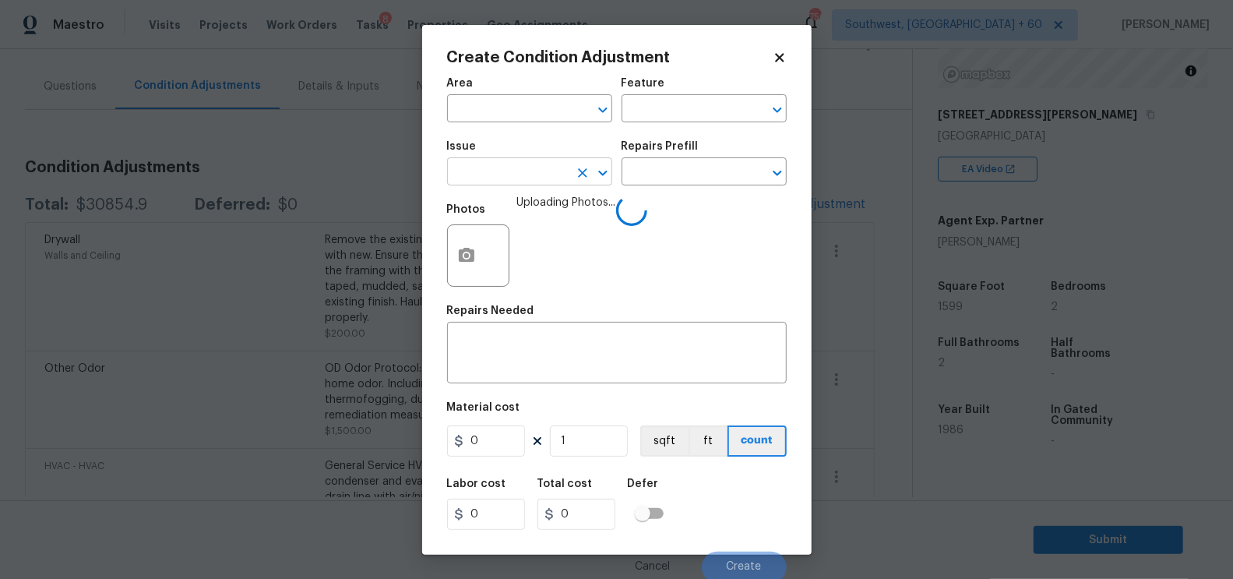
click at [495, 176] on input "text" at bounding box center [507, 173] width 121 height 24
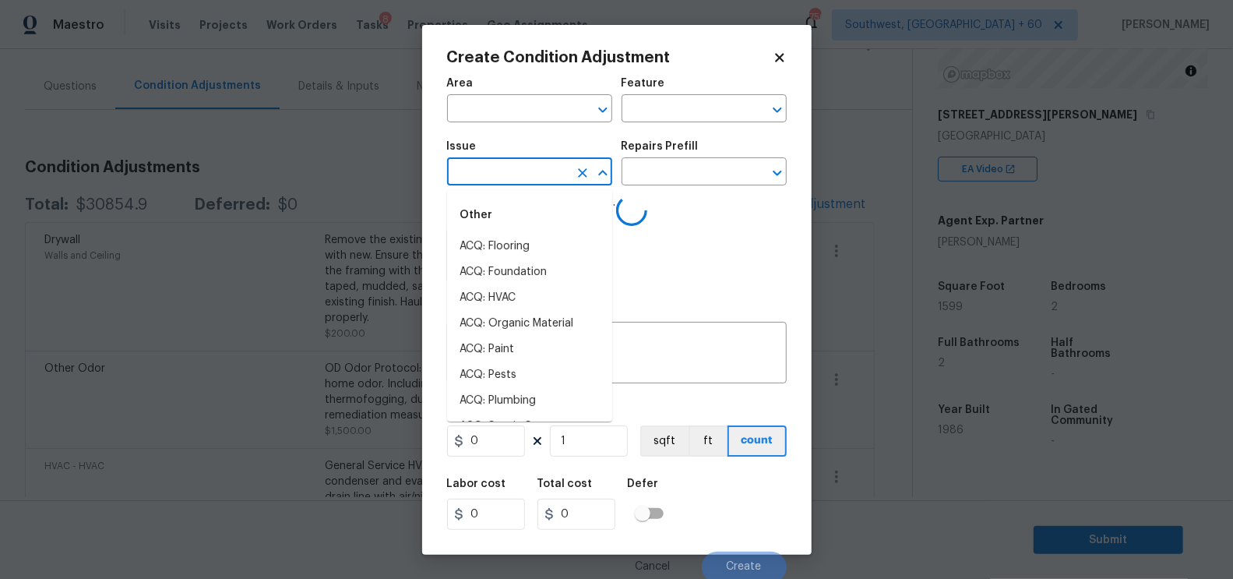
type input "p"
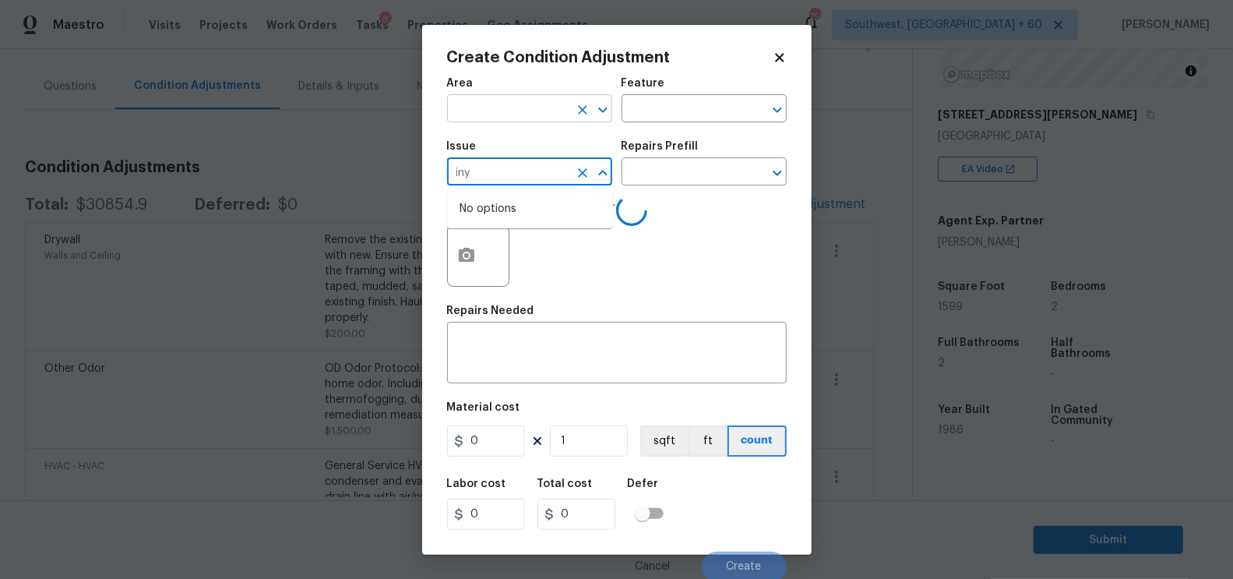
type input "iny"
click at [485, 108] on input "text" at bounding box center [507, 110] width 121 height 24
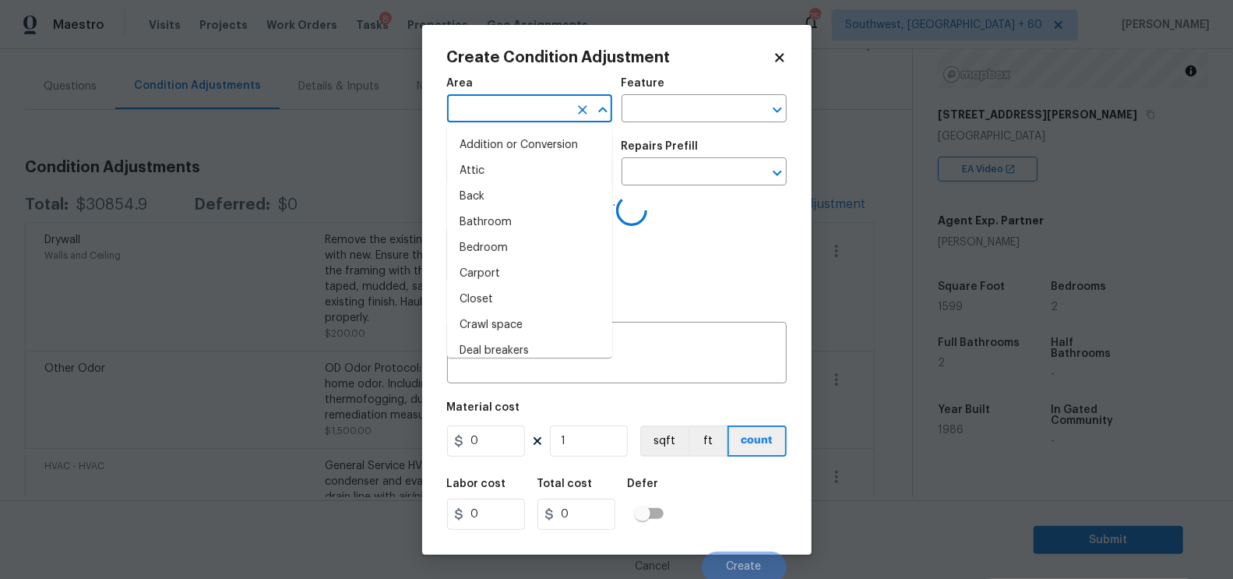
type input "i"
type input "nt"
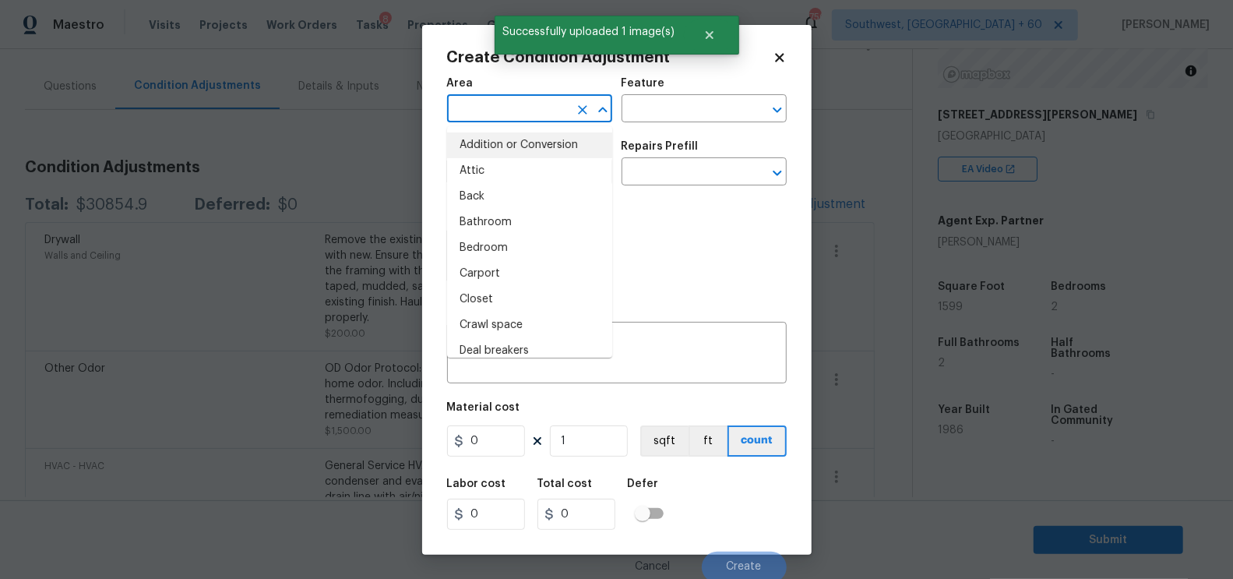
click at [507, 111] on input "text" at bounding box center [507, 110] width 121 height 24
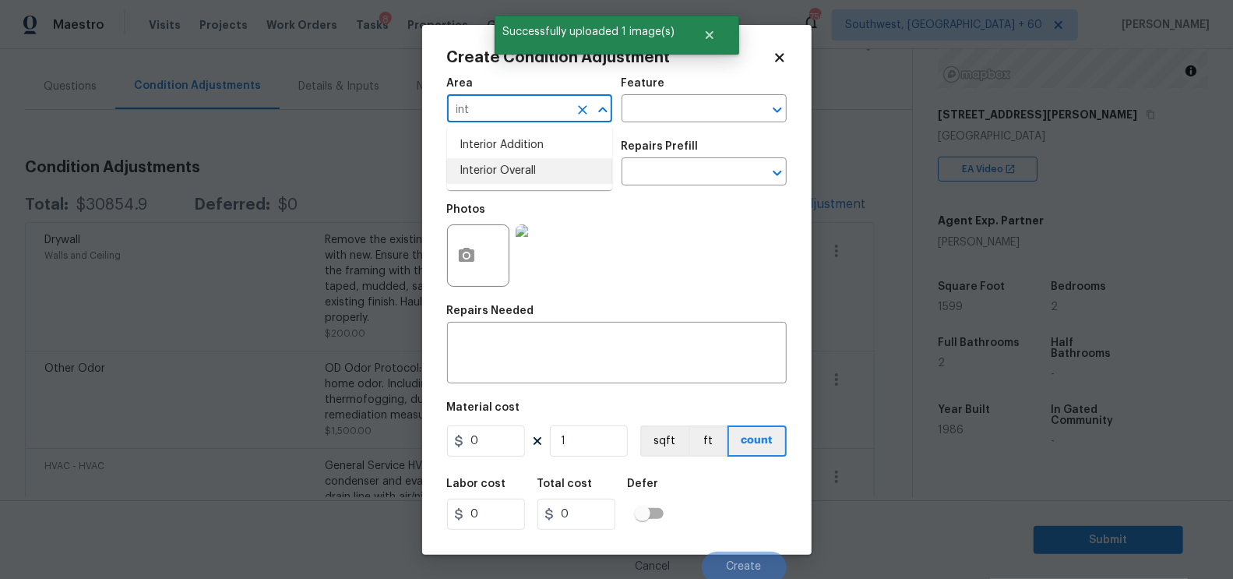
click at [521, 171] on li "Interior Overall" at bounding box center [529, 171] width 165 height 26
type input "Interior Overall"
click at [514, 351] on textarea at bounding box center [616, 354] width 321 height 33
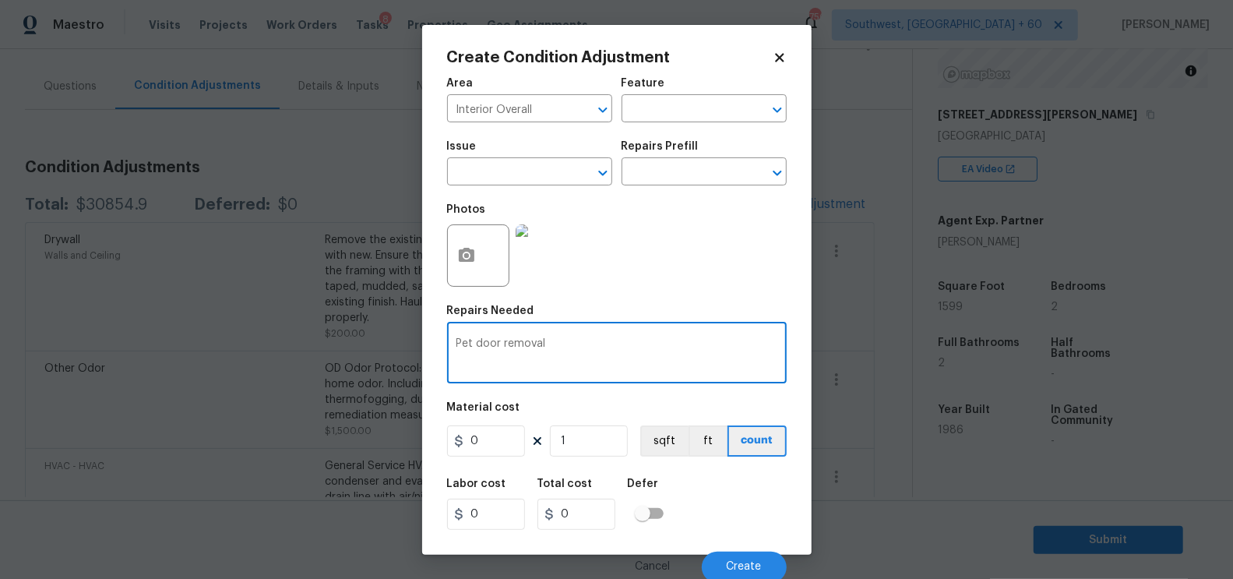
type textarea "Pet door removal"
click at [491, 433] on input "0" at bounding box center [486, 440] width 78 height 31
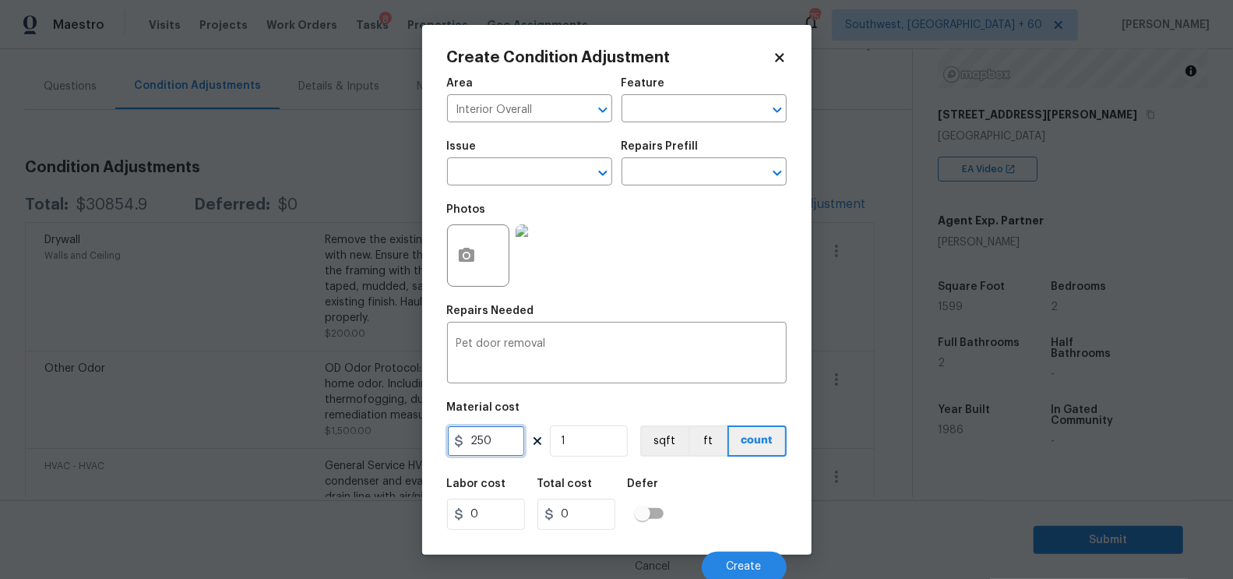
type input "250"
click at [586, 510] on input "0" at bounding box center [576, 513] width 78 height 31
type input "250"
click at [759, 558] on button "Create" at bounding box center [744, 566] width 85 height 31
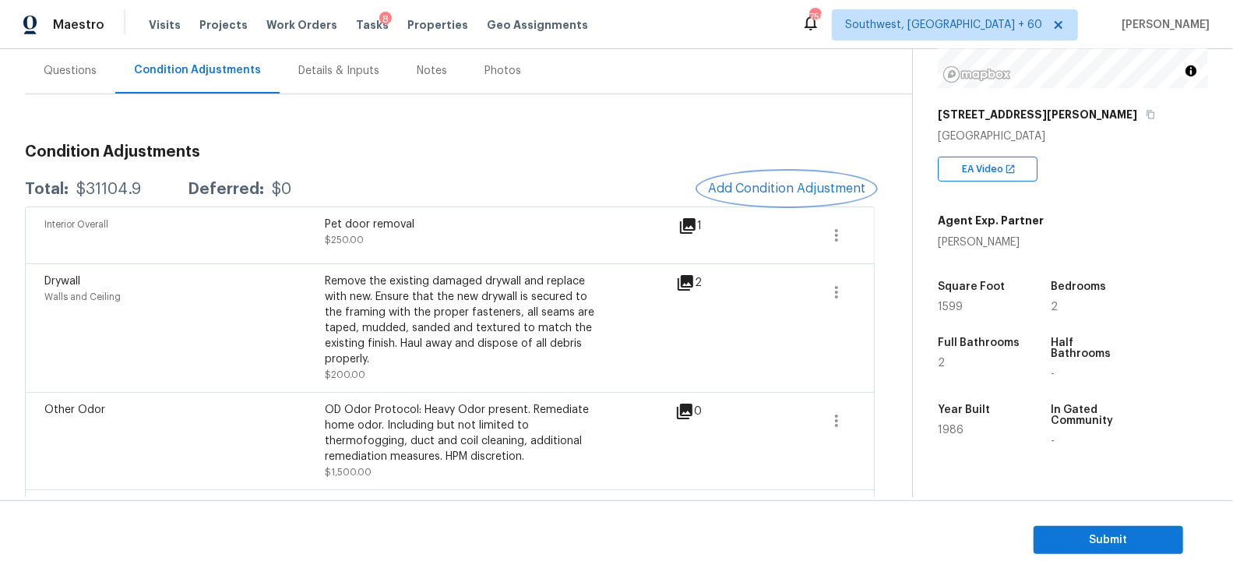
scroll to position [140, 0]
click at [840, 202] on button "Add Condition Adjustment" at bounding box center [787, 190] width 176 height 33
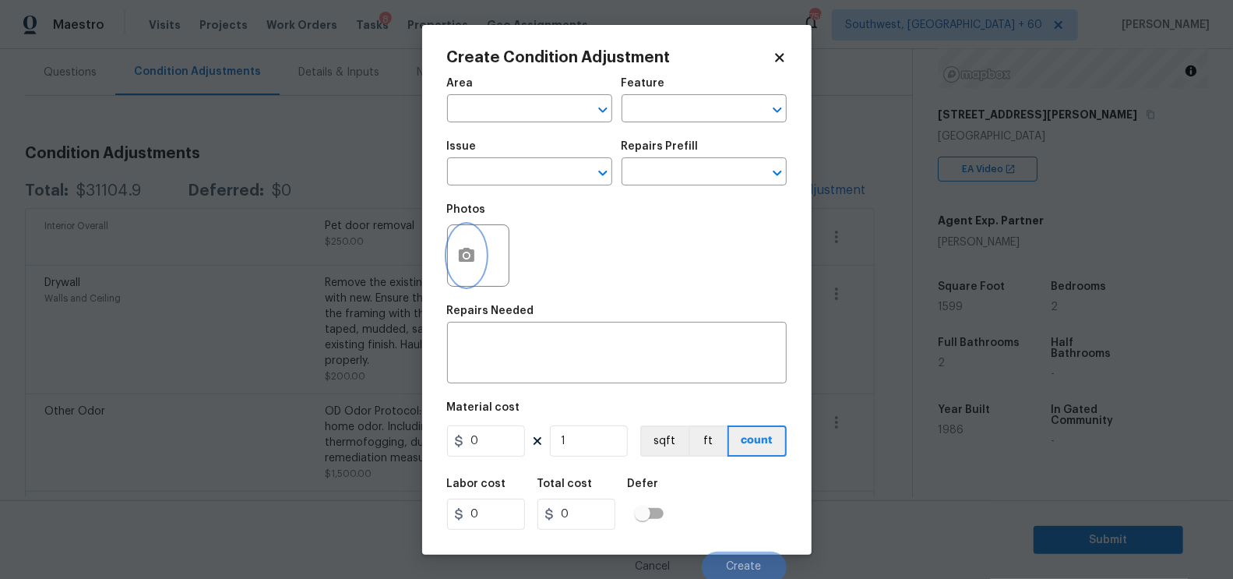
click at [470, 255] on icon "button" at bounding box center [467, 255] width 16 height 14
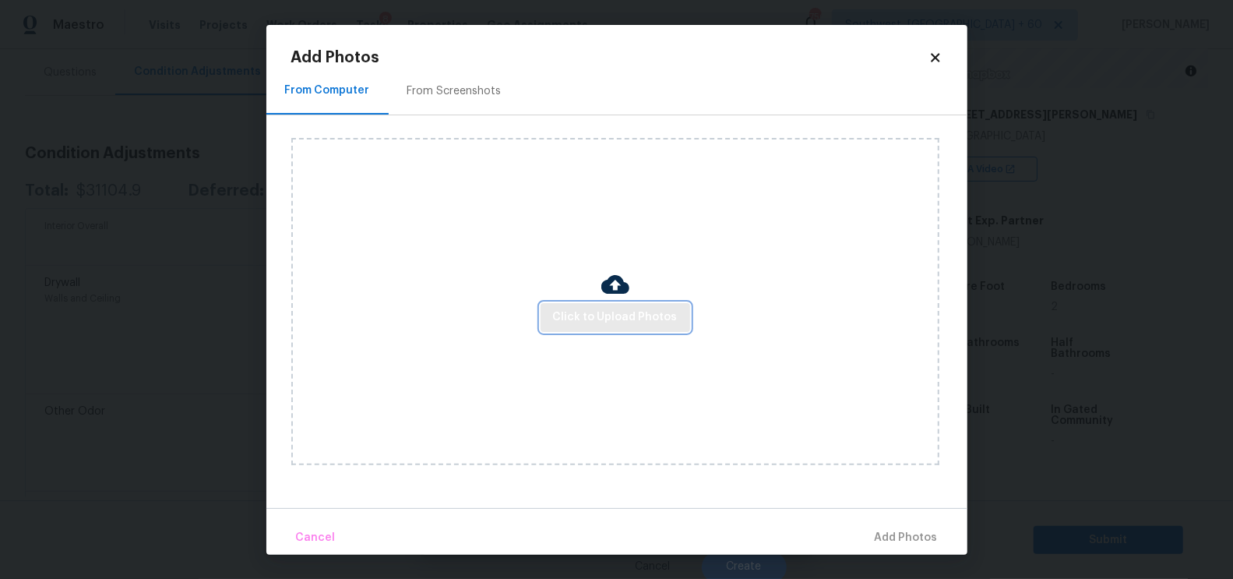
click at [604, 321] on span "Click to Upload Photos" at bounding box center [615, 317] width 125 height 19
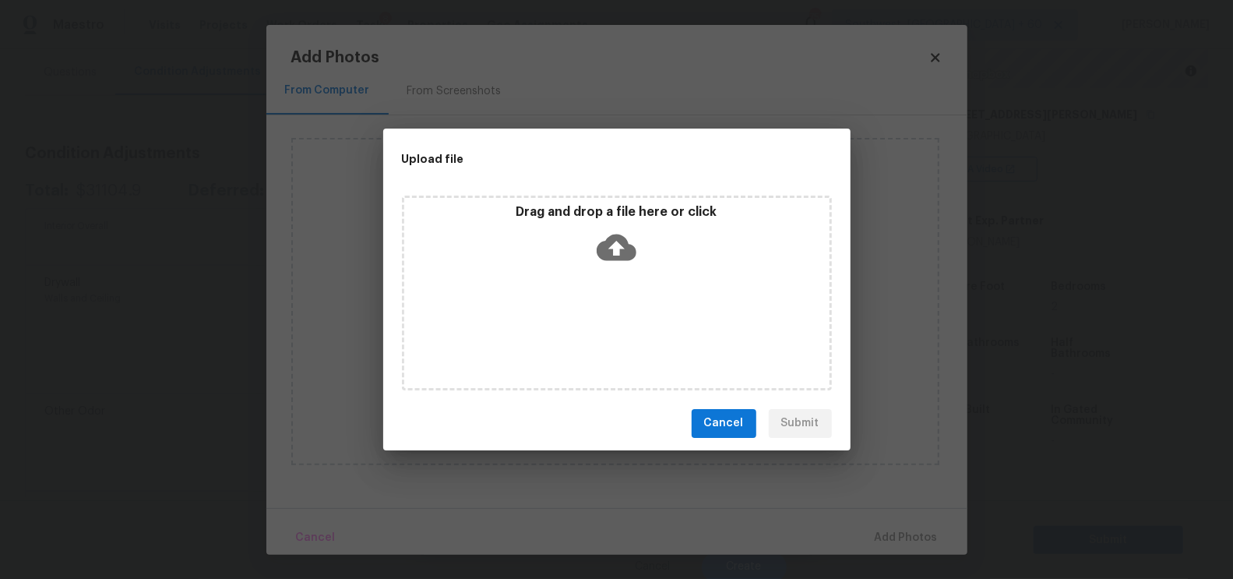
click at [625, 255] on icon at bounding box center [617, 247] width 40 height 26
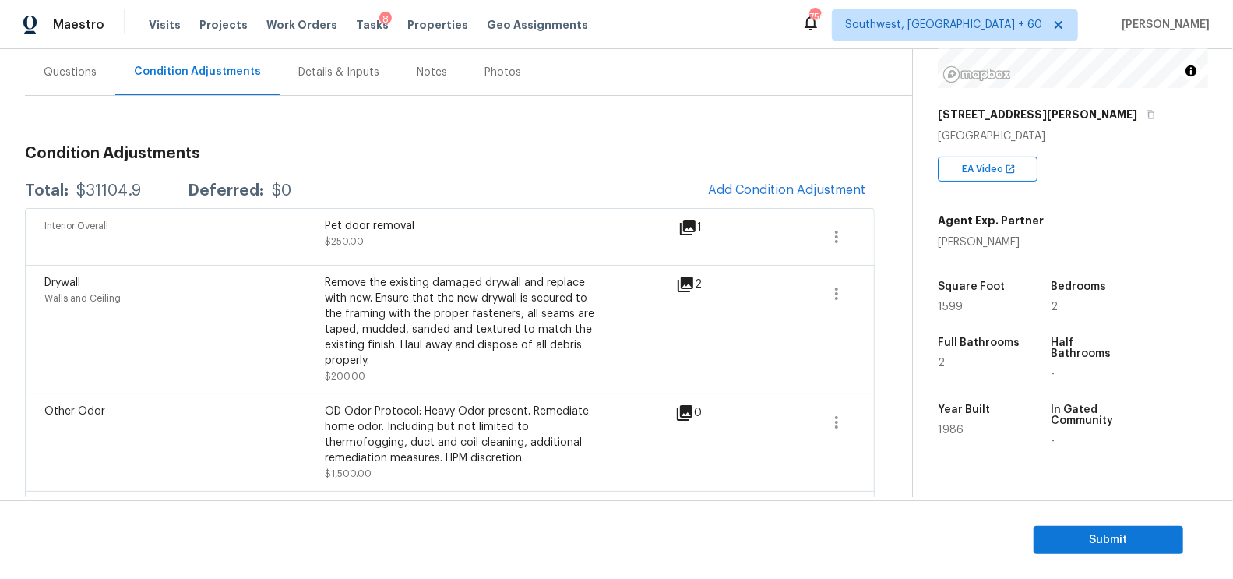
click at [102, 190] on div "$31104.9" at bounding box center [108, 191] width 65 height 16
click at [115, 185] on div "$31104.9" at bounding box center [108, 191] width 65 height 16
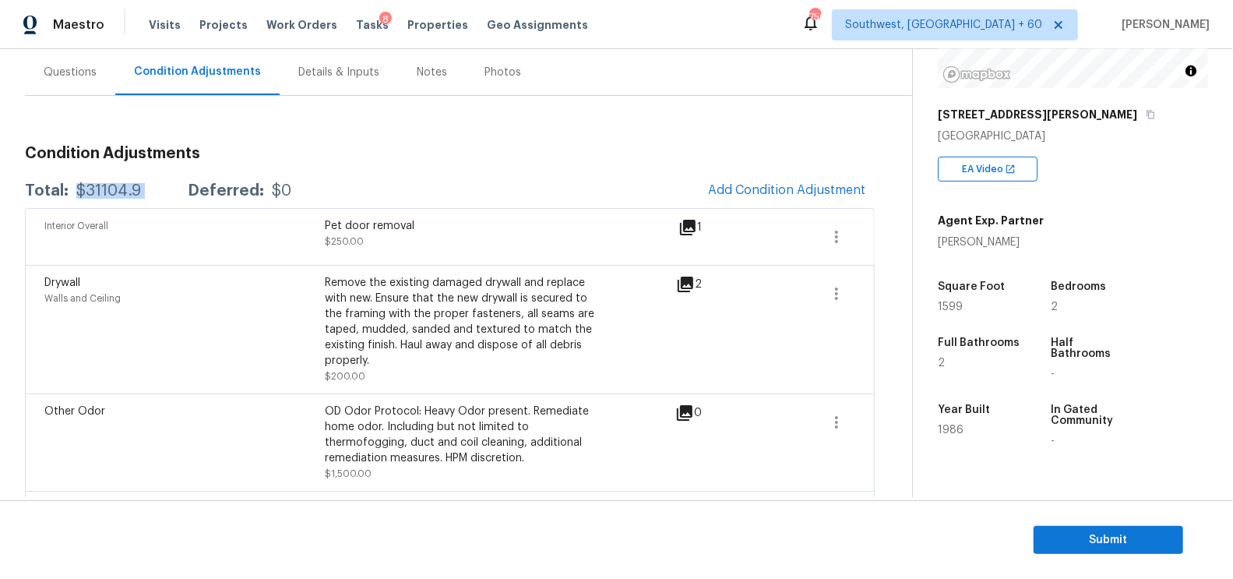
click at [91, 65] on div "Questions" at bounding box center [70, 73] width 53 height 16
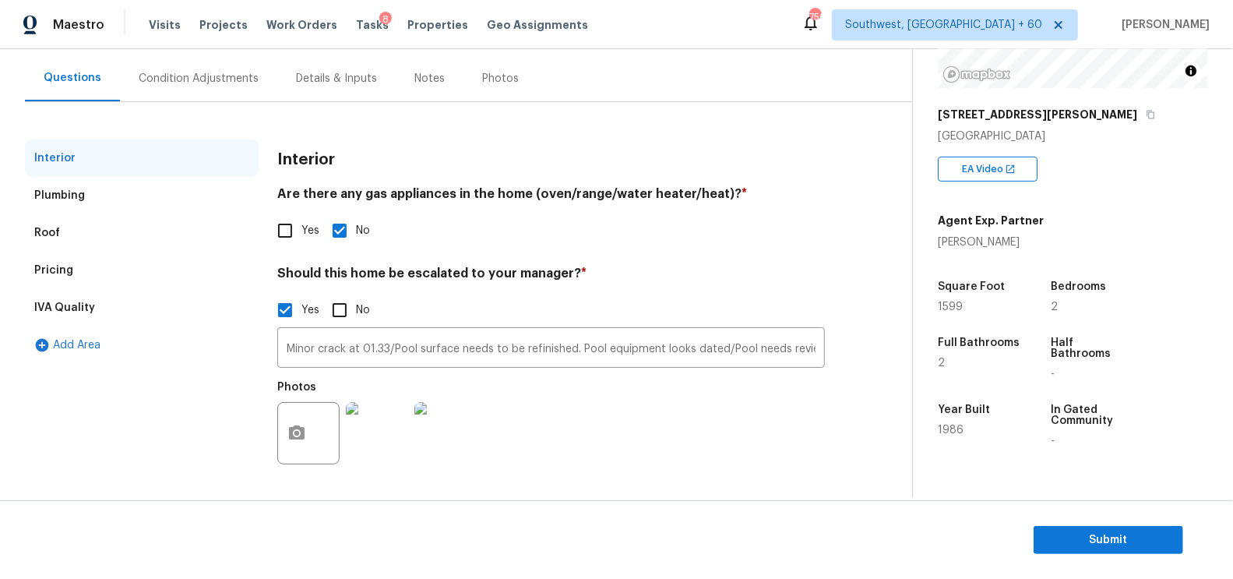
scroll to position [134, 0]
click at [331, 349] on input "Minor crack at 01.33/Pool surface needs to be refinished. Pool equipment looks …" at bounding box center [551, 349] width 548 height 37
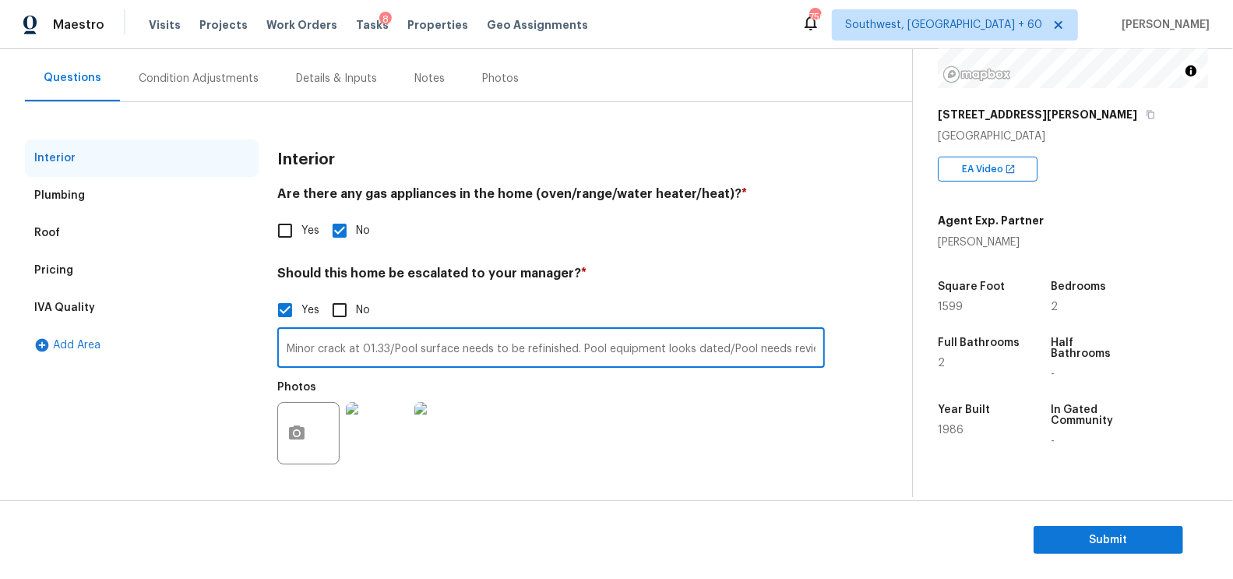
click at [331, 349] on input "Minor crack at 01.33/Pool surface needs to be refinished. Pool equipment looks …" at bounding box center [551, 349] width 548 height 37
click at [393, 349] on input "Minor crack at 01.33/Pool surface needs to be refinished. Pool equipment looks …" at bounding box center [551, 349] width 548 height 37
click at [389, 348] on input "Minor crack at 01.33/Pool surface needs to be refinished. Pool equipment looks …" at bounding box center [551, 349] width 548 height 37
click at [493, 350] on input "Minor crack at 01.33, didnt capture funds needs review/Pool surface needs to be…" at bounding box center [551, 349] width 548 height 37
click at [541, 347] on input "Minor crack at 01.33, didnt capture funds since nos ureity needs review/Pool su…" at bounding box center [551, 349] width 548 height 37
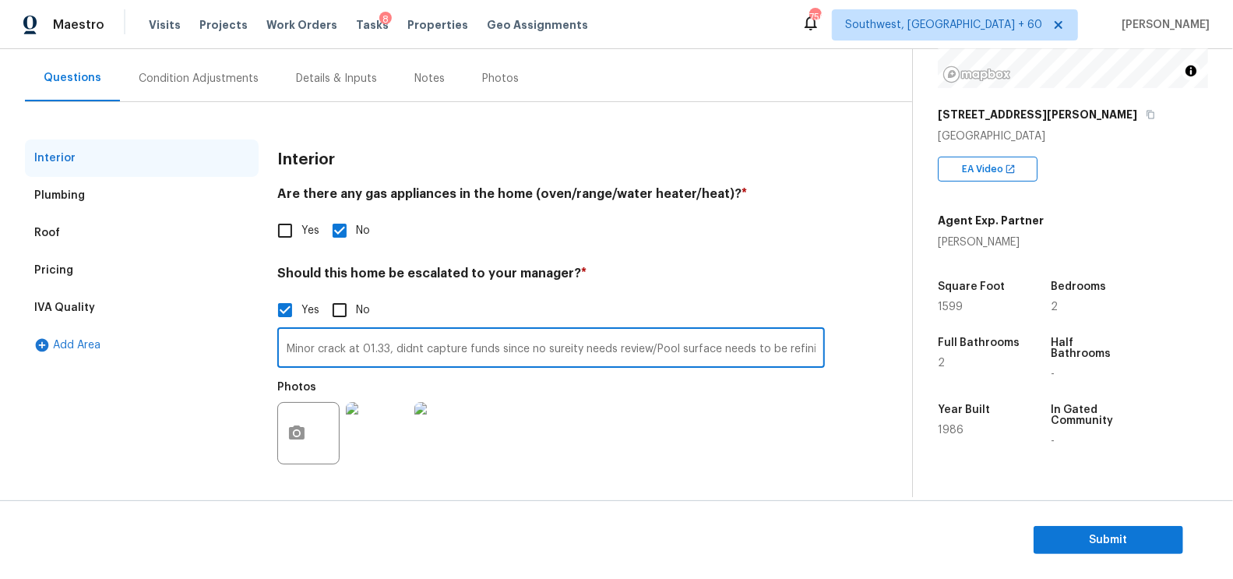
click at [615, 352] on input "Minor crack at 01.33, didnt capture funds since no sureity needs review/Pool su…" at bounding box center [551, 349] width 548 height 37
type input "Minor crack at 01.33, didnt capture funds since no sureity needs review/Pool su…"
click at [93, 265] on div "Pricing" at bounding box center [142, 270] width 234 height 37
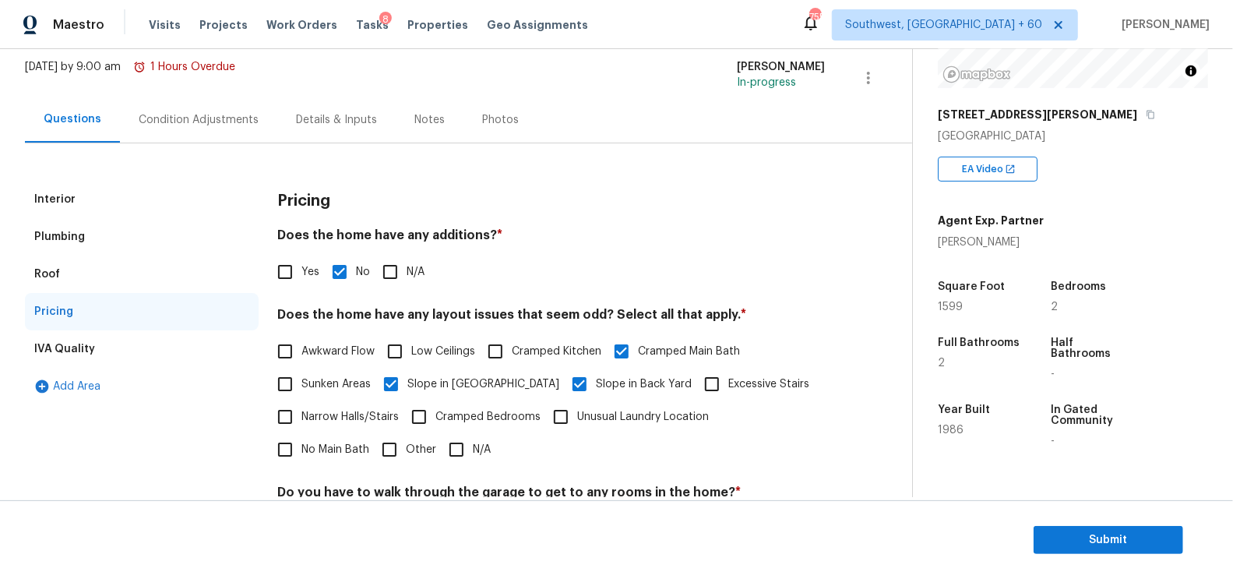
scroll to position [16, 0]
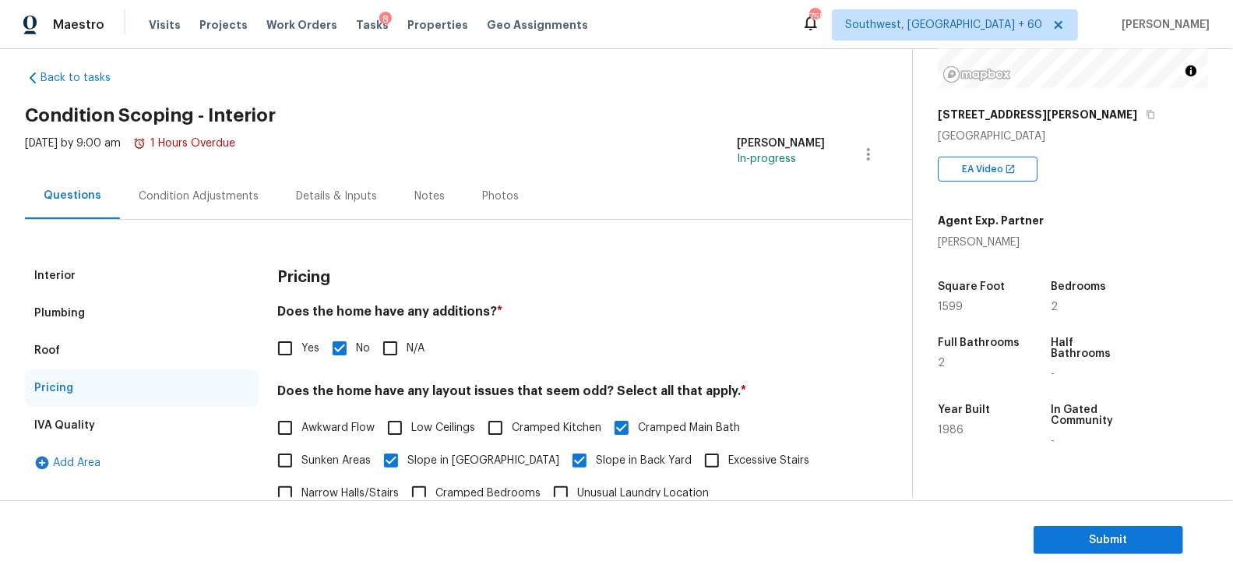
click at [231, 169] on div "[DATE] by 9:00 am 1 Hours Overdue" at bounding box center [130, 154] width 210 height 37
click at [222, 185] on div "Condition Adjustments" at bounding box center [198, 196] width 157 height 46
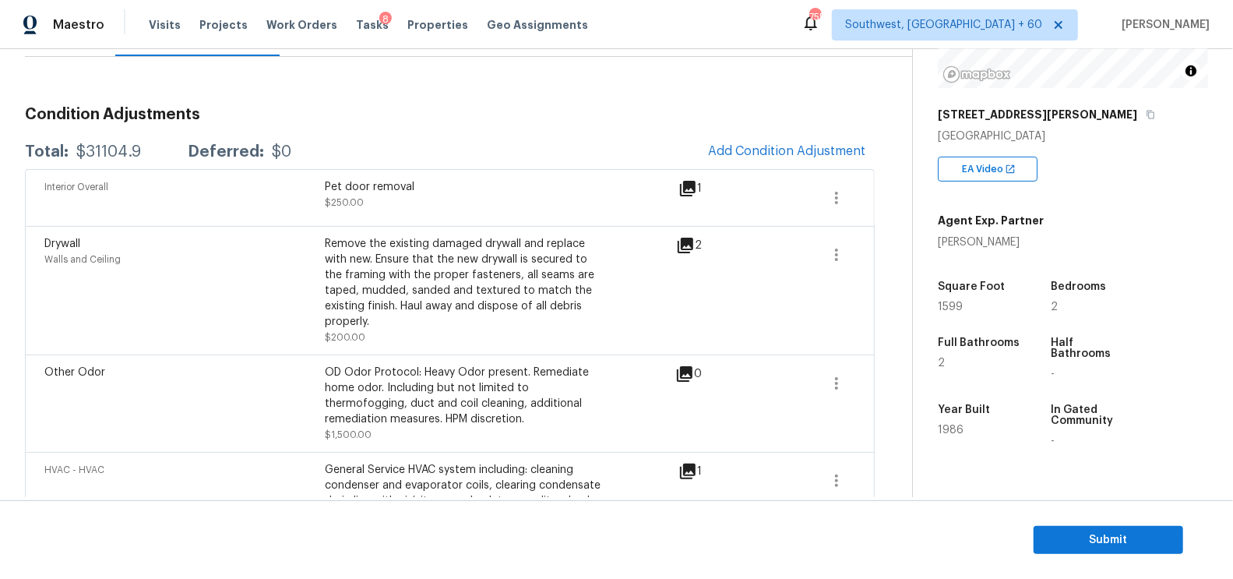
scroll to position [178, 0]
click at [814, 140] on button "Add Condition Adjustment" at bounding box center [787, 152] width 176 height 33
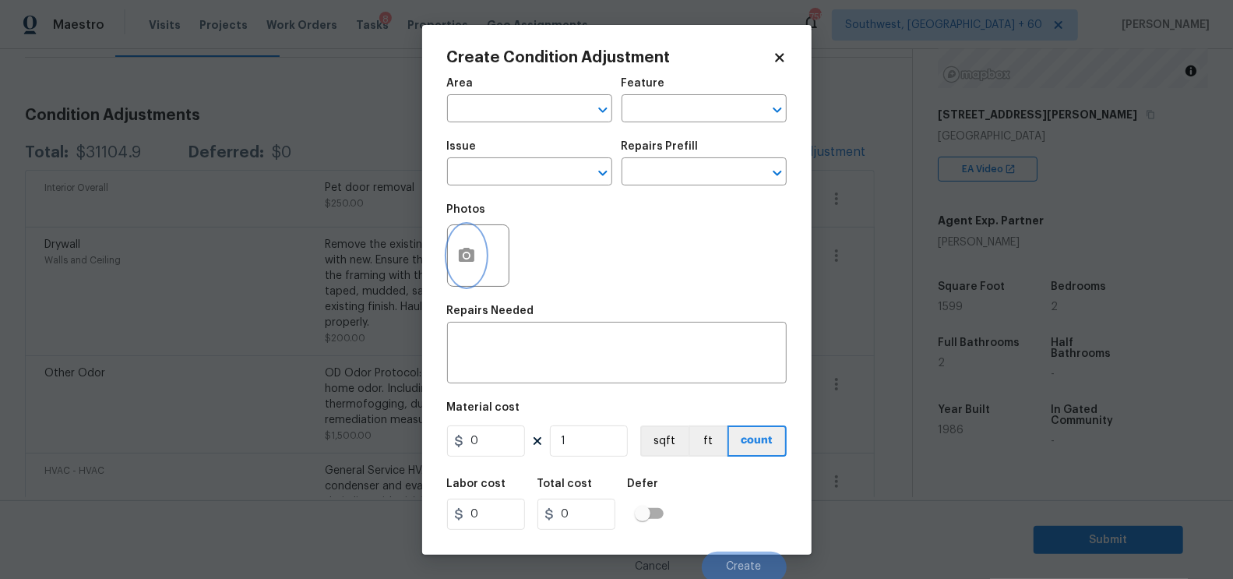
click at [454, 267] on button "button" at bounding box center [466, 255] width 37 height 61
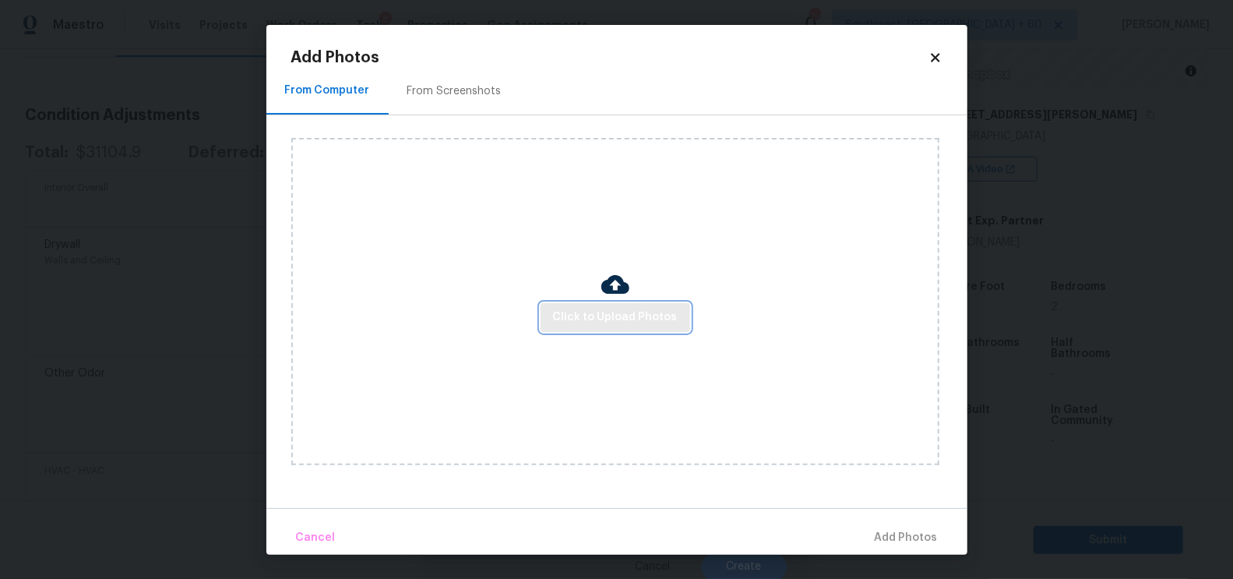
click at [593, 319] on span "Click to Upload Photos" at bounding box center [615, 317] width 125 height 19
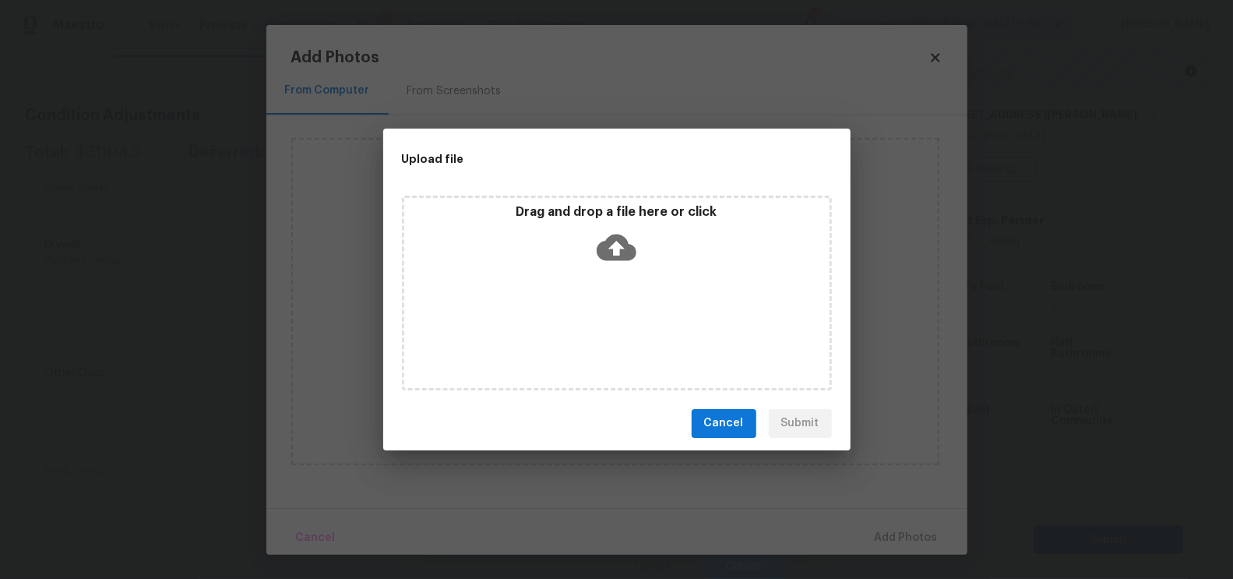
click at [624, 251] on icon at bounding box center [617, 247] width 40 height 26
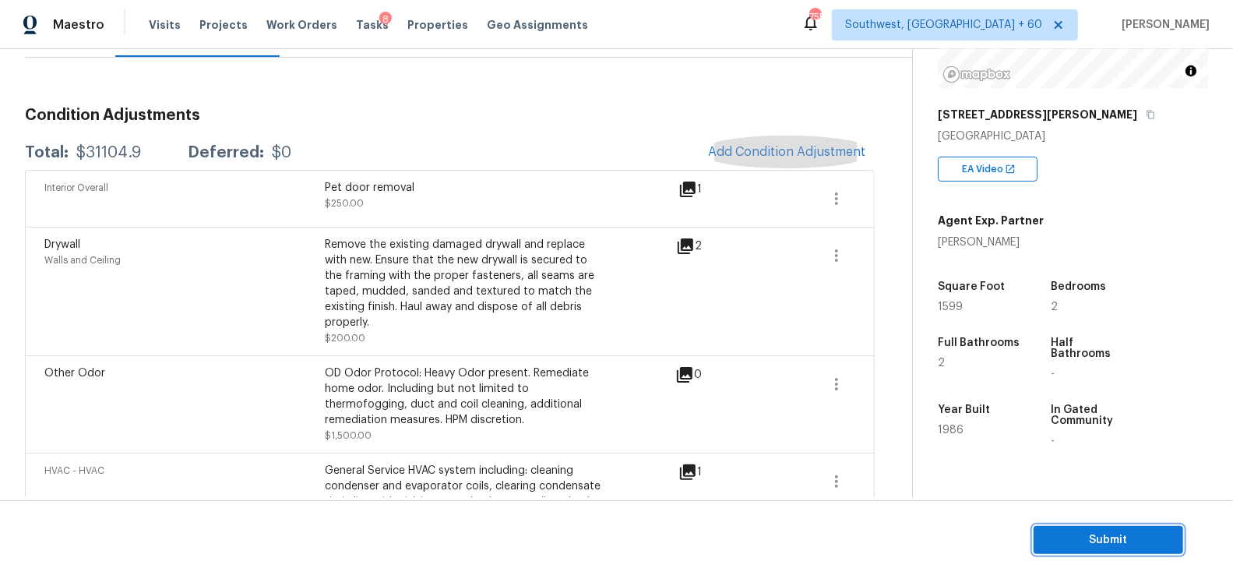
click at [1109, 540] on span "Submit" at bounding box center [1108, 539] width 125 height 19
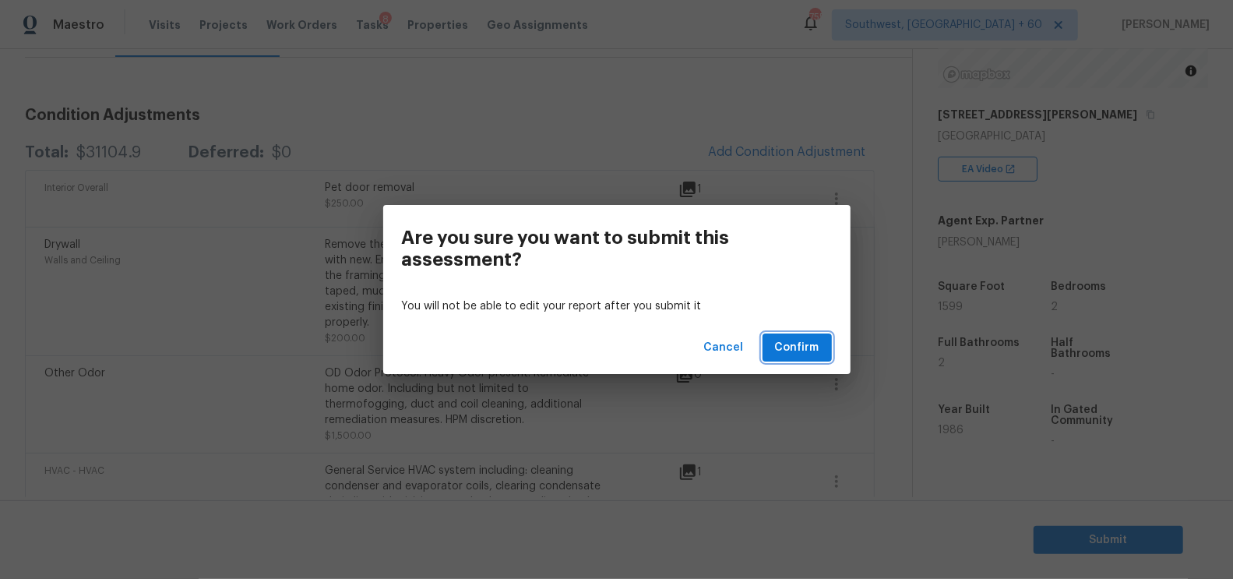
click at [819, 351] on button "Confirm" at bounding box center [796, 347] width 69 height 29
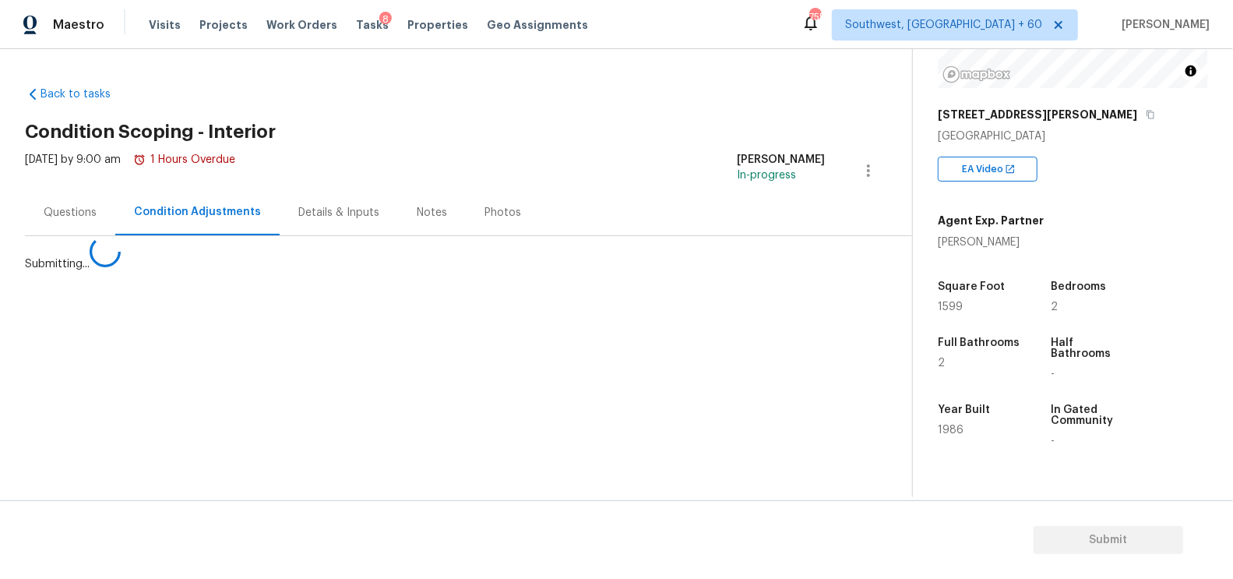
scroll to position [0, 0]
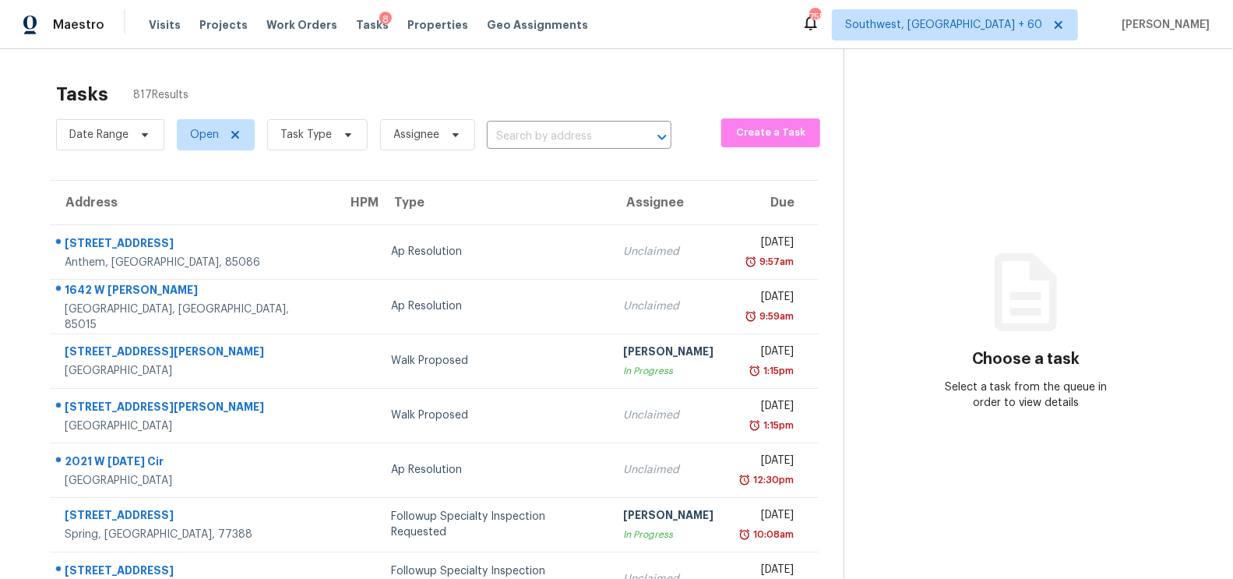
click at [551, 150] on div "Date Range Open Task Type Assignee ​" at bounding box center [363, 134] width 615 height 40
click at [568, 136] on input "text" at bounding box center [557, 137] width 141 height 24
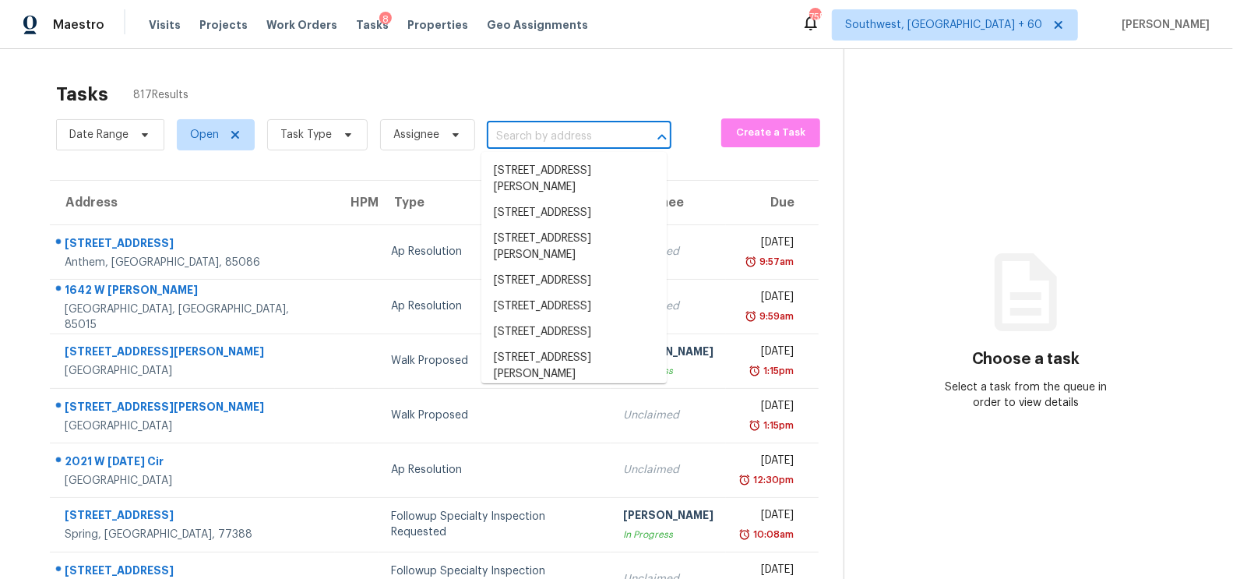
paste input "[STREET_ADDRESS]"
type input "[STREET_ADDRESS]"
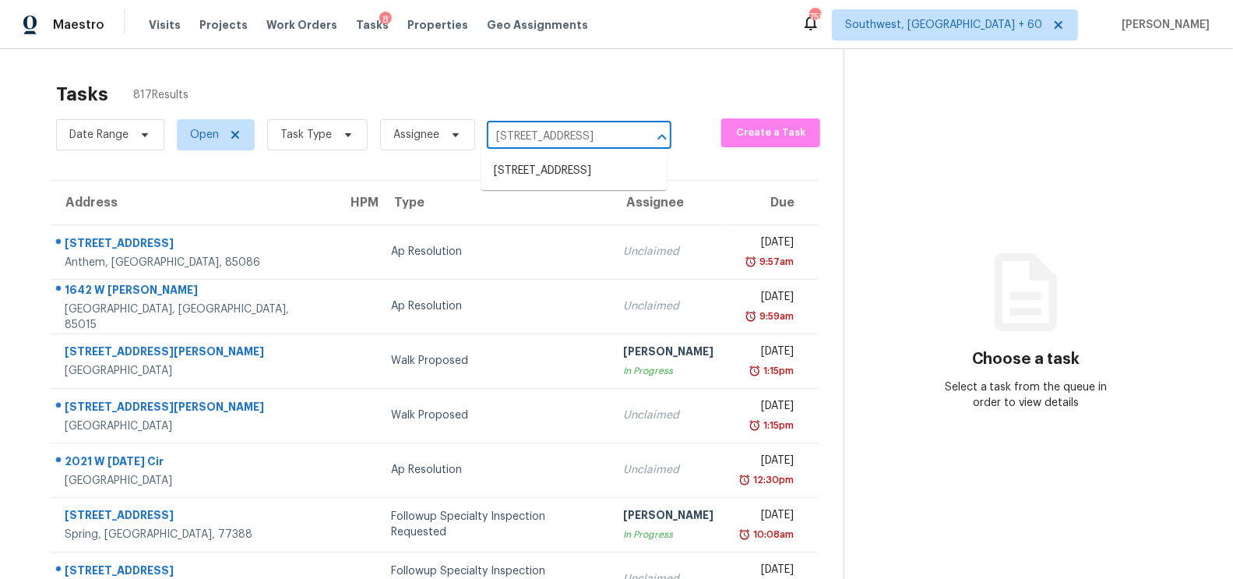
scroll to position [0, 79]
click at [565, 184] on li "[STREET_ADDRESS]" at bounding box center [573, 171] width 185 height 26
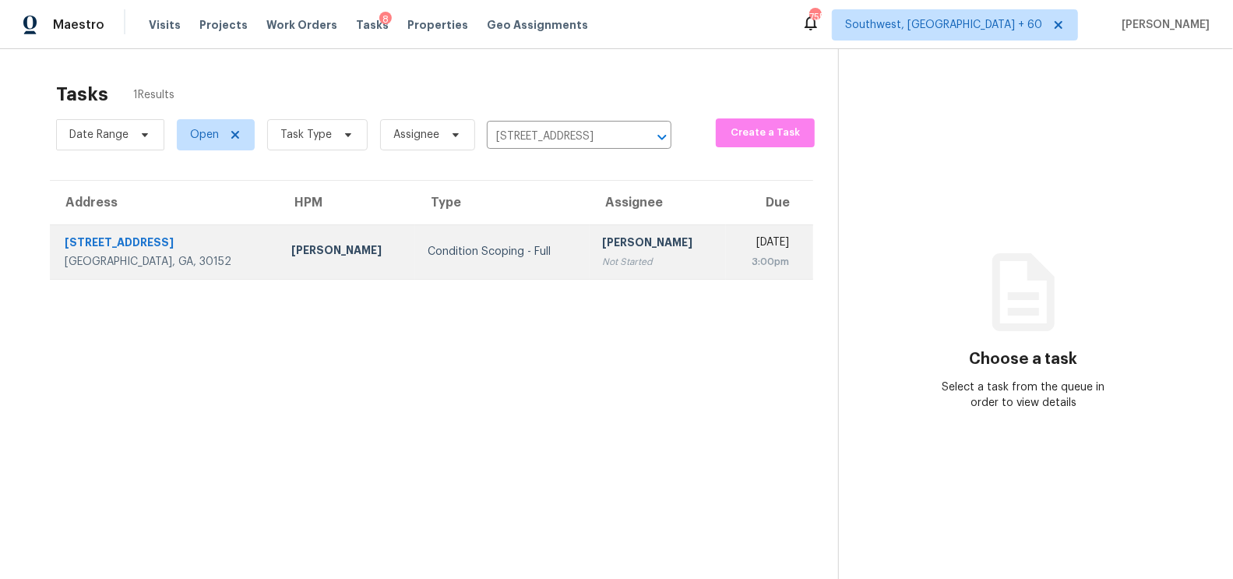
click at [738, 262] on div "3:00pm" at bounding box center [763, 262] width 51 height 16
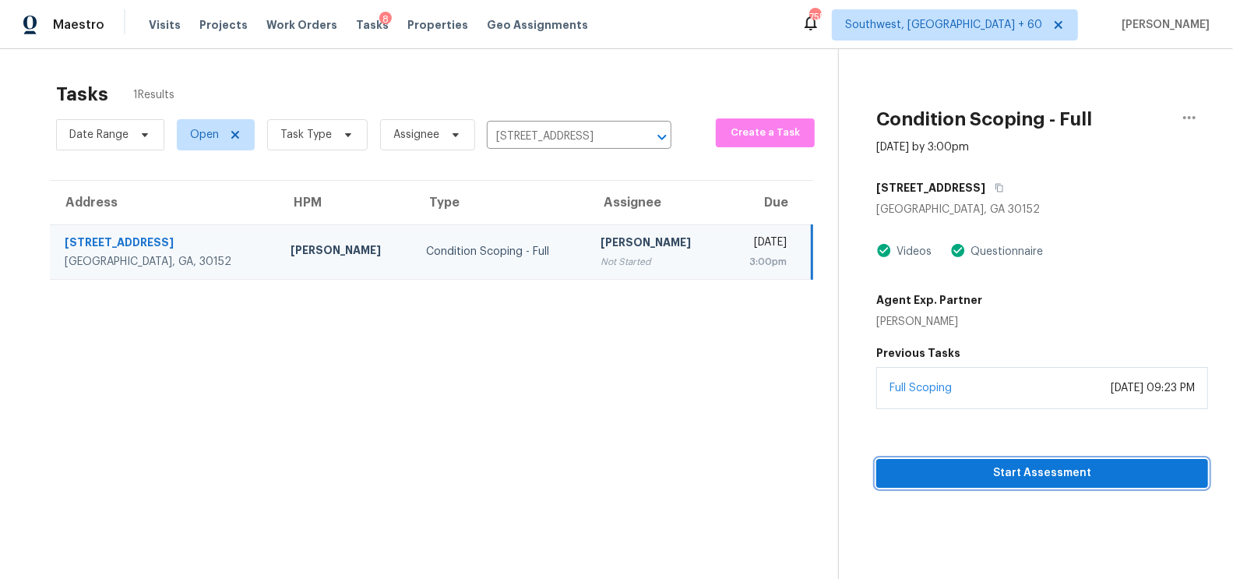
click at [1054, 472] on span "Start Assessment" at bounding box center [1042, 472] width 307 height 19
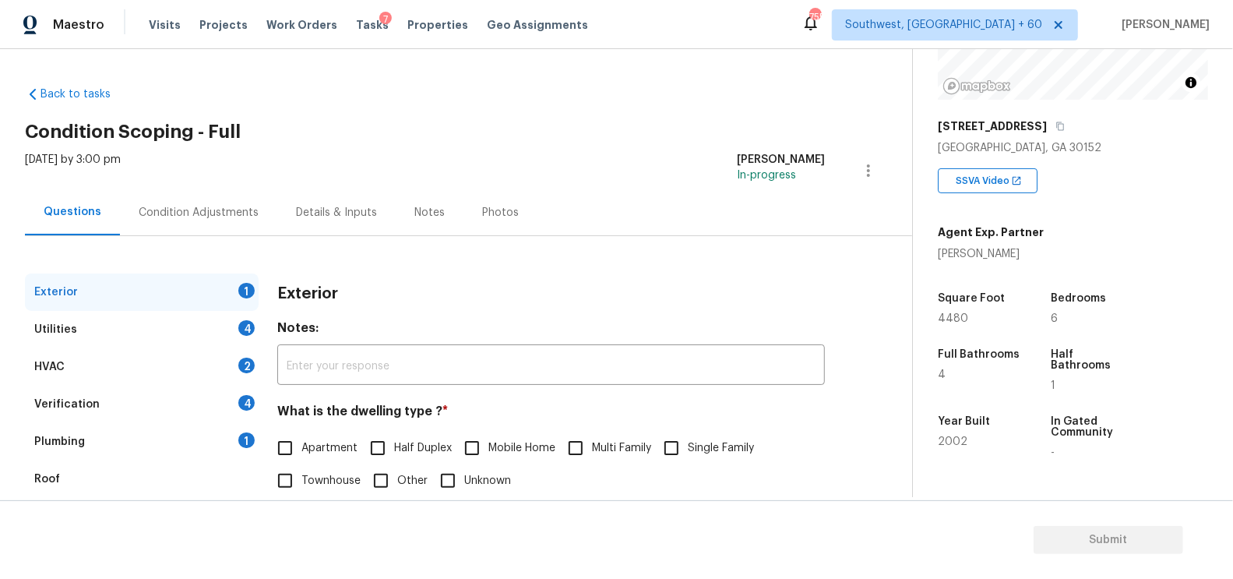
scroll to position [71, 0]
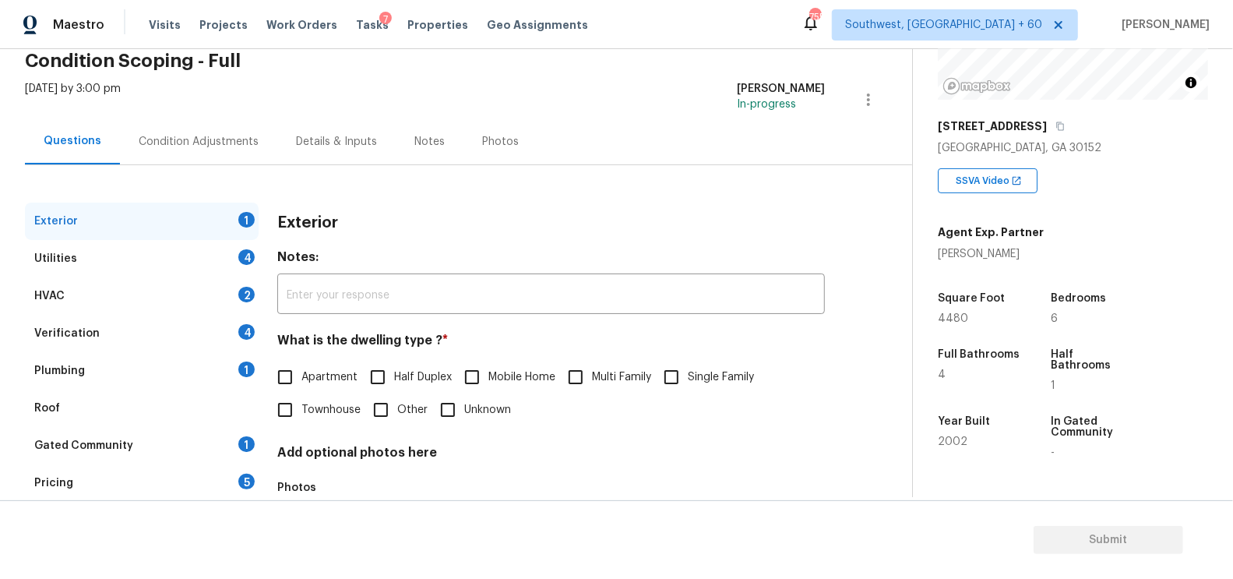
click at [702, 377] on span "Single Family" at bounding box center [721, 377] width 66 height 16
click at [688, 377] on input "Single Family" at bounding box center [671, 377] width 33 height 33
checkbox input "true"
click at [245, 261] on div "4" at bounding box center [246, 257] width 16 height 16
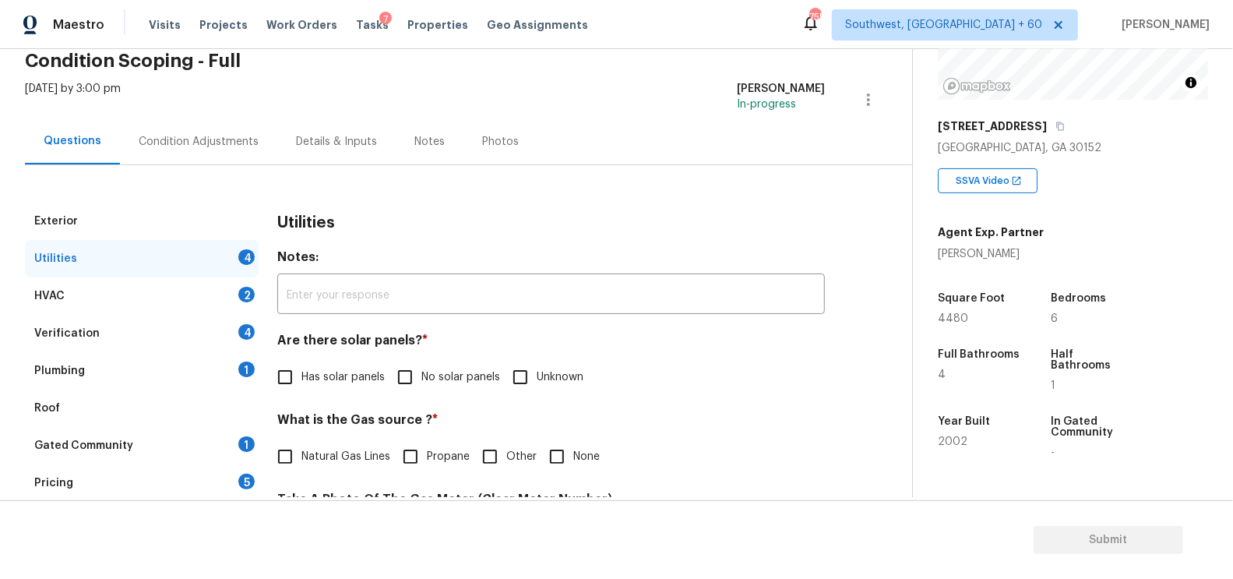
click at [407, 382] on input "No solar panels" at bounding box center [405, 377] width 33 height 33
checkbox input "true"
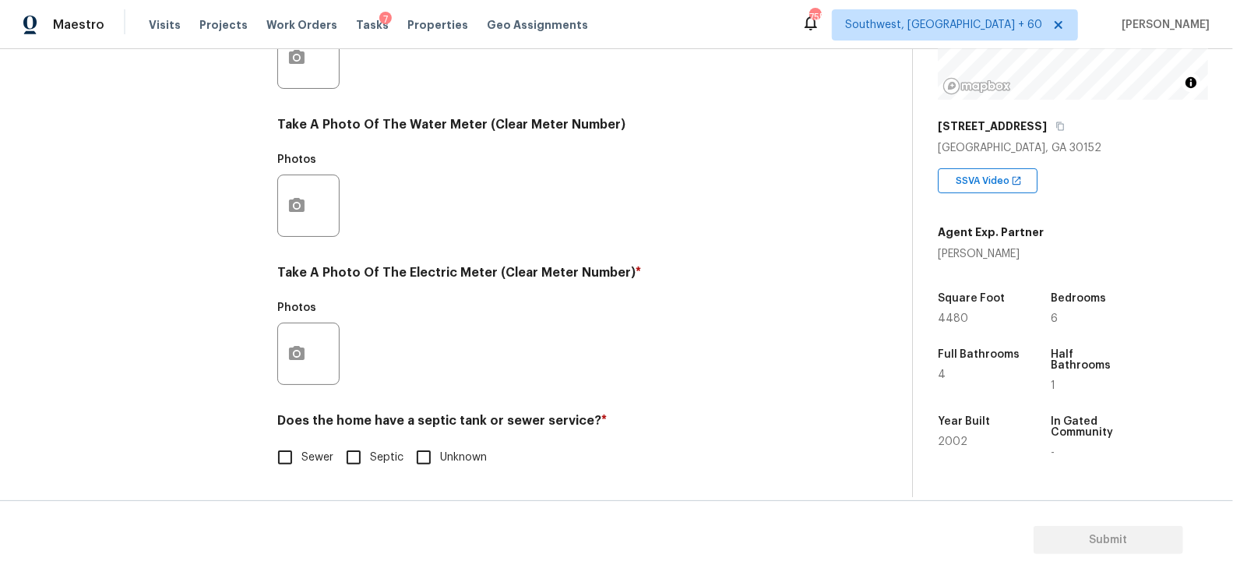
click at [301, 463] on input "Sewer" at bounding box center [285, 457] width 33 height 33
checkbox input "true"
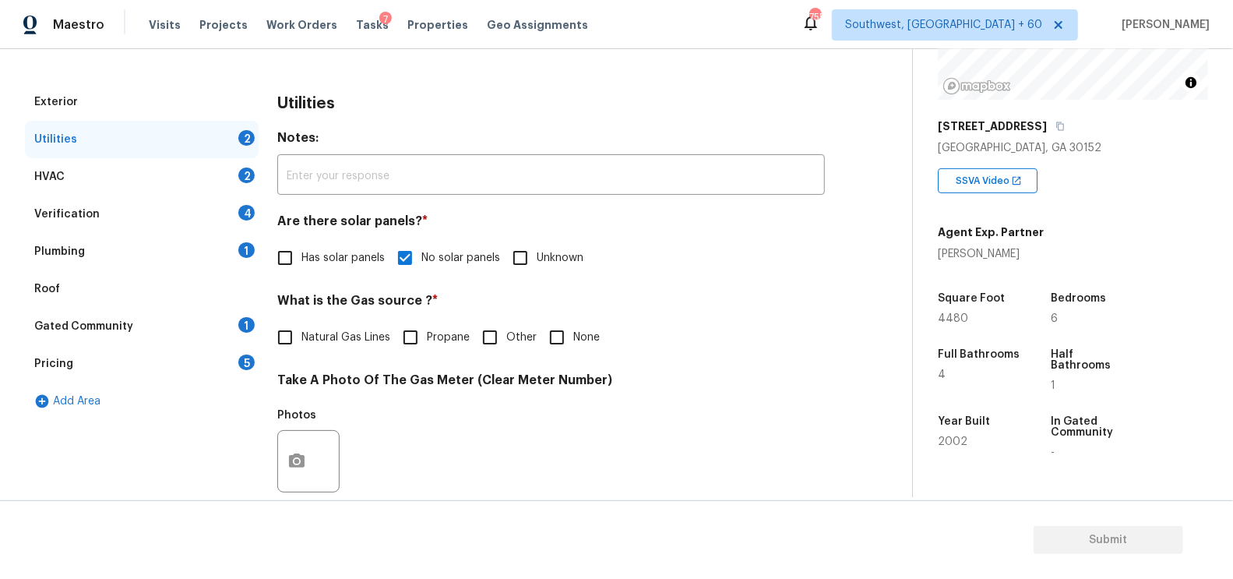
scroll to position [144, 0]
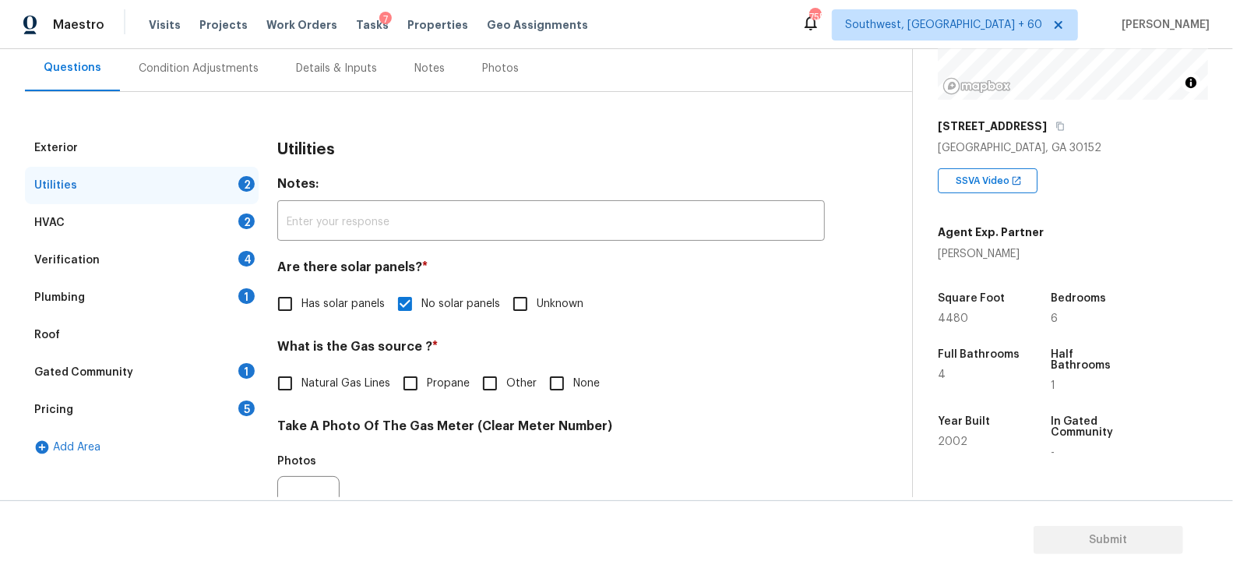
click at [206, 213] on div "HVAC 2" at bounding box center [142, 222] width 234 height 37
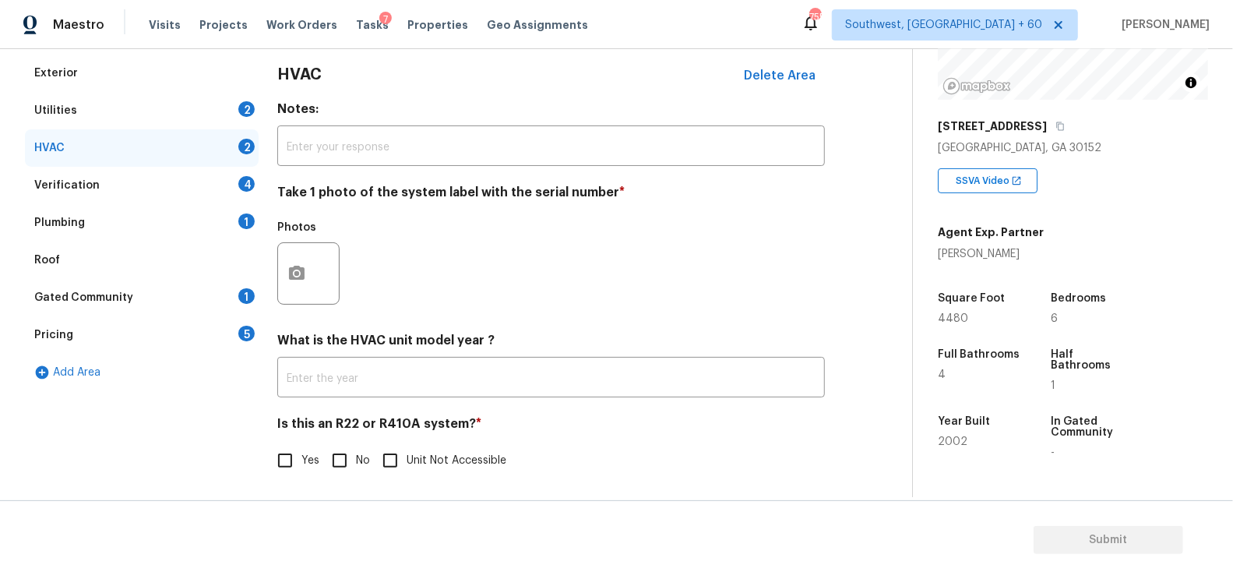
scroll to position [223, 0]
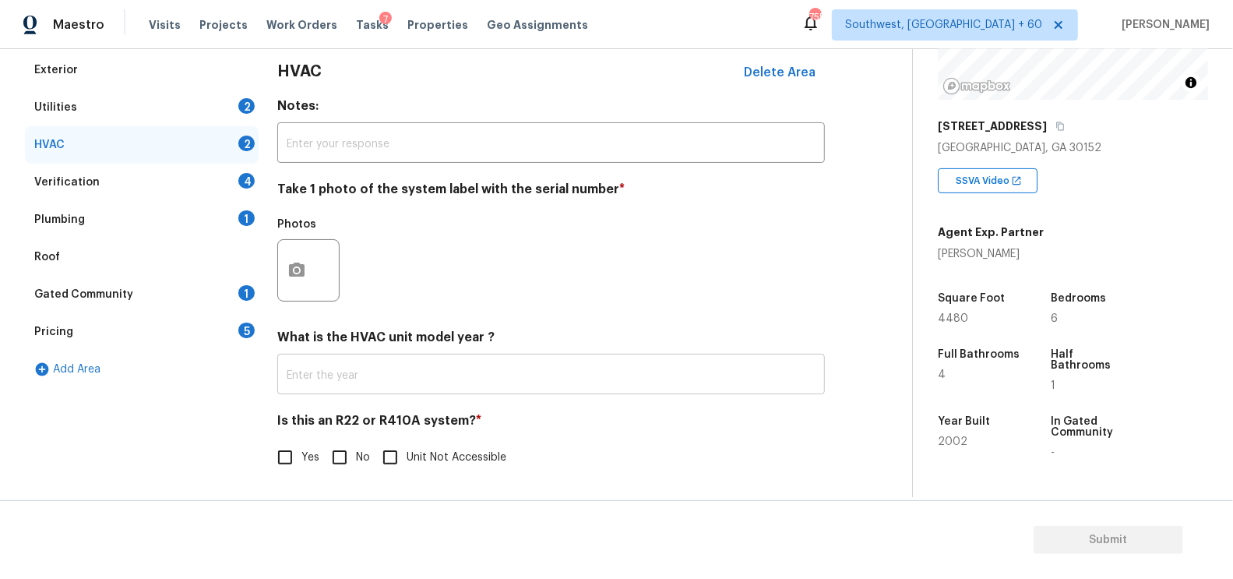
click at [368, 359] on input "text" at bounding box center [551, 375] width 548 height 37
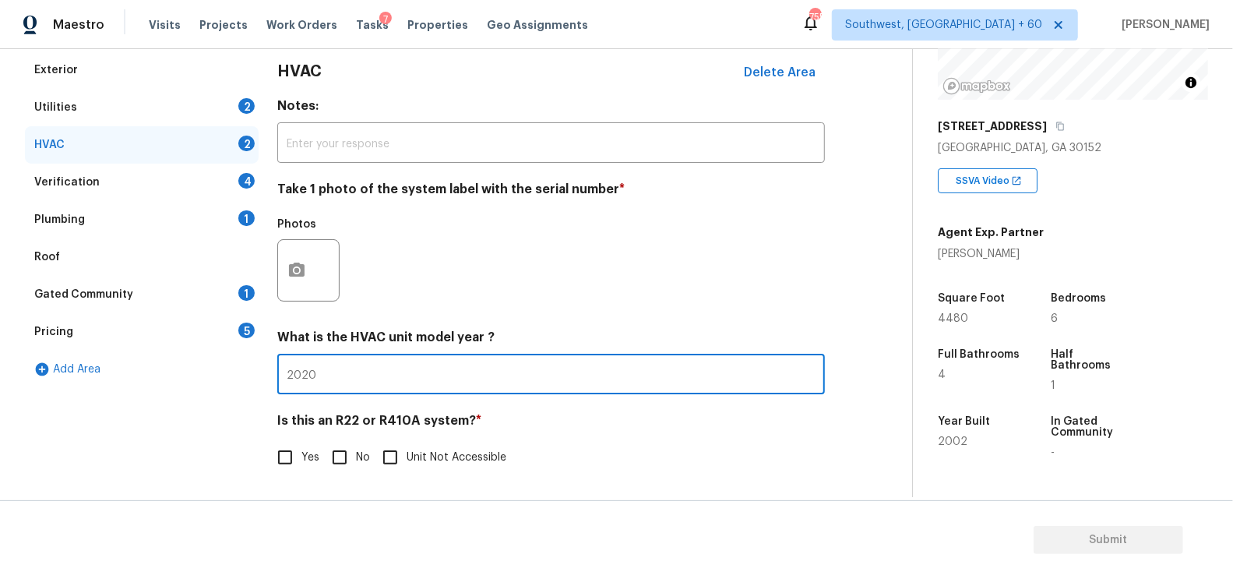
type input "2020"
click at [329, 456] on input "No" at bounding box center [339, 457] width 33 height 33
checkbox input "true"
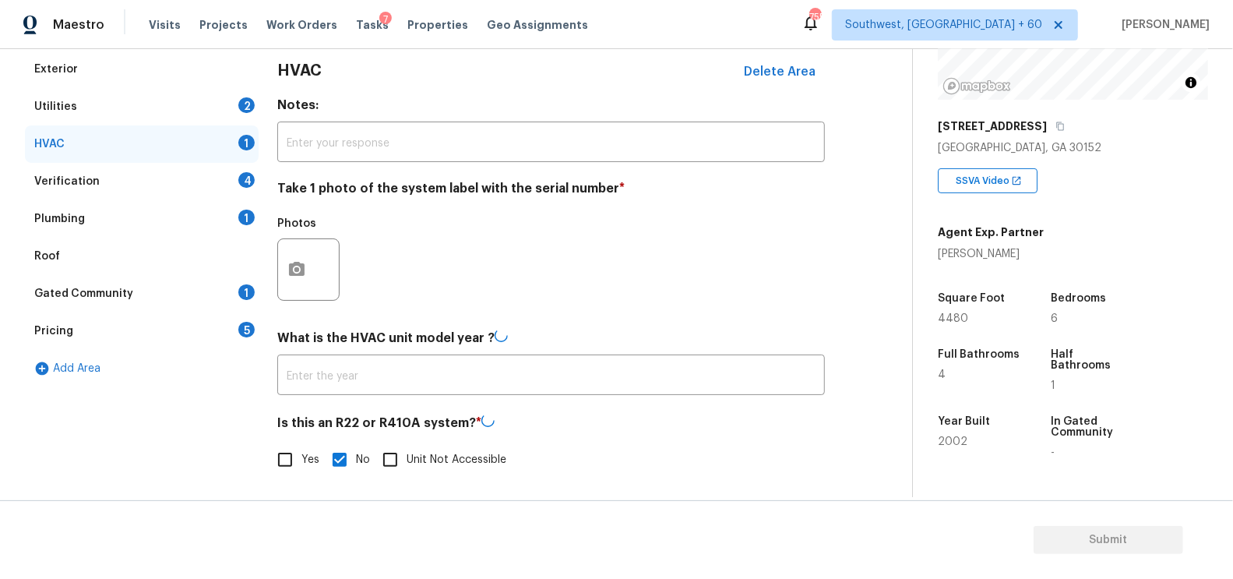
click at [231, 172] on div "Verification 4" at bounding box center [142, 181] width 234 height 37
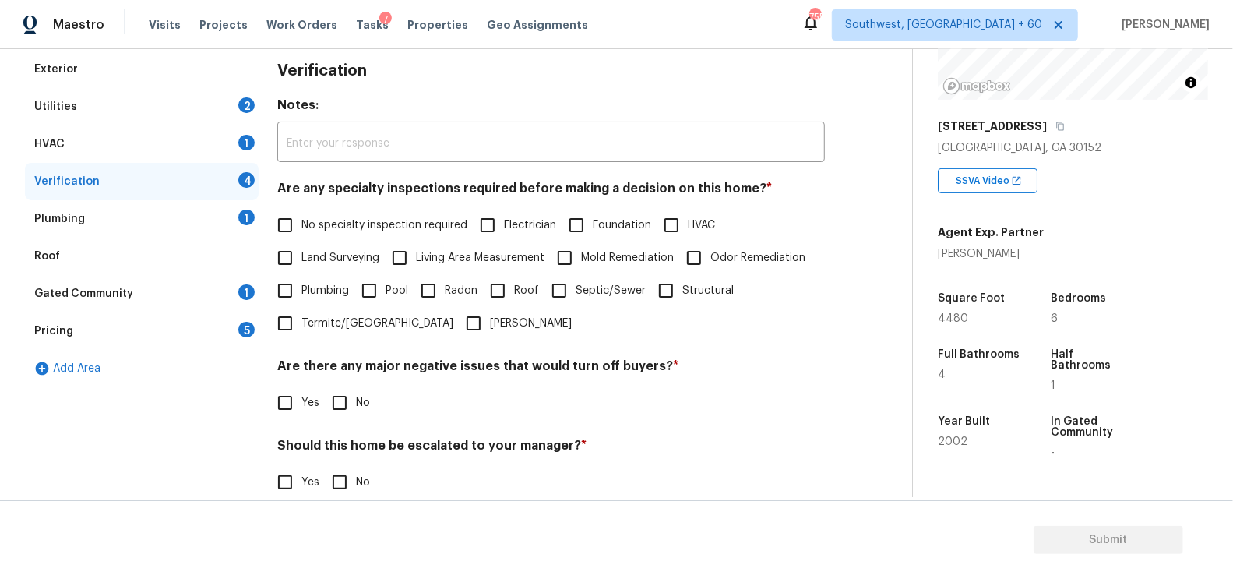
click at [348, 228] on span "No specialty inspection required" at bounding box center [384, 225] width 166 height 16
click at [301, 228] on input "No specialty inspection required" at bounding box center [285, 225] width 33 height 33
checkbox input "true"
click at [336, 414] on input "No" at bounding box center [339, 404] width 33 height 33
checkbox input "true"
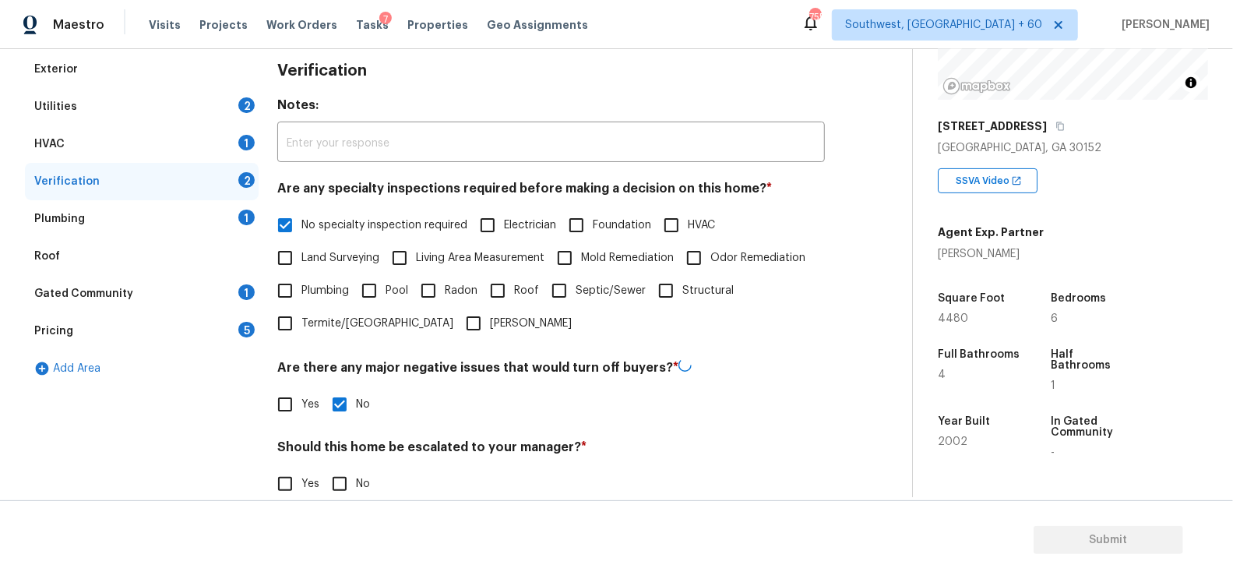
click at [339, 492] on input "No" at bounding box center [339, 483] width 33 height 33
checkbox input "true"
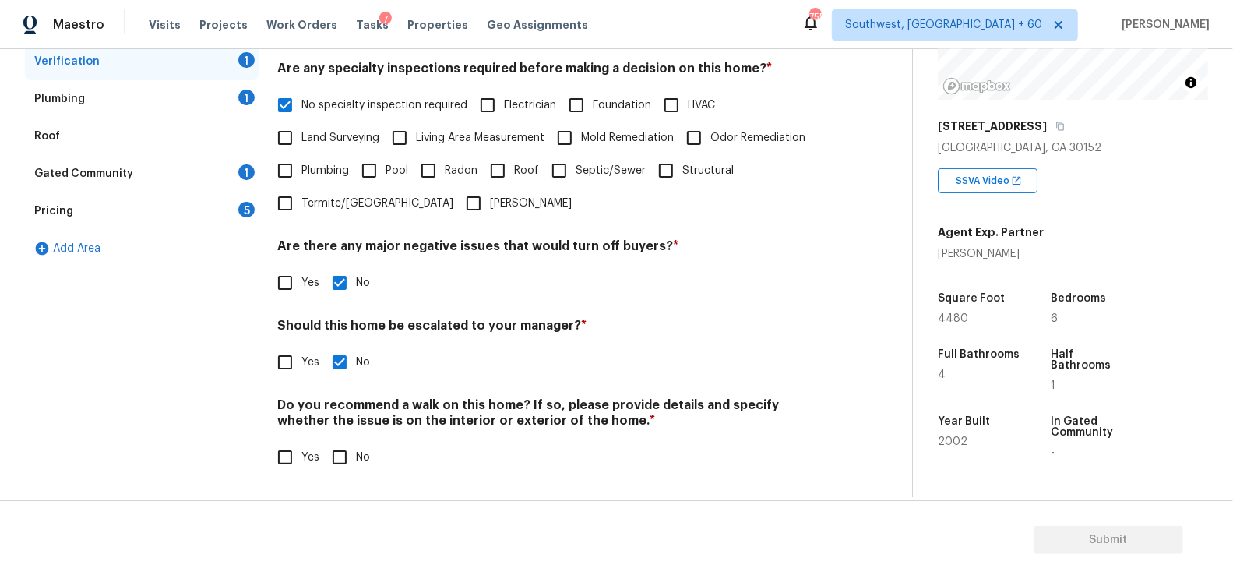
click at [350, 460] on input "No" at bounding box center [339, 457] width 33 height 33
checkbox input "true"
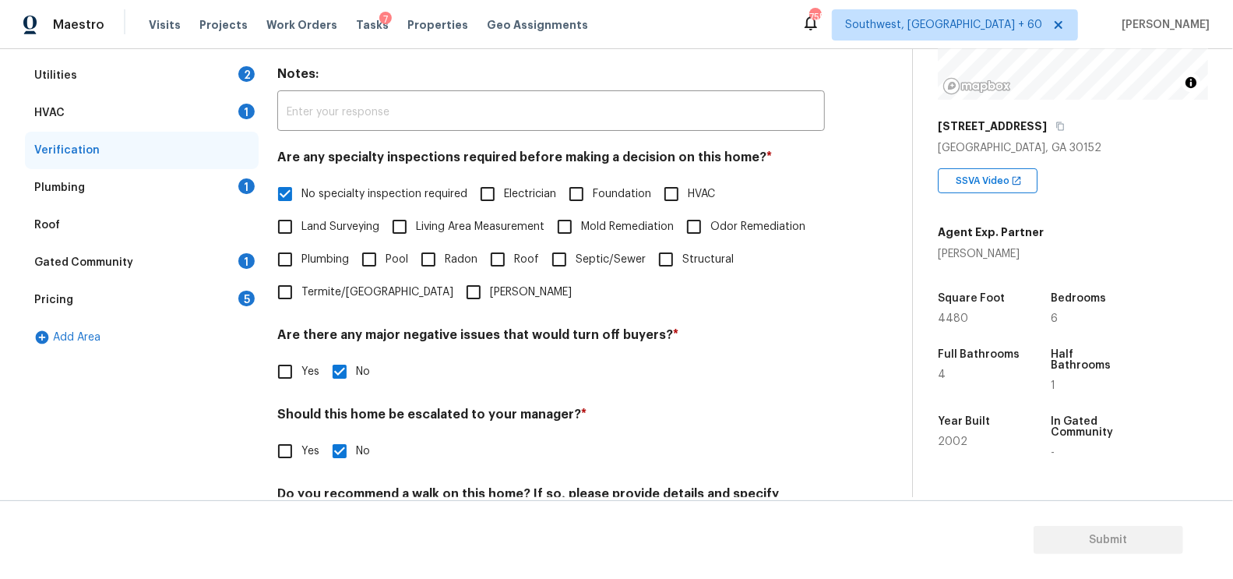
click at [234, 187] on div "Plumbing 1" at bounding box center [142, 187] width 234 height 37
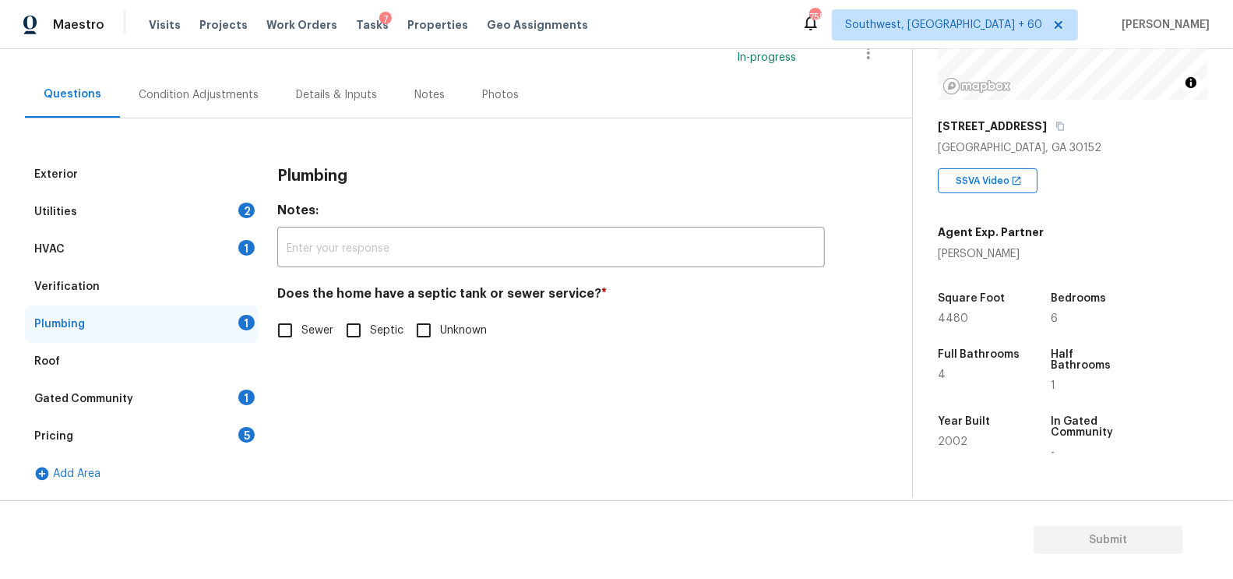
scroll to position [117, 0]
click at [290, 332] on input "Sewer" at bounding box center [285, 331] width 33 height 33
checkbox input "true"
click at [236, 389] on div "Gated Community 1" at bounding box center [142, 399] width 234 height 37
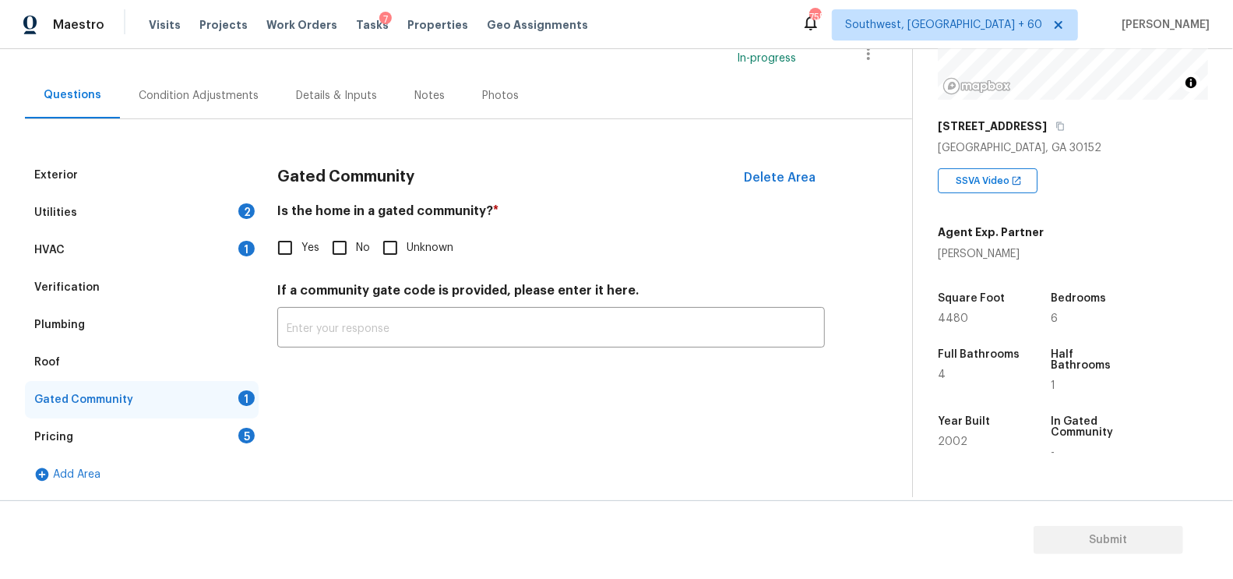
click at [329, 253] on input "No" at bounding box center [339, 247] width 33 height 33
checkbox input "true"
click at [235, 418] on div "Pricing 5" at bounding box center [142, 436] width 234 height 37
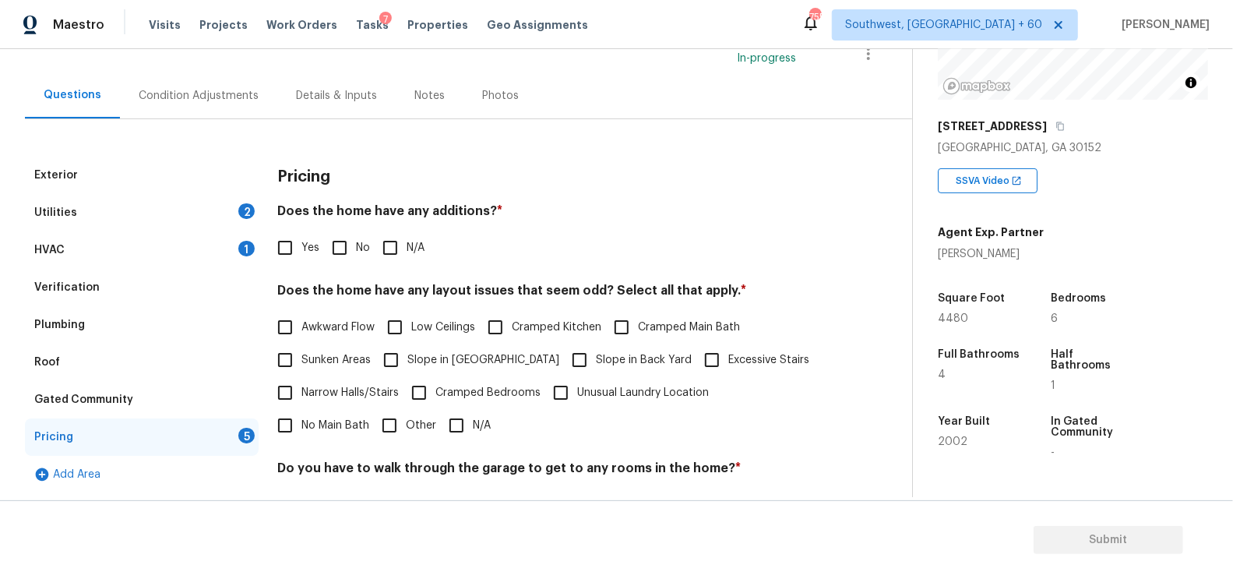
click at [374, 241] on input "N/A" at bounding box center [390, 247] width 33 height 33
checkbox input "true"
click at [335, 243] on input "No" at bounding box center [339, 249] width 33 height 33
checkbox input "true"
checkbox input "false"
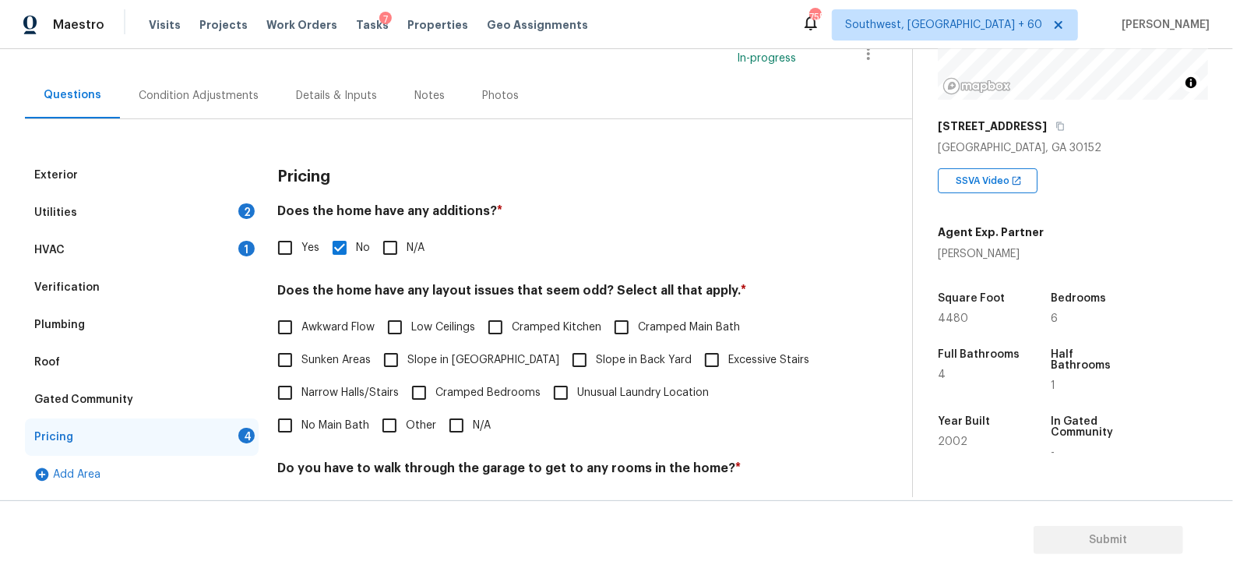
click at [440, 438] on input "N/A" at bounding box center [456, 425] width 33 height 33
checkbox input "true"
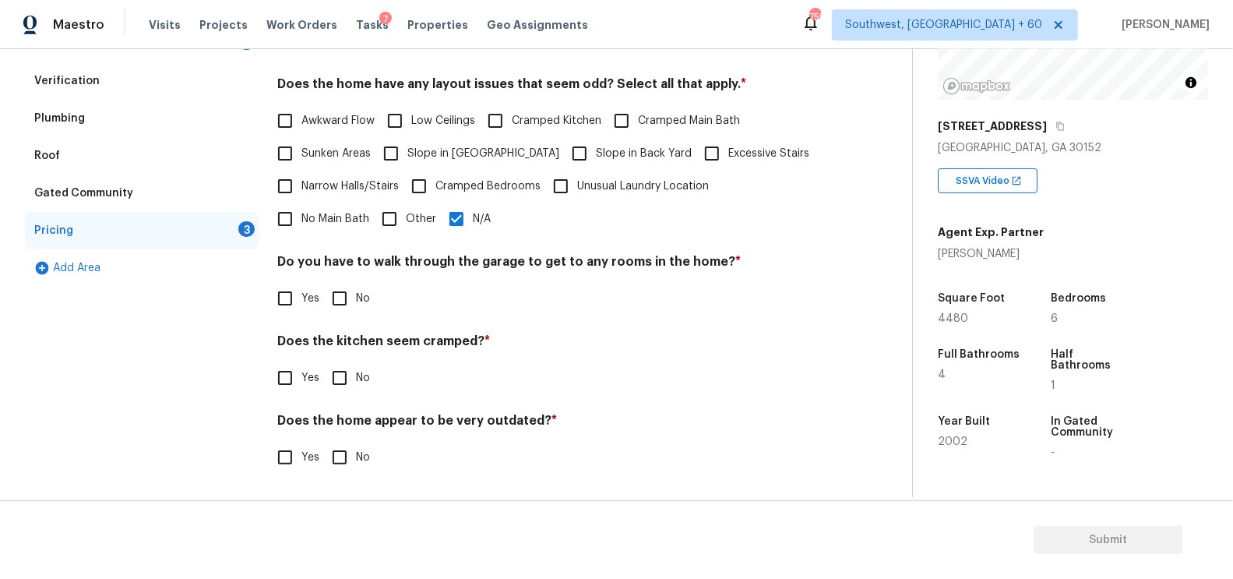
scroll to position [322, 0]
click at [355, 309] on label "No" at bounding box center [346, 299] width 47 height 33
click at [355, 309] on input "No" at bounding box center [339, 299] width 33 height 33
checkbox input "true"
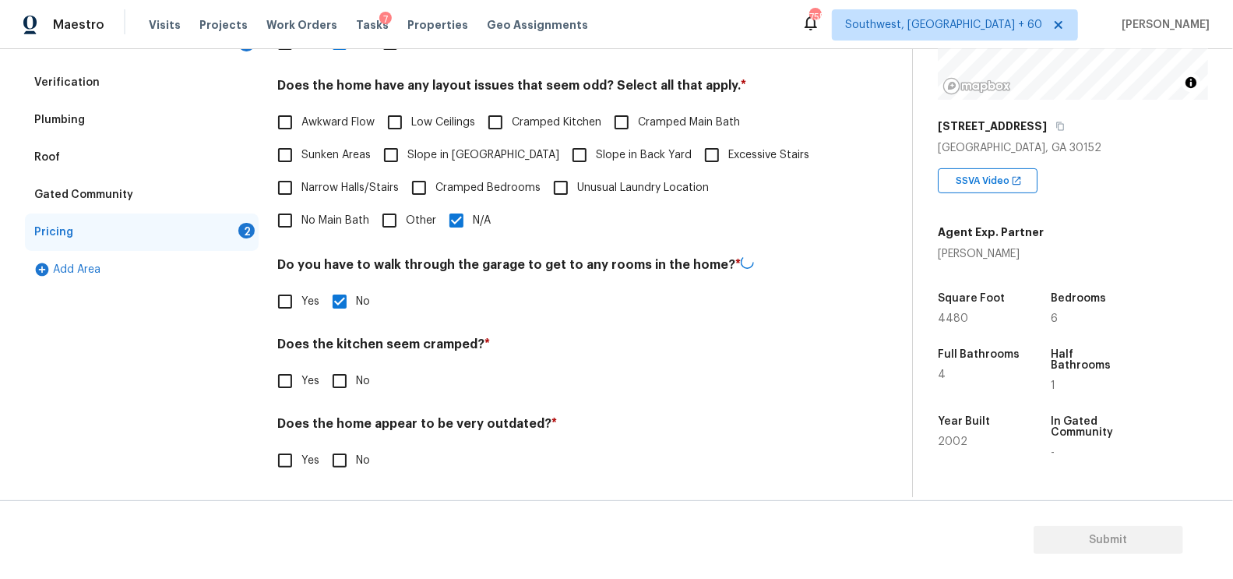
click at [345, 394] on input "No" at bounding box center [339, 380] width 33 height 33
checkbox input "true"
click at [340, 469] on input "No" at bounding box center [339, 460] width 33 height 33
checkbox input "true"
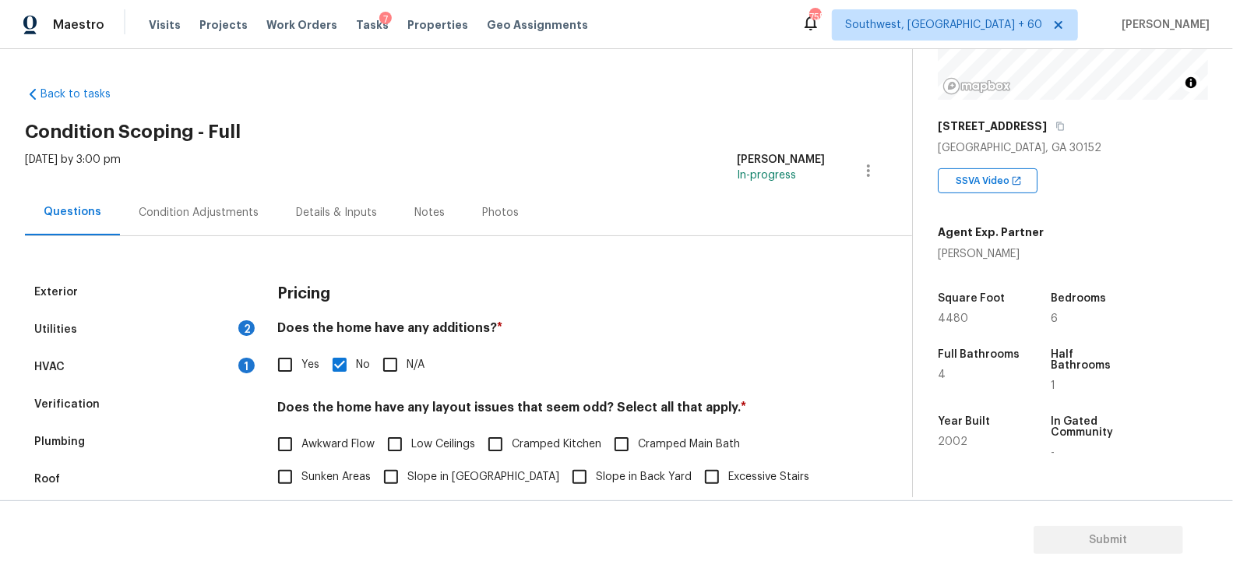
click at [213, 217] on div "Condition Adjustments" at bounding box center [199, 213] width 120 height 16
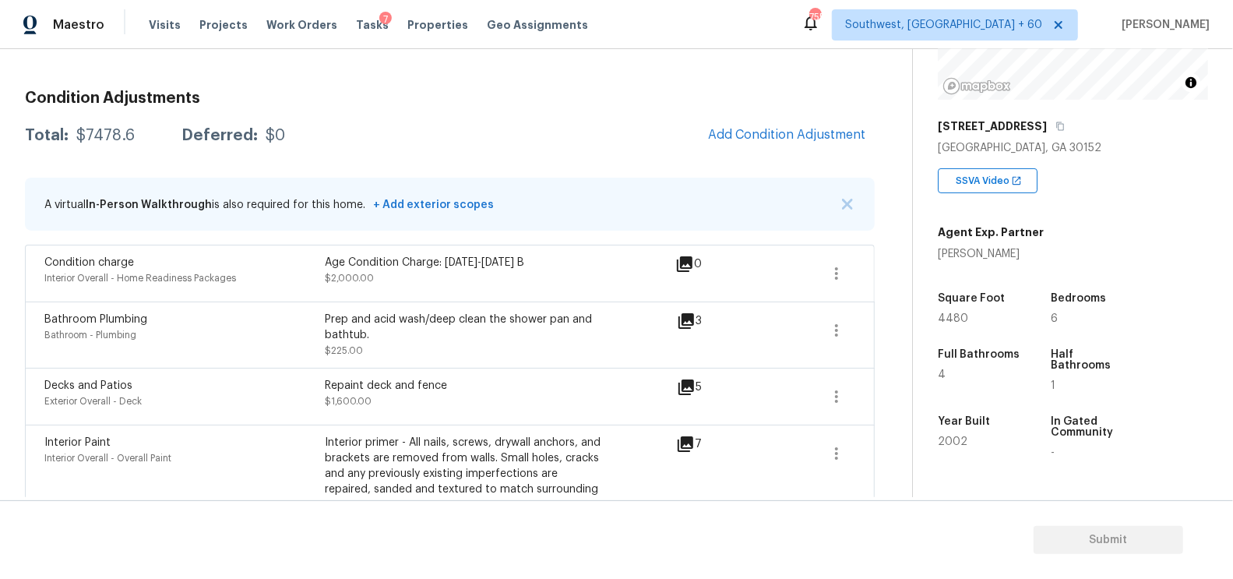
scroll to position [132, 0]
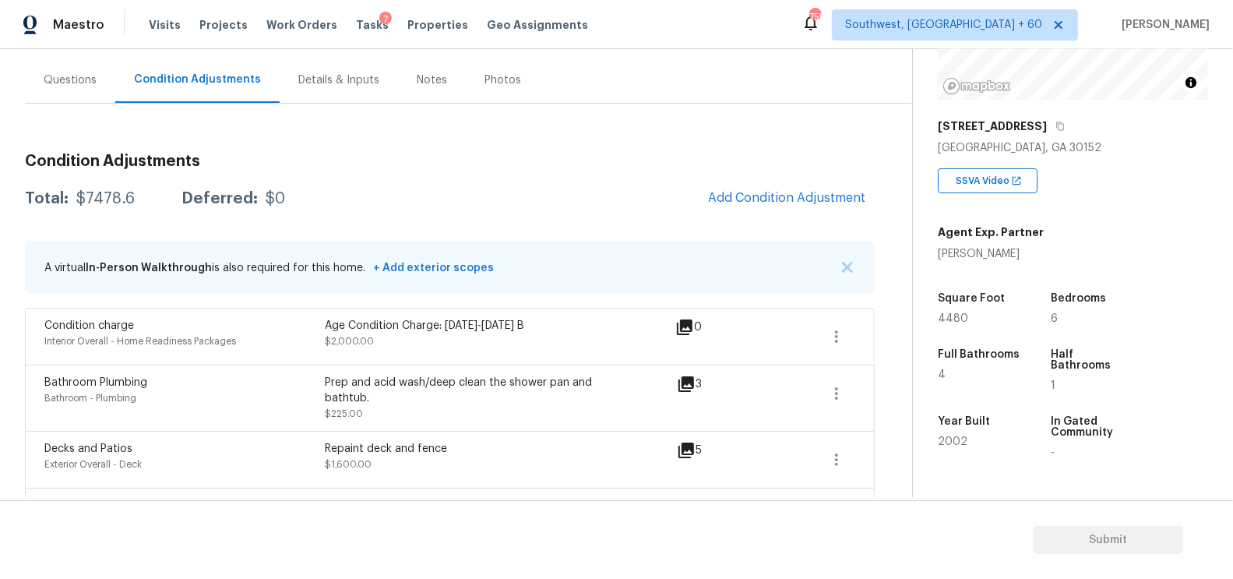
click at [786, 222] on div "Condition Adjustments Total: $7478.6 Deferred: $0 Add Condition Adjustment A vi…" at bounding box center [450, 585] width 850 height 888
click at [781, 202] on span "Add Condition Adjustment" at bounding box center [786, 198] width 157 height 14
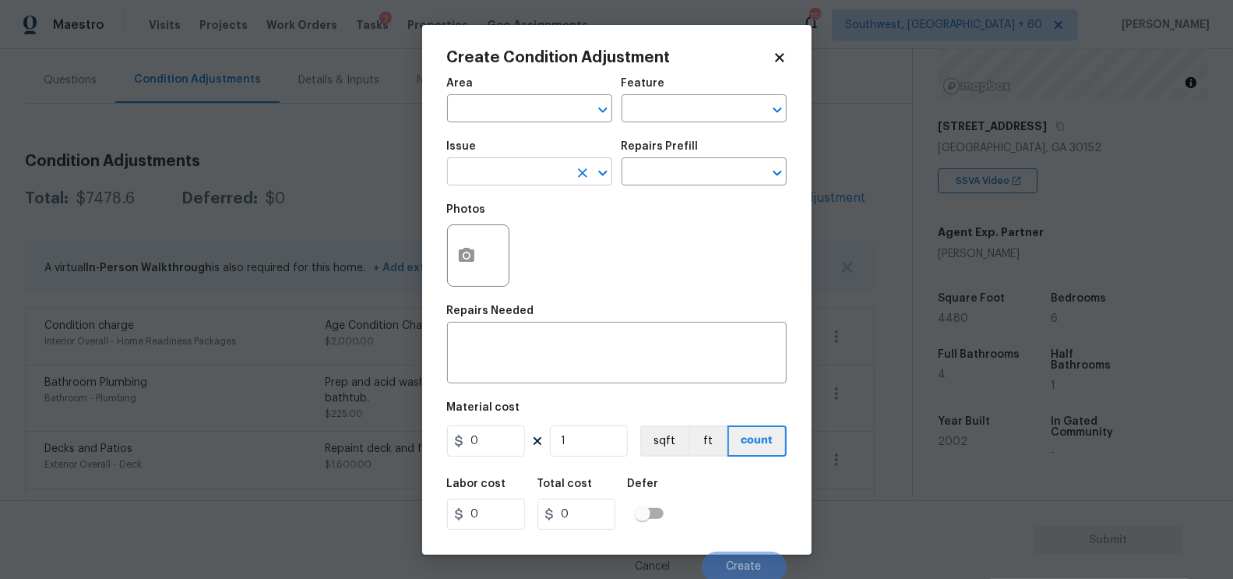
click at [499, 174] on input "text" at bounding box center [507, 173] width 121 height 24
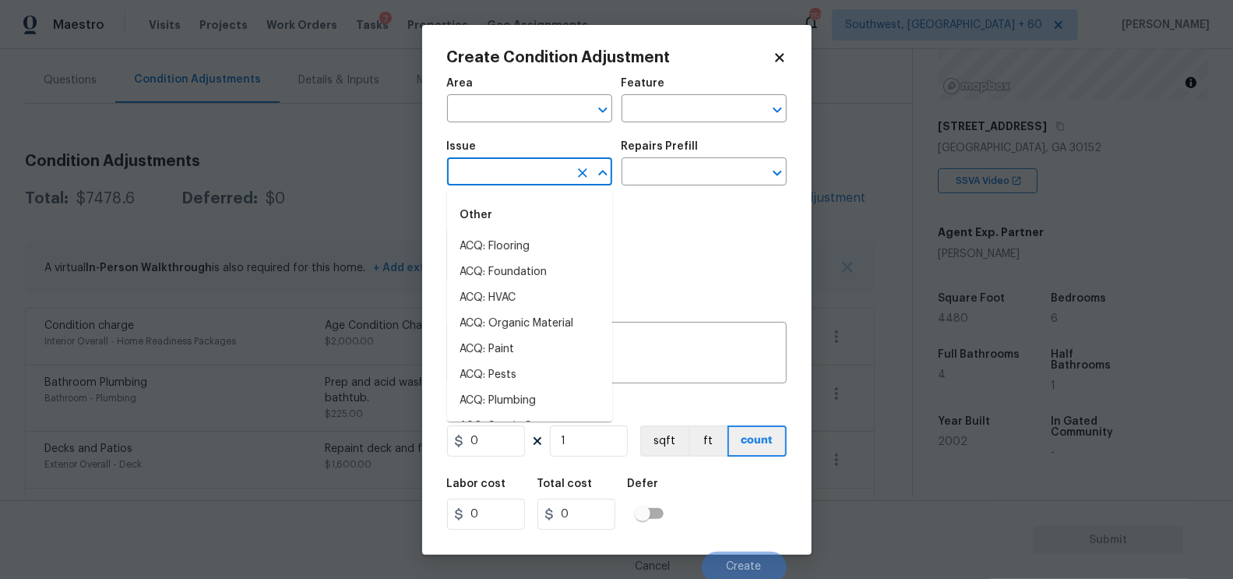
type input "l"
type input "a"
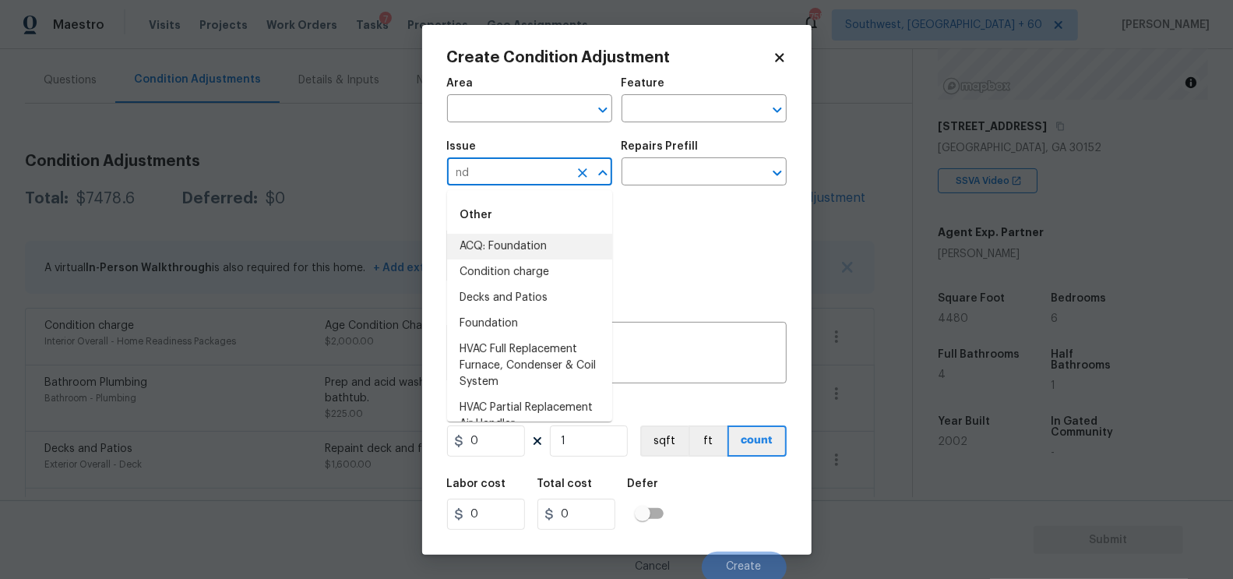
type input "n"
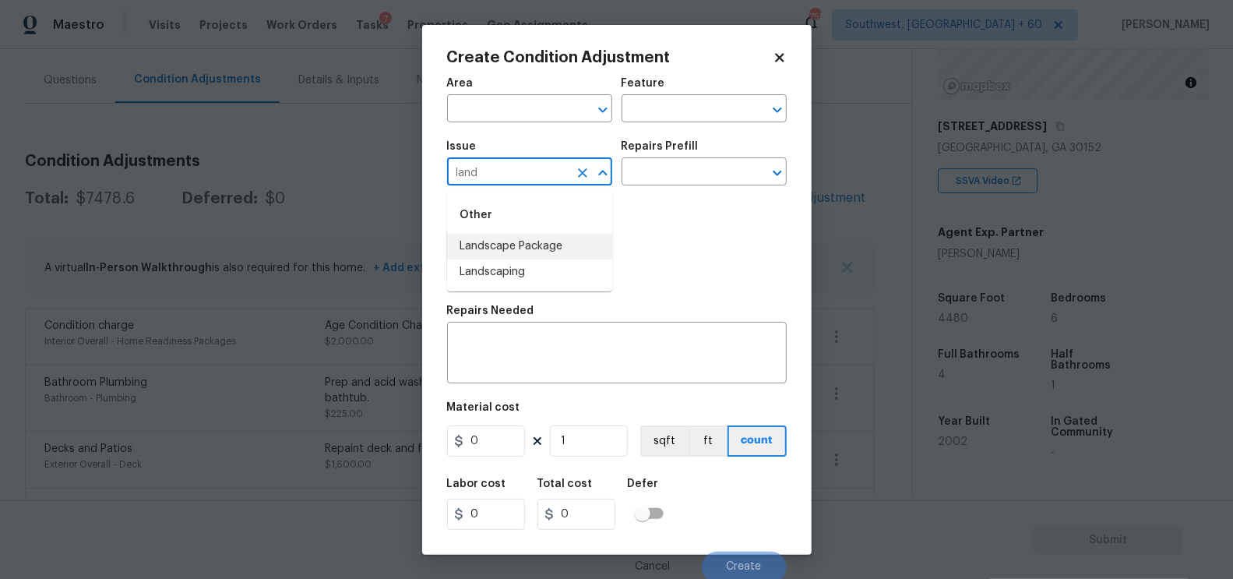
click at [522, 241] on li "Landscape Package" at bounding box center [529, 247] width 165 height 26
type input "Landscape Package"
click at [668, 158] on div "Repairs Prefill" at bounding box center [703, 151] width 165 height 20
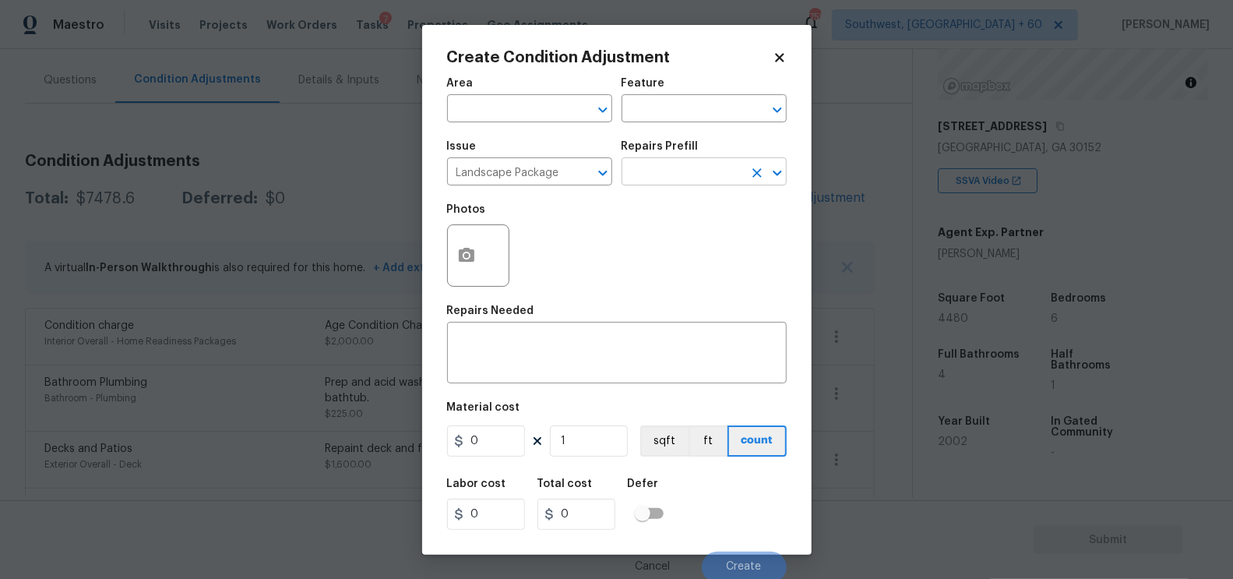
click at [674, 173] on input "text" at bounding box center [681, 173] width 121 height 24
click at [673, 174] on input "text" at bounding box center [681, 173] width 121 height 24
click at [674, 223] on li "Initial landscaping package $70.00" at bounding box center [703, 217] width 165 height 42
type input "Home Readiness Packages"
type textarea "Mowing of grass up to 6" in height. Mow, edge along driveways & sidewalks, trim…"
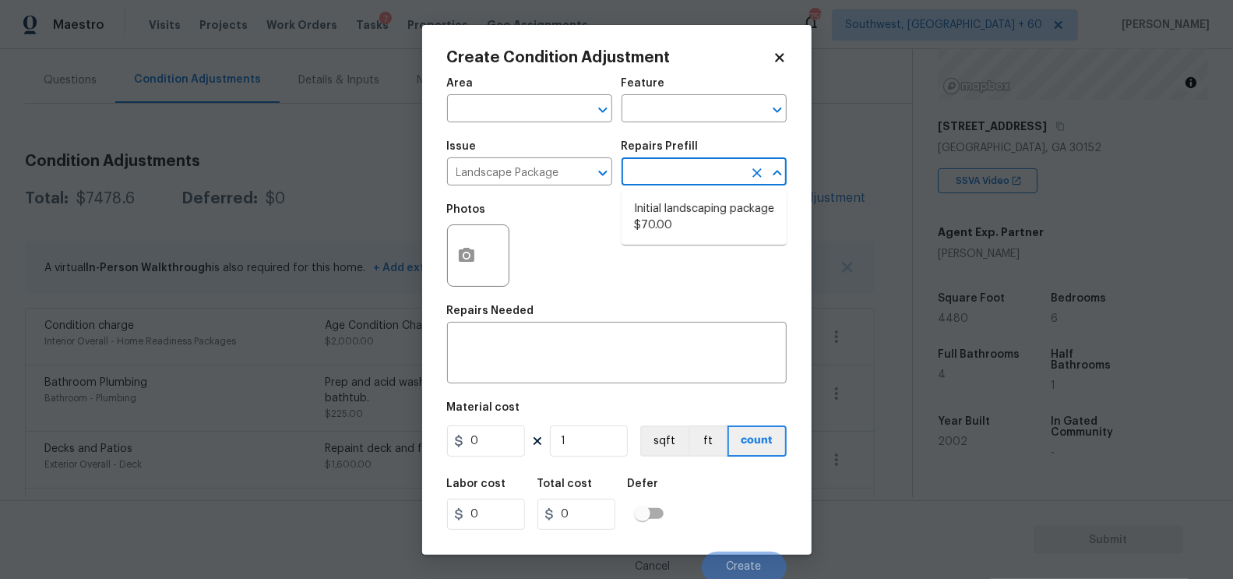
type input "70"
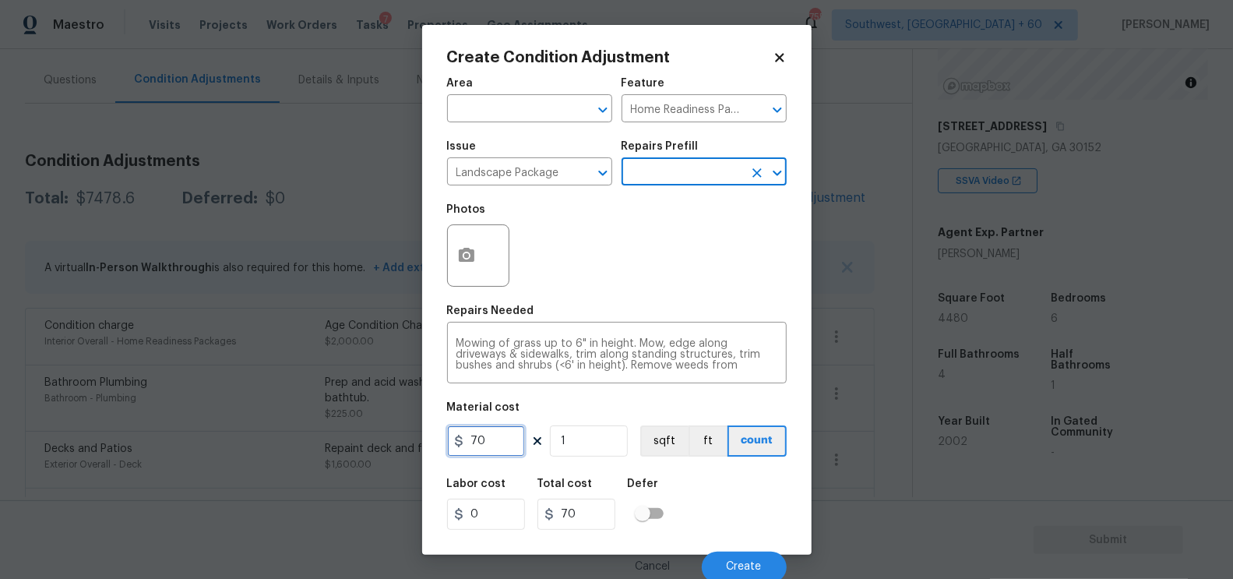
click at [491, 439] on input "70" at bounding box center [486, 440] width 78 height 31
type input "100"
click at [579, 455] on input "1" at bounding box center [589, 440] width 78 height 31
type input "100"
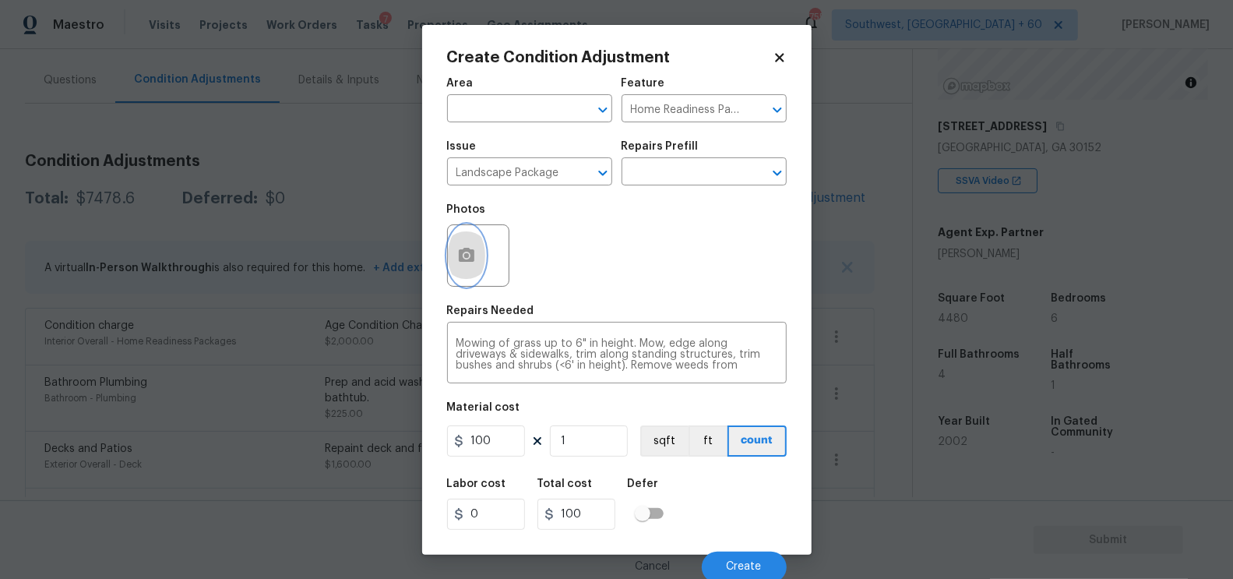
click at [474, 263] on icon "button" at bounding box center [466, 255] width 19 height 19
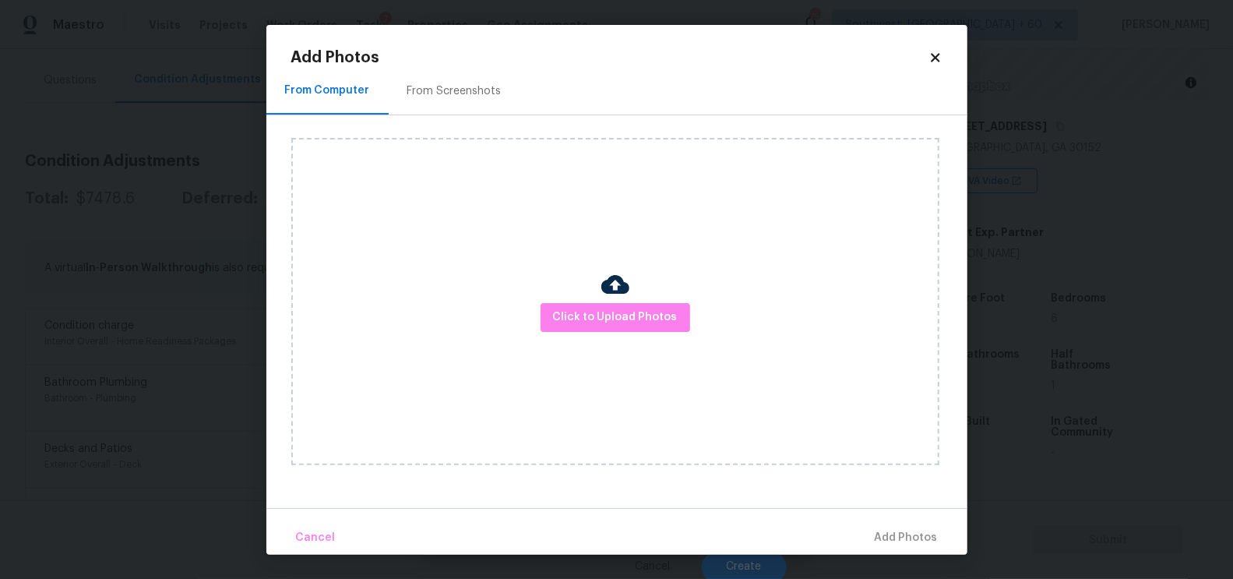
click at [479, 77] on div "From Screenshots" at bounding box center [455, 92] width 132 height 46
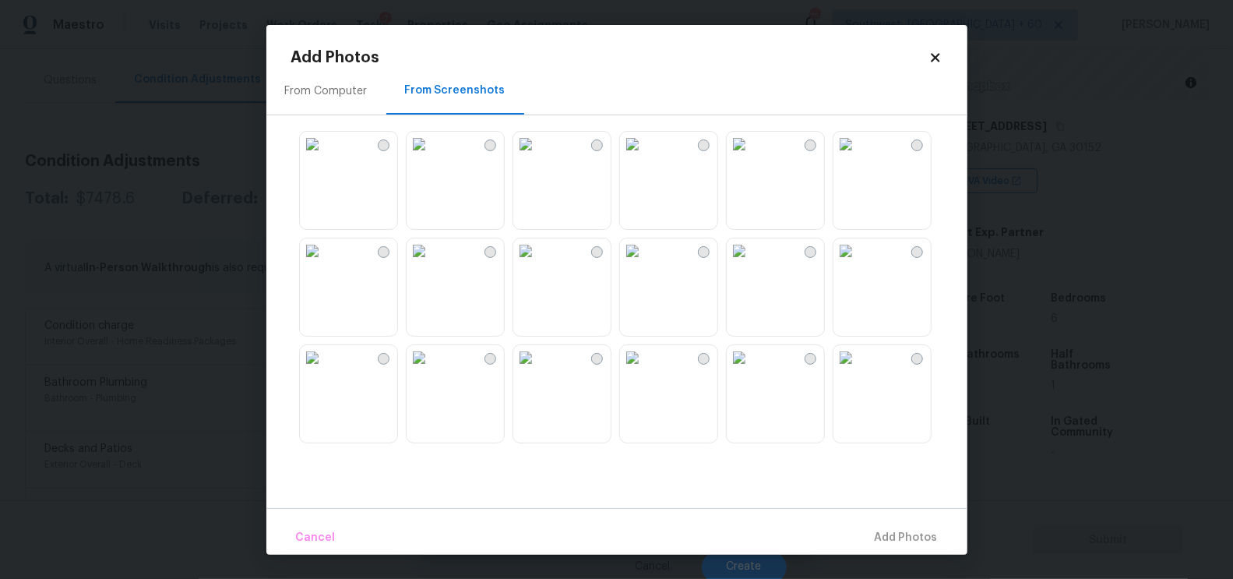
click at [632, 157] on img at bounding box center [632, 144] width 25 height 25
click at [861, 531] on button "Add 1 Photo(s)" at bounding box center [899, 537] width 90 height 33
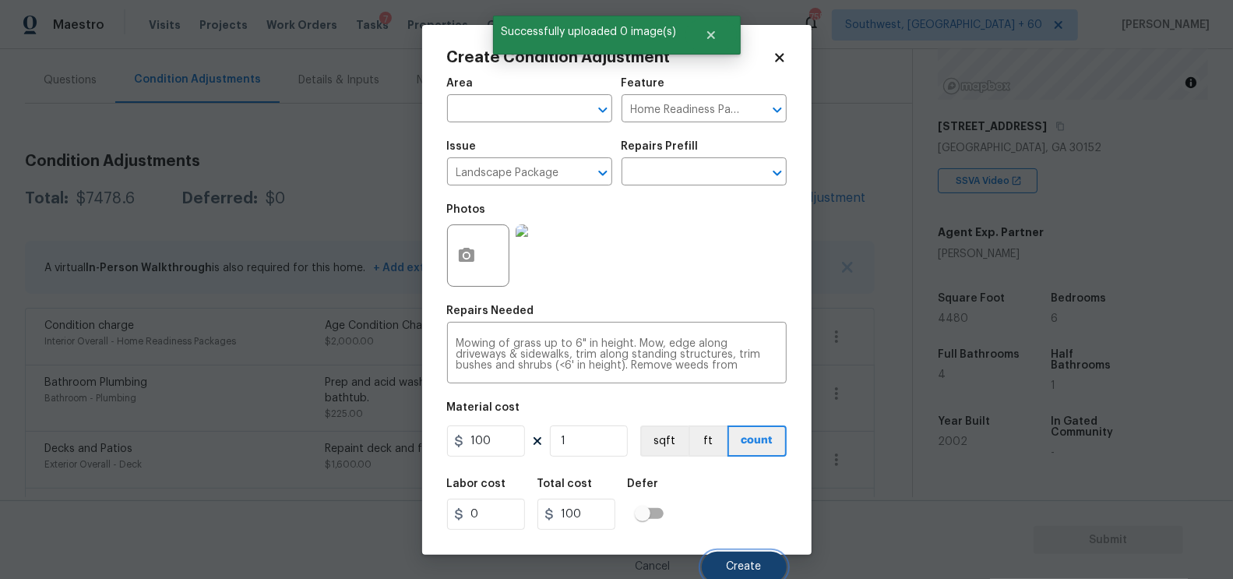
click at [733, 565] on span "Create" at bounding box center [744, 567] width 35 height 12
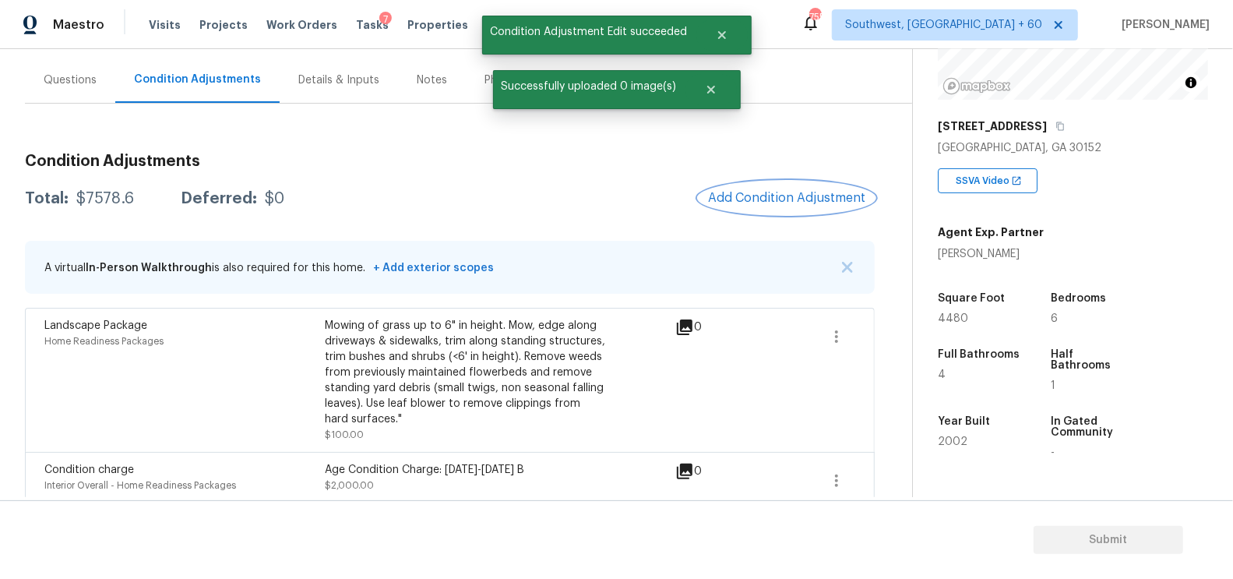
click at [756, 197] on span "Add Condition Adjustment" at bounding box center [786, 198] width 157 height 14
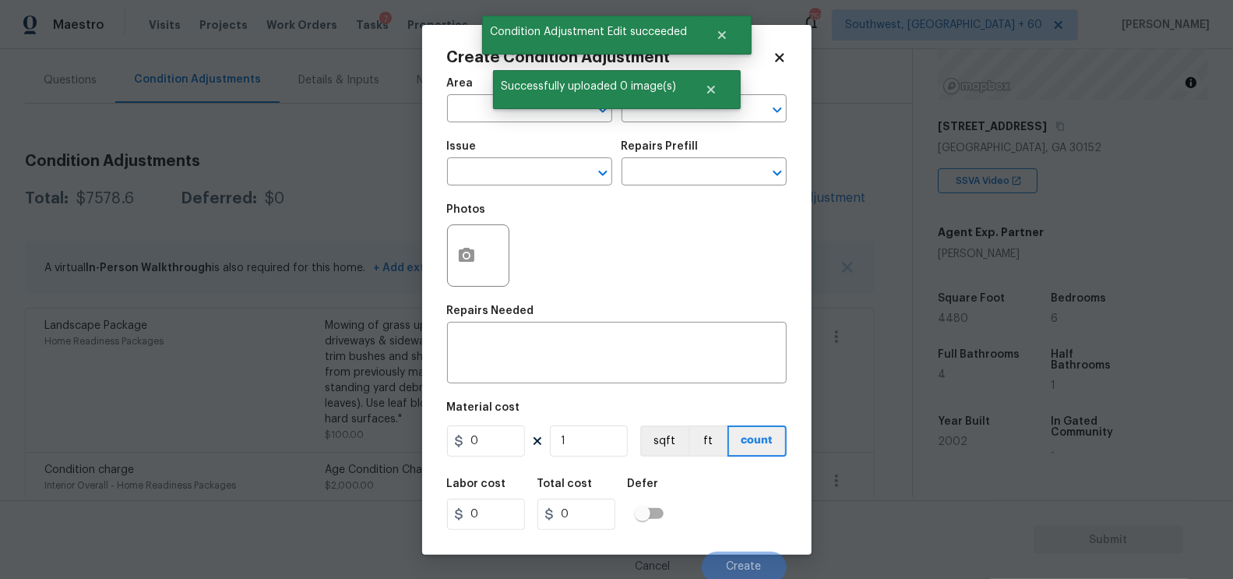
click at [538, 187] on span "Issue ​" at bounding box center [529, 163] width 165 height 63
click at [531, 174] on input "text" at bounding box center [507, 173] width 121 height 24
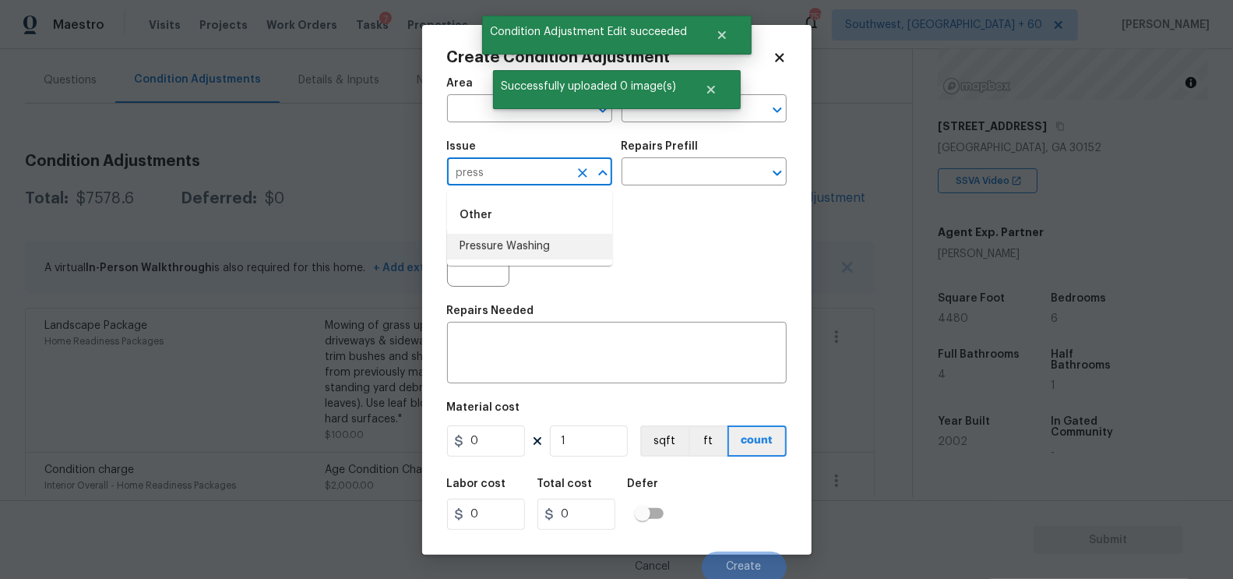
click at [536, 241] on li "Pressure Washing" at bounding box center [529, 247] width 165 height 26
type input "Pressure Washing"
click at [667, 177] on input "text" at bounding box center [681, 173] width 121 height 24
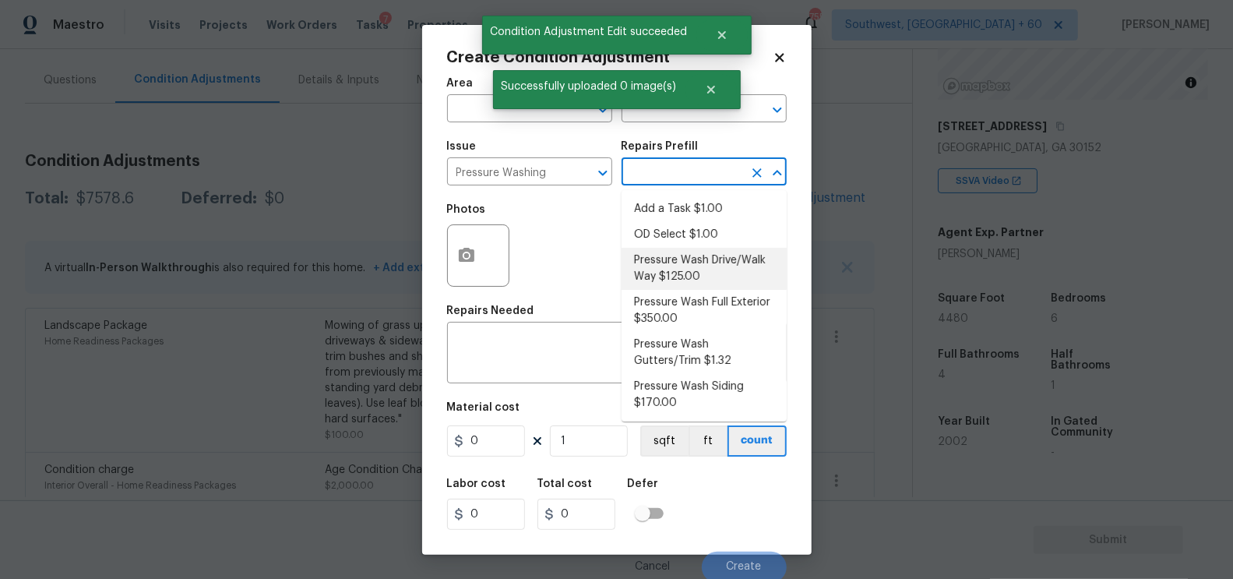
click at [676, 283] on li "Pressure Wash Drive/Walk Way $125.00" at bounding box center [703, 269] width 165 height 42
type input "Siding"
type textarea "Pressure wash the driveways/walkways as directed by the PM. Ensure that all deb…"
type input "125"
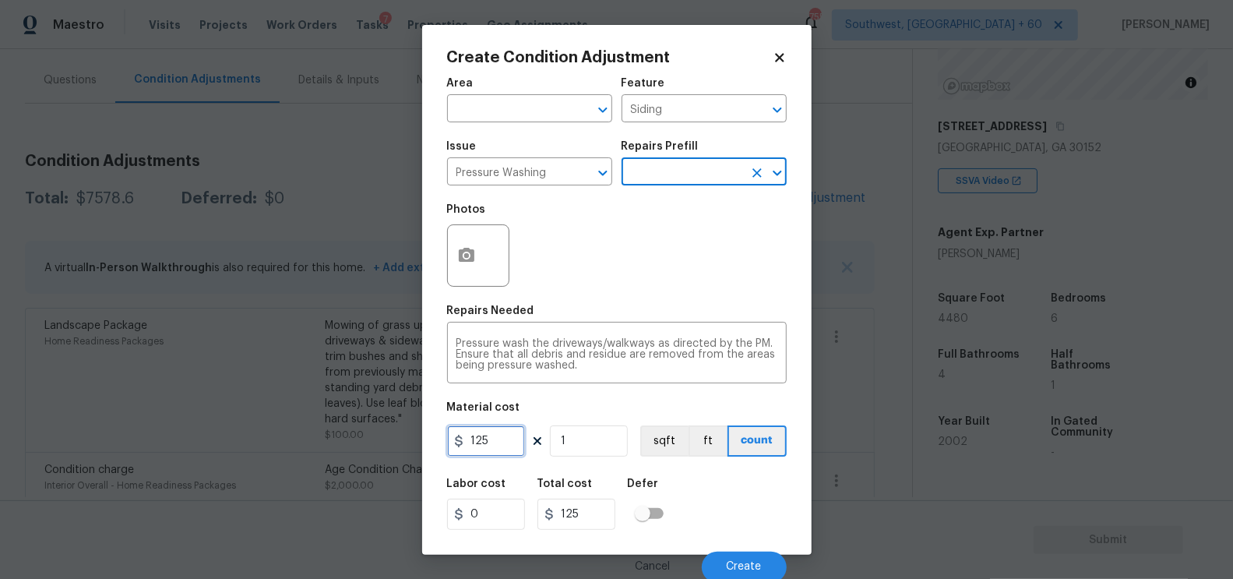
click at [498, 440] on input "125" at bounding box center [486, 440] width 78 height 31
type input "200"
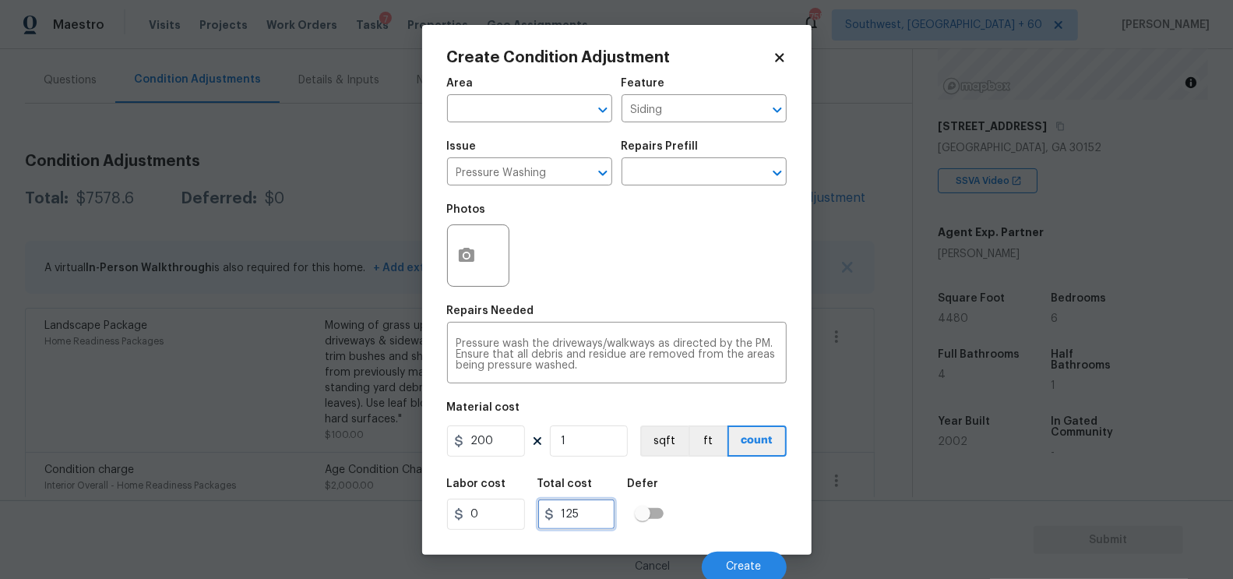
click at [589, 514] on input "125" at bounding box center [576, 513] width 78 height 31
type input "200"
click at [477, 265] on button "button" at bounding box center [466, 255] width 37 height 61
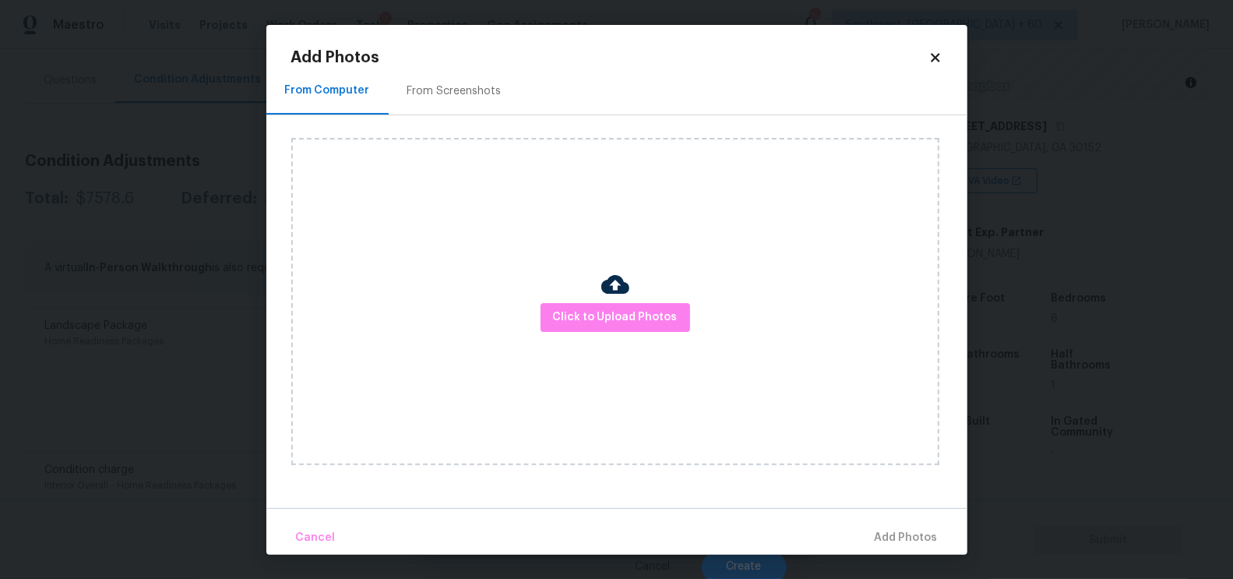
click at [452, 64] on h2 "Add Photos" at bounding box center [609, 58] width 637 height 16
click at [450, 88] on div "From Screenshots" at bounding box center [454, 91] width 94 height 16
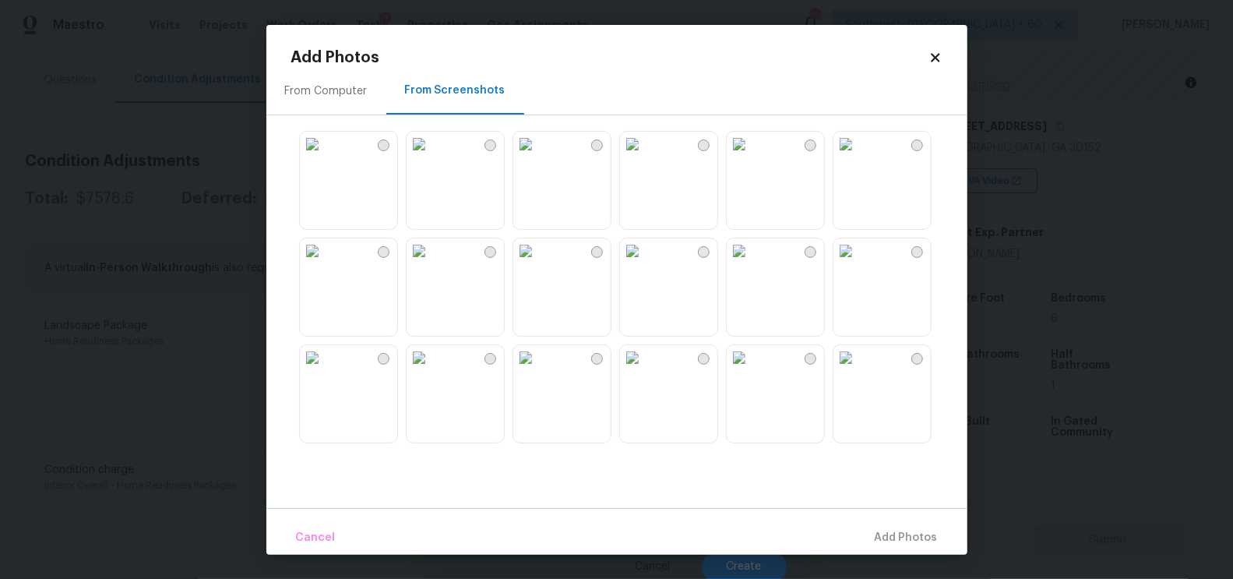
click at [645, 157] on img at bounding box center [632, 144] width 25 height 25
click at [884, 533] on span "Add 1 Photo(s)" at bounding box center [899, 537] width 77 height 19
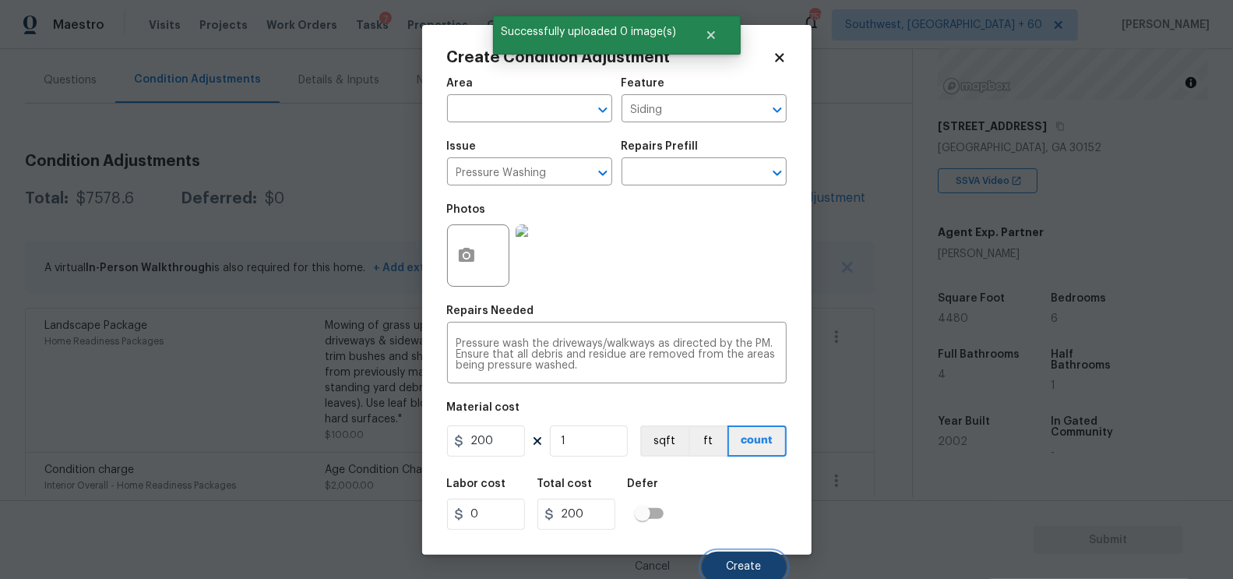
click at [731, 562] on span "Create" at bounding box center [744, 567] width 35 height 12
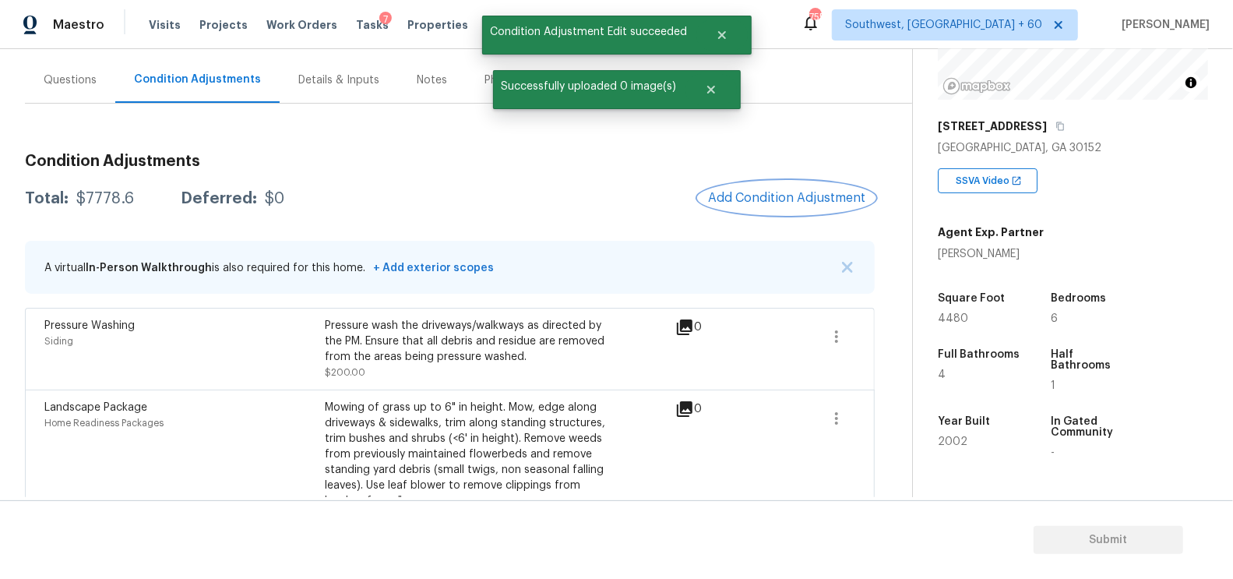
click at [738, 199] on span "Add Condition Adjustment" at bounding box center [786, 198] width 157 height 14
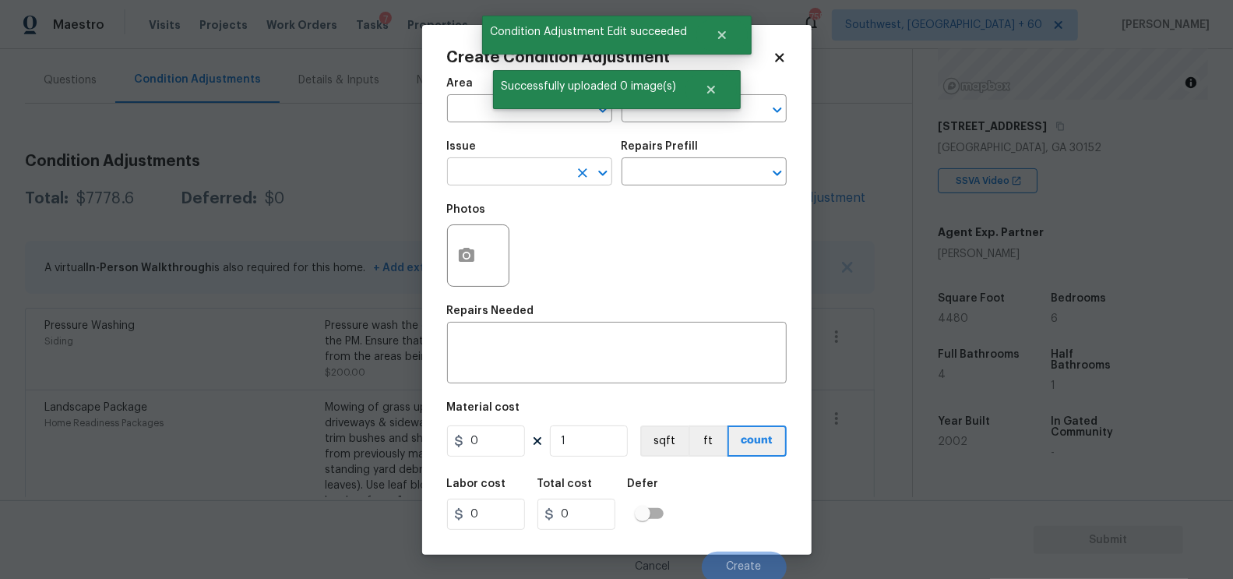
click at [515, 162] on input "text" at bounding box center [507, 173] width 121 height 24
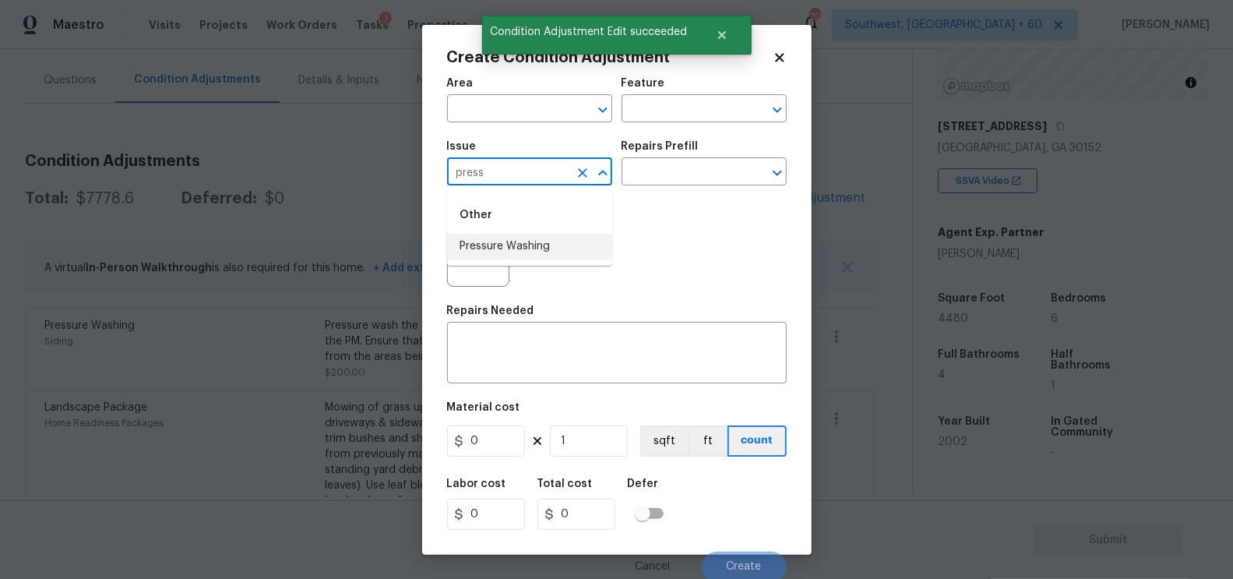
click at [505, 244] on li "Pressure Washing" at bounding box center [529, 247] width 165 height 26
type input "Pressure Washing"
click at [646, 202] on div "Photos" at bounding box center [617, 245] width 340 height 101
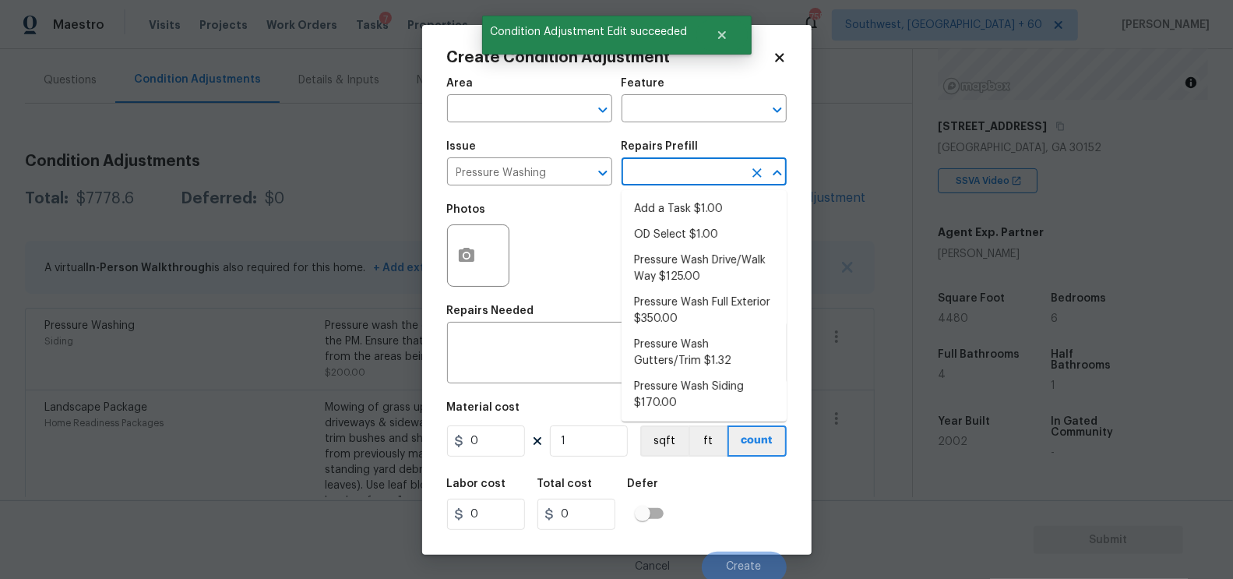
click at [659, 178] on input "text" at bounding box center [681, 173] width 121 height 24
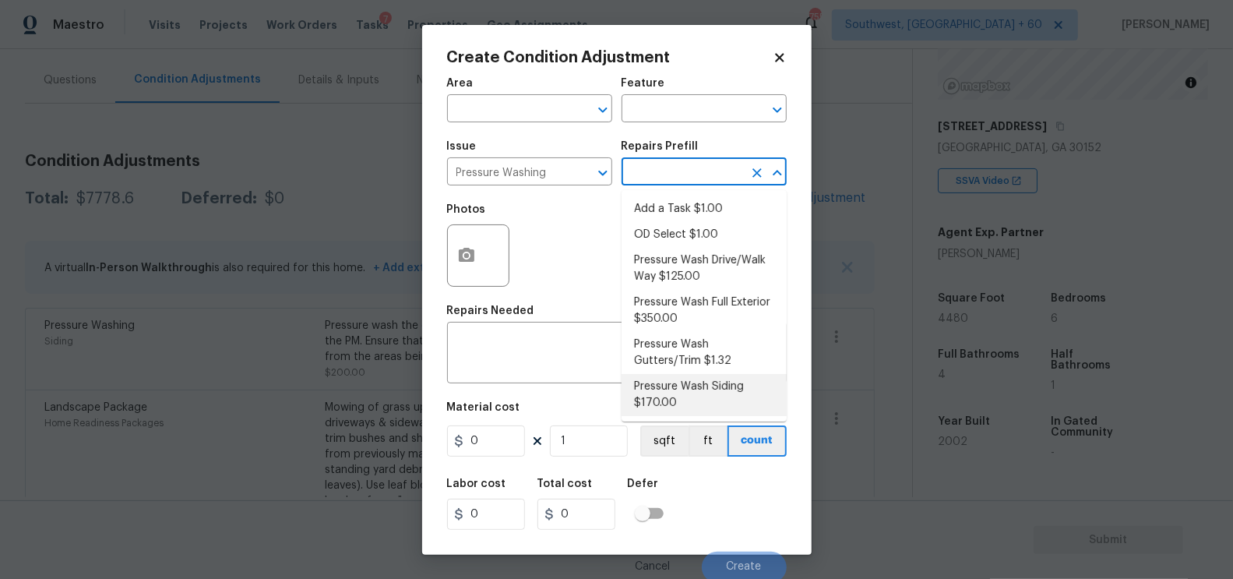
click at [660, 399] on li "Pressure Wash Siding $170.00" at bounding box center [703, 395] width 165 height 42
type input "Siding"
type textarea "Protect areas as needed for pressure washing. Pressure wash the siding on the h…"
type input "170"
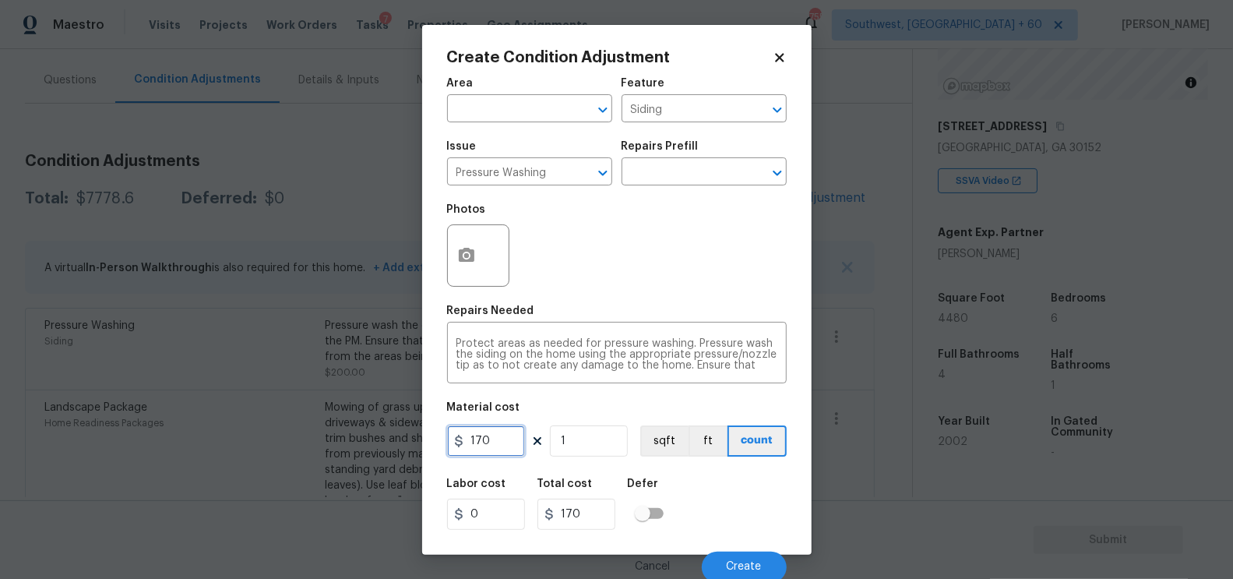
click at [501, 454] on input "170" at bounding box center [486, 440] width 78 height 31
type input "200"
click at [576, 508] on input "170" at bounding box center [576, 513] width 78 height 31
type input "200"
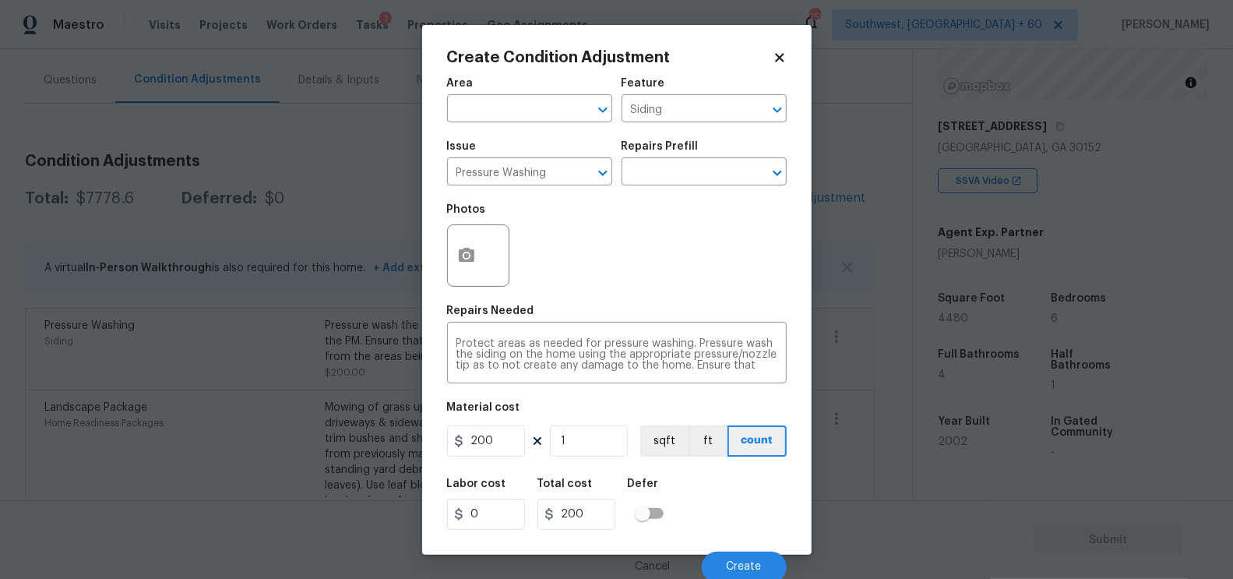
click at [468, 291] on div "Photos" at bounding box center [479, 245] width 65 height 101
click at [468, 256] on circle "button" at bounding box center [465, 254] width 5 height 5
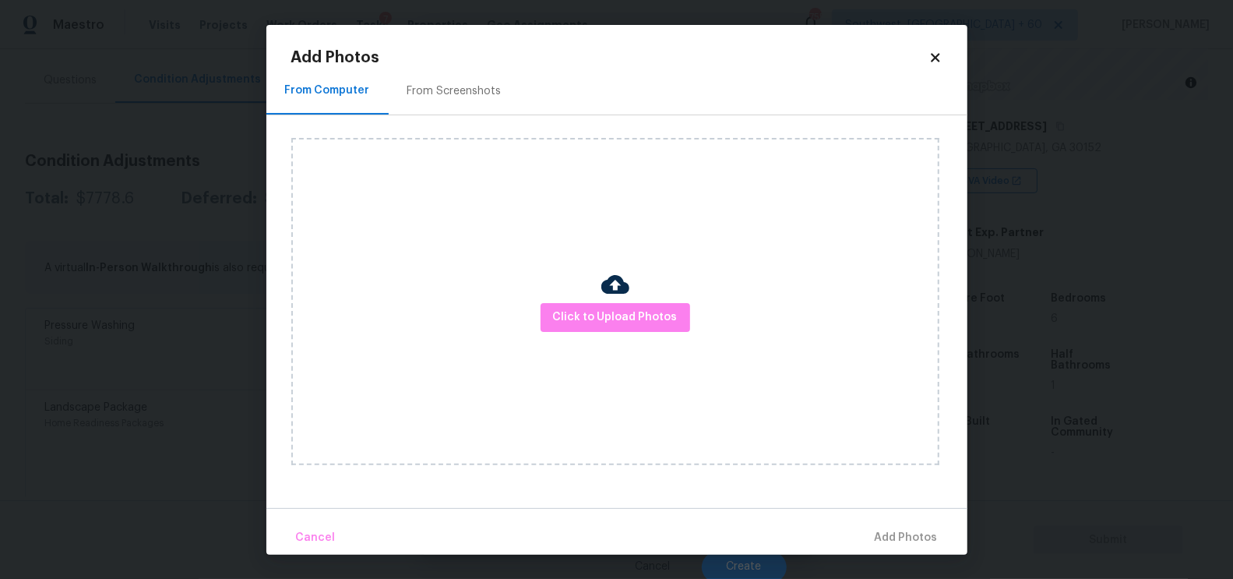
click at [477, 99] on div "From Screenshots" at bounding box center [455, 92] width 132 height 46
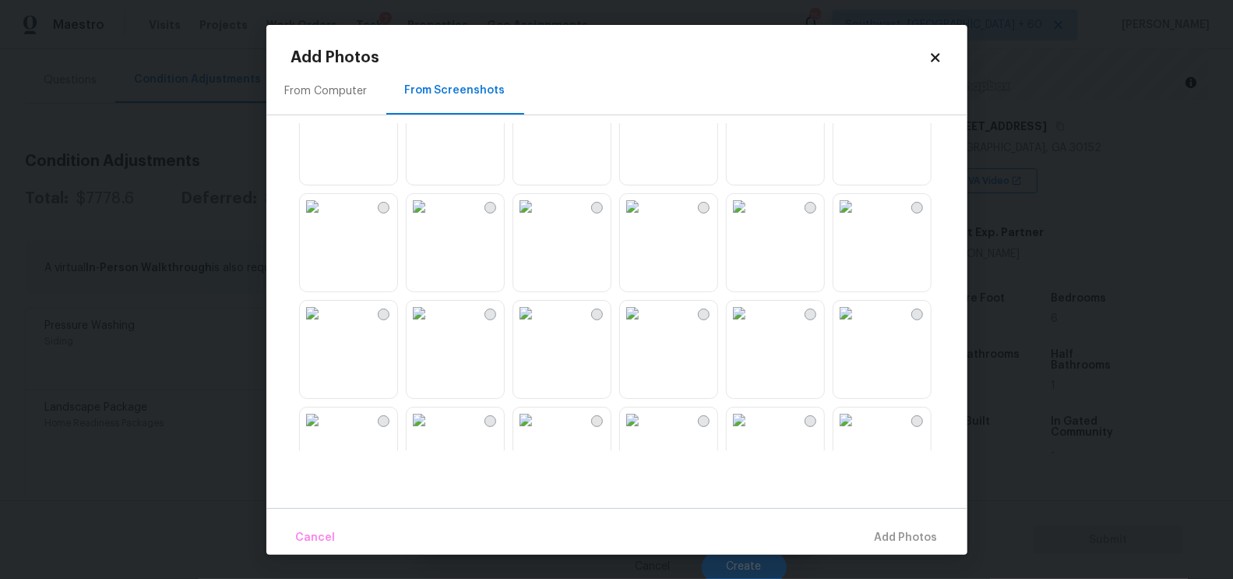
scroll to position [472, 0]
click at [431, 111] on img at bounding box center [419, 98] width 25 height 25
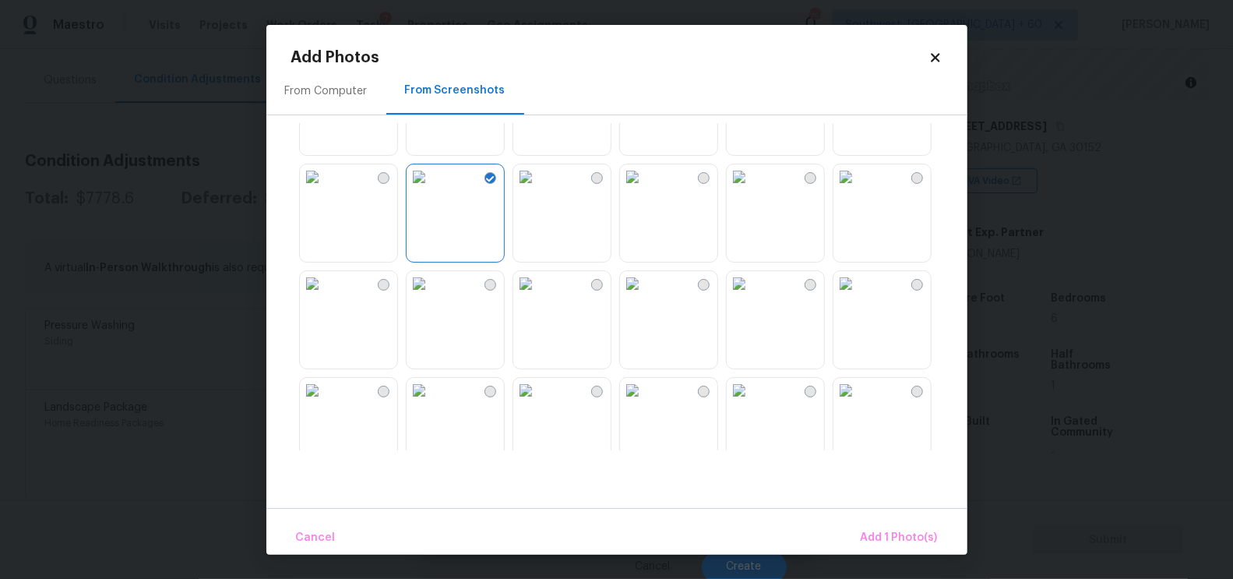
scroll to position [374, 0]
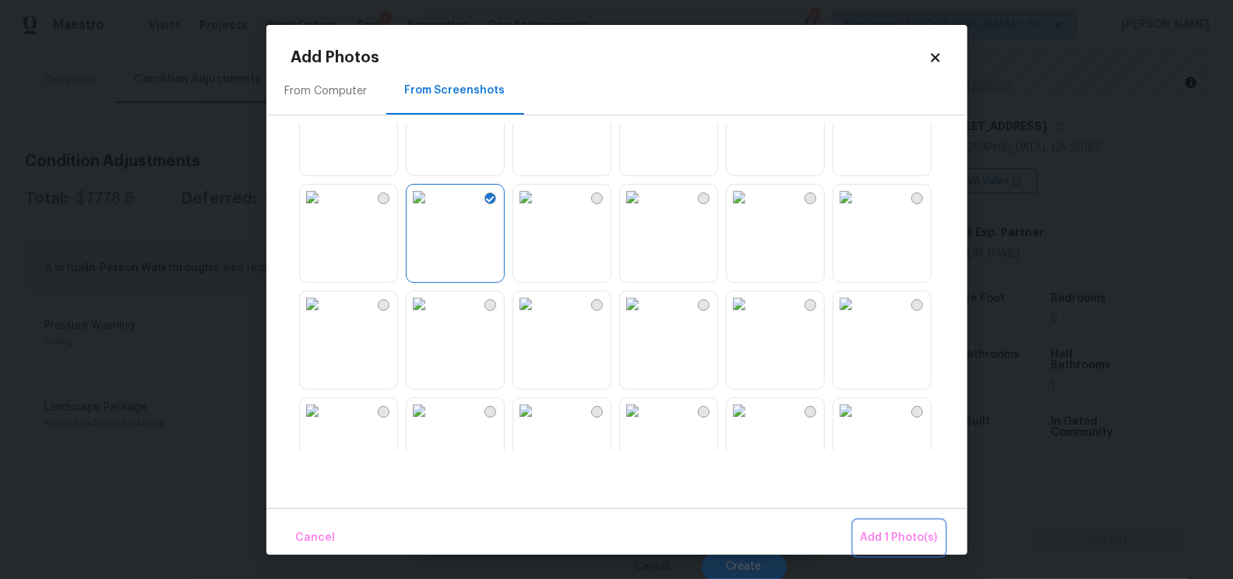
click at [896, 549] on button "Add 1 Photo(s)" at bounding box center [899, 537] width 90 height 33
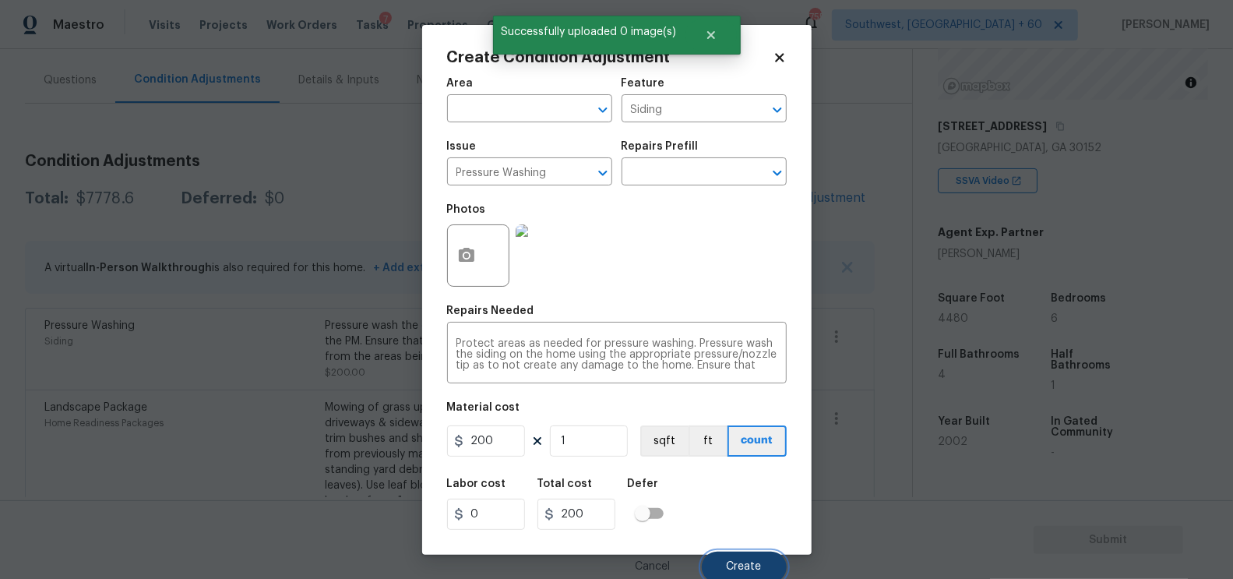
click at [751, 565] on span "Create" at bounding box center [744, 567] width 35 height 12
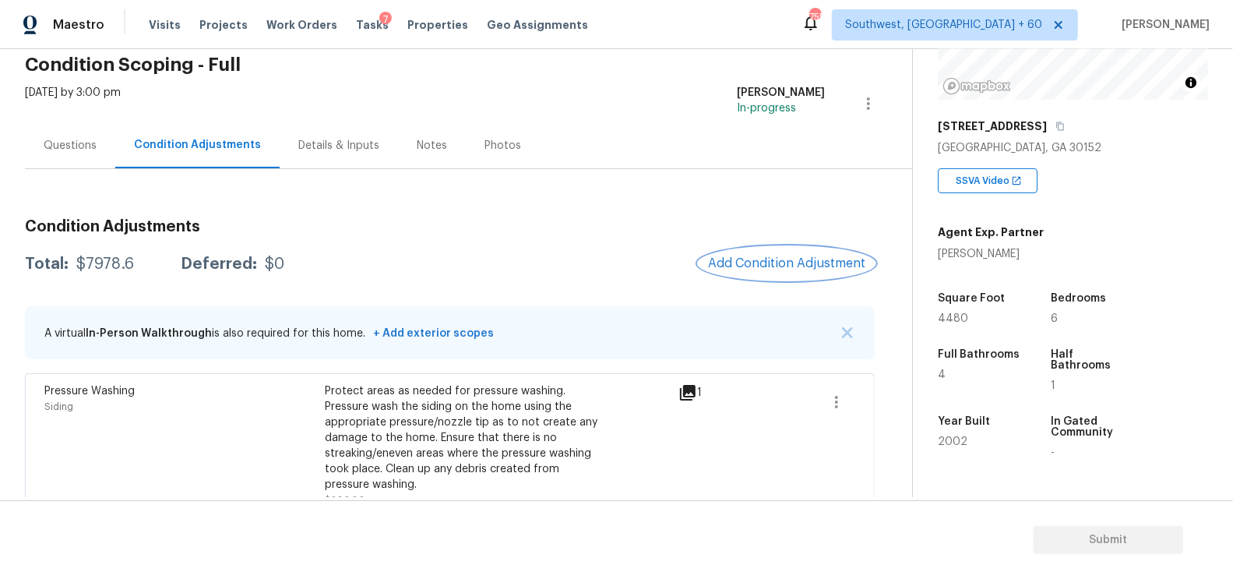
scroll to position [0, 0]
